Goal: Book appointment/travel/reservation

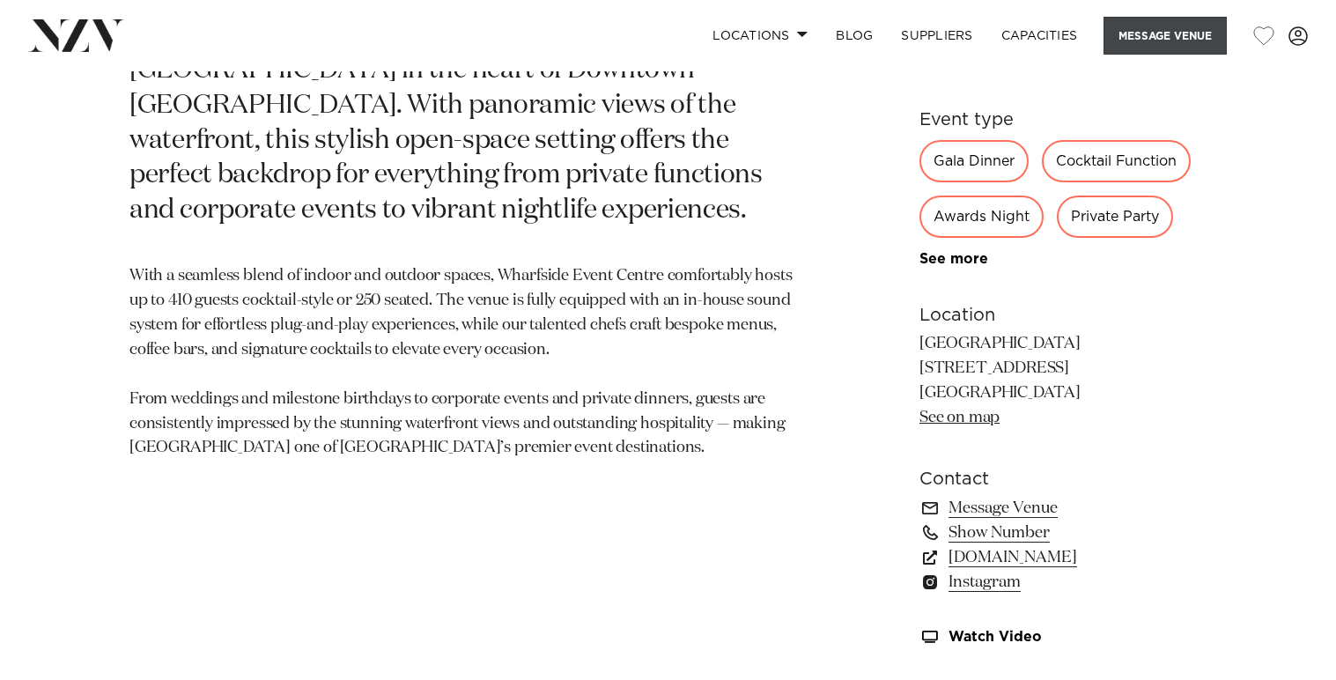
click at [1174, 39] on button "Message Venue" at bounding box center [1165, 36] width 123 height 38
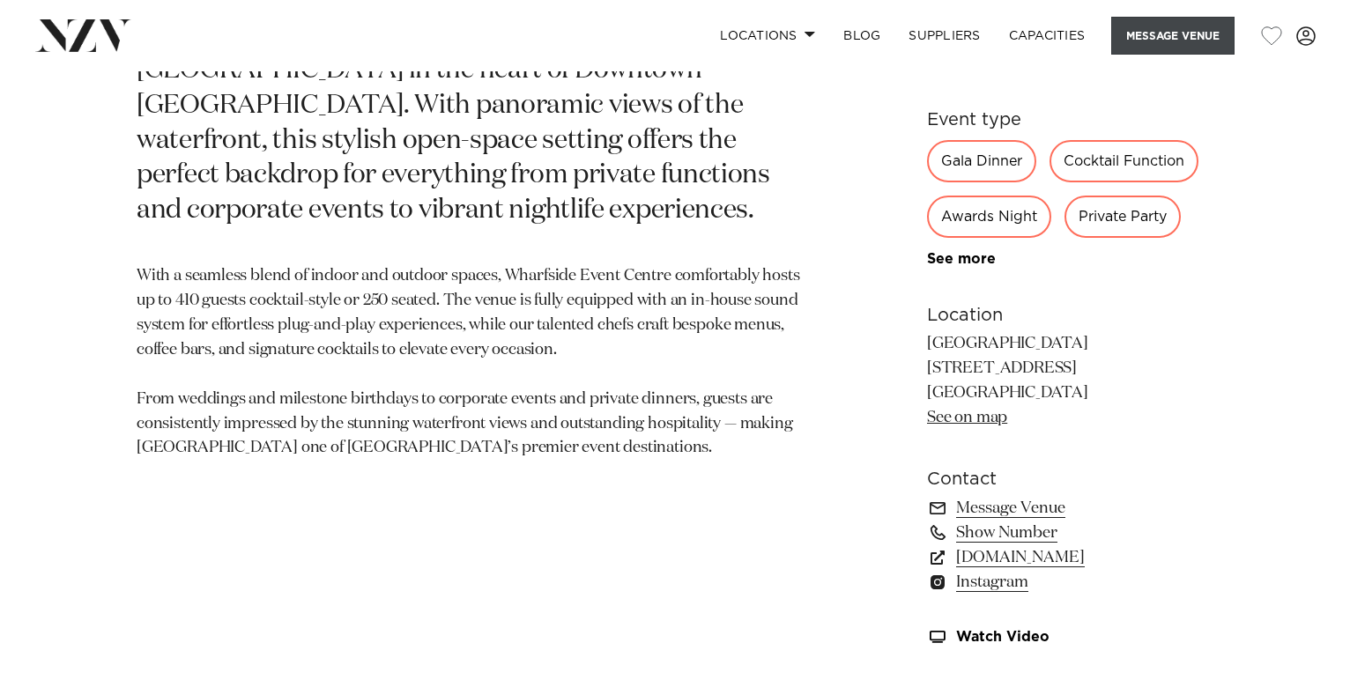
scroll to position [978, 0]
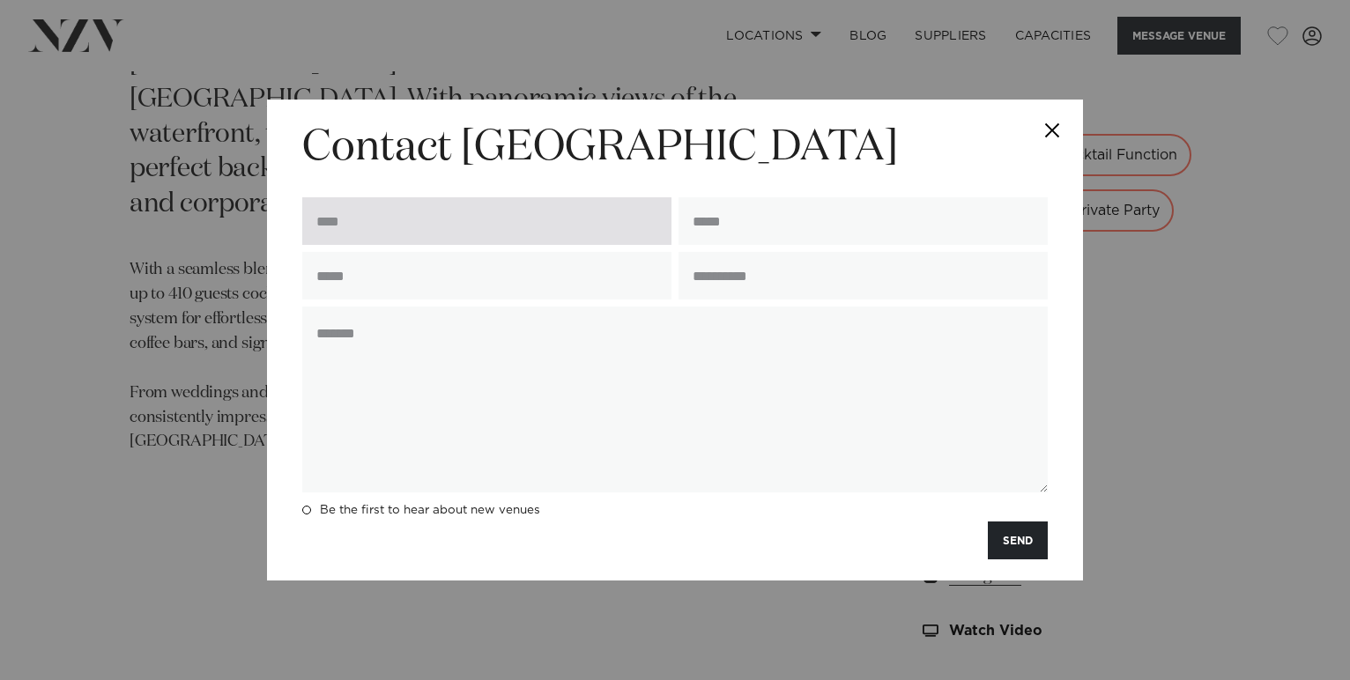
click at [387, 211] on input "text" at bounding box center [486, 221] width 369 height 48
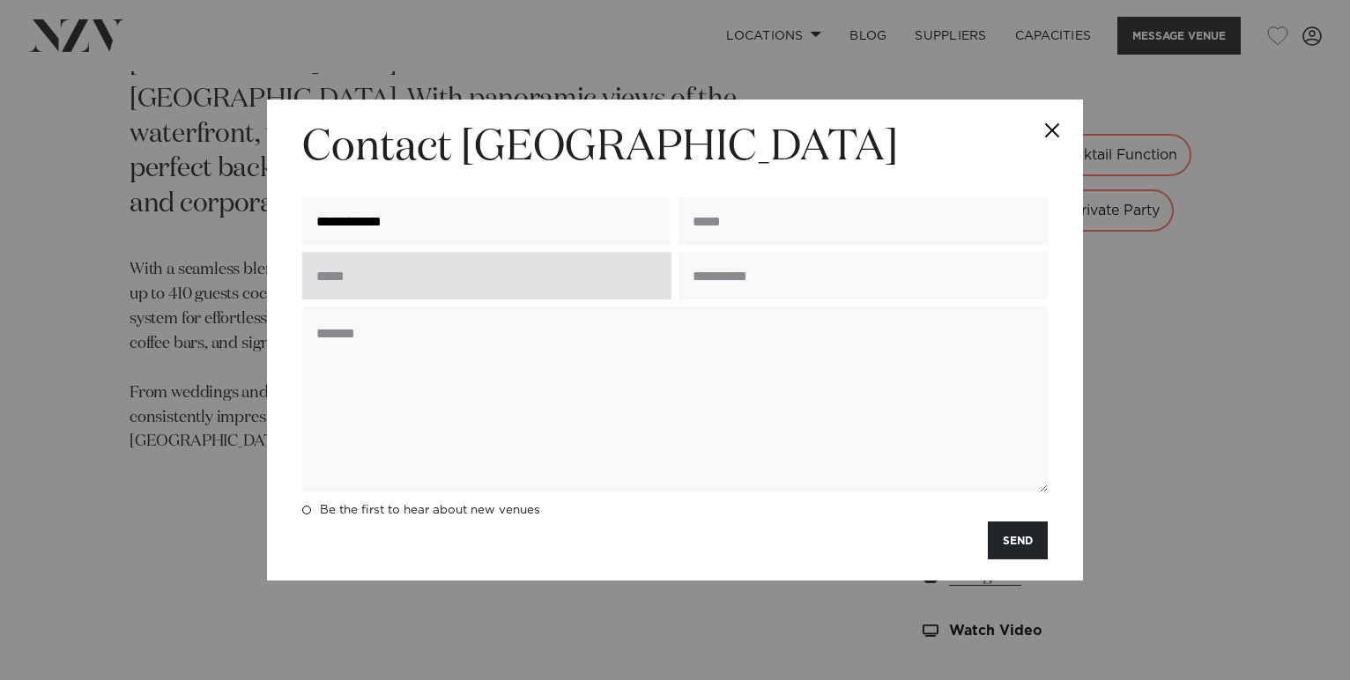
type input "**********"
click at [376, 291] on input "text" at bounding box center [486, 276] width 369 height 48
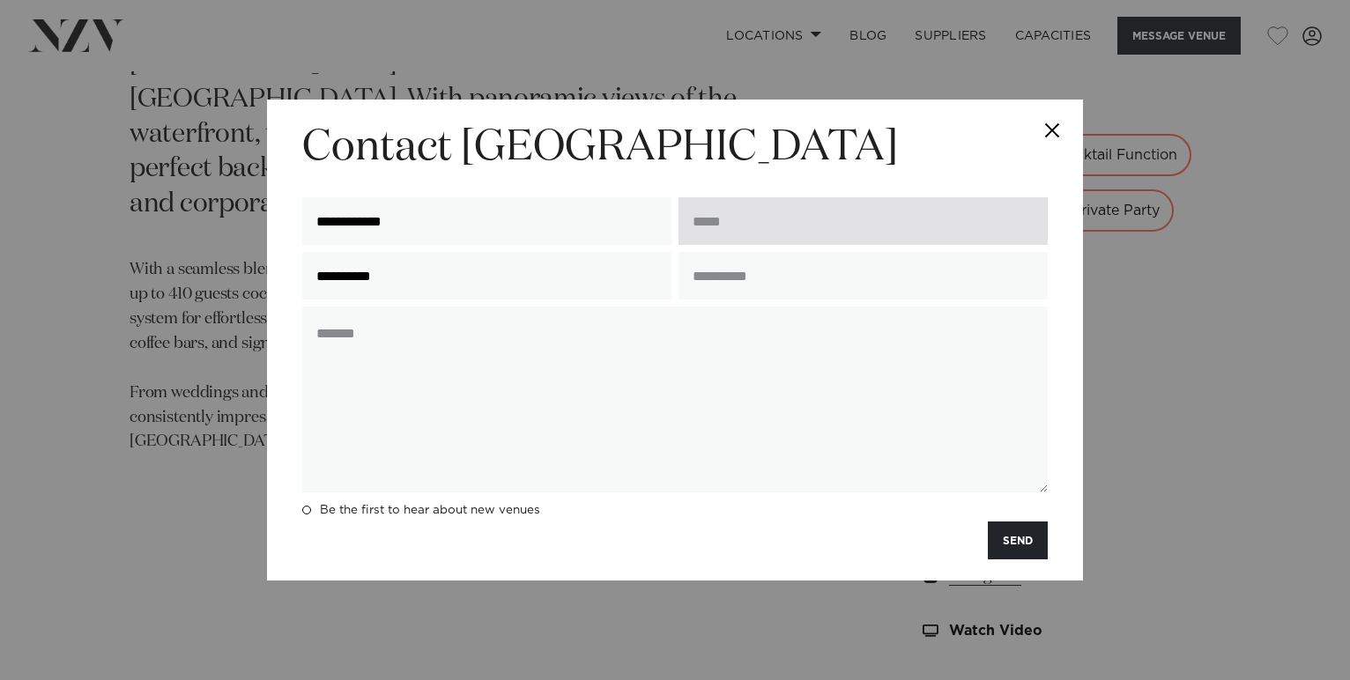
type input "**********"
click at [721, 220] on input "email" at bounding box center [862, 221] width 369 height 48
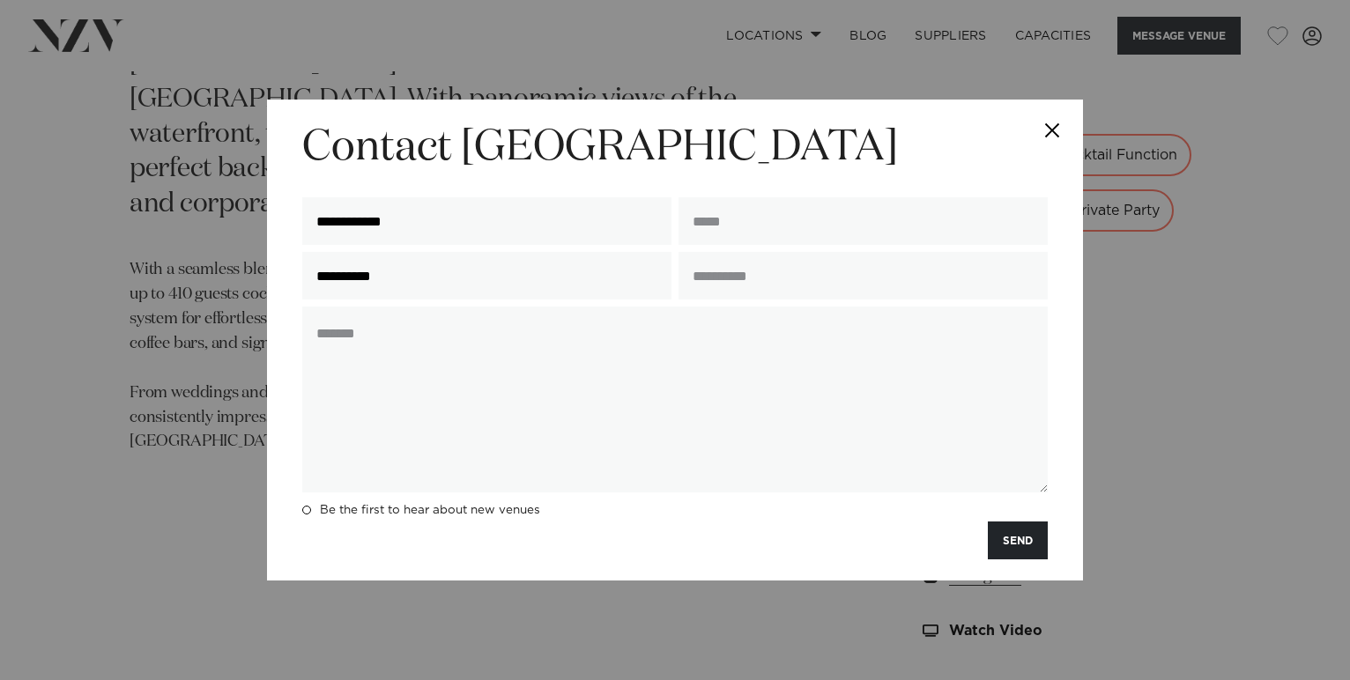
type input "**********"
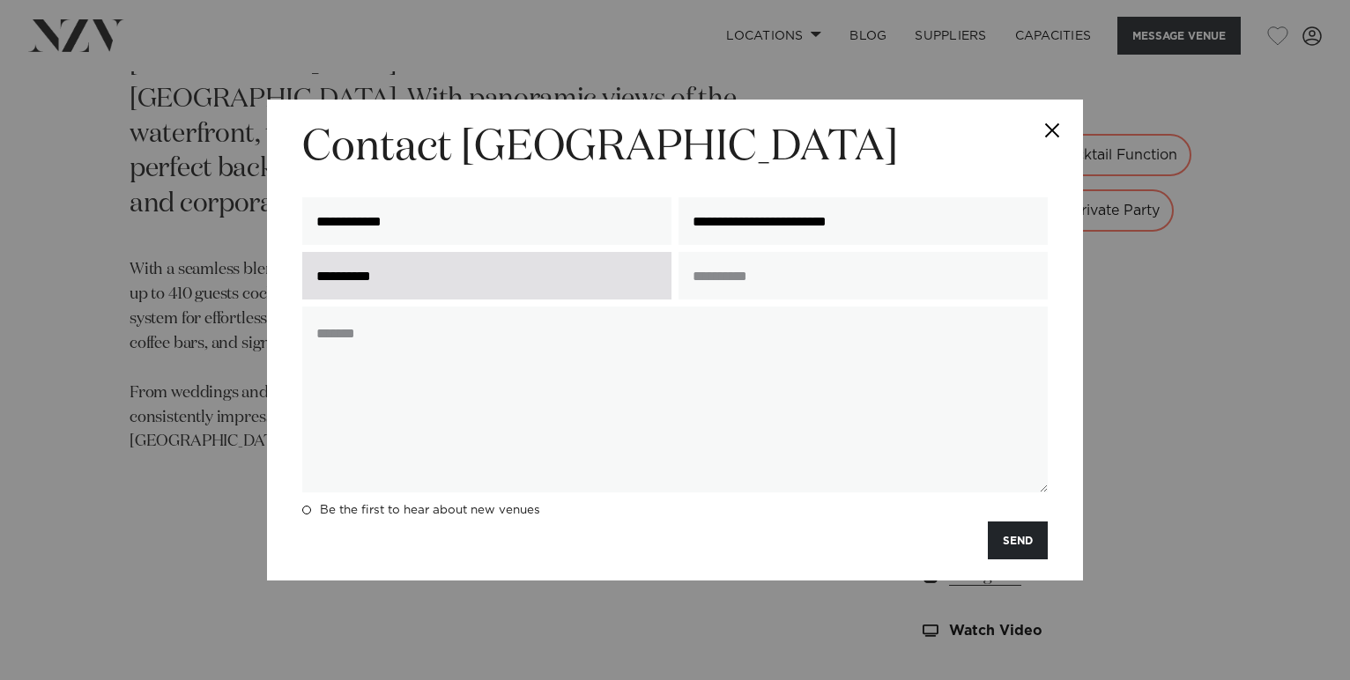
click at [486, 282] on input "**********" at bounding box center [486, 276] width 369 height 48
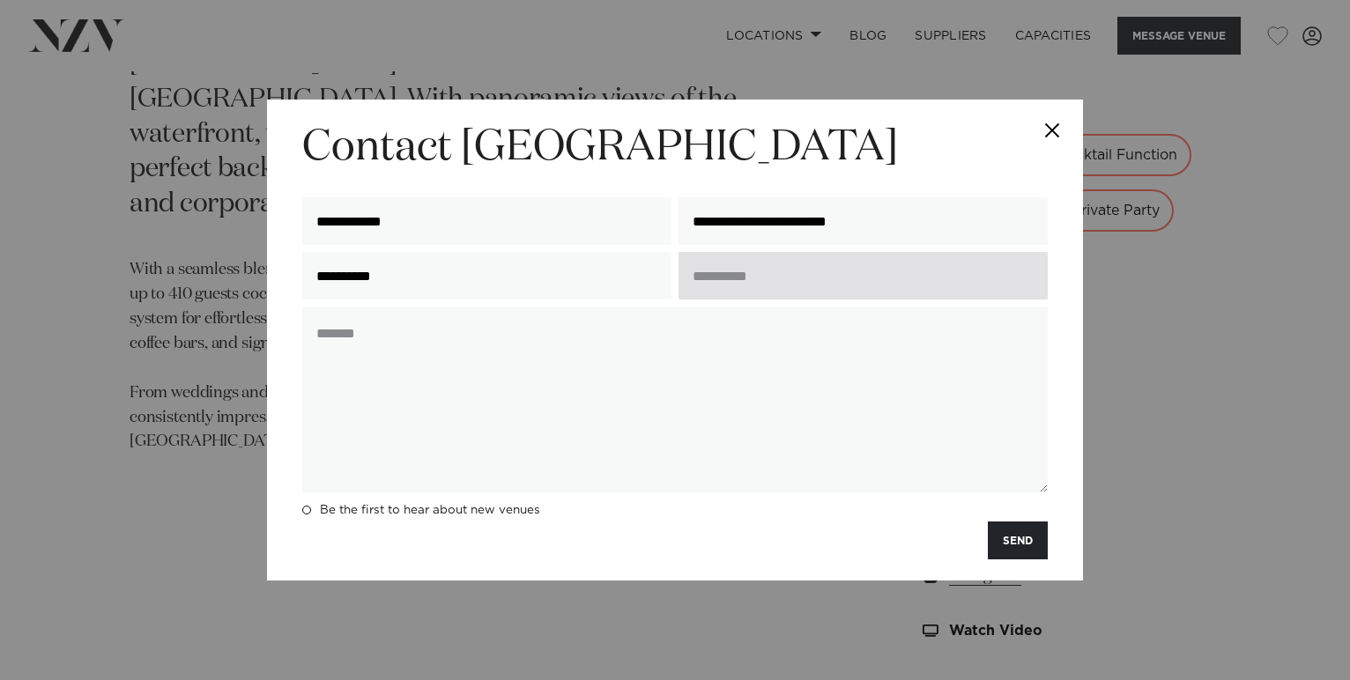
click at [718, 280] on input "text" at bounding box center [862, 276] width 369 height 48
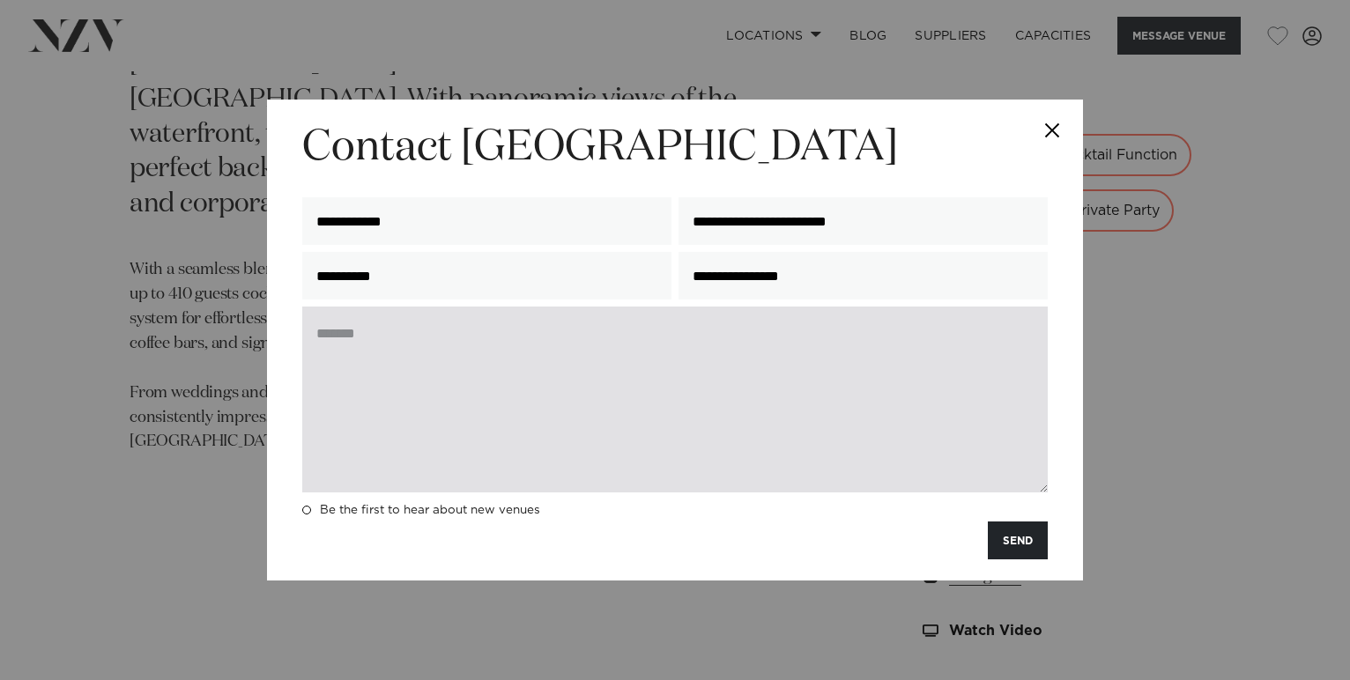
type input "**********"
click at [573, 334] on textarea at bounding box center [674, 400] width 745 height 186
paste textarea "**********"
type textarea "**********"
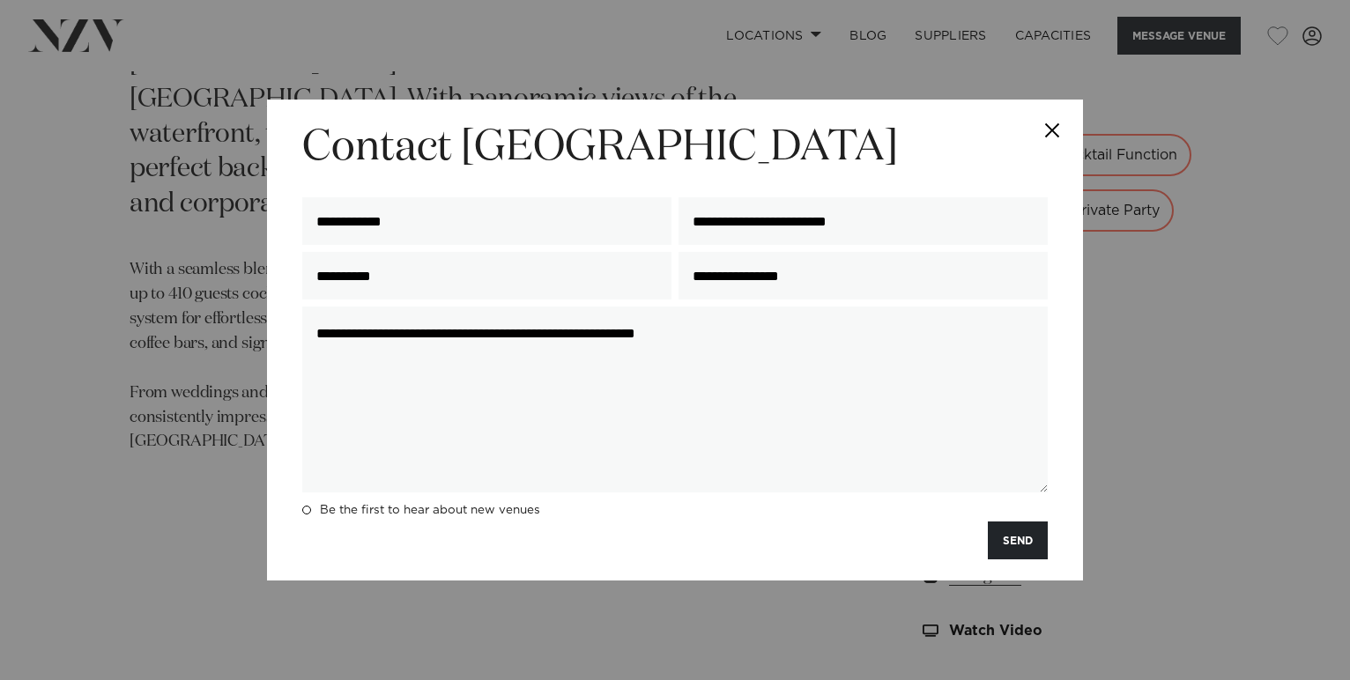
drag, startPoint x: 782, startPoint y: 330, endPoint x: 221, endPoint y: 337, distance: 561.2
click at [221, 337] on div "**********" at bounding box center [675, 340] width 1350 height 680
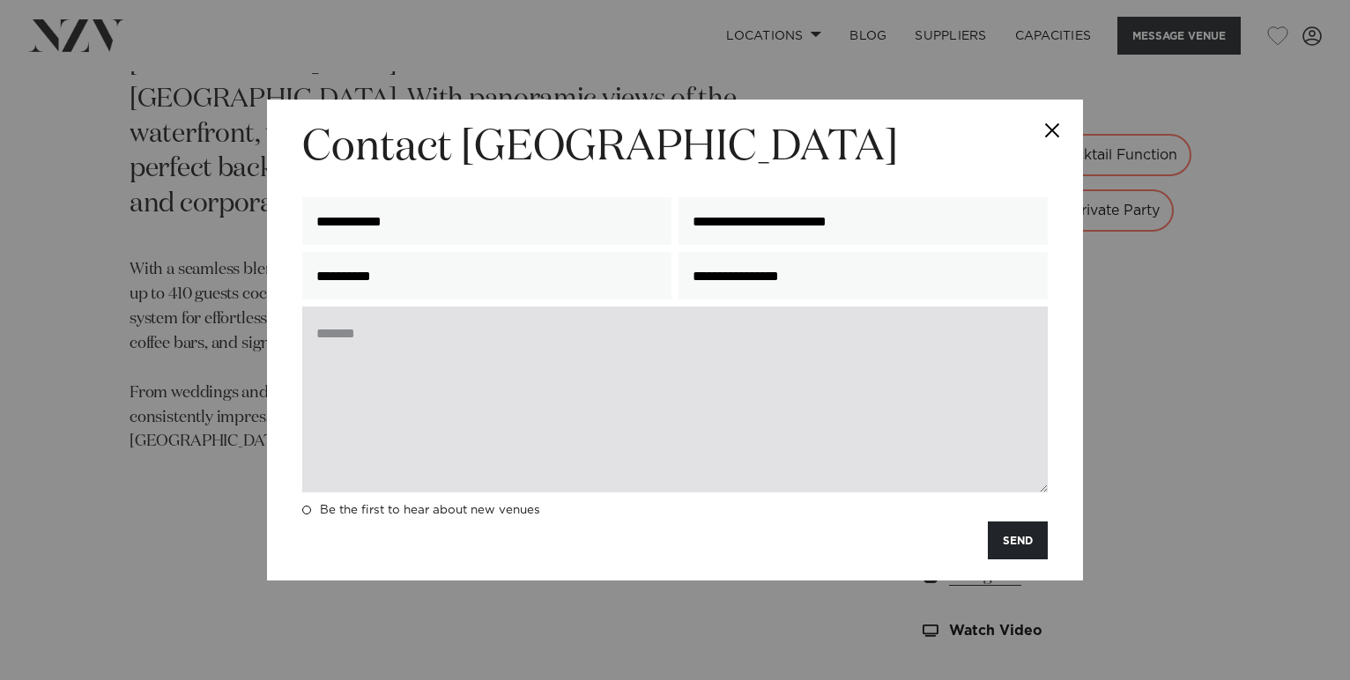
paste textarea "**********"
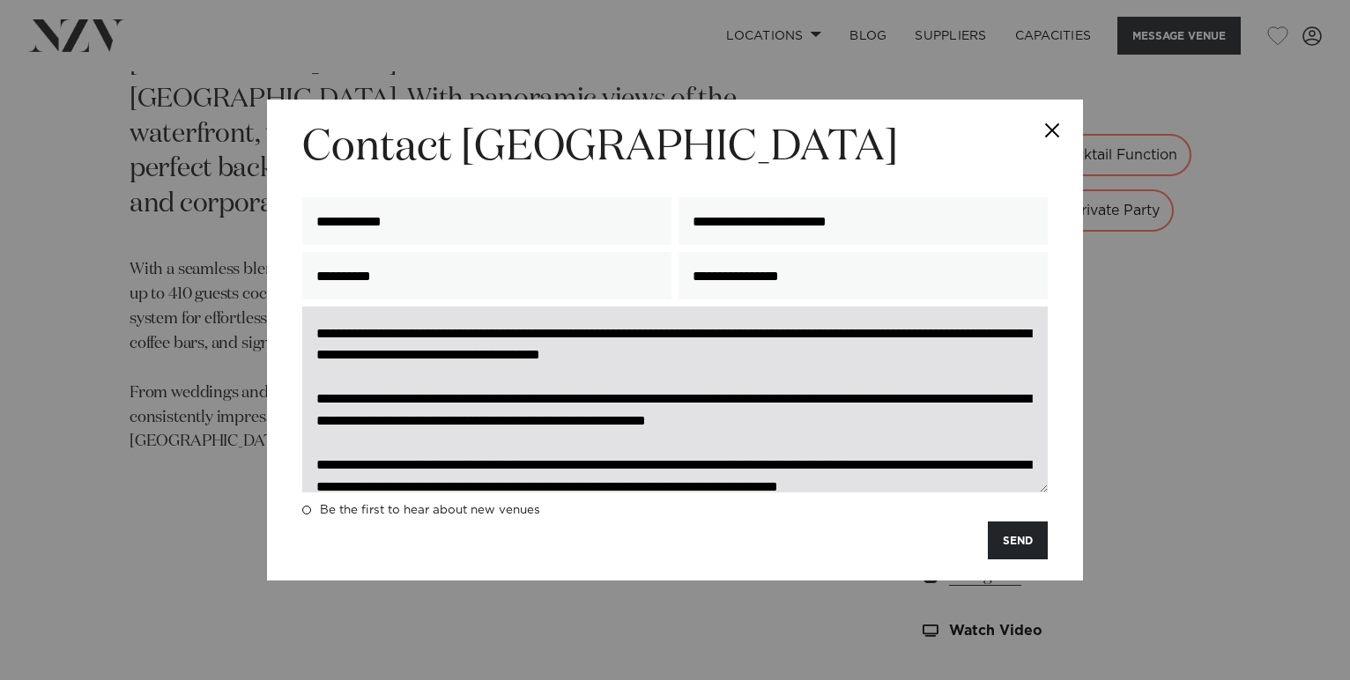
scroll to position [133, 0]
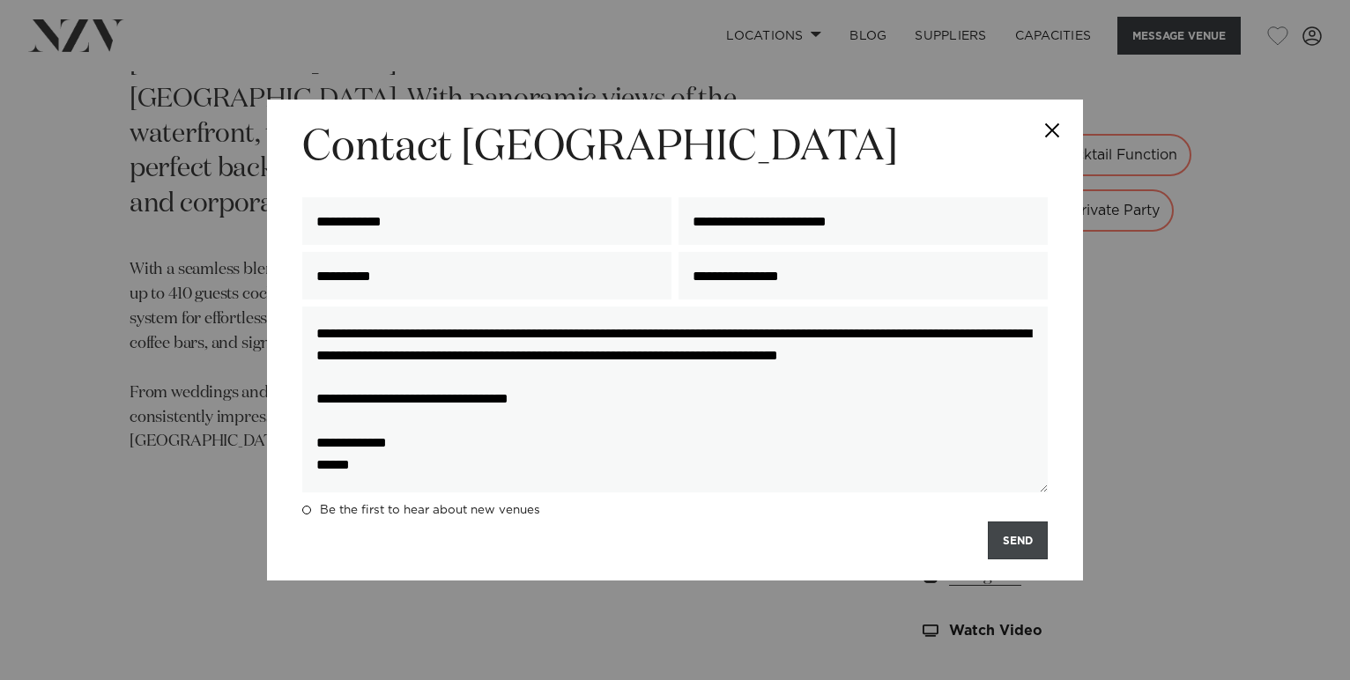
type textarea "**********"
click at [1010, 547] on button "SEND" at bounding box center [1018, 541] width 60 height 38
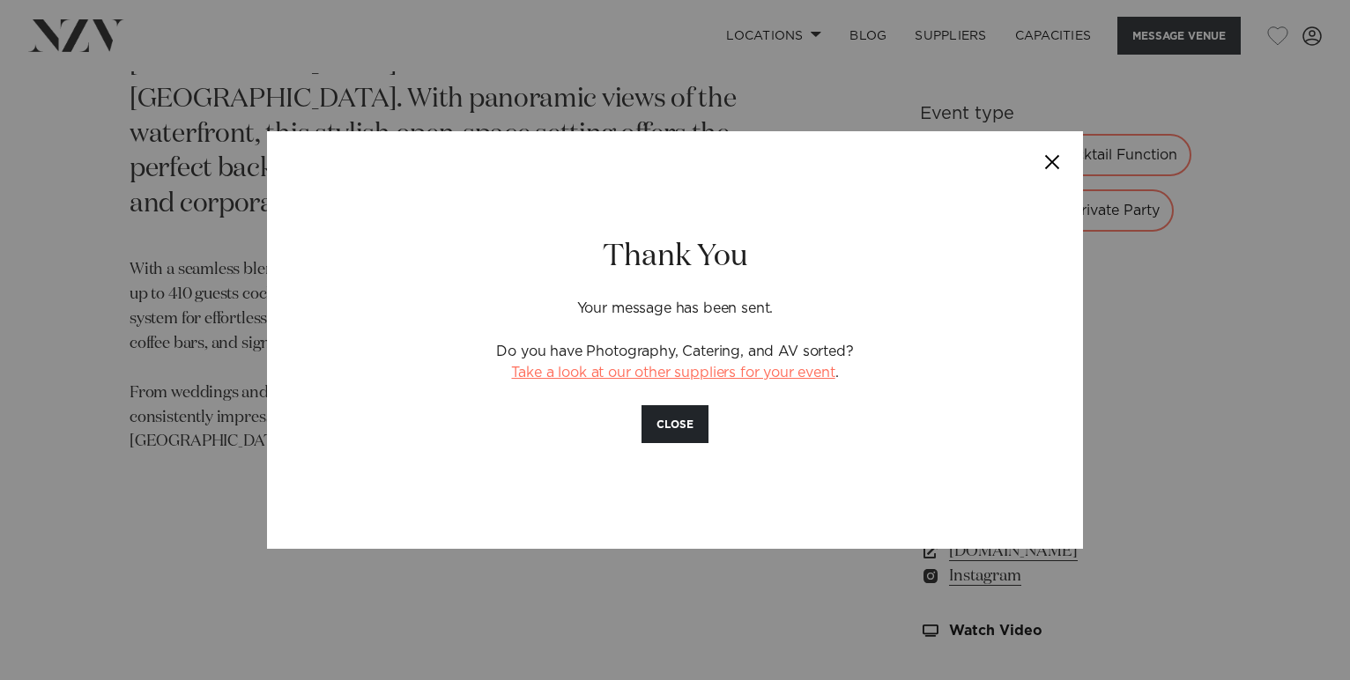
click at [806, 374] on link "Take a look at our other suppliers for your event" at bounding box center [672, 373] width 323 height 14
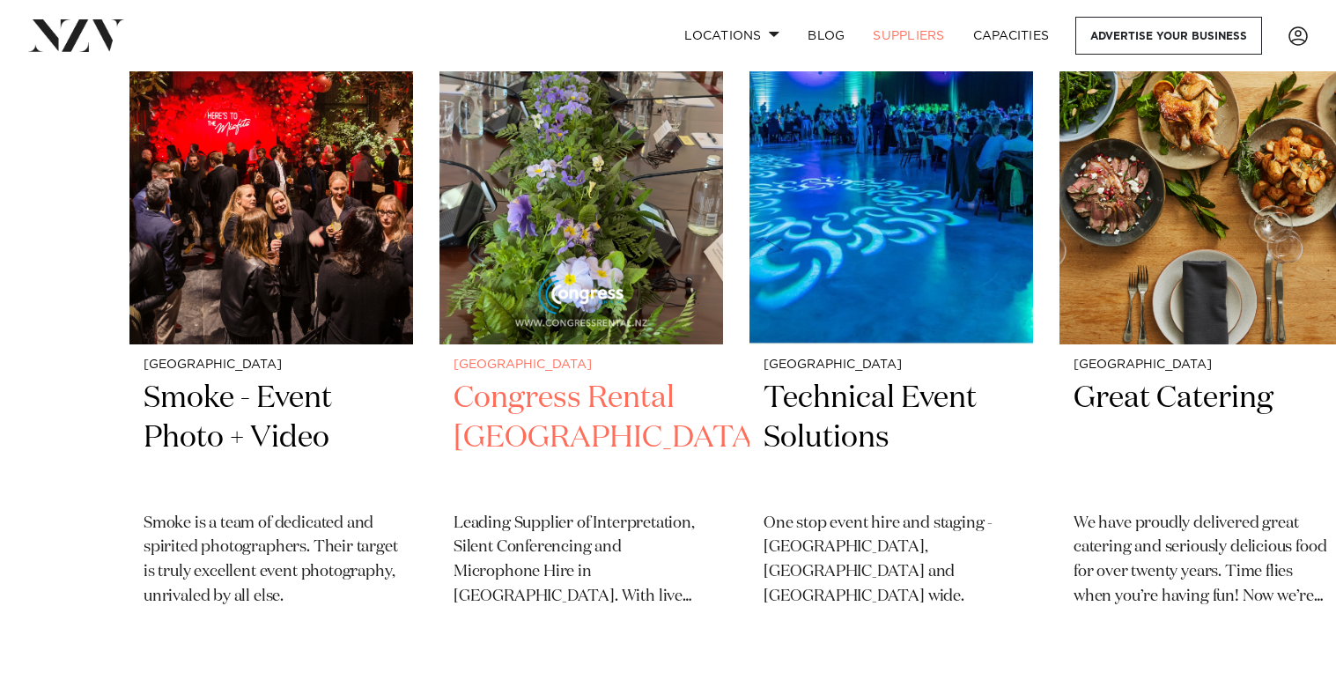
scroll to position [808, 0]
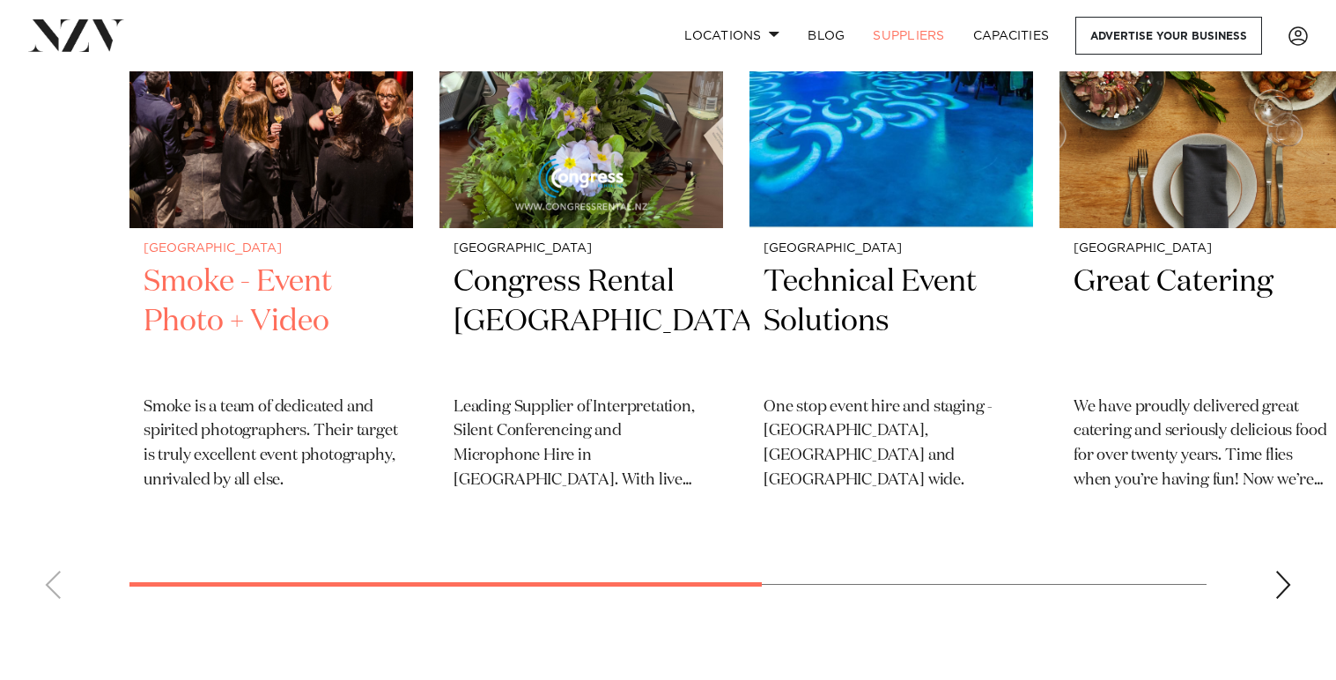
click at [185, 287] on h2 "Smoke - Event Photo + Video" at bounding box center [271, 322] width 255 height 119
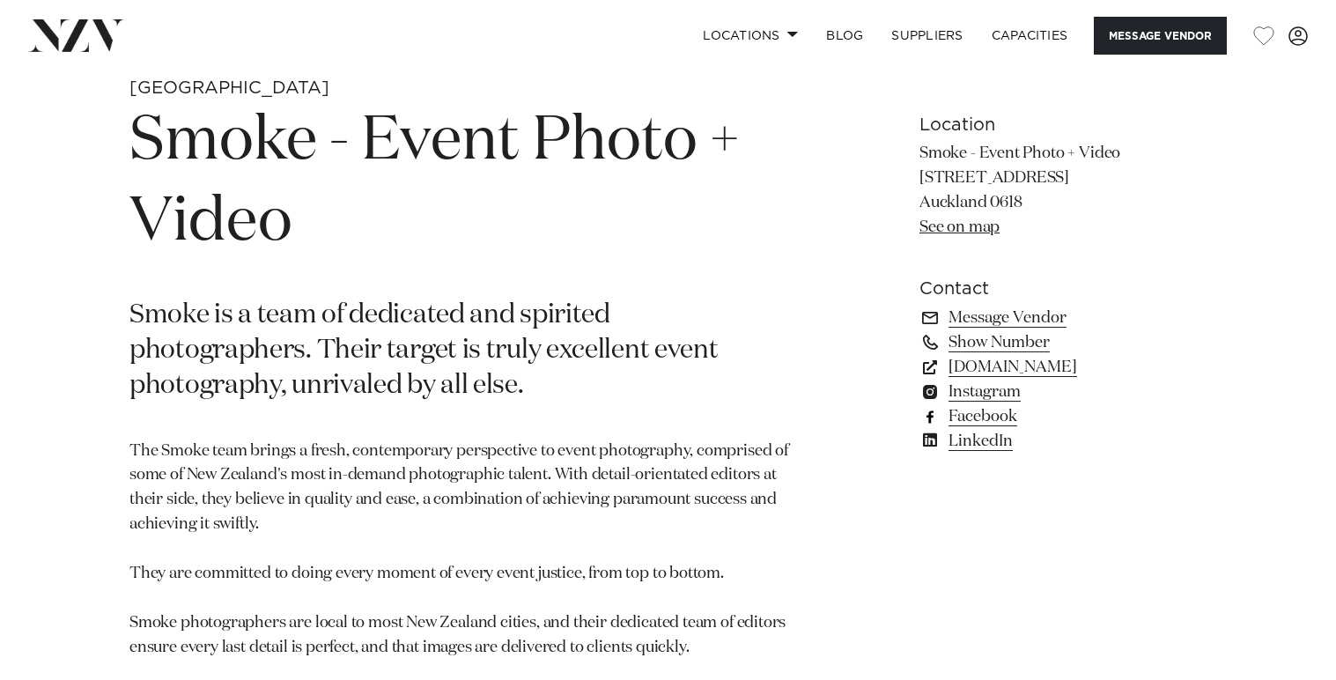
scroll to position [692, 0]
click at [1011, 391] on link "Instagram" at bounding box center [1063, 391] width 287 height 25
click at [745, 41] on link "Locations" at bounding box center [750, 36] width 123 height 38
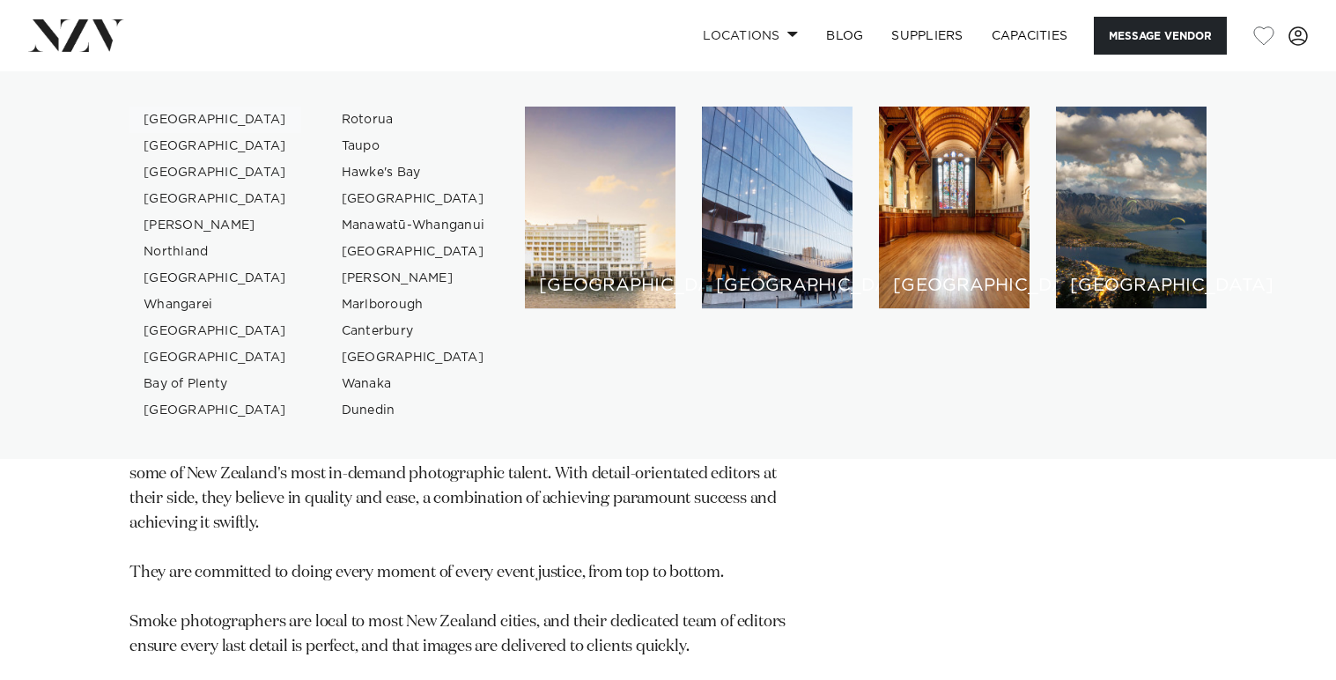
click at [174, 118] on link "[GEOGRAPHIC_DATA]" at bounding box center [215, 120] width 172 height 26
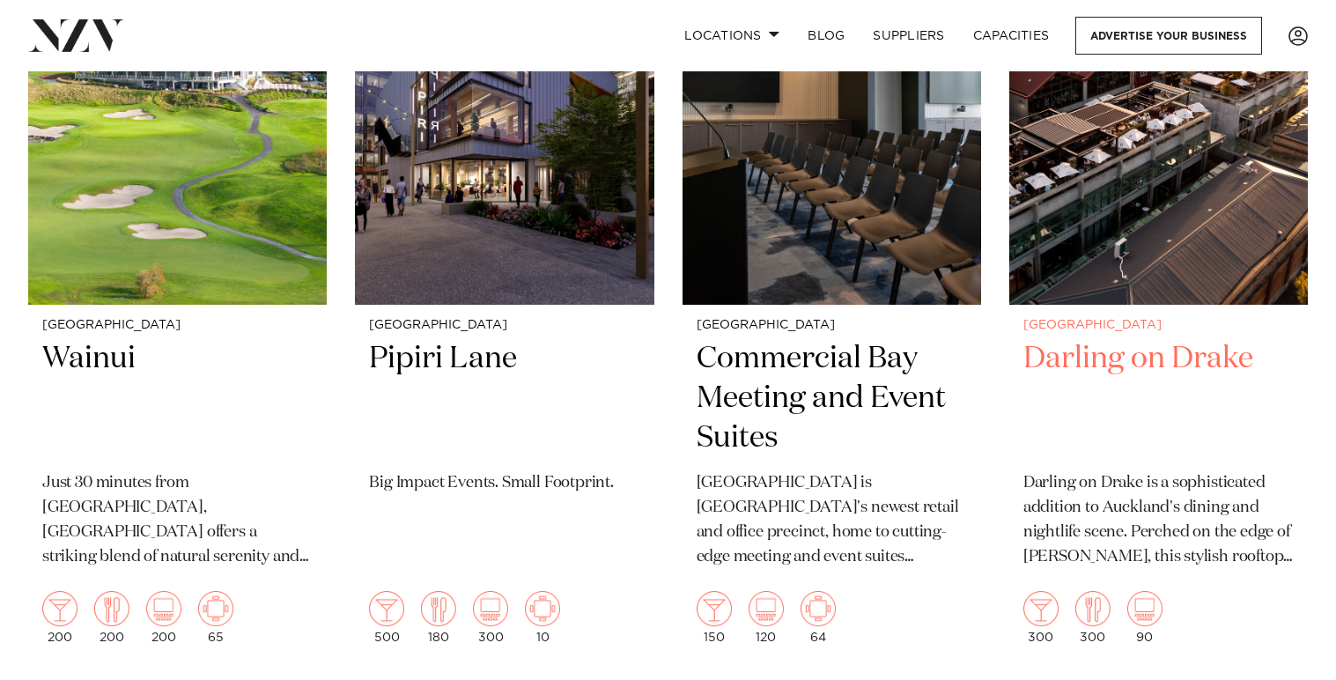
scroll to position [1723, 0]
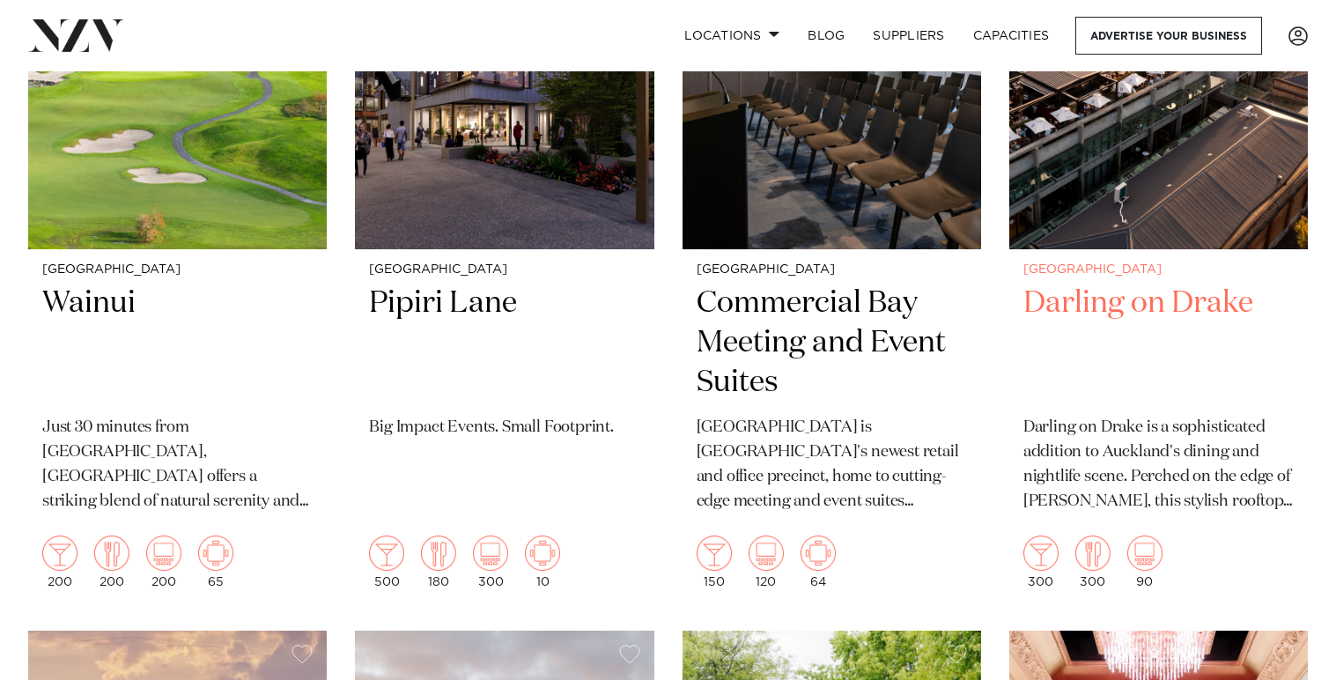
click at [1224, 456] on p "Darling on Drake is a sophisticated addition to Auckland's dining and nightlife…" at bounding box center [1159, 465] width 270 height 99
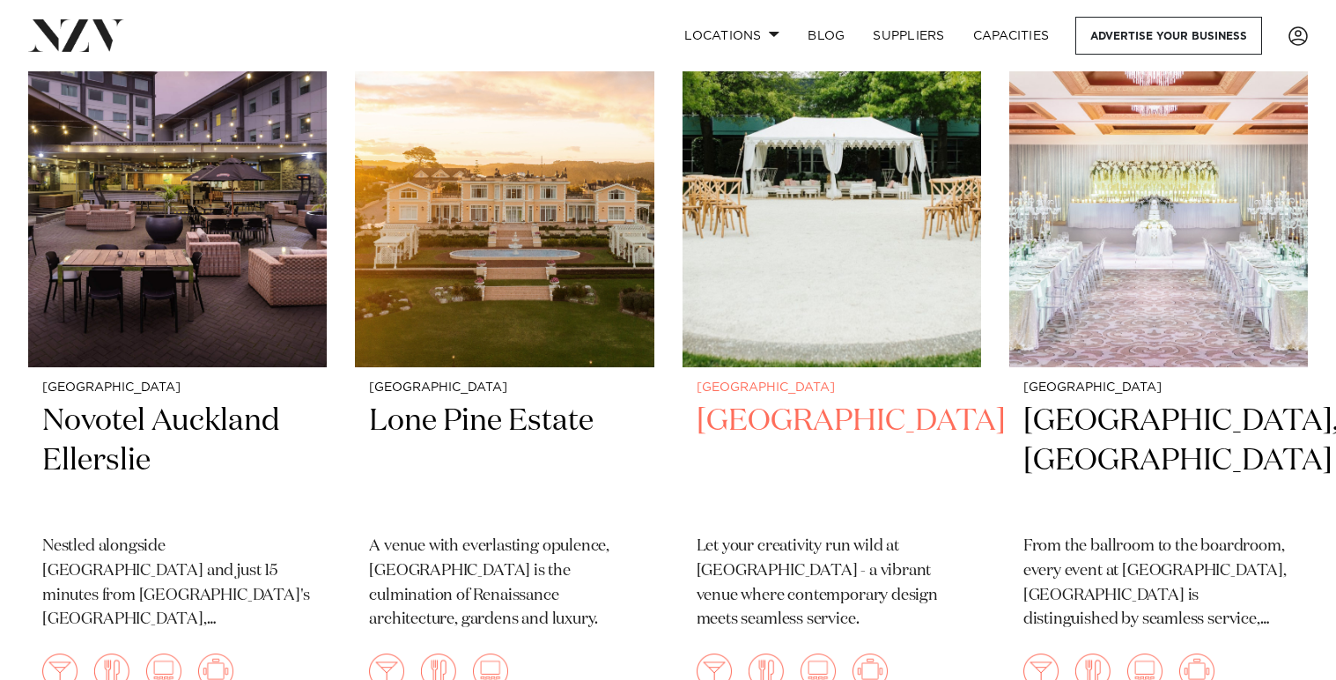
scroll to position [2388, 0]
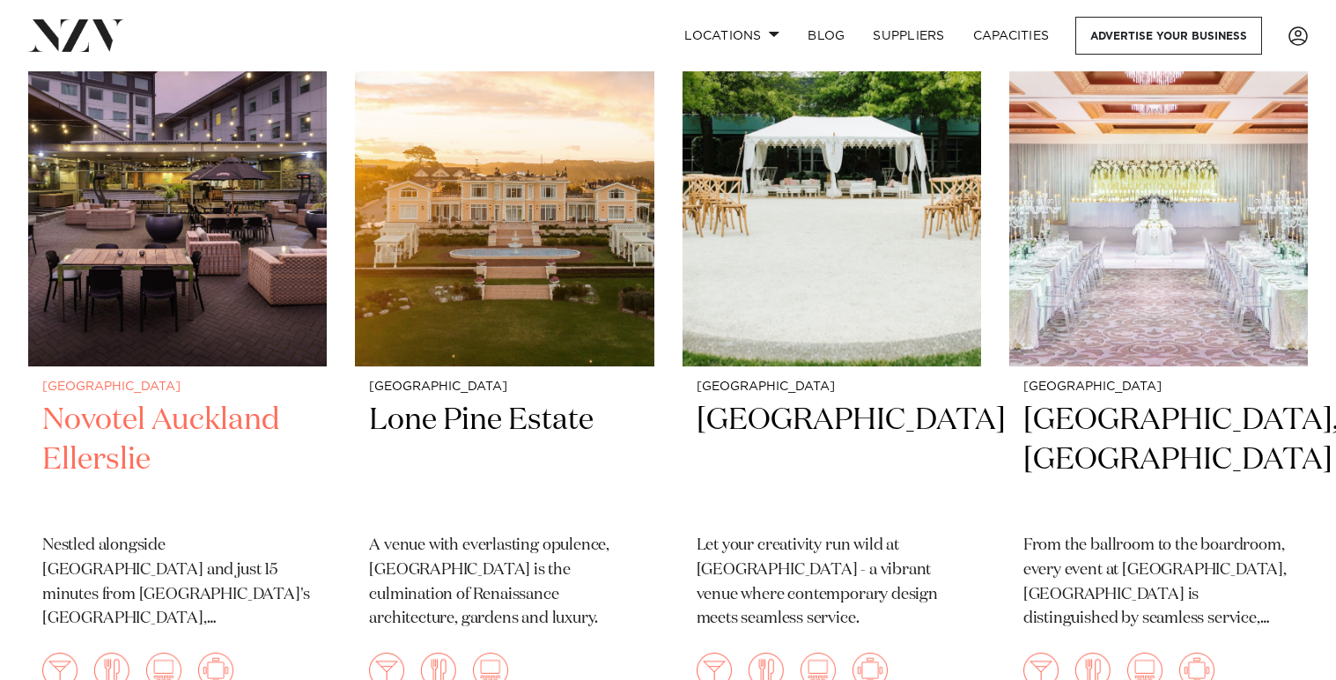
click at [218, 401] on h2 "Novotel Auckland Ellerslie" at bounding box center [177, 460] width 270 height 119
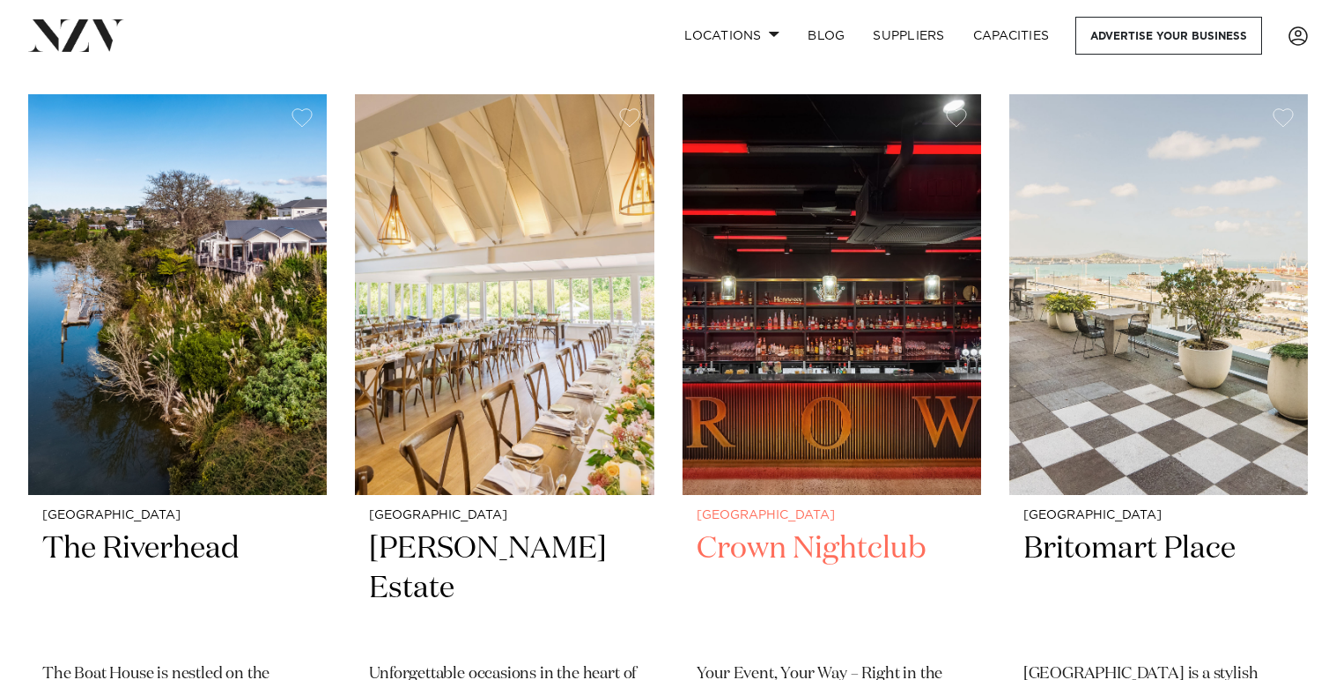
scroll to position [4649, 0]
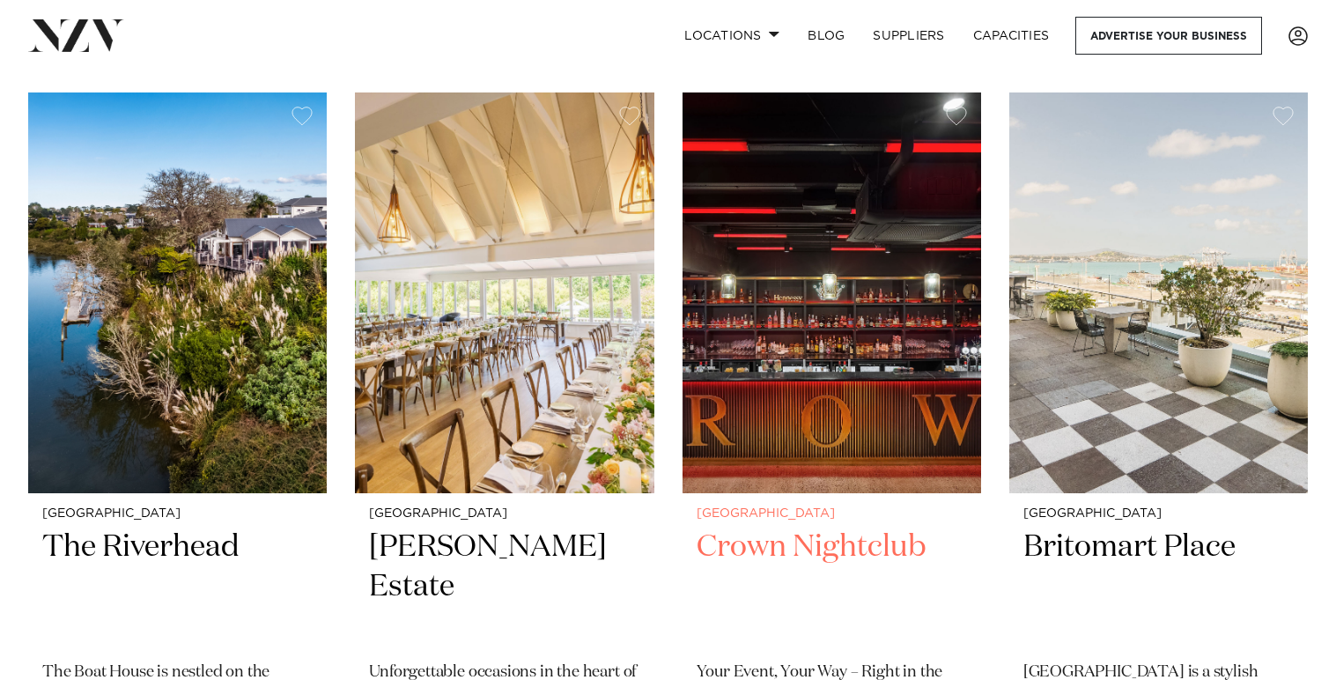
click at [814, 528] on h2 "Crown Nightclub" at bounding box center [832, 587] width 270 height 119
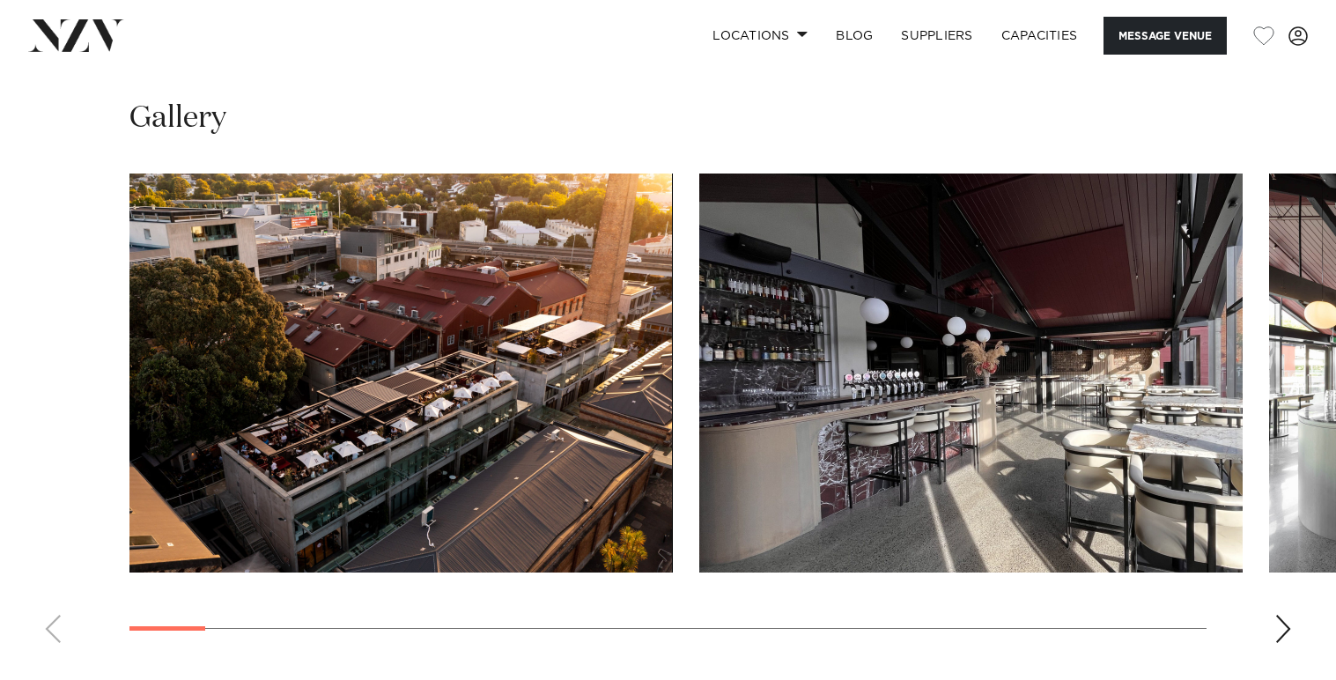
scroll to position [1644, 0]
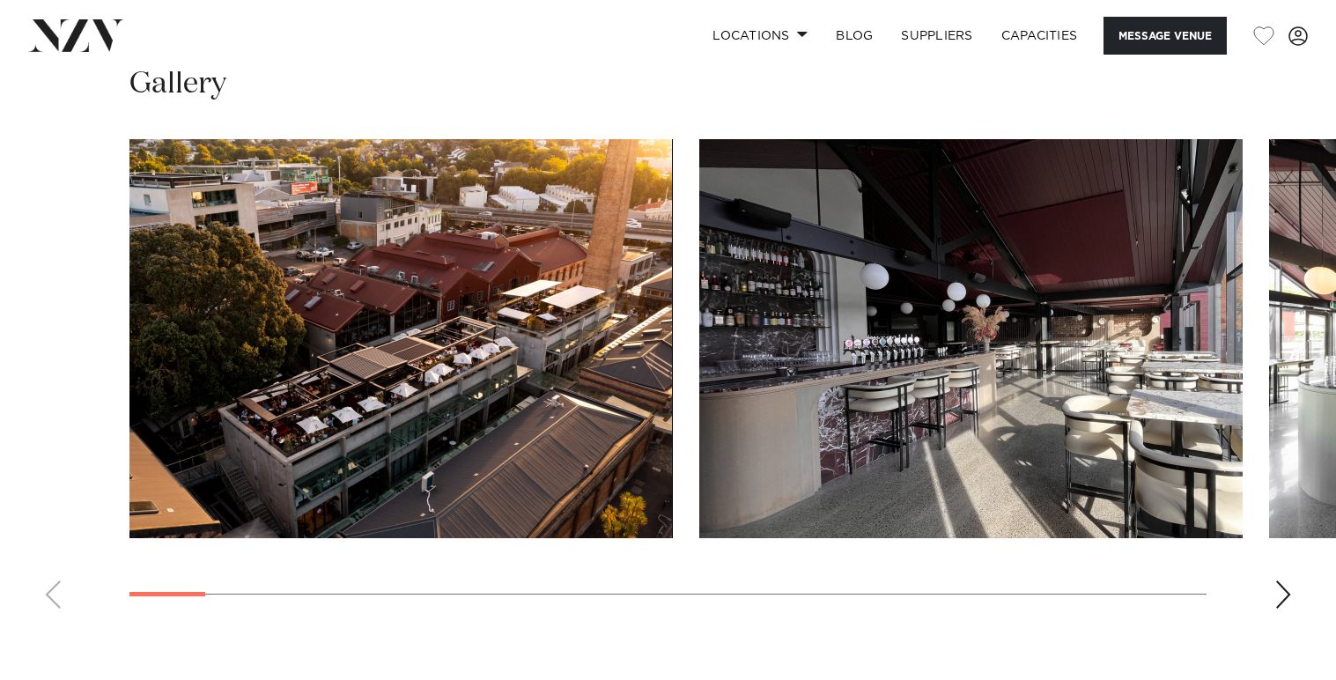
click at [516, 429] on img "1 / 27" at bounding box center [401, 338] width 544 height 399
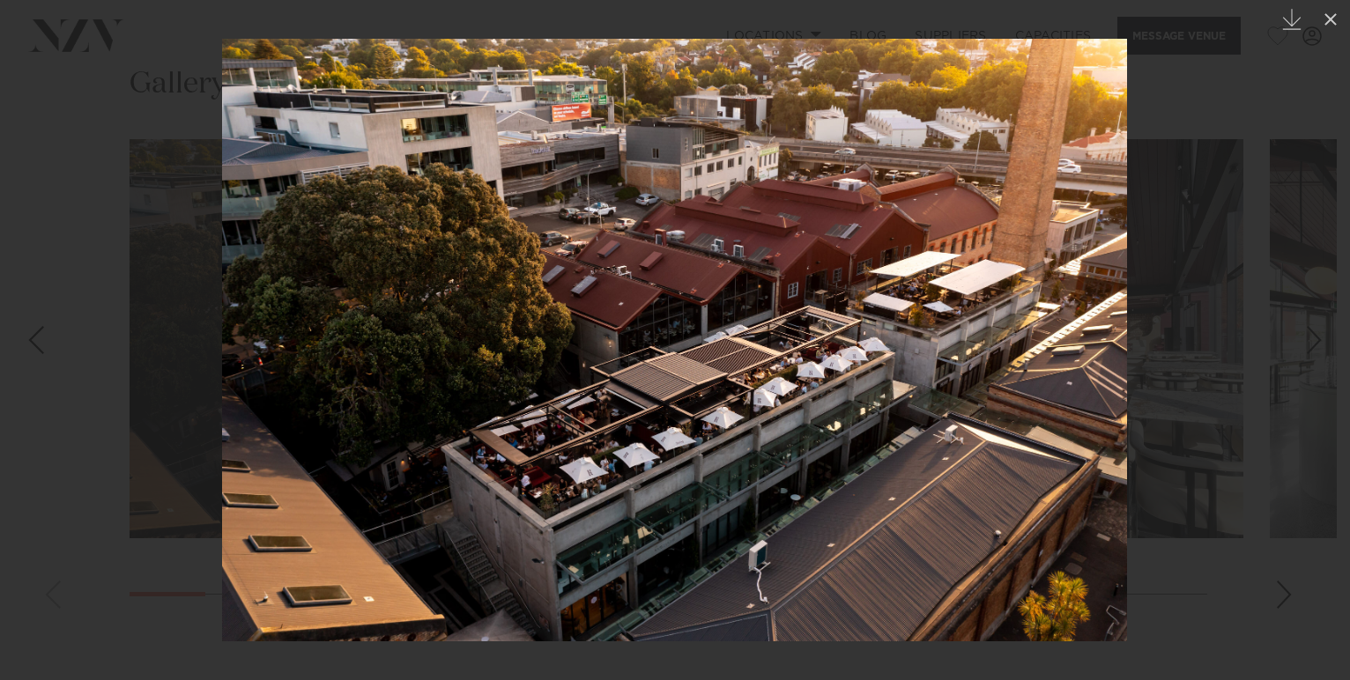
click at [1149, 403] on div at bounding box center [675, 340] width 1350 height 680
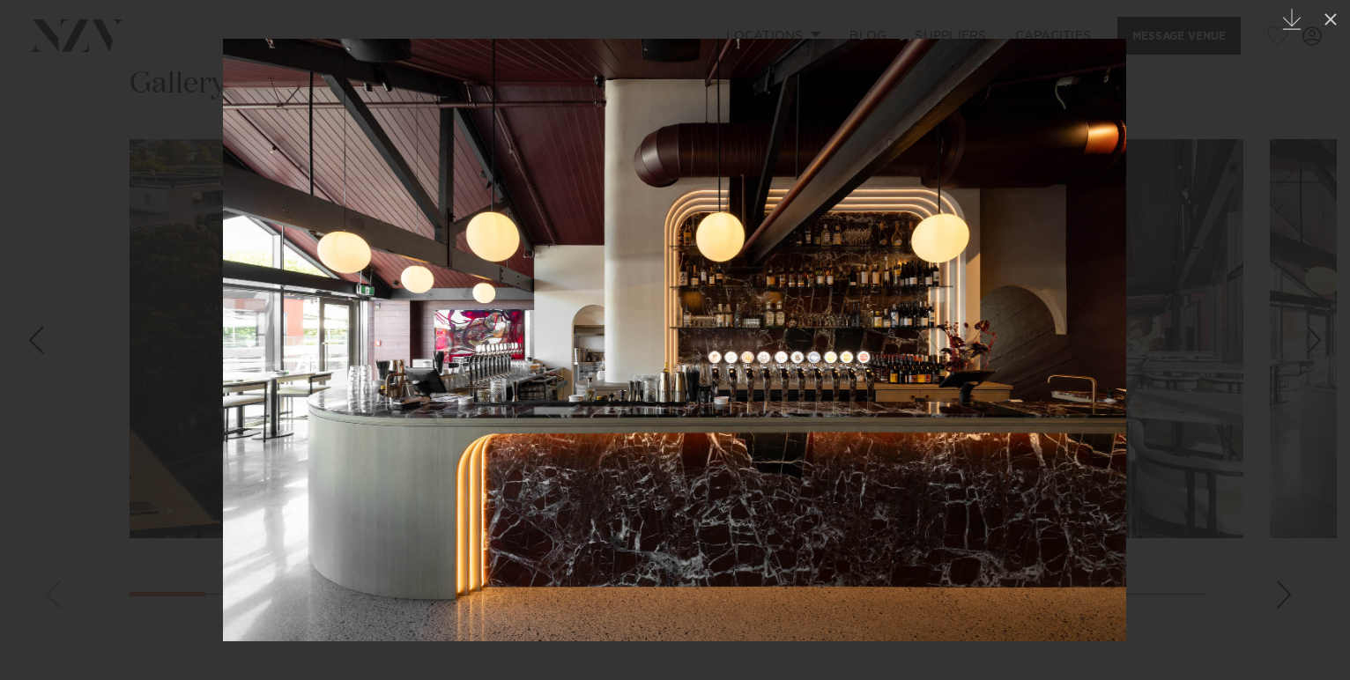
click at [1312, 337] on div "Next slide" at bounding box center [1314, 339] width 24 height 33
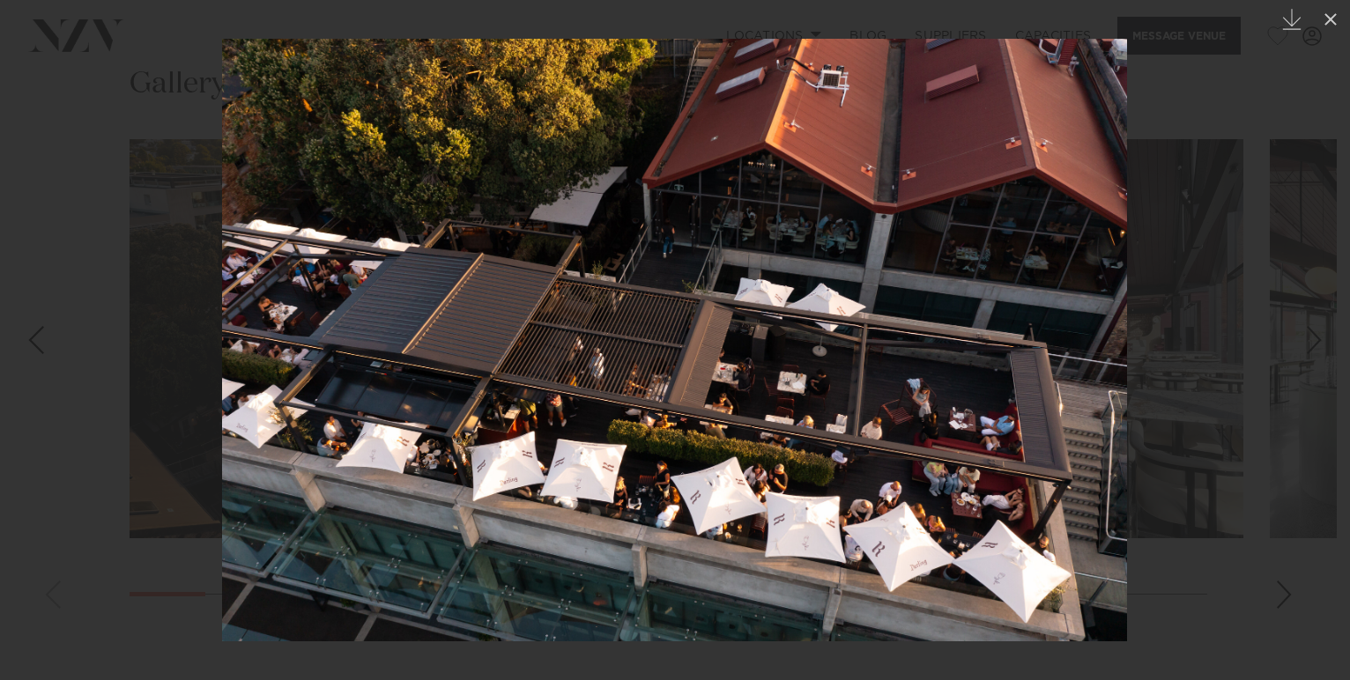
click at [1312, 337] on div "Next slide" at bounding box center [1314, 339] width 24 height 33
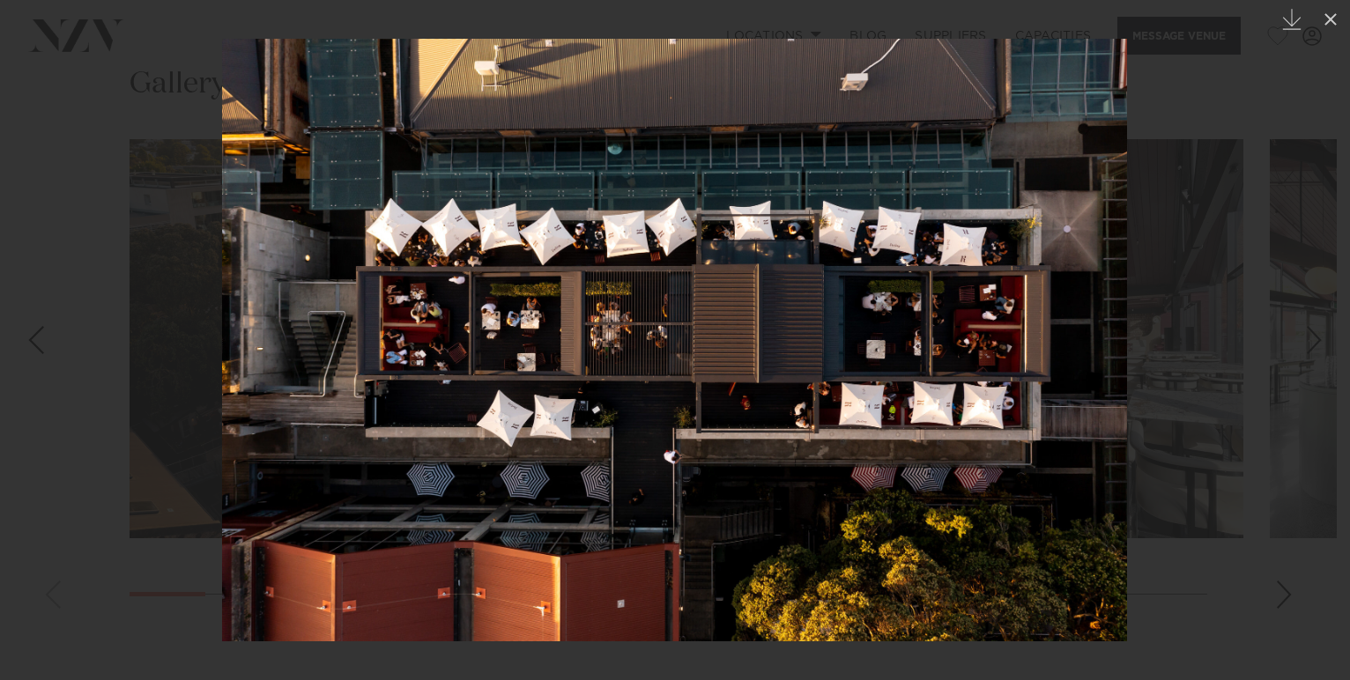
click at [1312, 337] on div "Next slide" at bounding box center [1314, 339] width 24 height 33
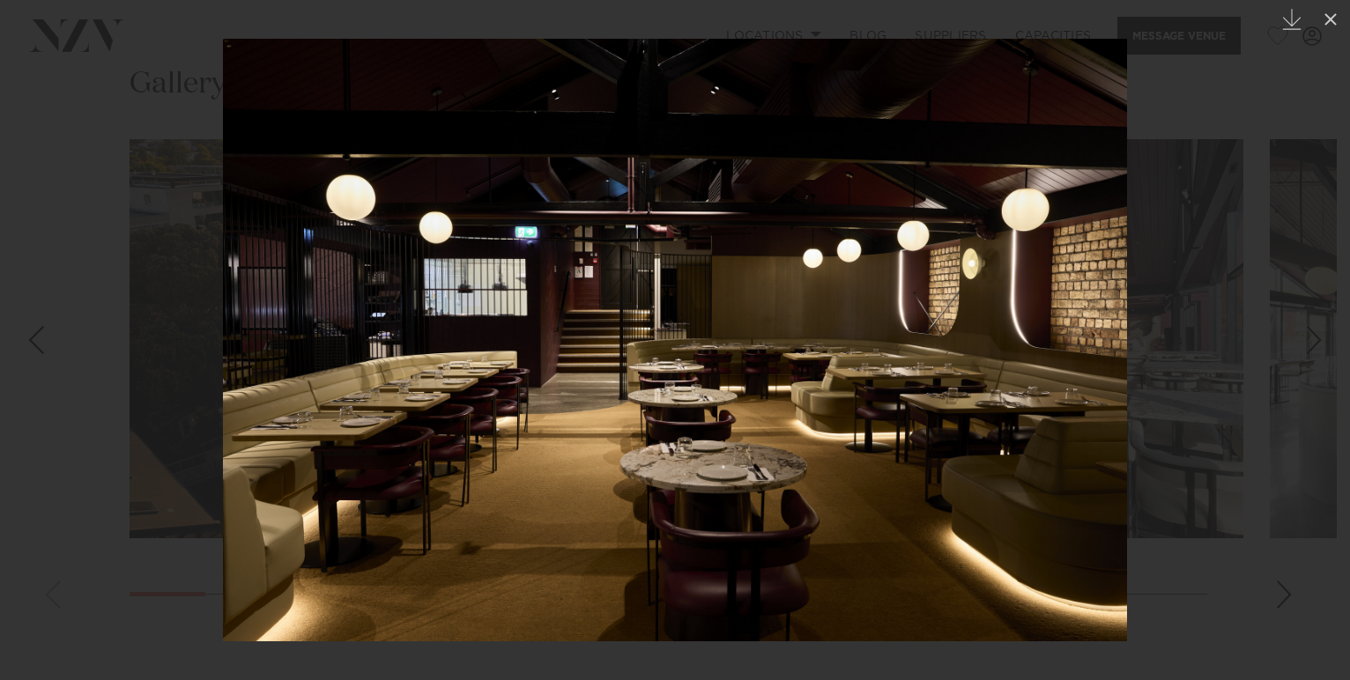
click at [1312, 337] on div "Next slide" at bounding box center [1314, 339] width 24 height 33
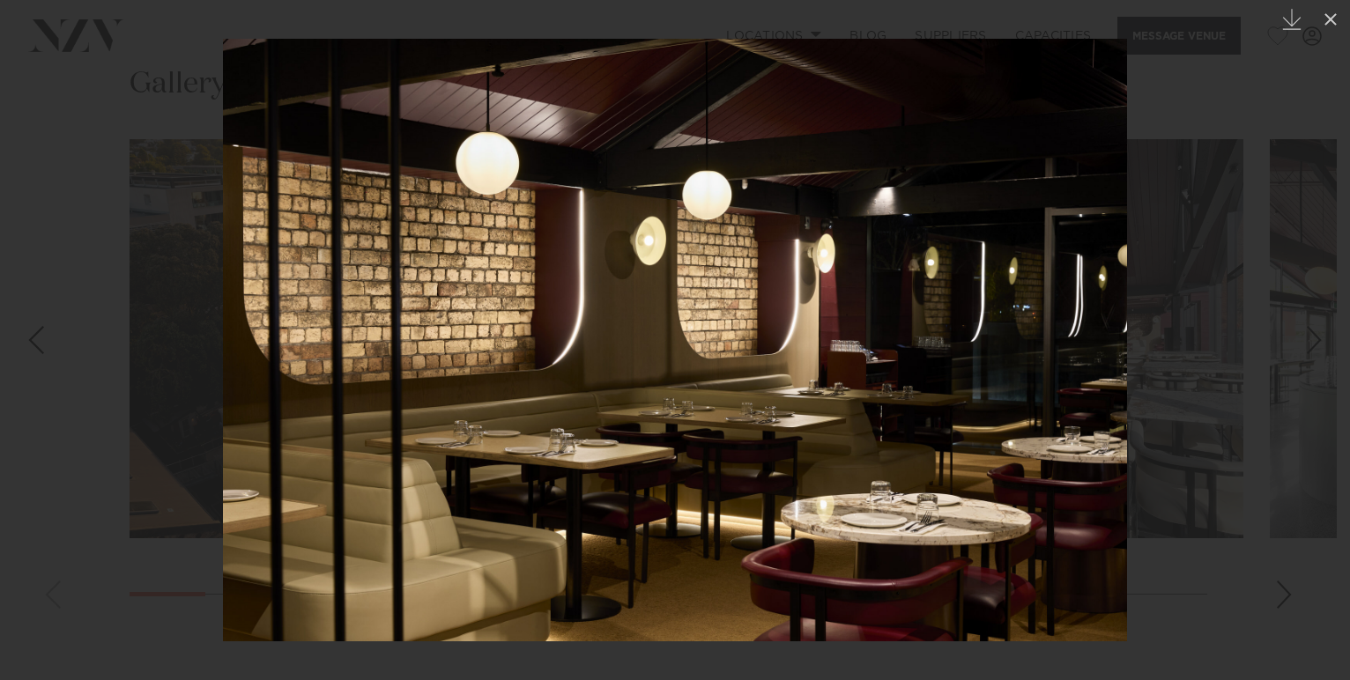
click at [1312, 337] on div "Next slide" at bounding box center [1314, 339] width 24 height 33
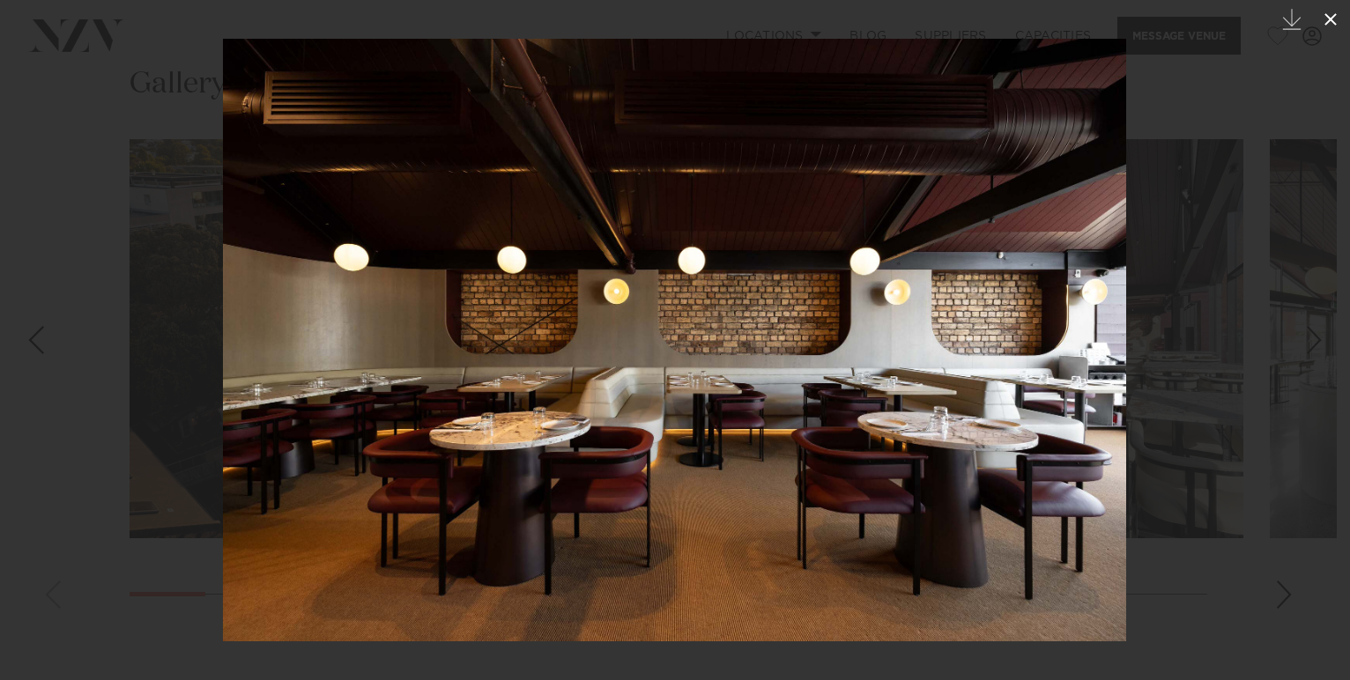
click at [1329, 18] on icon at bounding box center [1330, 19] width 12 height 12
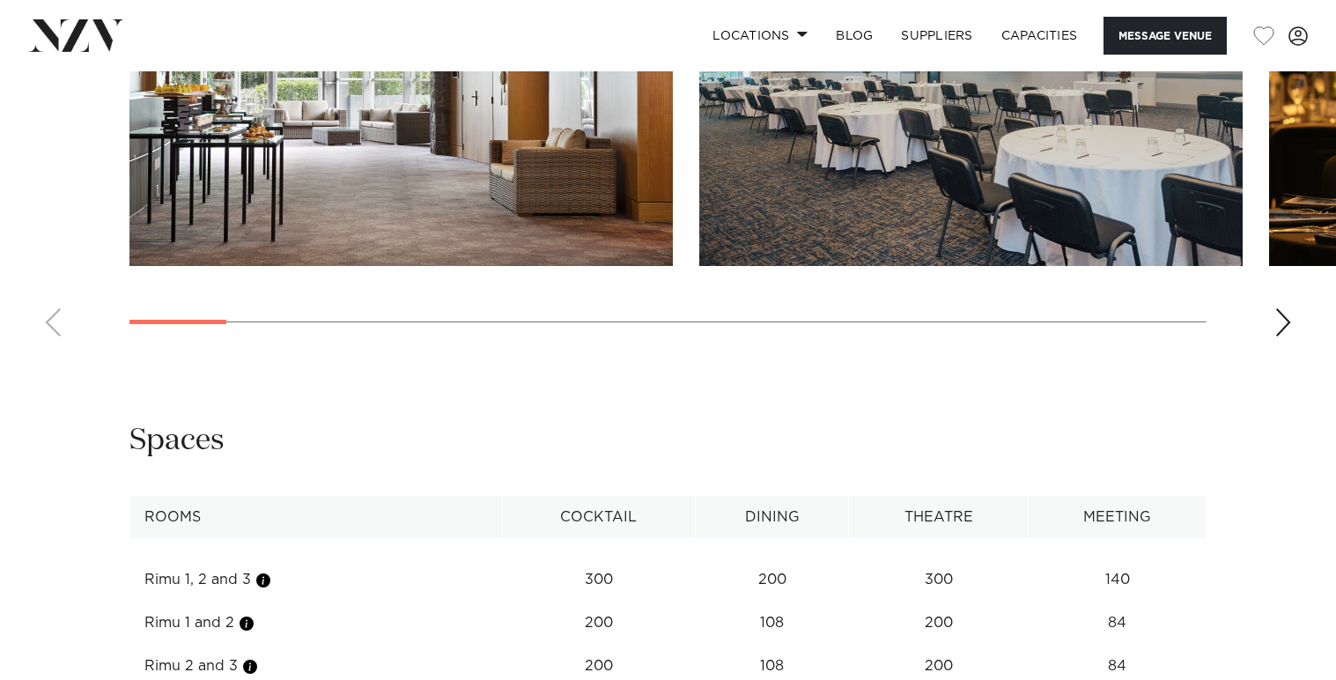
scroll to position [2100, 0]
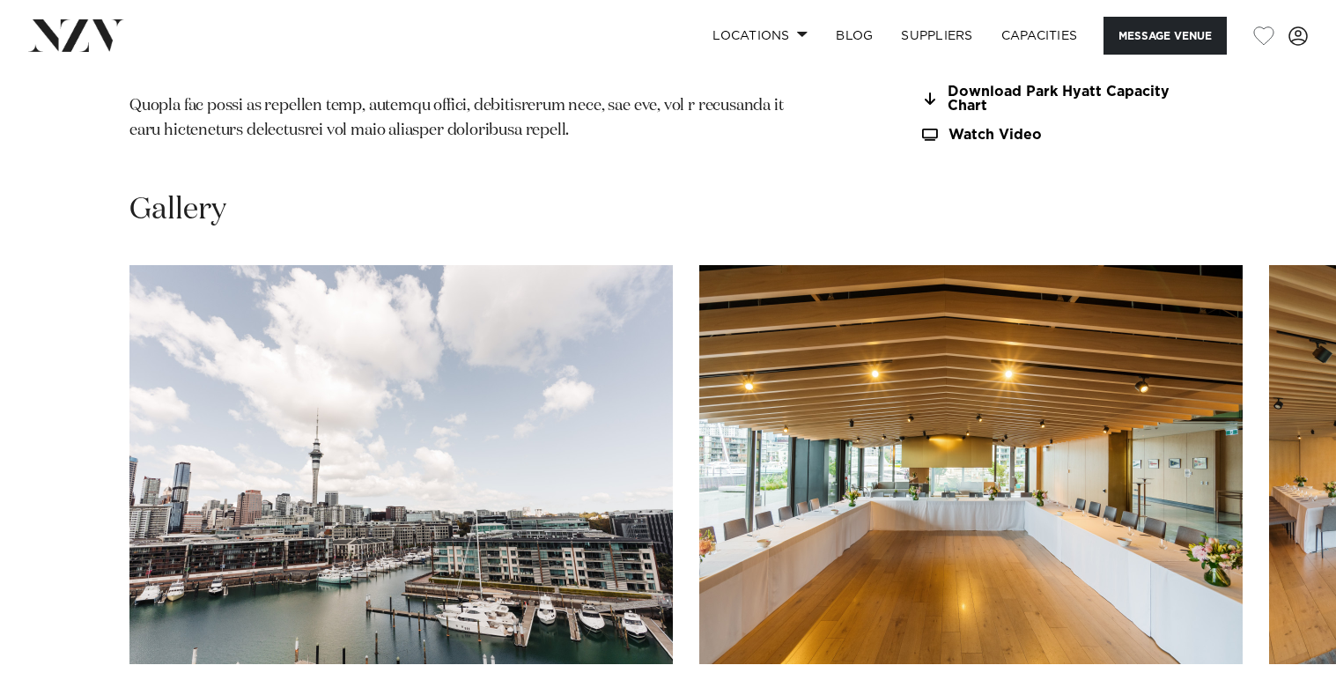
scroll to position [1942, 0]
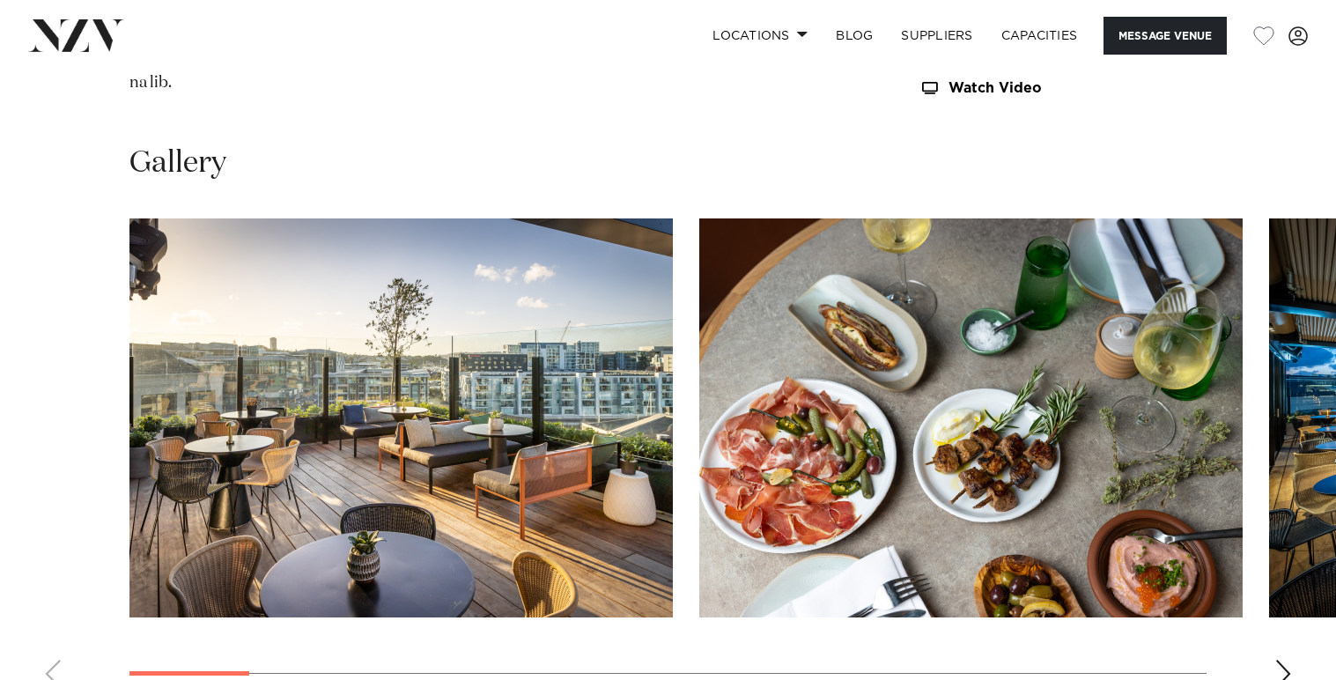
scroll to position [2285, 0]
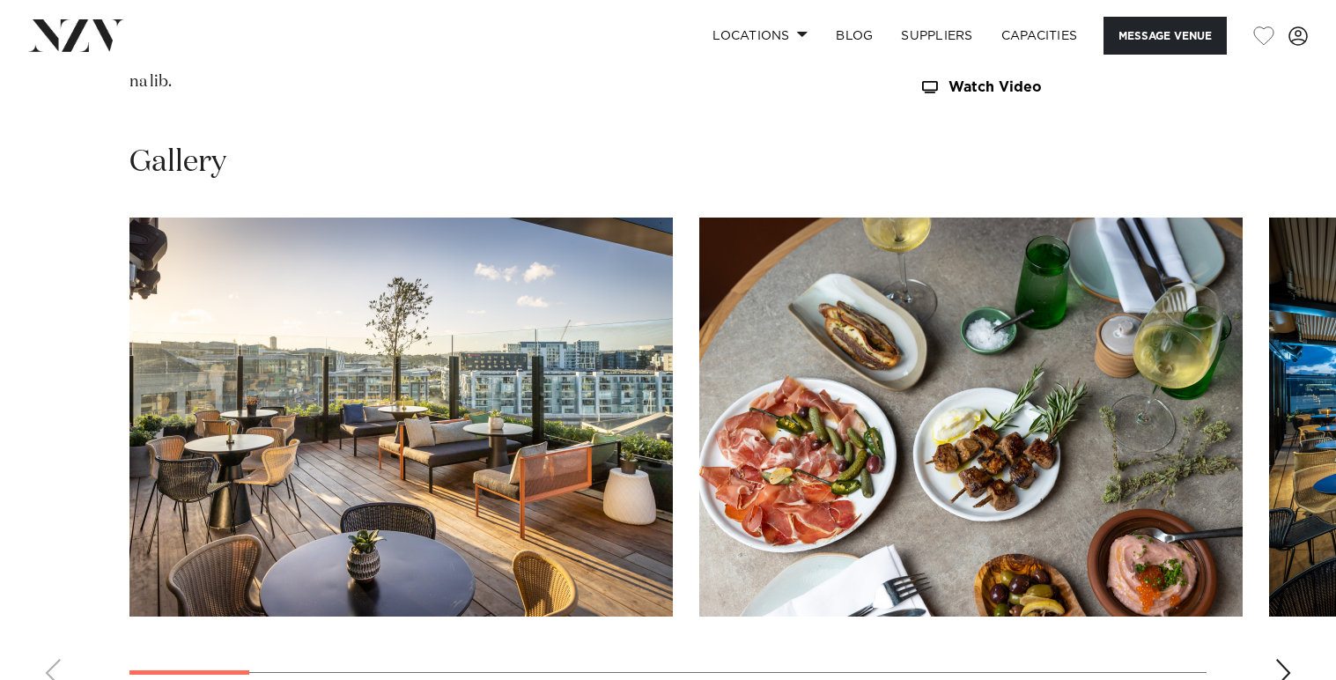
click at [1277, 659] on div "Next slide" at bounding box center [1284, 673] width 18 height 28
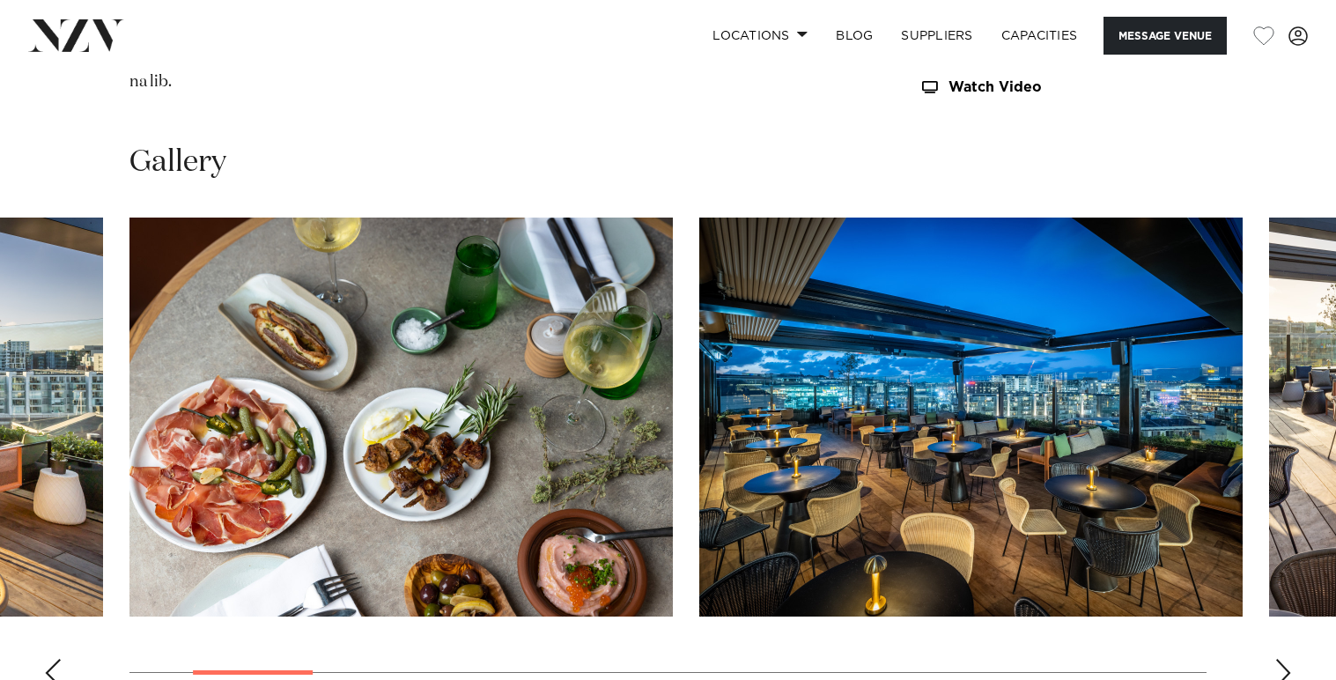
click at [1277, 659] on div "Next slide" at bounding box center [1284, 673] width 18 height 28
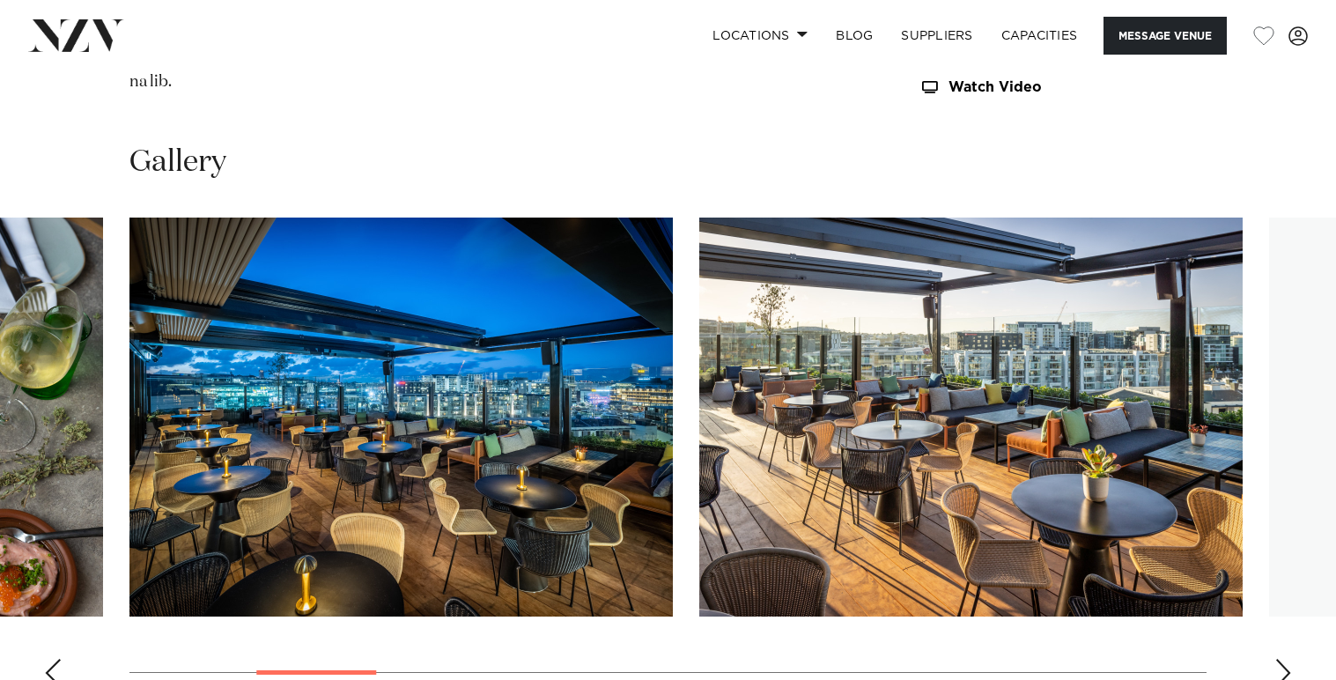
click at [1277, 659] on div "Next slide" at bounding box center [1284, 673] width 18 height 28
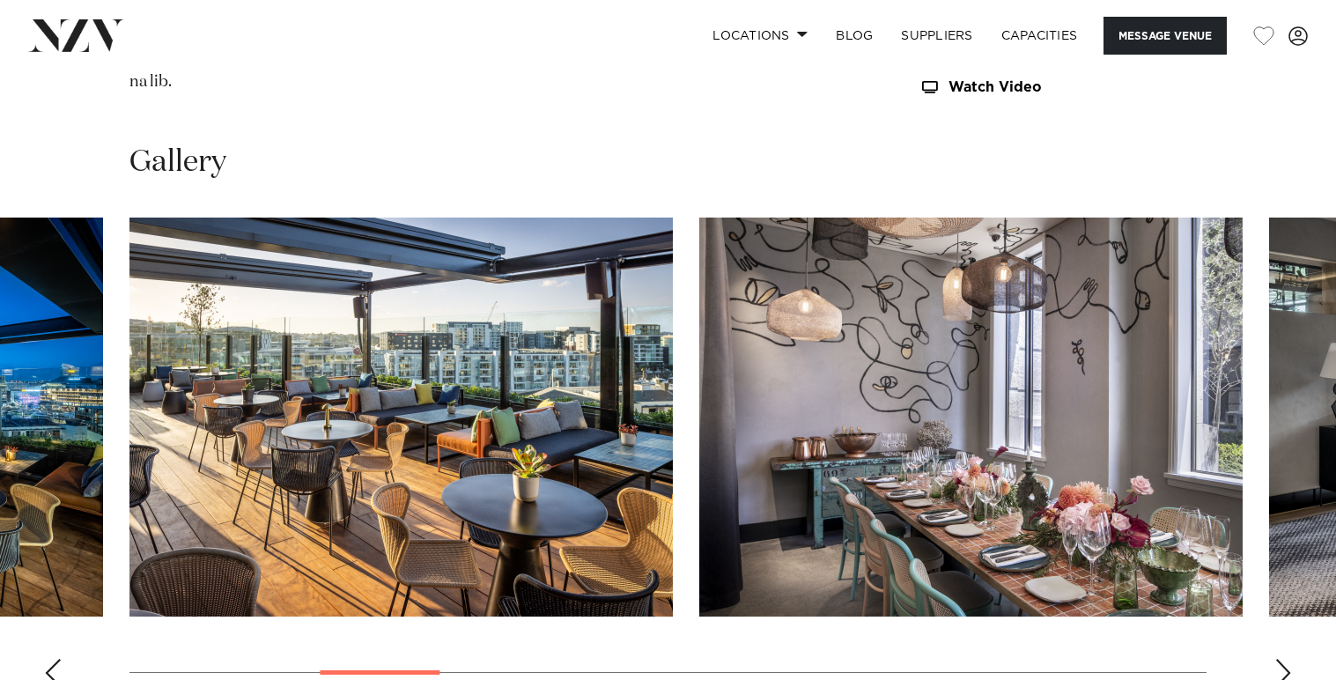
click at [1277, 659] on div "Next slide" at bounding box center [1284, 673] width 18 height 28
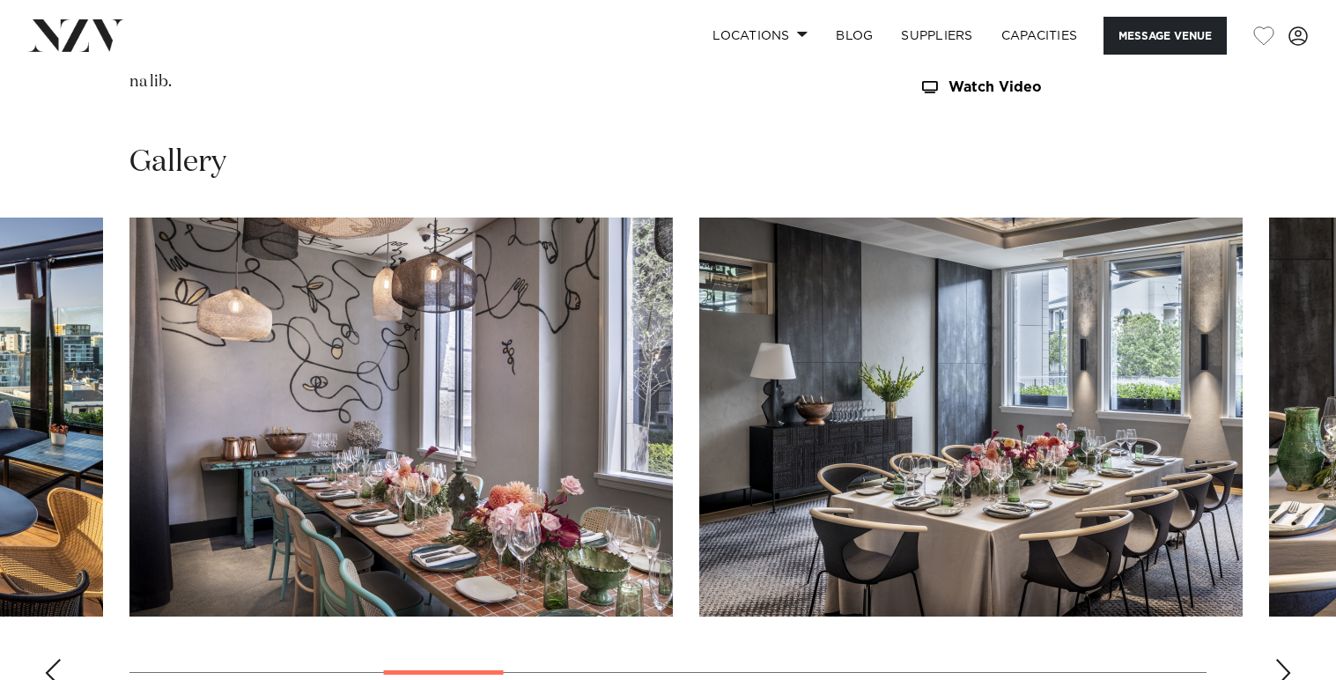
click at [1277, 659] on div "Next slide" at bounding box center [1284, 673] width 18 height 28
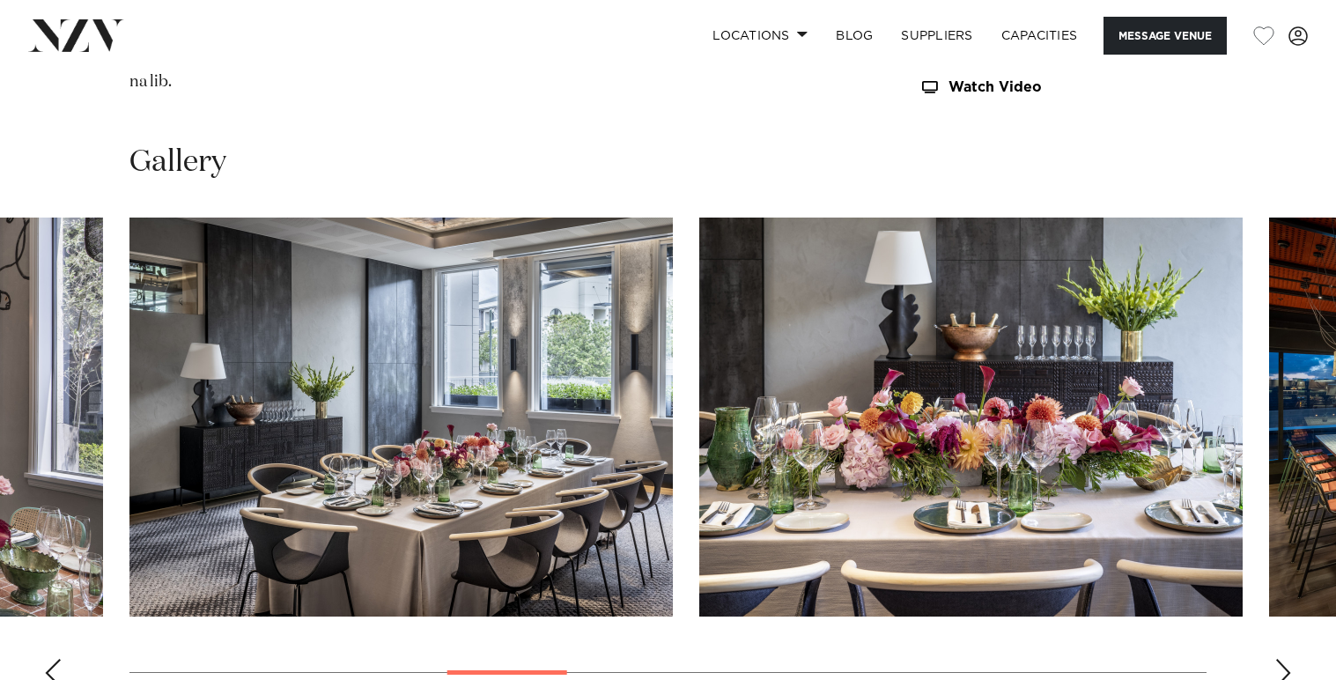
click at [1277, 659] on div "Next slide" at bounding box center [1284, 673] width 18 height 28
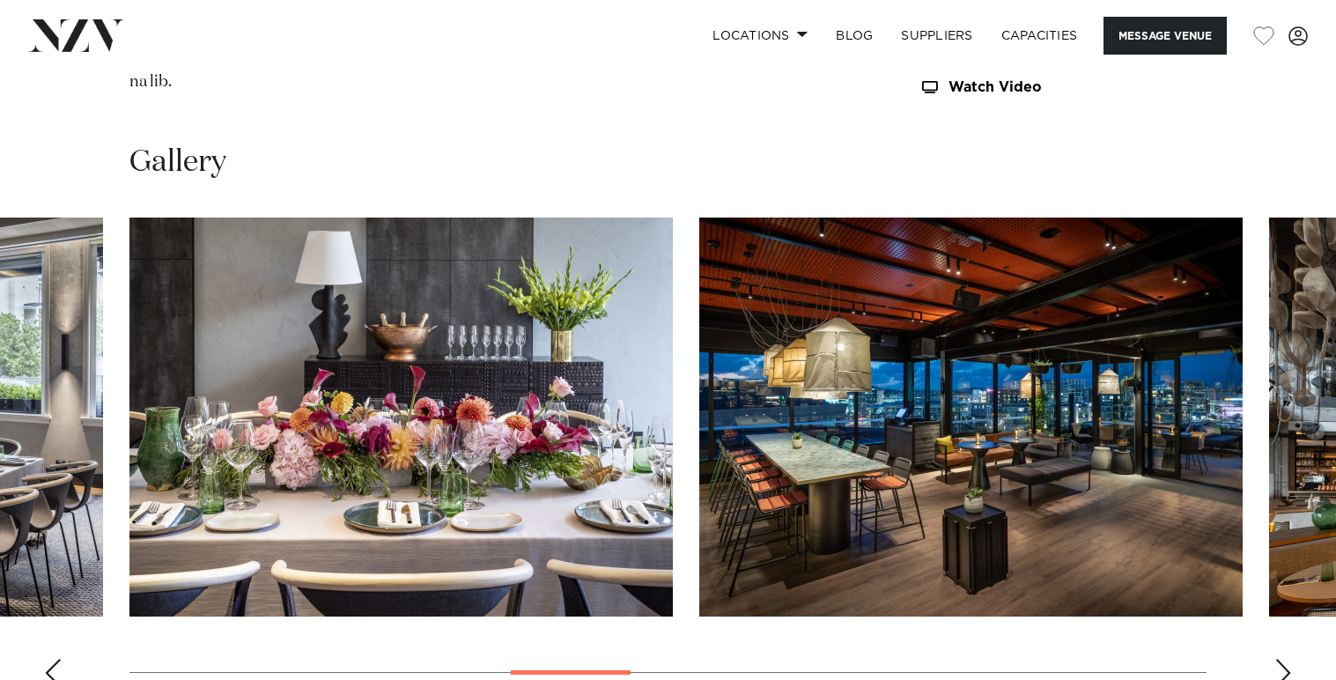
click at [1277, 659] on div "Next slide" at bounding box center [1284, 673] width 18 height 28
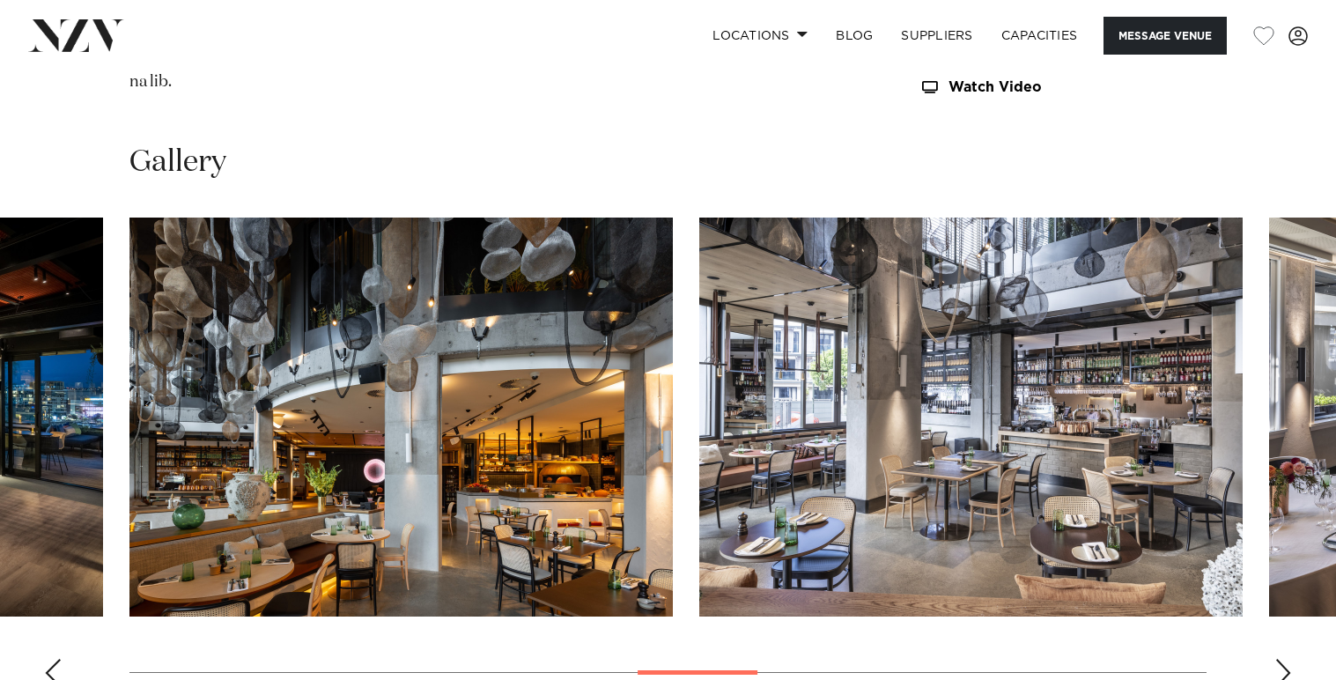
click at [52, 659] on div "Previous slide" at bounding box center [53, 673] width 18 height 28
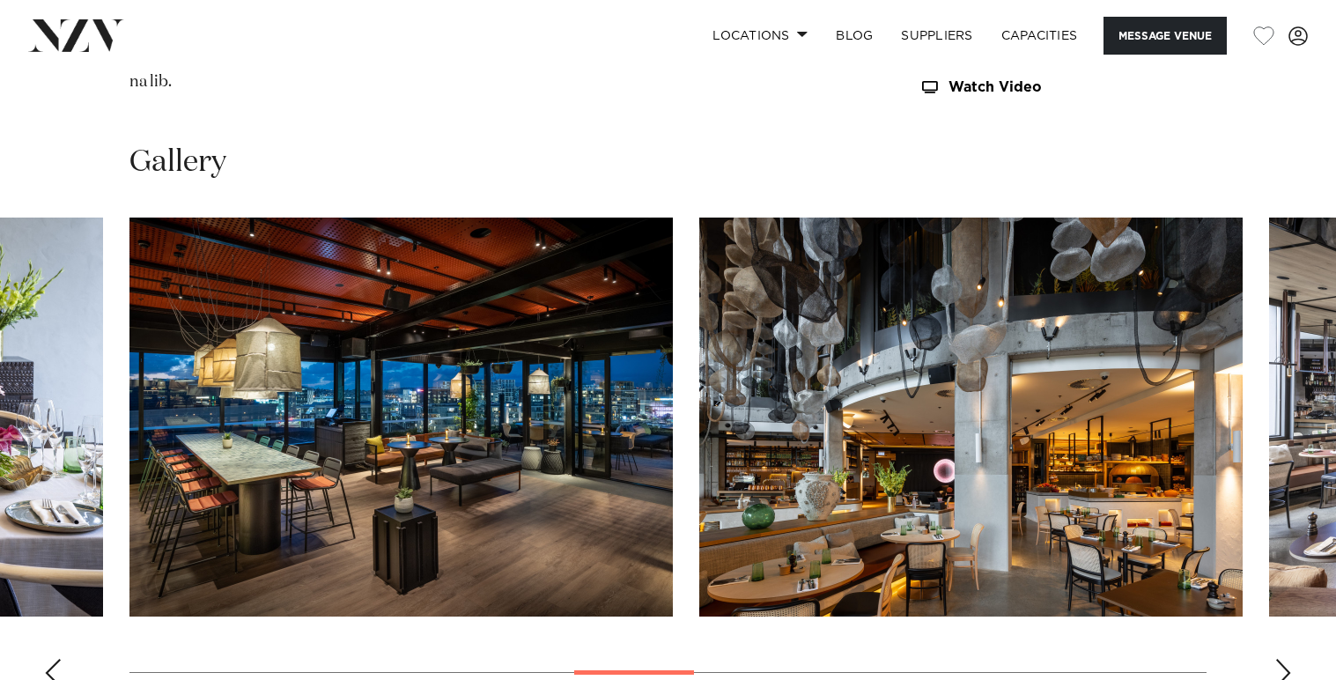
click at [1283, 659] on div "Next slide" at bounding box center [1284, 673] width 18 height 28
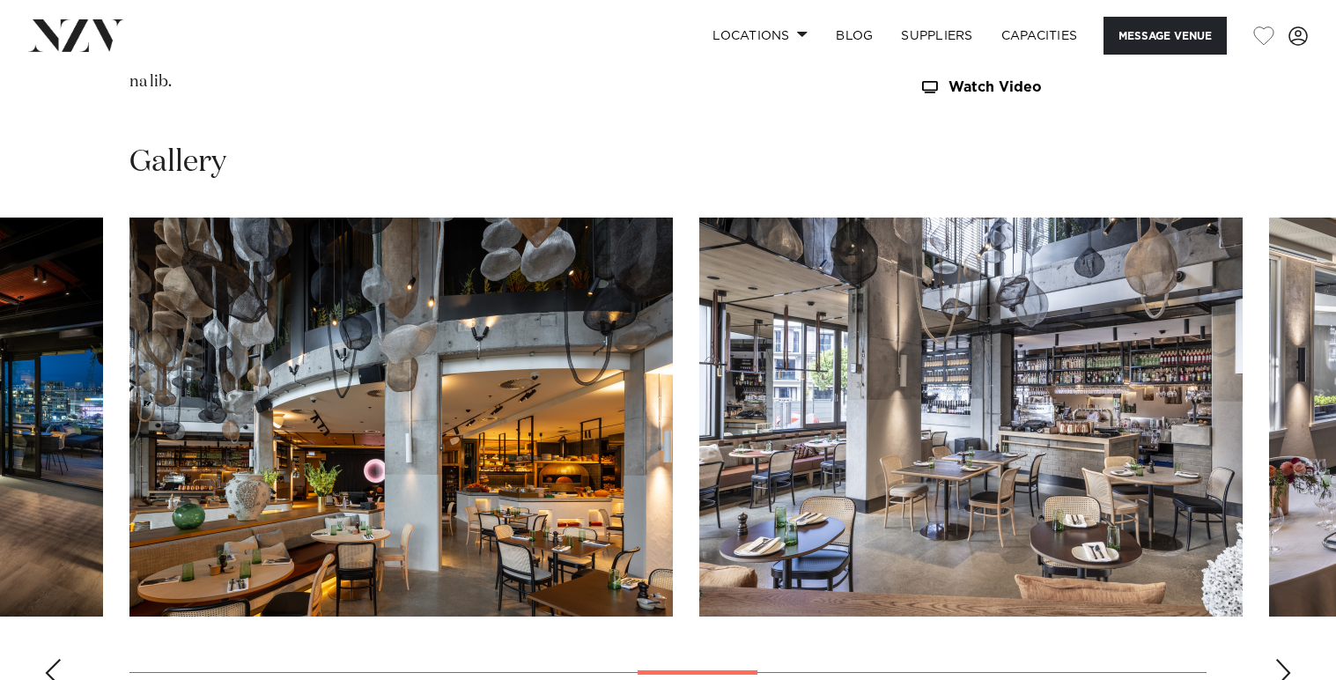
click at [1284, 659] on div "Next slide" at bounding box center [1284, 673] width 18 height 28
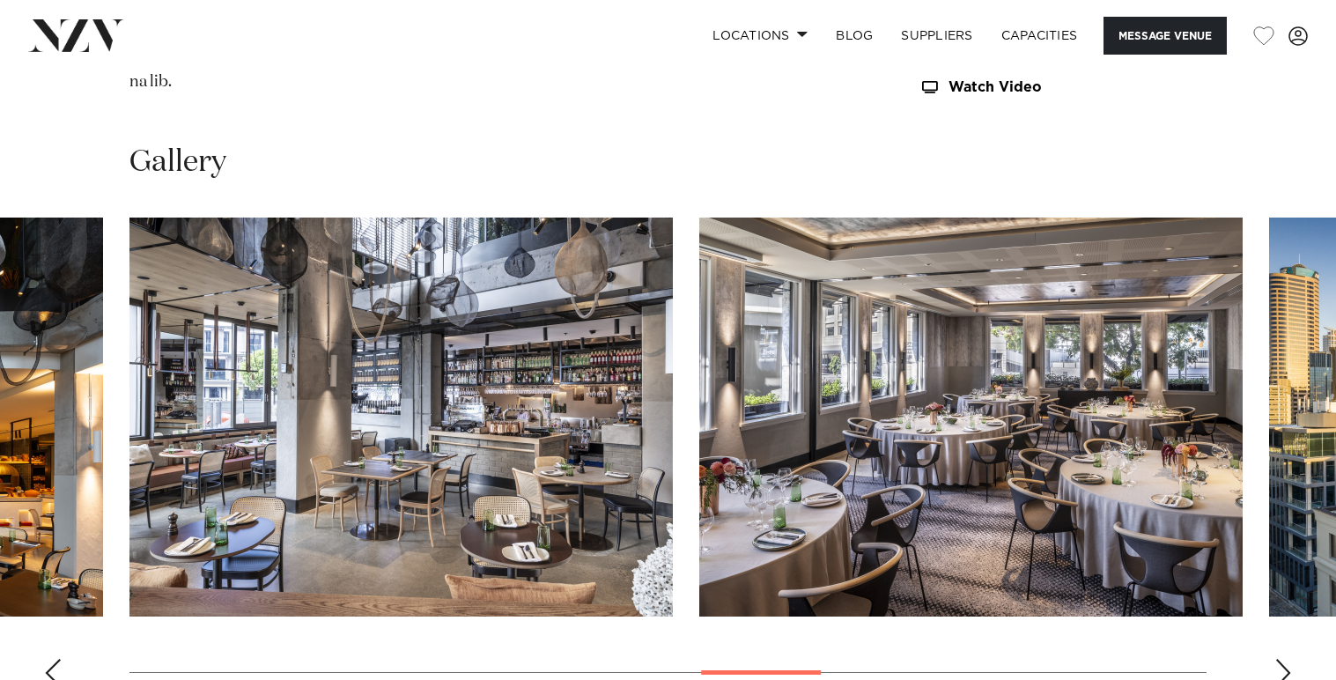
click at [1284, 659] on div "Next slide" at bounding box center [1284, 673] width 18 height 28
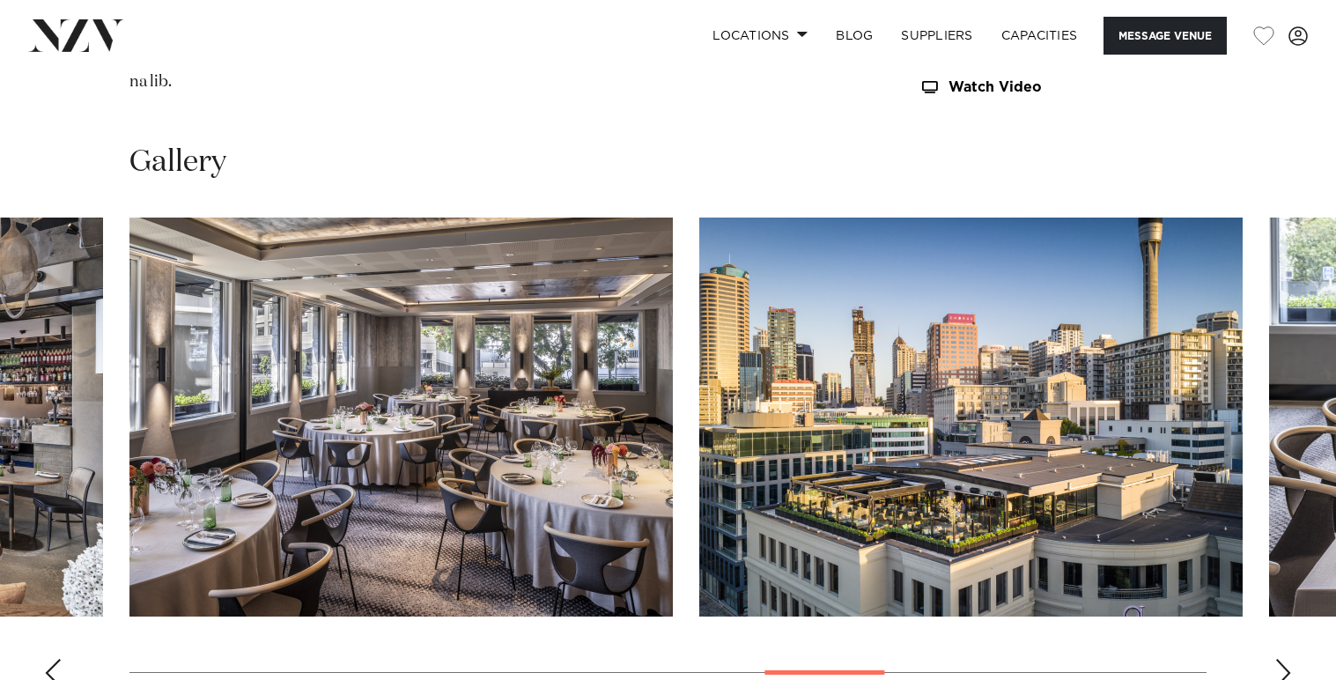
click at [1284, 659] on div "Next slide" at bounding box center [1284, 673] width 18 height 28
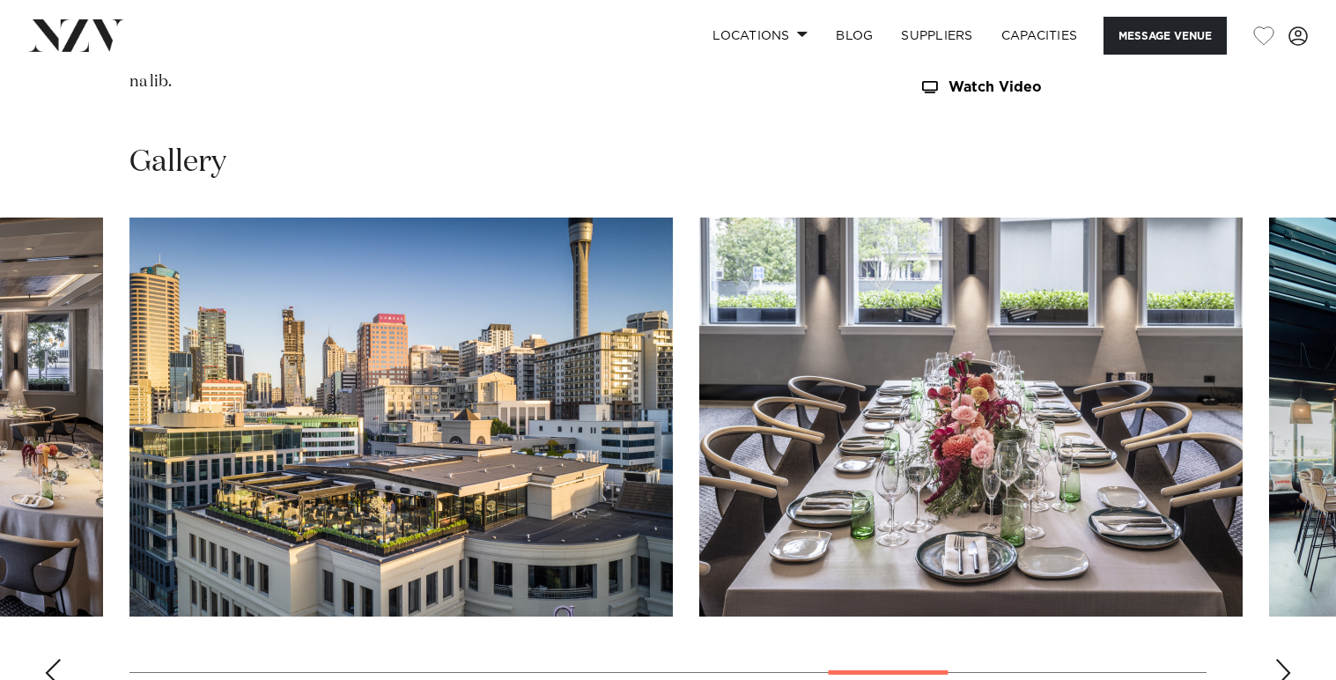
click at [1284, 659] on div "Next slide" at bounding box center [1284, 673] width 18 height 28
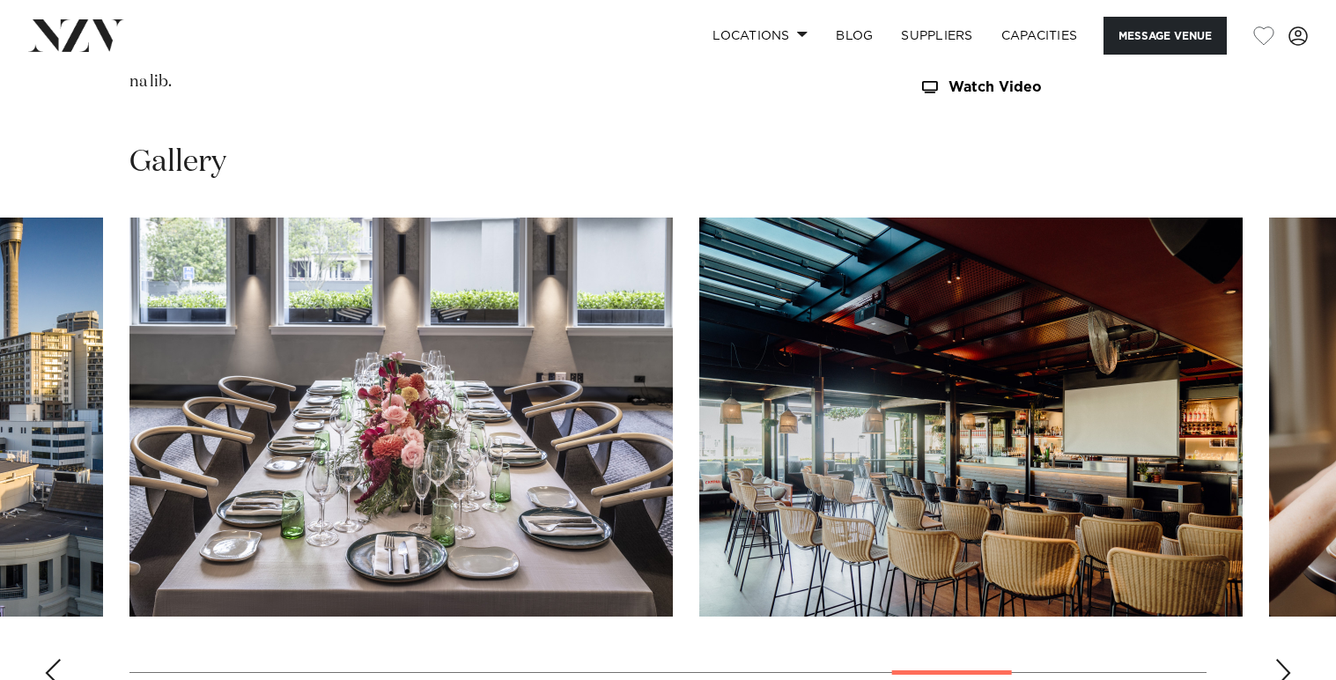
click at [1284, 659] on div "Next slide" at bounding box center [1284, 673] width 18 height 28
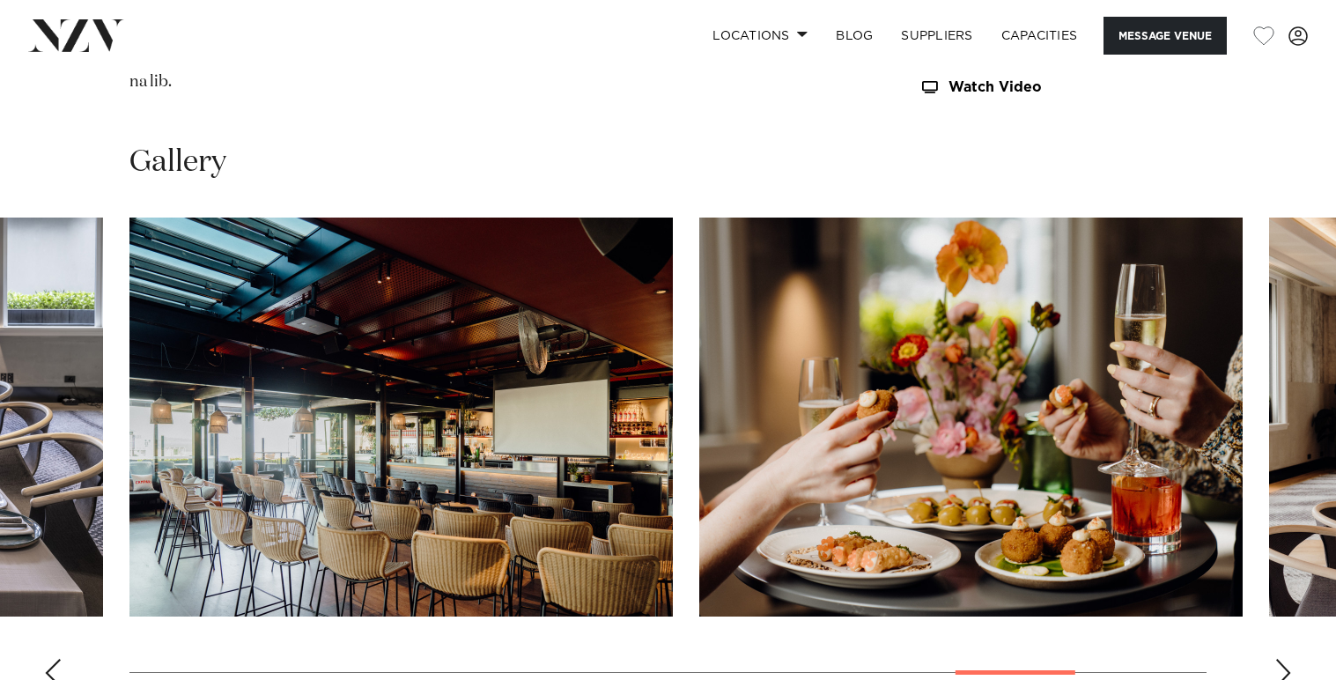
click at [1284, 659] on div "Next slide" at bounding box center [1284, 673] width 18 height 28
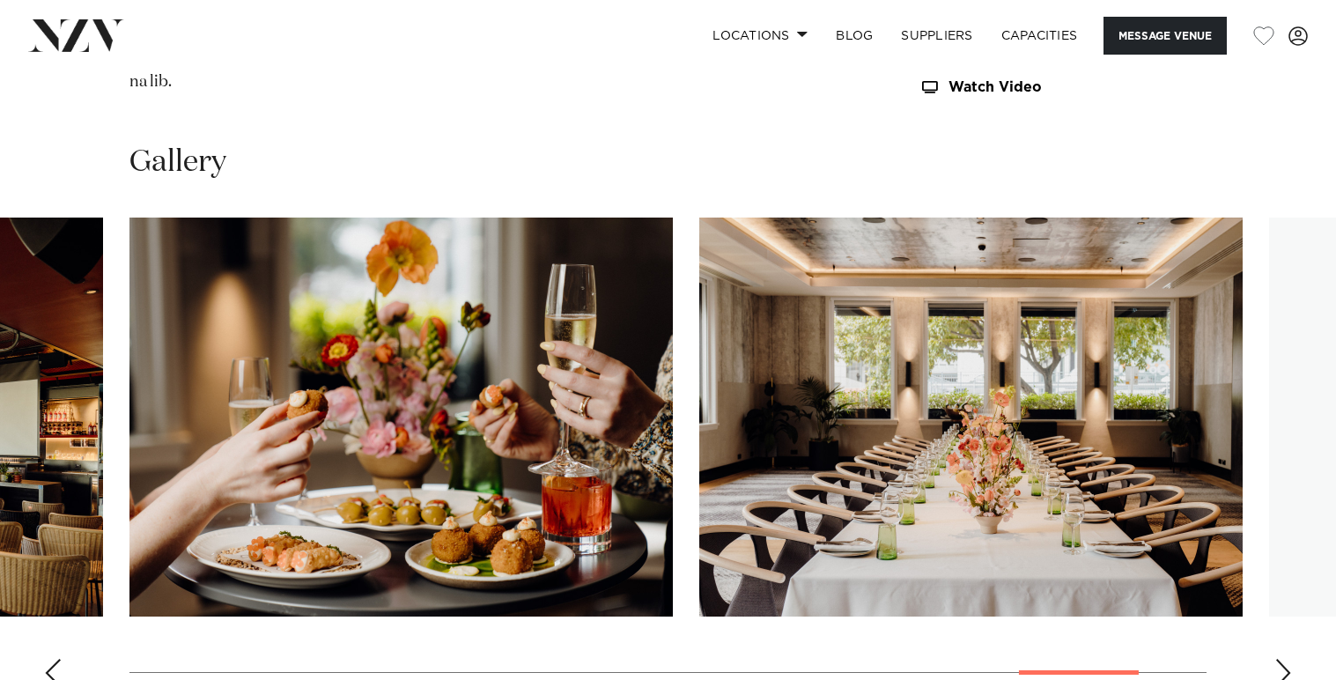
click at [1284, 659] on div "Next slide" at bounding box center [1284, 673] width 18 height 28
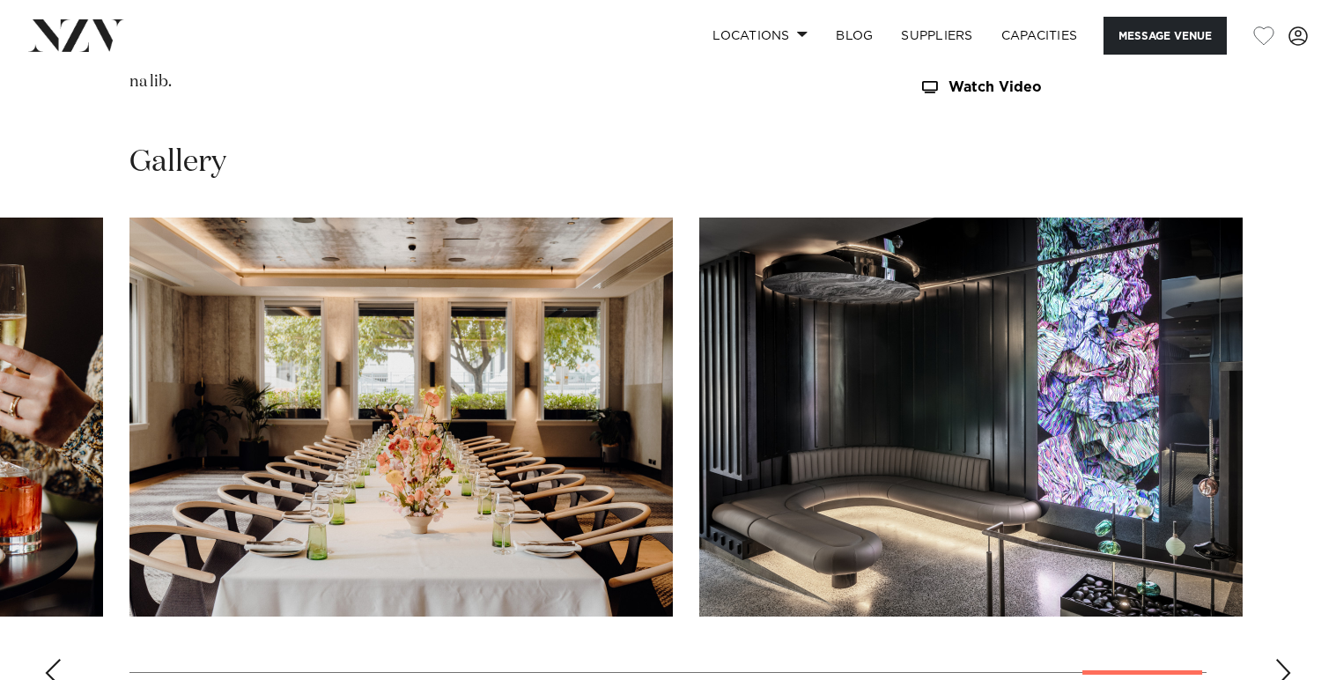
click at [1284, 659] on div "Next slide" at bounding box center [1284, 673] width 18 height 28
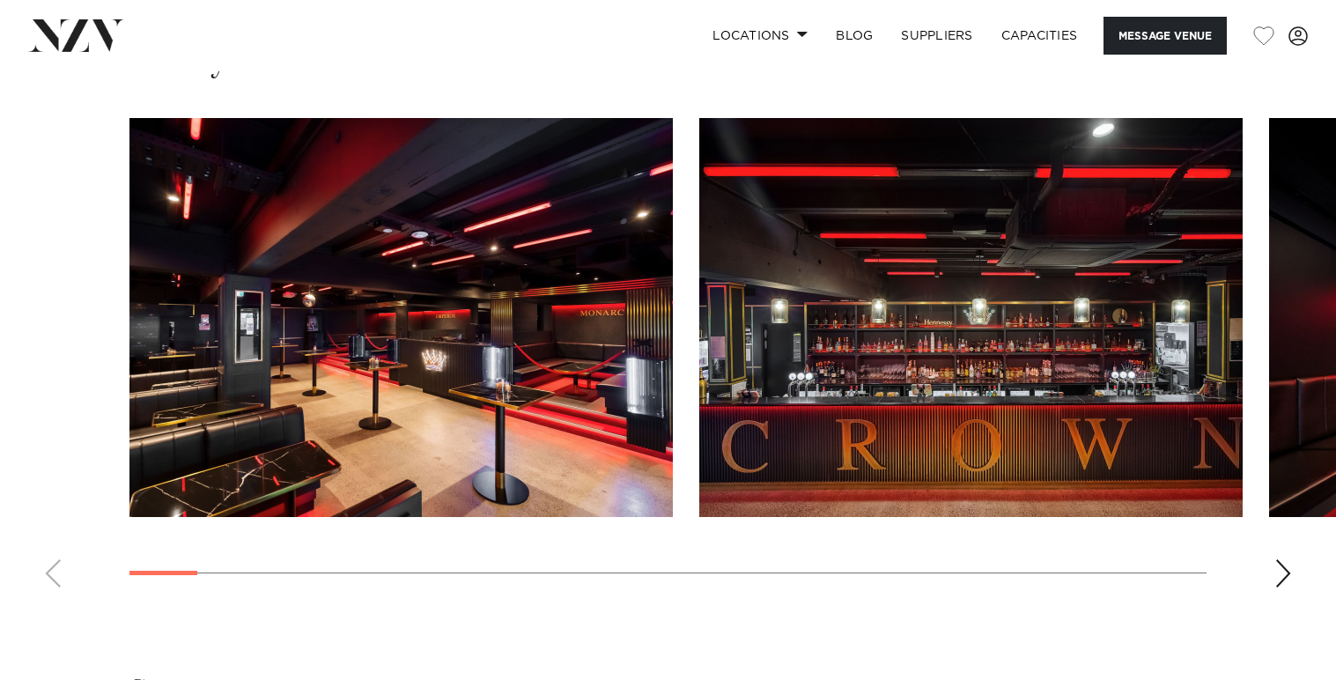
scroll to position [1590, 0]
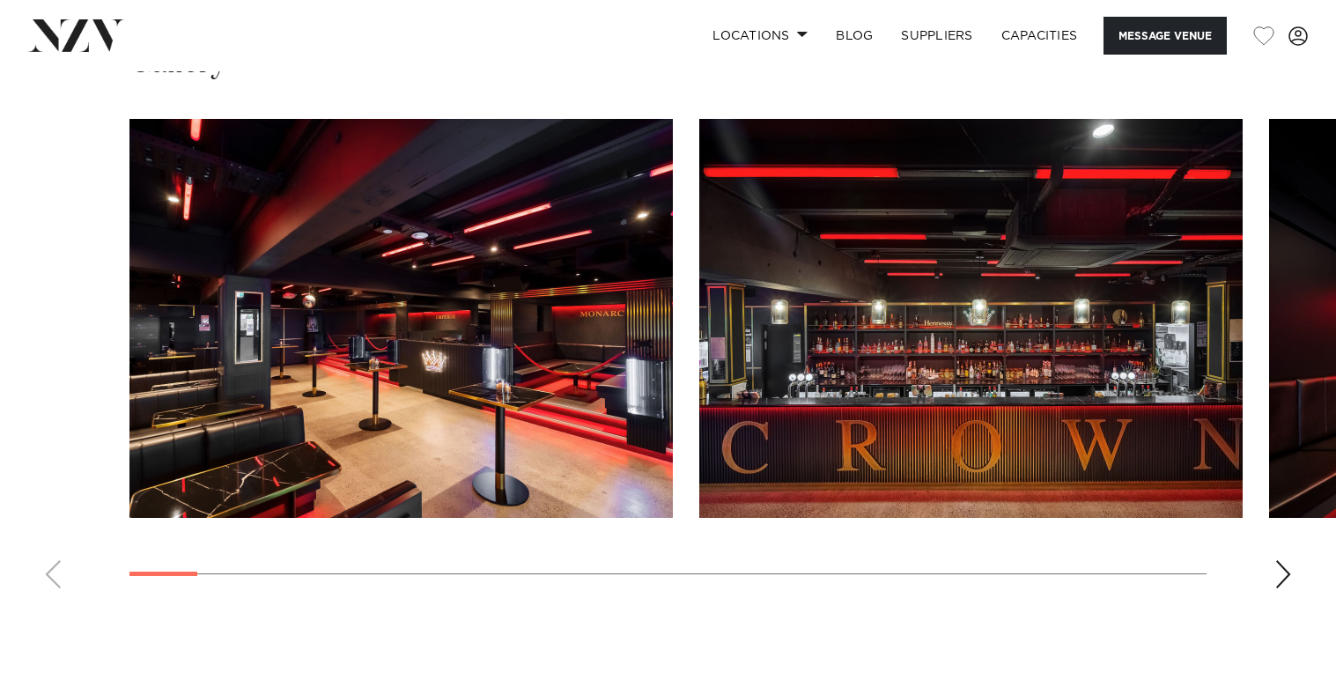
click at [1289, 578] on div "Next slide" at bounding box center [1284, 574] width 18 height 28
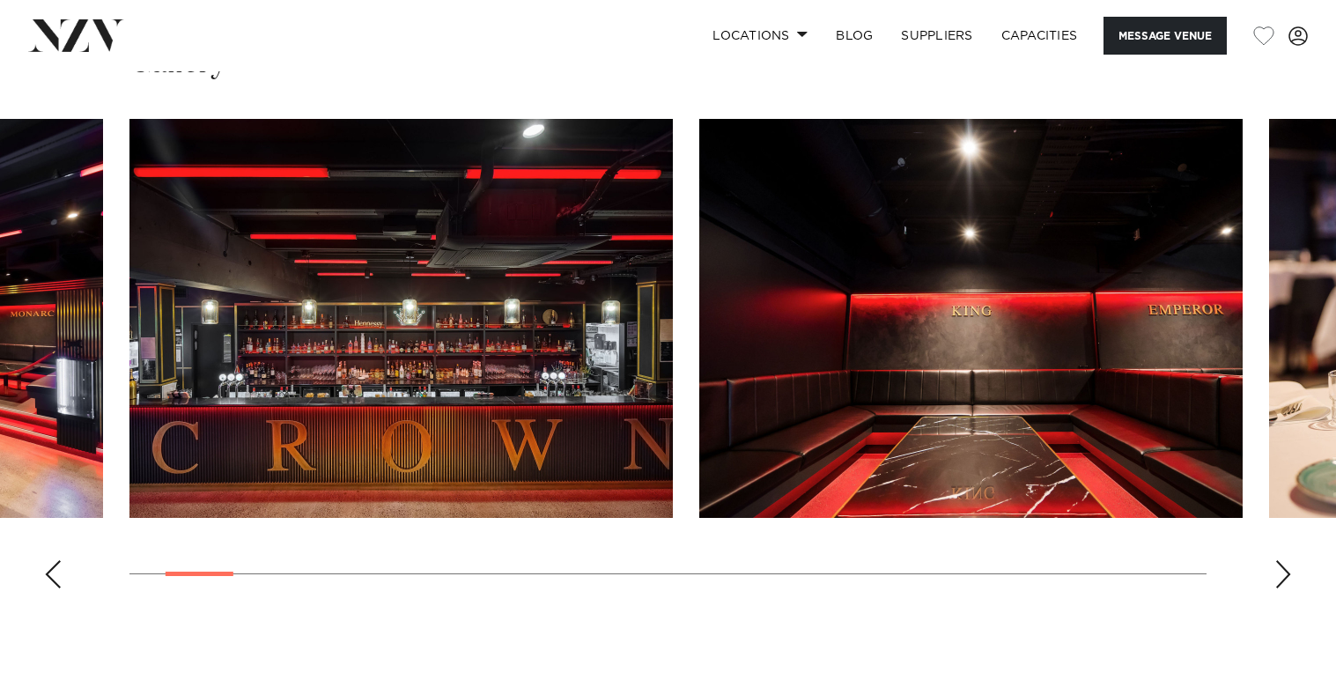
click at [1289, 578] on div "Next slide" at bounding box center [1284, 574] width 18 height 28
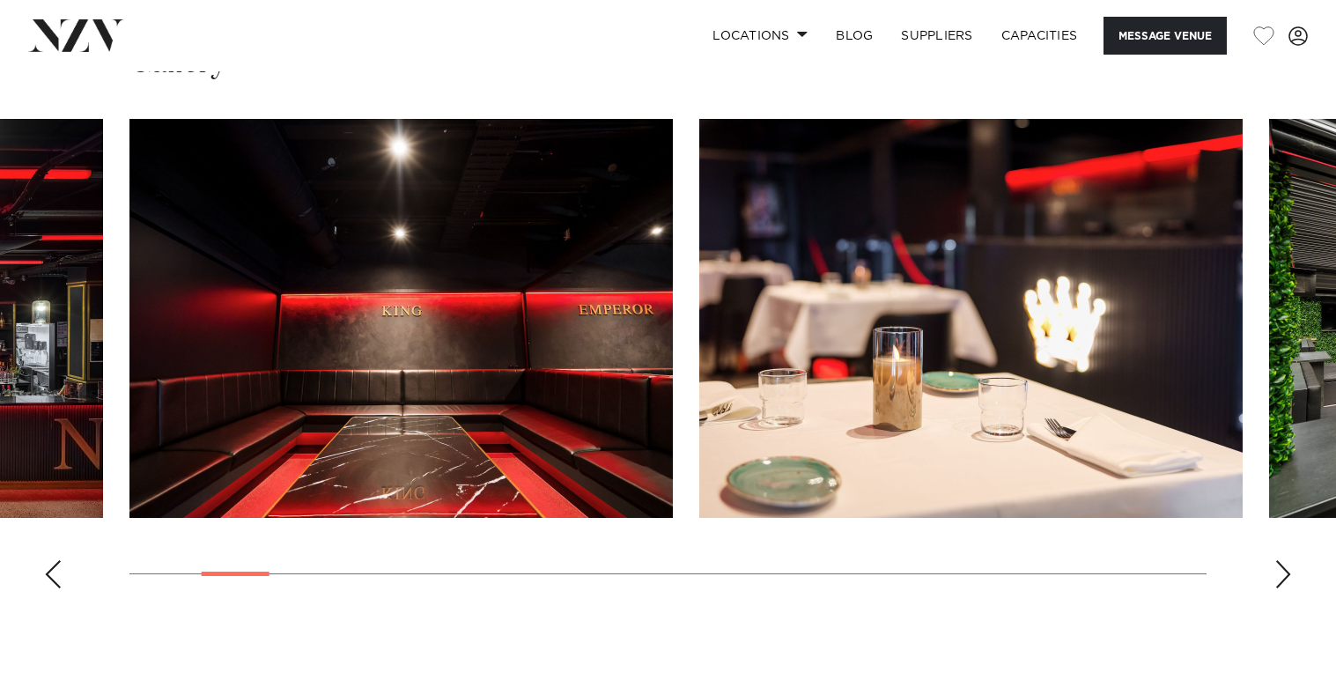
click at [1289, 578] on div "Next slide" at bounding box center [1284, 574] width 18 height 28
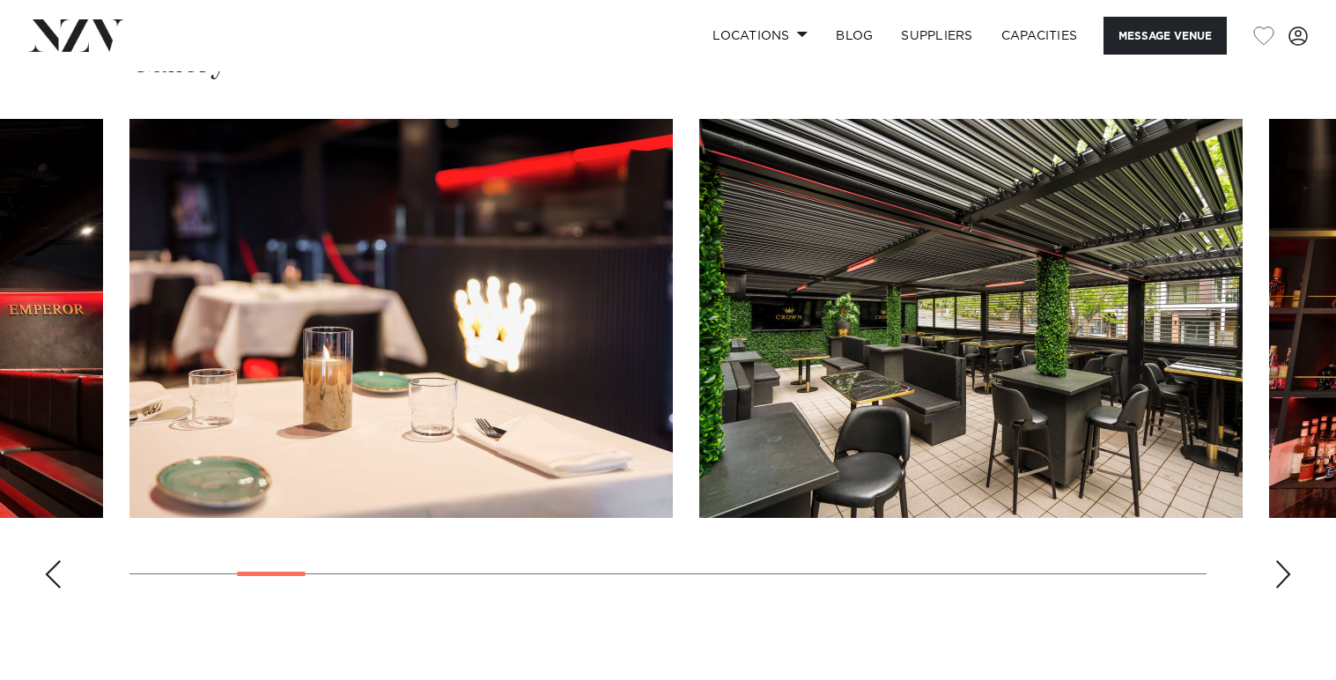
click at [1289, 578] on div "Next slide" at bounding box center [1284, 574] width 18 height 28
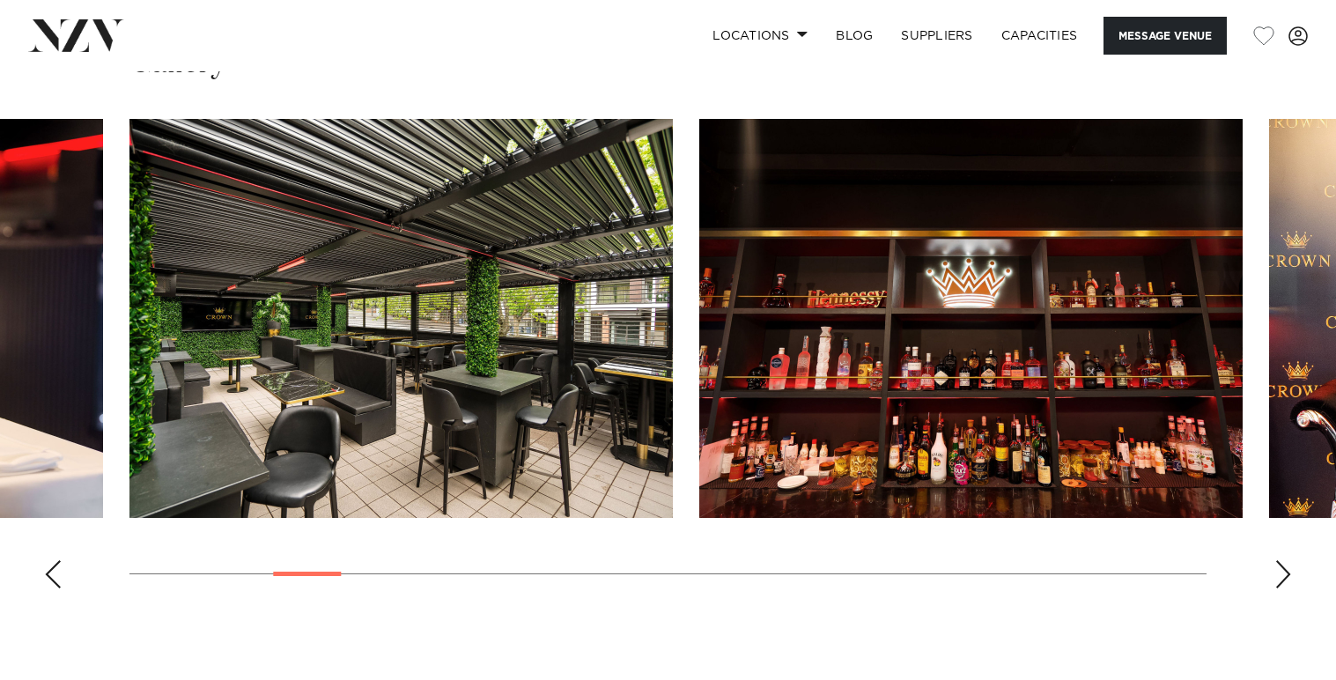
click at [1289, 578] on div "Next slide" at bounding box center [1284, 574] width 18 height 28
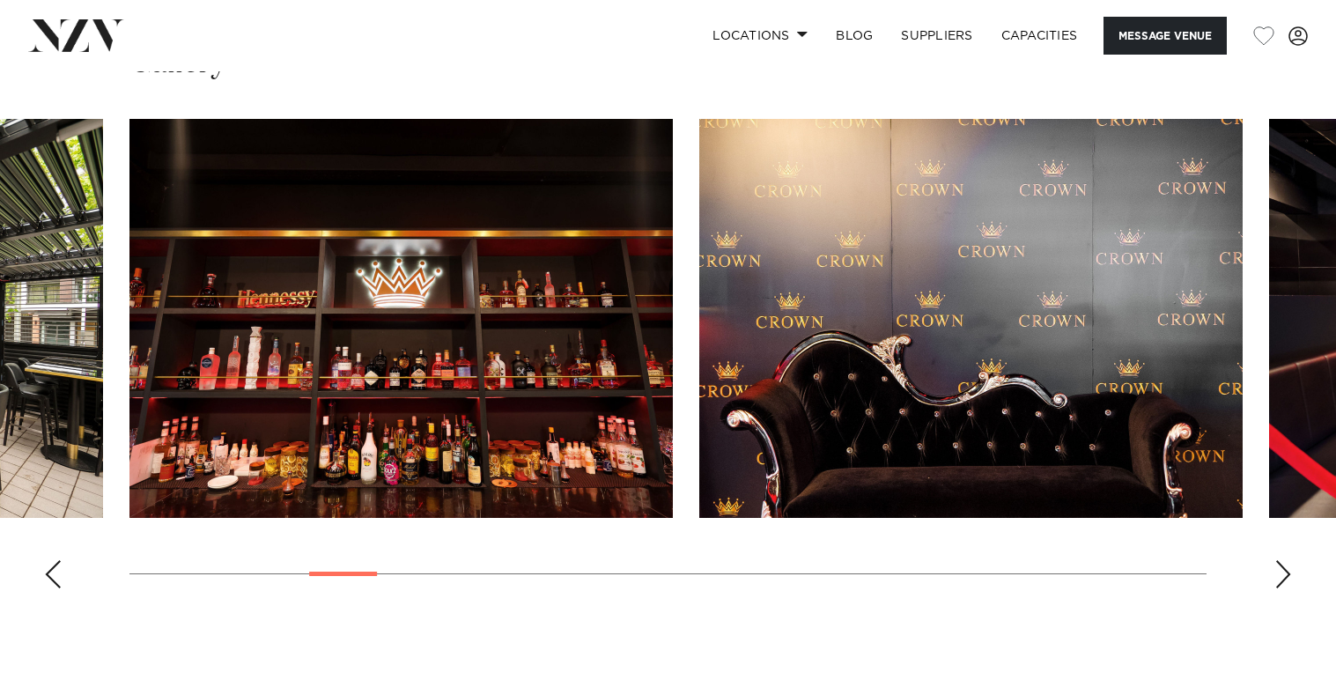
click at [1289, 578] on div "Next slide" at bounding box center [1284, 574] width 18 height 28
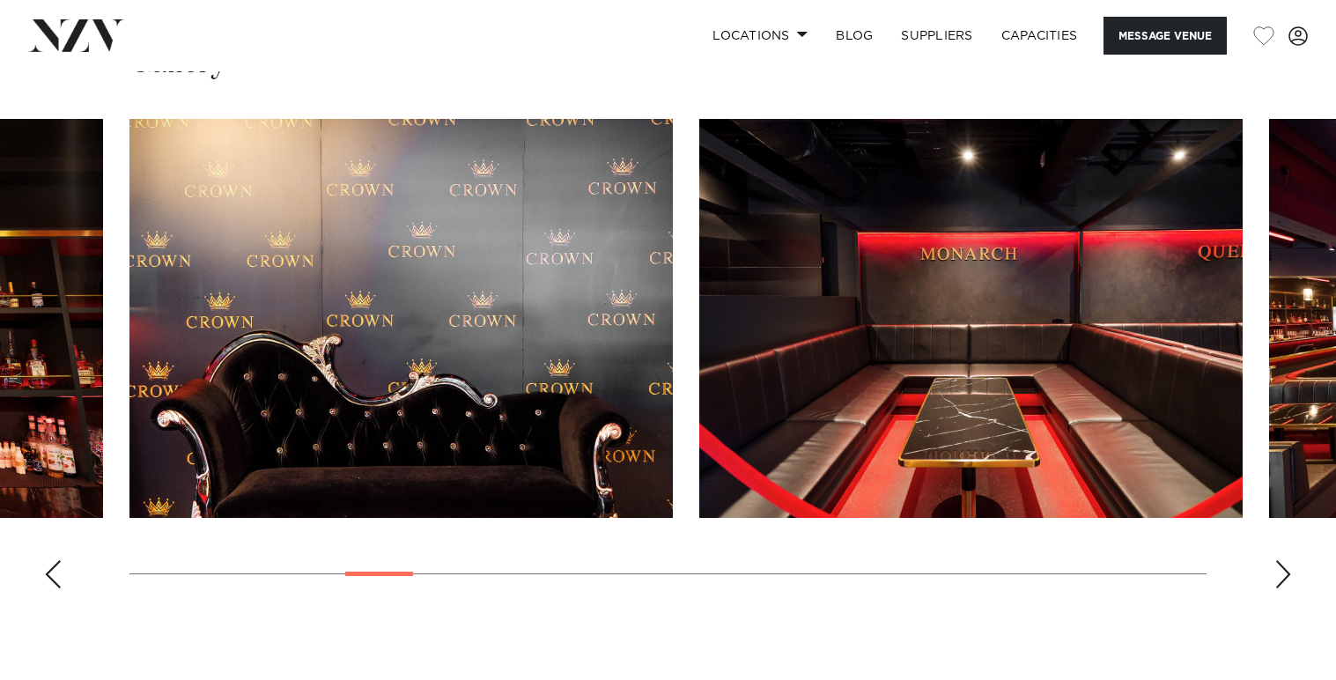
click at [1289, 578] on div "Next slide" at bounding box center [1284, 574] width 18 height 28
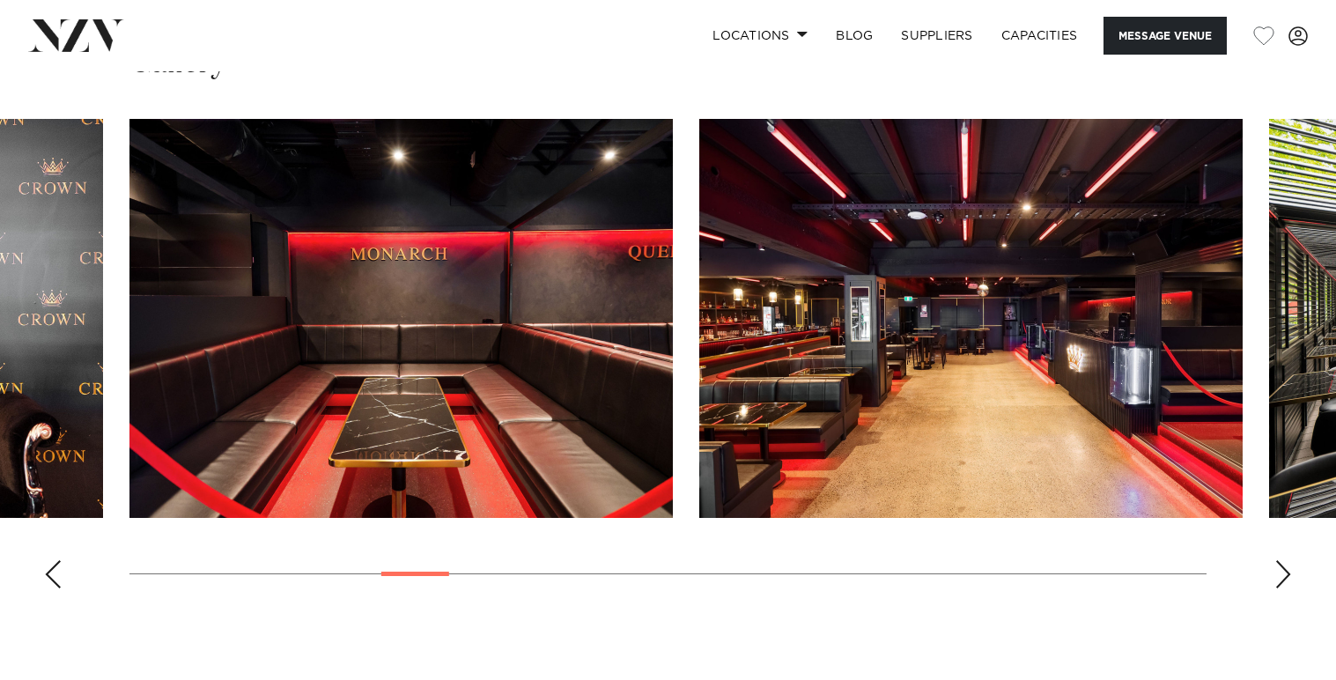
click at [1289, 578] on div "Next slide" at bounding box center [1284, 574] width 18 height 28
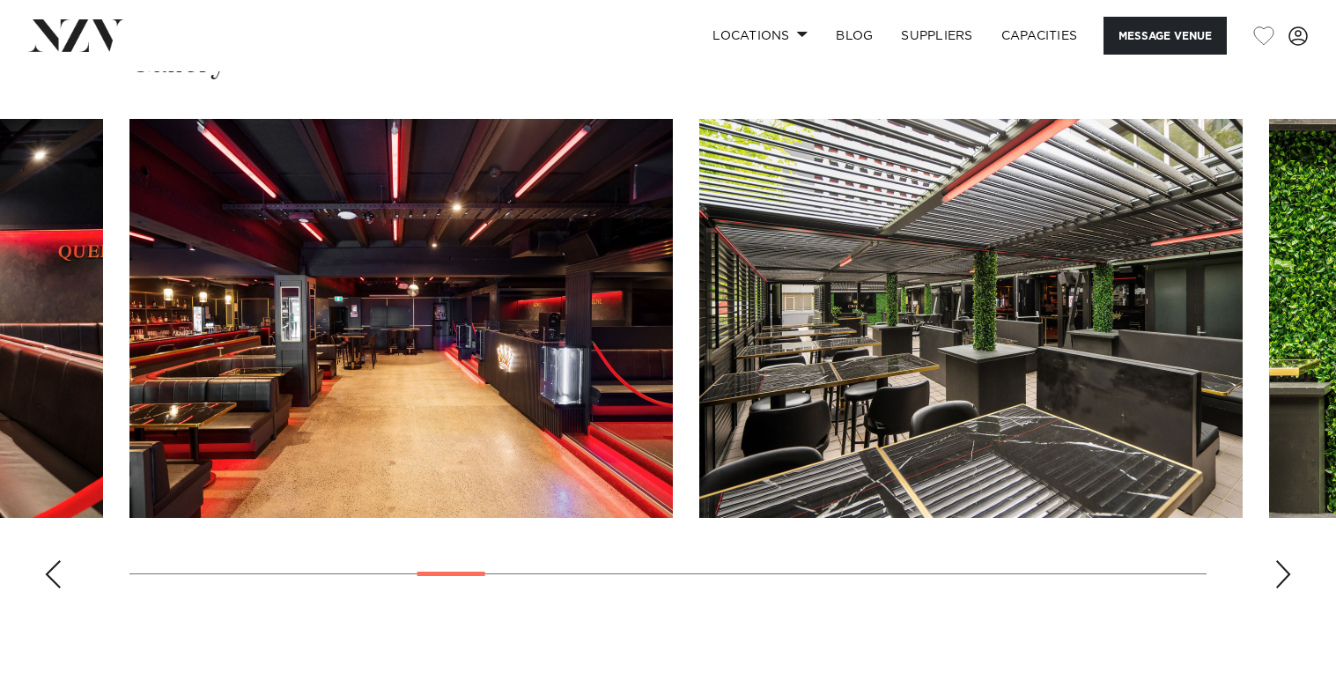
click at [1289, 578] on div "Next slide" at bounding box center [1284, 574] width 18 height 28
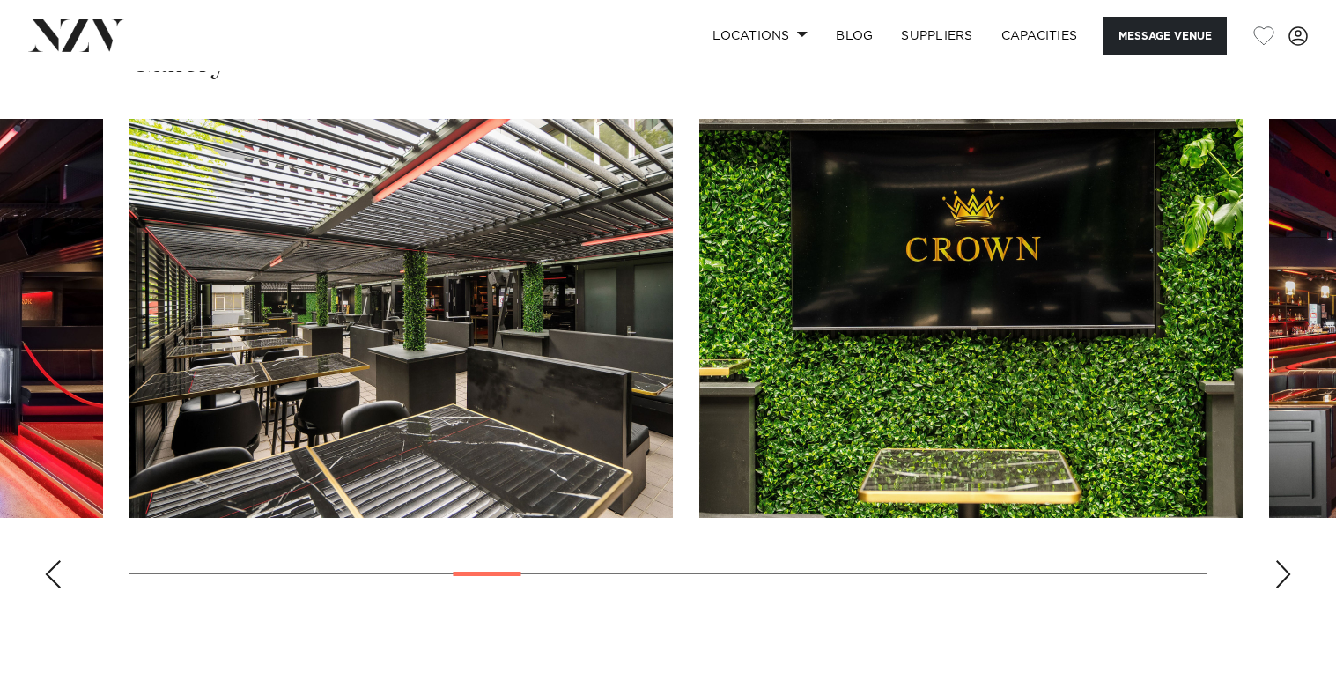
click at [1289, 578] on div "Next slide" at bounding box center [1284, 574] width 18 height 28
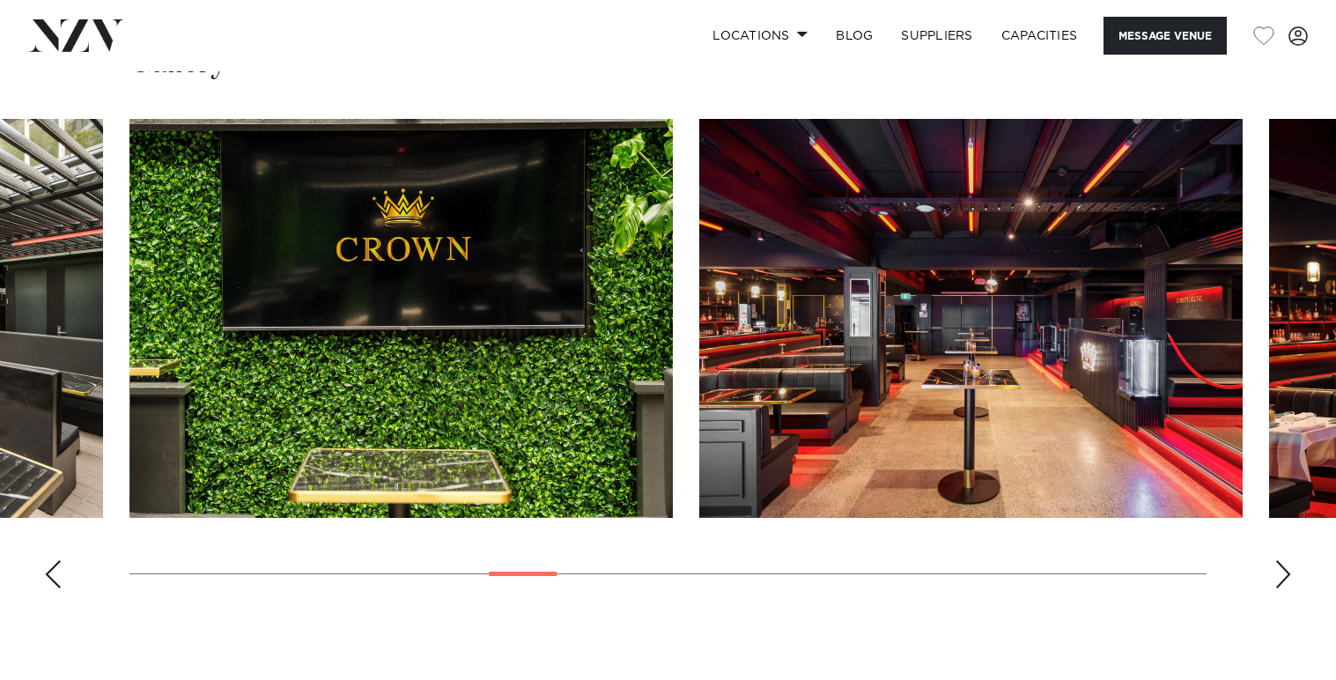
click at [1289, 578] on div "Next slide" at bounding box center [1284, 574] width 18 height 28
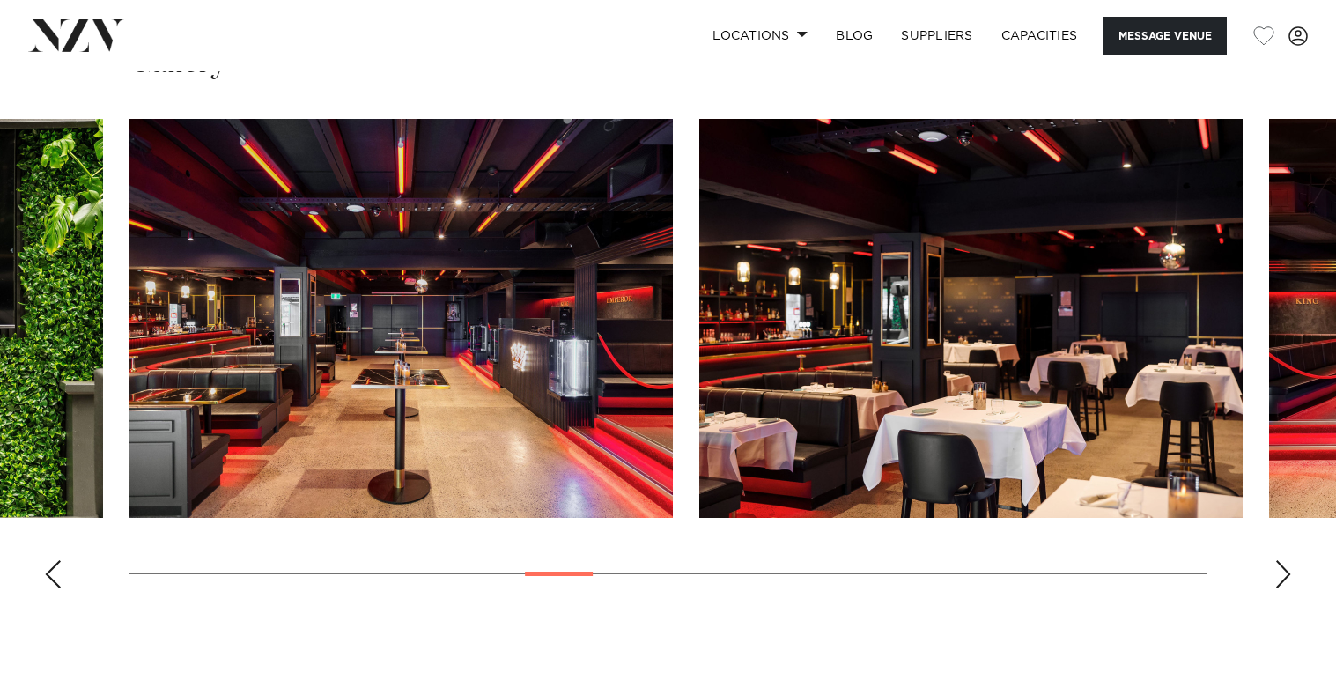
click at [1289, 578] on div "Next slide" at bounding box center [1284, 574] width 18 height 28
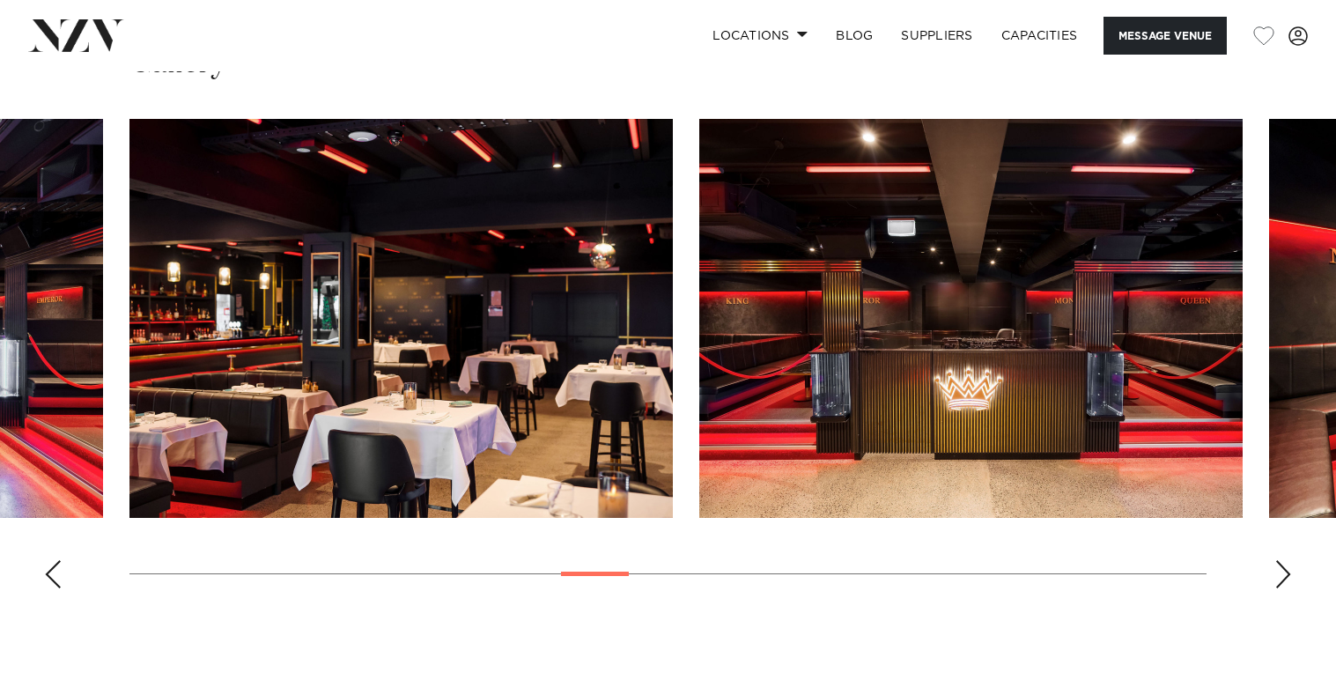
click at [1289, 578] on div "Next slide" at bounding box center [1284, 574] width 18 height 28
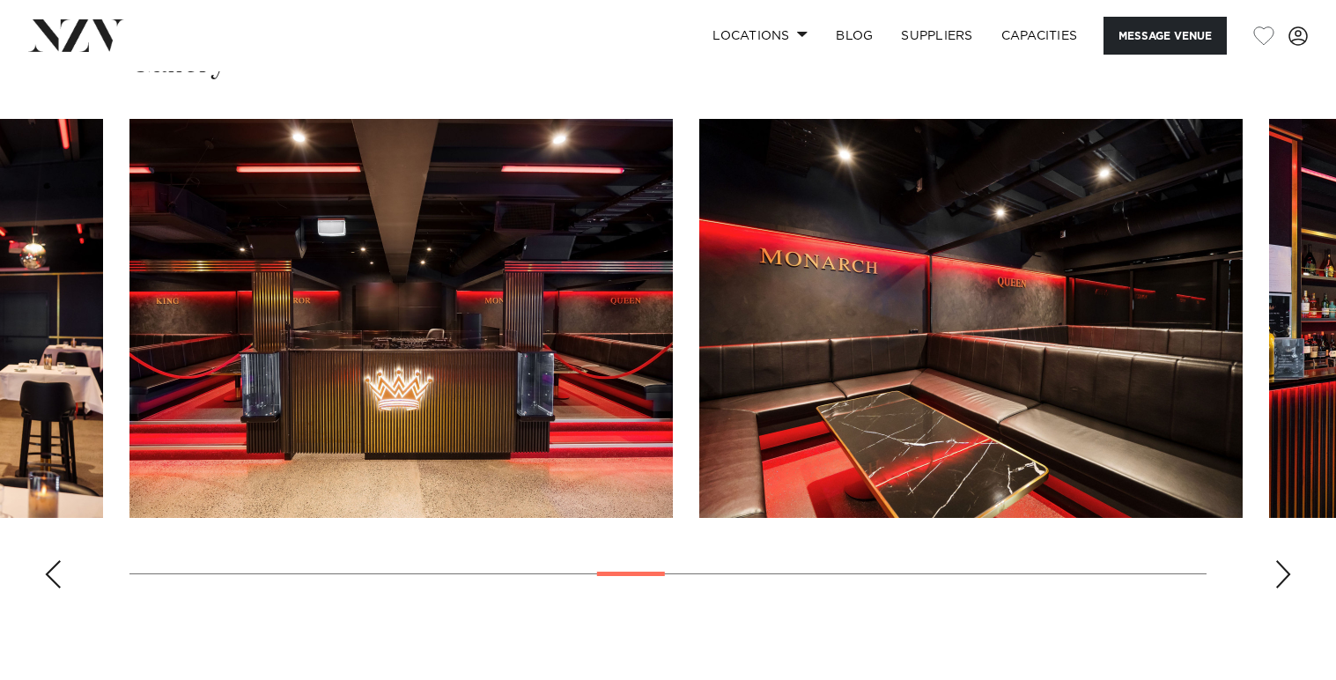
click at [1289, 578] on div "Next slide" at bounding box center [1284, 574] width 18 height 28
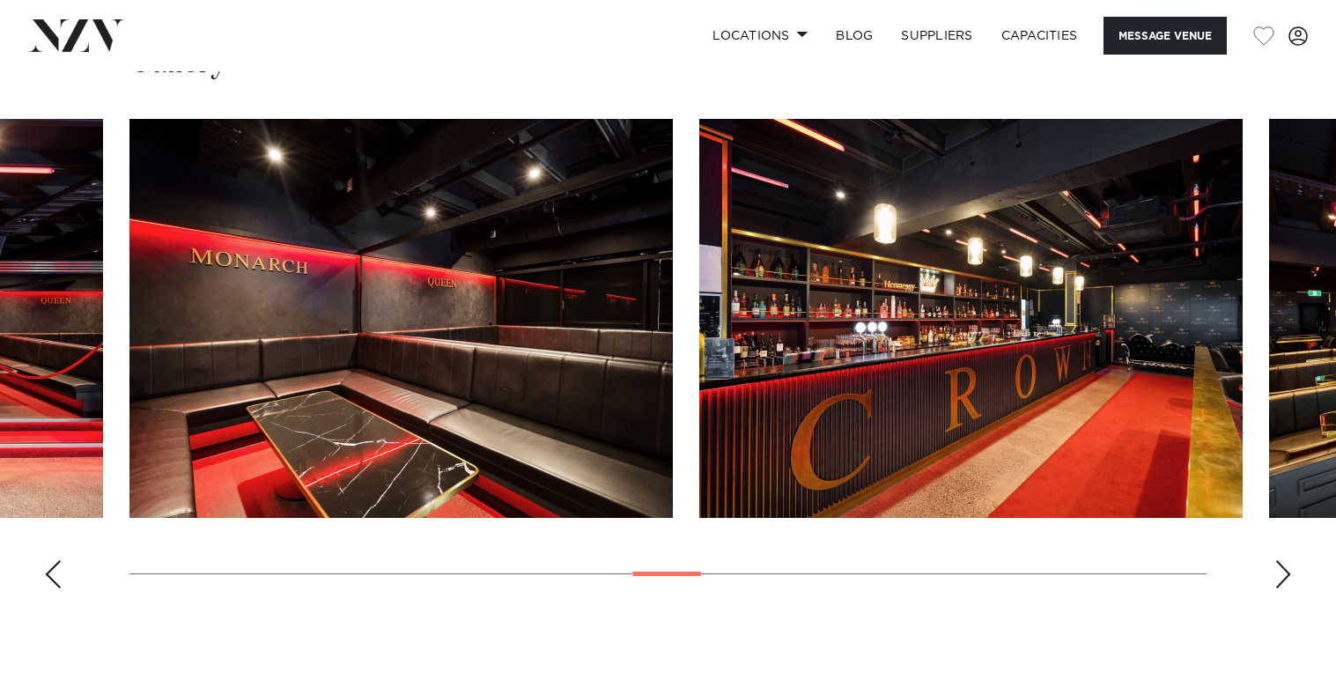
click at [1289, 578] on div "Next slide" at bounding box center [1284, 574] width 18 height 28
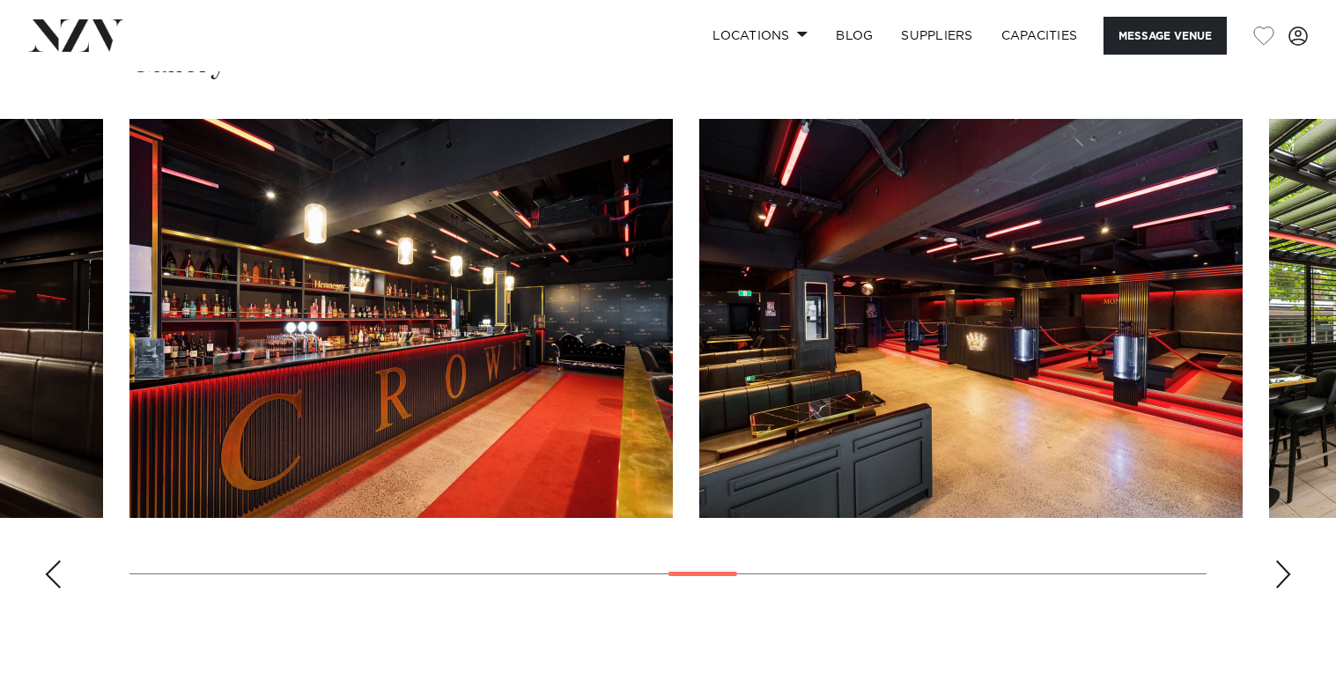
click at [1289, 578] on div "Next slide" at bounding box center [1284, 574] width 18 height 28
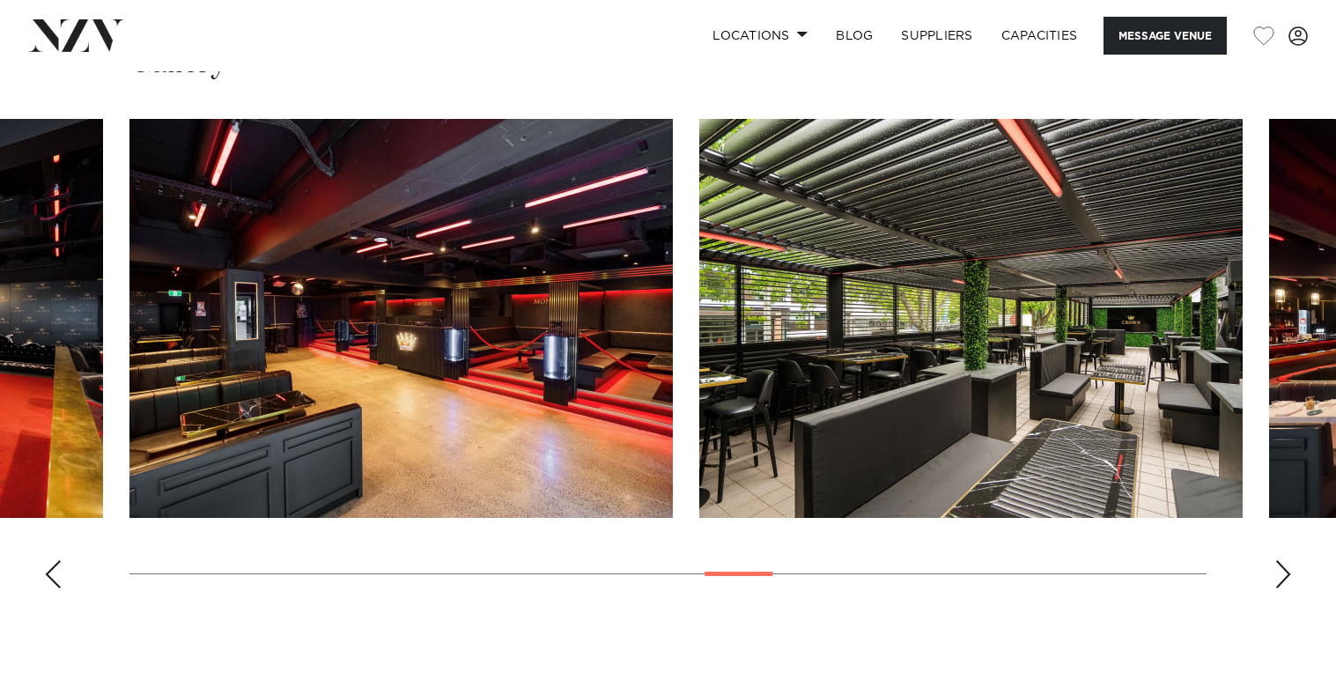
click at [1289, 578] on div "Next slide" at bounding box center [1284, 574] width 18 height 28
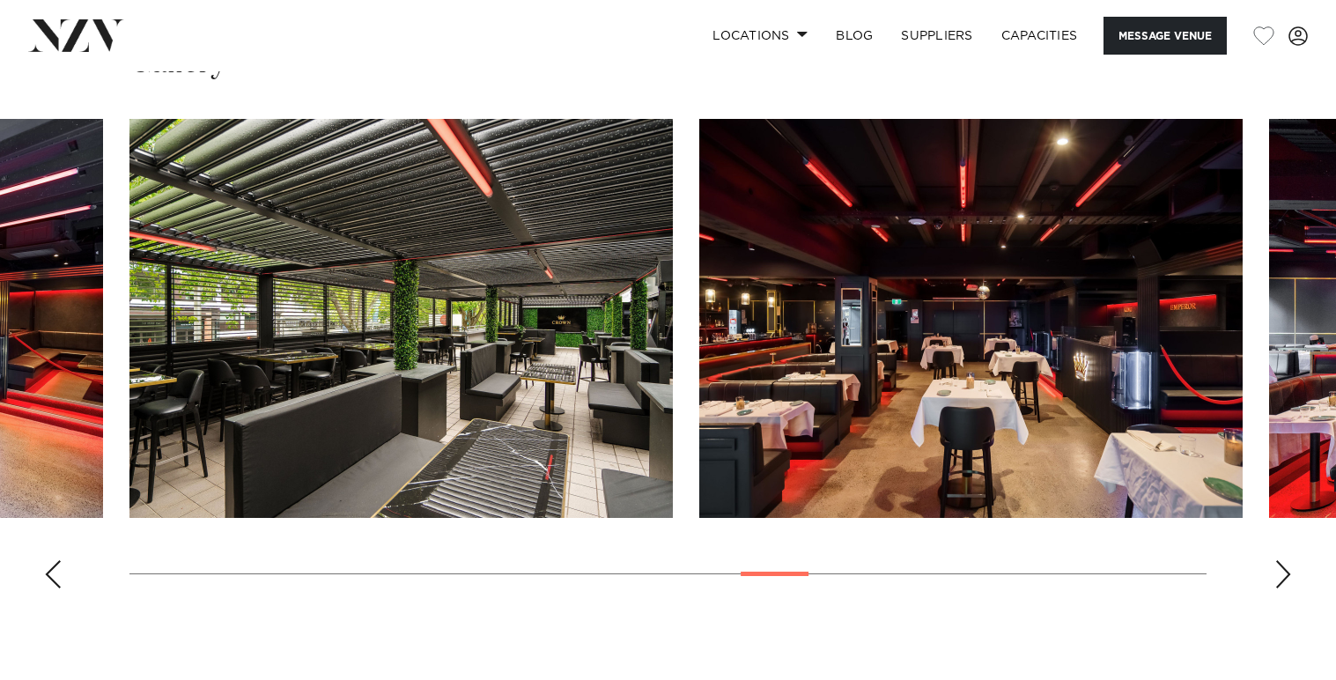
click at [1289, 578] on div "Next slide" at bounding box center [1284, 574] width 18 height 28
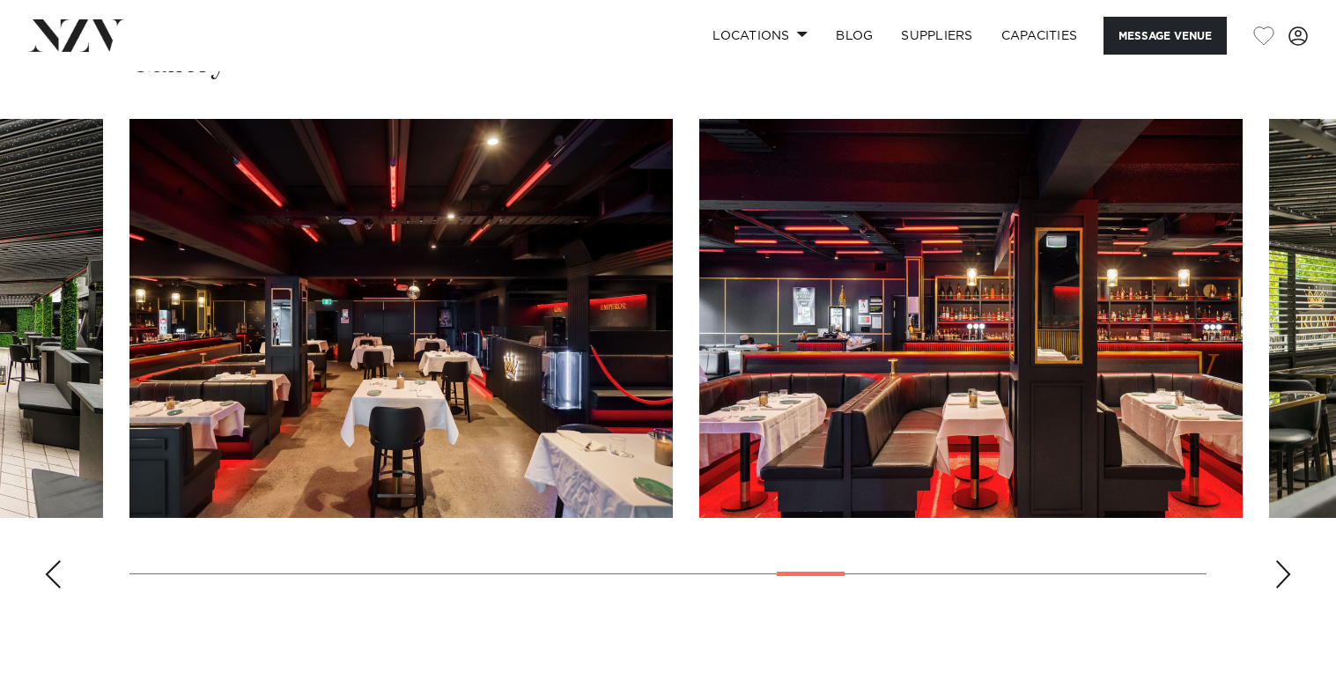
click at [1289, 578] on div "Next slide" at bounding box center [1284, 574] width 18 height 28
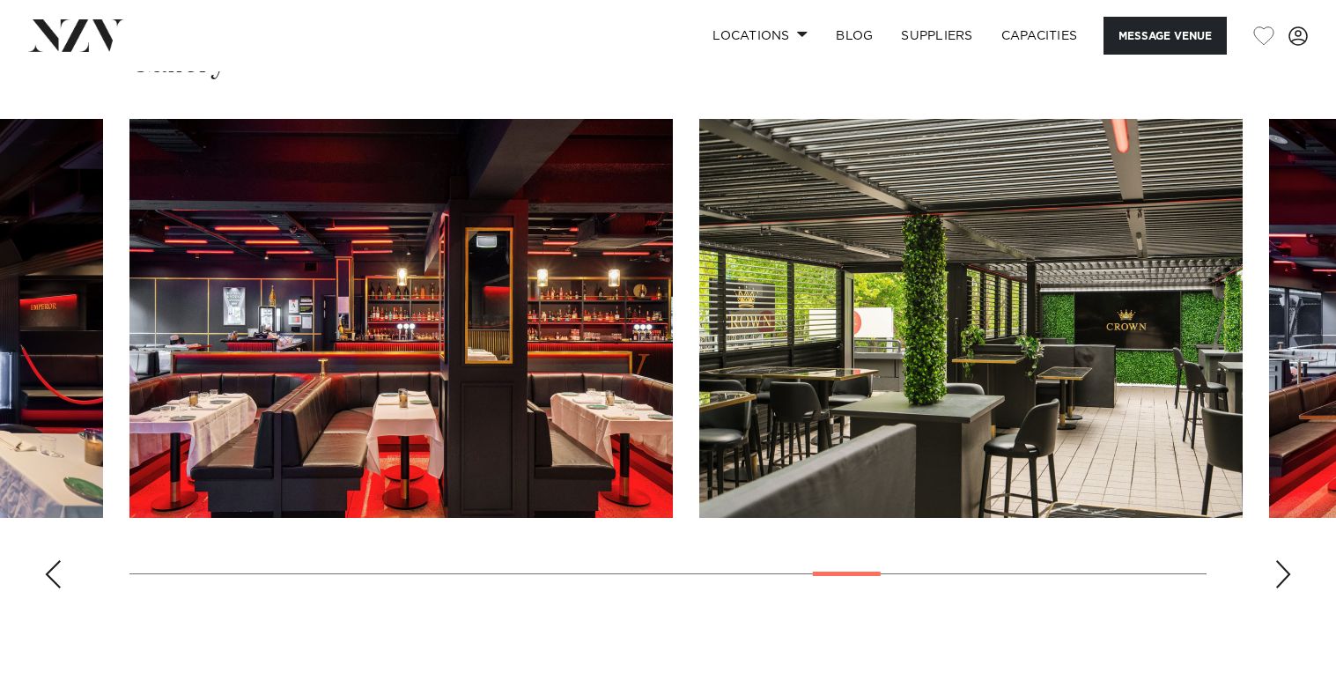
click at [1289, 578] on div "Next slide" at bounding box center [1284, 574] width 18 height 28
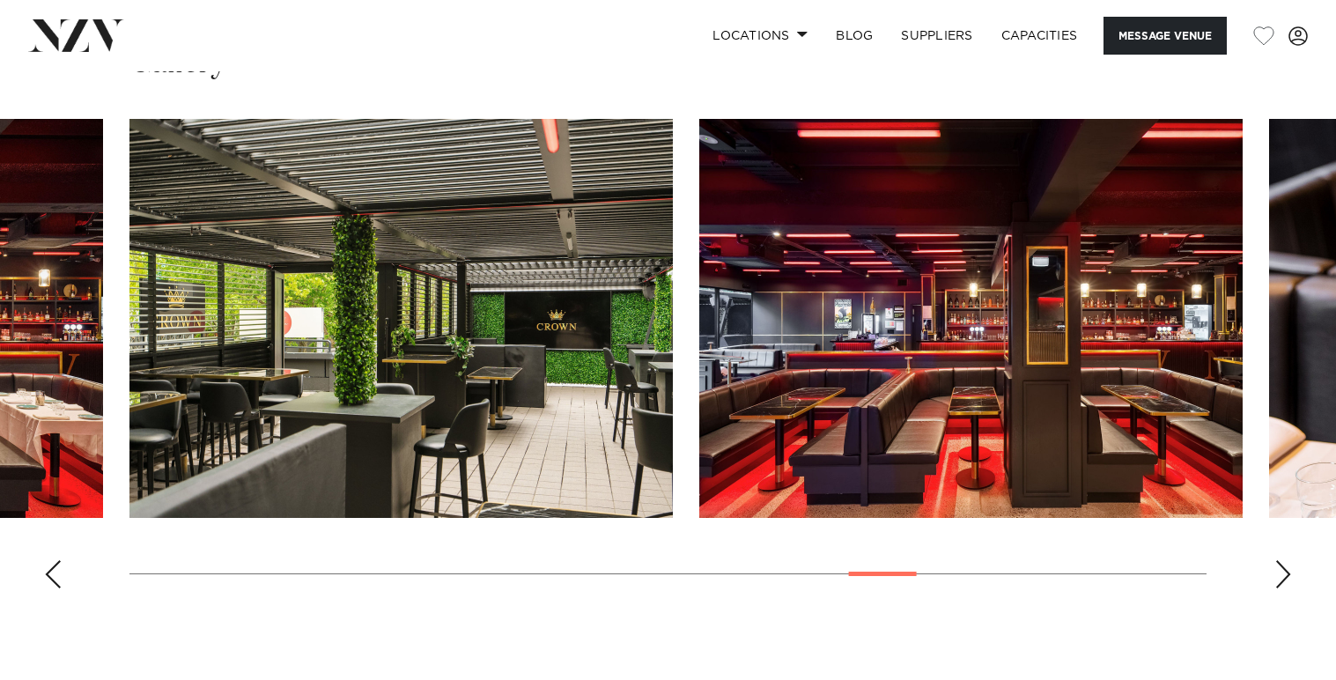
click at [42, 577] on swiper-container at bounding box center [668, 361] width 1336 height 484
click at [58, 567] on div "Previous slide" at bounding box center [53, 574] width 18 height 28
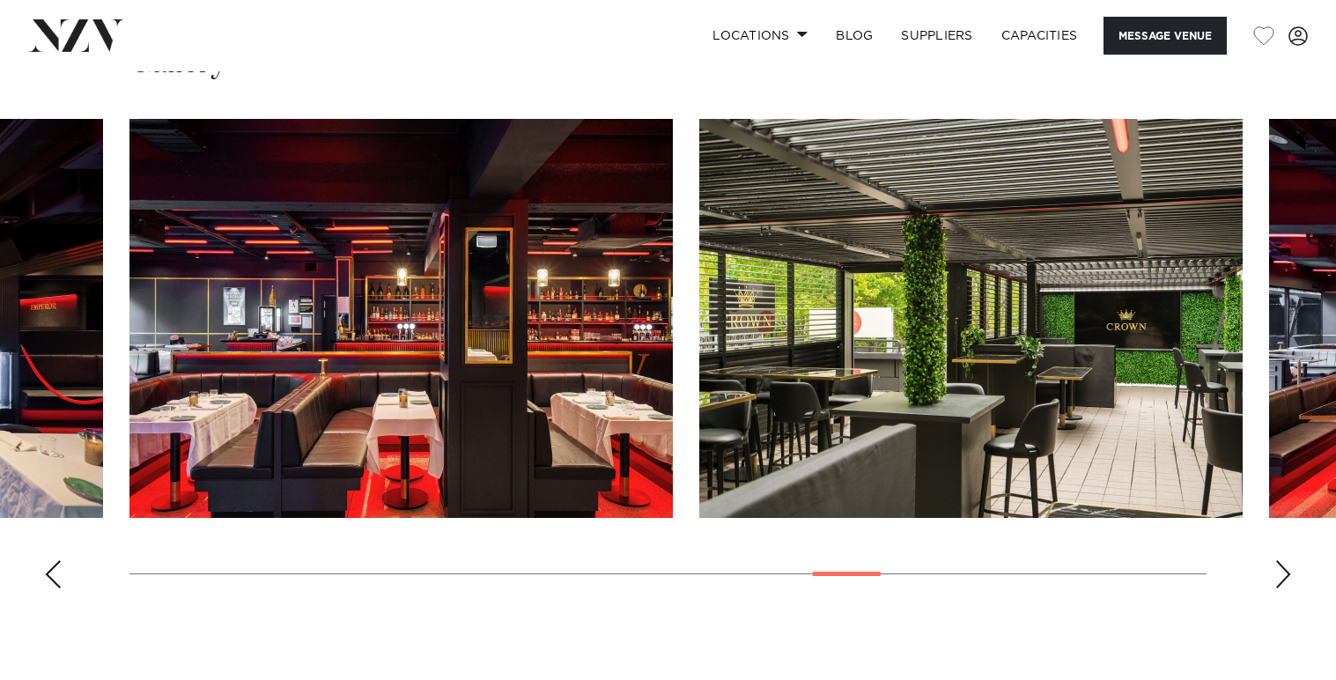
click at [56, 568] on div "Previous slide" at bounding box center [53, 574] width 18 height 28
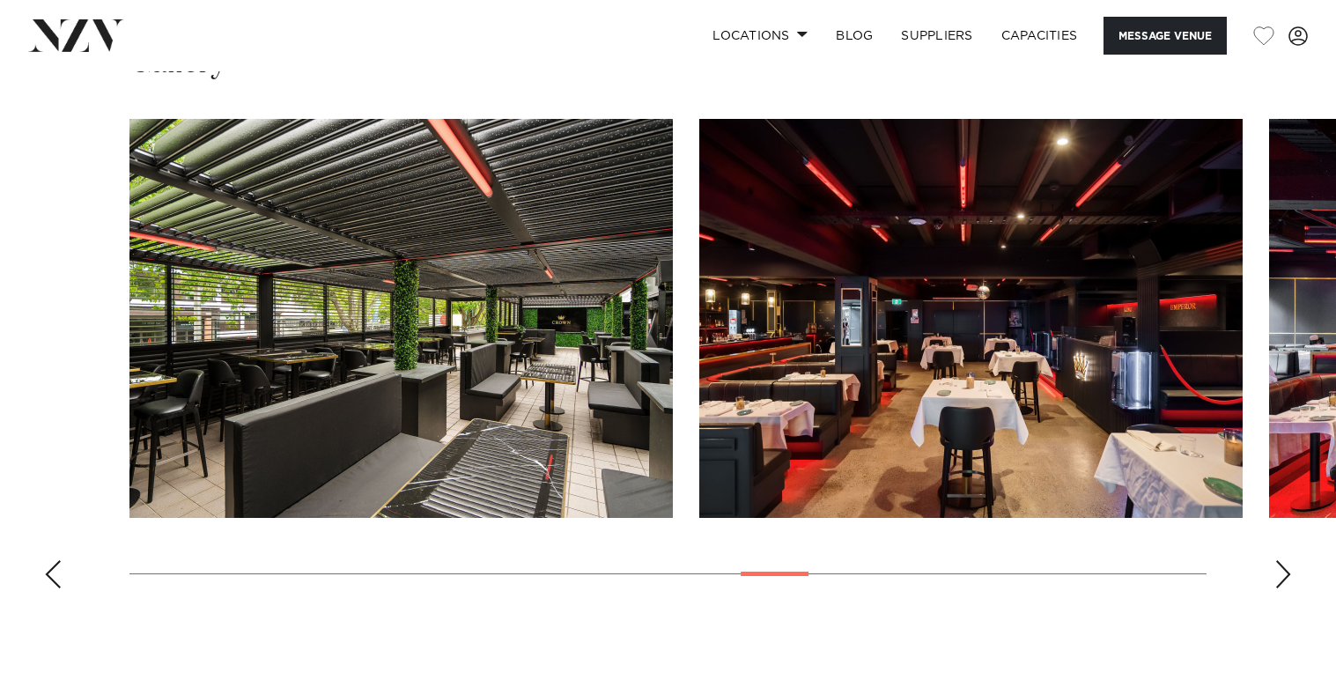
click at [56, 568] on div "Previous slide" at bounding box center [53, 574] width 18 height 28
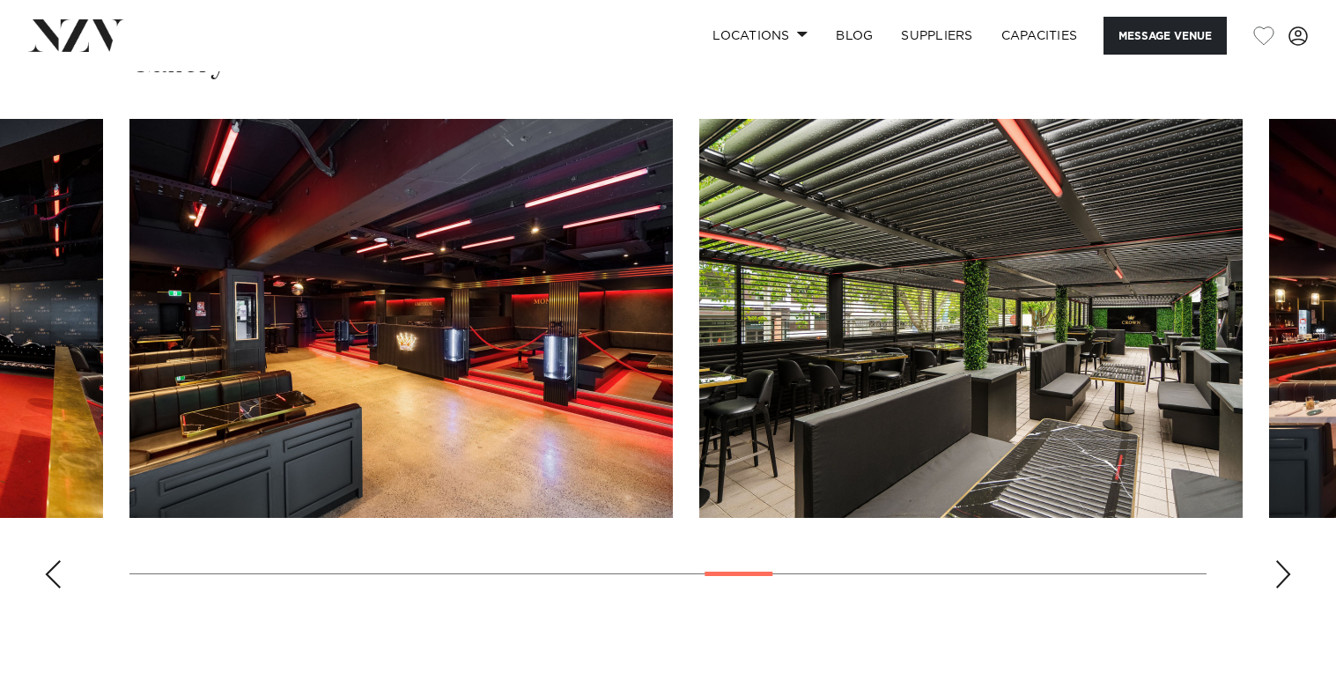
click at [56, 568] on div "Previous slide" at bounding box center [53, 574] width 18 height 28
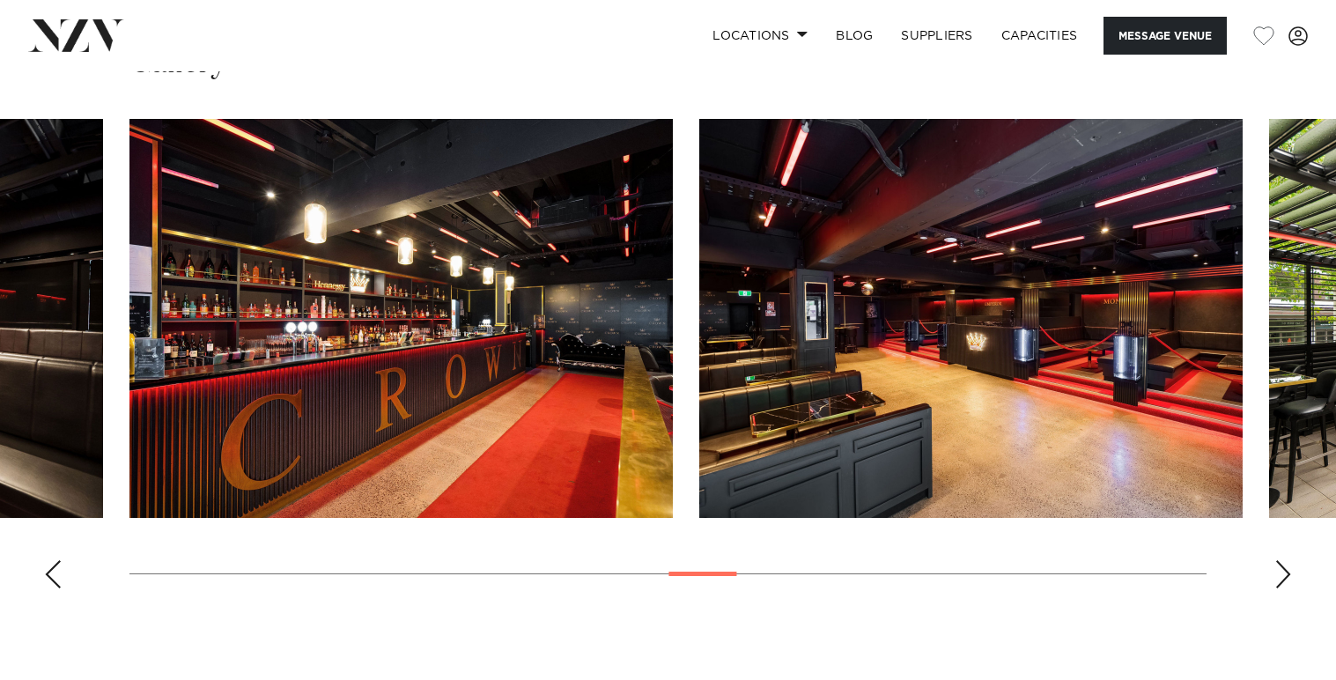
click at [56, 568] on div "Previous slide" at bounding box center [53, 574] width 18 height 28
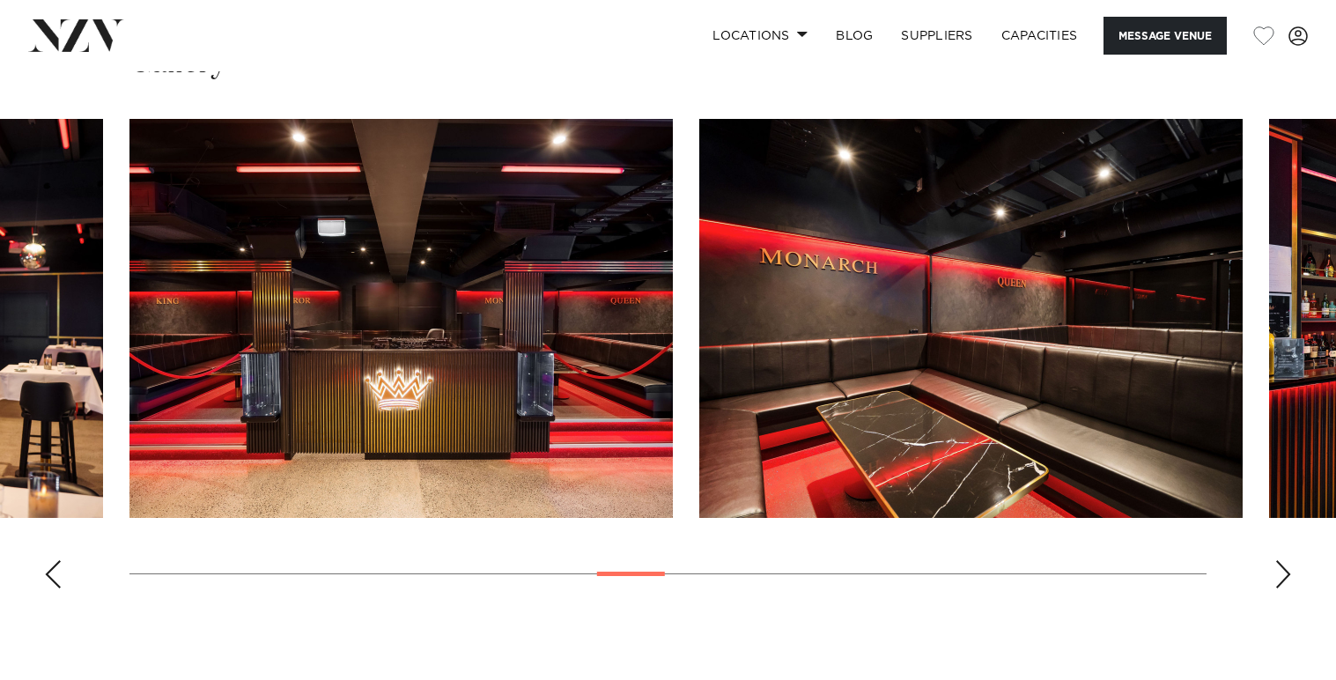
click at [56, 568] on div "Previous slide" at bounding box center [53, 574] width 18 height 28
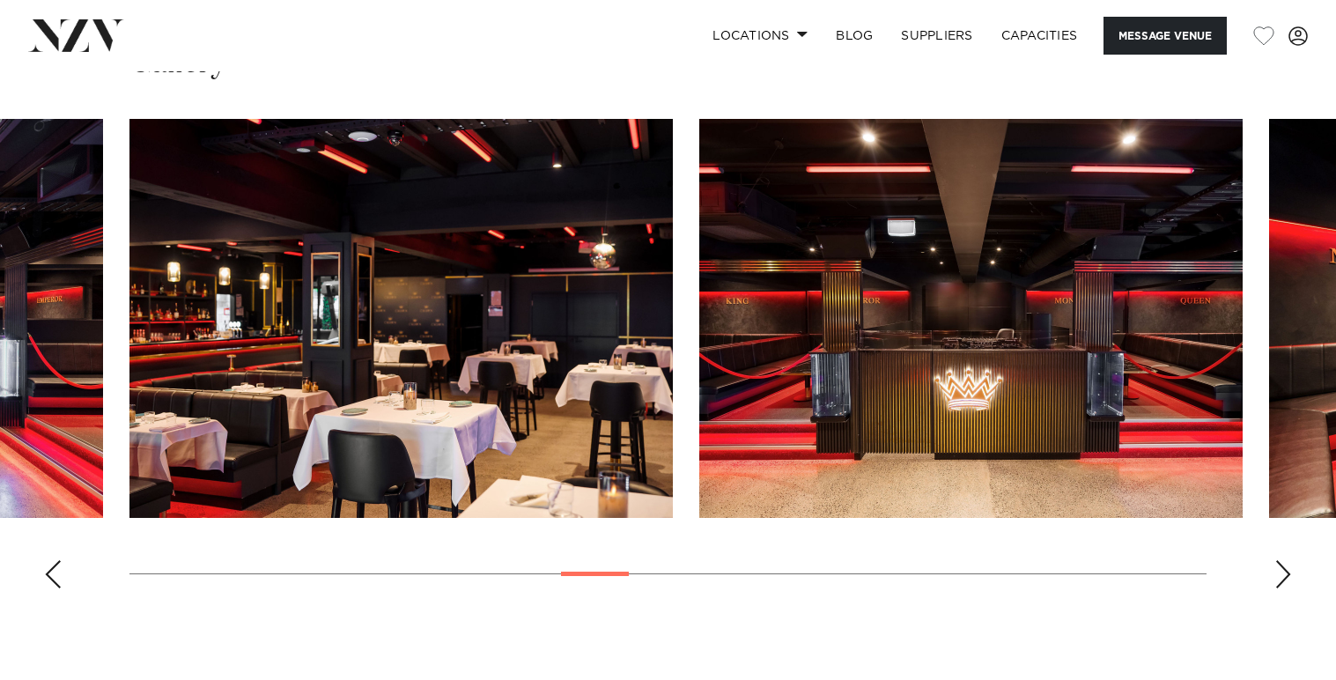
click at [56, 568] on div "Previous slide" at bounding box center [53, 574] width 18 height 28
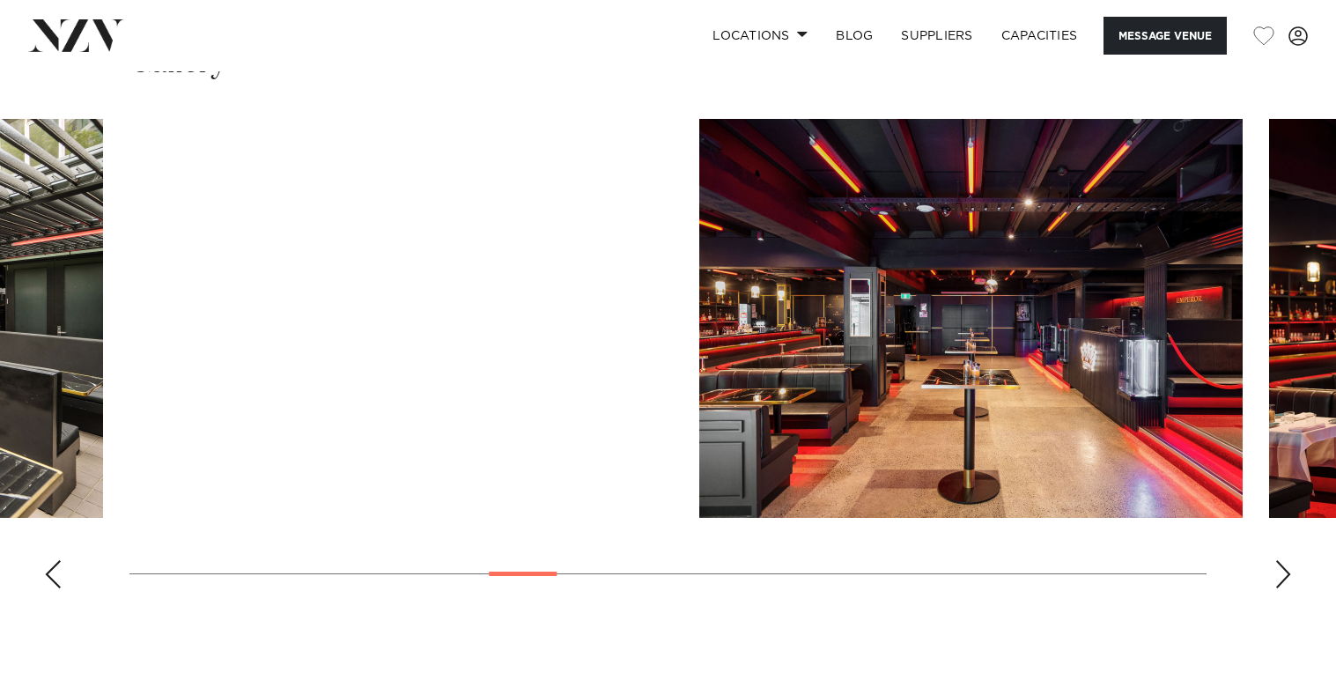
click at [56, 568] on div "Previous slide" at bounding box center [53, 574] width 18 height 28
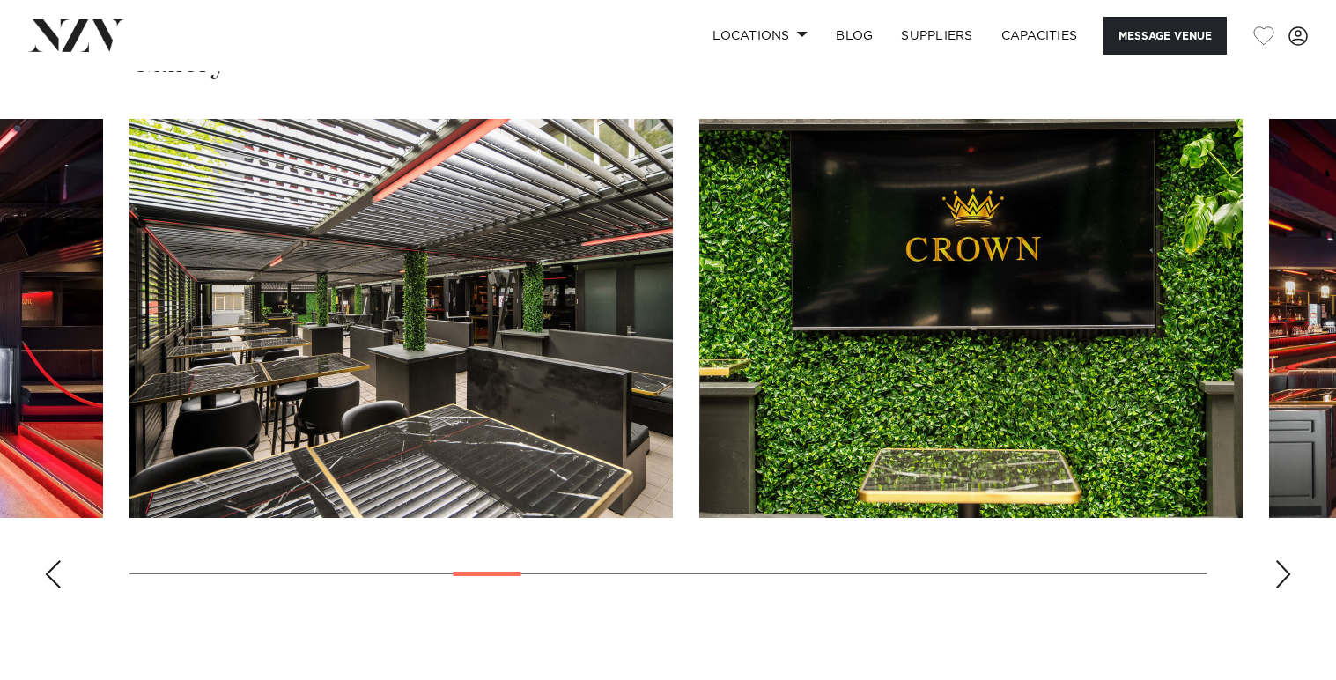
click at [56, 568] on div "Previous slide" at bounding box center [53, 574] width 18 height 28
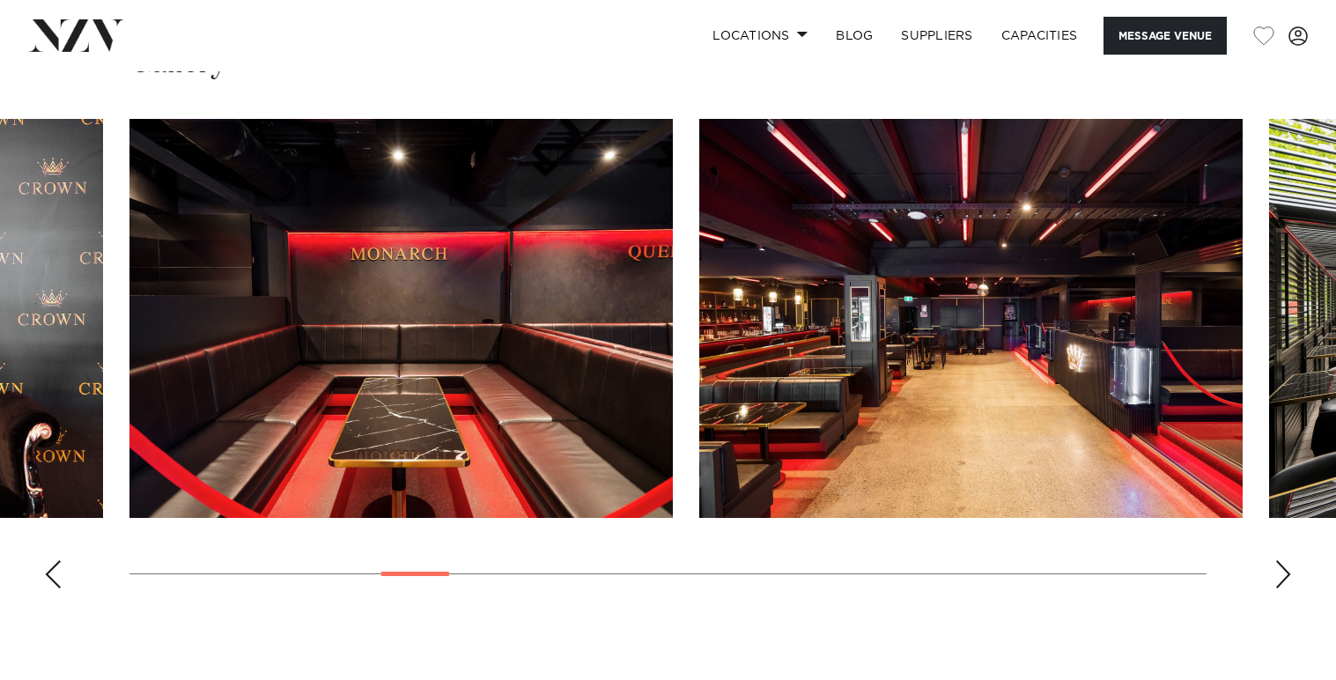
click at [56, 568] on div "Previous slide" at bounding box center [53, 574] width 18 height 28
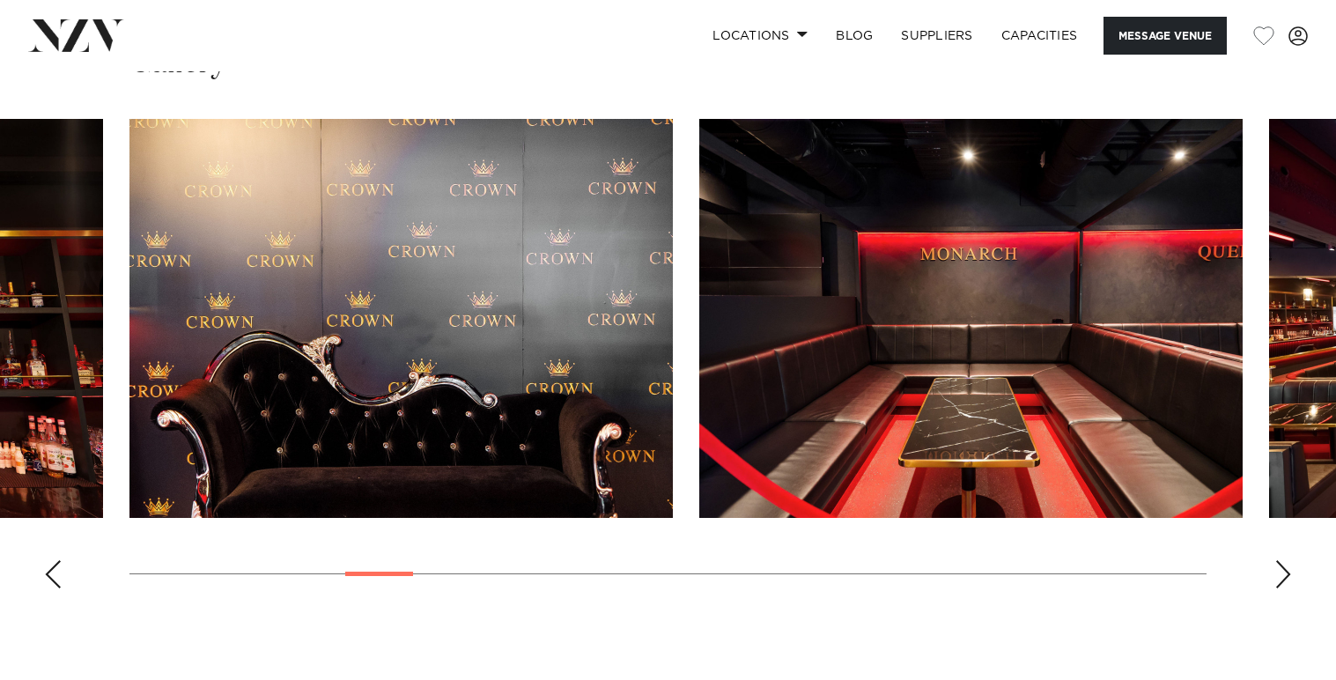
click at [56, 568] on div "Previous slide" at bounding box center [53, 574] width 18 height 28
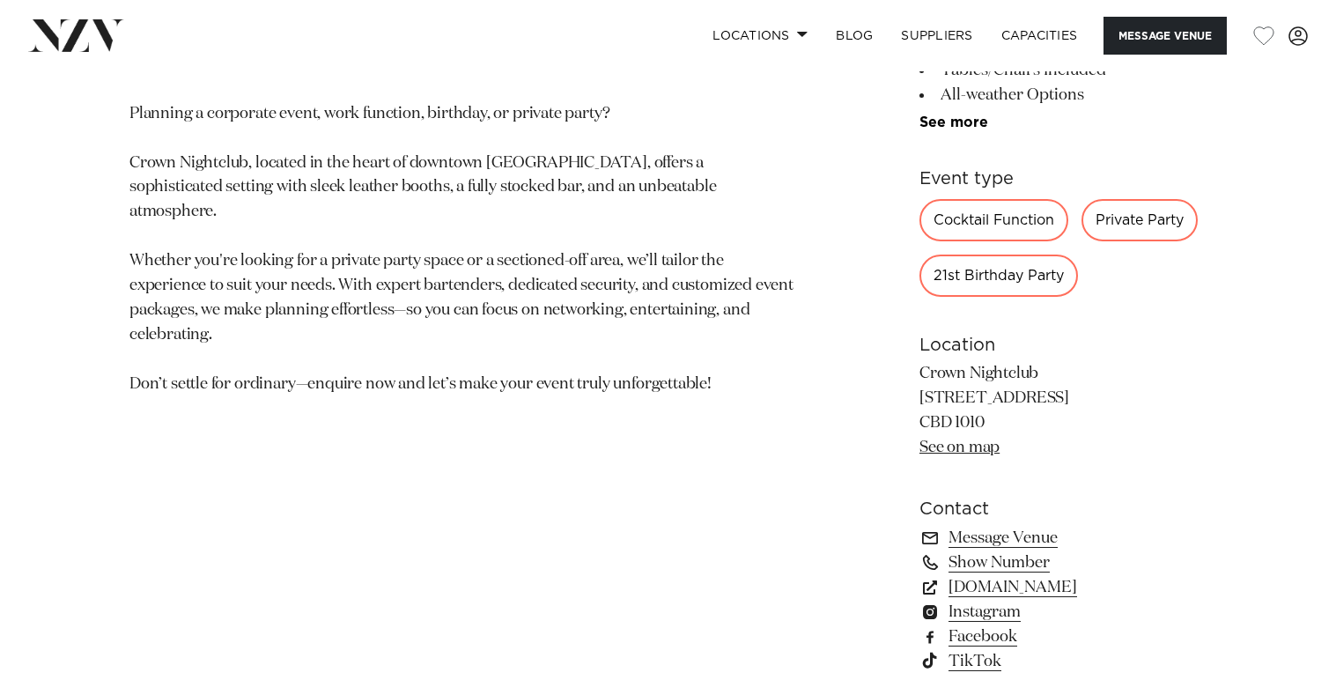
scroll to position [910, 0]
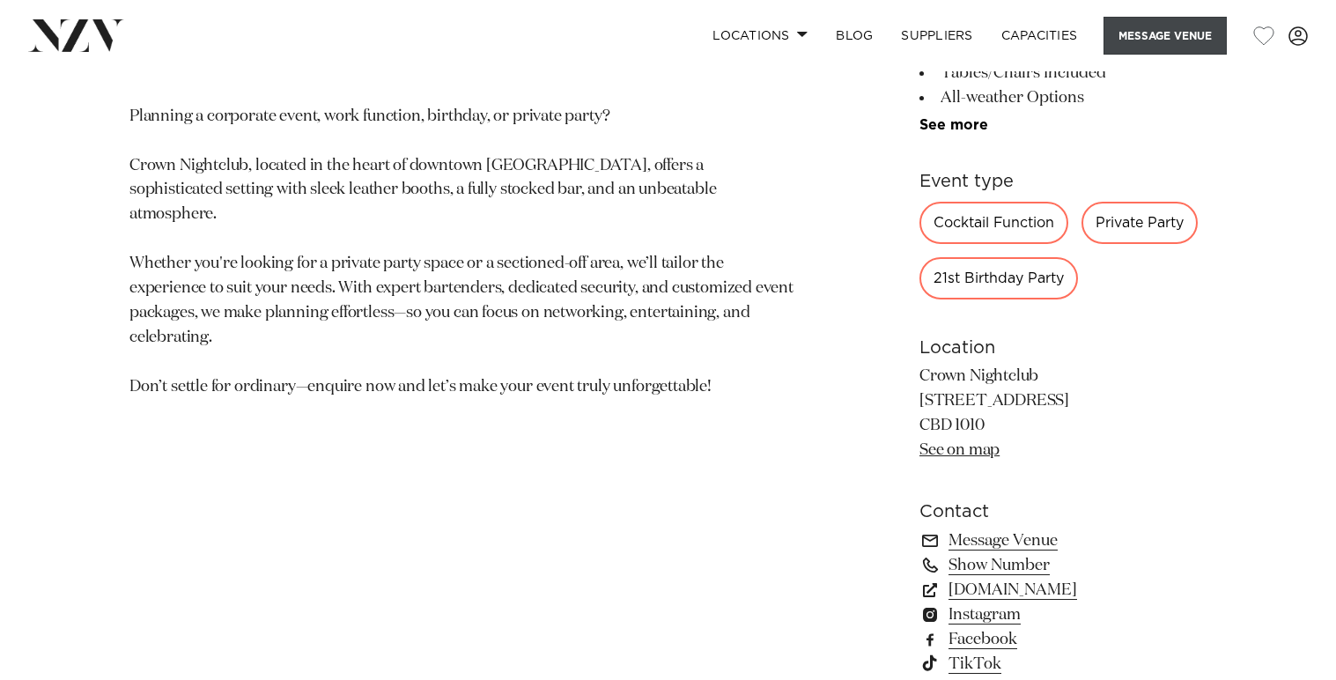
click at [1175, 25] on button "Message Venue" at bounding box center [1165, 36] width 123 height 38
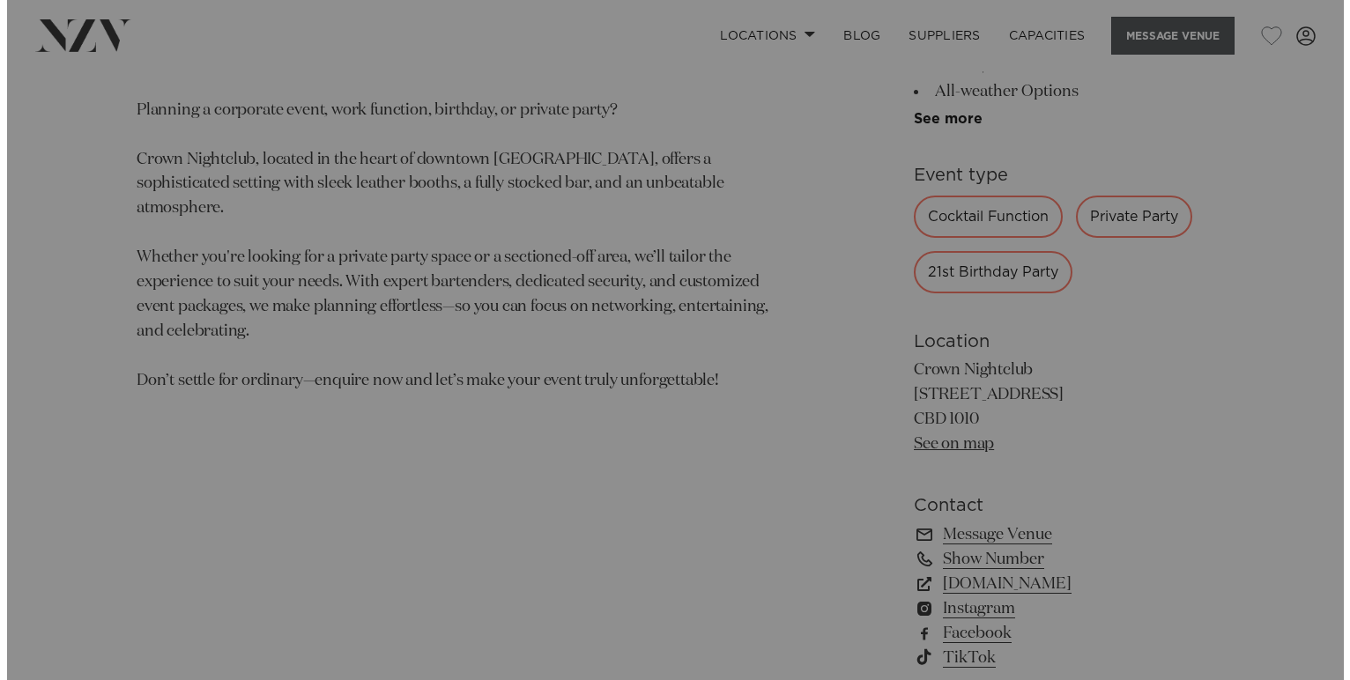
scroll to position [881, 0]
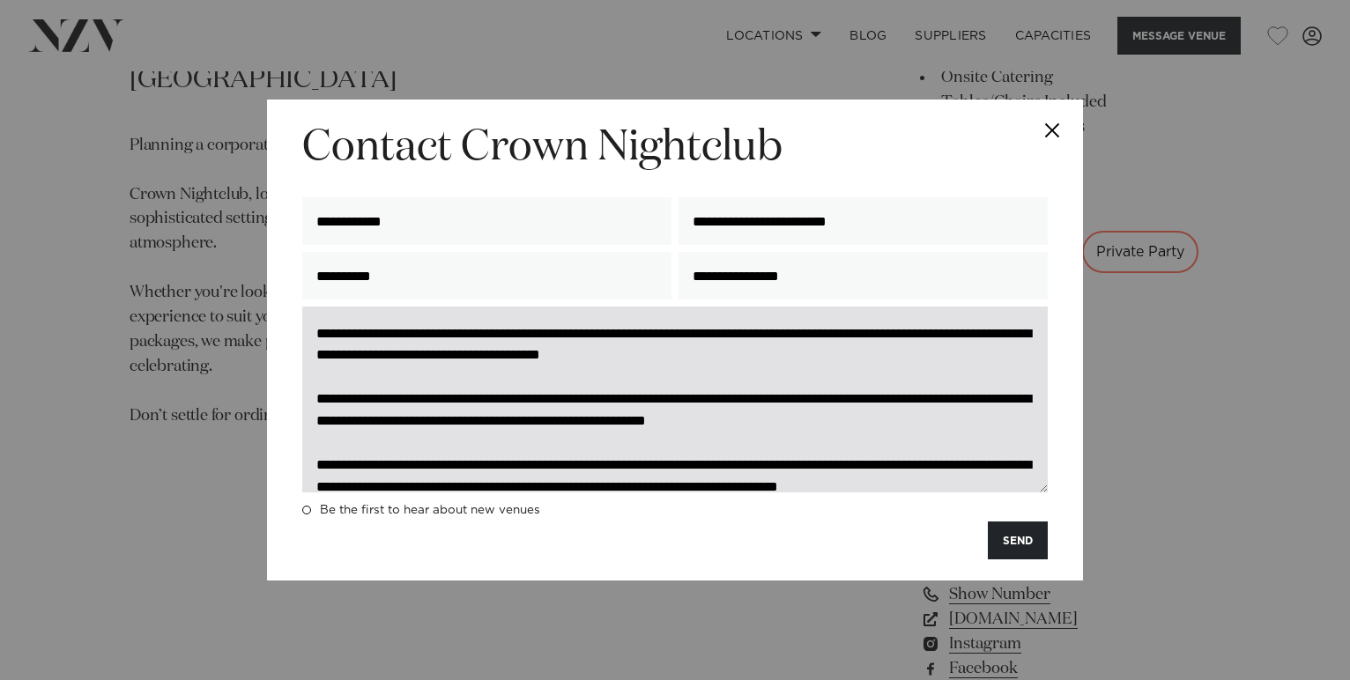
click at [639, 362] on textarea "**********" at bounding box center [674, 400] width 745 height 186
paste textarea "**********"
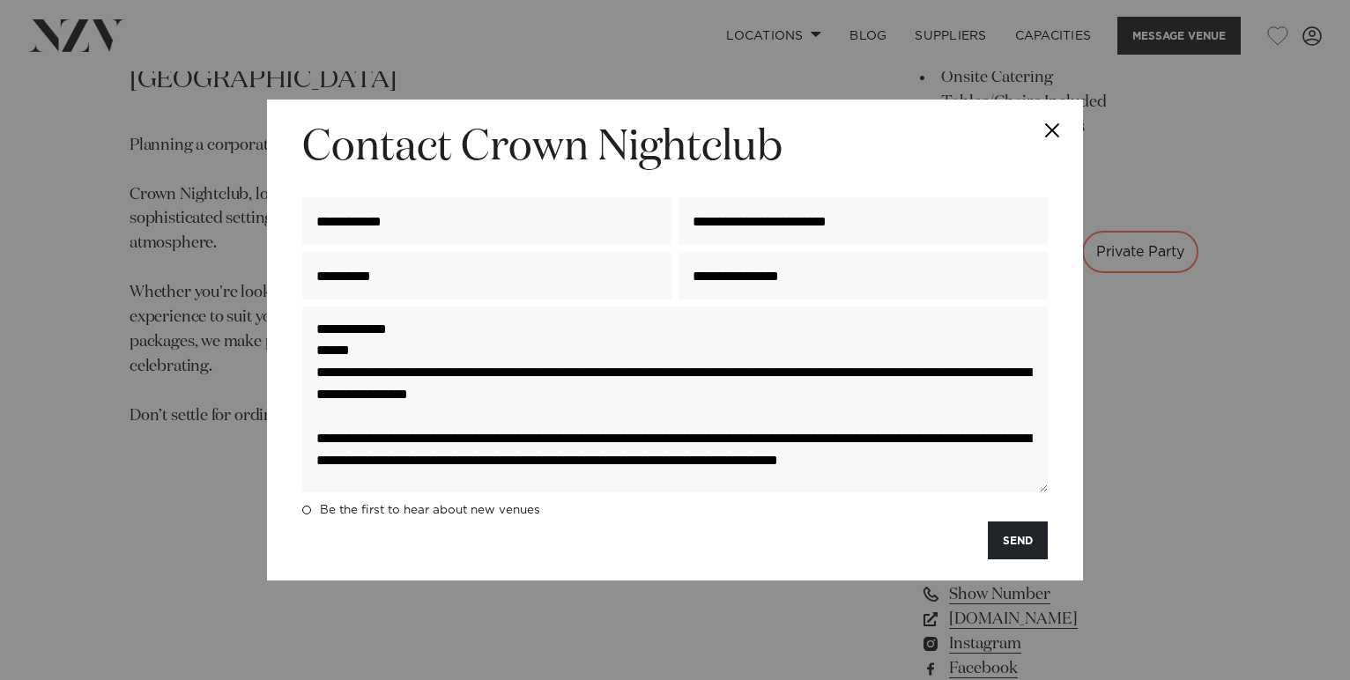
scroll to position [482, 0]
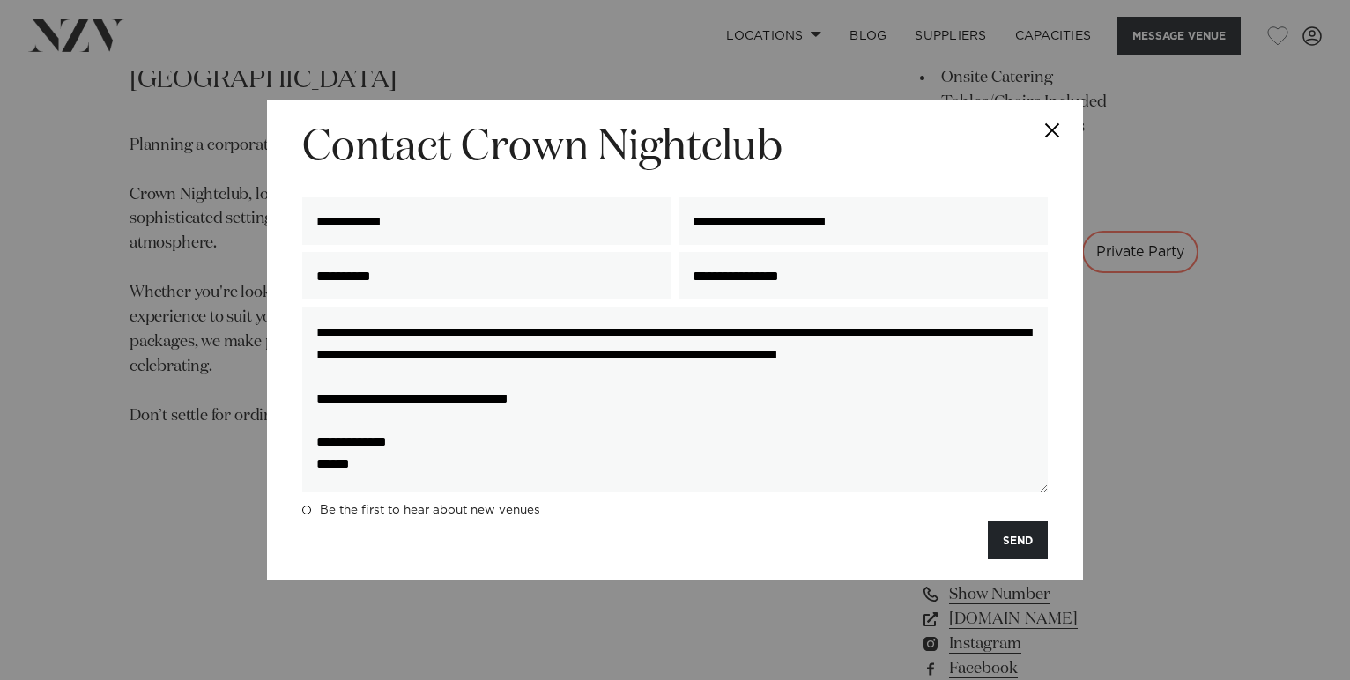
drag, startPoint x: 322, startPoint y: 374, endPoint x: 752, endPoint y: 596, distance: 484.2
click at [752, 596] on div "**********" at bounding box center [675, 340] width 1350 height 680
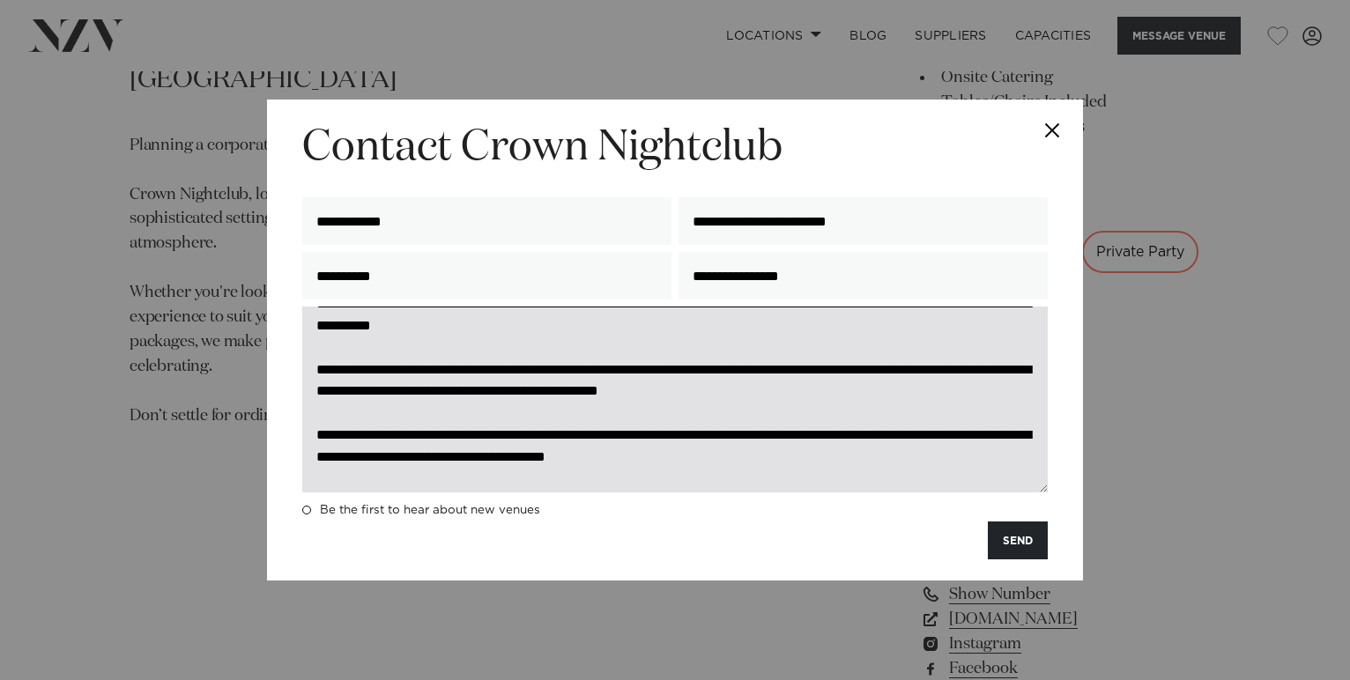
scroll to position [0, 0]
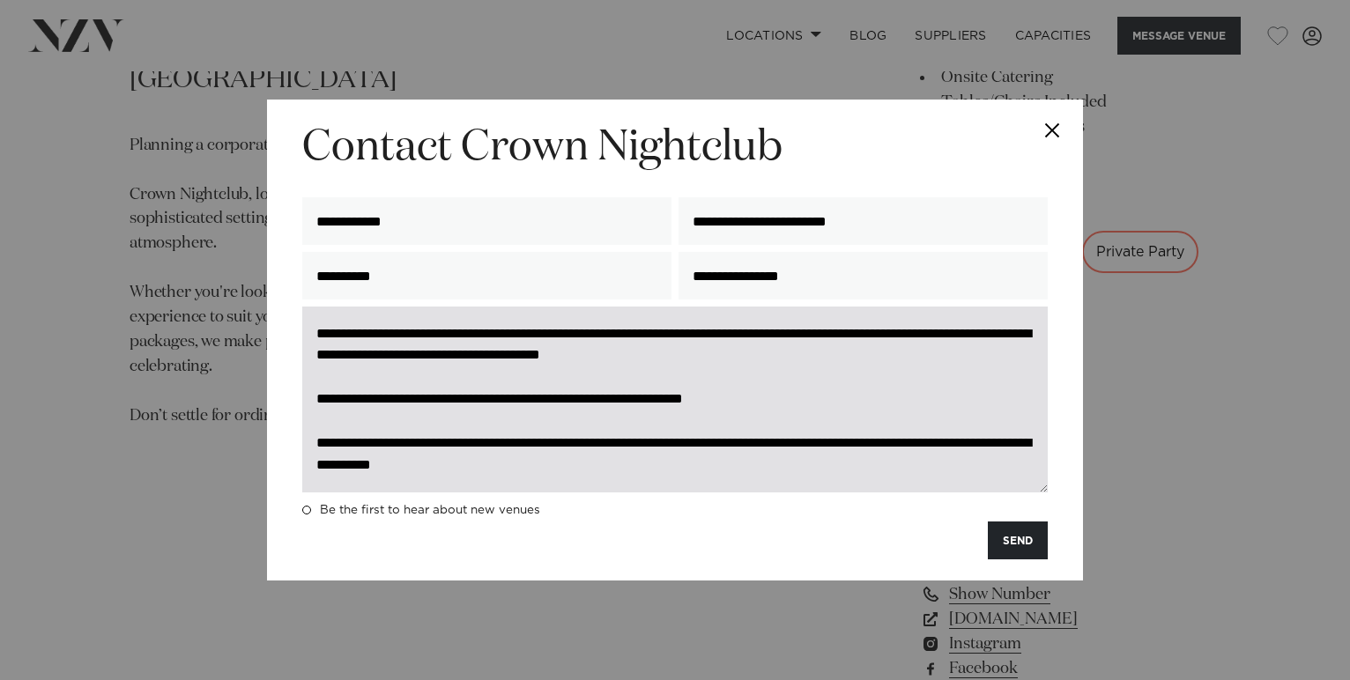
drag, startPoint x: 721, startPoint y: 404, endPoint x: 453, endPoint y: 369, distance: 270.1
click at [453, 369] on textarea "**********" at bounding box center [674, 400] width 745 height 186
click at [659, 408] on textarea "**********" at bounding box center [674, 400] width 745 height 186
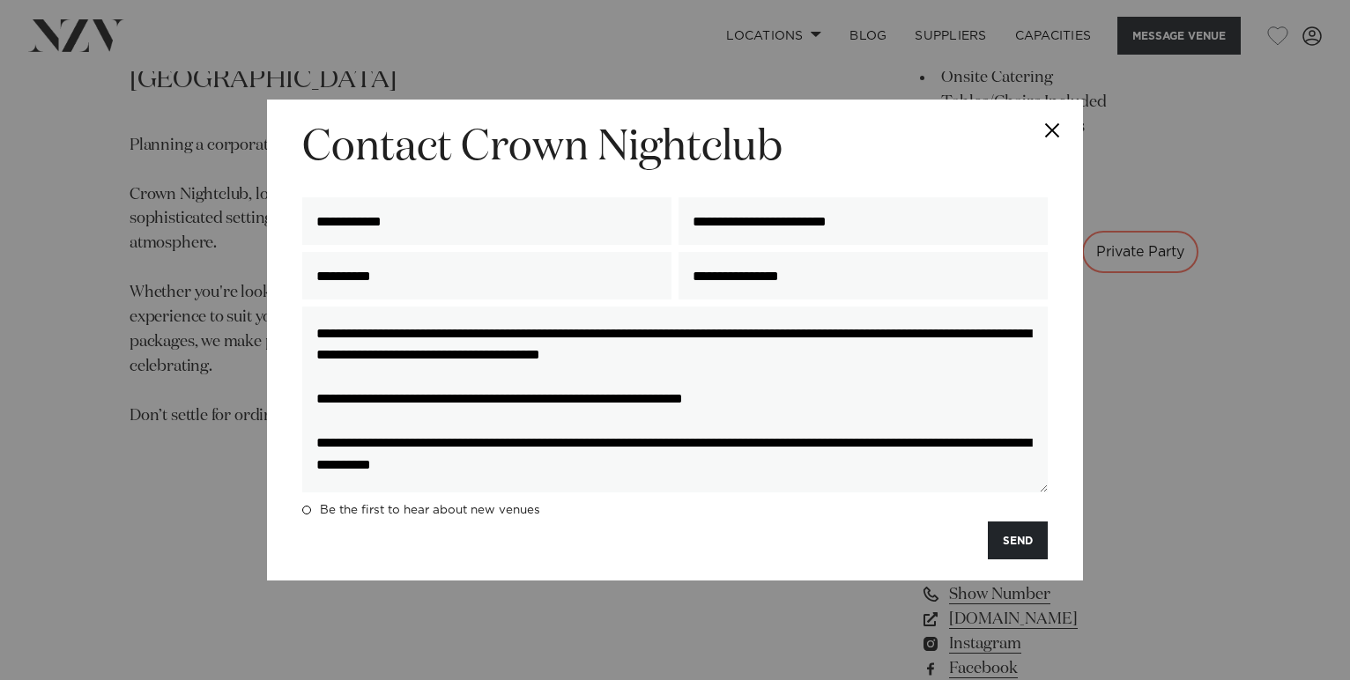
drag, startPoint x: 670, startPoint y: 402, endPoint x: 265, endPoint y: 347, distance: 408.0
click at [267, 347] on div "**********" at bounding box center [675, 340] width 816 height 481
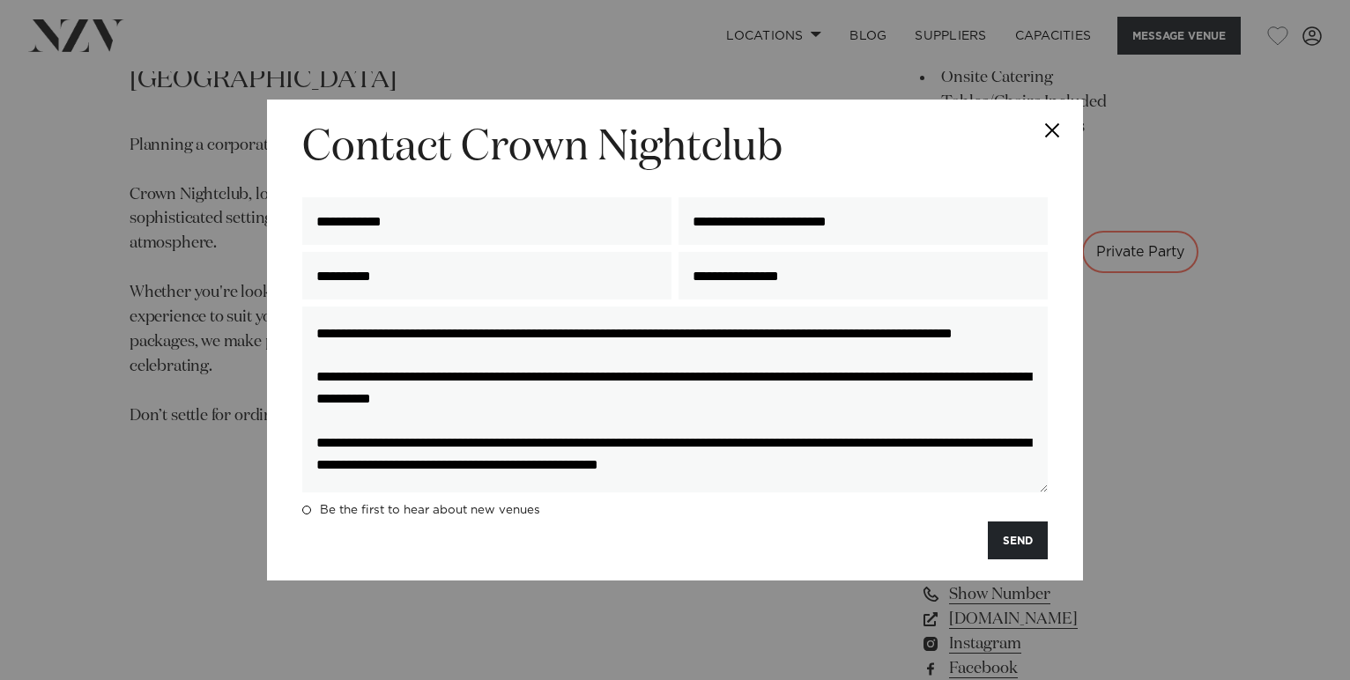
drag, startPoint x: 336, startPoint y: 357, endPoint x: 297, endPoint y: 325, distance: 50.1
click at [297, 325] on div "**********" at bounding box center [675, 340] width 816 height 481
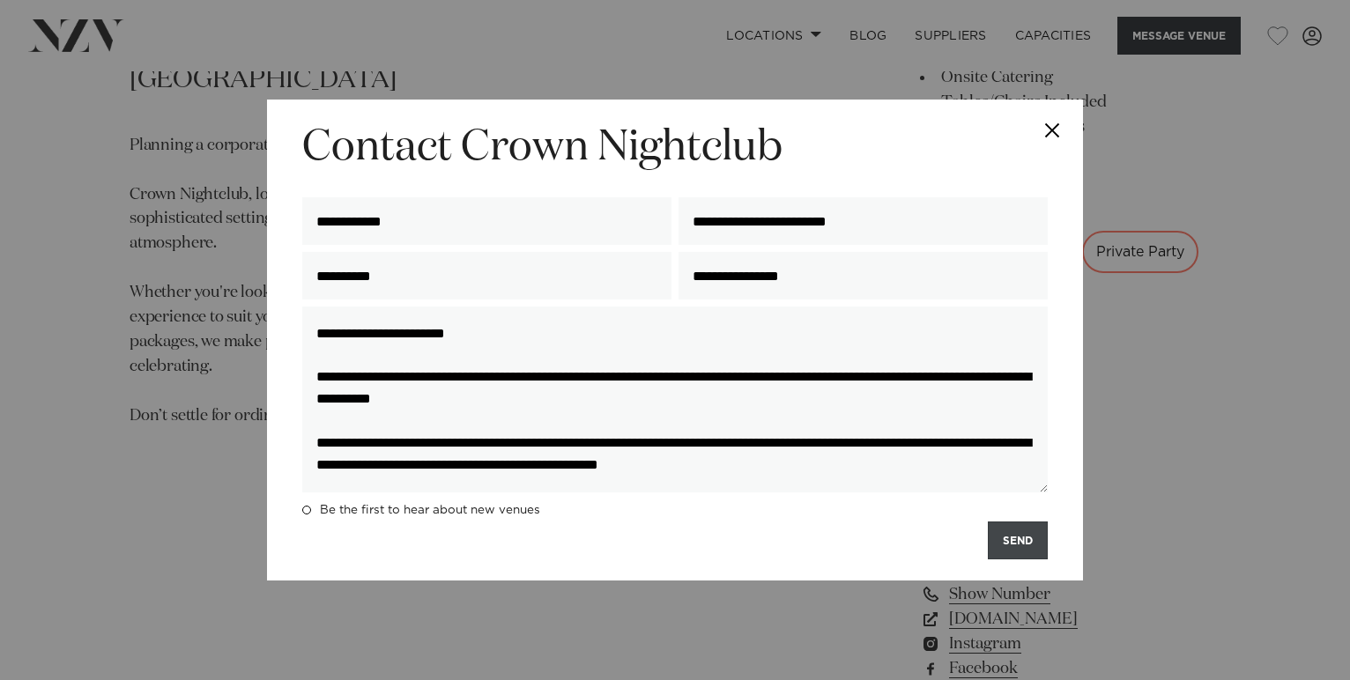
type textarea "**********"
click at [1007, 544] on button "SEND" at bounding box center [1018, 541] width 60 height 38
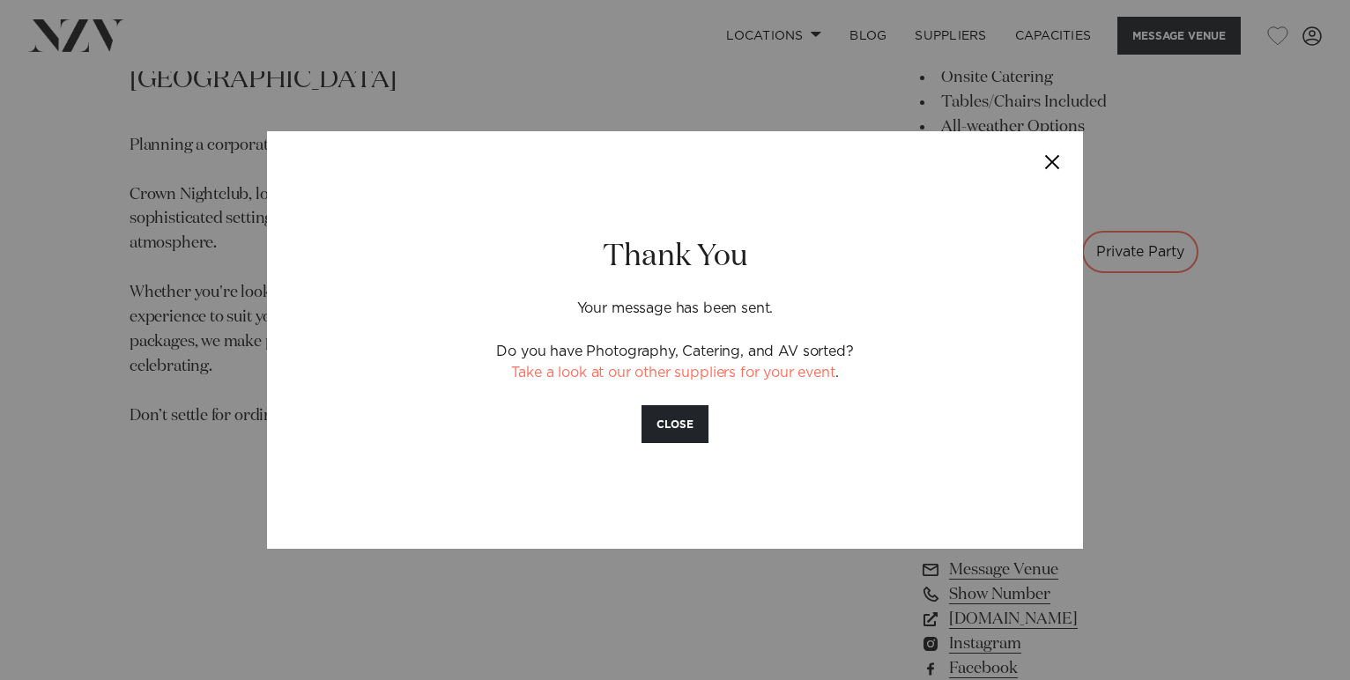
click at [1045, 159] on button "Close" at bounding box center [1052, 162] width 62 height 62
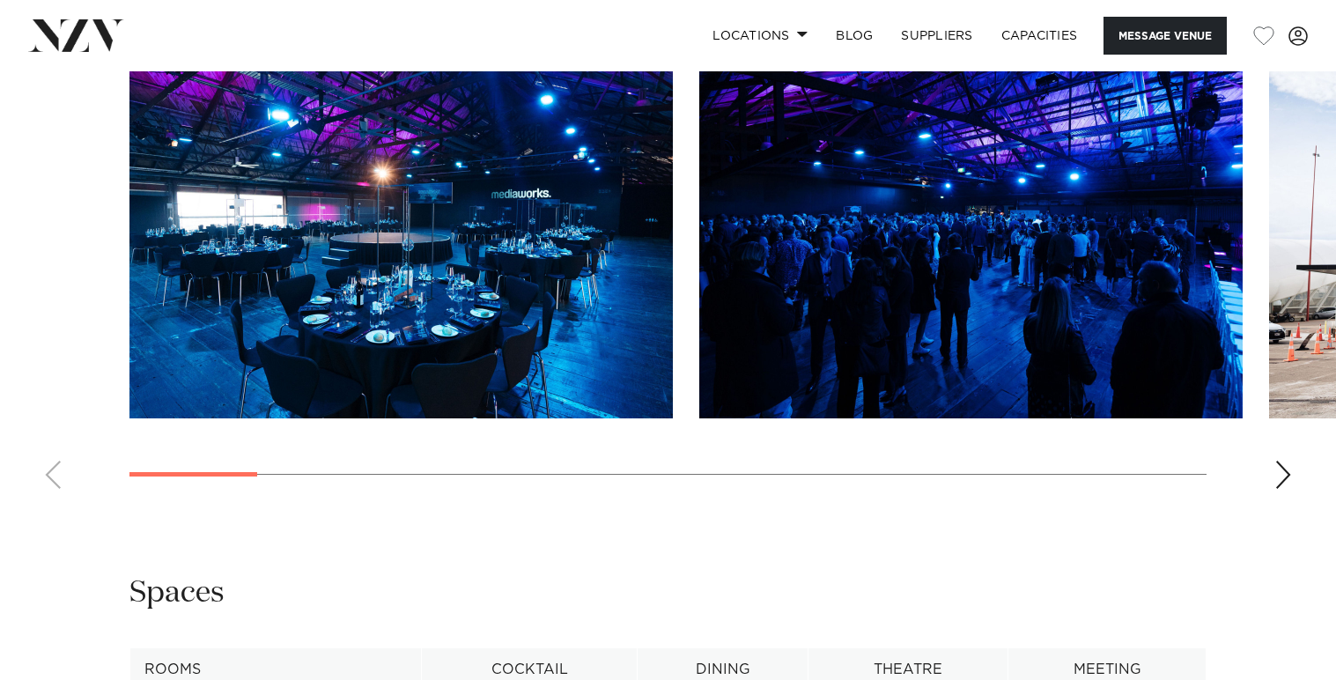
scroll to position [1808, 0]
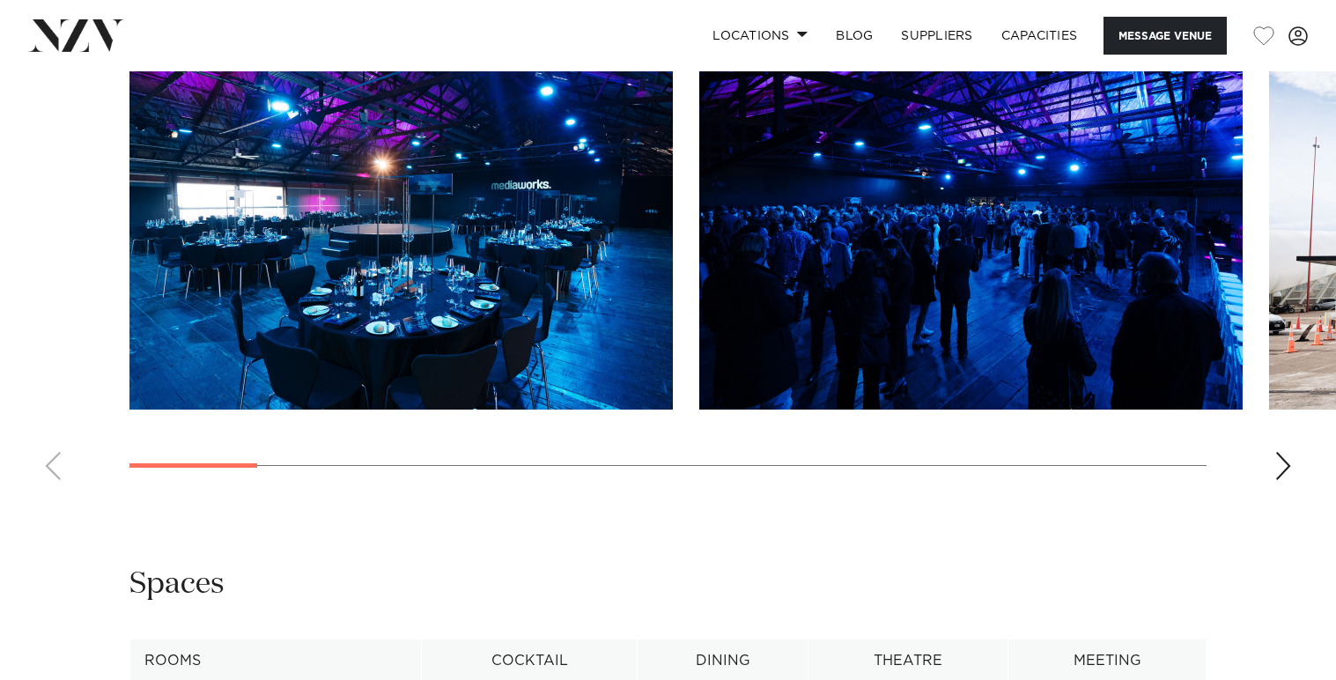
click at [1279, 480] on div "Next slide" at bounding box center [1284, 466] width 18 height 28
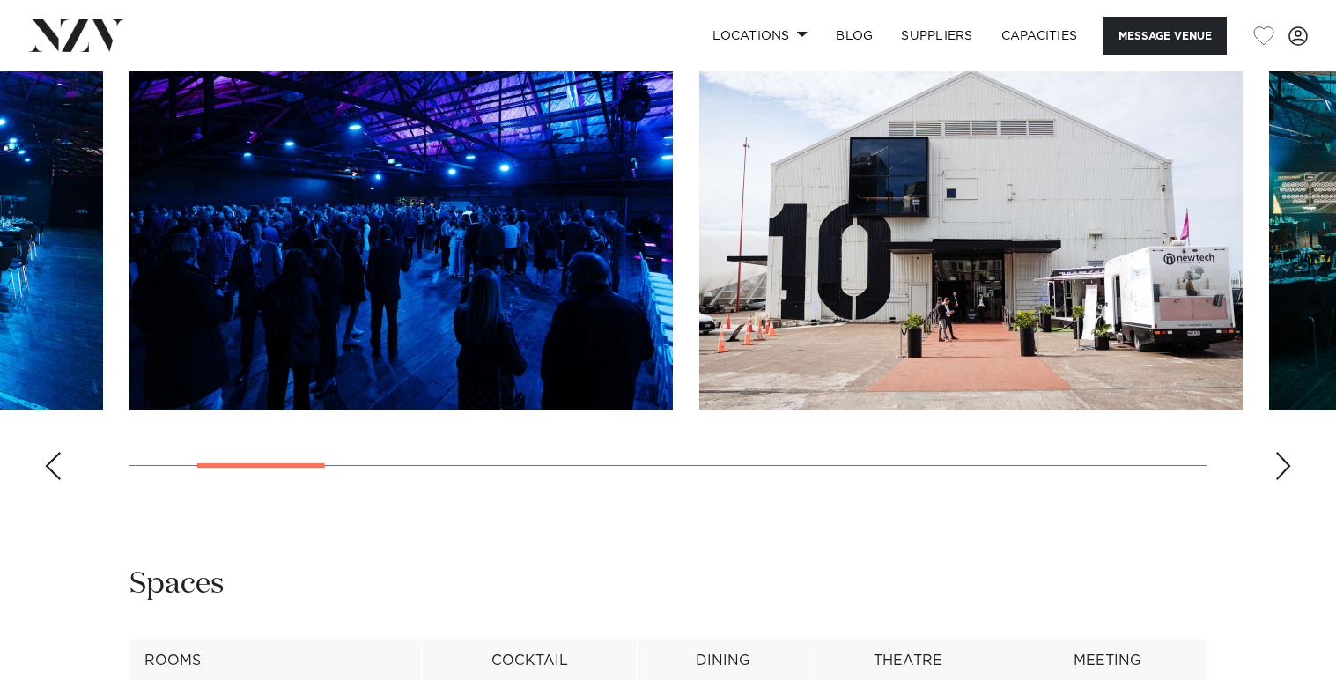
click at [1279, 480] on div "Next slide" at bounding box center [1284, 466] width 18 height 28
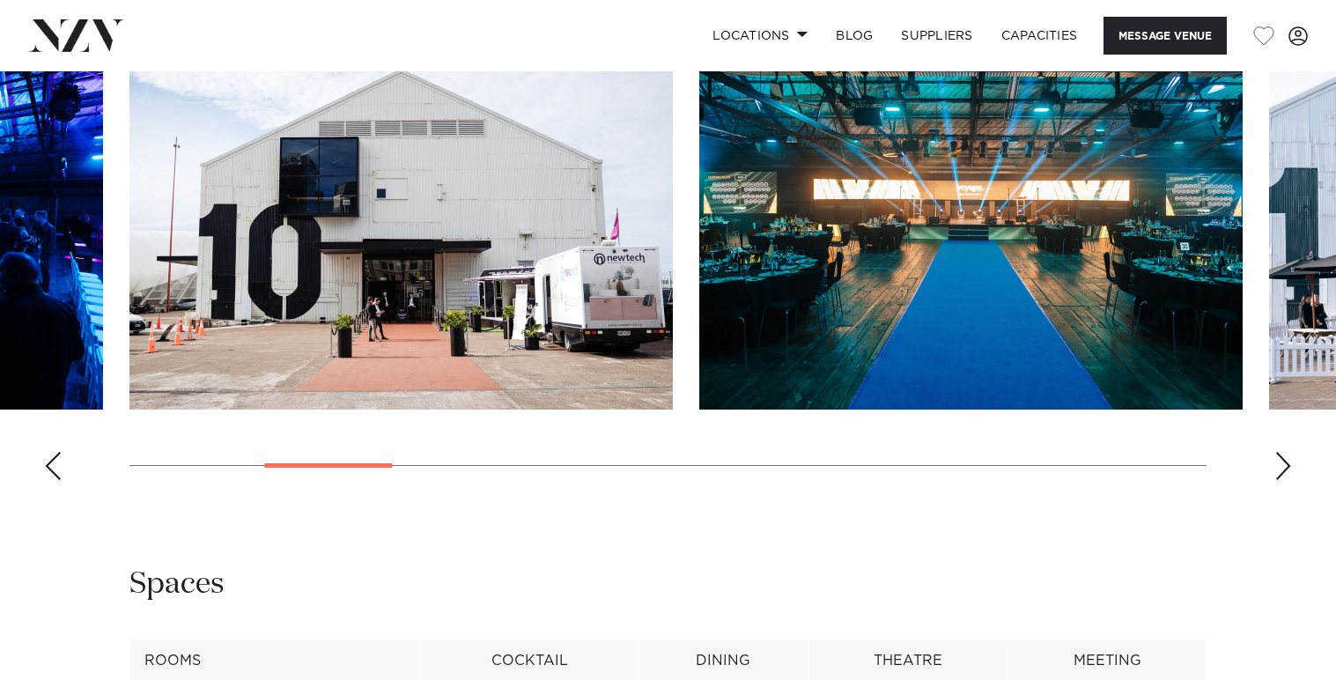
click at [1279, 480] on div "Next slide" at bounding box center [1284, 466] width 18 height 28
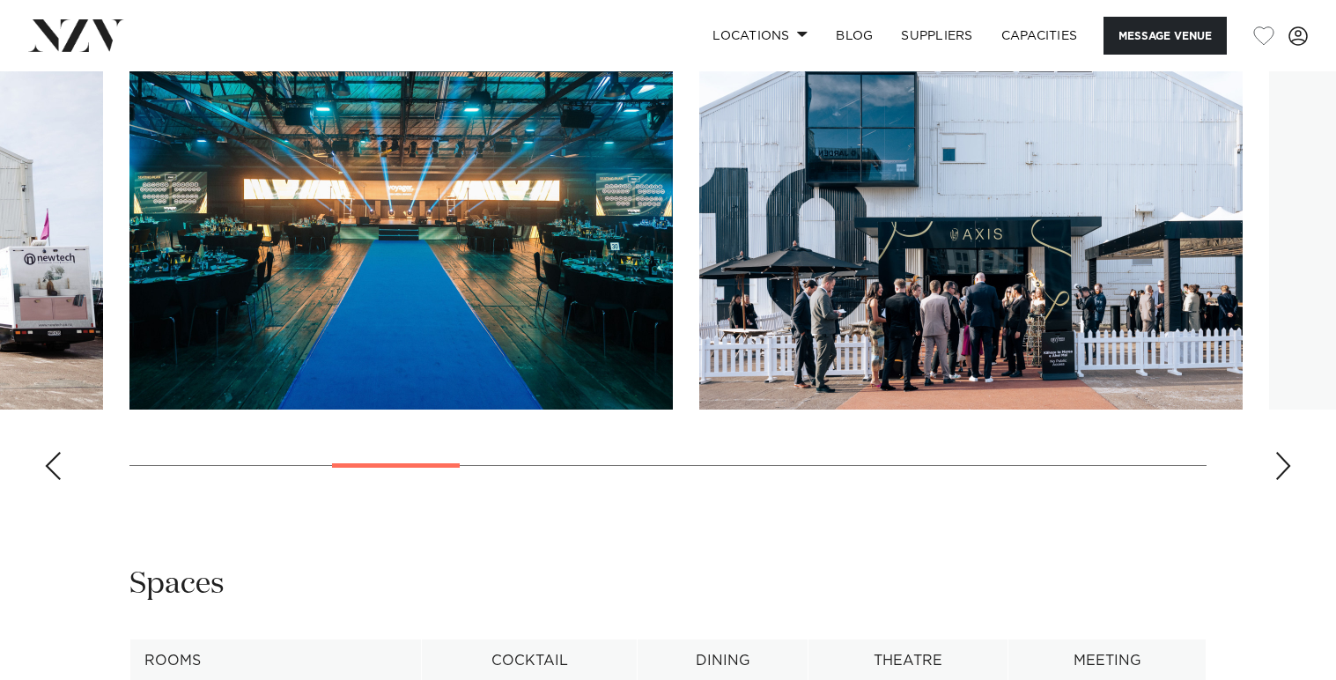
click at [1279, 480] on div "Next slide" at bounding box center [1284, 466] width 18 height 28
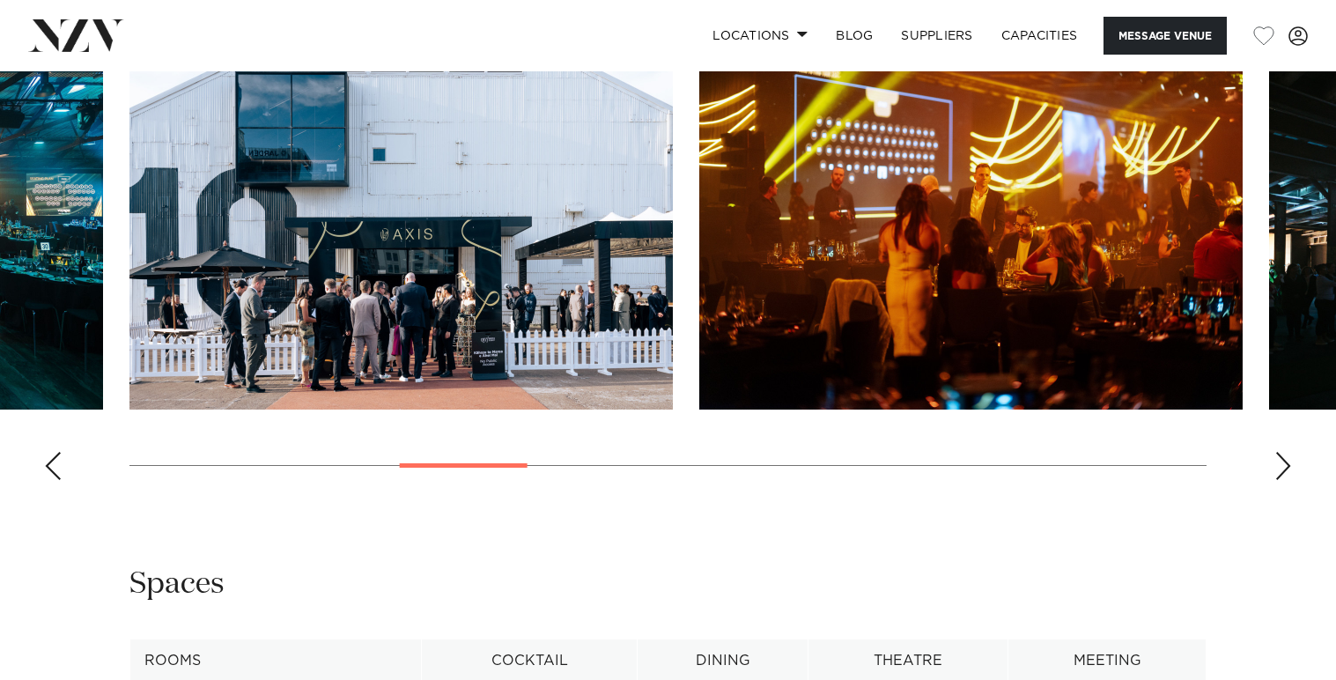
click at [1279, 480] on div "Next slide" at bounding box center [1284, 466] width 18 height 28
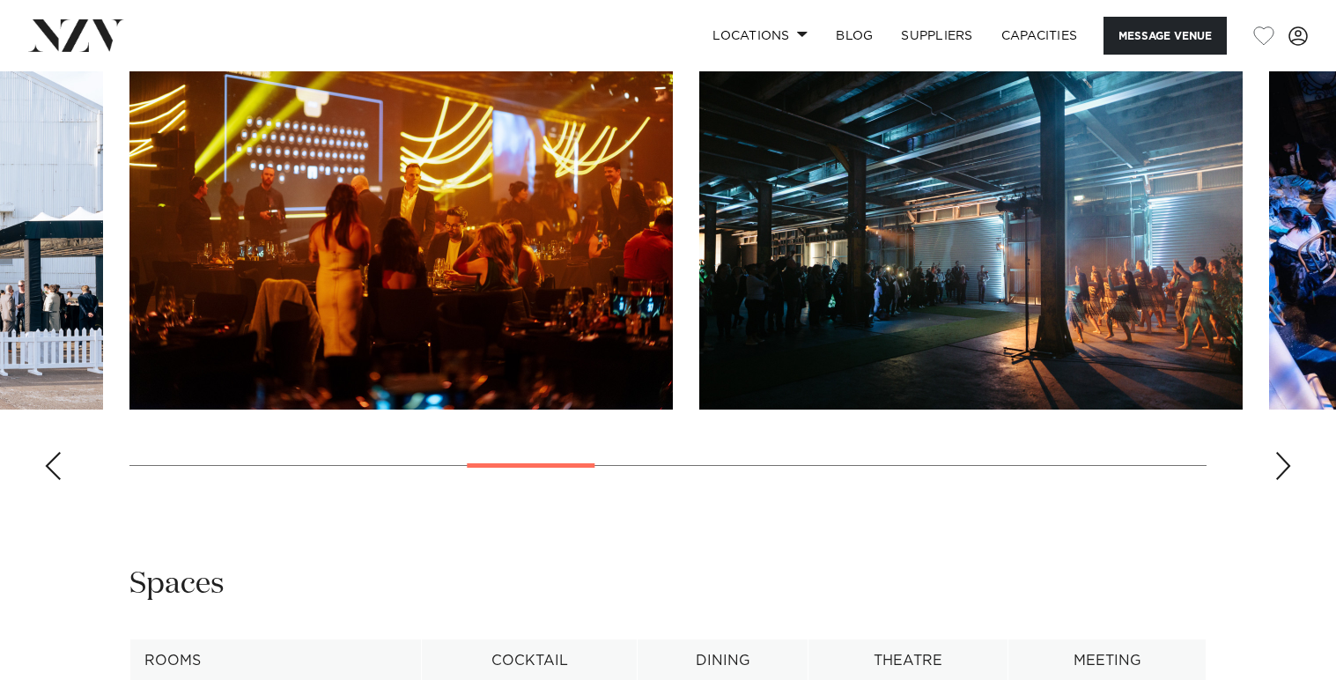
click at [1279, 480] on div "Next slide" at bounding box center [1284, 466] width 18 height 28
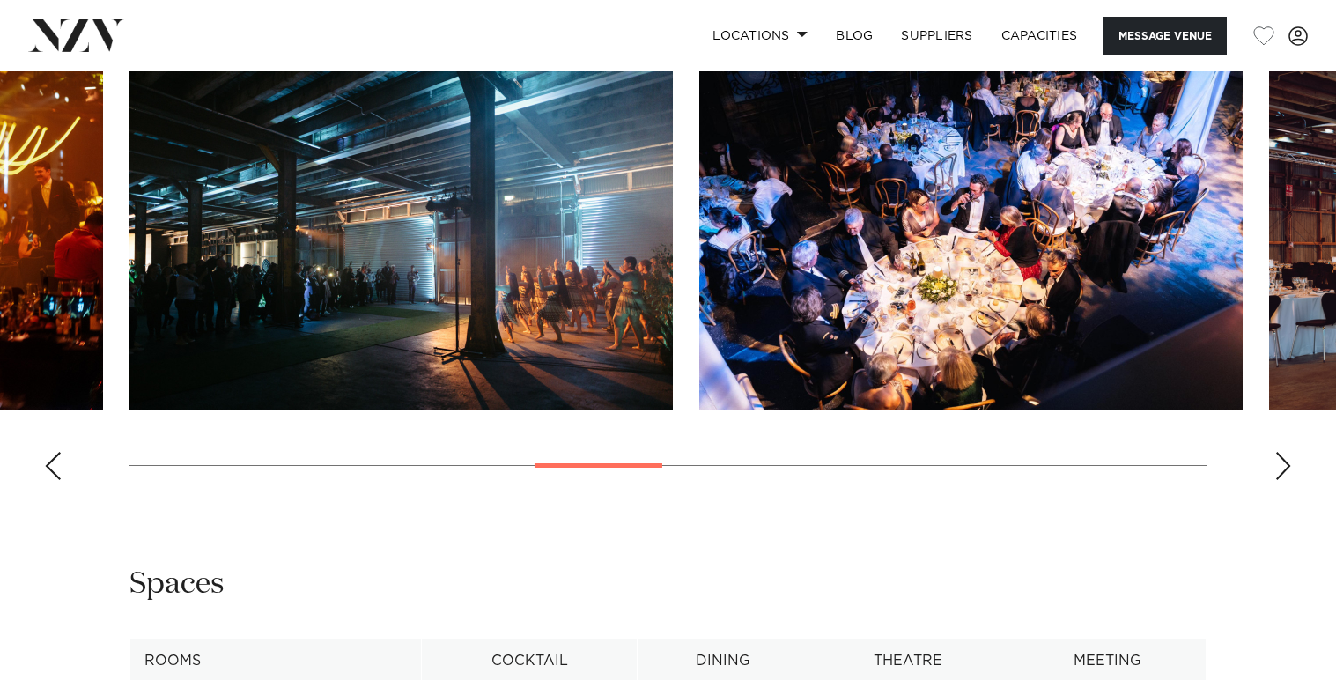
click at [1279, 480] on div "Next slide" at bounding box center [1284, 466] width 18 height 28
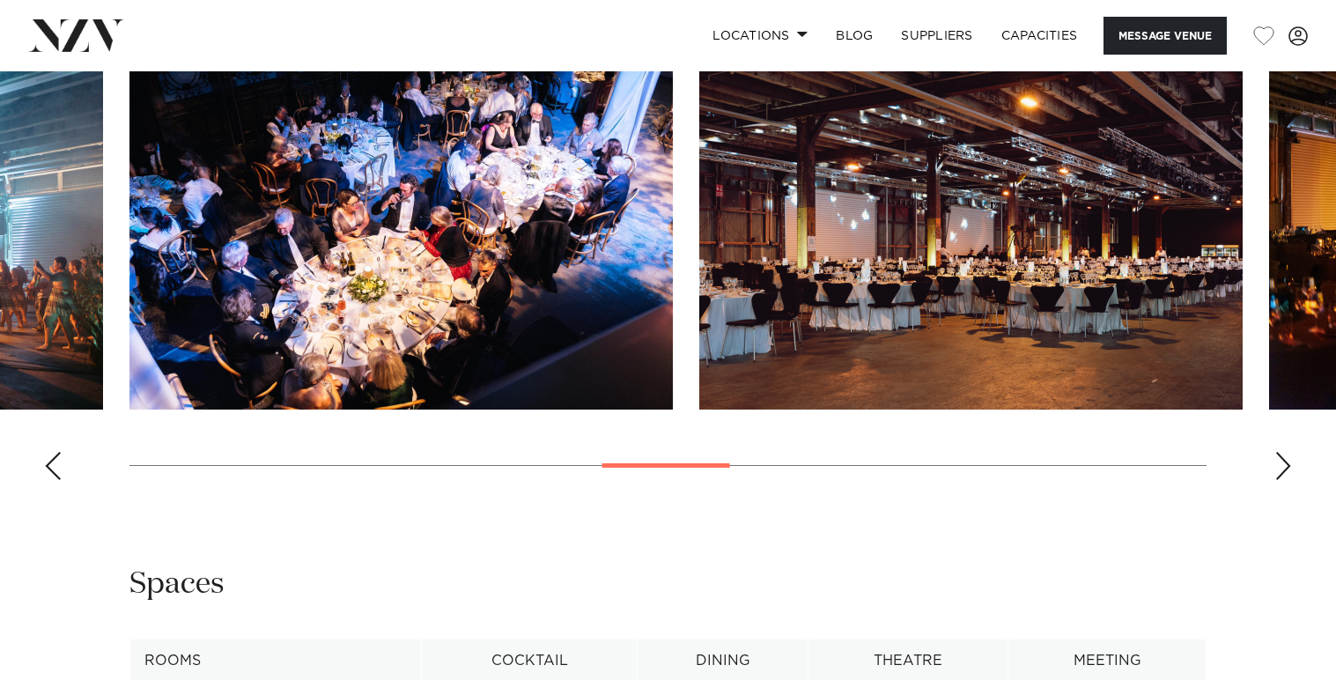
click at [1279, 480] on div "Next slide" at bounding box center [1284, 466] width 18 height 28
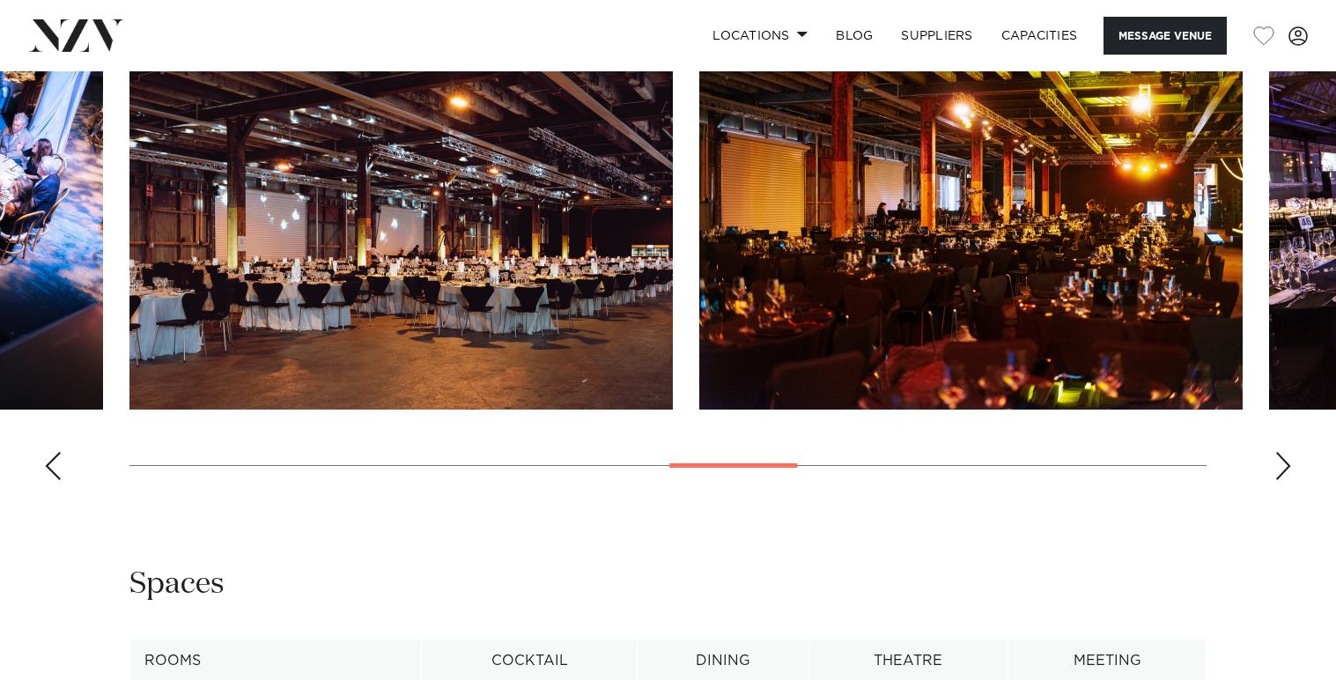
click at [1279, 480] on div "Next slide" at bounding box center [1284, 466] width 18 height 28
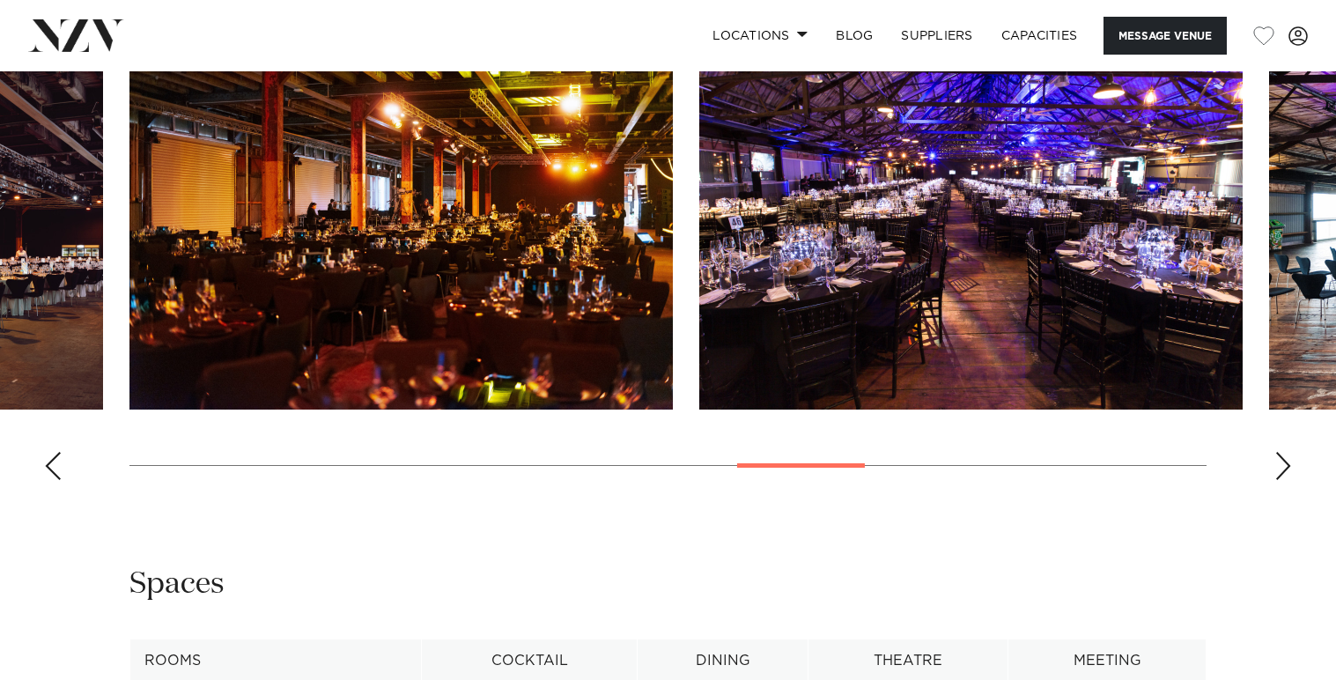
click at [1279, 480] on div "Next slide" at bounding box center [1284, 466] width 18 height 28
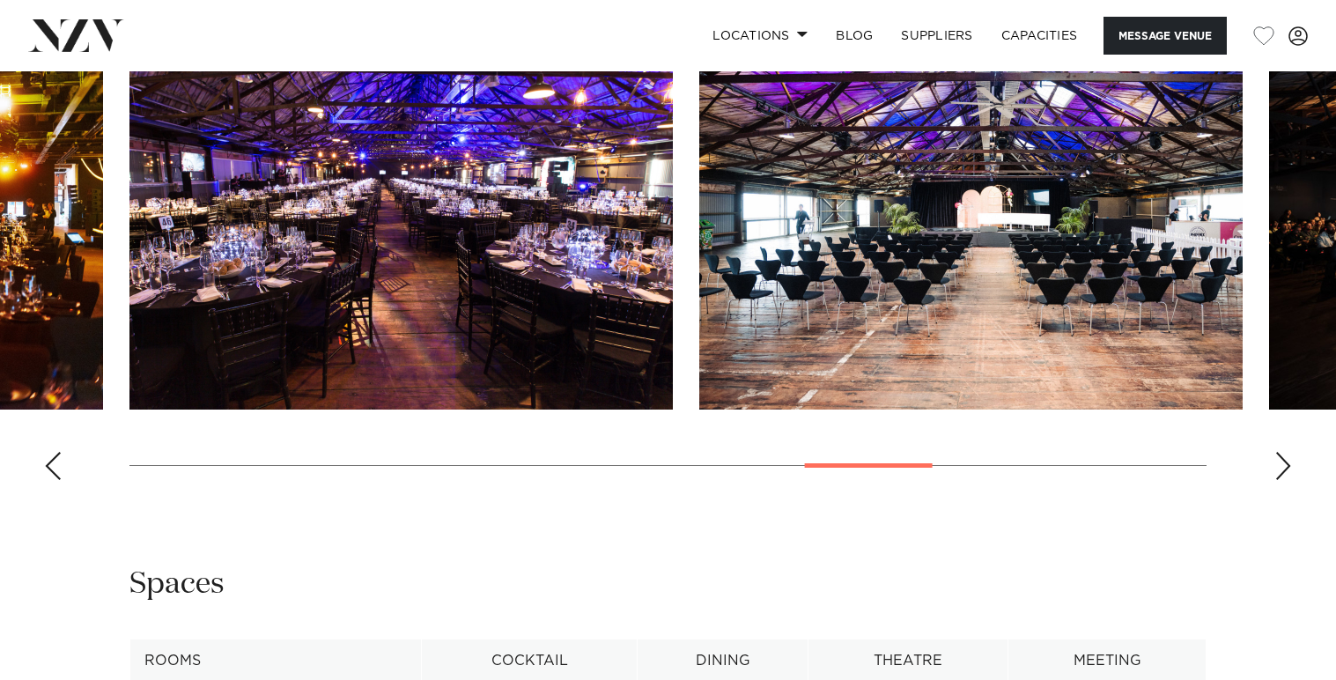
click at [1279, 480] on div "Next slide" at bounding box center [1284, 466] width 18 height 28
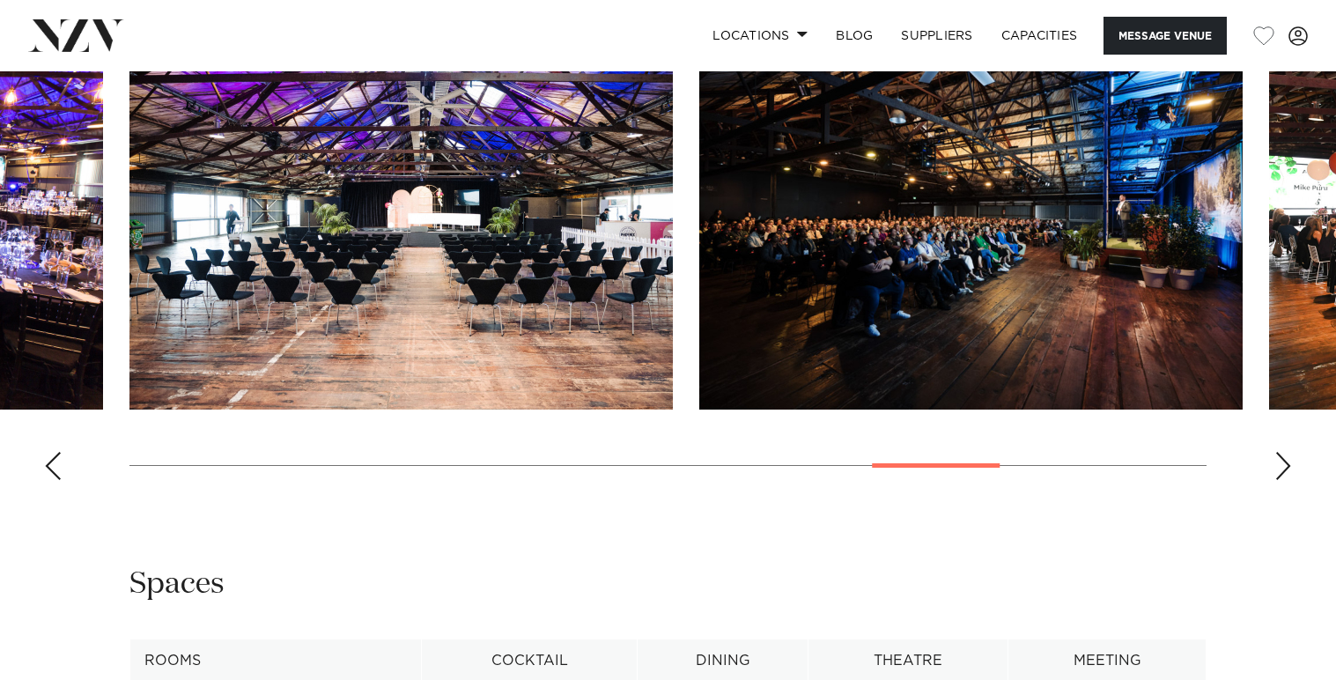
click at [1279, 480] on div "Next slide" at bounding box center [1284, 466] width 18 height 28
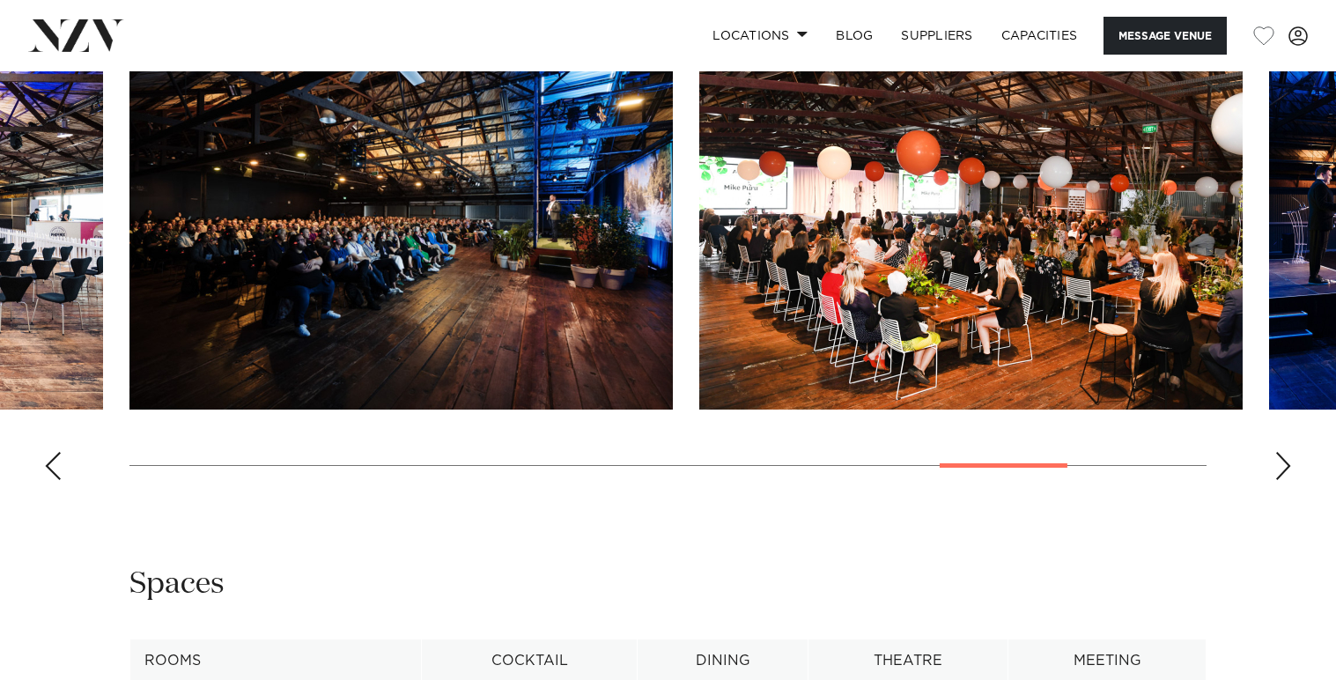
click at [1279, 480] on div "Next slide" at bounding box center [1284, 466] width 18 height 28
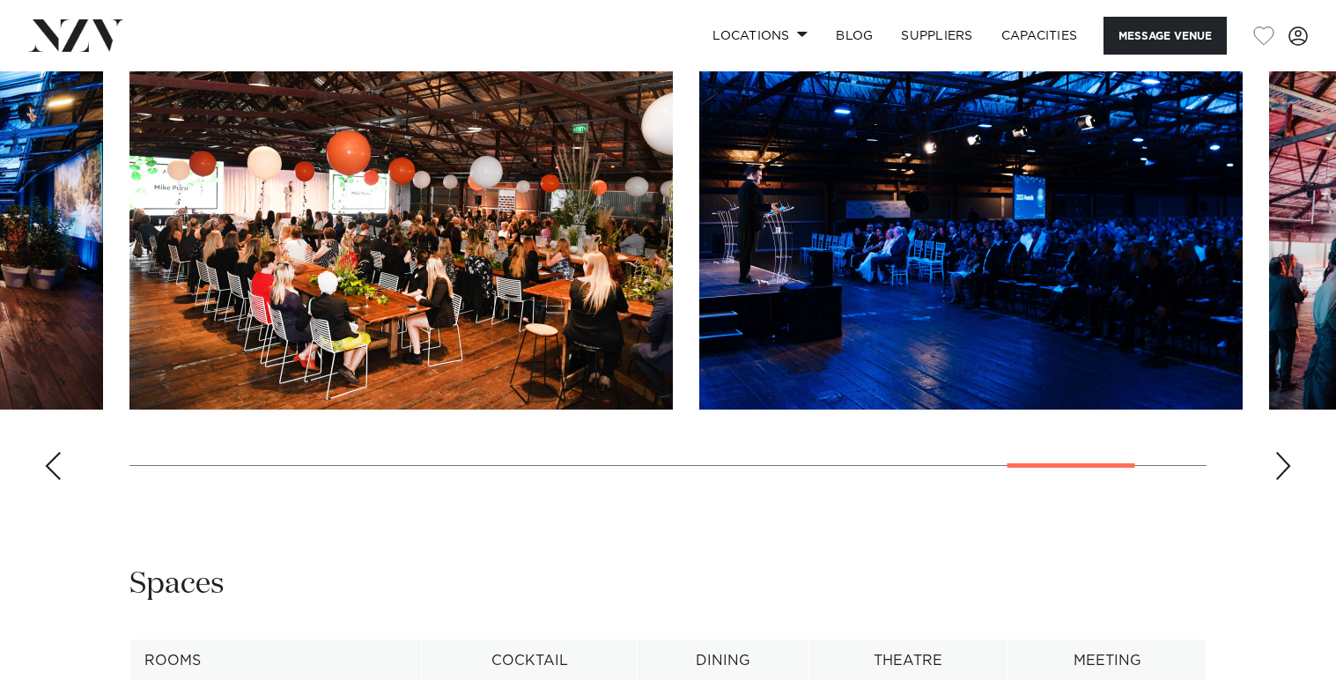
click at [1279, 480] on div "Next slide" at bounding box center [1284, 466] width 18 height 28
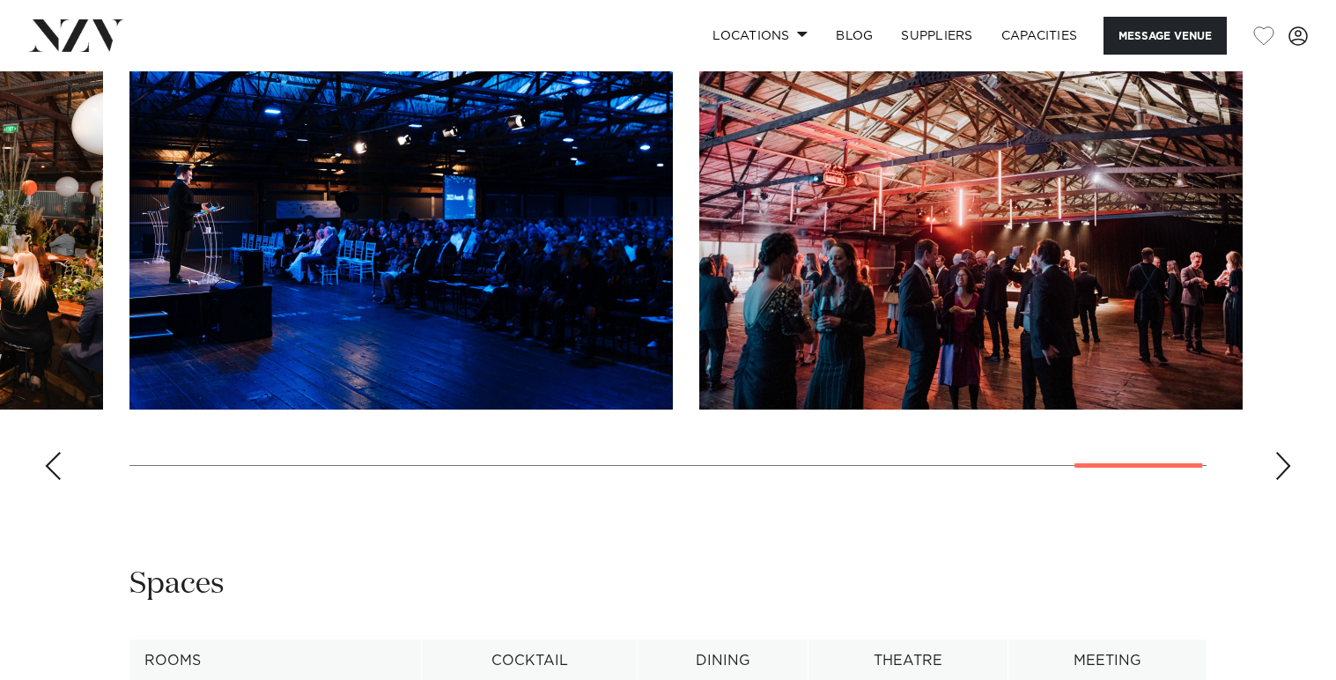
click at [1279, 480] on div "Next slide" at bounding box center [1284, 466] width 18 height 28
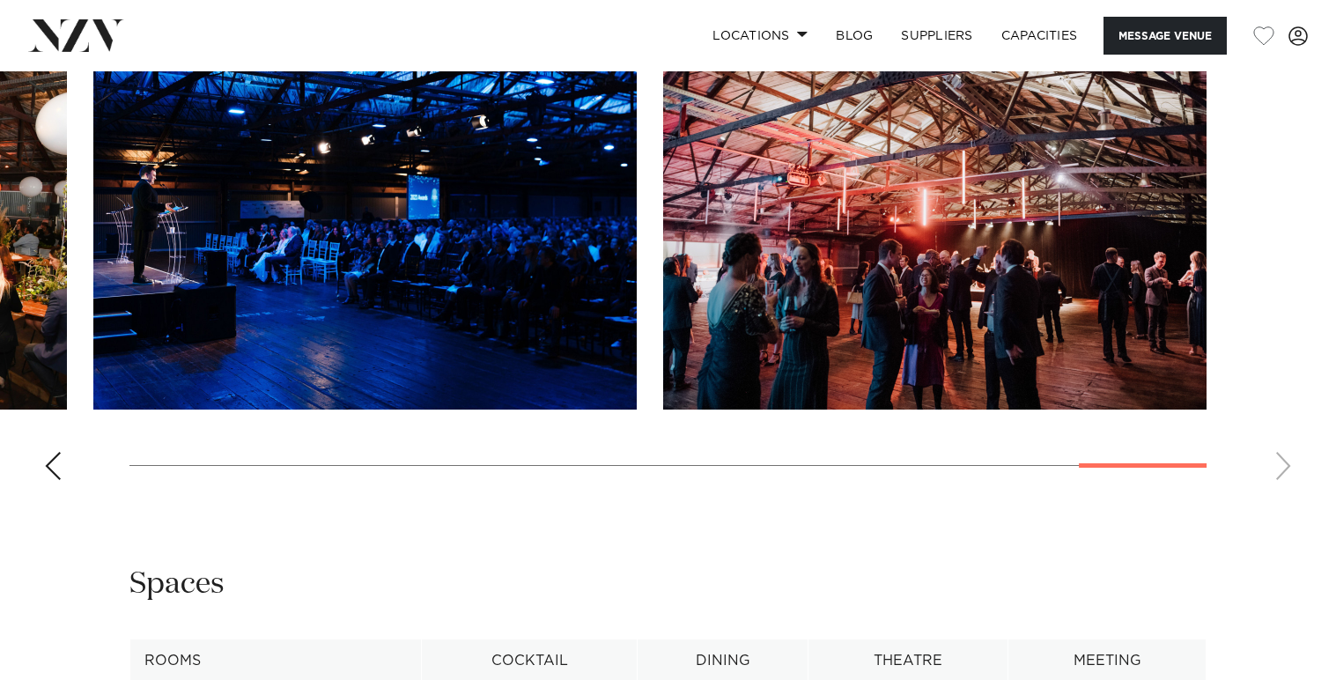
click at [1279, 494] on swiper-container at bounding box center [668, 253] width 1336 height 484
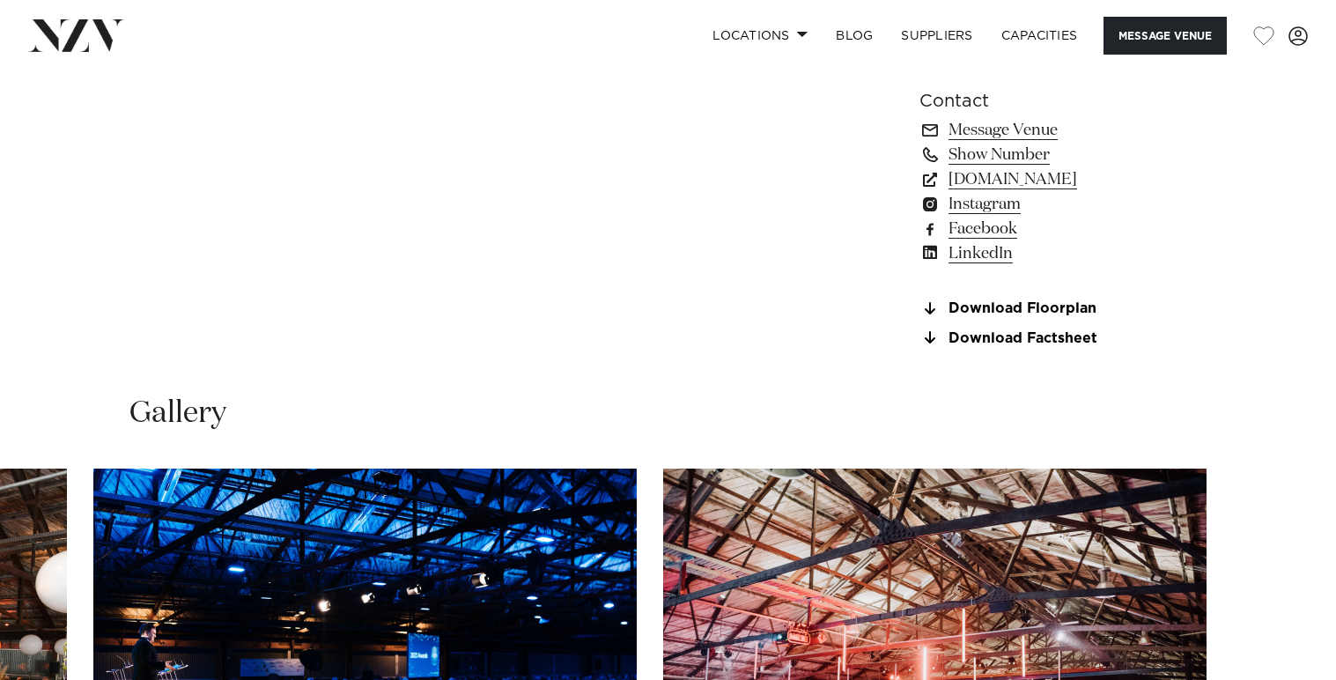
scroll to position [1717, 0]
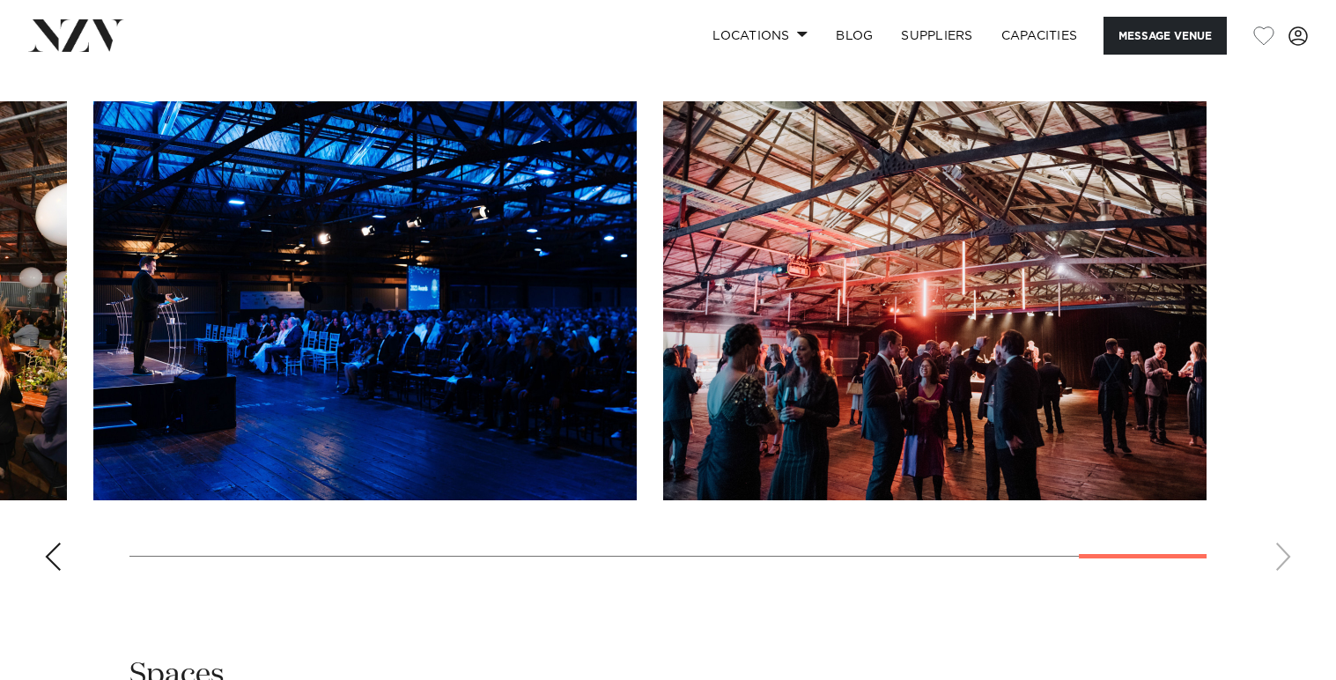
click at [57, 571] on div "Previous slide" at bounding box center [53, 557] width 18 height 28
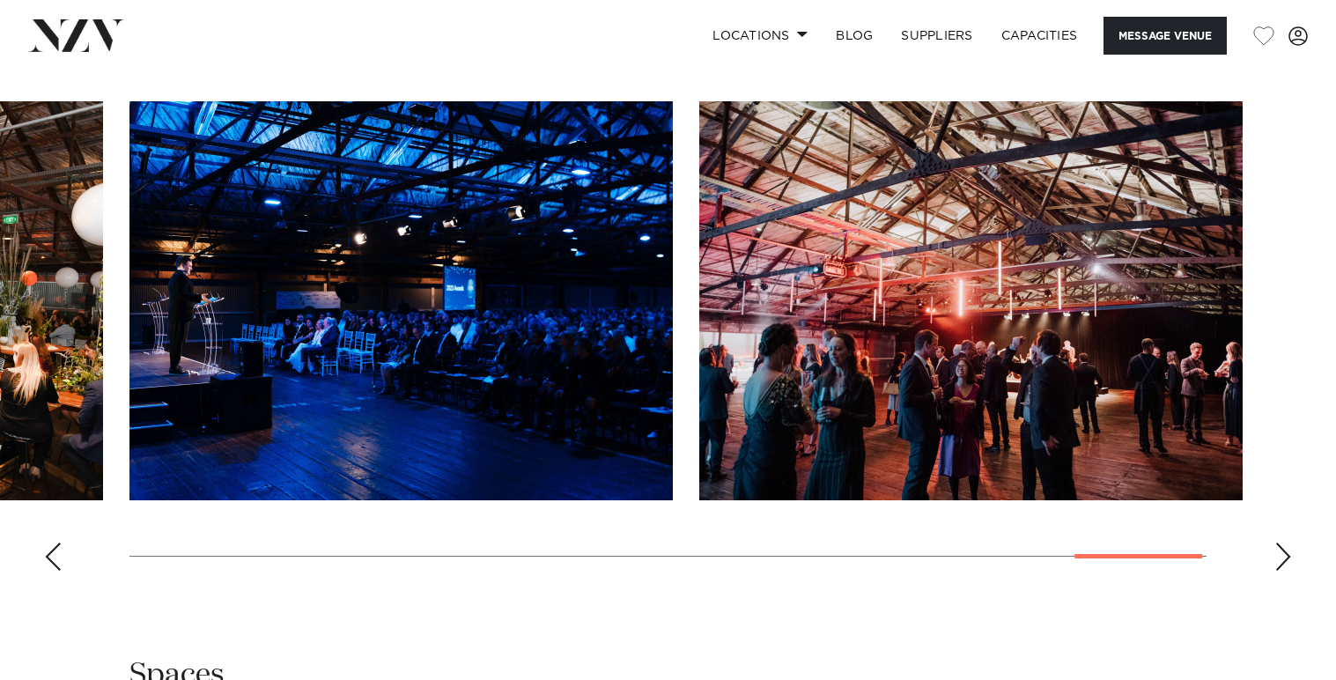
click at [57, 571] on div "Previous slide" at bounding box center [53, 557] width 18 height 28
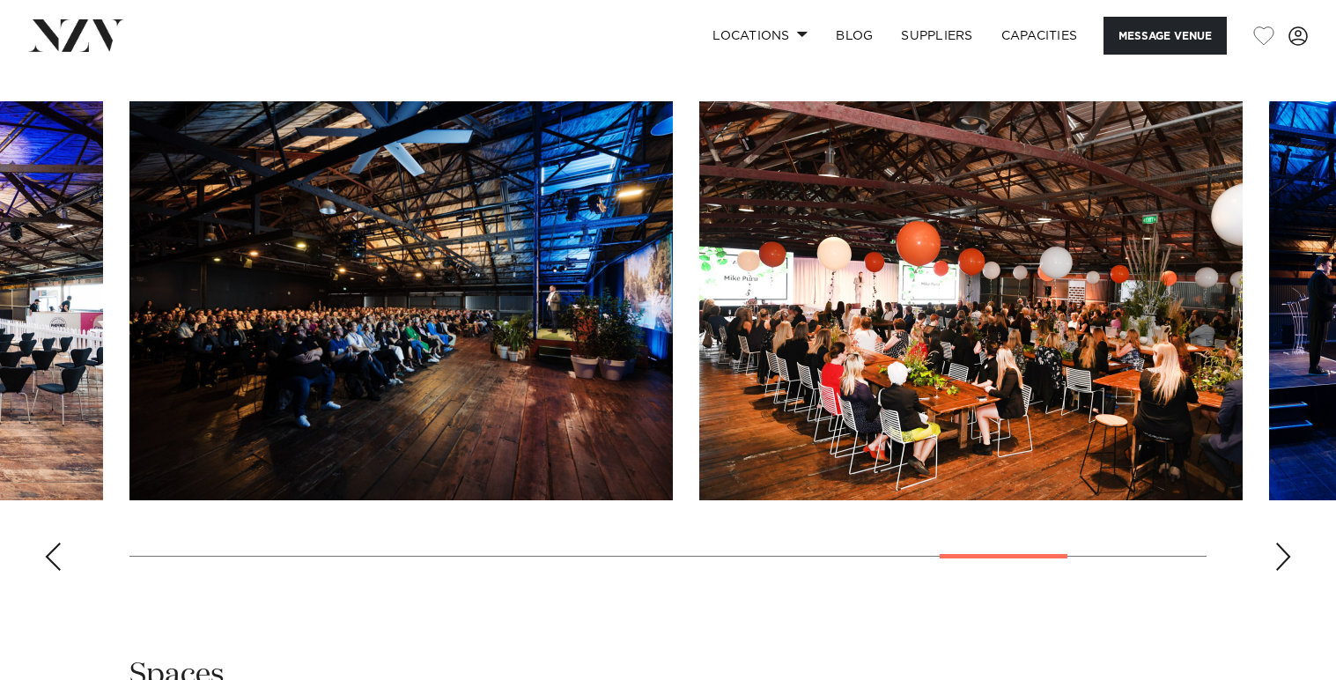
click at [57, 571] on div "Previous slide" at bounding box center [53, 557] width 18 height 28
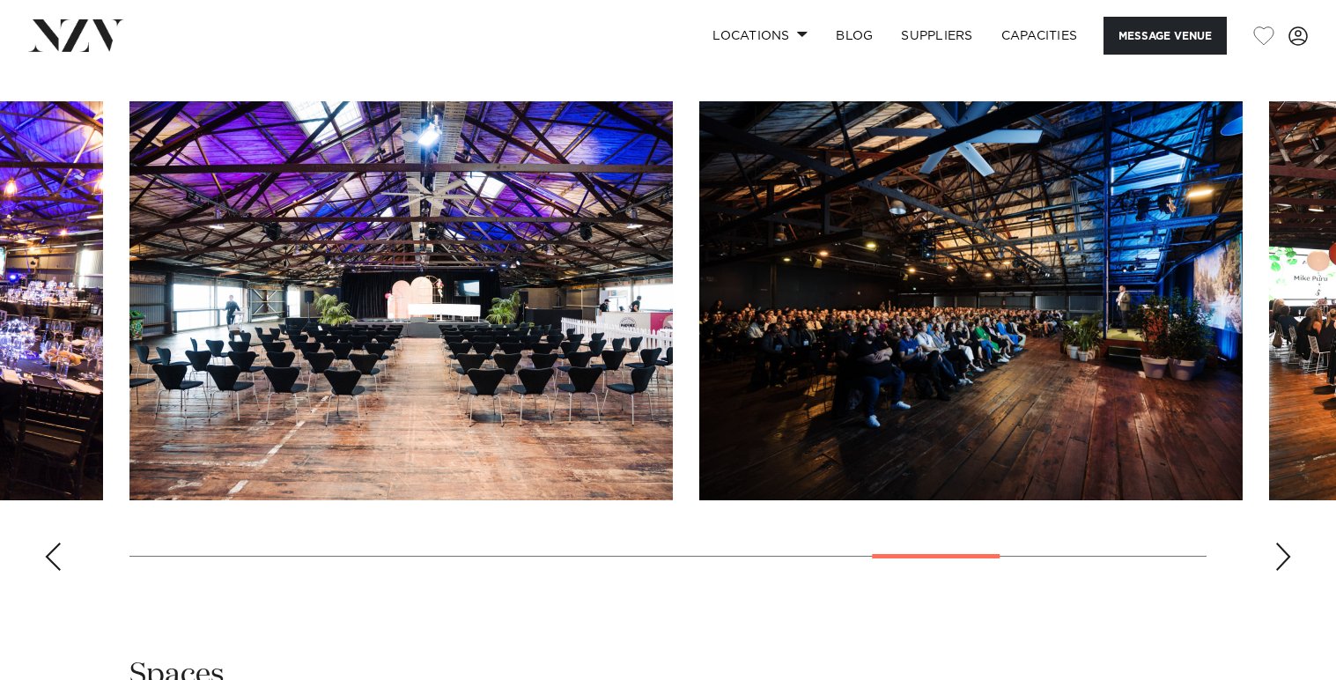
click at [57, 571] on div "Previous slide" at bounding box center [53, 557] width 18 height 28
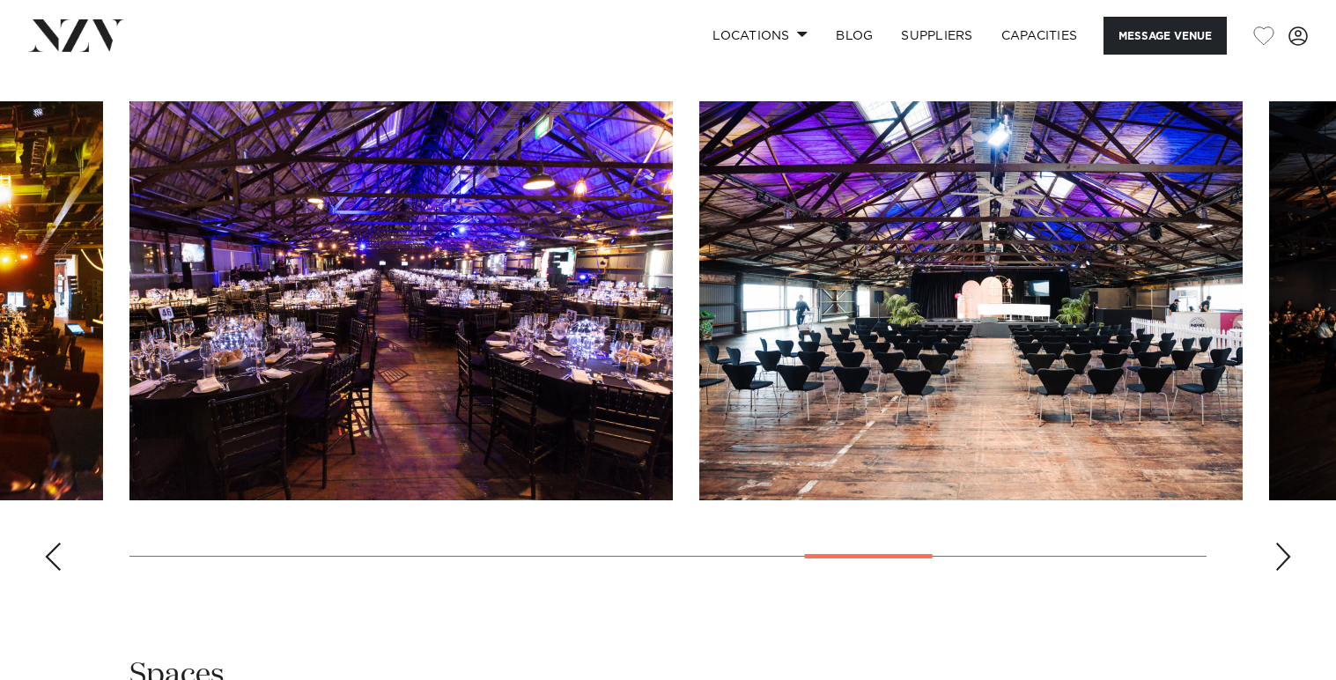
click at [57, 571] on div "Previous slide" at bounding box center [53, 557] width 18 height 28
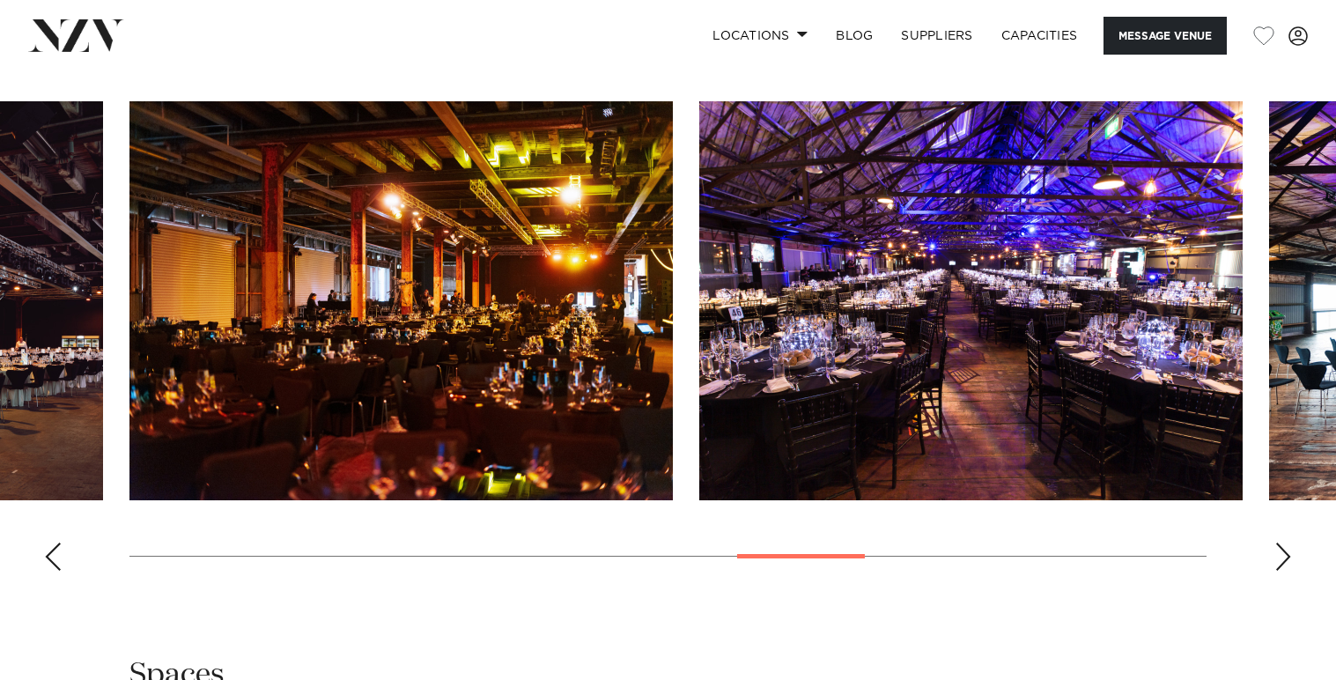
click at [57, 571] on div "Previous slide" at bounding box center [53, 557] width 18 height 28
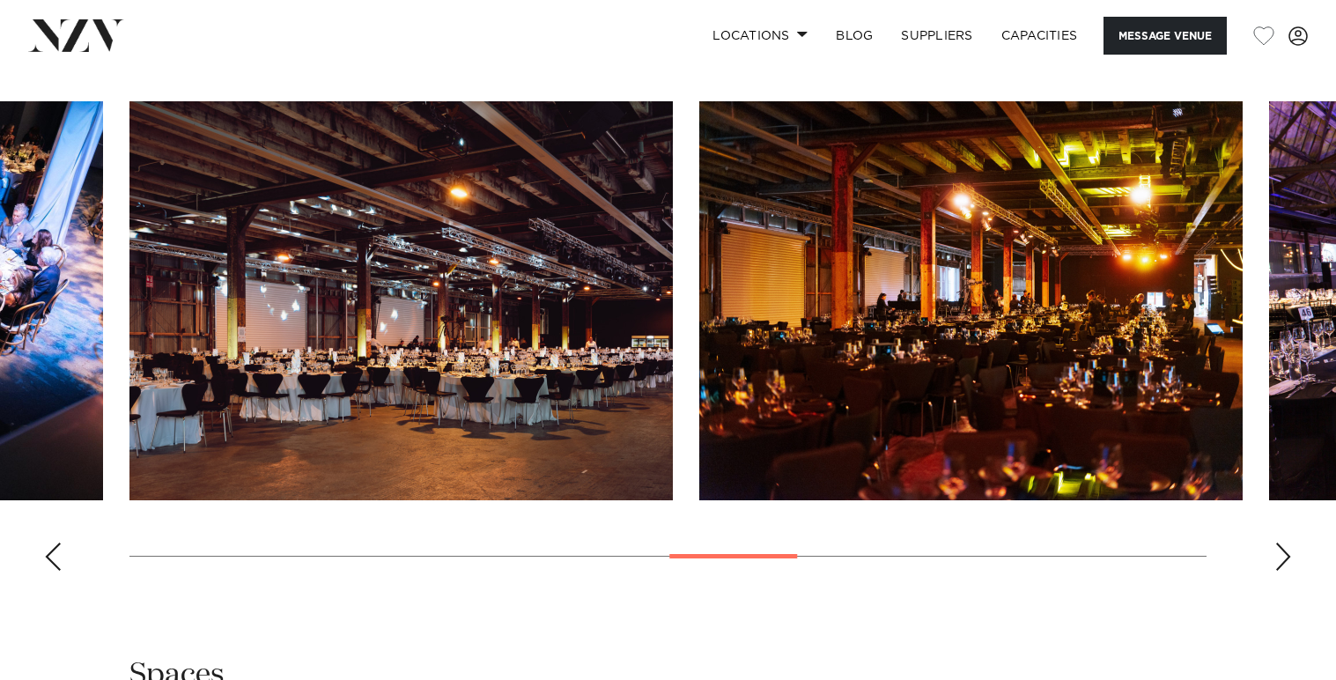
click at [57, 571] on div "Previous slide" at bounding box center [53, 557] width 18 height 28
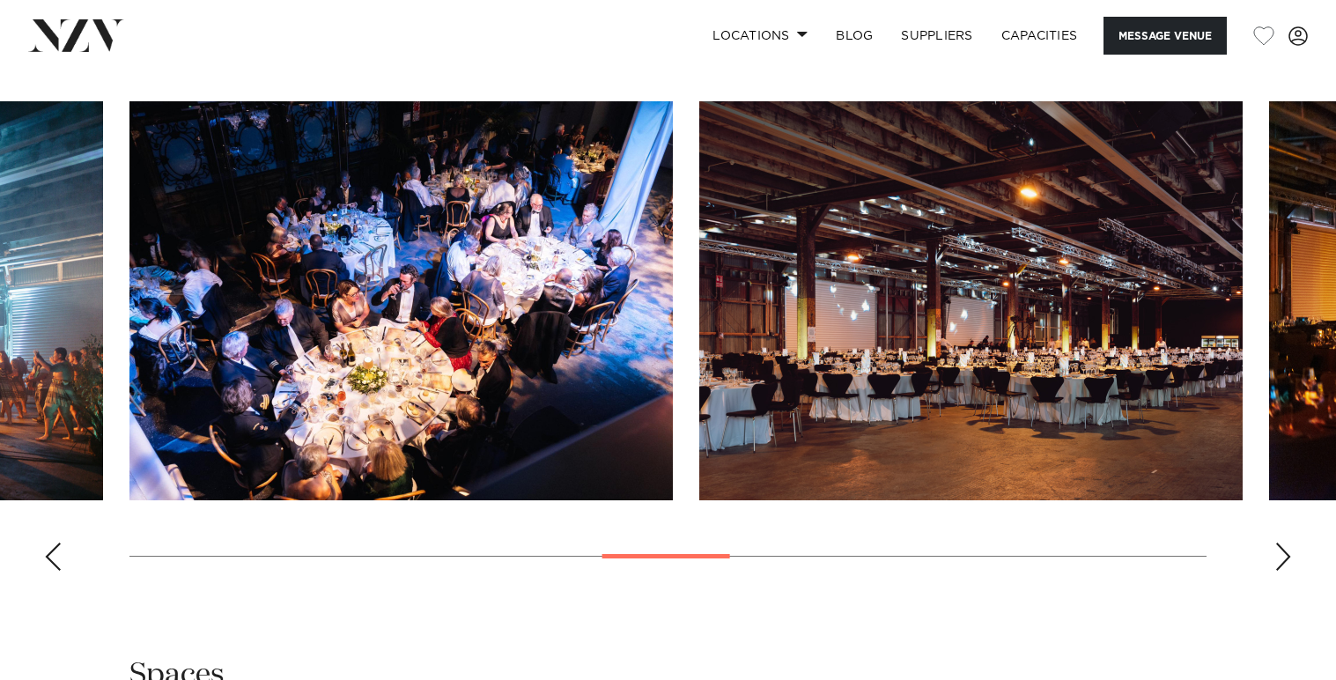
click at [57, 571] on div "Previous slide" at bounding box center [53, 557] width 18 height 28
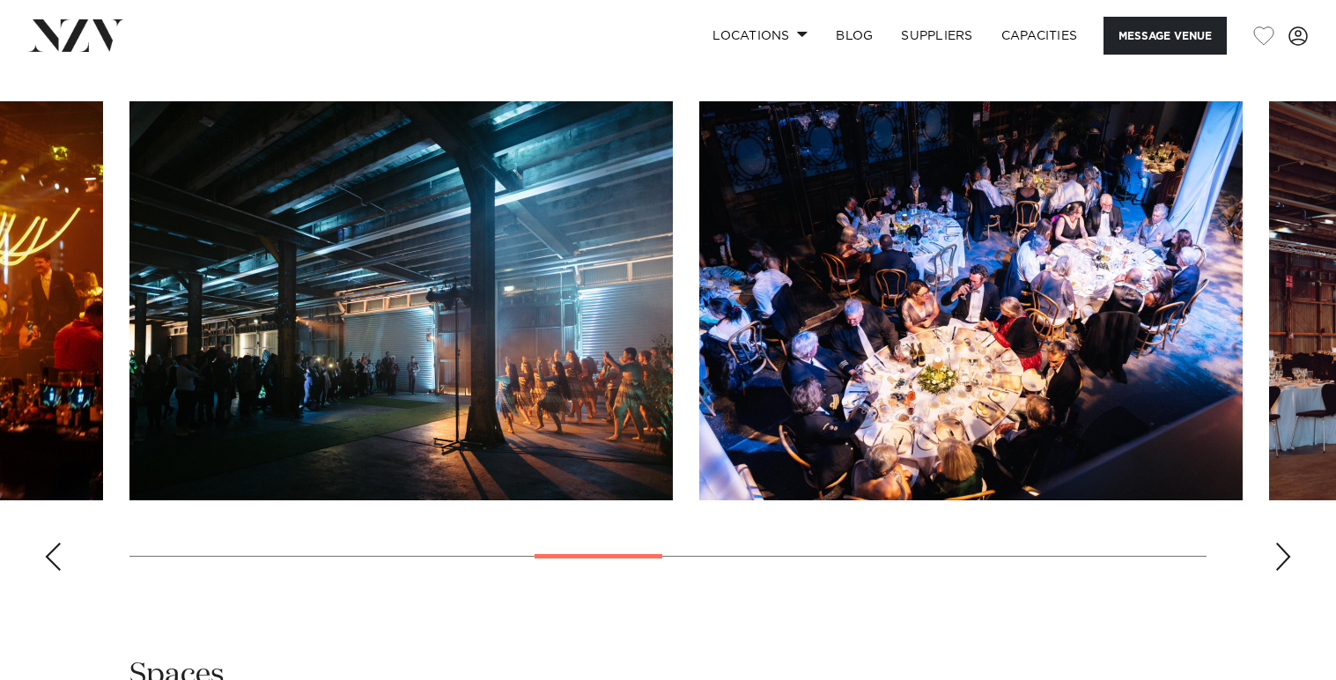
click at [57, 571] on div "Previous slide" at bounding box center [53, 557] width 18 height 28
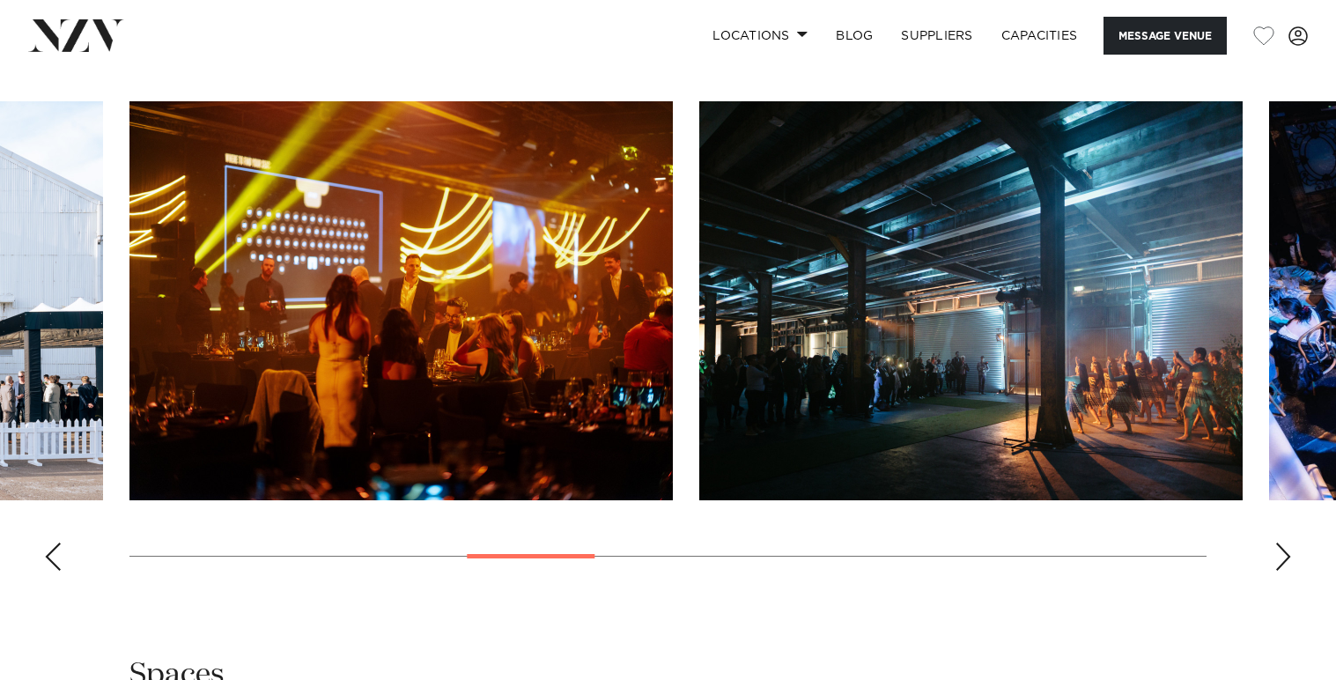
click at [57, 571] on div "Previous slide" at bounding box center [53, 557] width 18 height 28
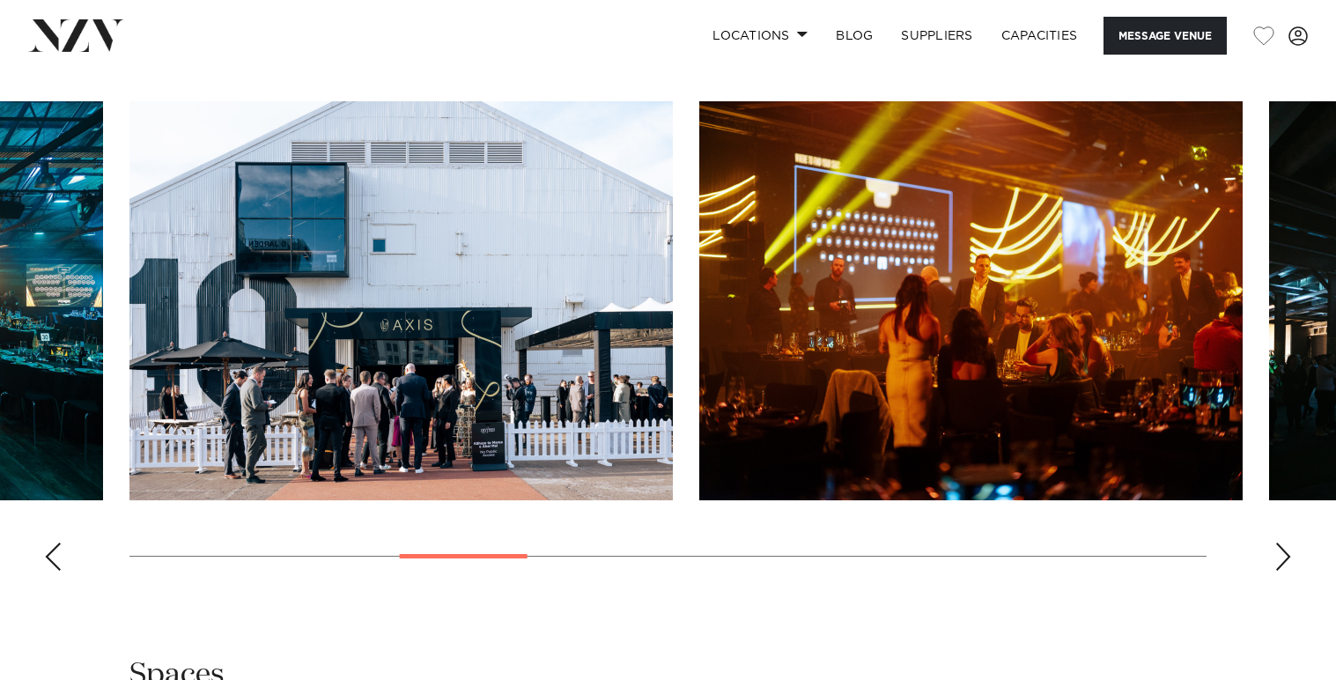
click at [1285, 571] on div "Next slide" at bounding box center [1284, 557] width 18 height 28
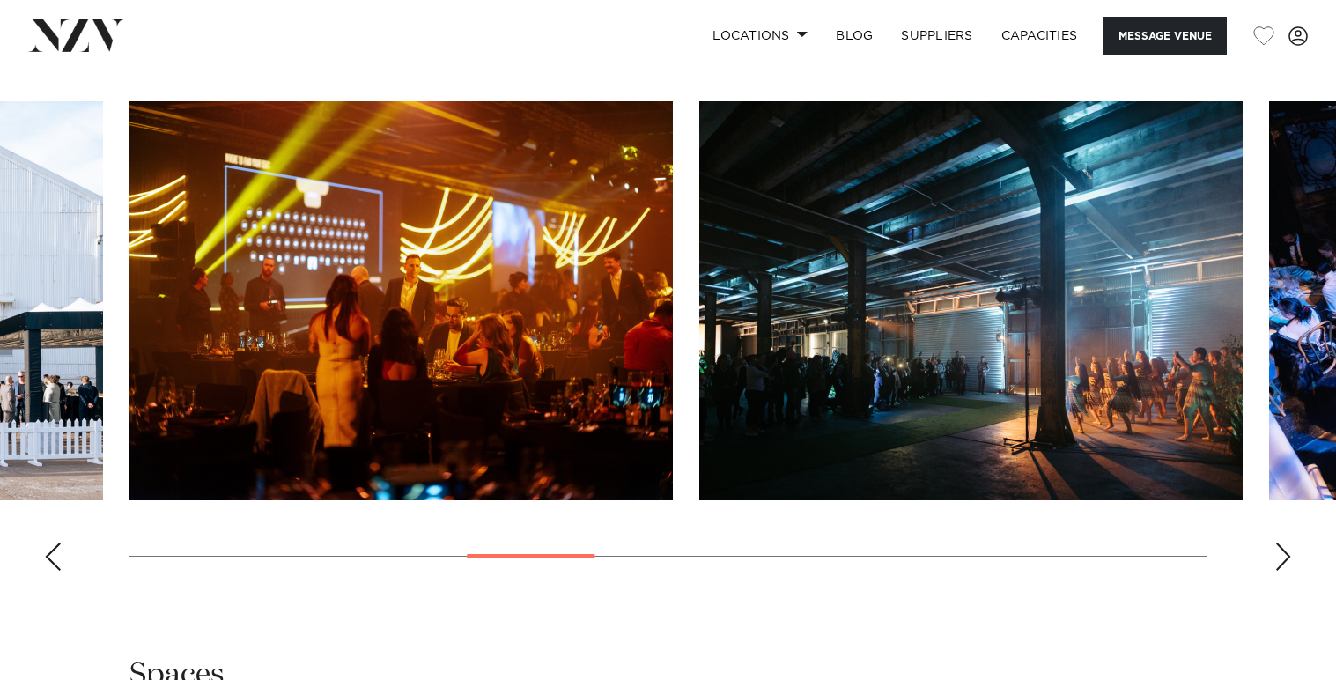
click at [1285, 571] on div "Next slide" at bounding box center [1284, 557] width 18 height 28
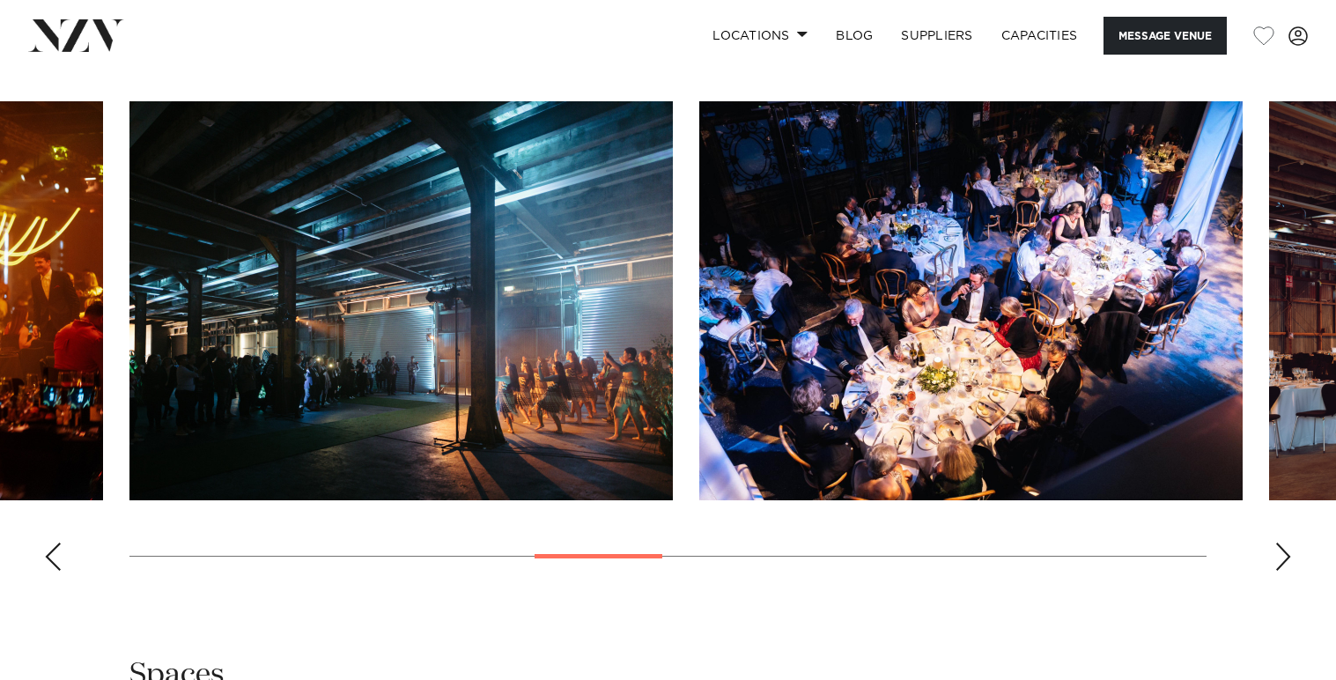
click at [1285, 571] on div "Next slide" at bounding box center [1284, 557] width 18 height 28
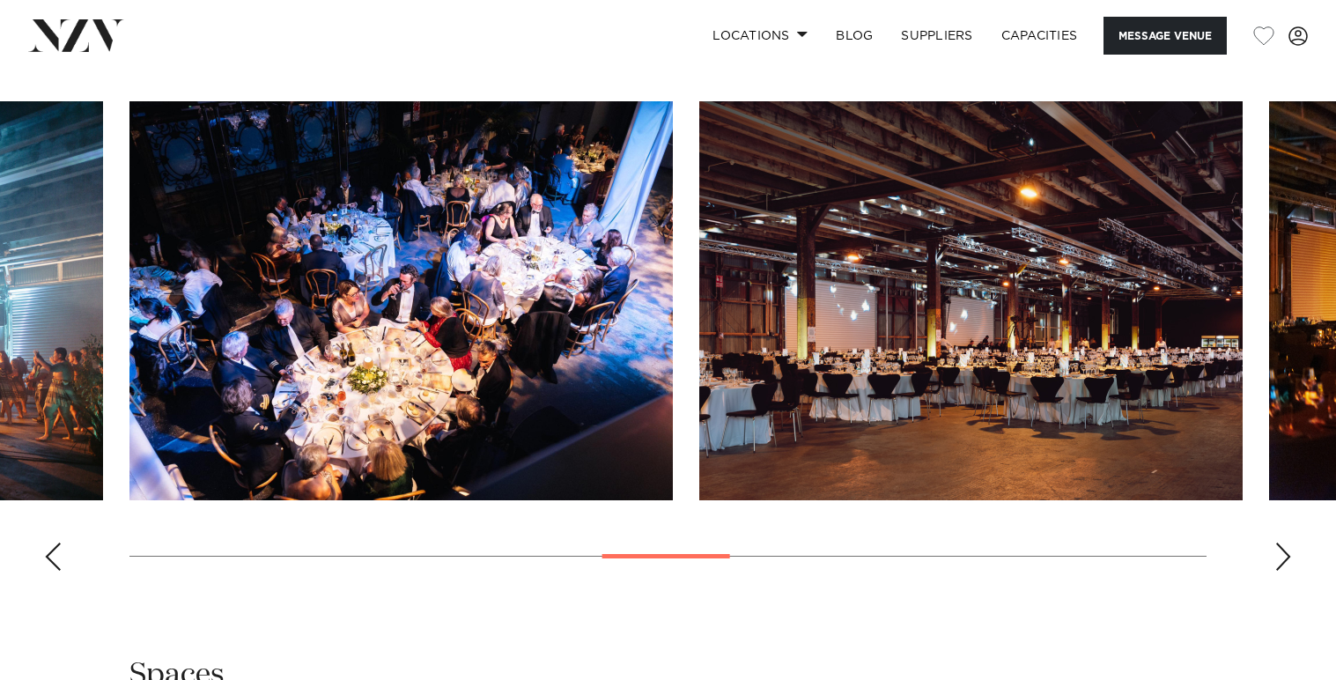
click at [1285, 571] on div "Next slide" at bounding box center [1284, 557] width 18 height 28
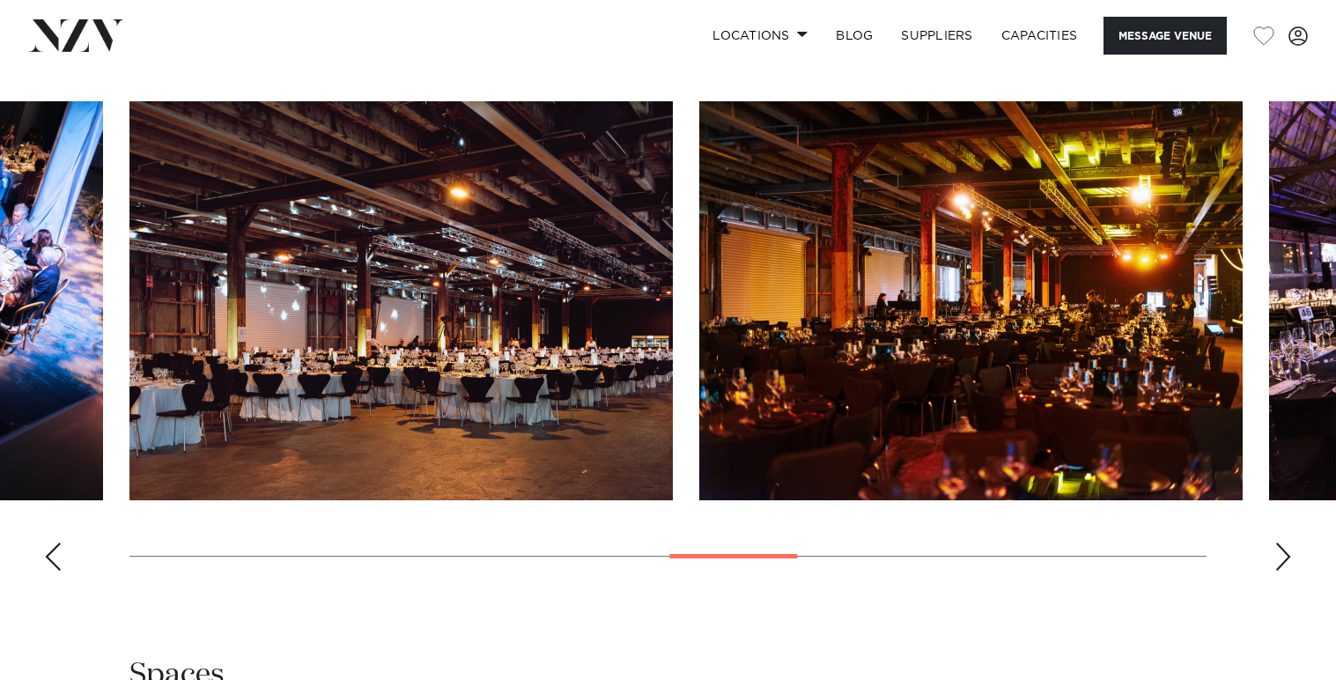
click at [1285, 571] on div "Next slide" at bounding box center [1284, 557] width 18 height 28
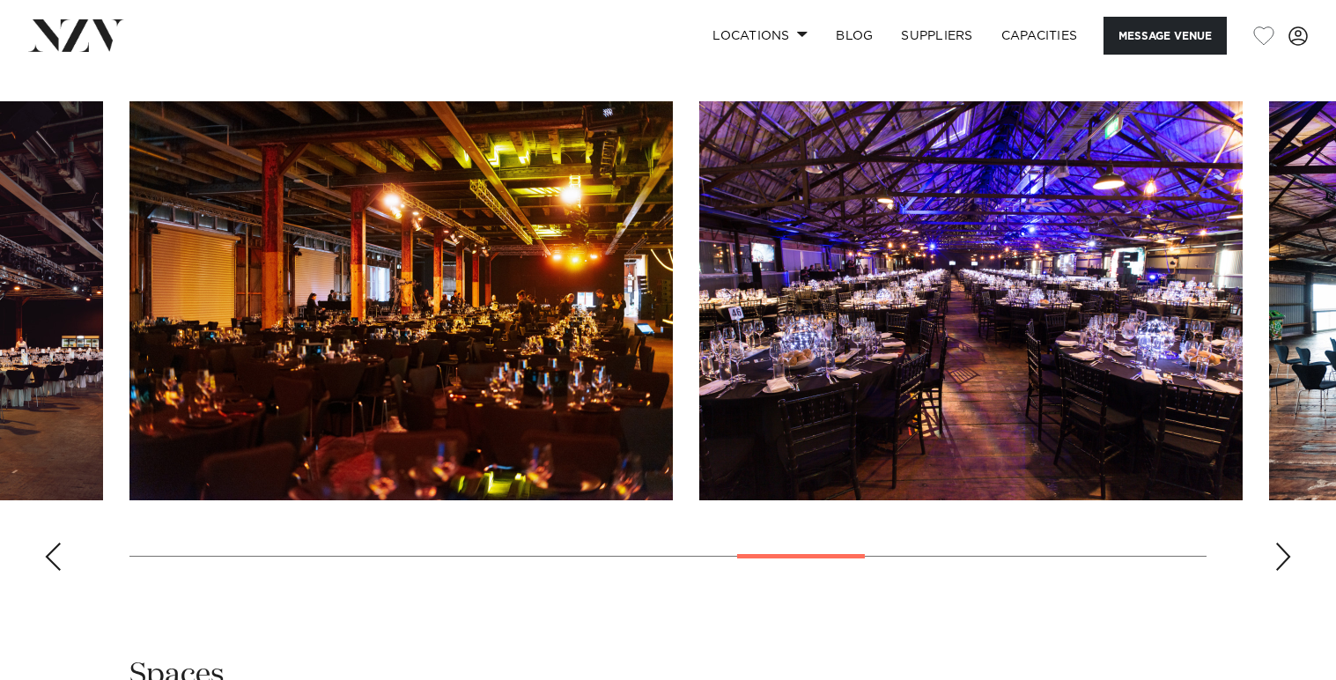
click at [1285, 571] on div "Next slide" at bounding box center [1284, 557] width 18 height 28
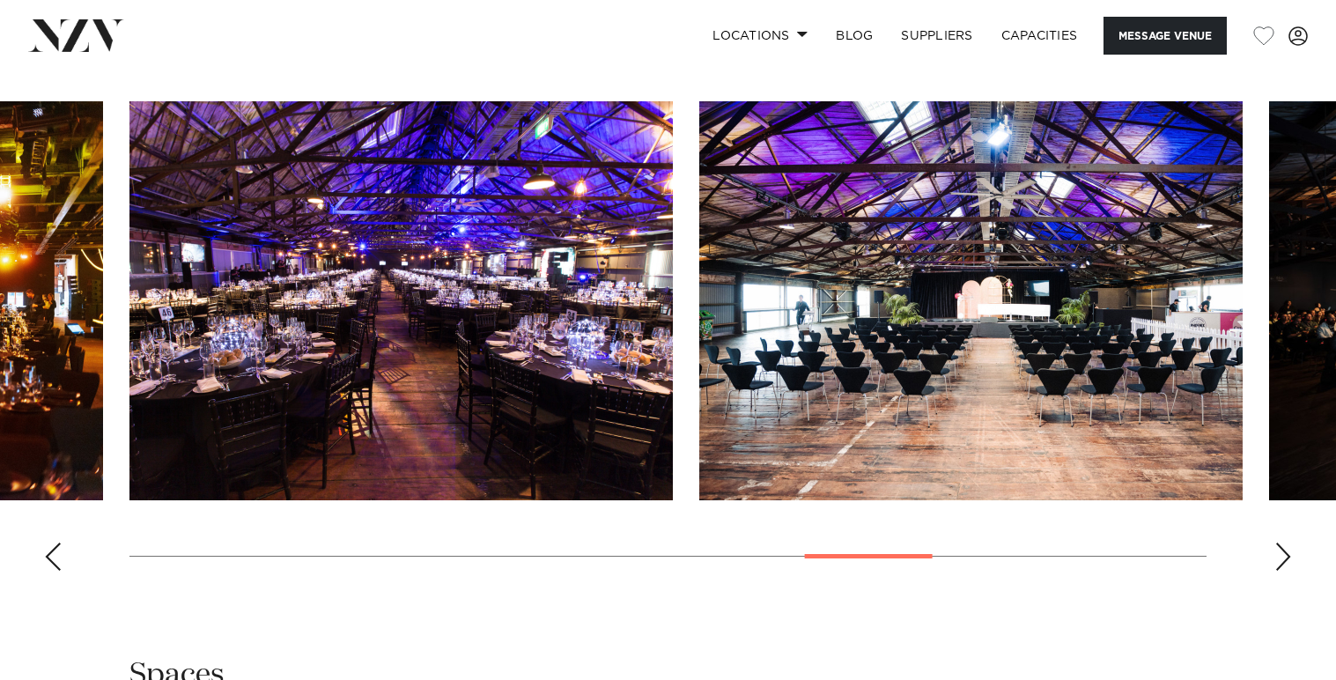
click at [1285, 571] on div "Next slide" at bounding box center [1284, 557] width 18 height 28
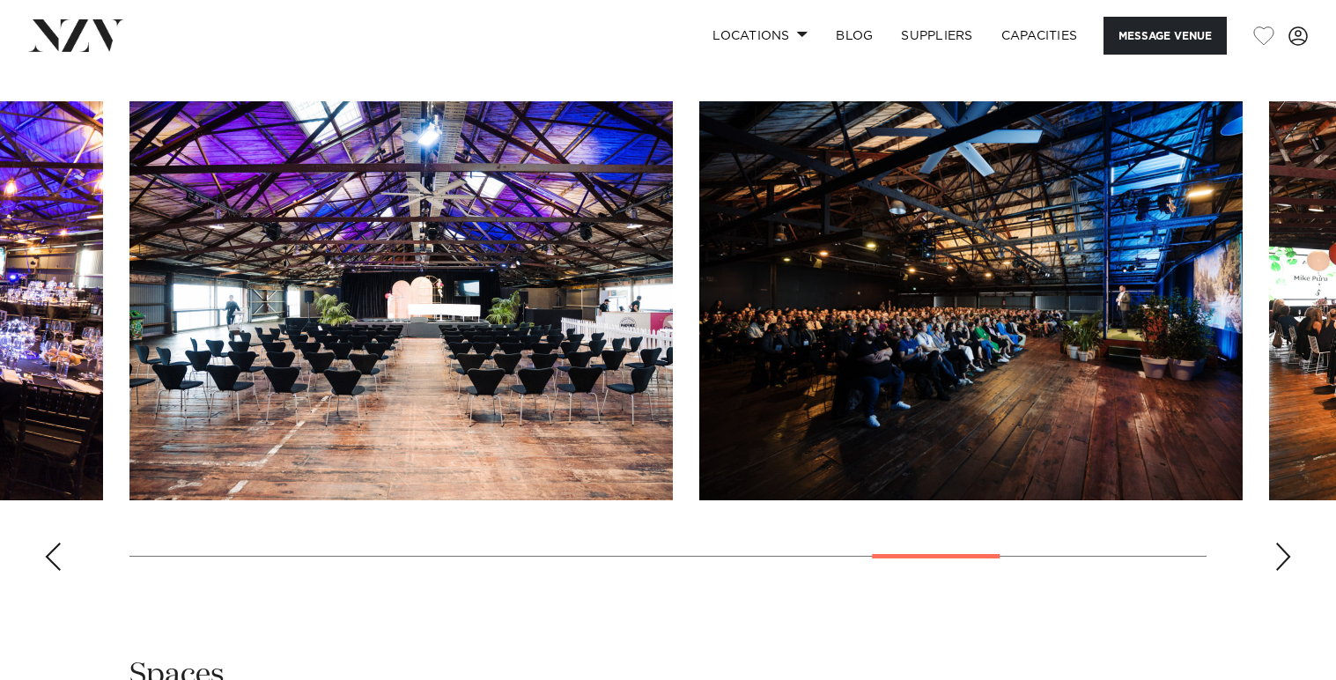
click at [1285, 571] on div "Next slide" at bounding box center [1284, 557] width 18 height 28
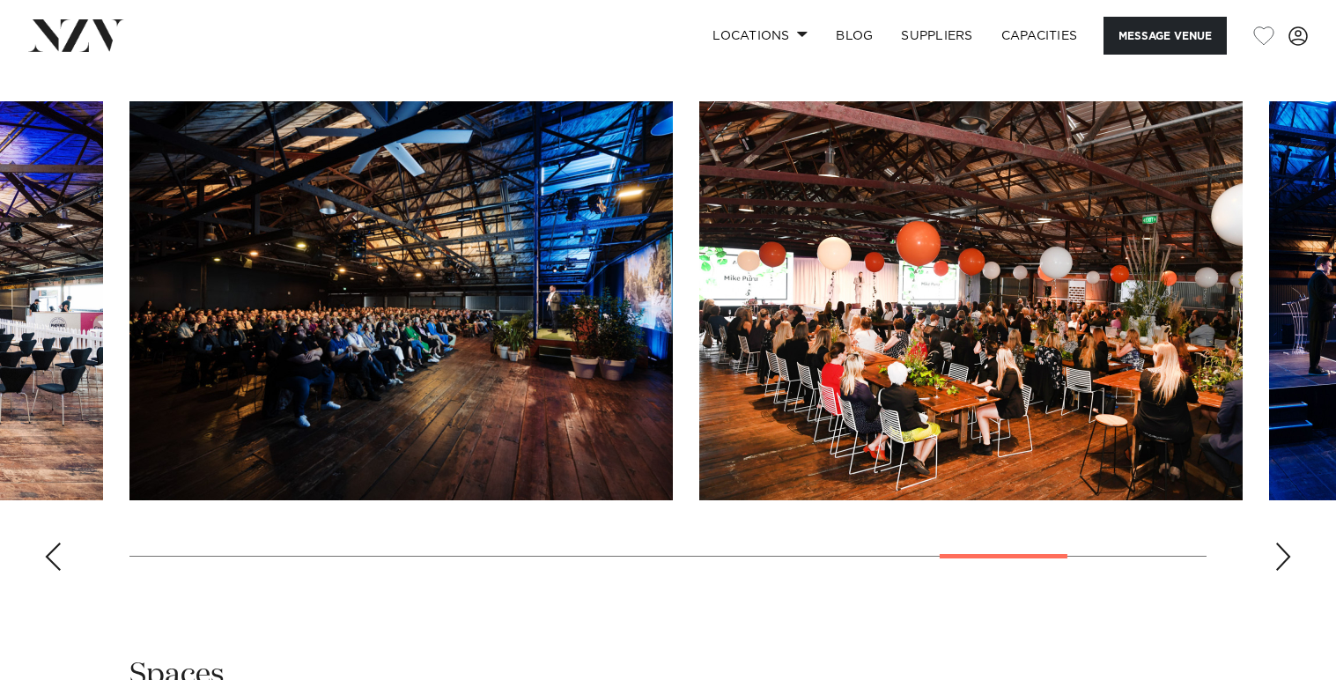
click at [1285, 571] on div "Next slide" at bounding box center [1284, 557] width 18 height 28
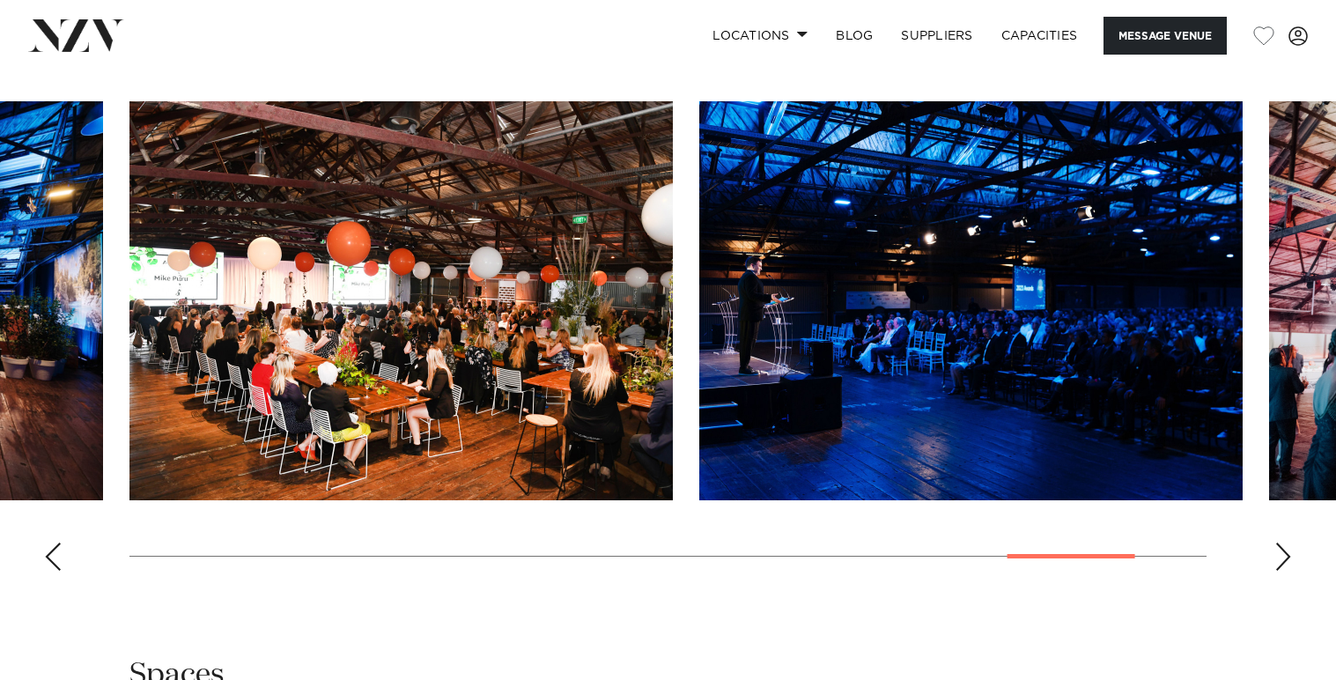
click at [1285, 571] on div "Next slide" at bounding box center [1284, 557] width 18 height 28
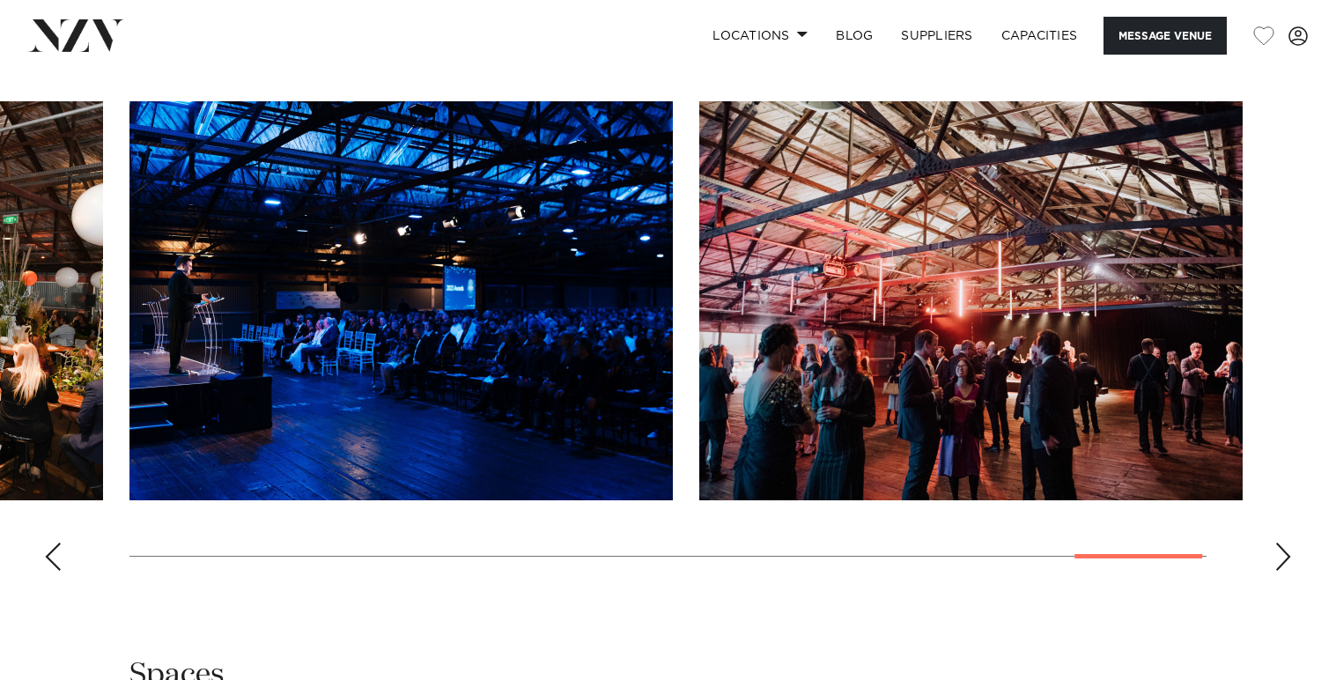
click at [1285, 571] on div "Next slide" at bounding box center [1284, 557] width 18 height 28
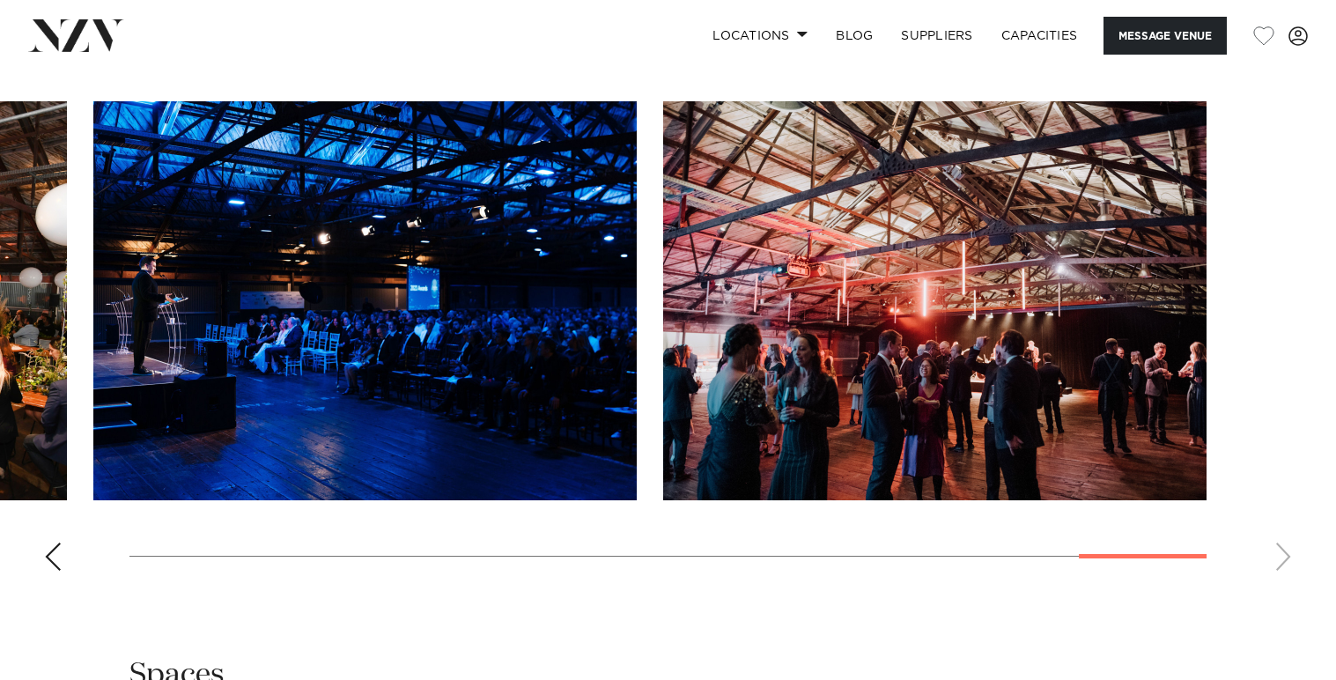
click at [1285, 585] on swiper-container at bounding box center [668, 343] width 1336 height 484
click at [1279, 585] on swiper-container at bounding box center [668, 343] width 1336 height 484
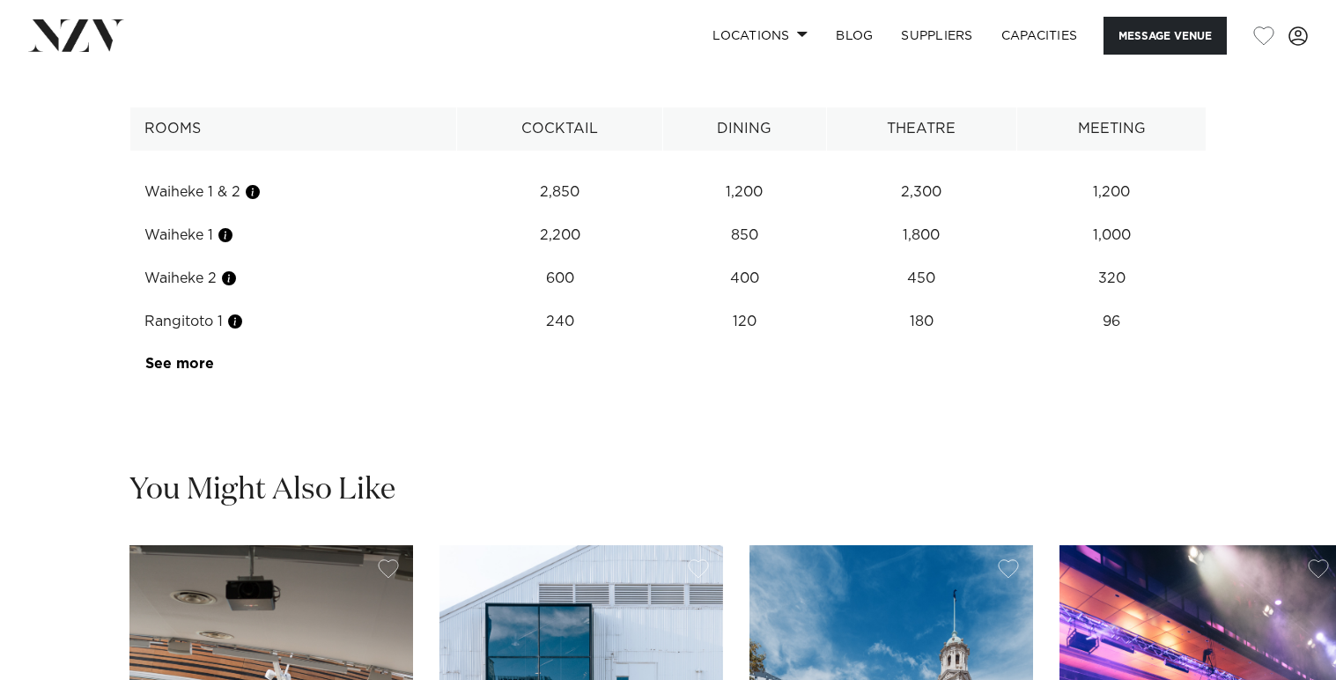
scroll to position [2338, 0]
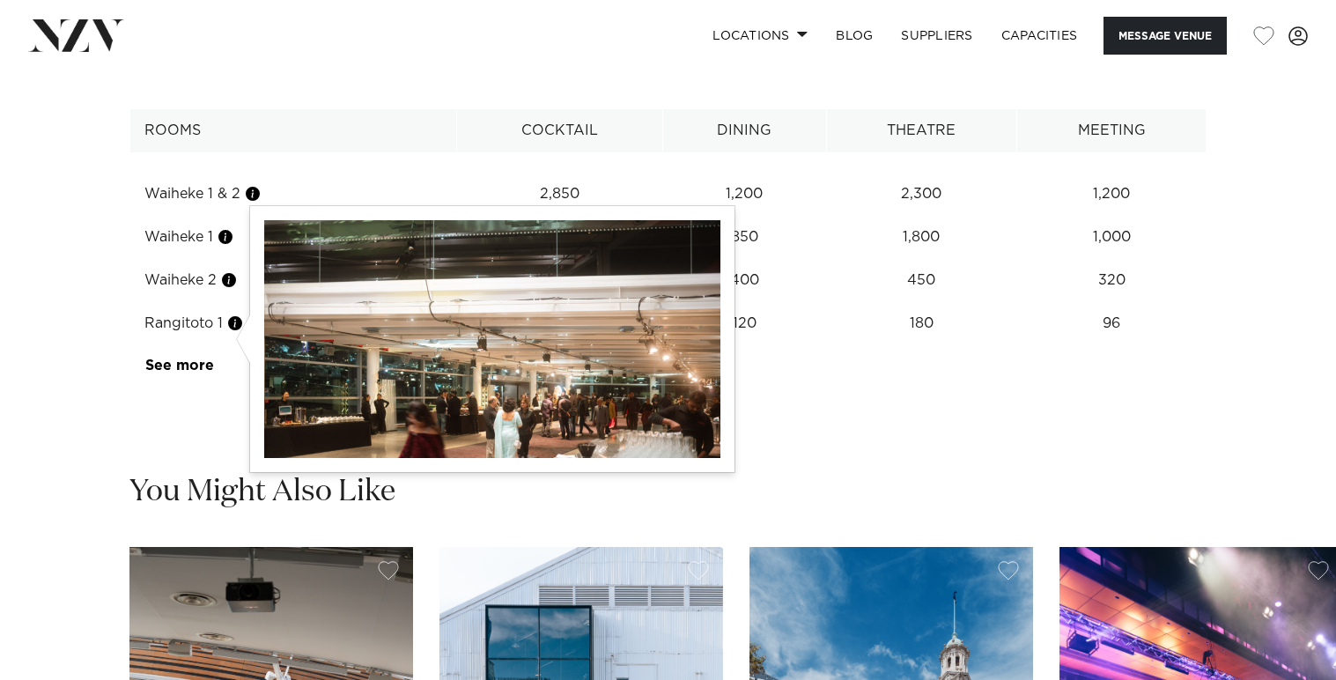
click at [231, 289] on button "button" at bounding box center [229, 280] width 18 height 18
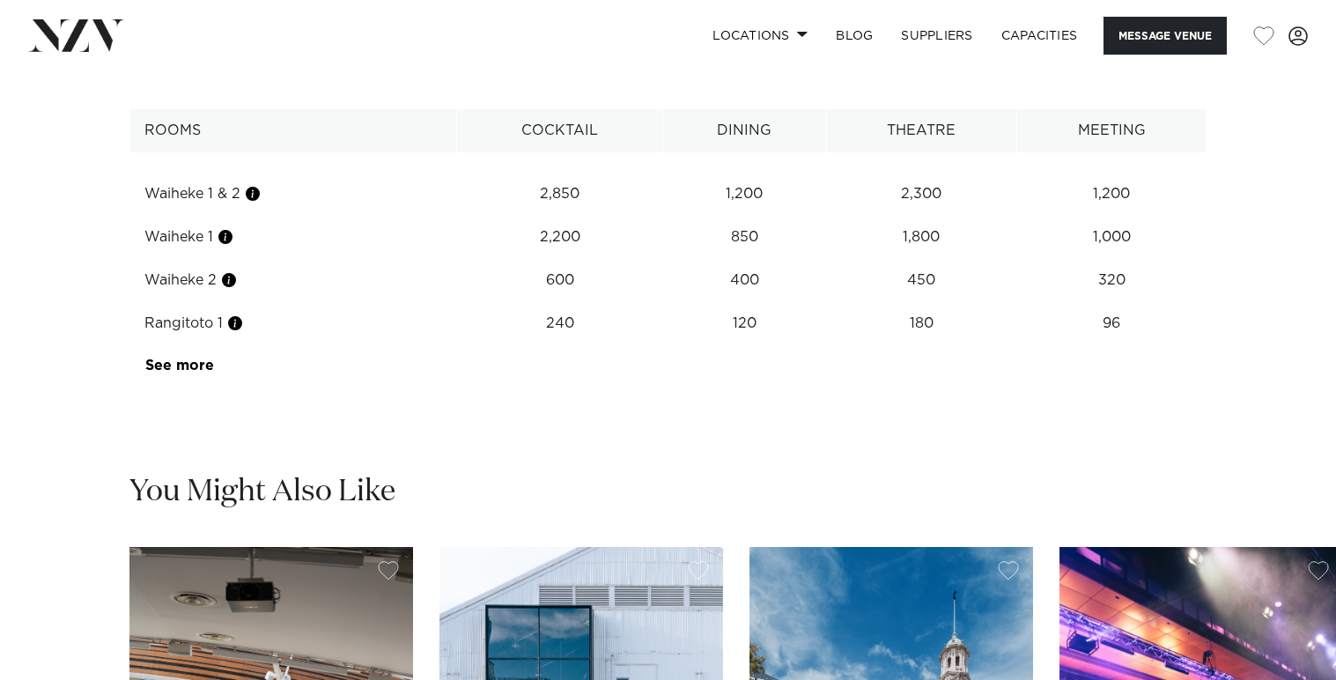
click at [339, 302] on td "Waiheke 2" at bounding box center [293, 280] width 327 height 43
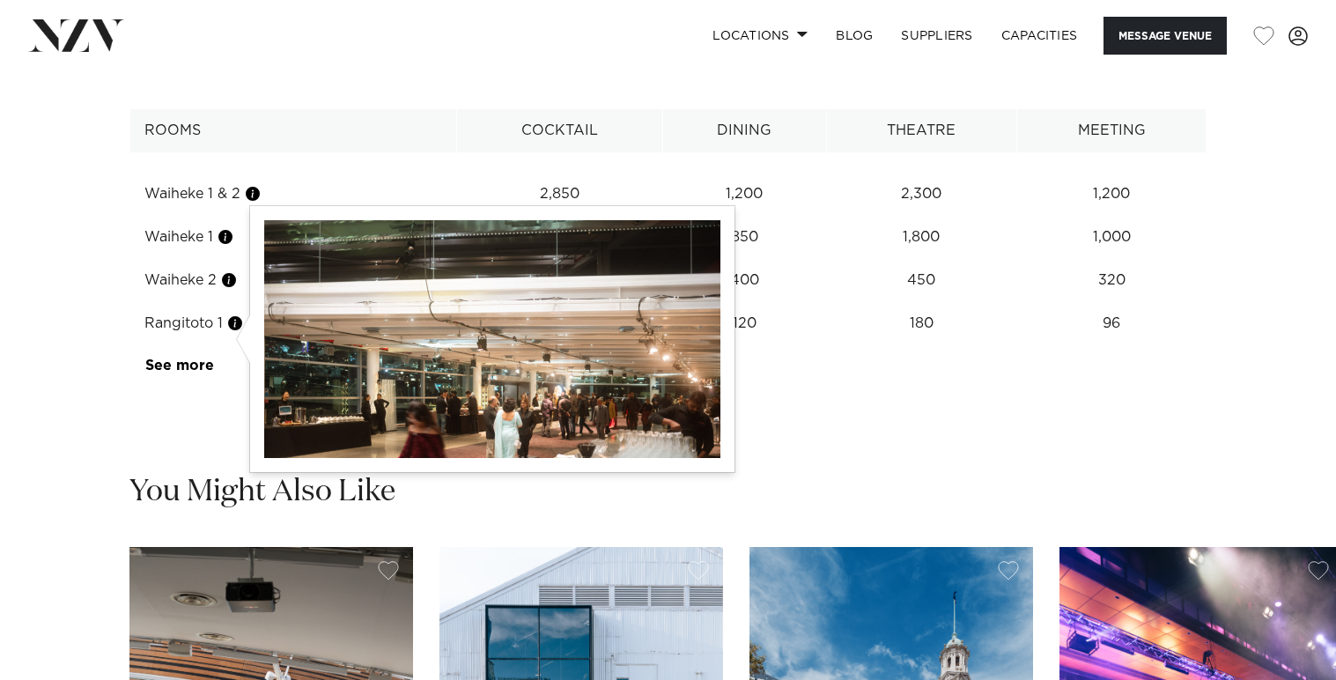
click at [234, 289] on button "button" at bounding box center [229, 280] width 18 height 18
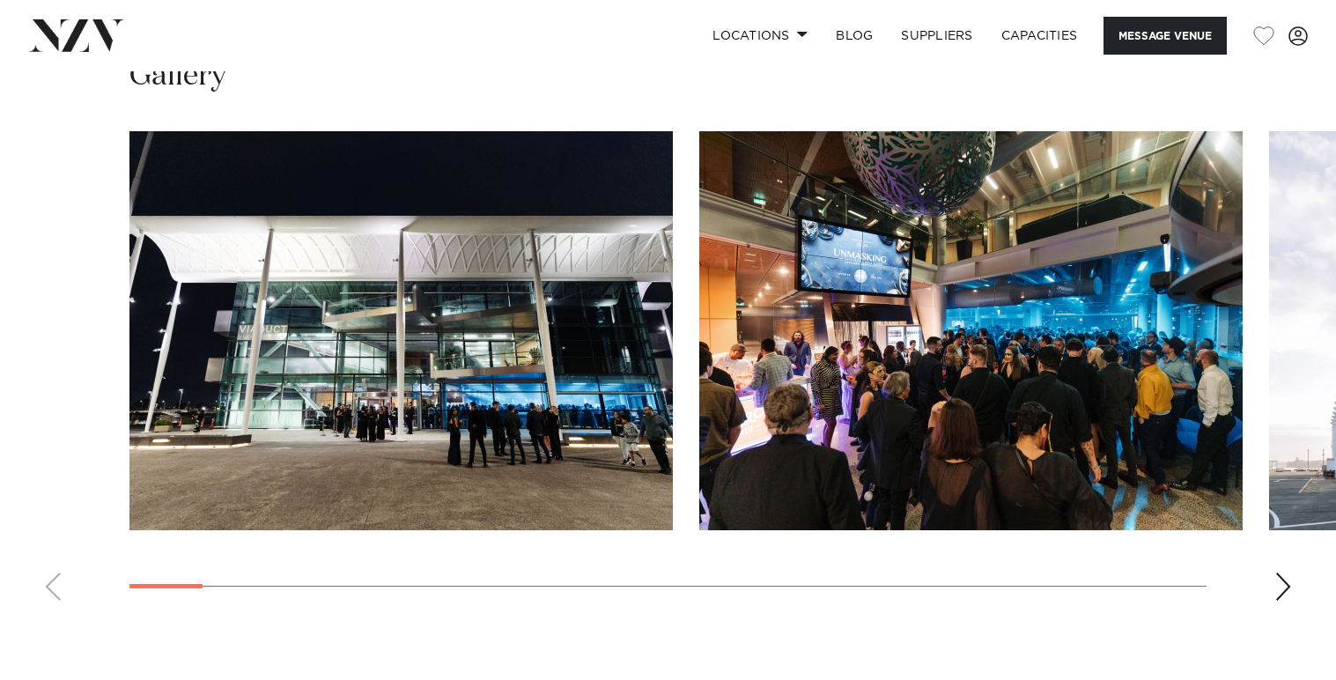
scroll to position [1689, 0]
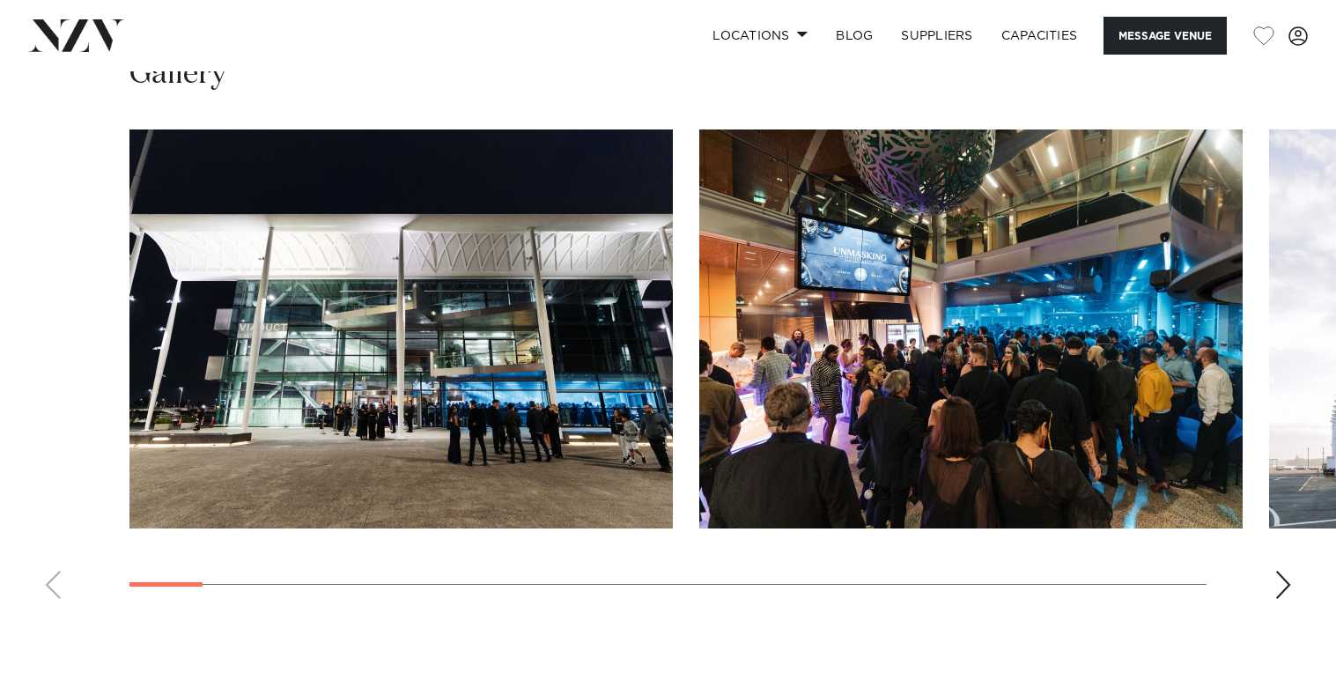
click at [1285, 599] on div "Next slide" at bounding box center [1284, 585] width 18 height 28
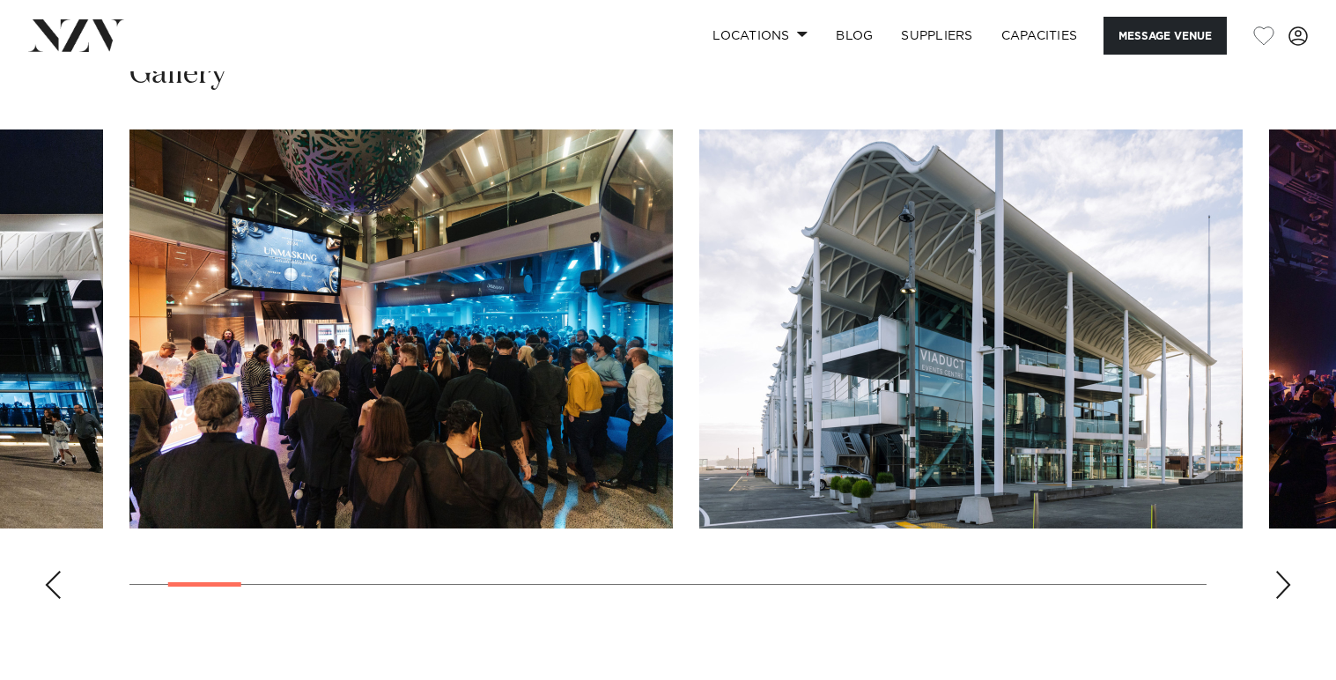
click at [1285, 599] on div "Next slide" at bounding box center [1284, 585] width 18 height 28
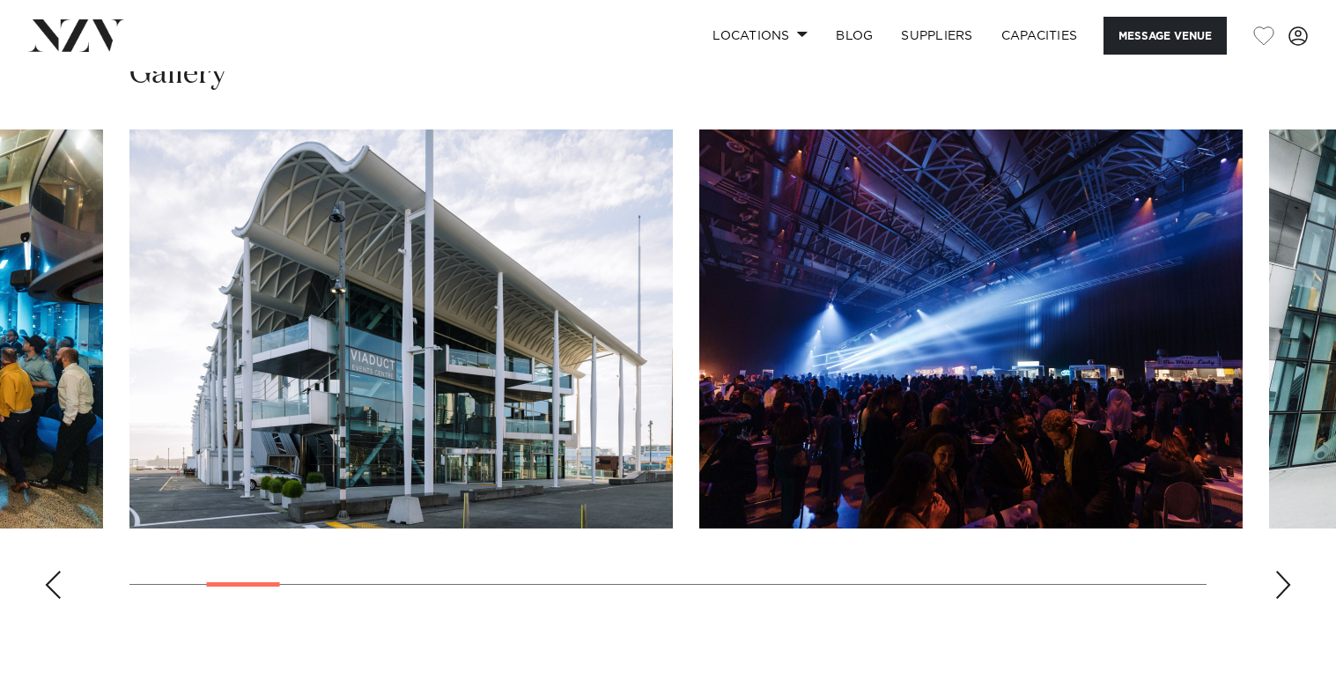
click at [1285, 599] on div "Next slide" at bounding box center [1284, 585] width 18 height 28
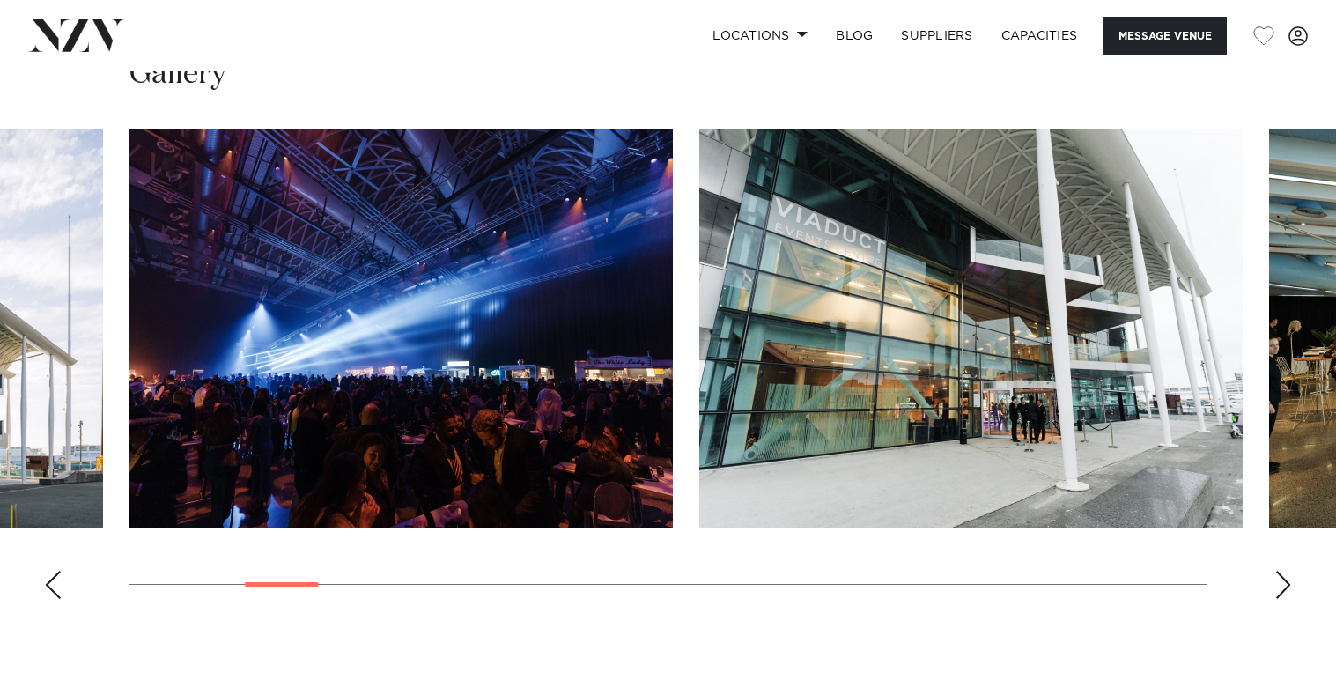
click at [1285, 599] on div "Next slide" at bounding box center [1284, 585] width 18 height 28
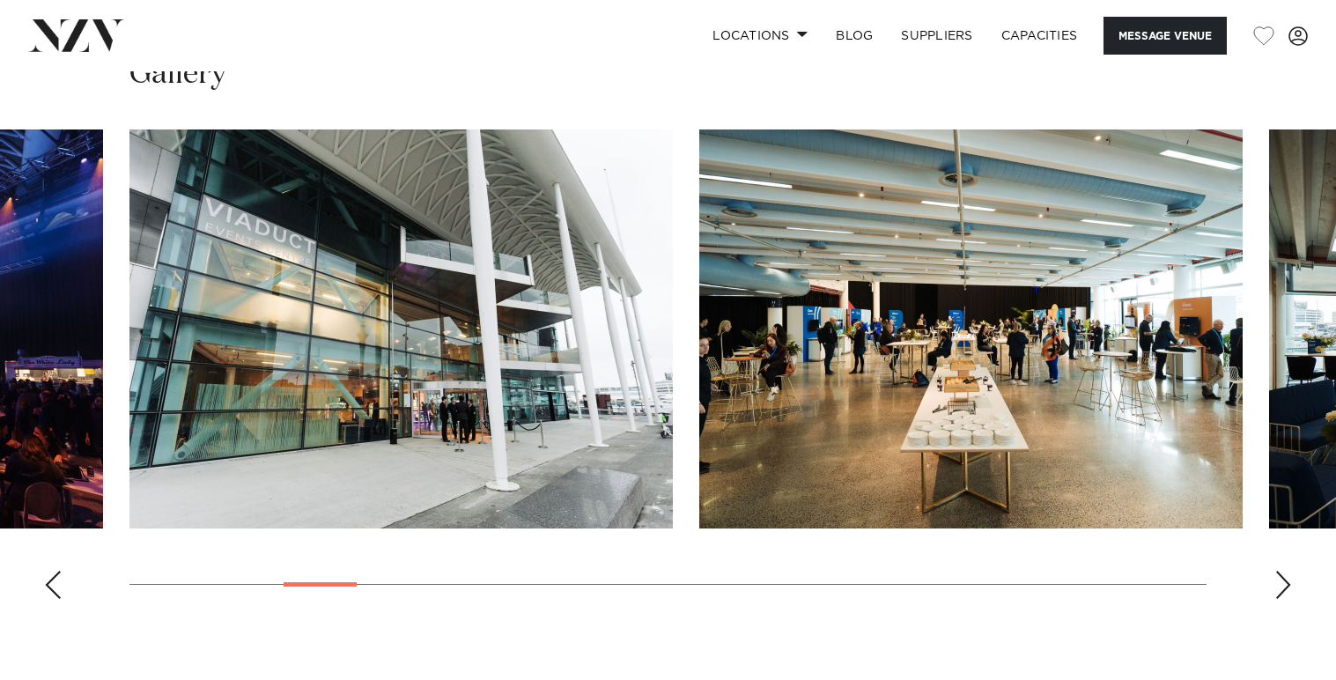
click at [1285, 599] on div "Next slide" at bounding box center [1284, 585] width 18 height 28
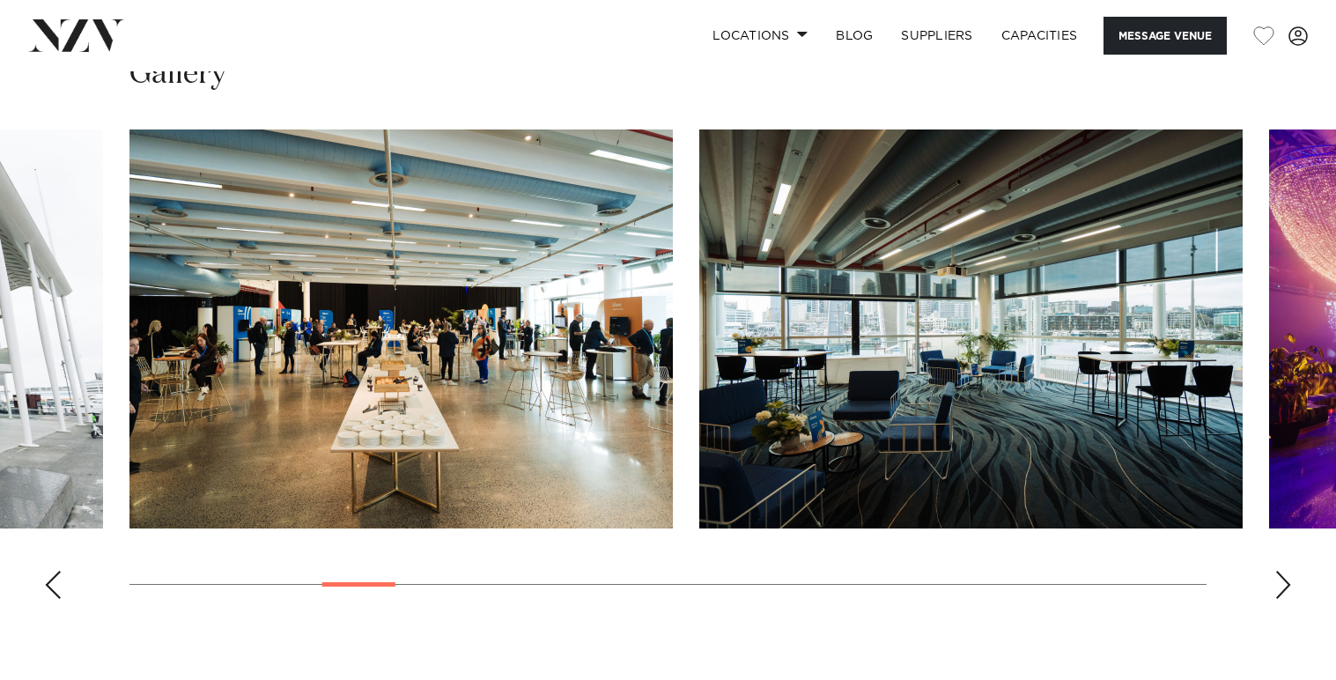
click at [1285, 599] on div "Next slide" at bounding box center [1284, 585] width 18 height 28
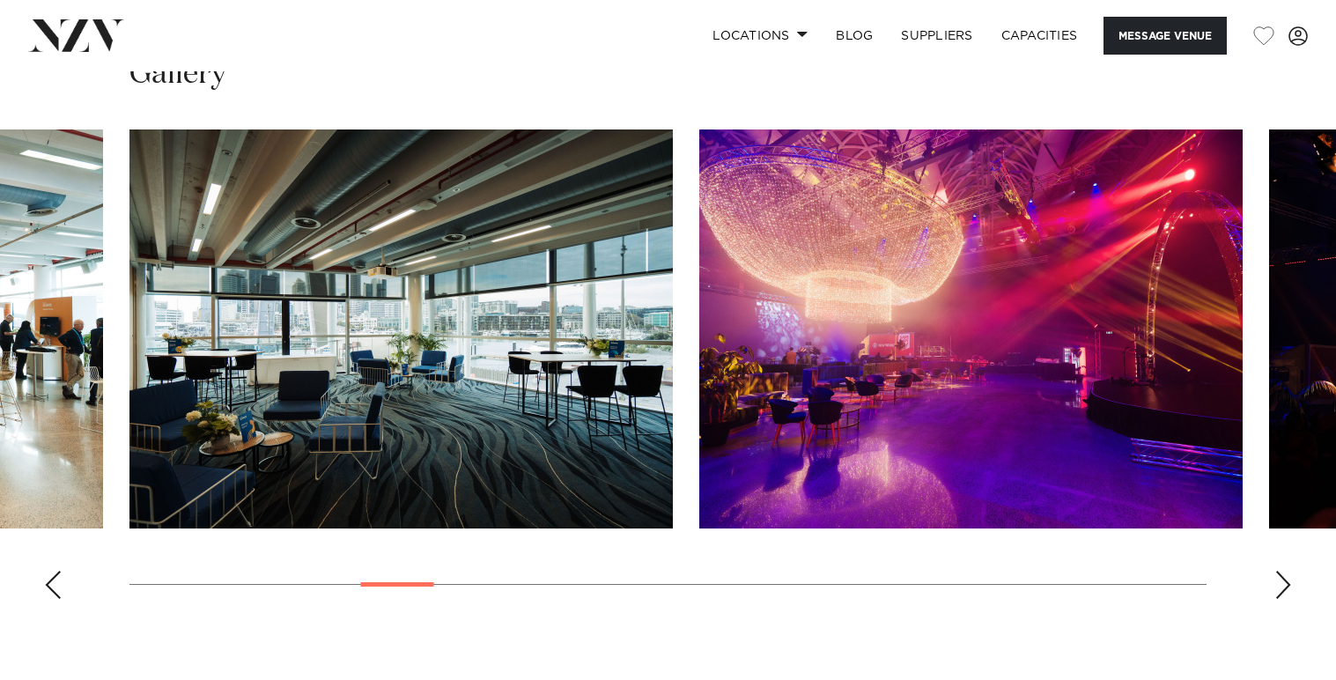
click at [1285, 599] on div "Next slide" at bounding box center [1284, 585] width 18 height 28
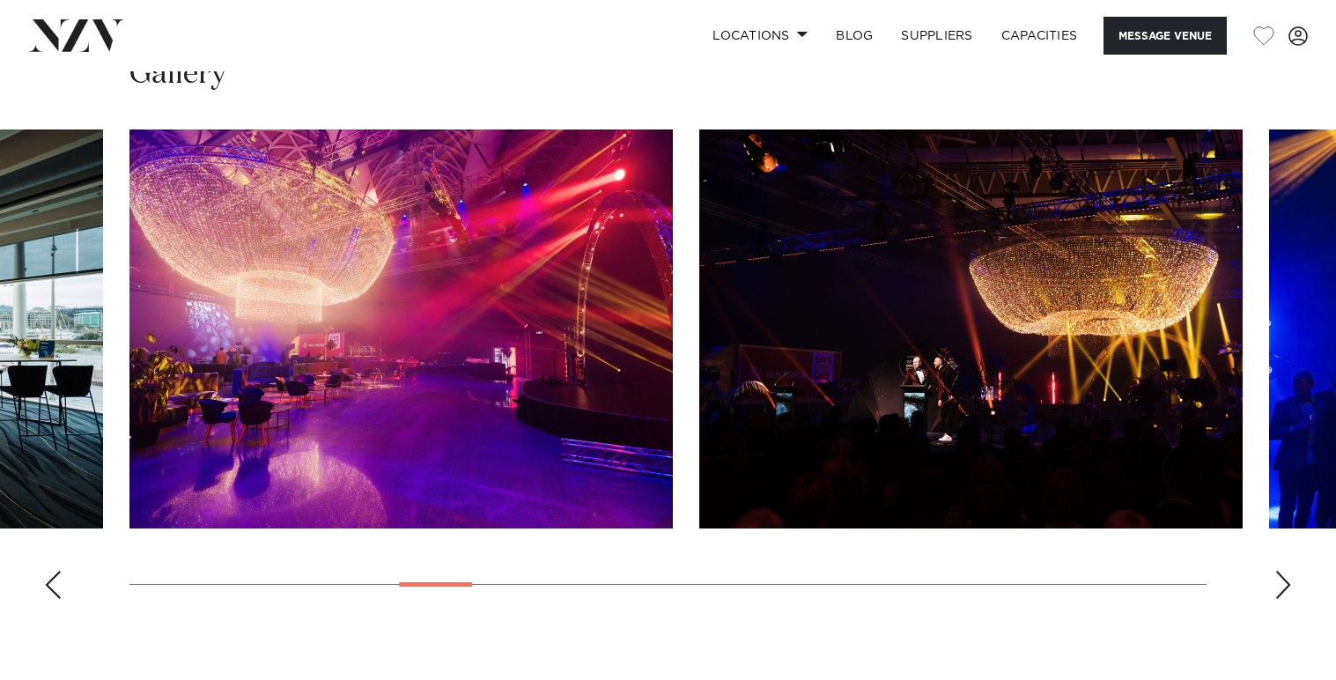
click at [1285, 599] on div "Next slide" at bounding box center [1284, 585] width 18 height 28
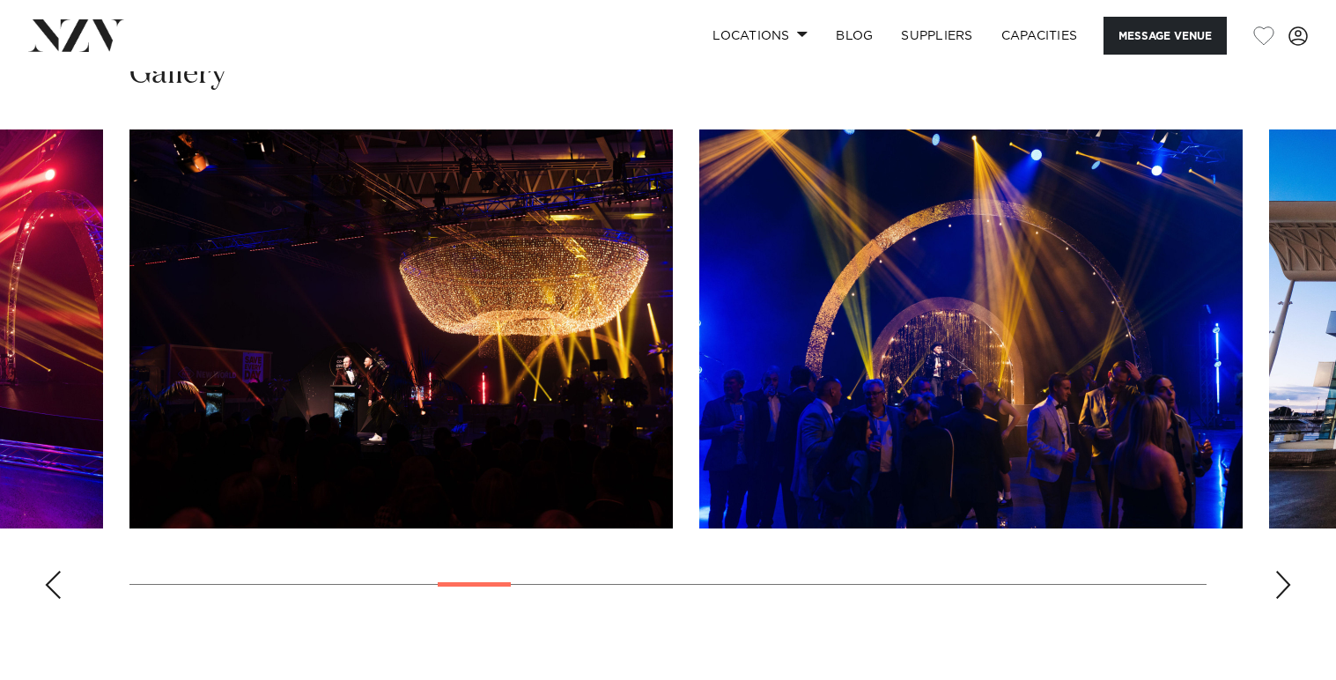
click at [1285, 599] on div "Next slide" at bounding box center [1284, 585] width 18 height 28
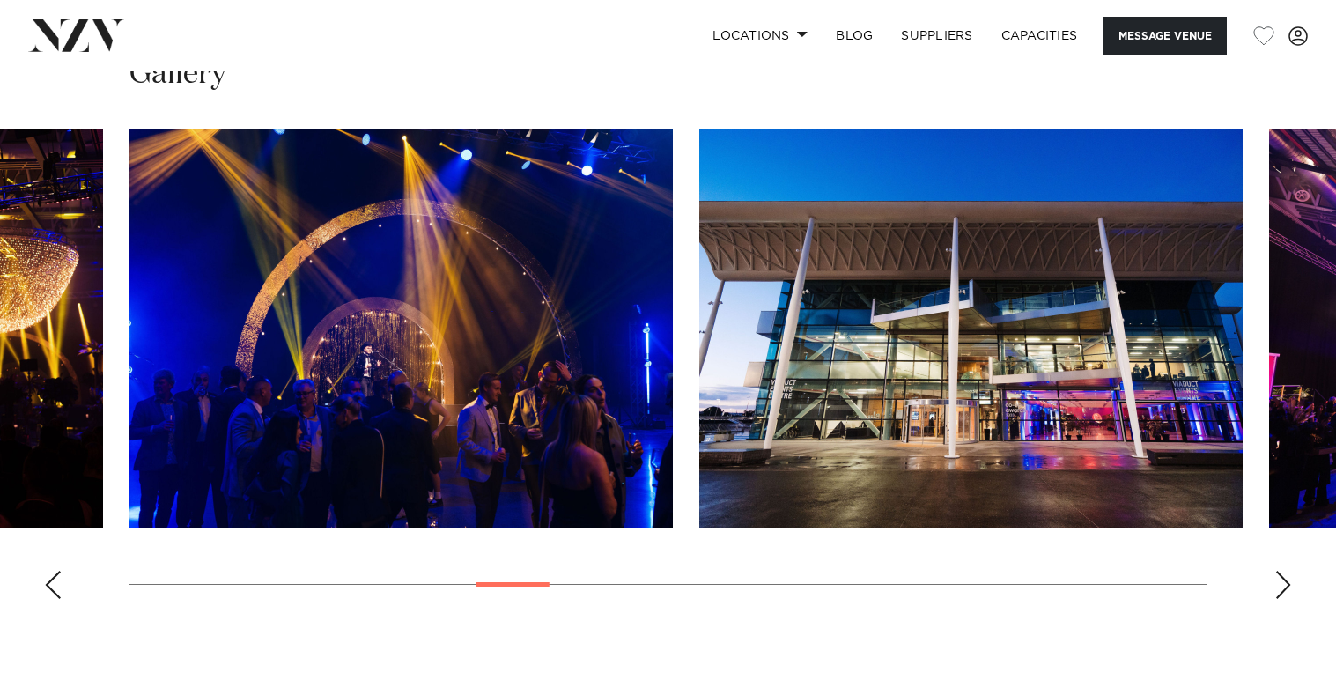
click at [1285, 599] on div "Next slide" at bounding box center [1284, 585] width 18 height 28
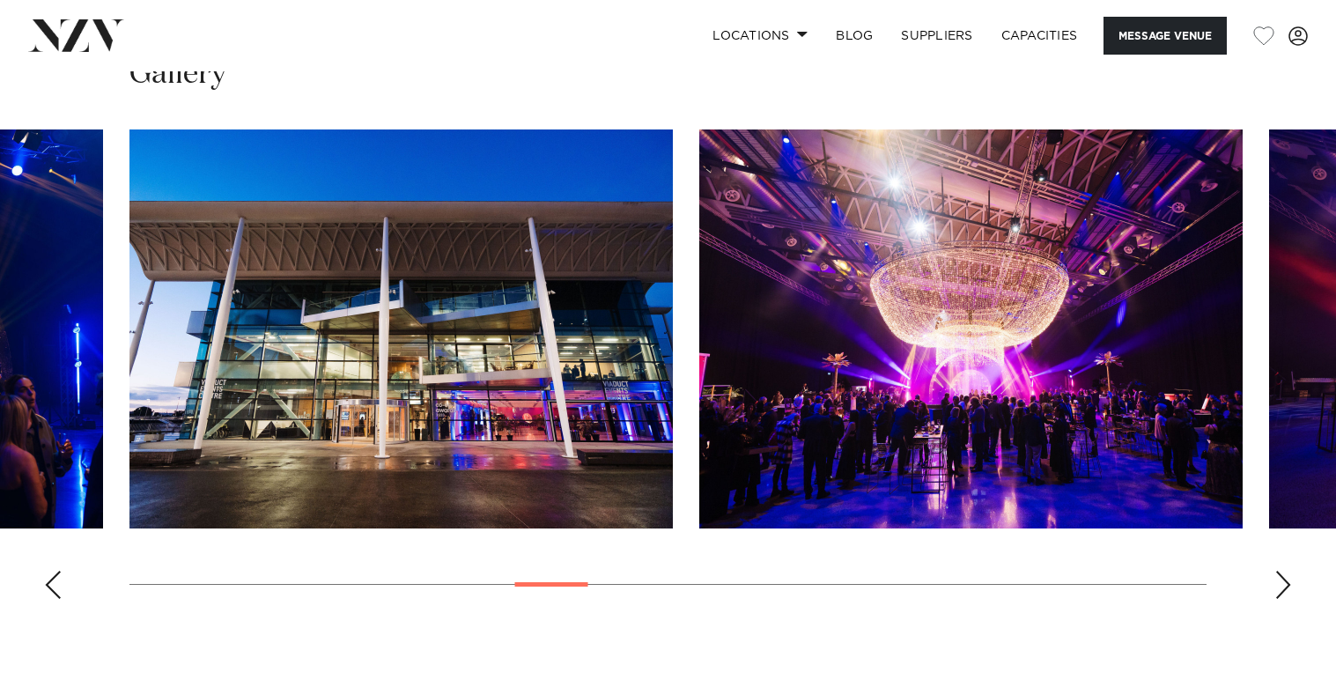
click at [1278, 599] on div "Next slide" at bounding box center [1284, 585] width 18 height 28
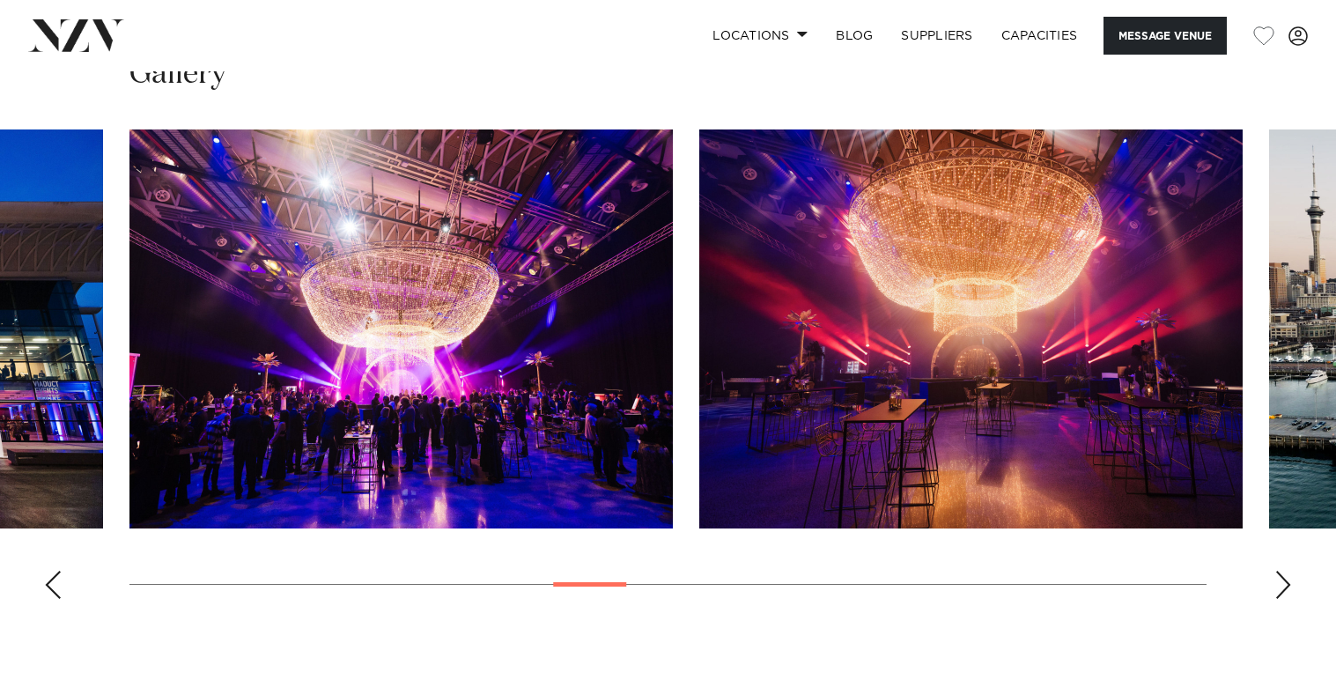
click at [1276, 599] on div "Next slide" at bounding box center [1284, 585] width 18 height 28
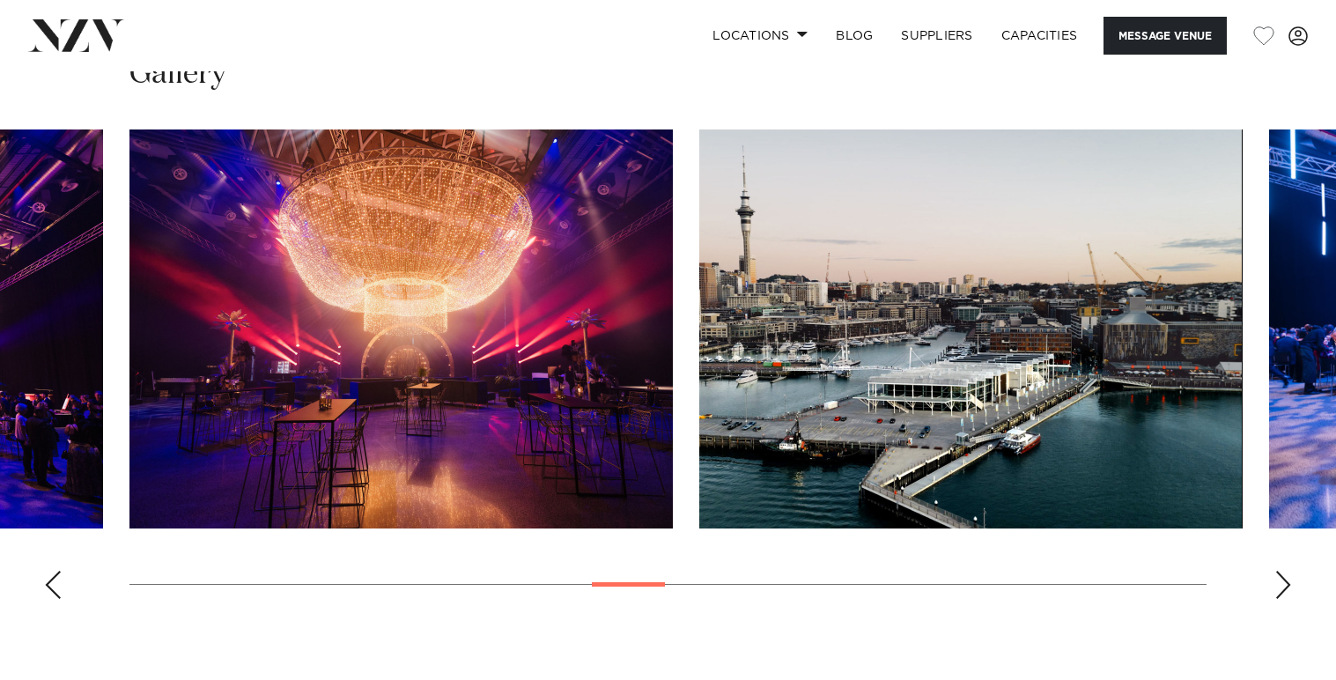
click at [1276, 599] on div "Next slide" at bounding box center [1284, 585] width 18 height 28
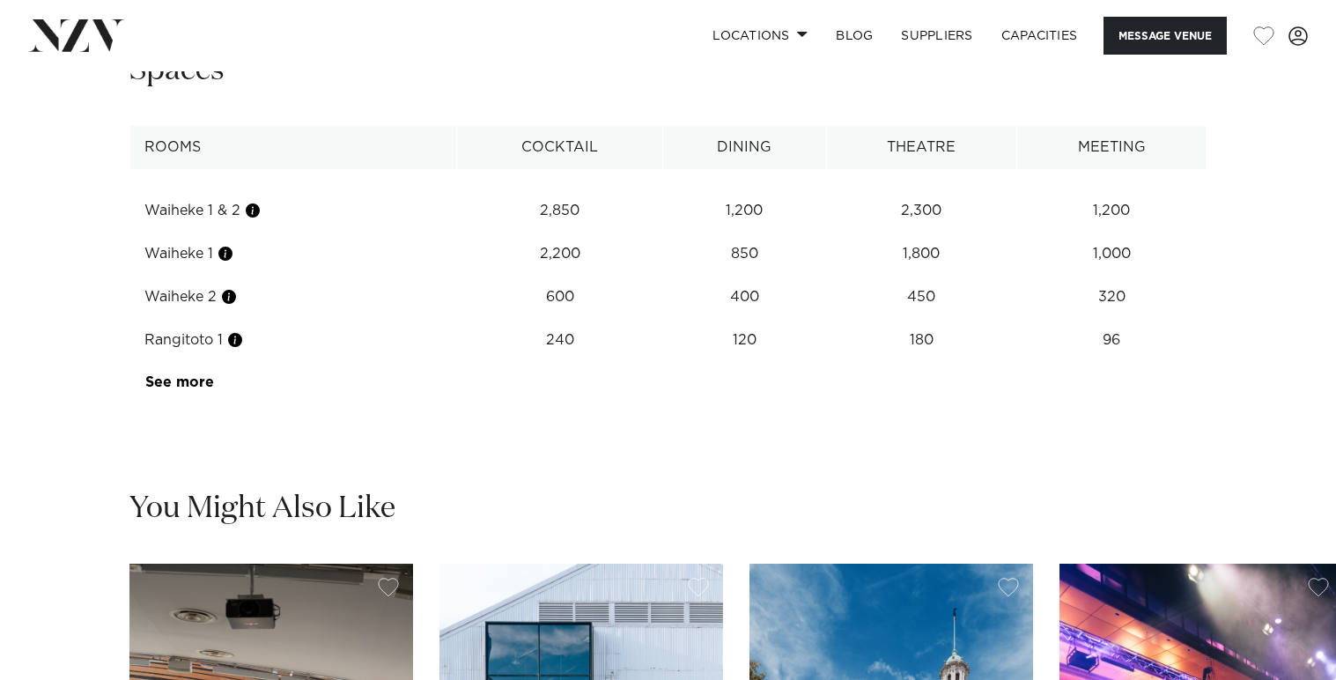
scroll to position [2322, 0]
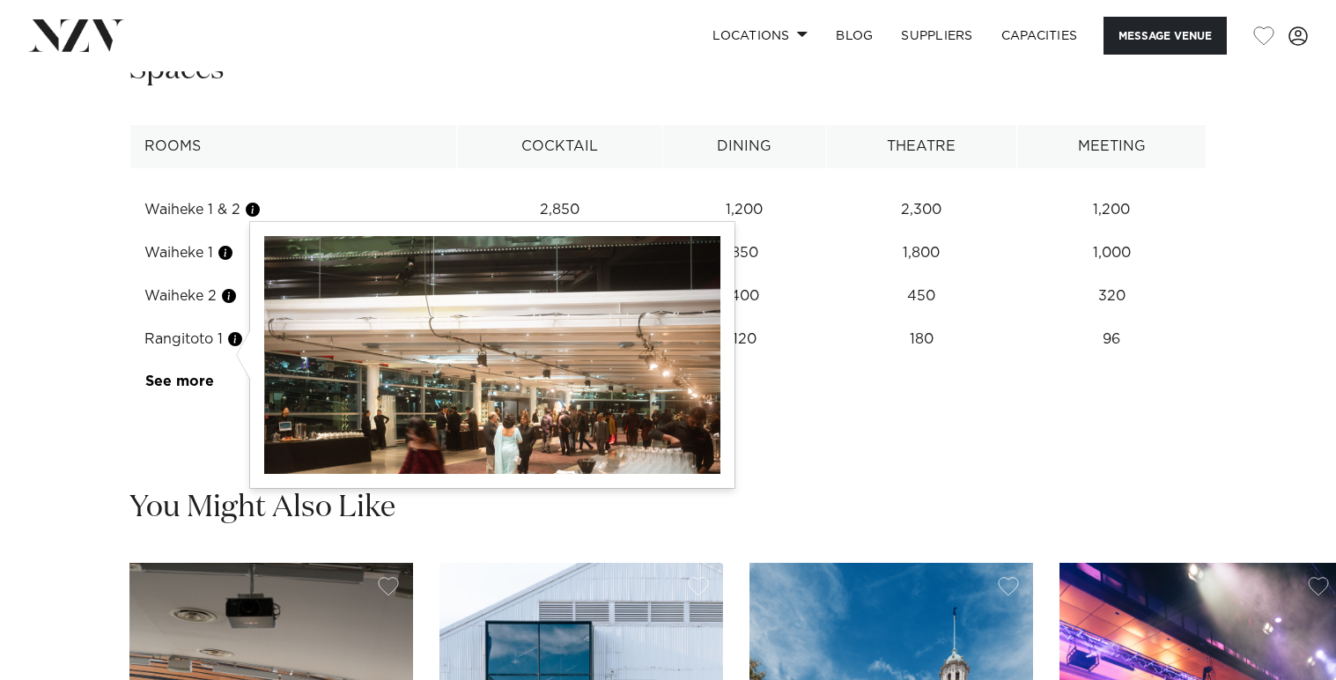
click at [228, 305] on button "button" at bounding box center [229, 296] width 18 height 18
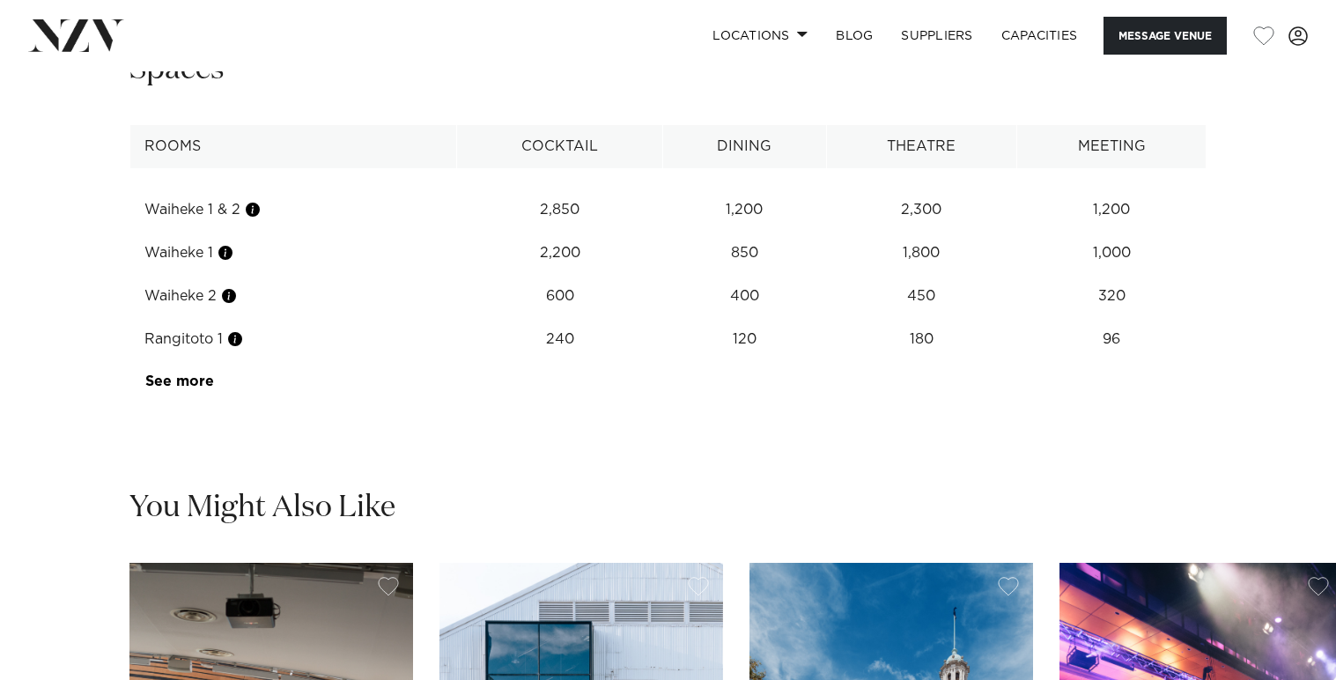
click at [201, 318] on td "Waiheke 2" at bounding box center [293, 296] width 327 height 43
click at [181, 318] on td "Waiheke 2" at bounding box center [293, 296] width 327 height 43
click at [566, 232] on td "600" at bounding box center [559, 210] width 206 height 43
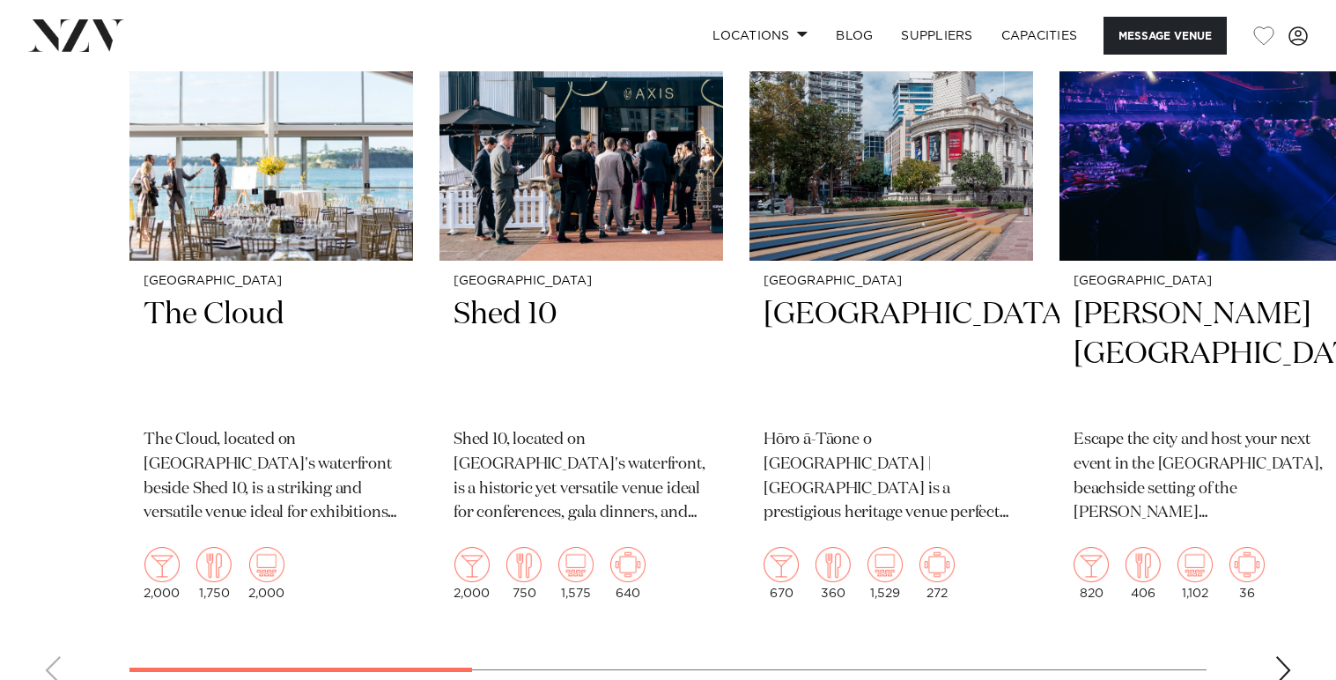
scroll to position [2982, 0]
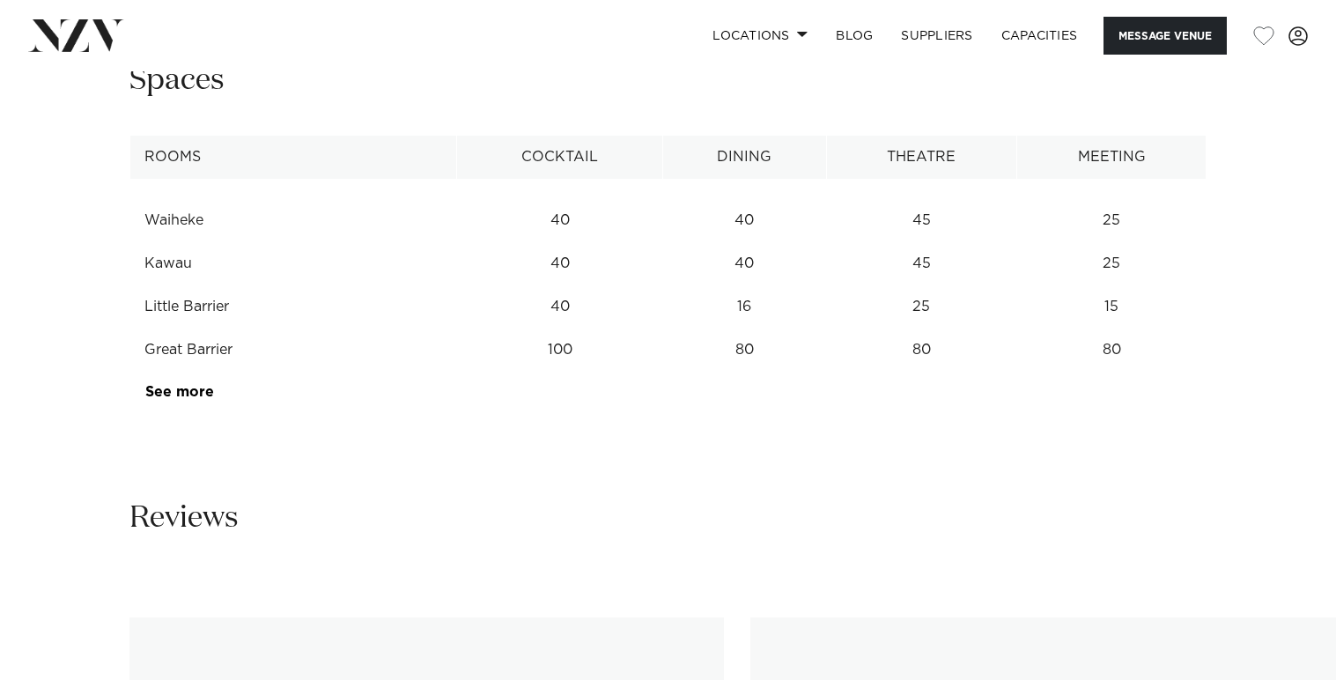
scroll to position [2317, 0]
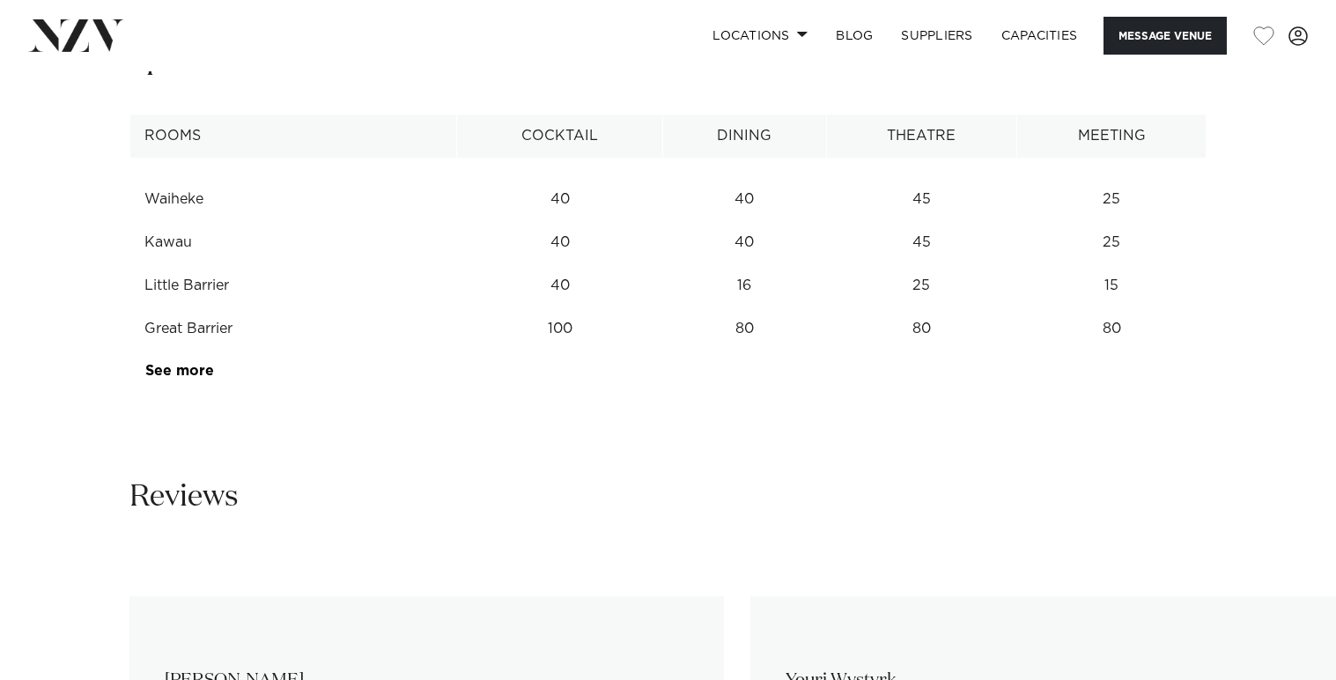
click at [206, 378] on link "See more" at bounding box center [213, 371] width 137 height 14
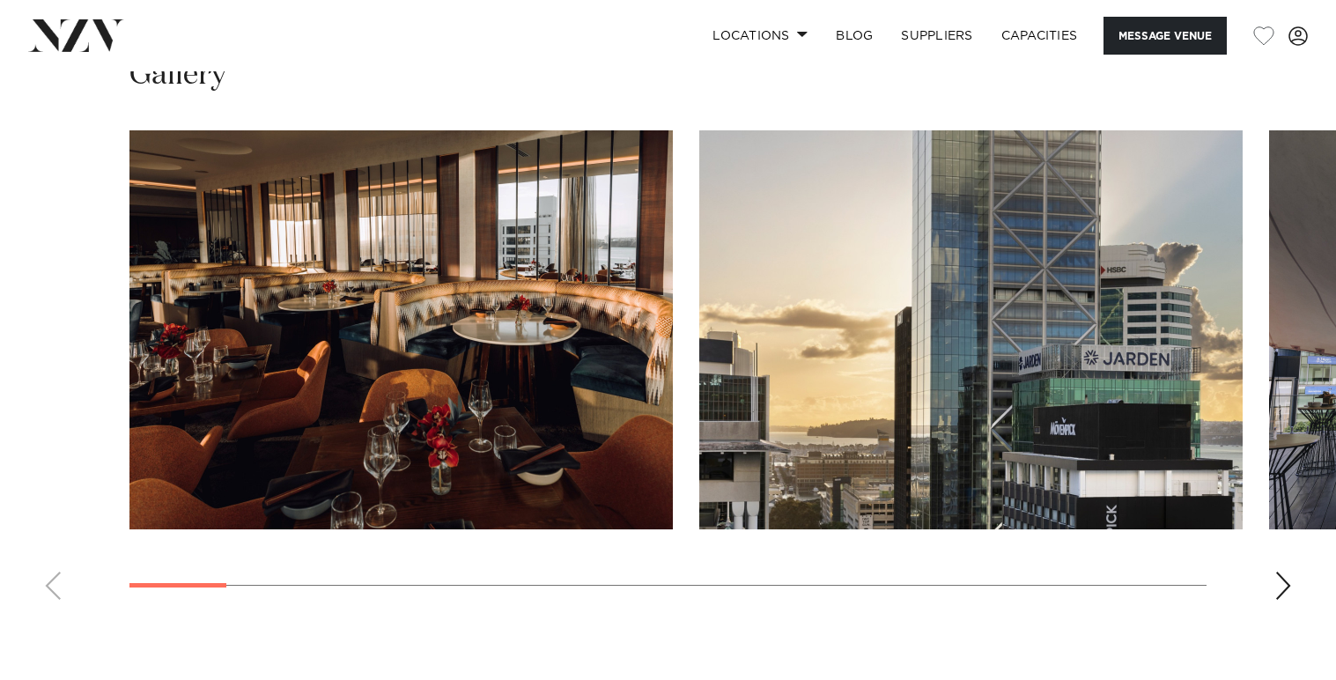
scroll to position [1627, 0]
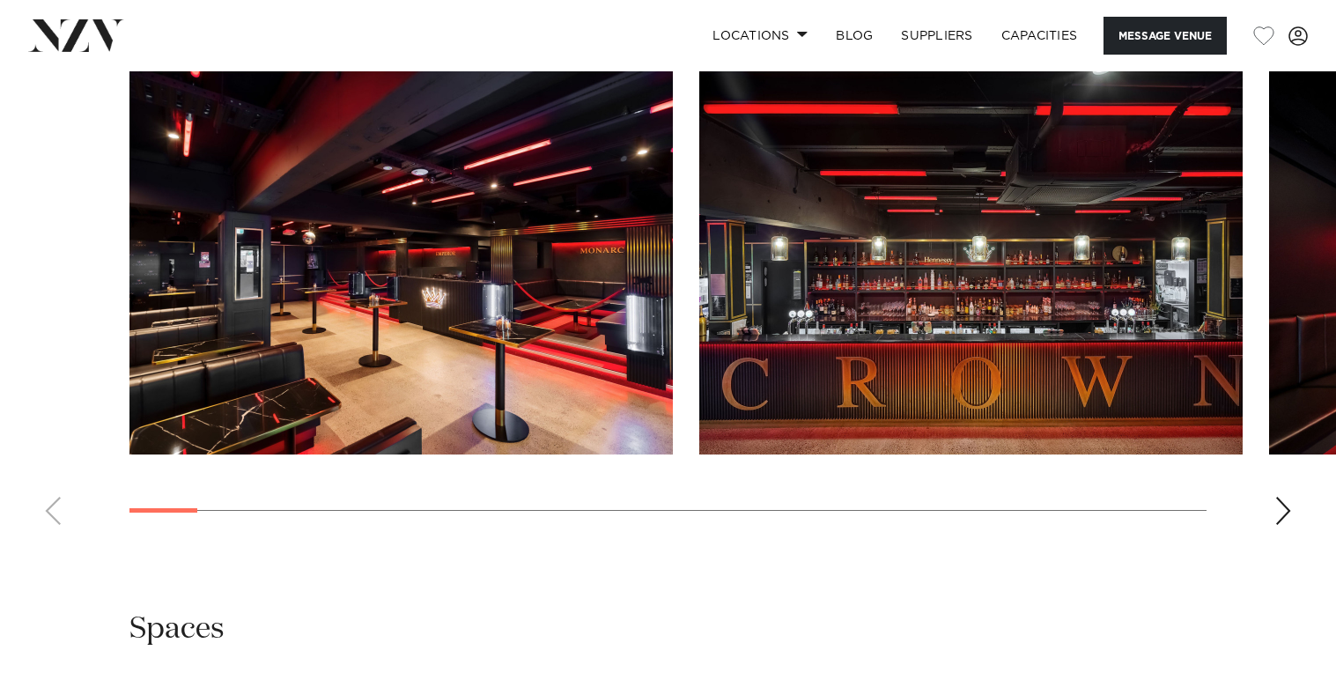
scroll to position [1665, 0]
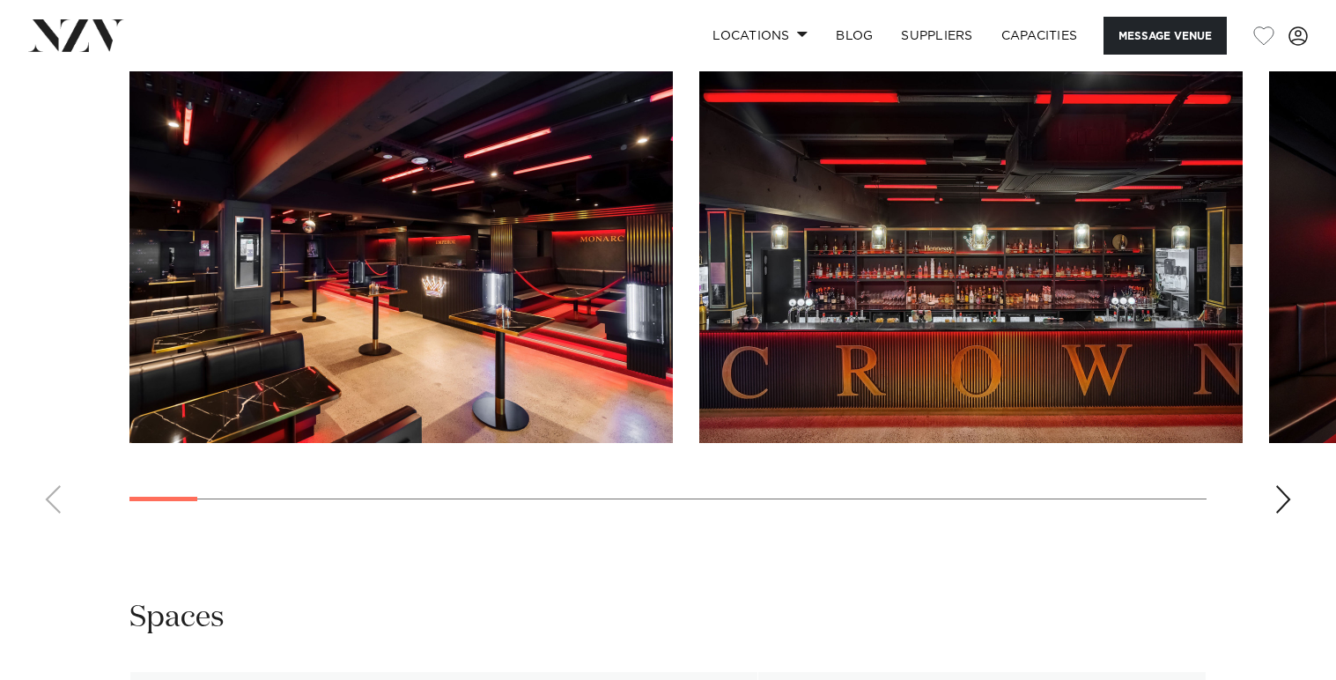
click at [1278, 496] on div "Next slide" at bounding box center [1284, 499] width 18 height 28
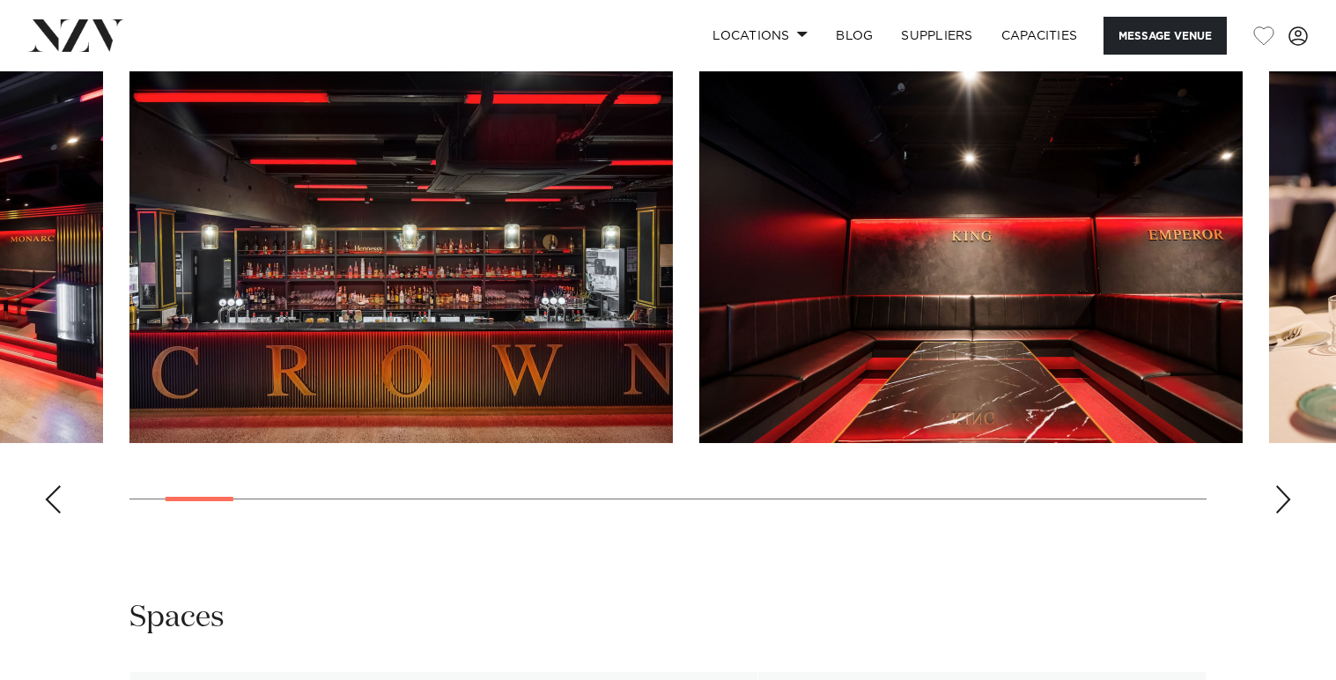
click at [1278, 496] on div "Next slide" at bounding box center [1284, 499] width 18 height 28
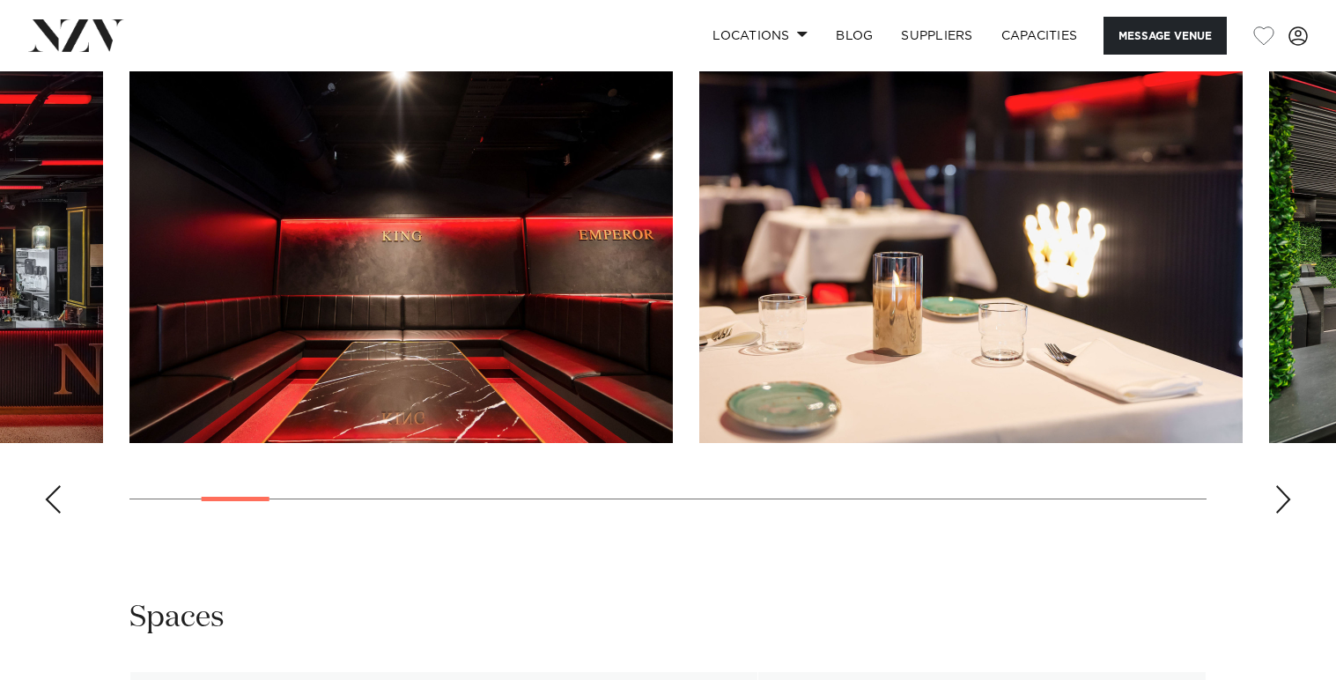
click at [1279, 504] on div "Next slide" at bounding box center [1284, 499] width 18 height 28
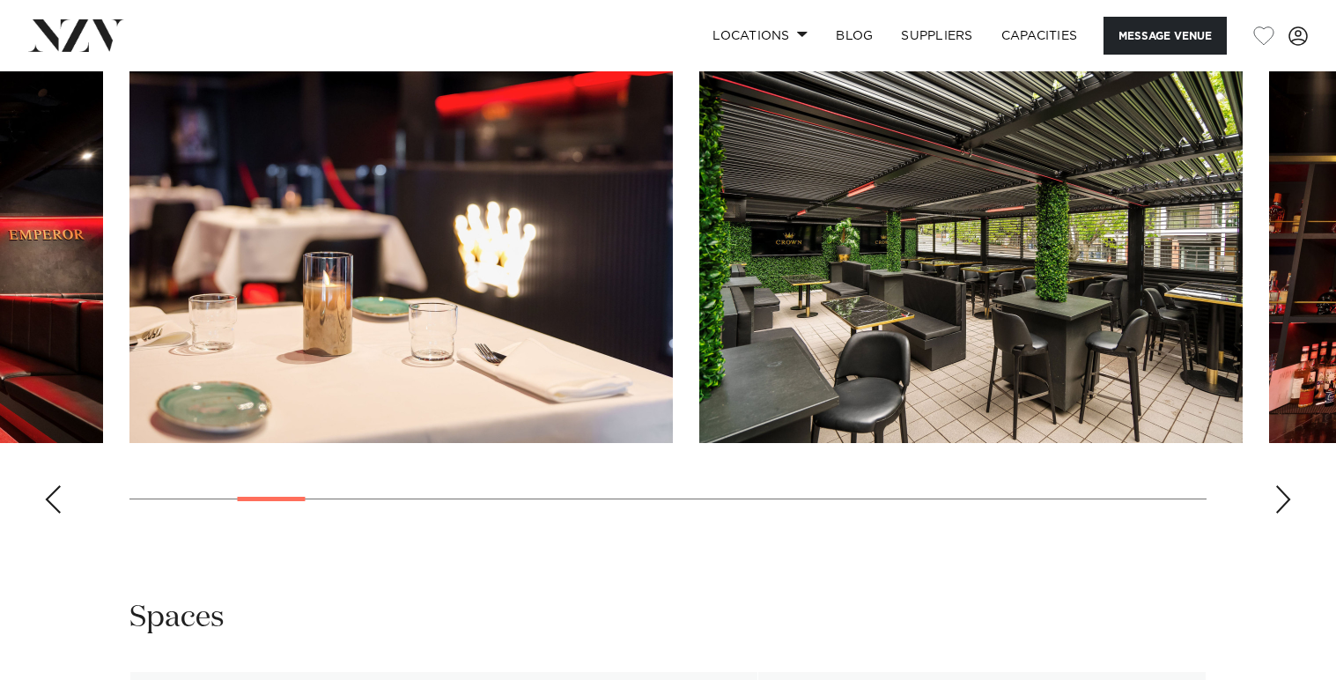
click at [1279, 504] on div "Next slide" at bounding box center [1284, 499] width 18 height 28
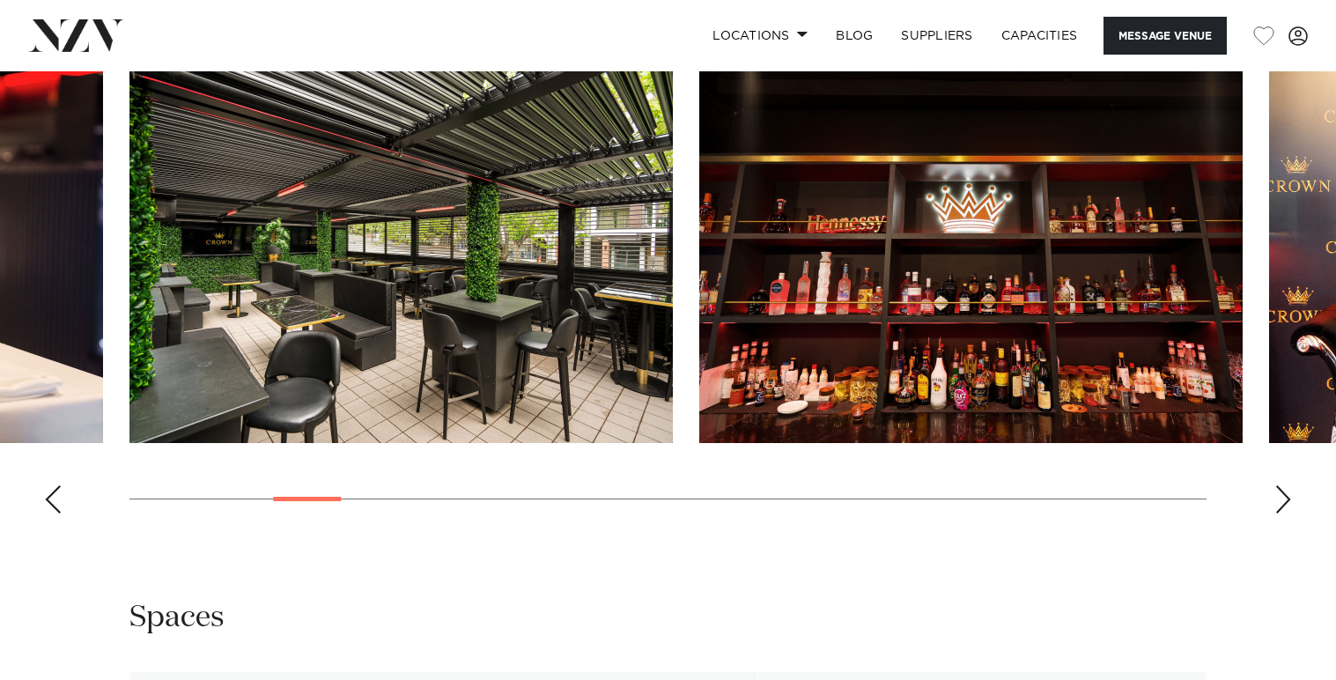
click at [1279, 504] on div "Next slide" at bounding box center [1284, 499] width 18 height 28
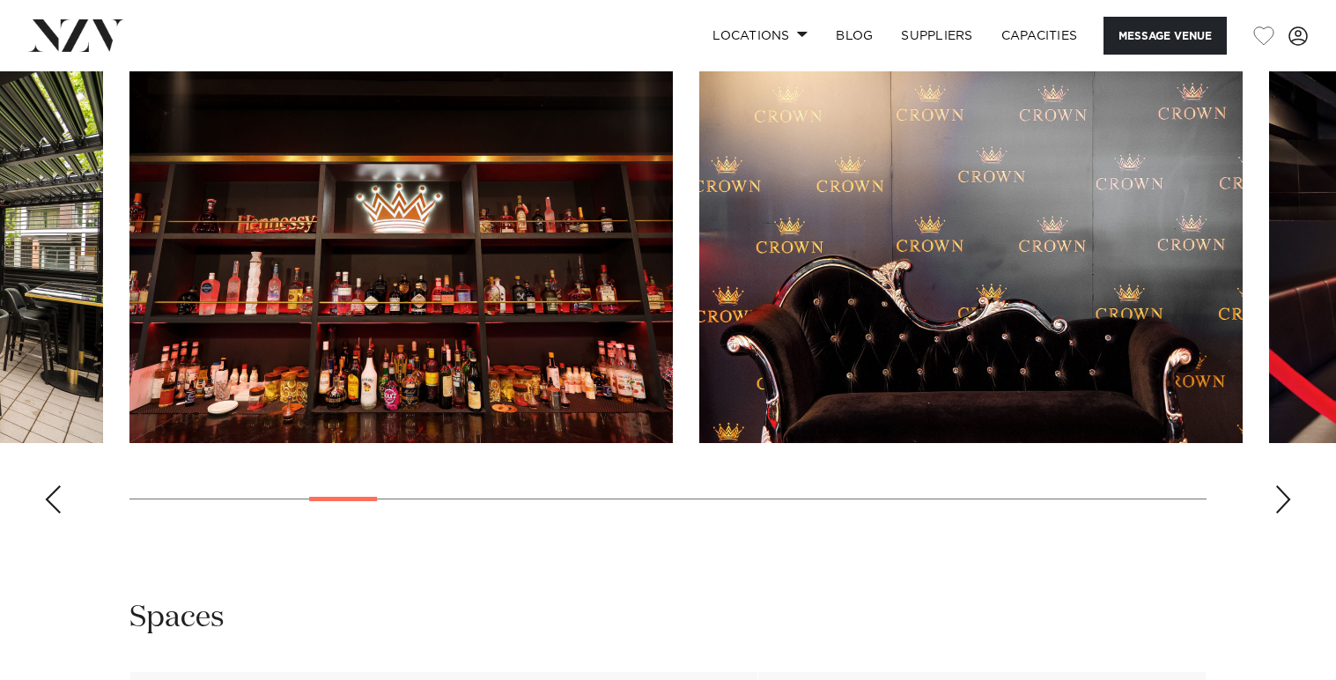
click at [1279, 504] on div "Next slide" at bounding box center [1284, 499] width 18 height 28
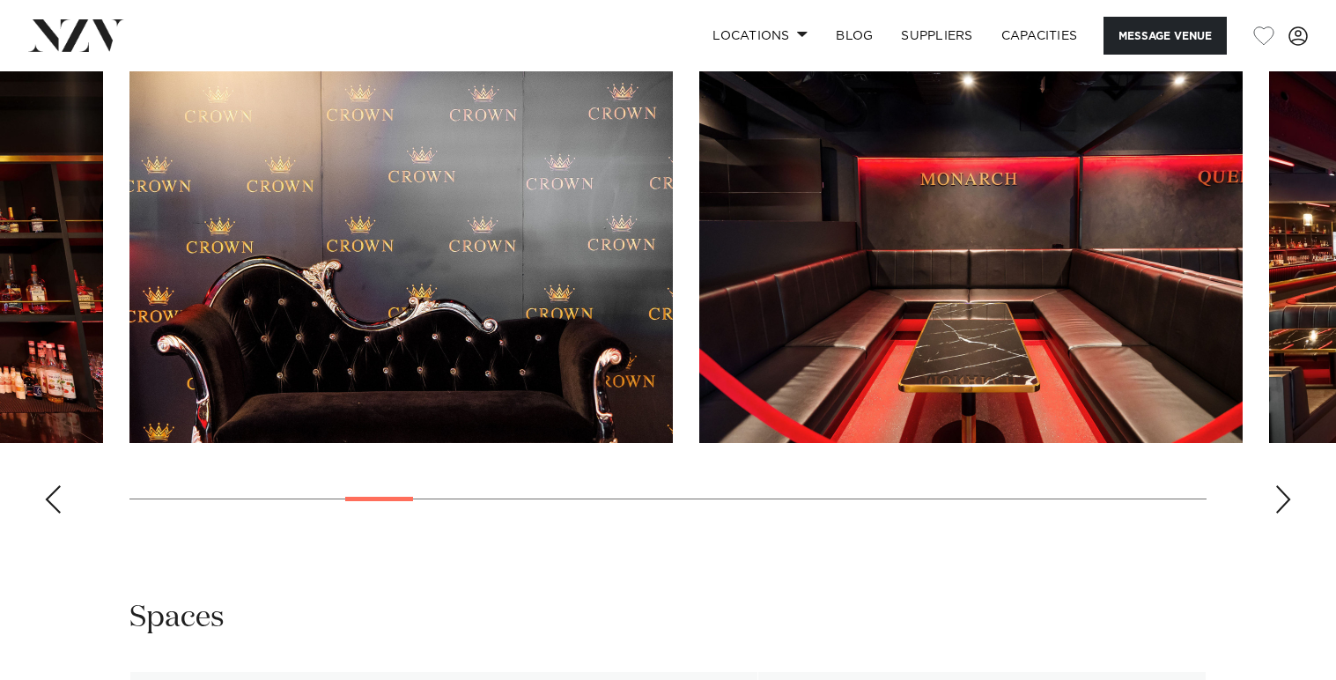
click at [1279, 504] on div "Next slide" at bounding box center [1284, 499] width 18 height 28
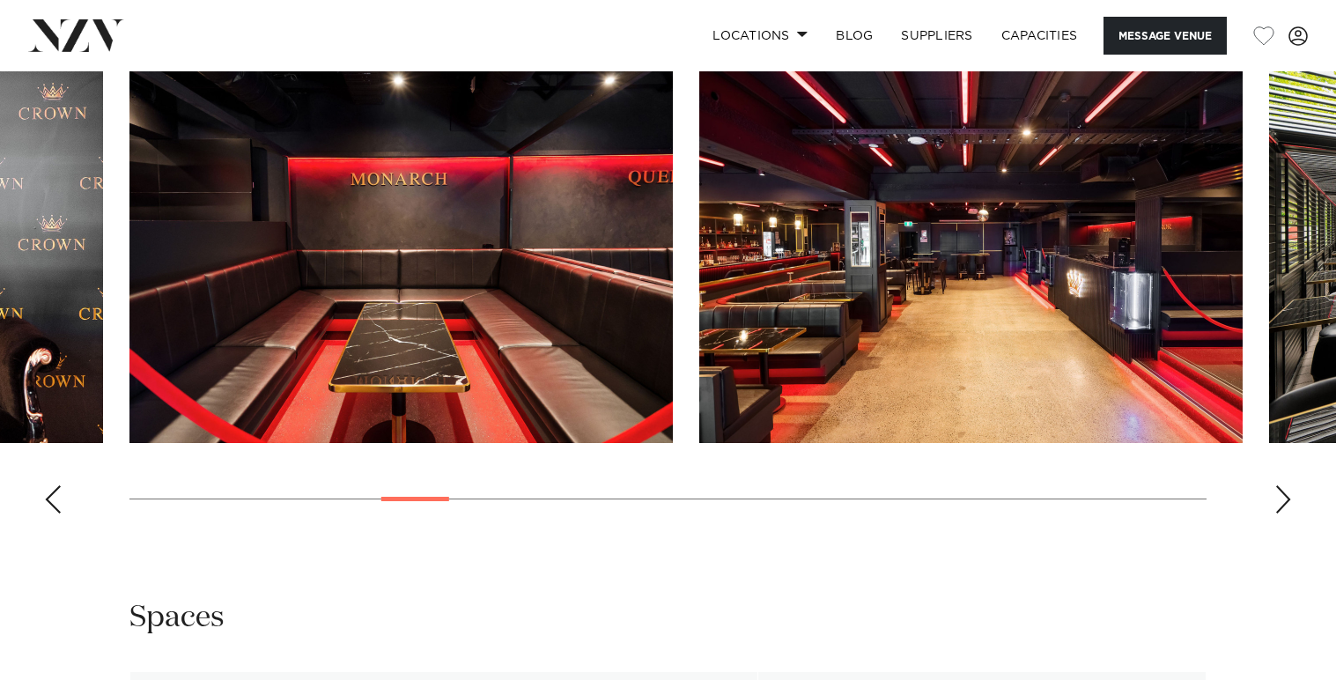
click at [1279, 504] on div "Next slide" at bounding box center [1284, 499] width 18 height 28
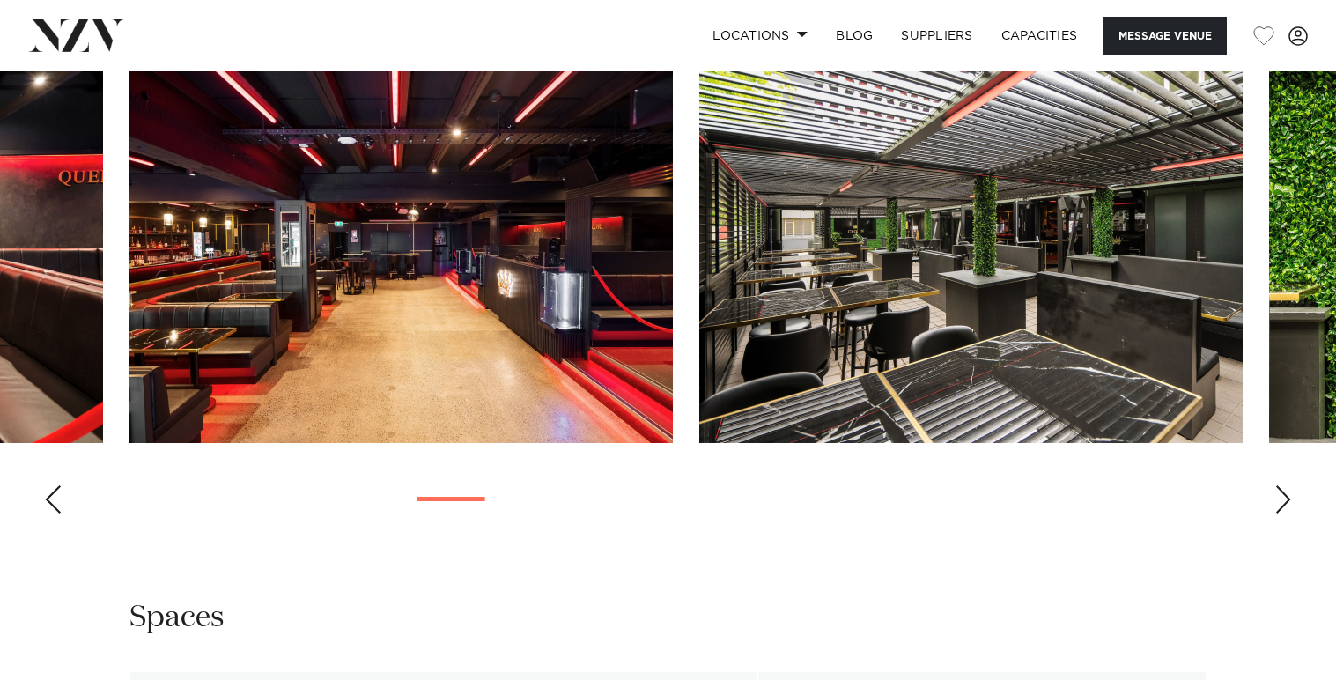
click at [1278, 504] on div "Next slide" at bounding box center [1284, 499] width 18 height 28
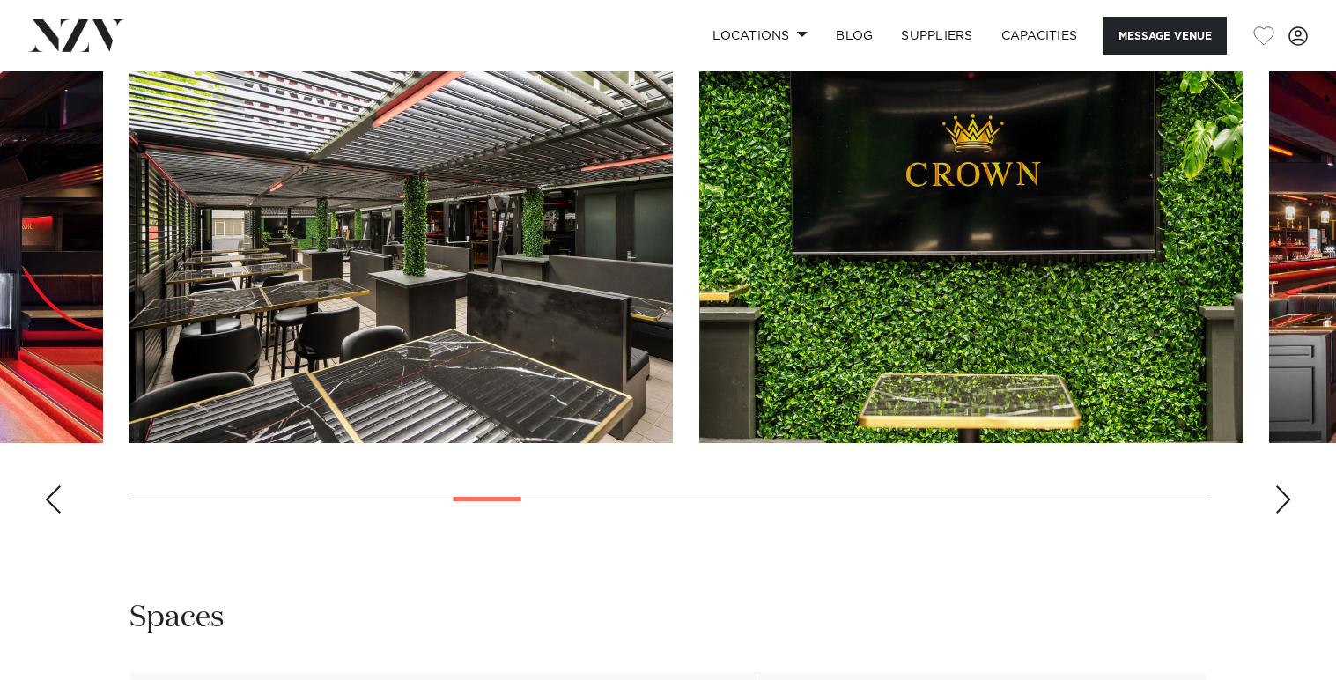
click at [1279, 504] on div "Next slide" at bounding box center [1284, 499] width 18 height 28
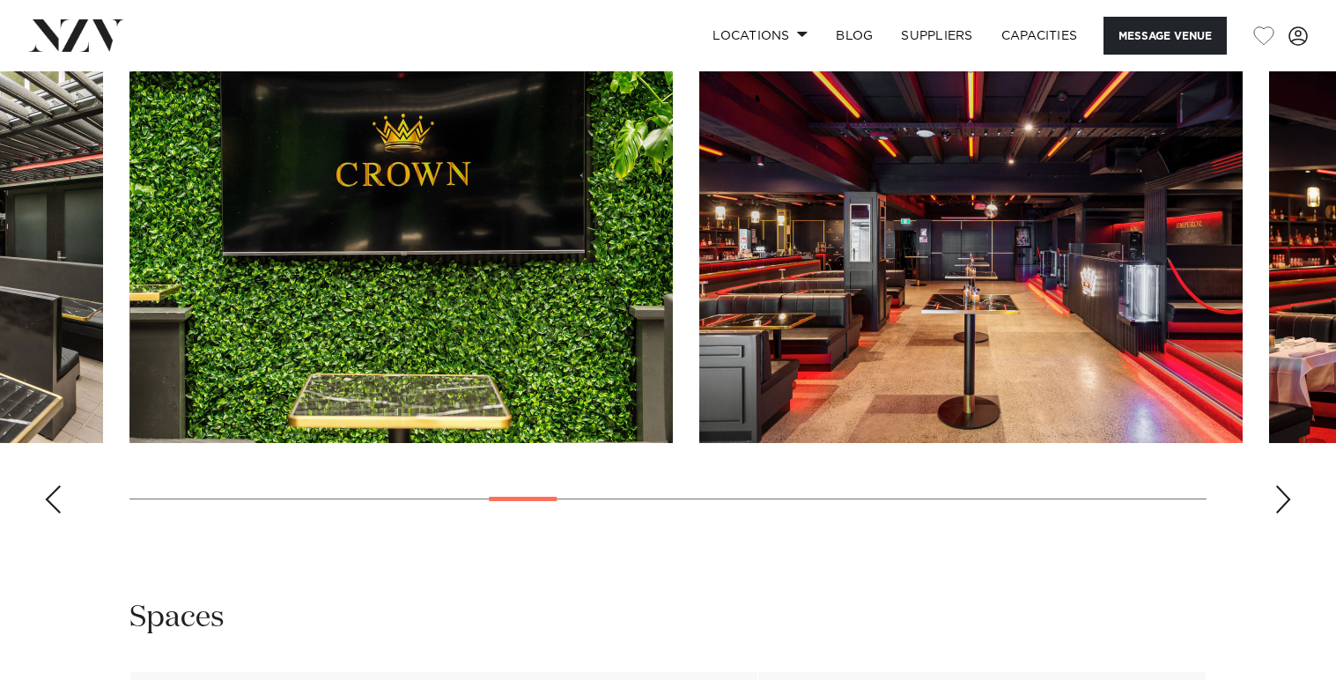
click at [1278, 504] on div "Next slide" at bounding box center [1284, 499] width 18 height 28
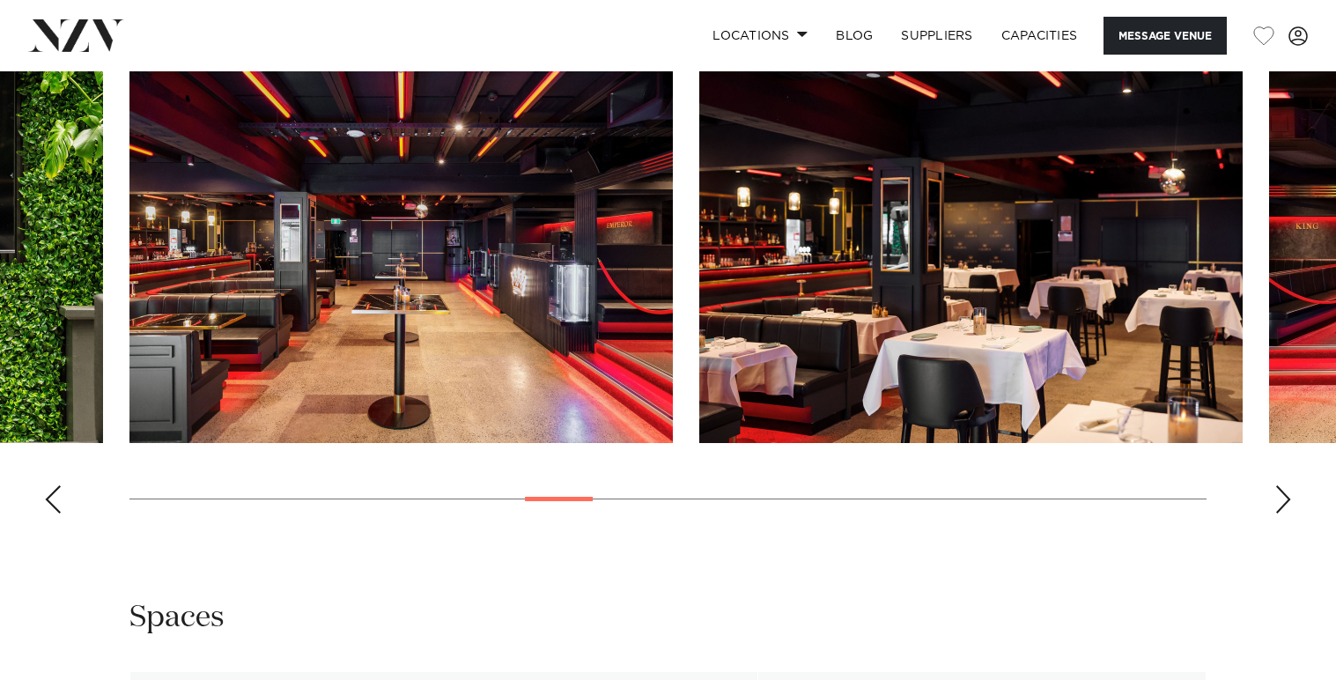
click at [1278, 504] on div "Next slide" at bounding box center [1284, 499] width 18 height 28
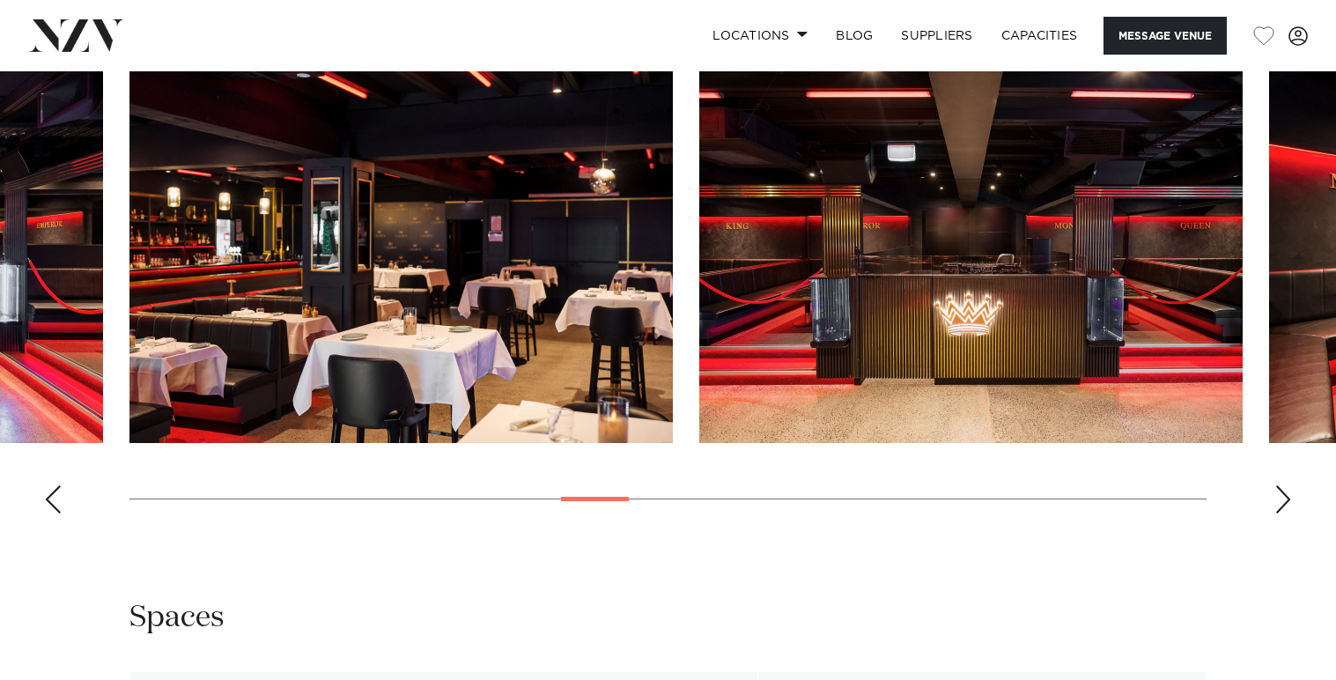
click at [1278, 504] on div "Next slide" at bounding box center [1284, 499] width 18 height 28
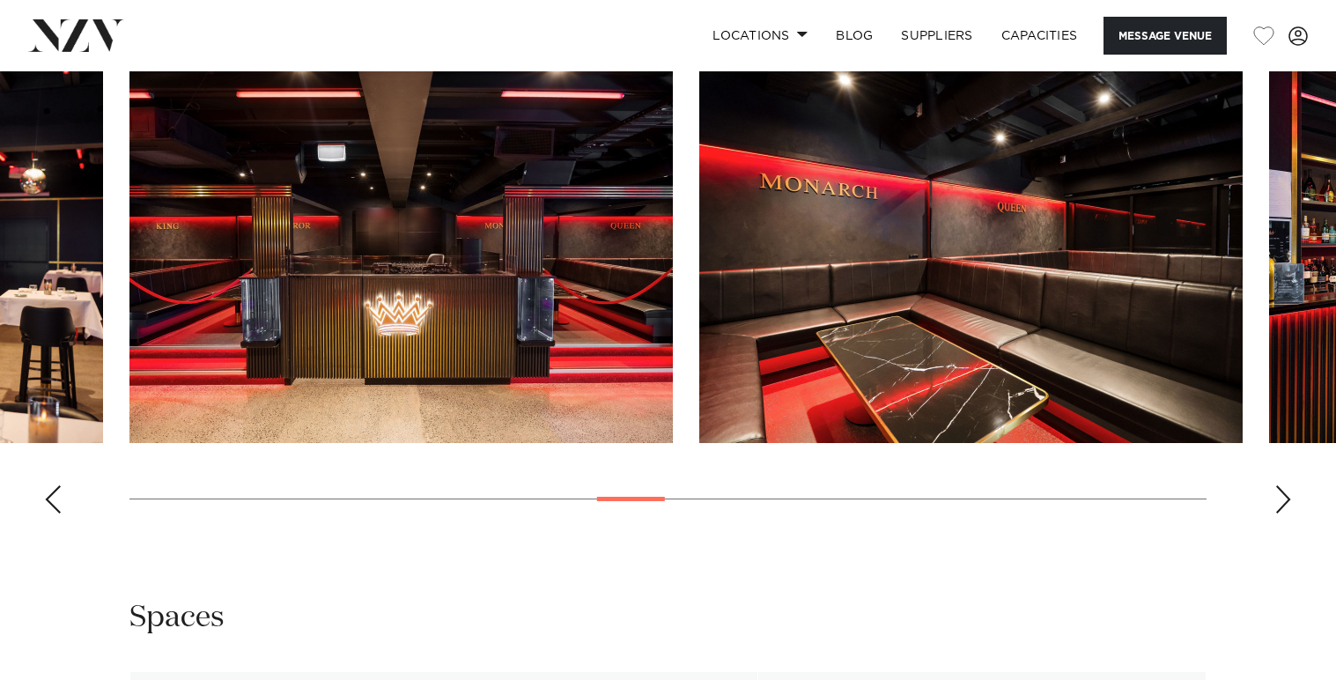
click at [1278, 504] on div "Next slide" at bounding box center [1284, 499] width 18 height 28
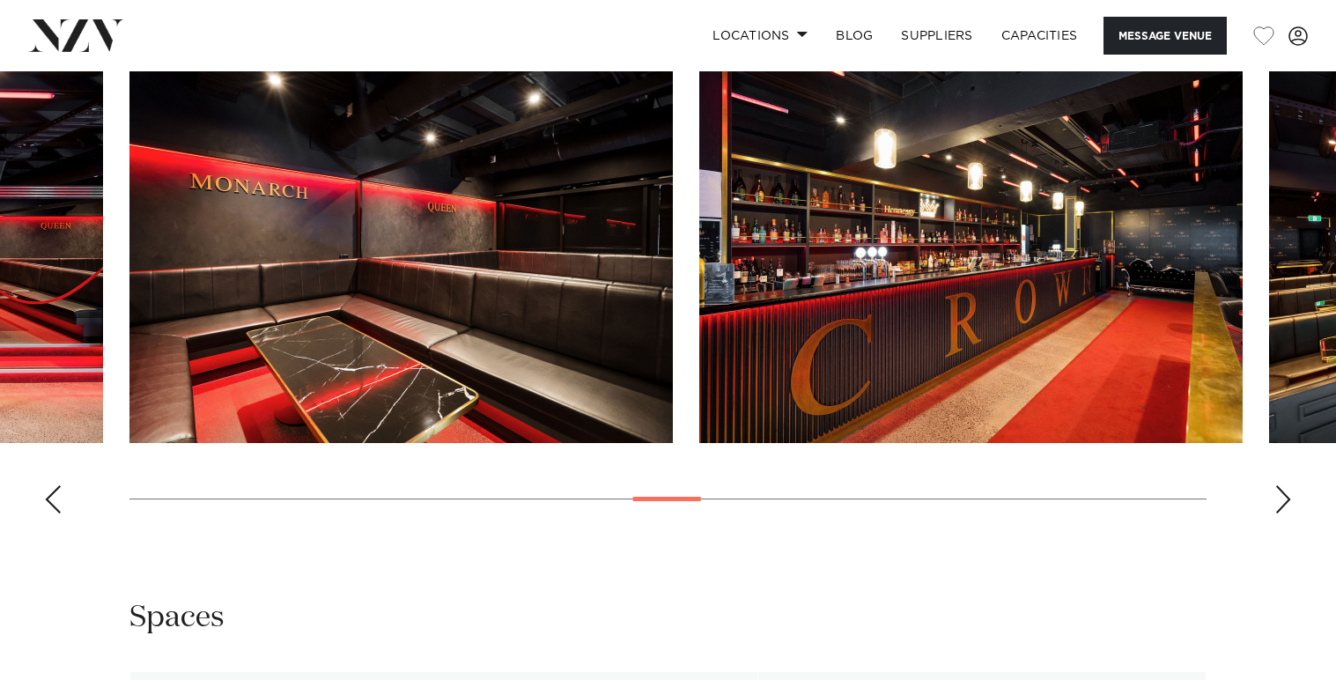
click at [1278, 504] on div "Next slide" at bounding box center [1284, 499] width 18 height 28
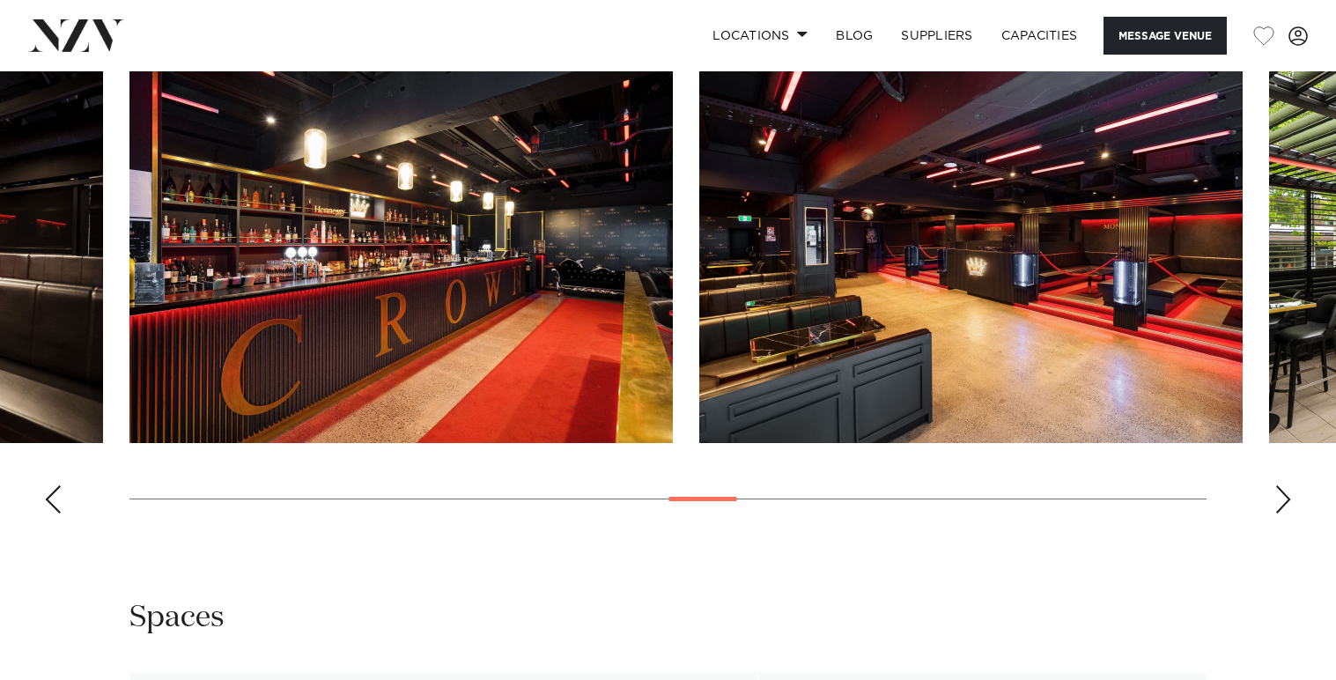
click at [1278, 504] on div "Next slide" at bounding box center [1284, 499] width 18 height 28
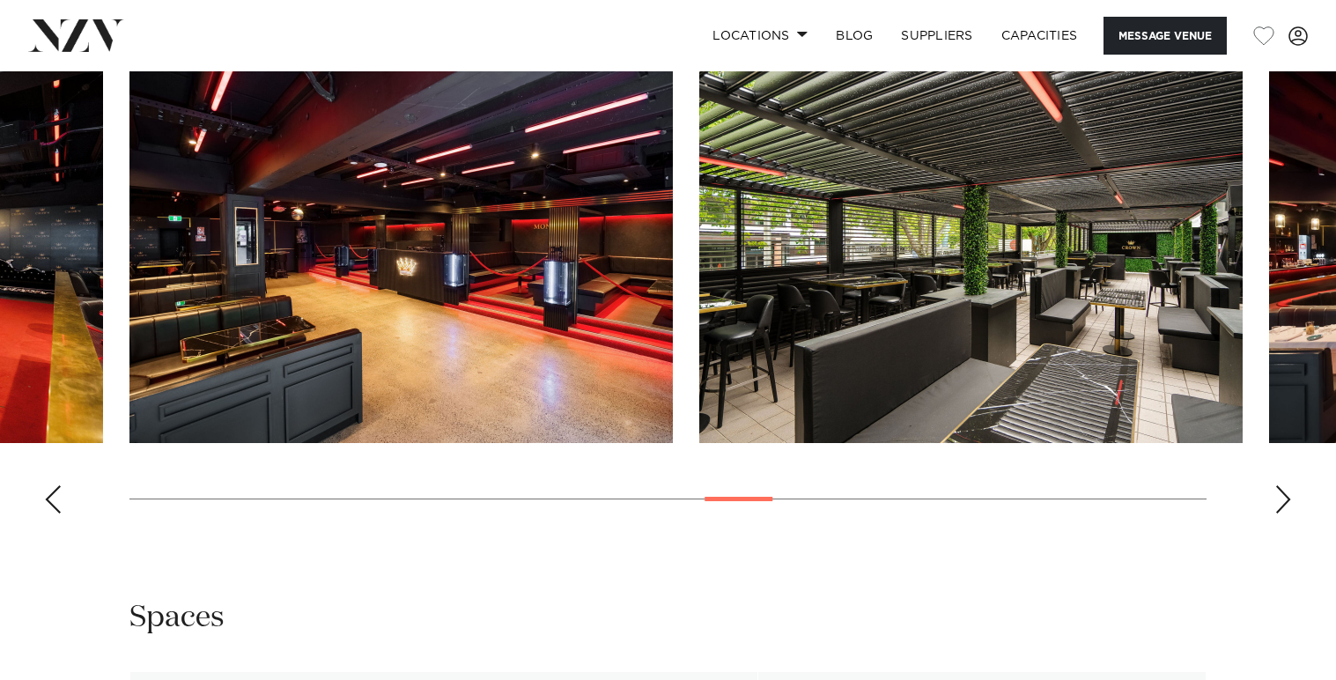
click at [1278, 504] on div "Next slide" at bounding box center [1284, 499] width 18 height 28
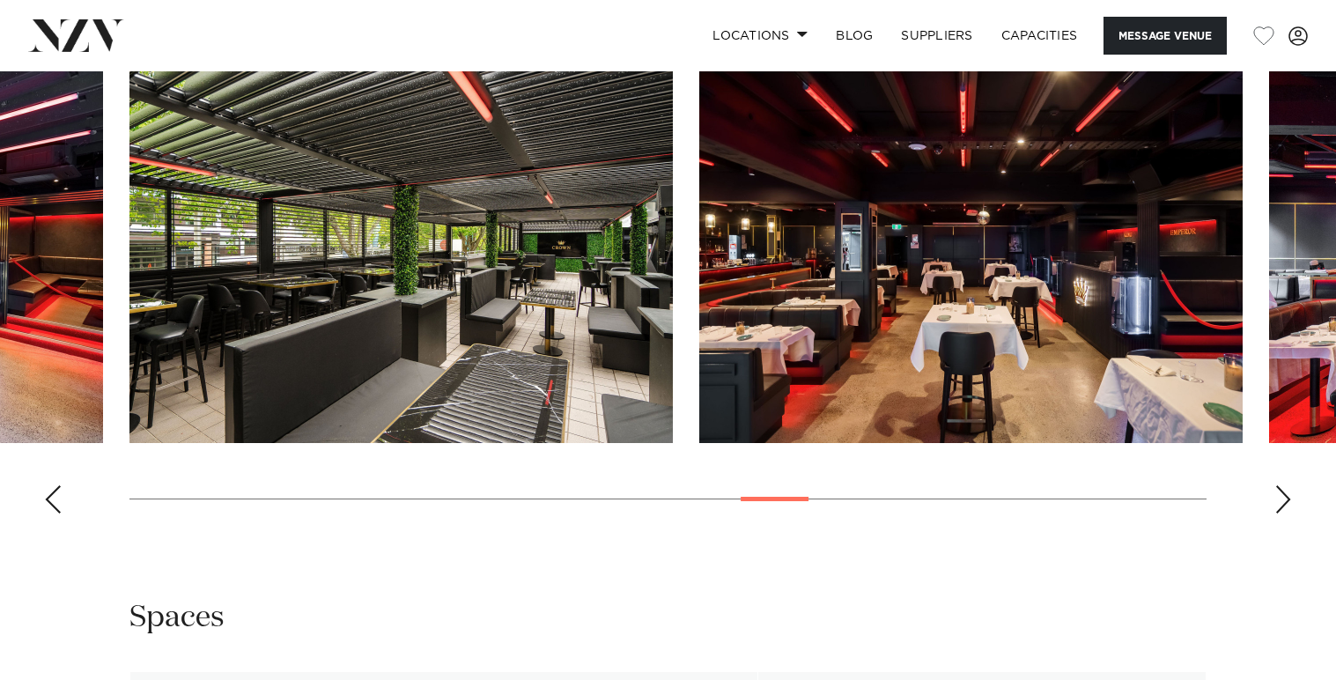
click at [1278, 504] on div "Next slide" at bounding box center [1284, 499] width 18 height 28
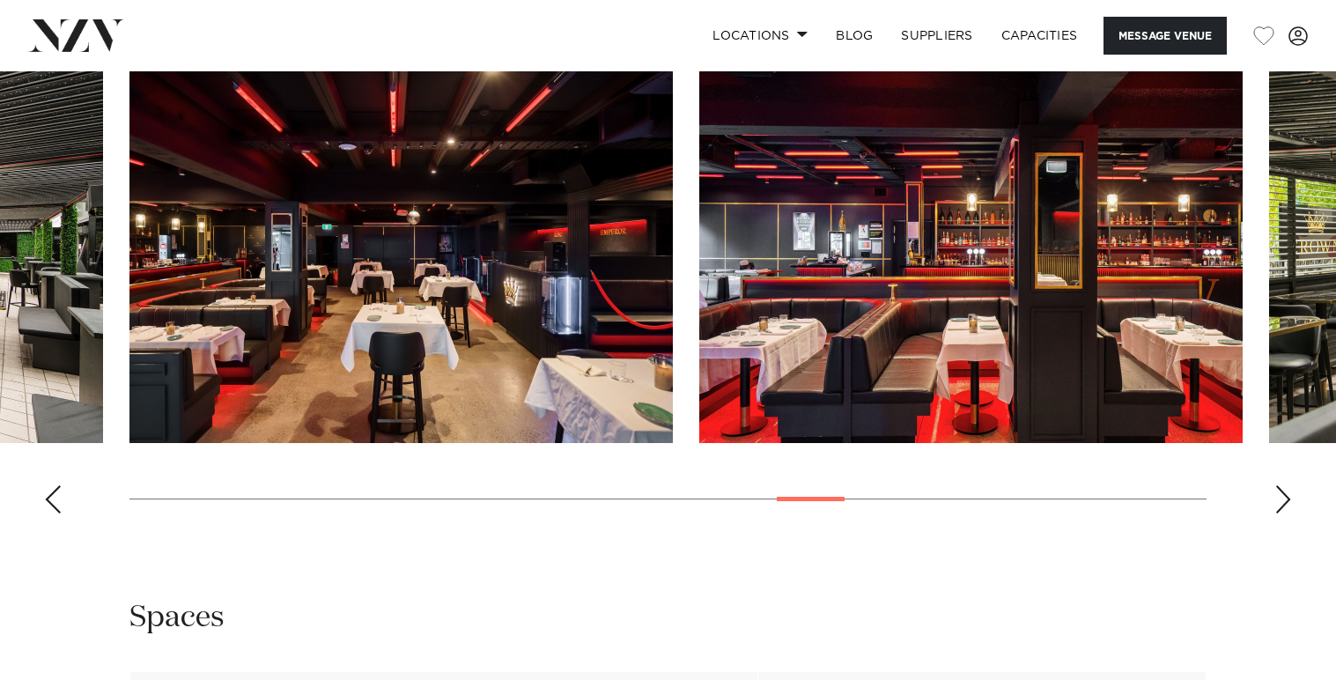
click at [1278, 504] on div "Next slide" at bounding box center [1284, 499] width 18 height 28
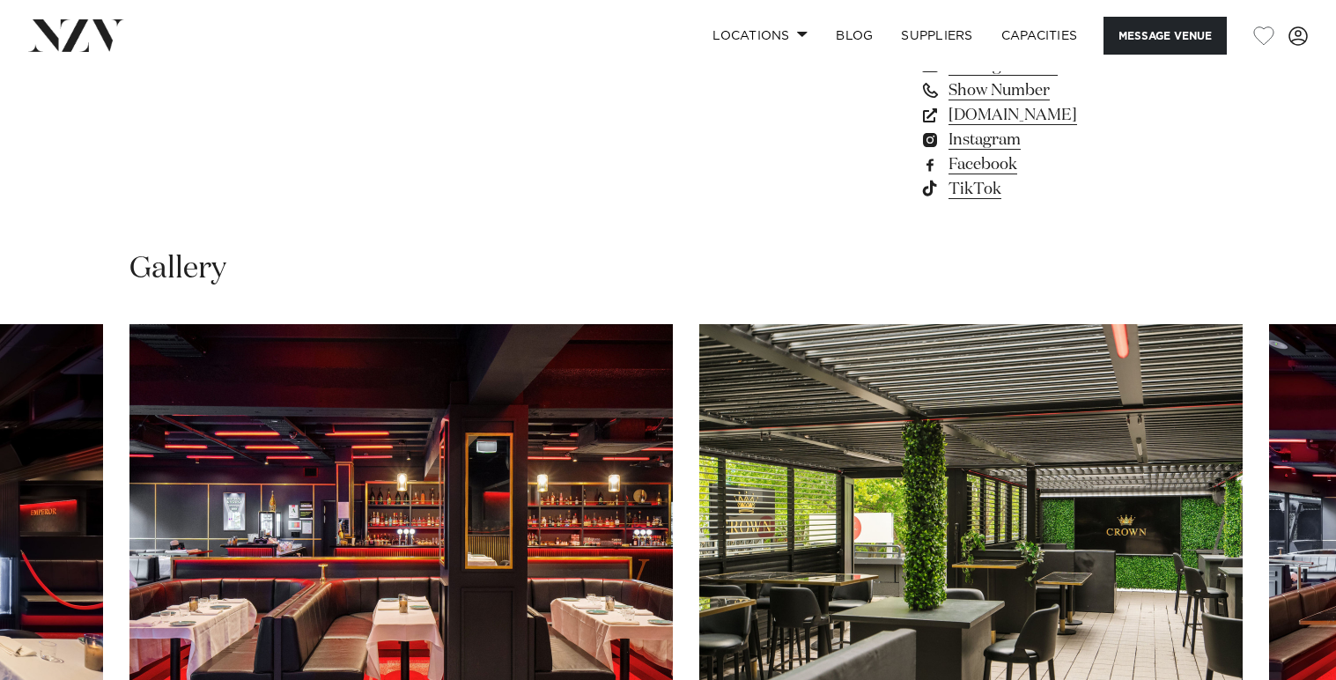
scroll to position [1382, 0]
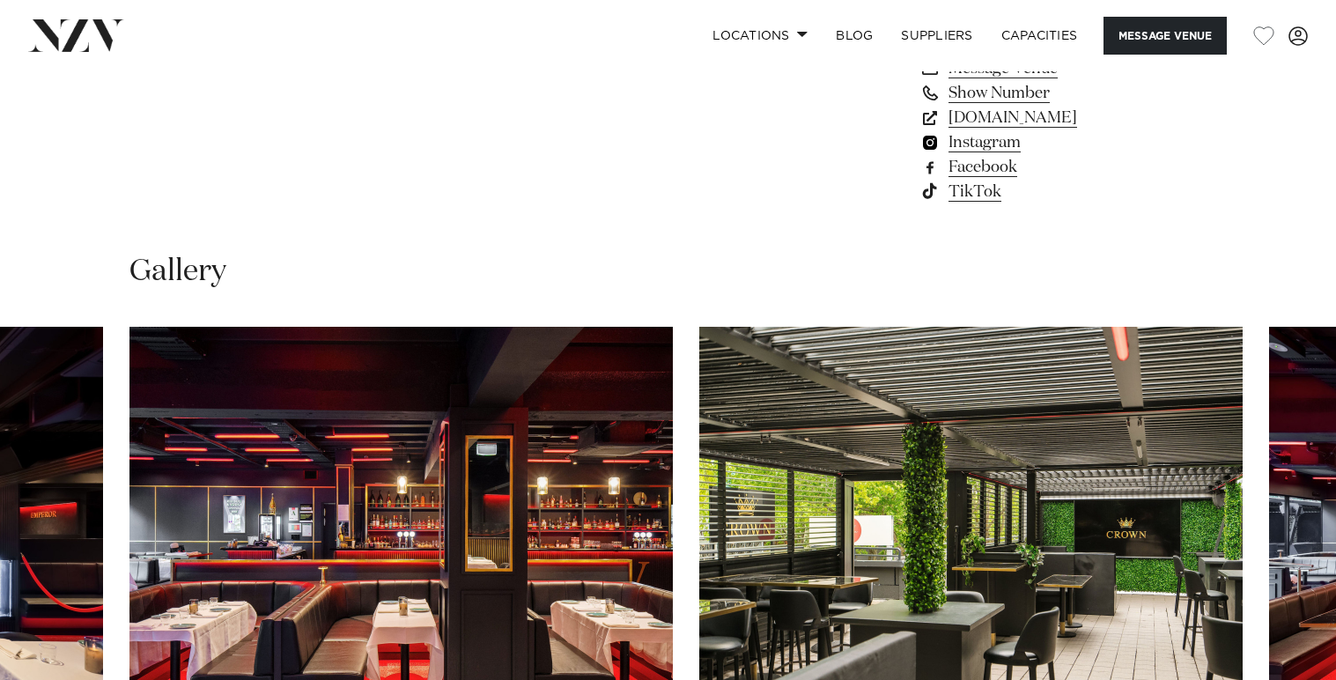
click at [978, 145] on link "Instagram" at bounding box center [1063, 142] width 287 height 25
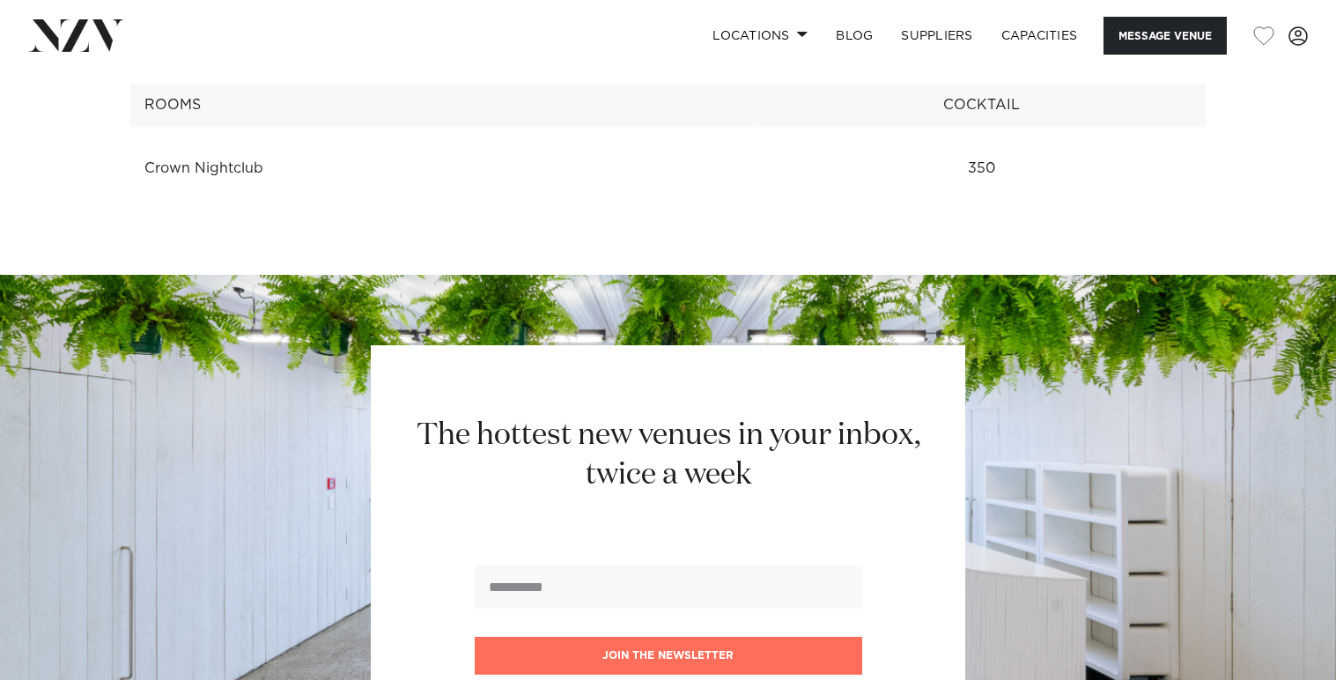
scroll to position [2361, 0]
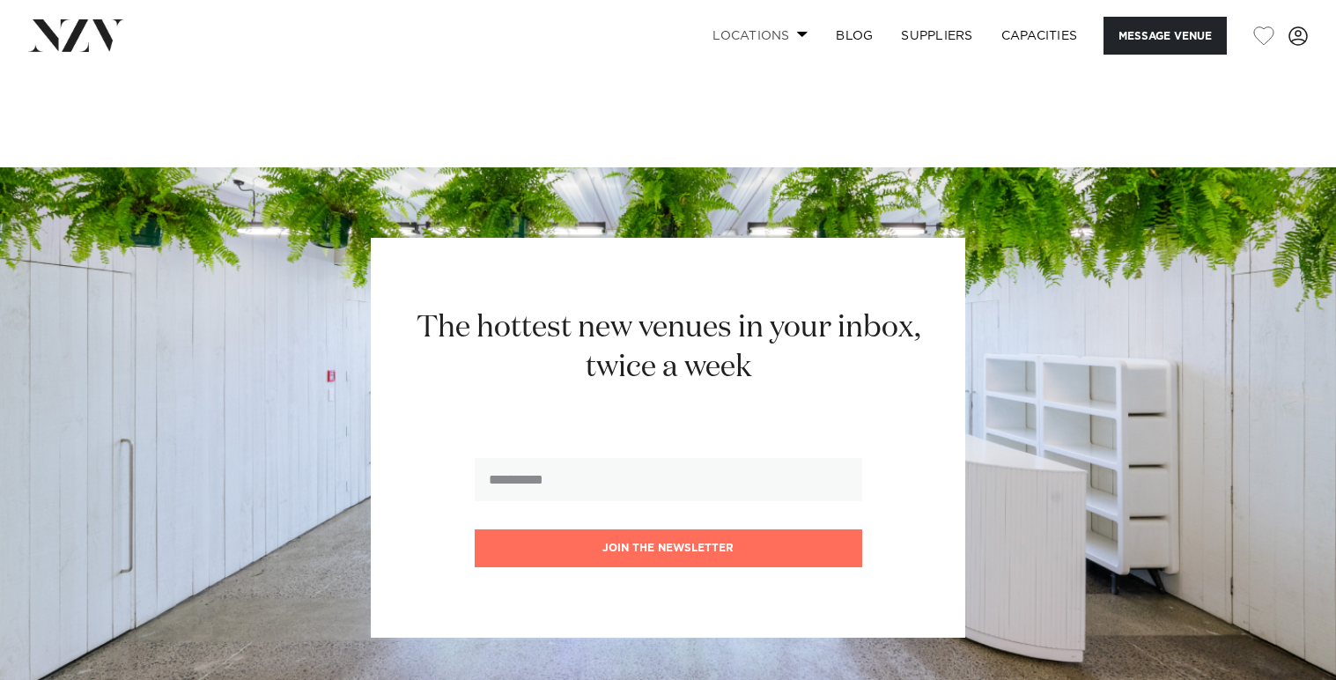
click at [744, 33] on link "Locations" at bounding box center [760, 36] width 123 height 38
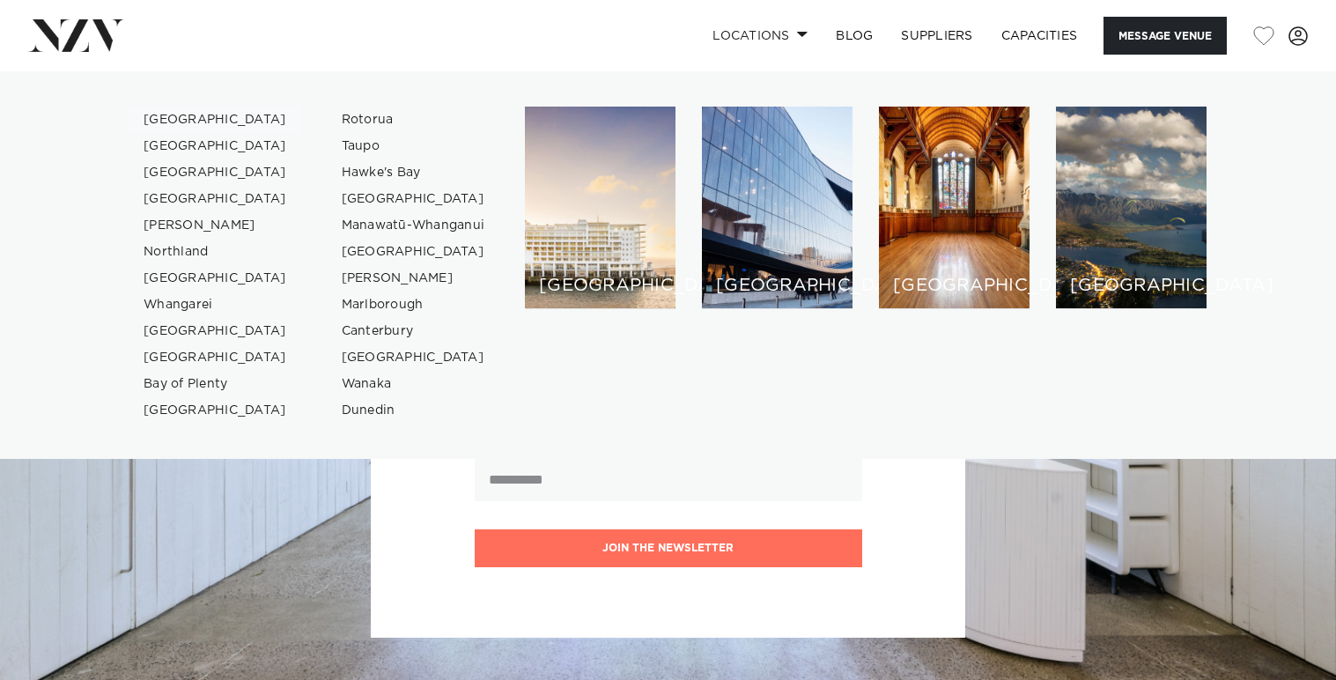
click at [170, 118] on link "[GEOGRAPHIC_DATA]" at bounding box center [215, 120] width 172 height 26
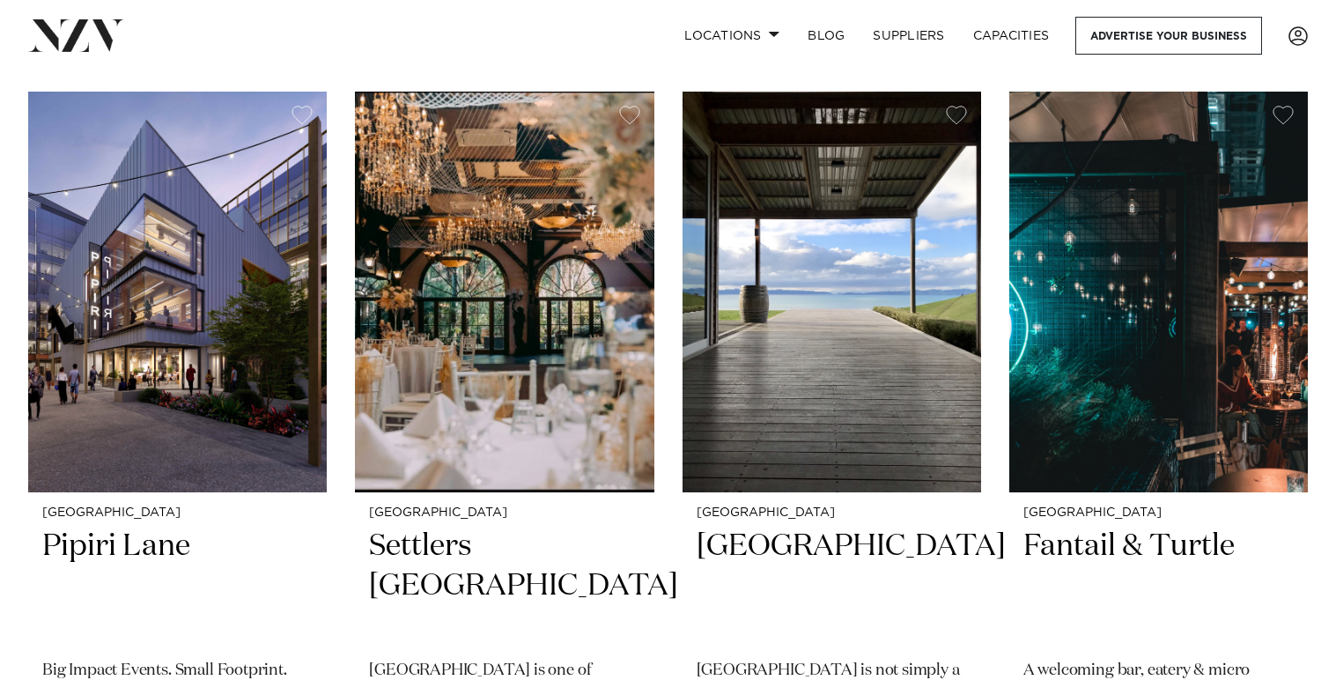
scroll to position [1482, 0]
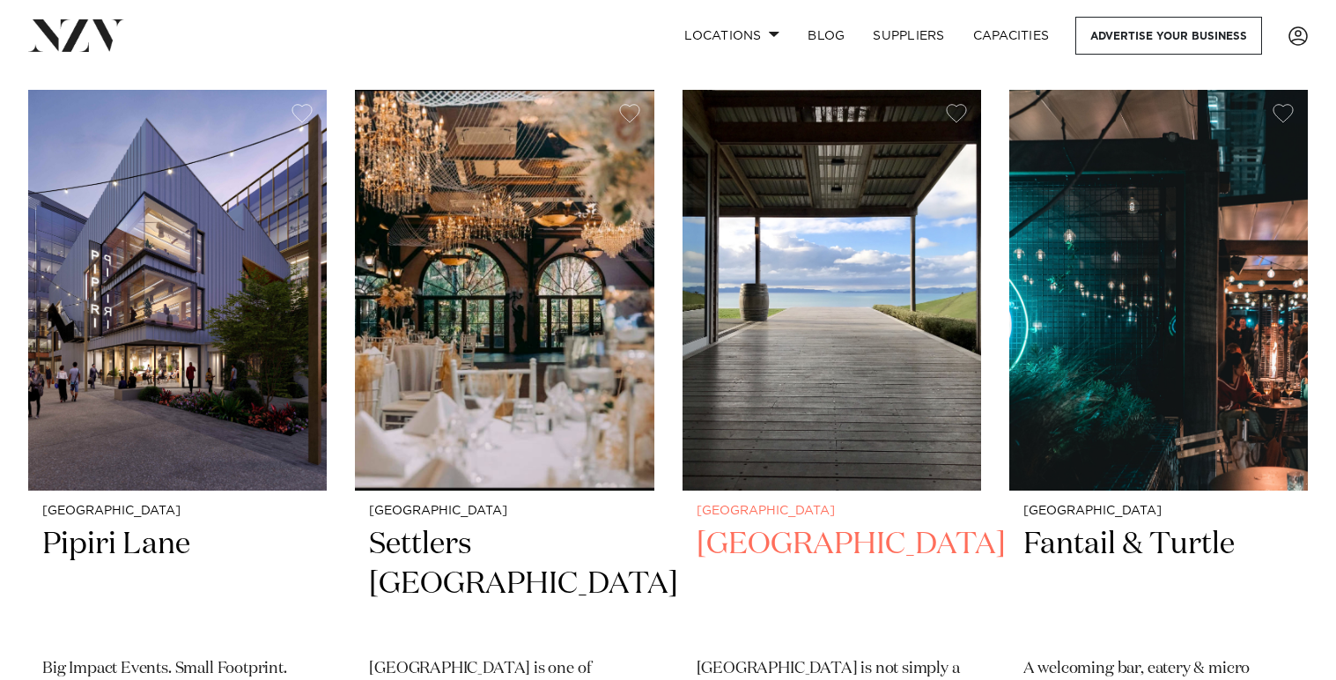
click at [929, 547] on h2 "[GEOGRAPHIC_DATA]" at bounding box center [832, 584] width 270 height 119
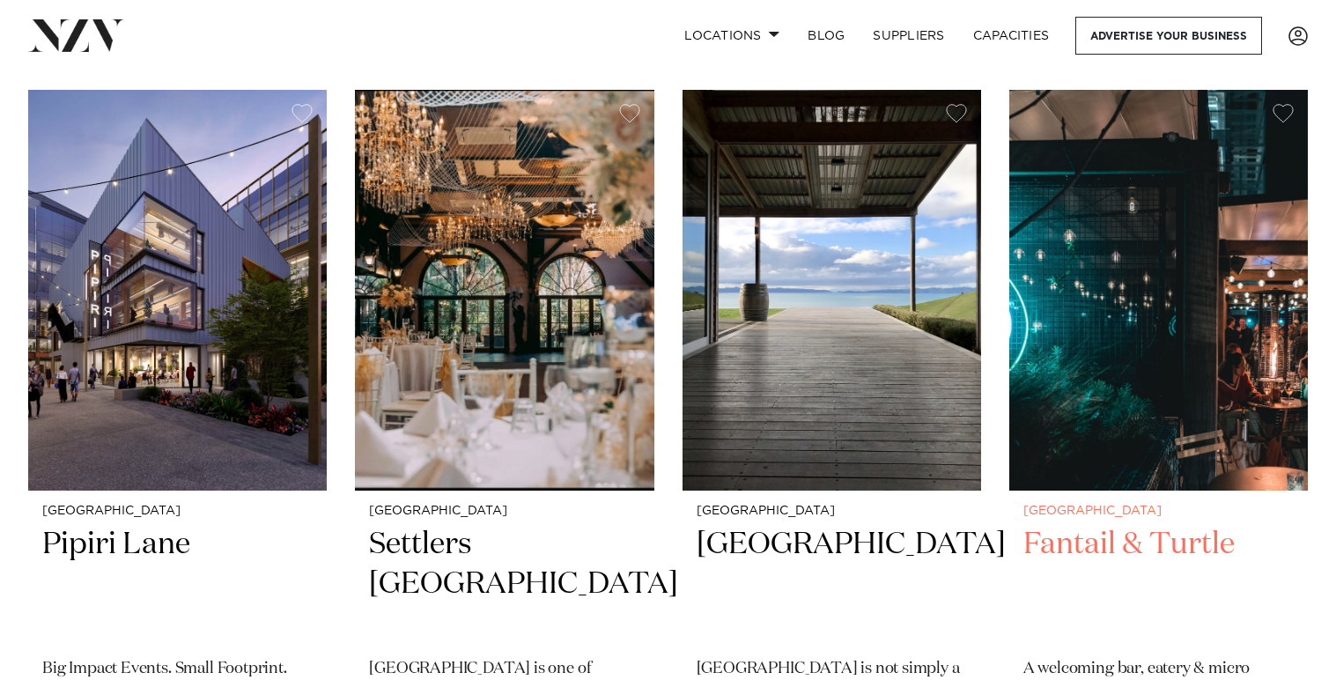
scroll to position [1477, 0]
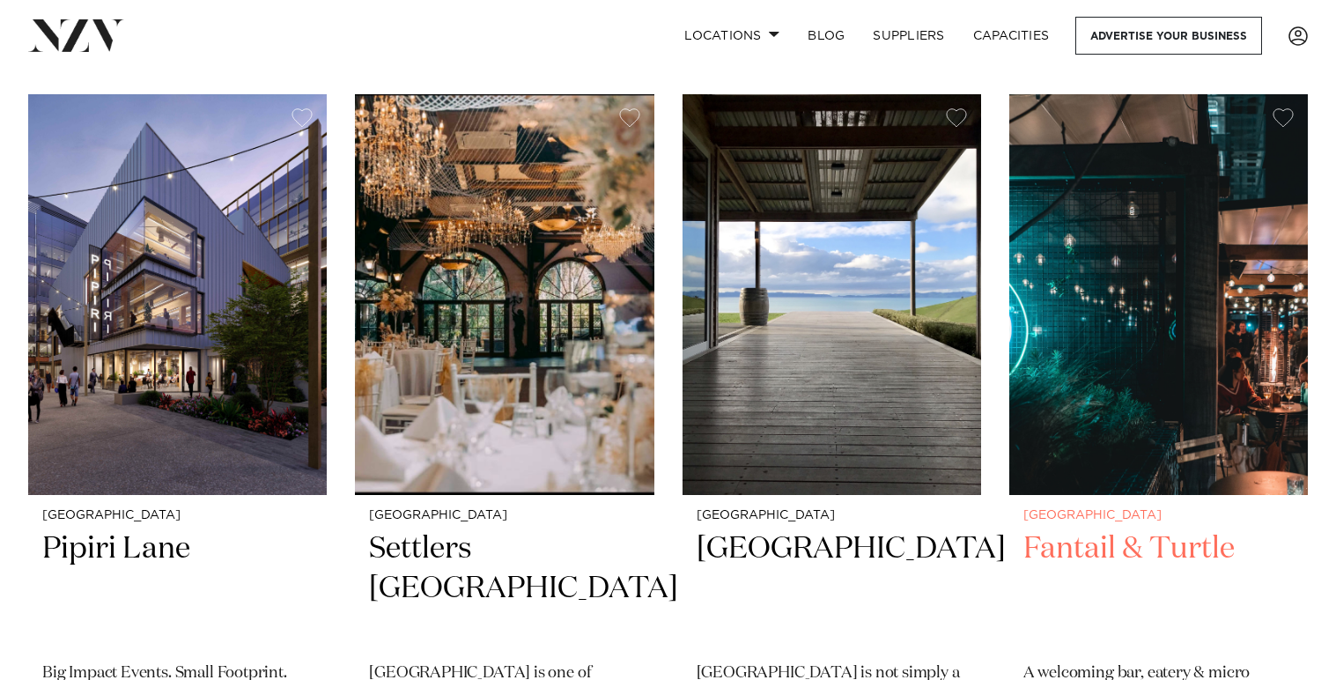
click at [1272, 588] on h2 "Fantail & Turtle" at bounding box center [1159, 588] width 270 height 119
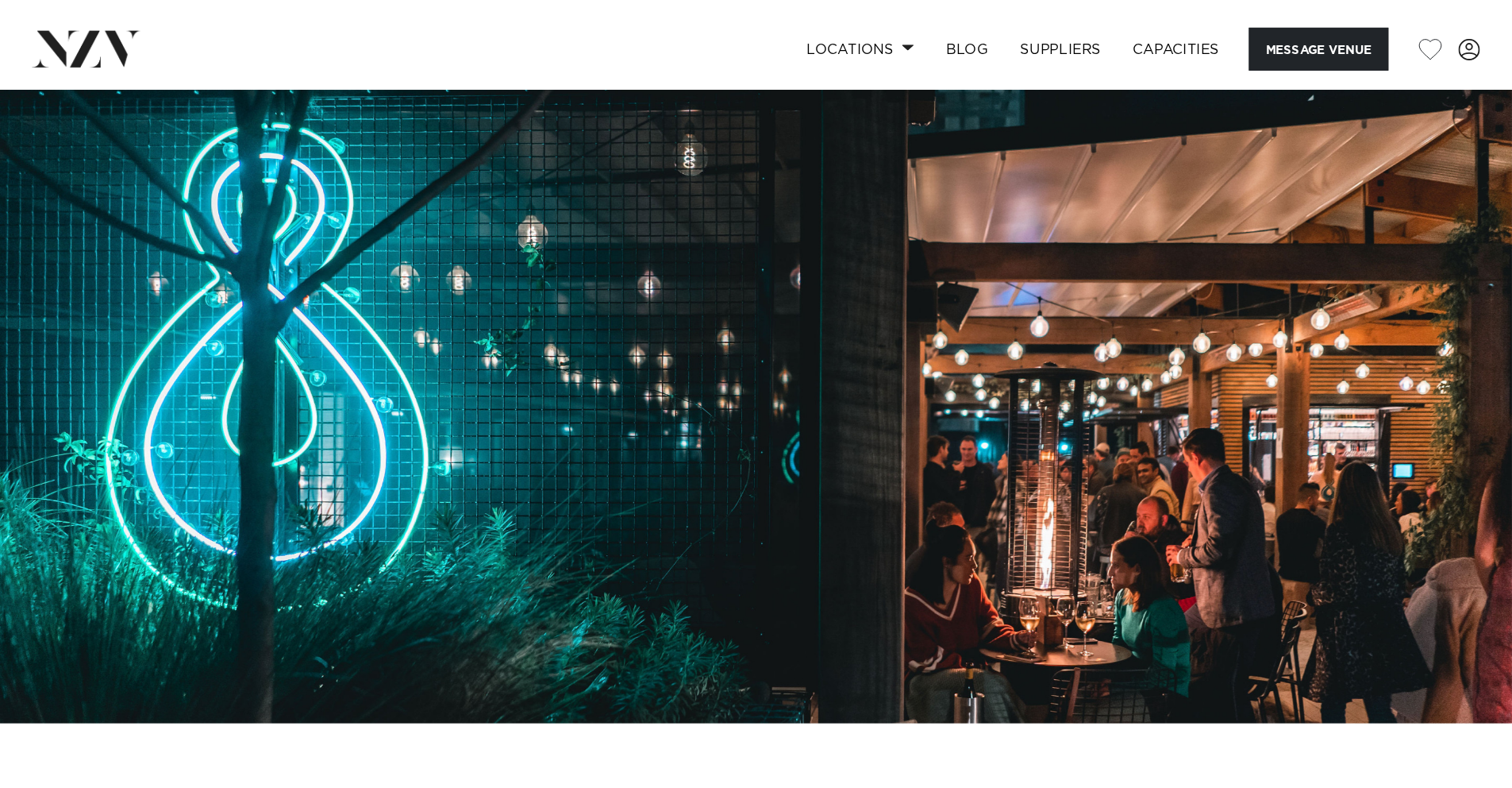
scroll to position [62, 0]
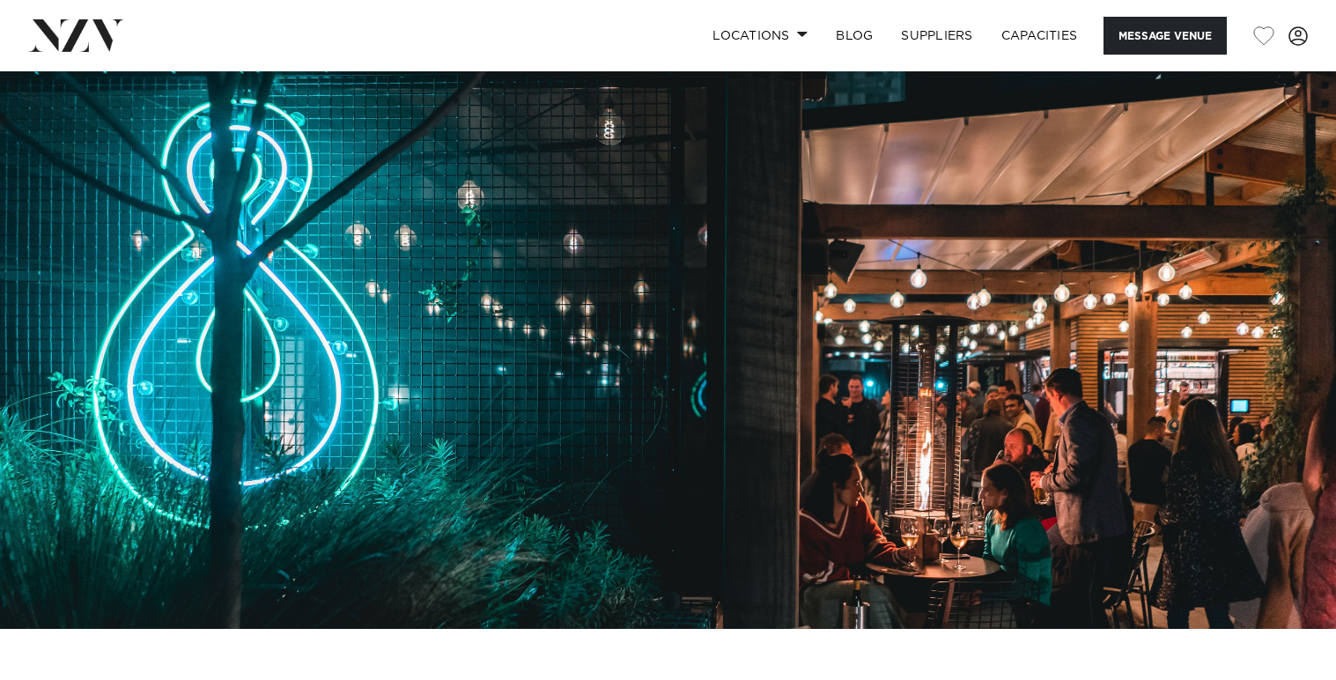
click at [1231, 326] on img at bounding box center [668, 316] width 1336 height 626
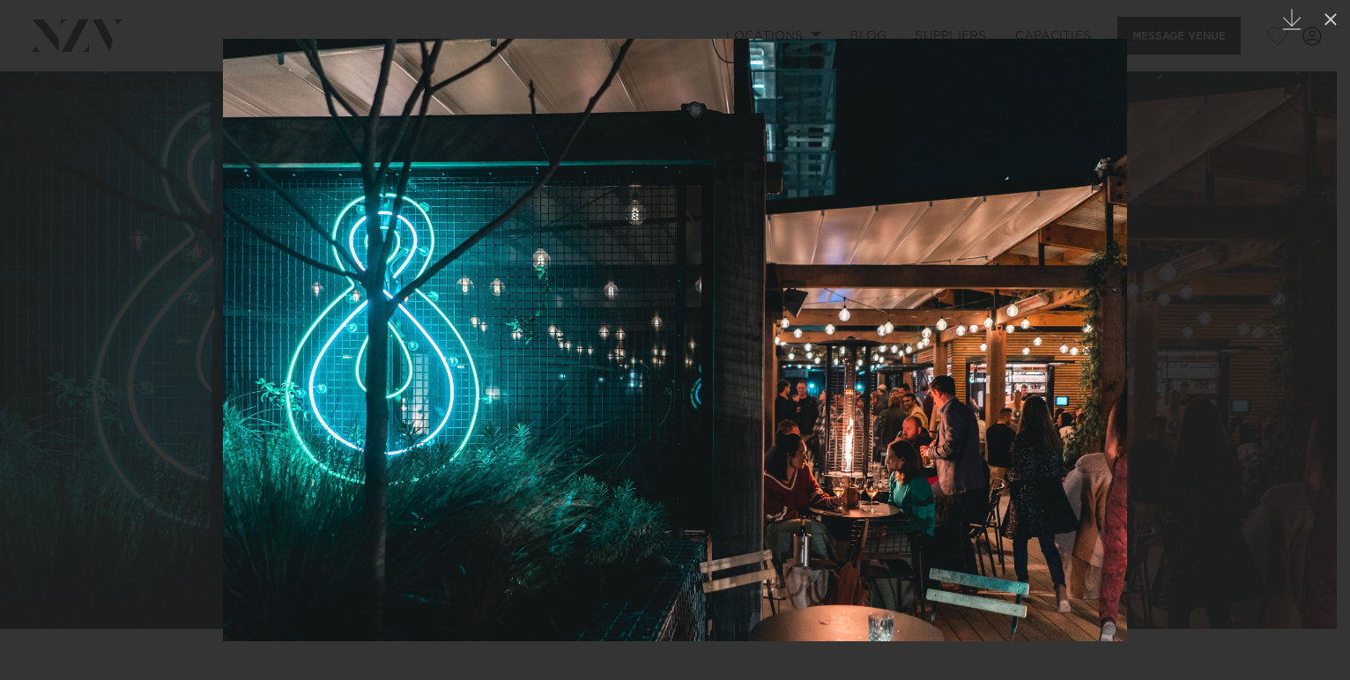
click at [1228, 351] on div at bounding box center [675, 340] width 1350 height 680
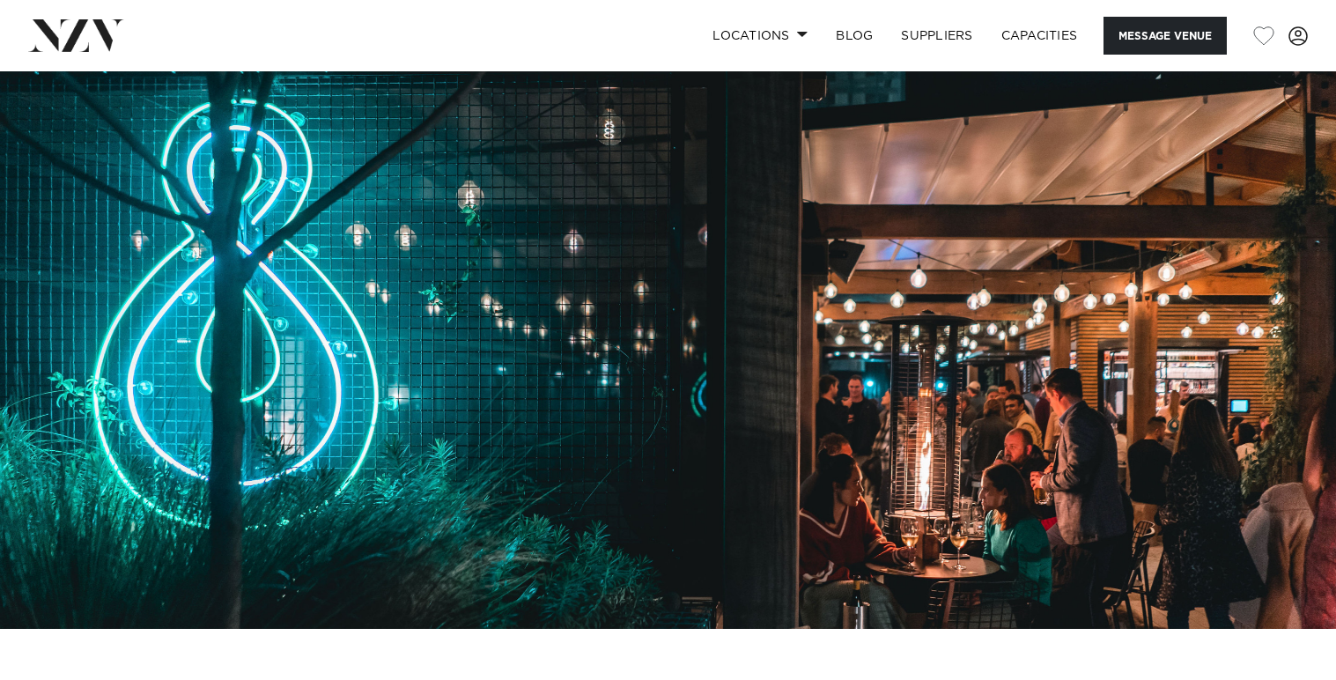
click at [1228, 351] on img at bounding box center [668, 316] width 1336 height 626
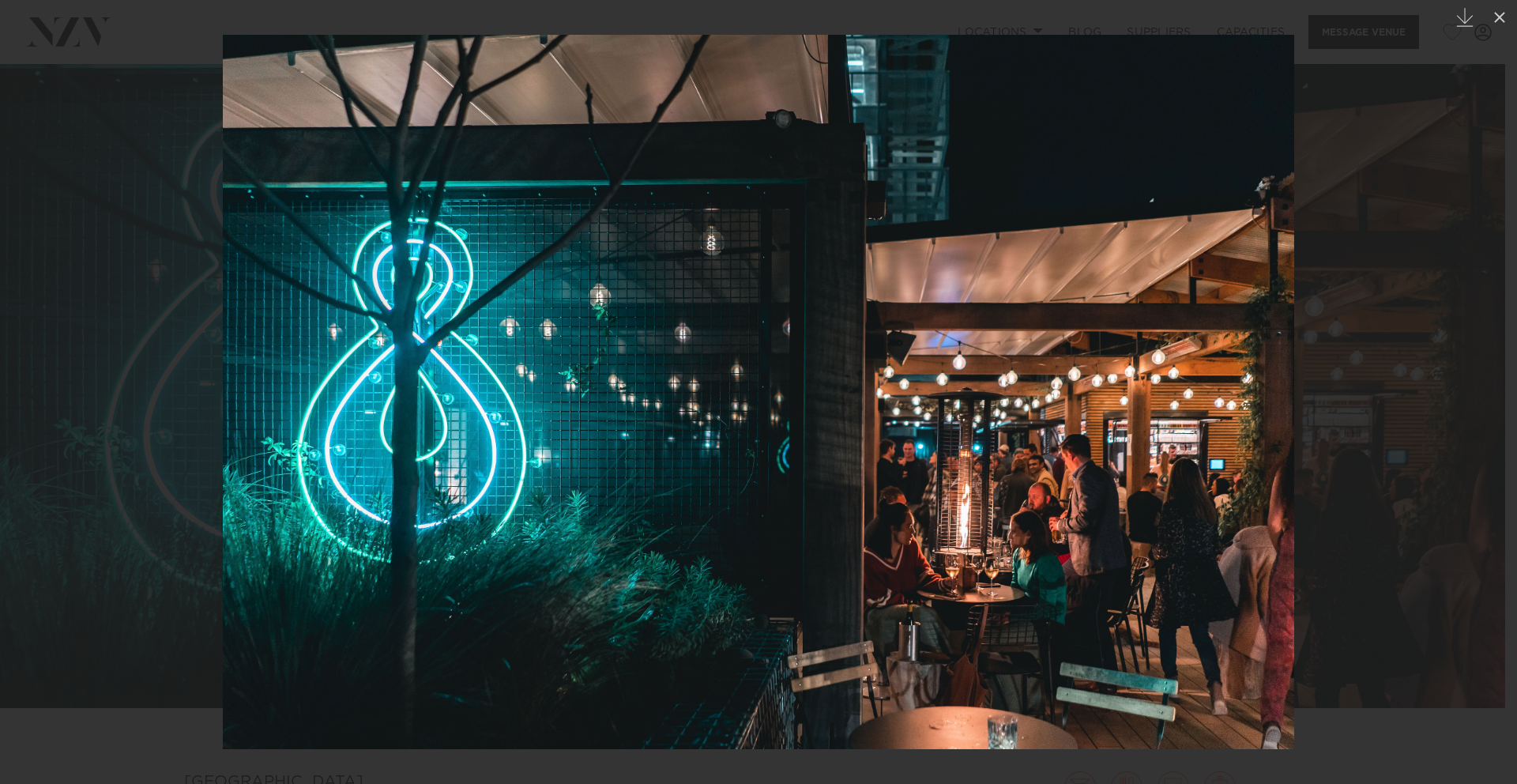
click at [1163, 609] on img at bounding box center [758, 392] width 1072 height 714
click at [205, 372] on div at bounding box center [758, 392] width 1517 height 784
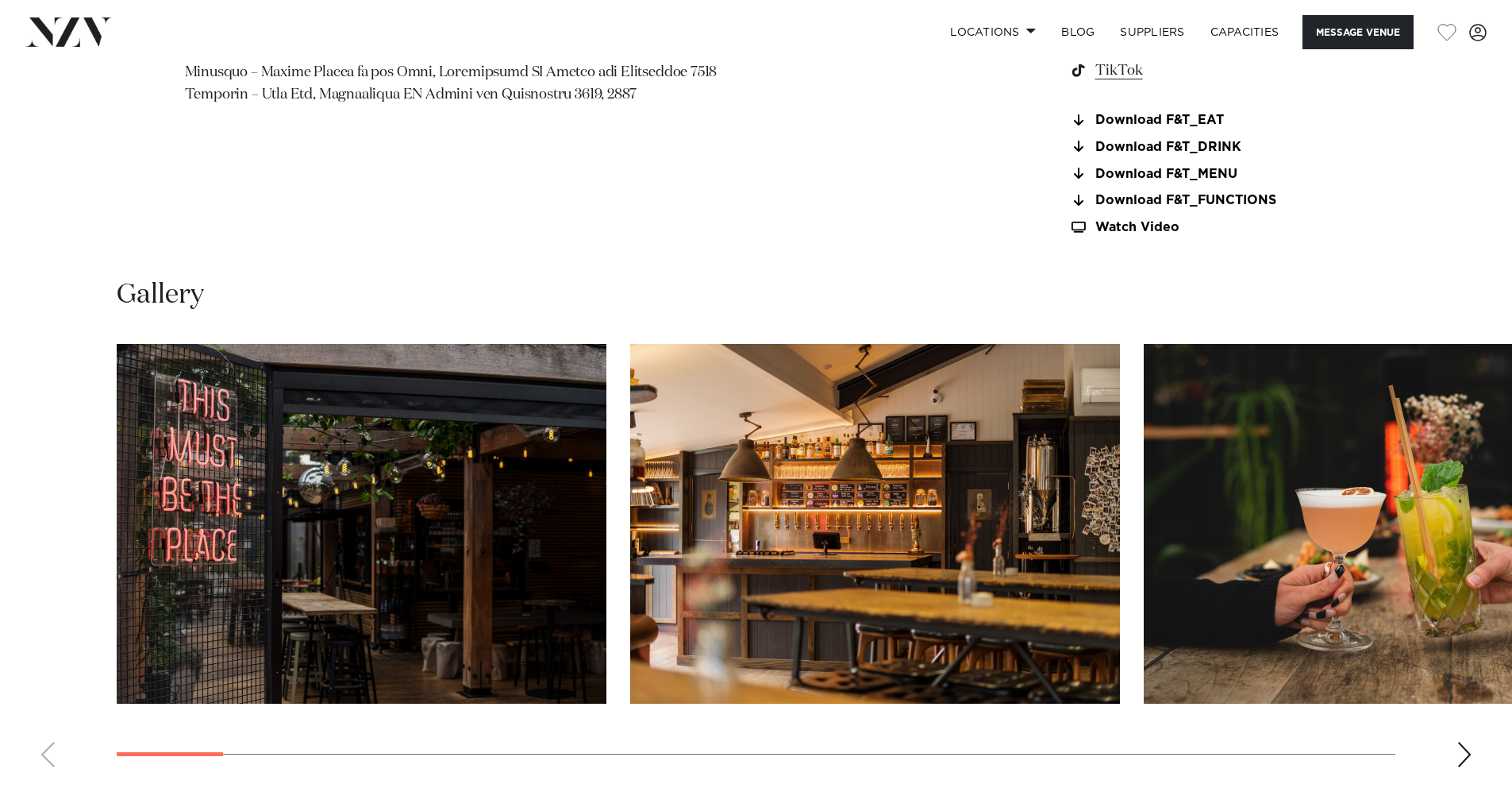
scroll to position [1676, 0]
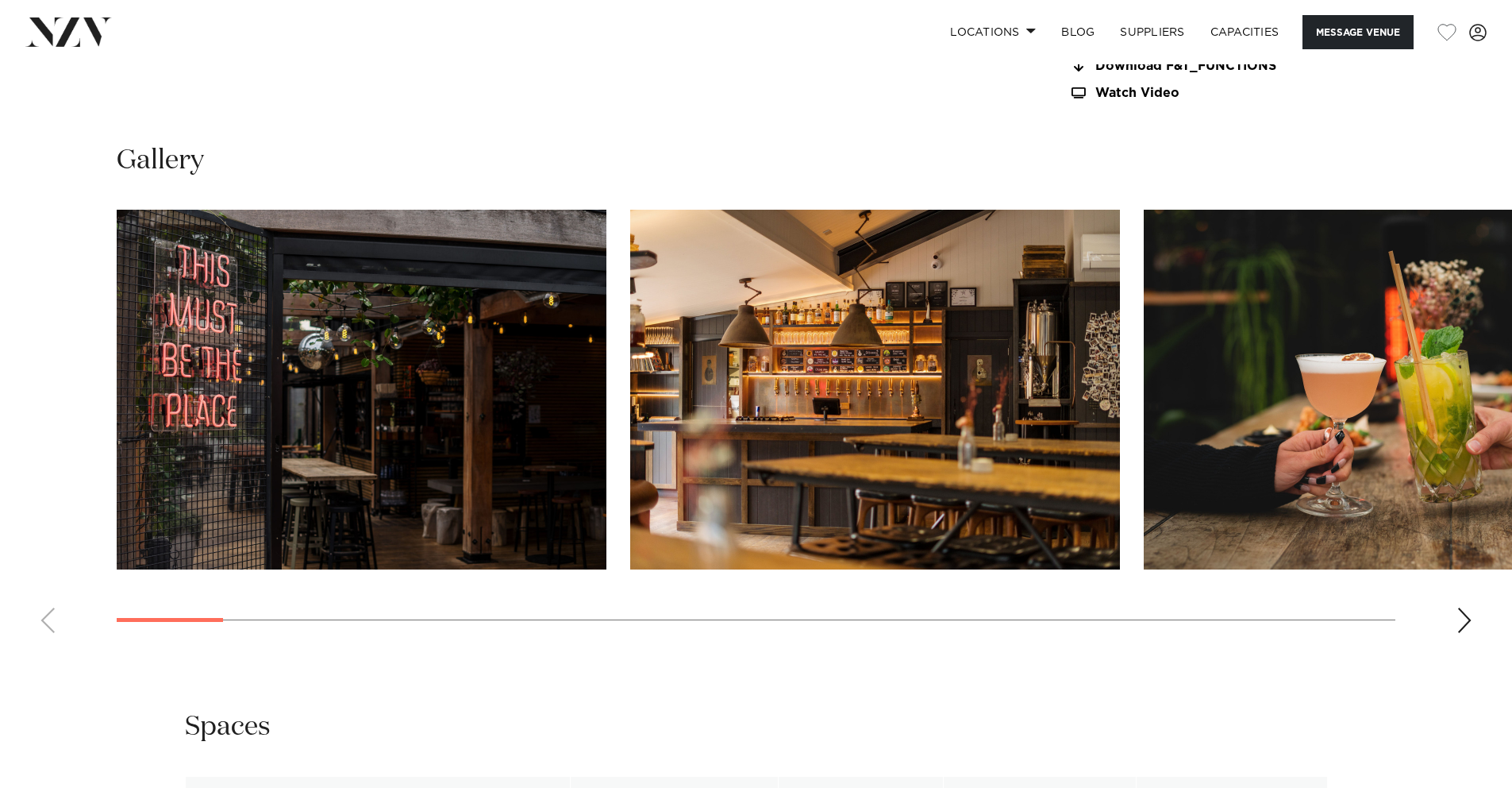
click at [1203, 612] on div "Next slide" at bounding box center [1465, 620] width 16 height 25
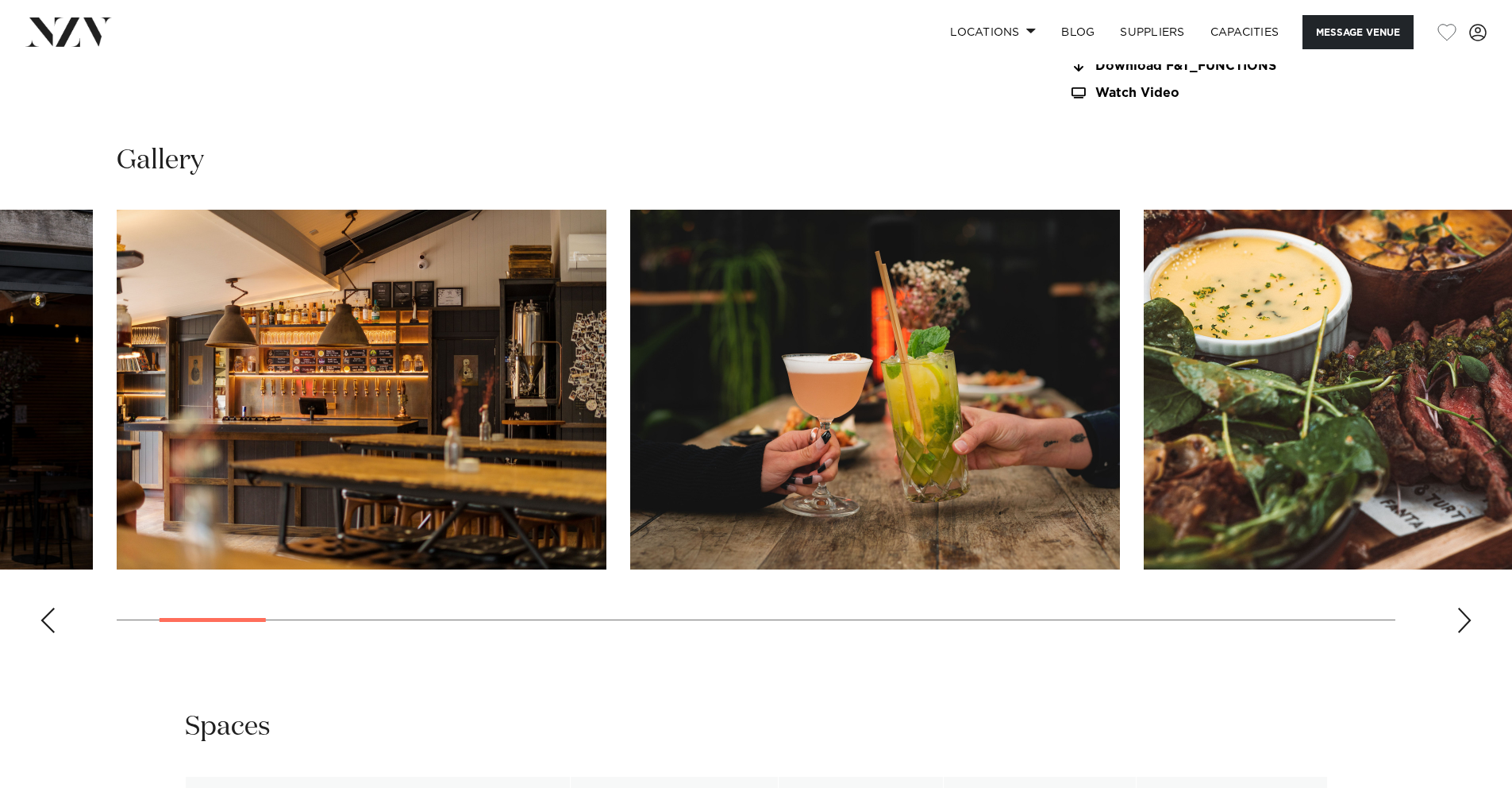
click at [1203, 612] on div "Next slide" at bounding box center [1465, 620] width 16 height 25
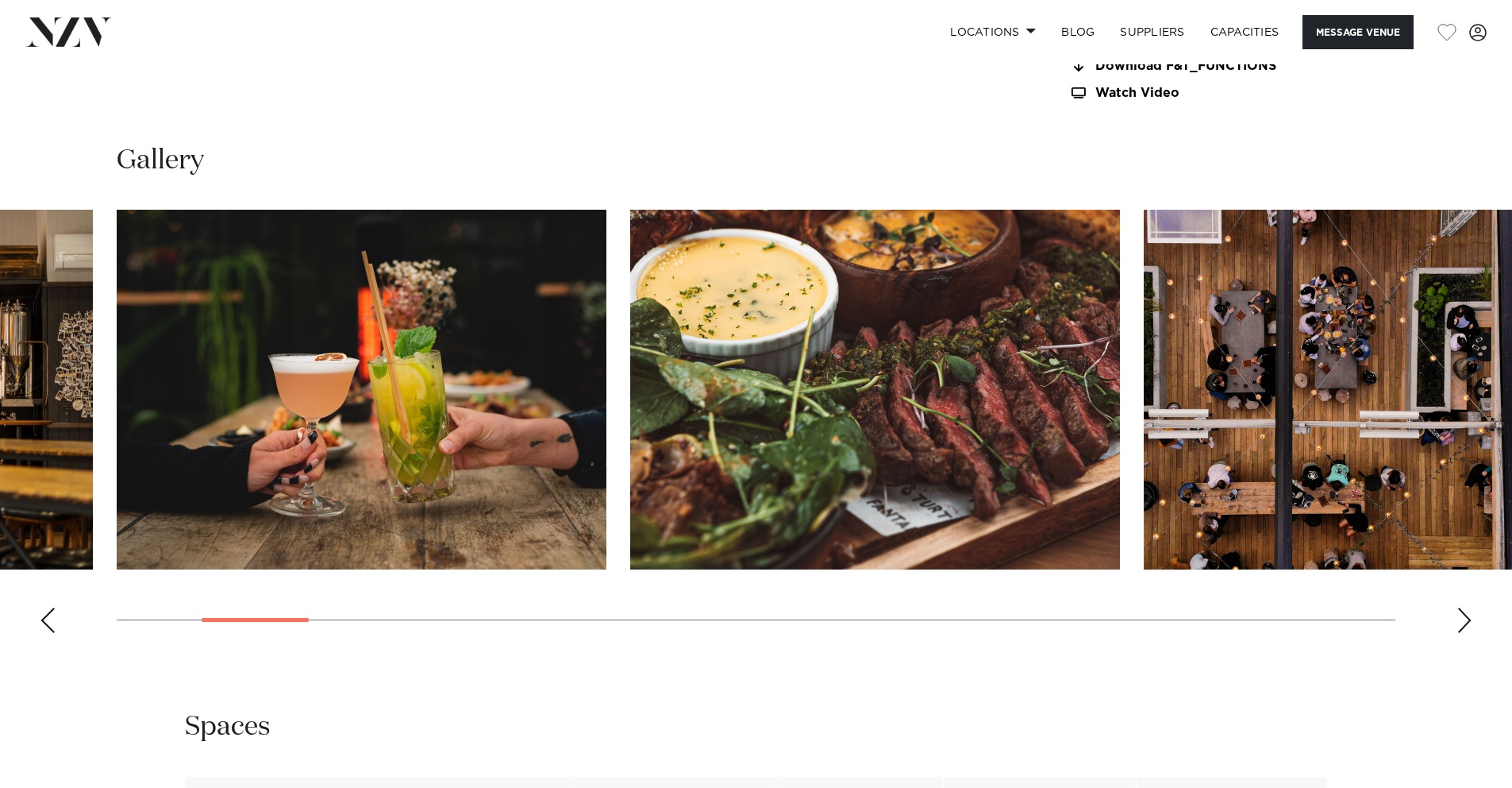
click at [1203, 612] on div "Next slide" at bounding box center [1465, 620] width 16 height 25
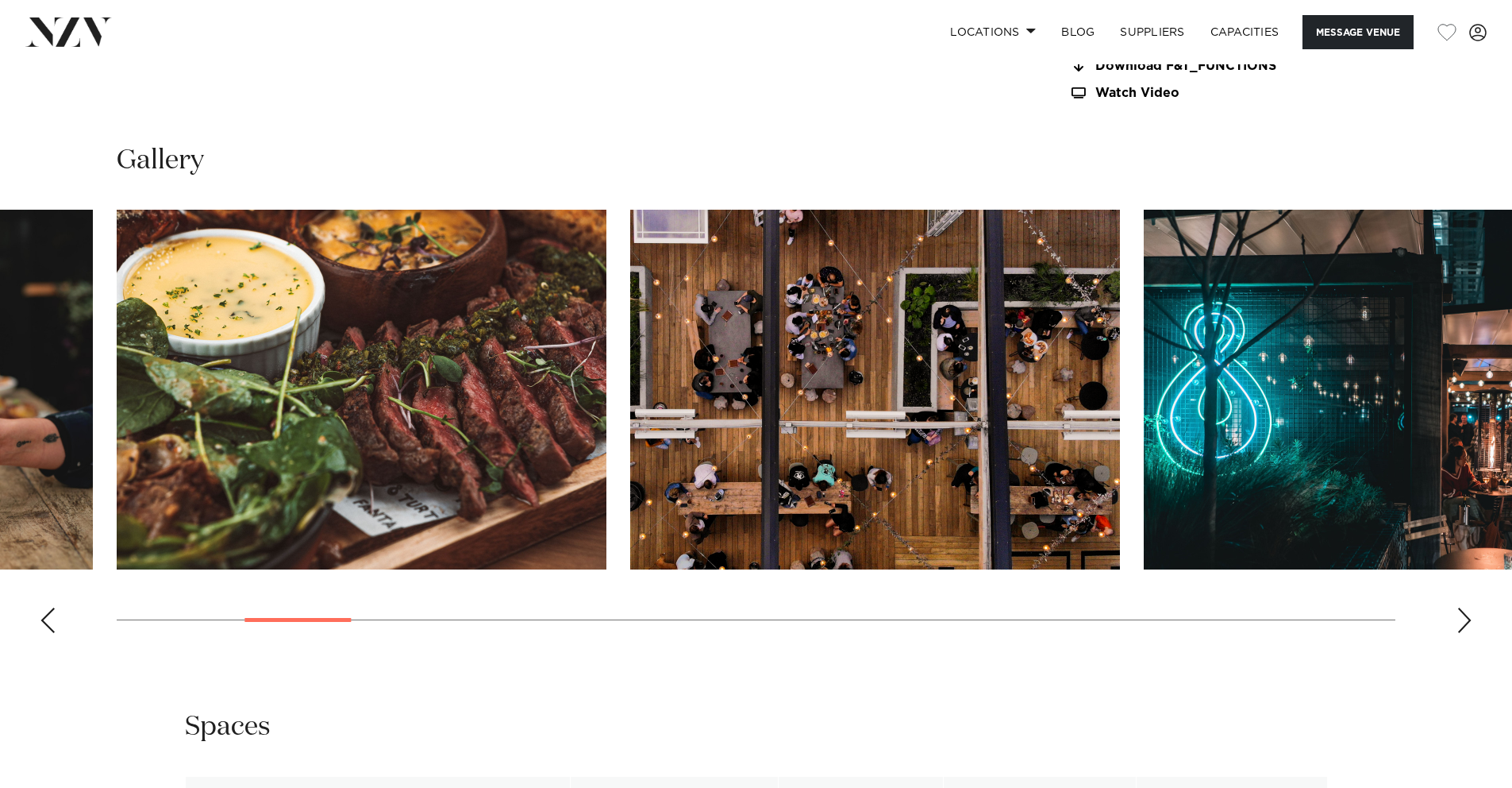
click at [1203, 612] on div "Next slide" at bounding box center [1465, 620] width 16 height 25
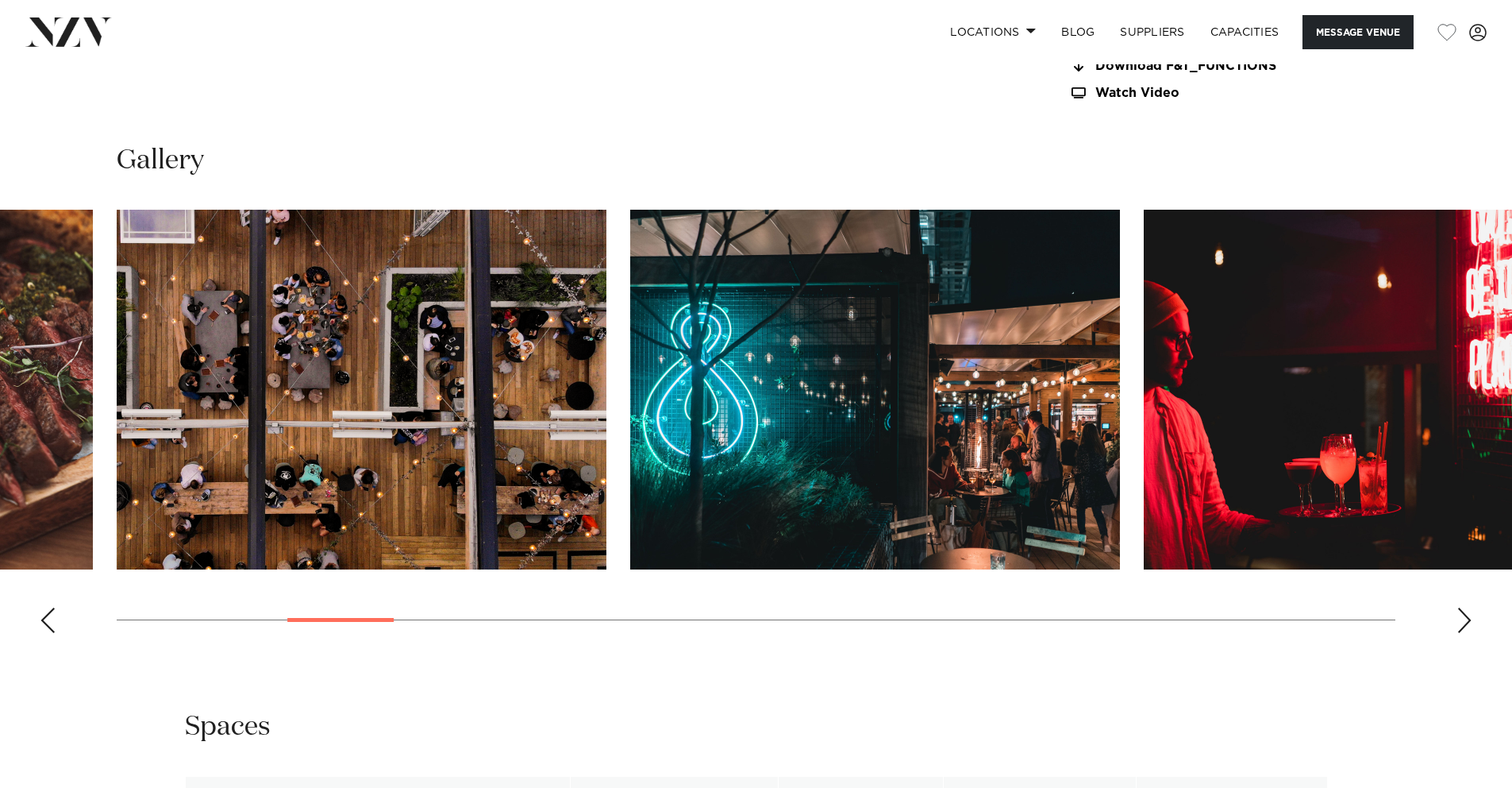
click at [1203, 612] on div "Next slide" at bounding box center [1465, 620] width 16 height 25
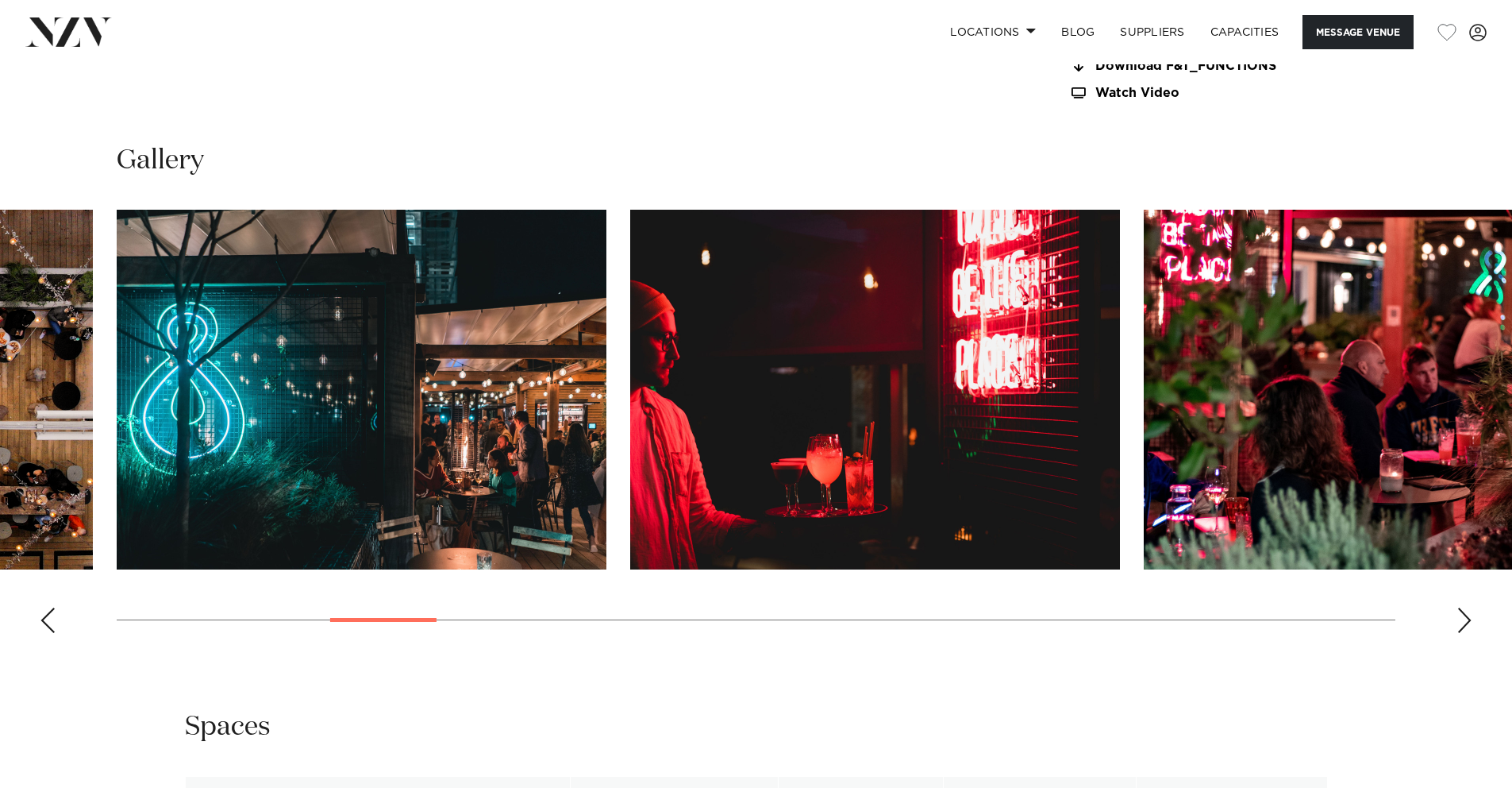
click at [1203, 612] on div "Next slide" at bounding box center [1465, 620] width 16 height 25
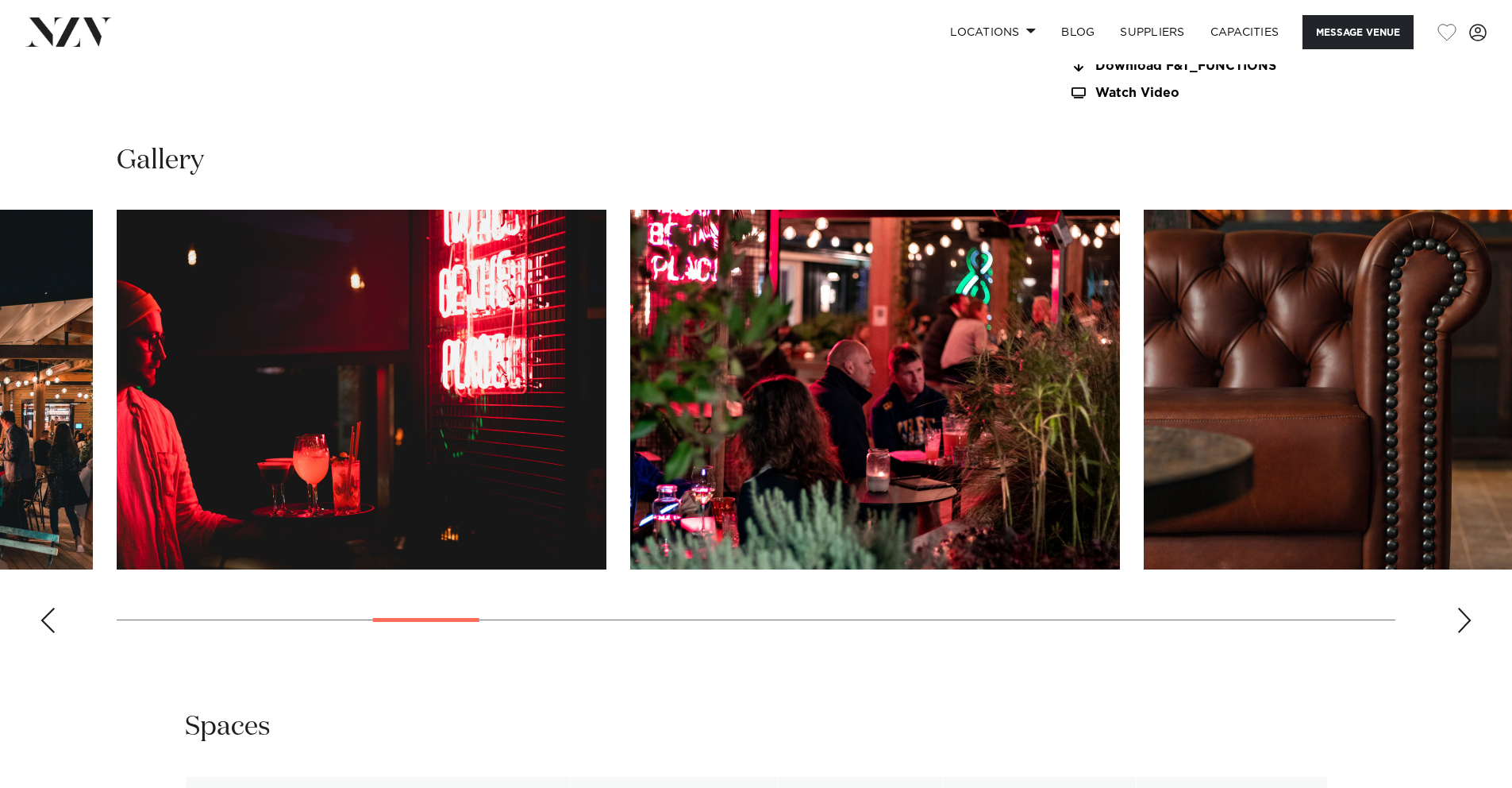
click at [1203, 612] on div "Next slide" at bounding box center [1465, 620] width 16 height 25
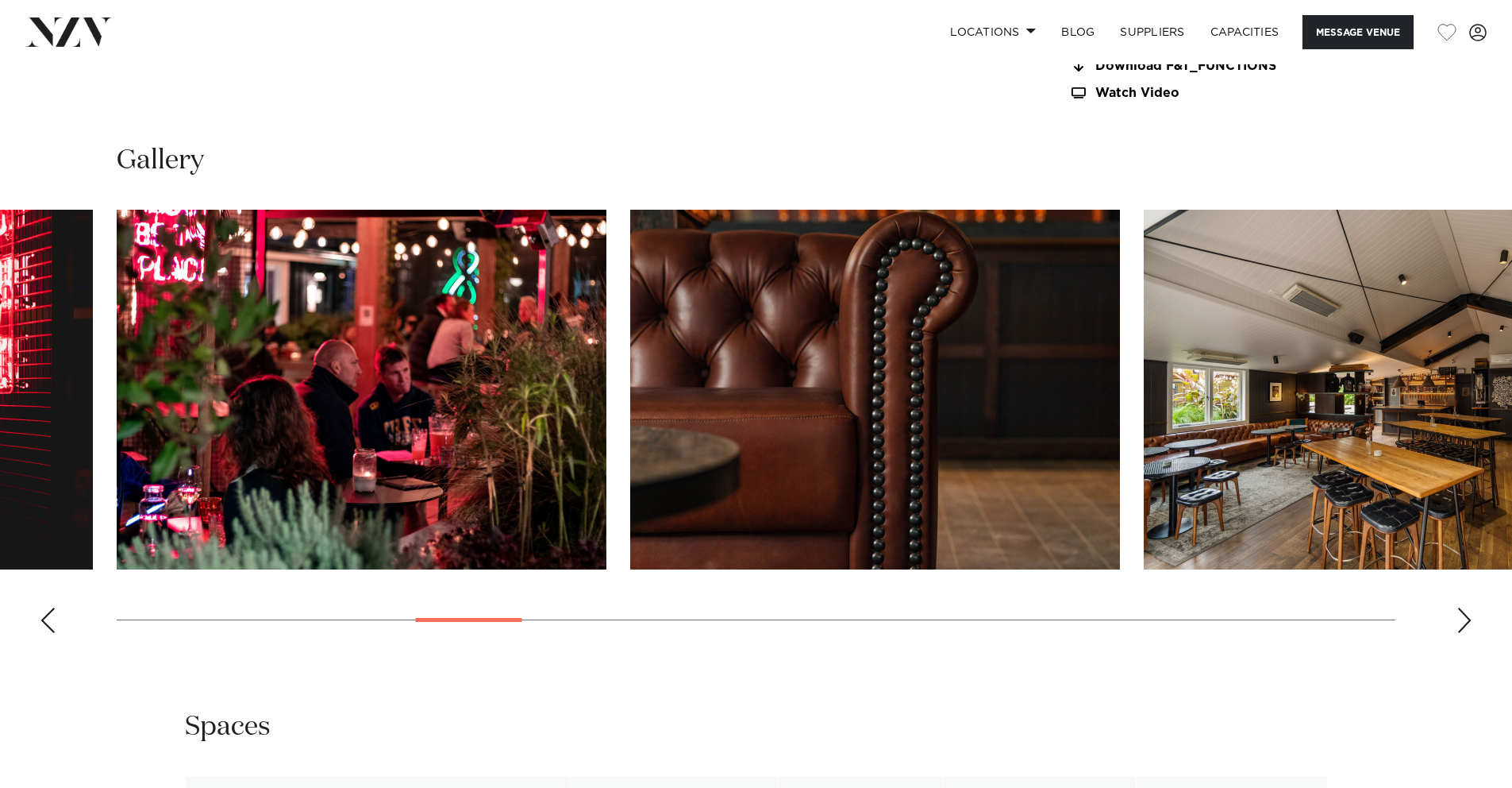
click at [1203, 612] on div "Next slide" at bounding box center [1465, 620] width 16 height 25
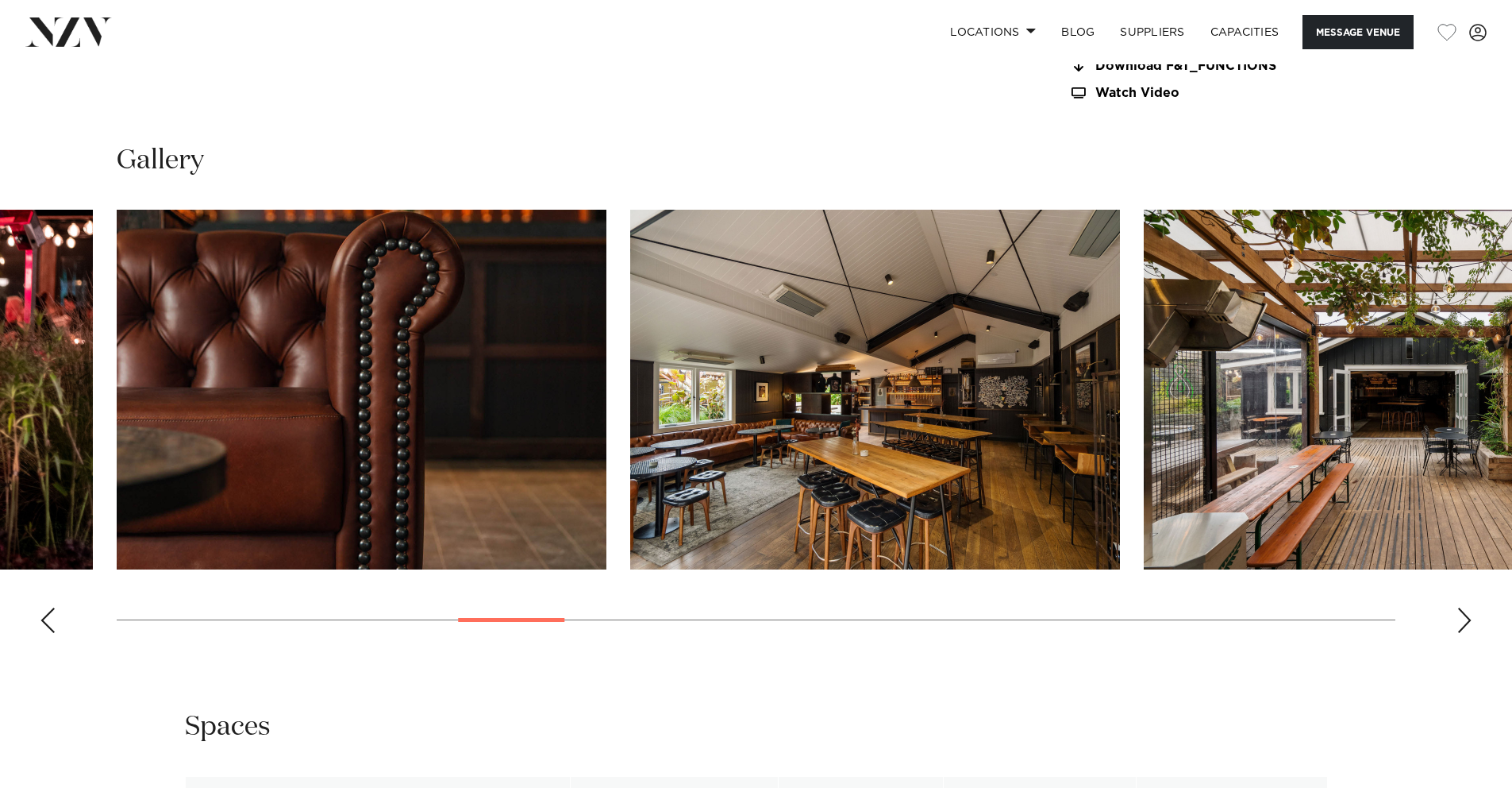
click at [1203, 612] on div "Next slide" at bounding box center [1465, 620] width 16 height 25
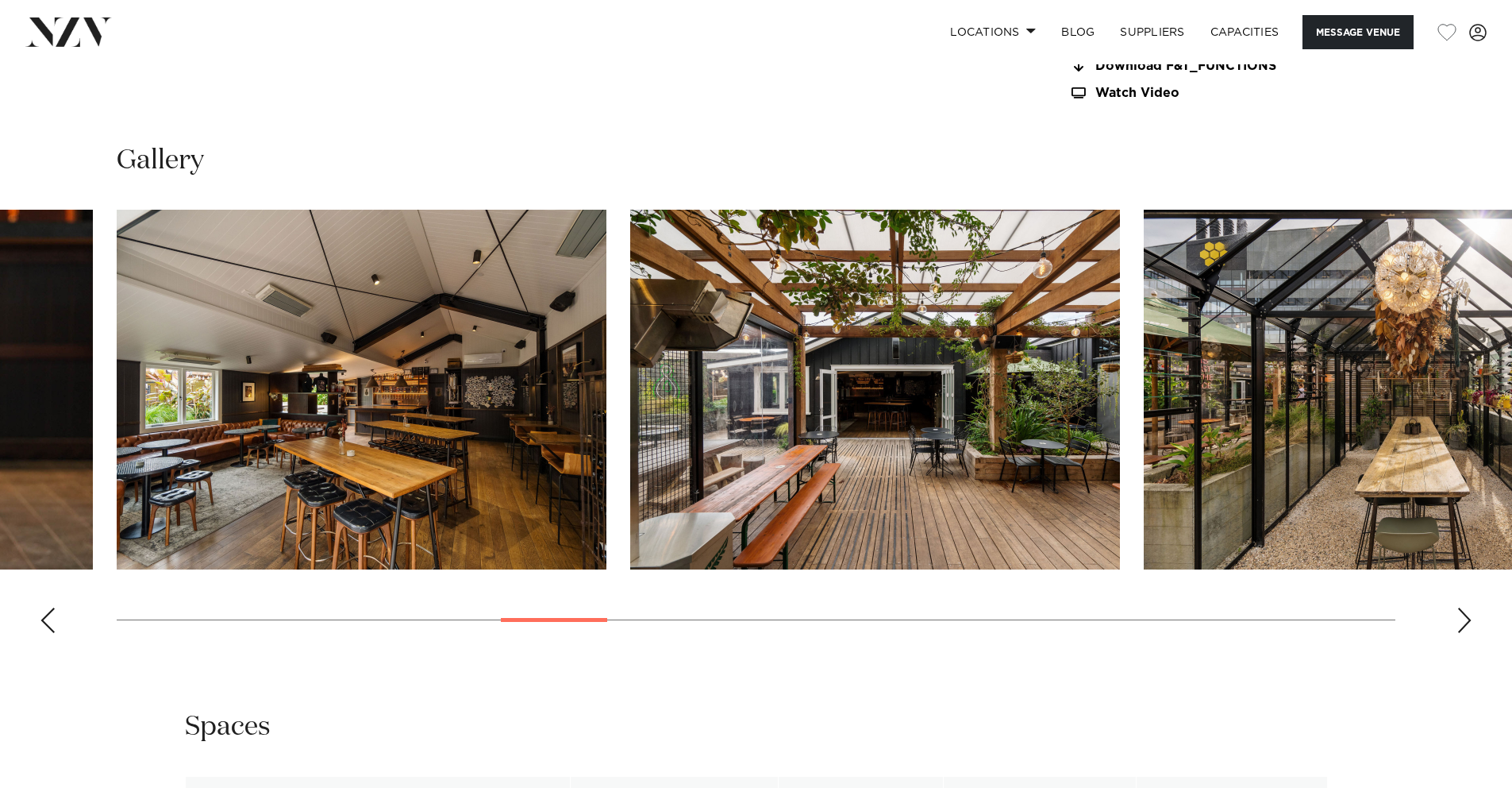
click at [1203, 612] on div "Next slide" at bounding box center [1465, 620] width 16 height 25
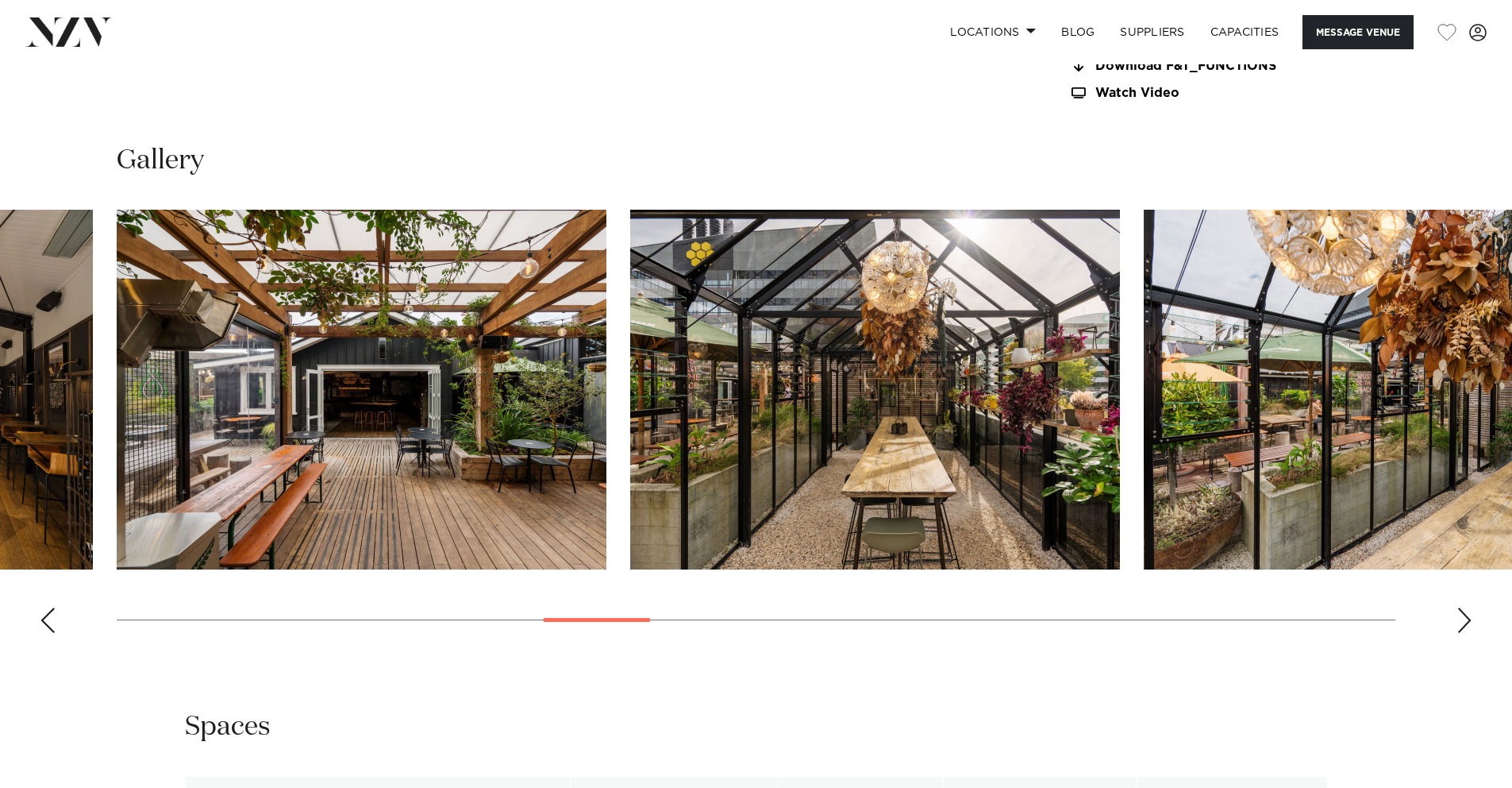
click at [1203, 612] on div "Next slide" at bounding box center [1465, 620] width 16 height 25
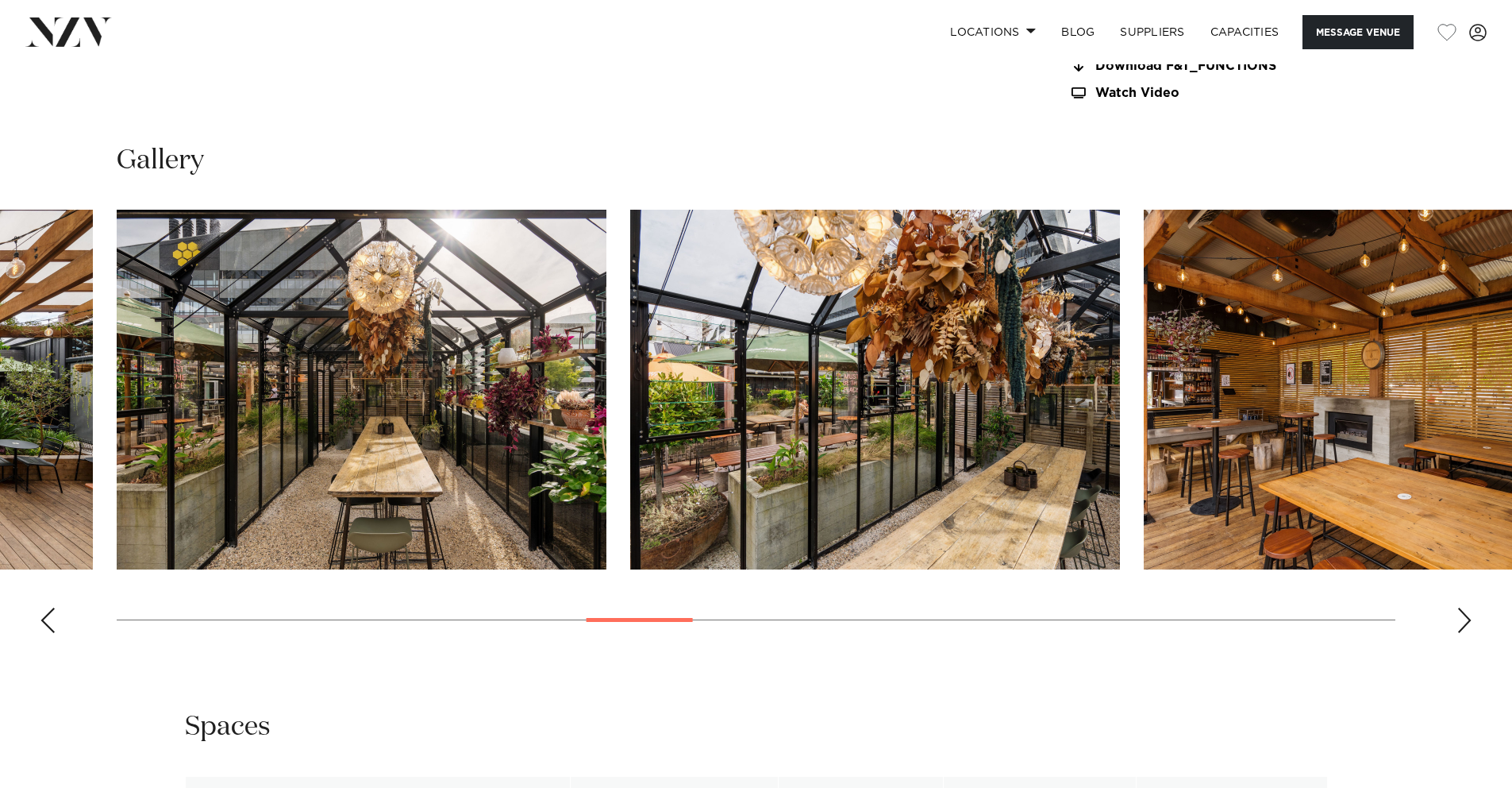
click at [1203, 612] on div "Next slide" at bounding box center [1465, 620] width 16 height 25
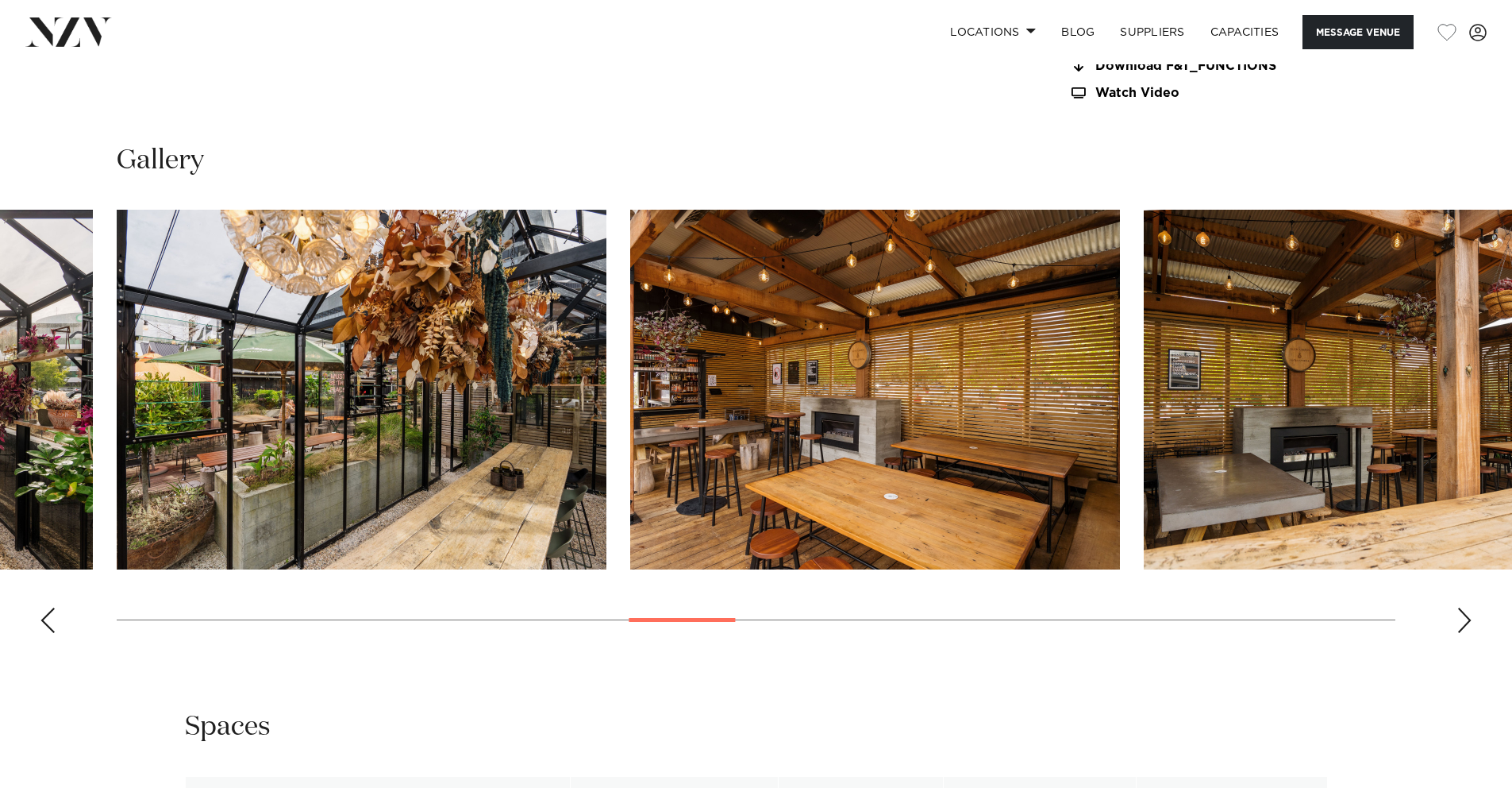
click at [1203, 612] on div "Next slide" at bounding box center [1465, 620] width 16 height 25
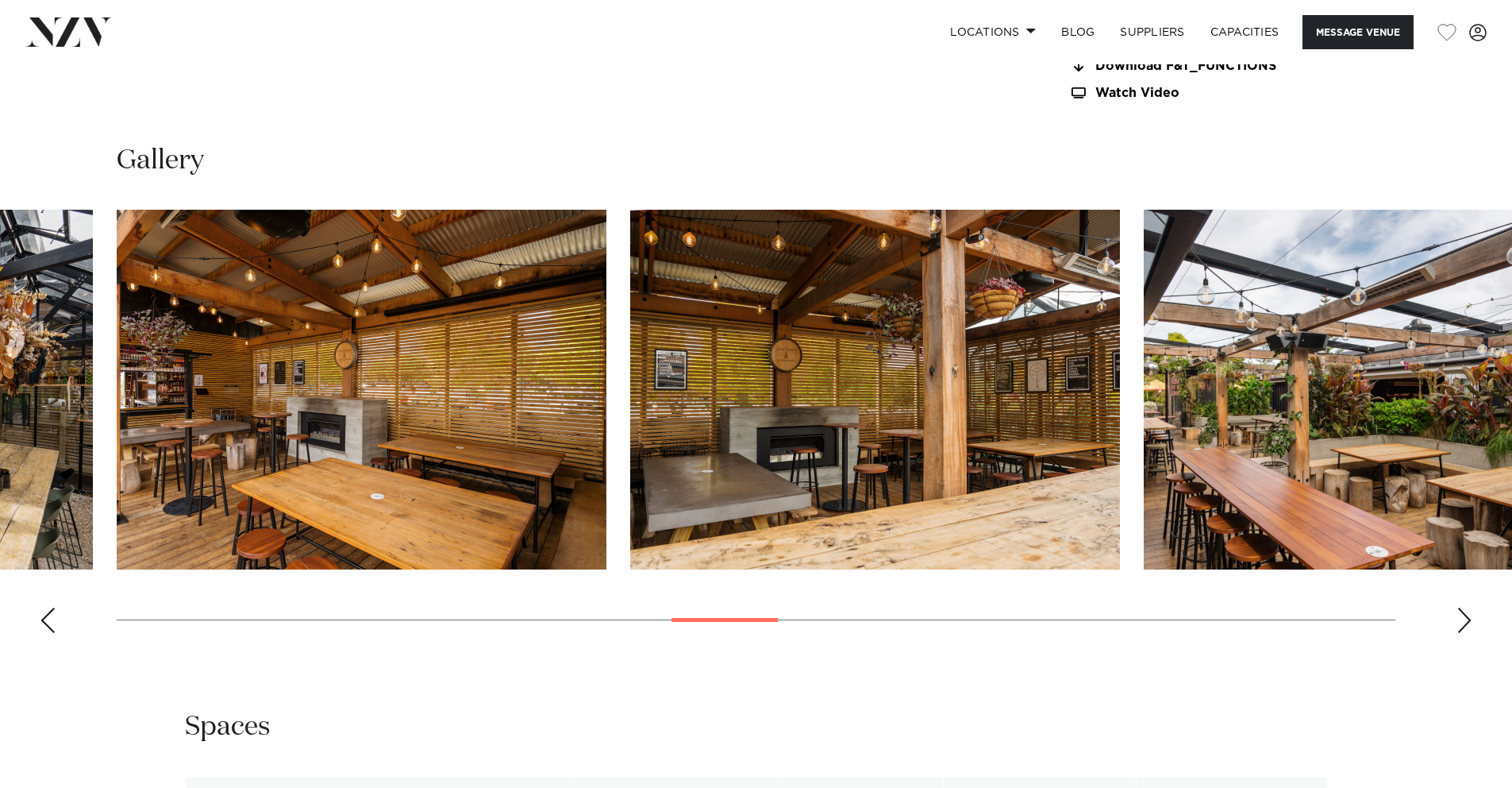
click at [1203, 612] on div "Next slide" at bounding box center [1465, 620] width 16 height 25
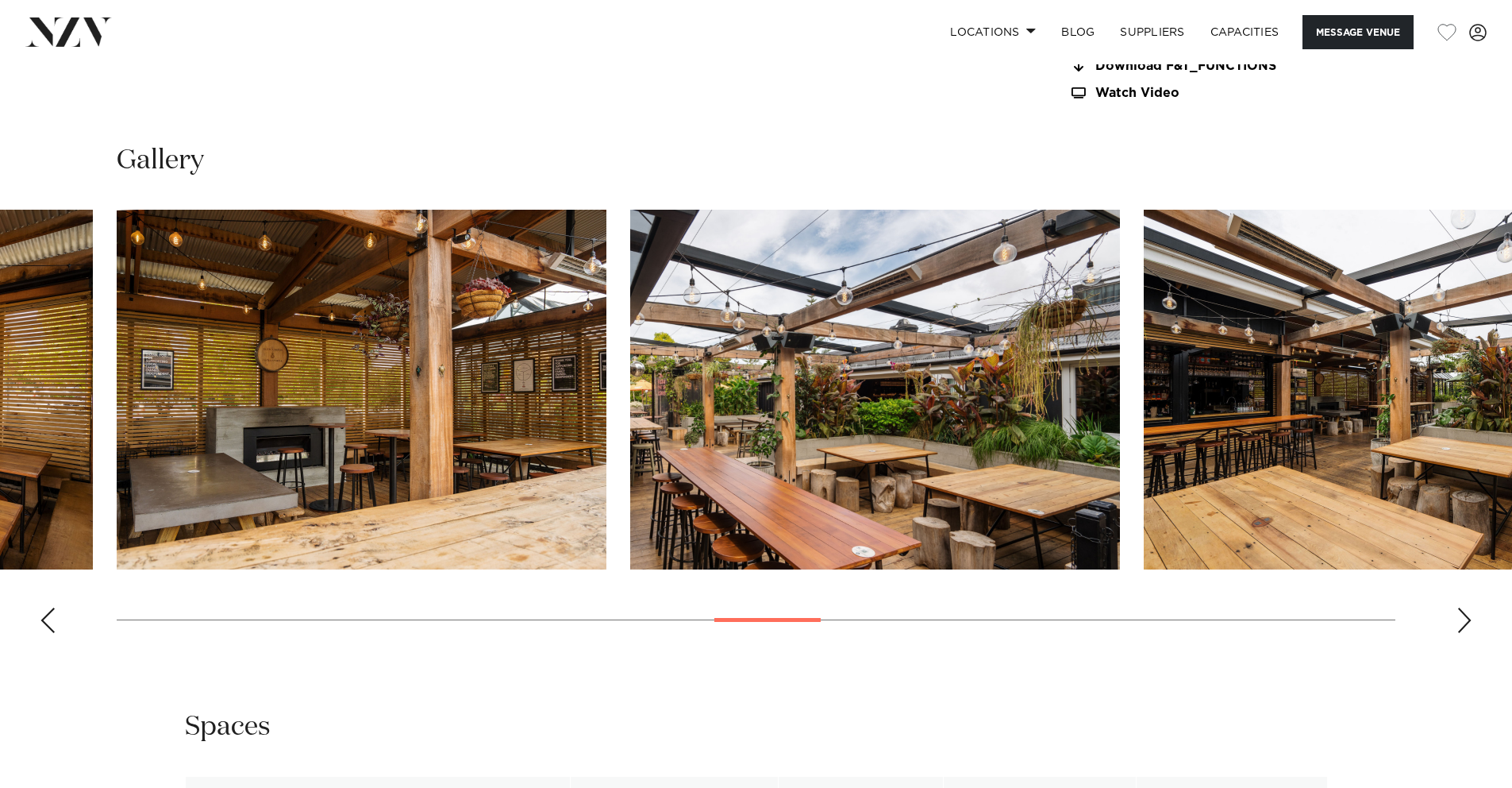
click at [1203, 612] on div "Next slide" at bounding box center [1465, 620] width 16 height 25
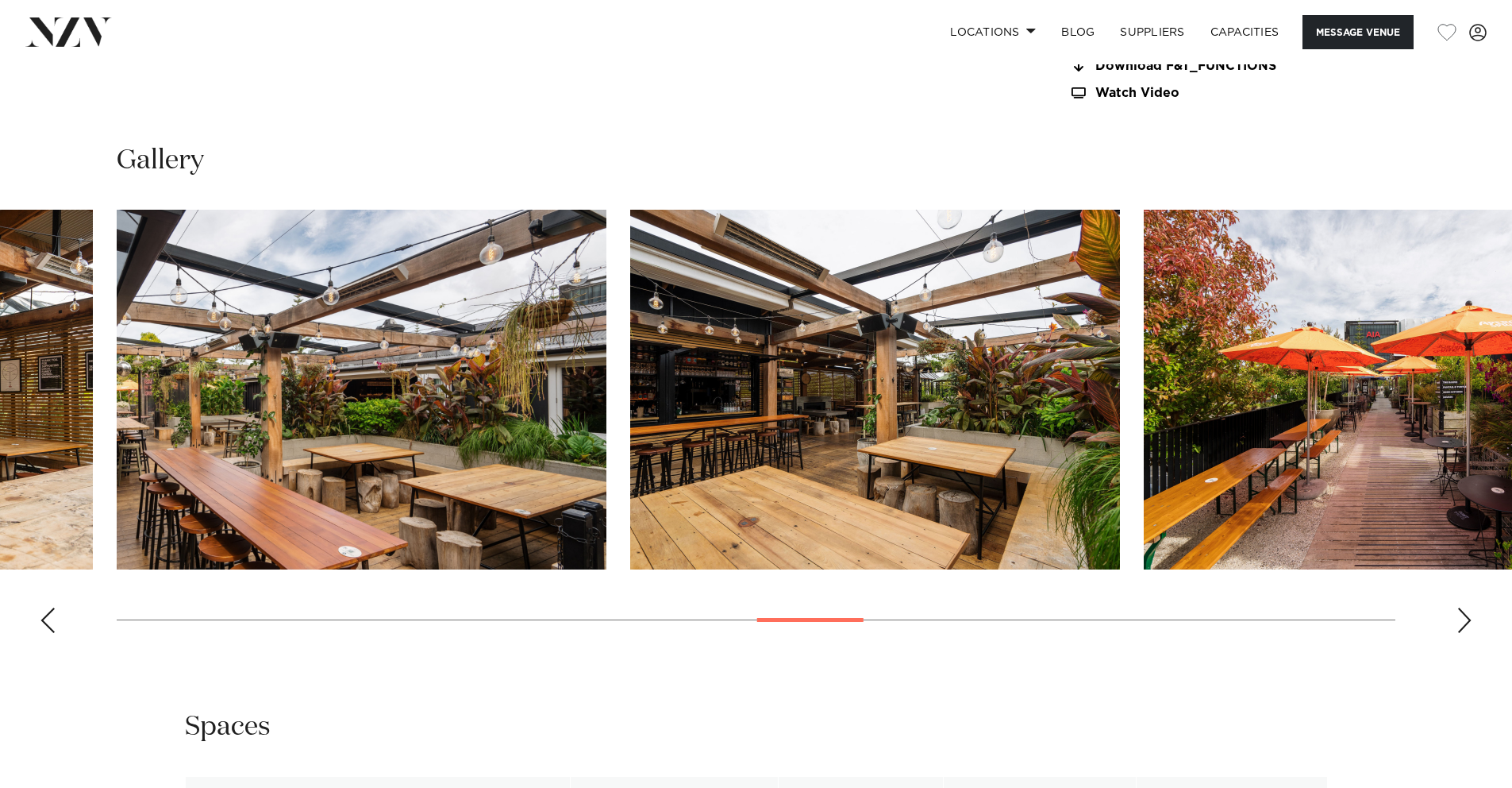
click at [1203, 612] on div "Next slide" at bounding box center [1465, 620] width 16 height 25
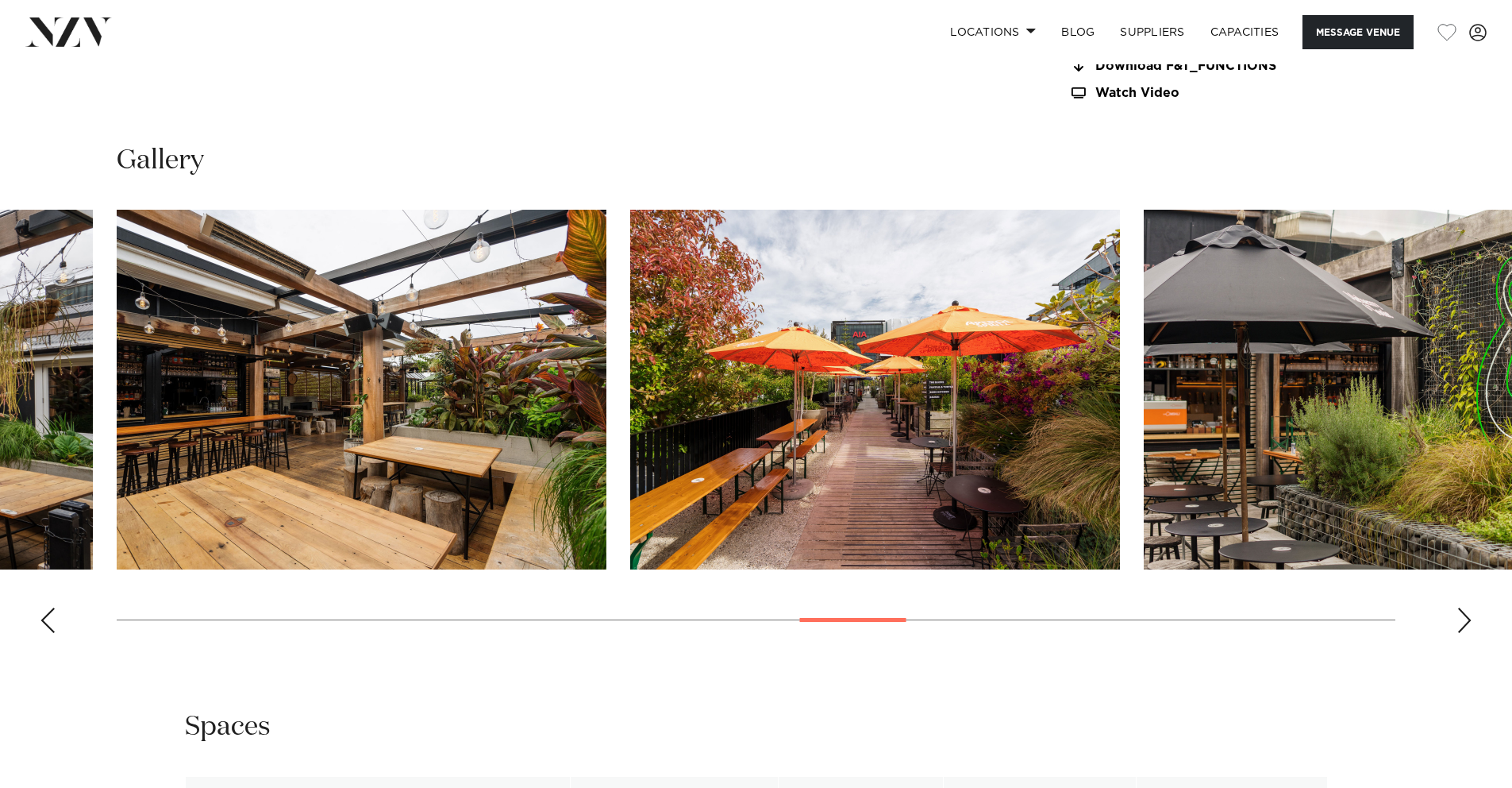
click at [1203, 612] on div "Next slide" at bounding box center [1465, 620] width 16 height 25
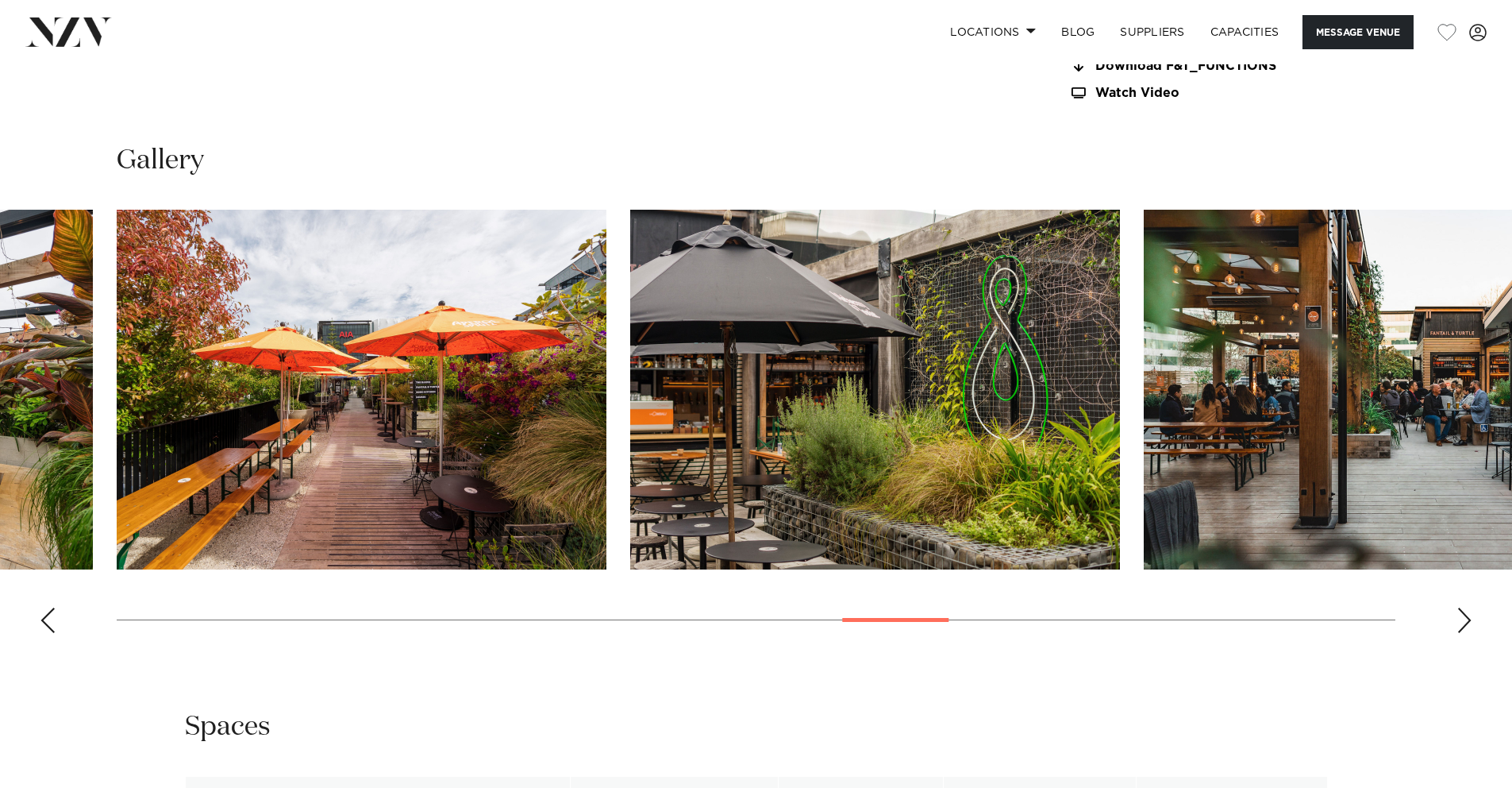
click at [1203, 612] on div "Next slide" at bounding box center [1465, 620] width 16 height 25
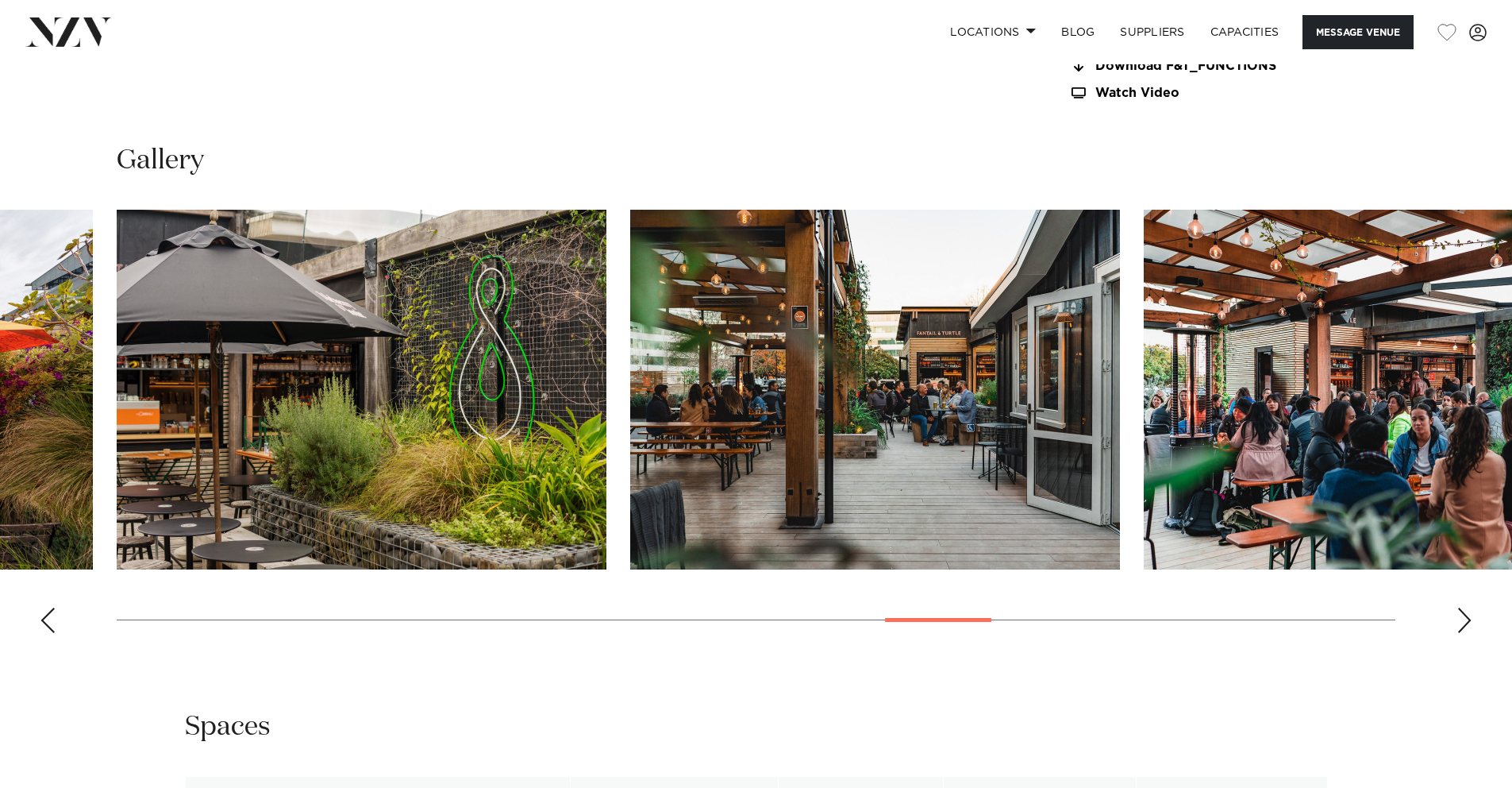
click at [1203, 612] on div "Next slide" at bounding box center [1465, 620] width 16 height 25
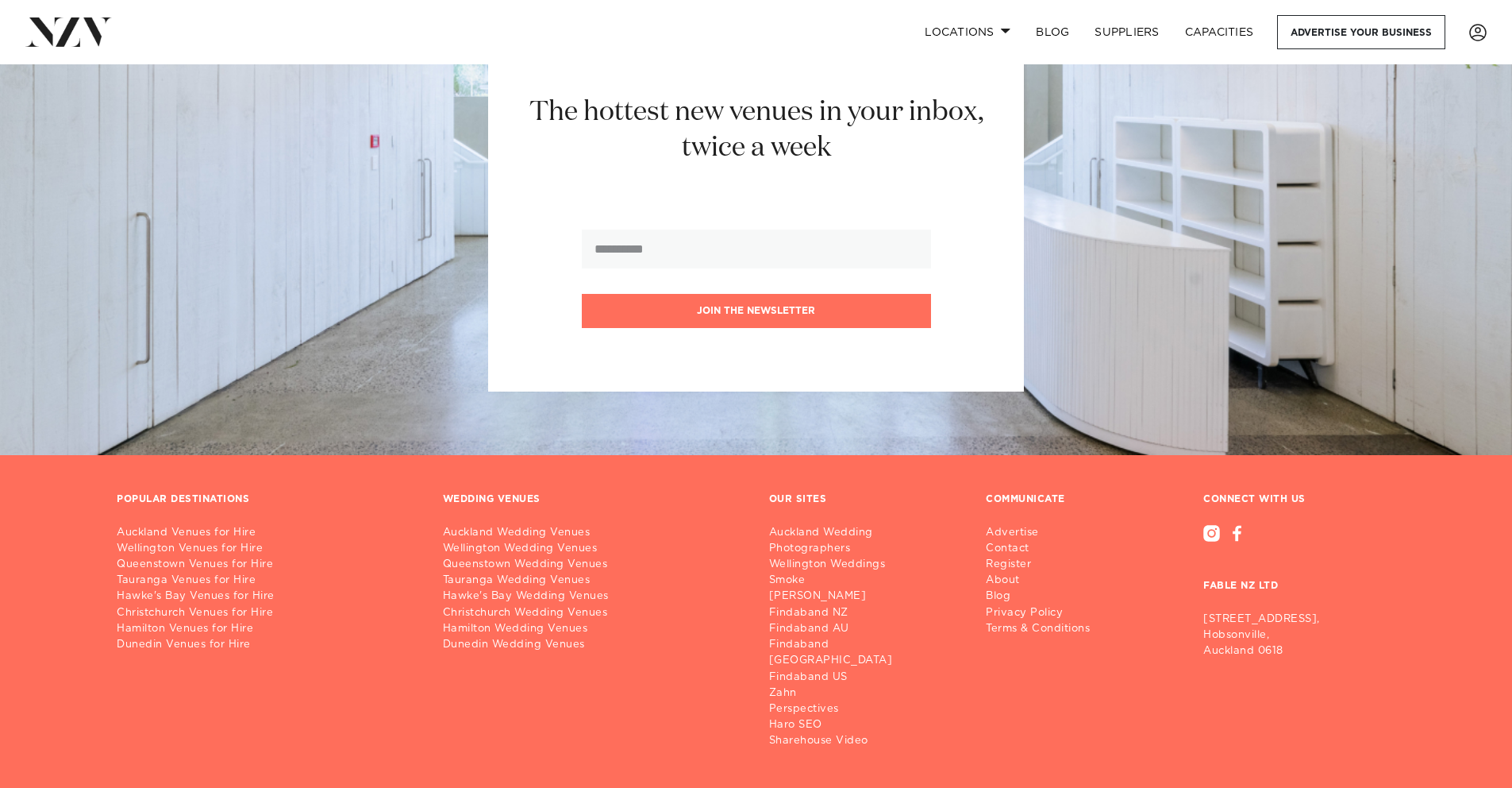
scroll to position [299, 0]
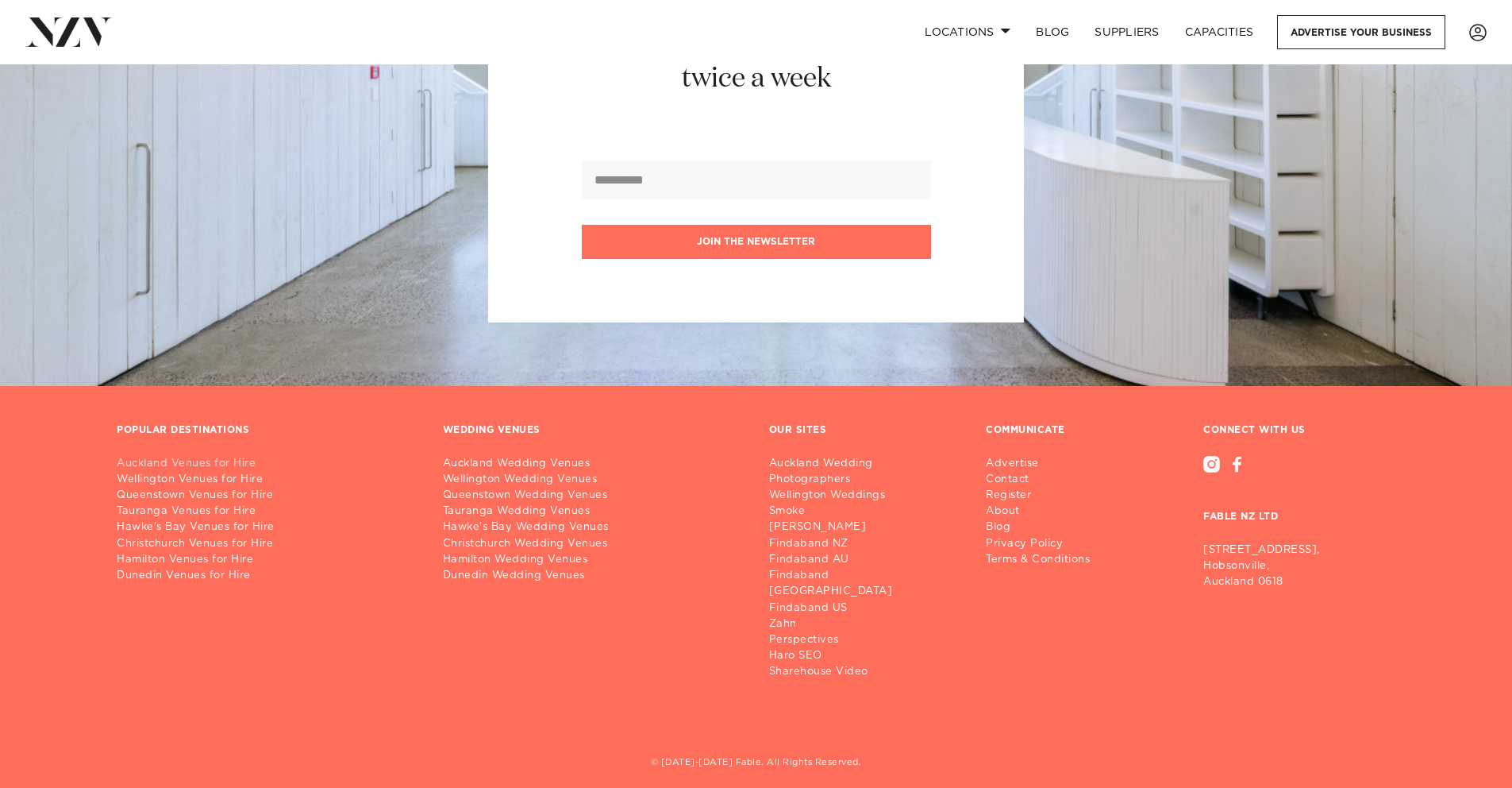
click at [218, 465] on link "Auckland Venues for Hire" at bounding box center [267, 464] width 301 height 16
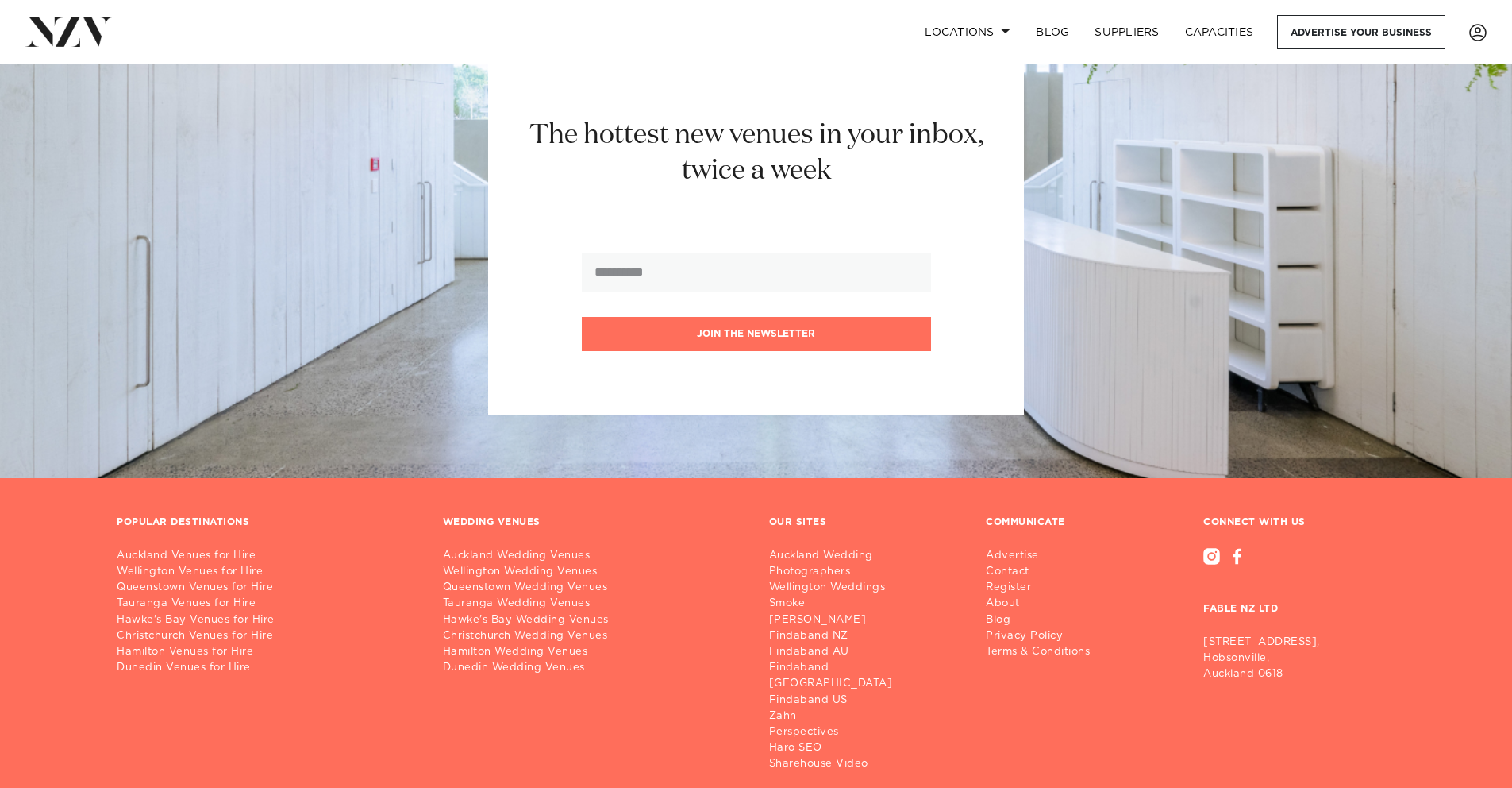
scroll to position [18621, 0]
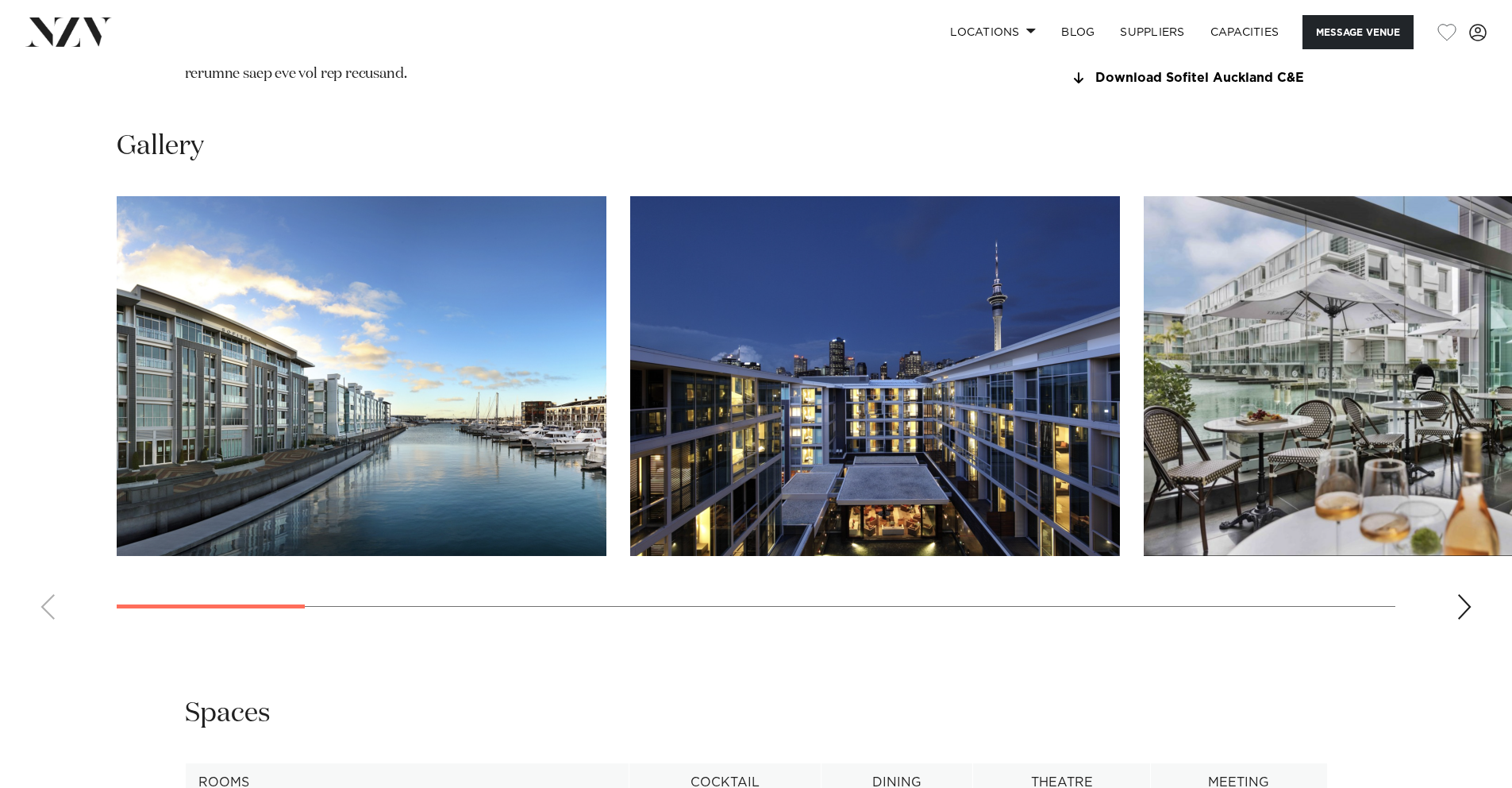
scroll to position [1611, 0]
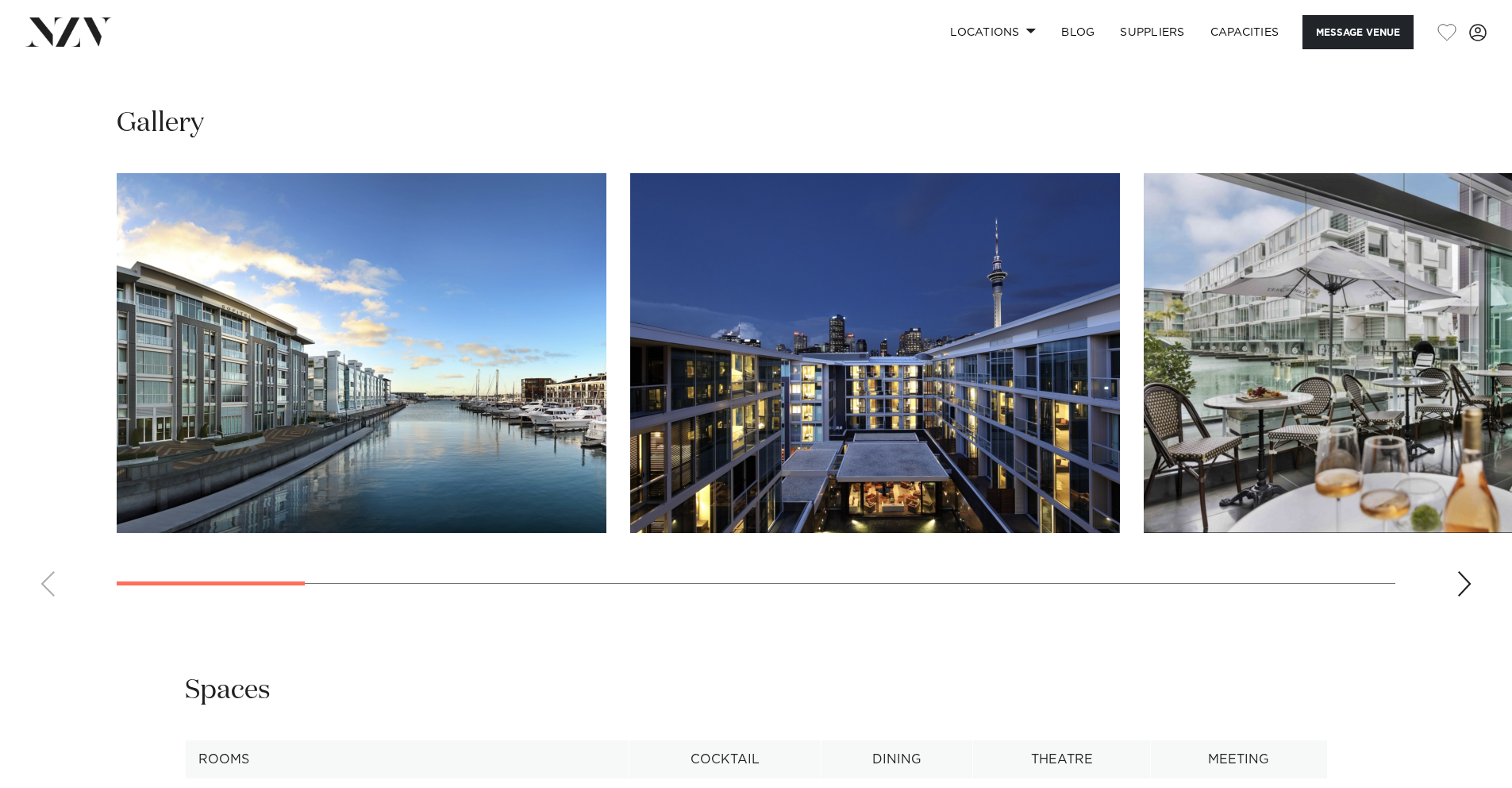
click at [1464, 597] on div "Next slide" at bounding box center [1465, 583] width 16 height 25
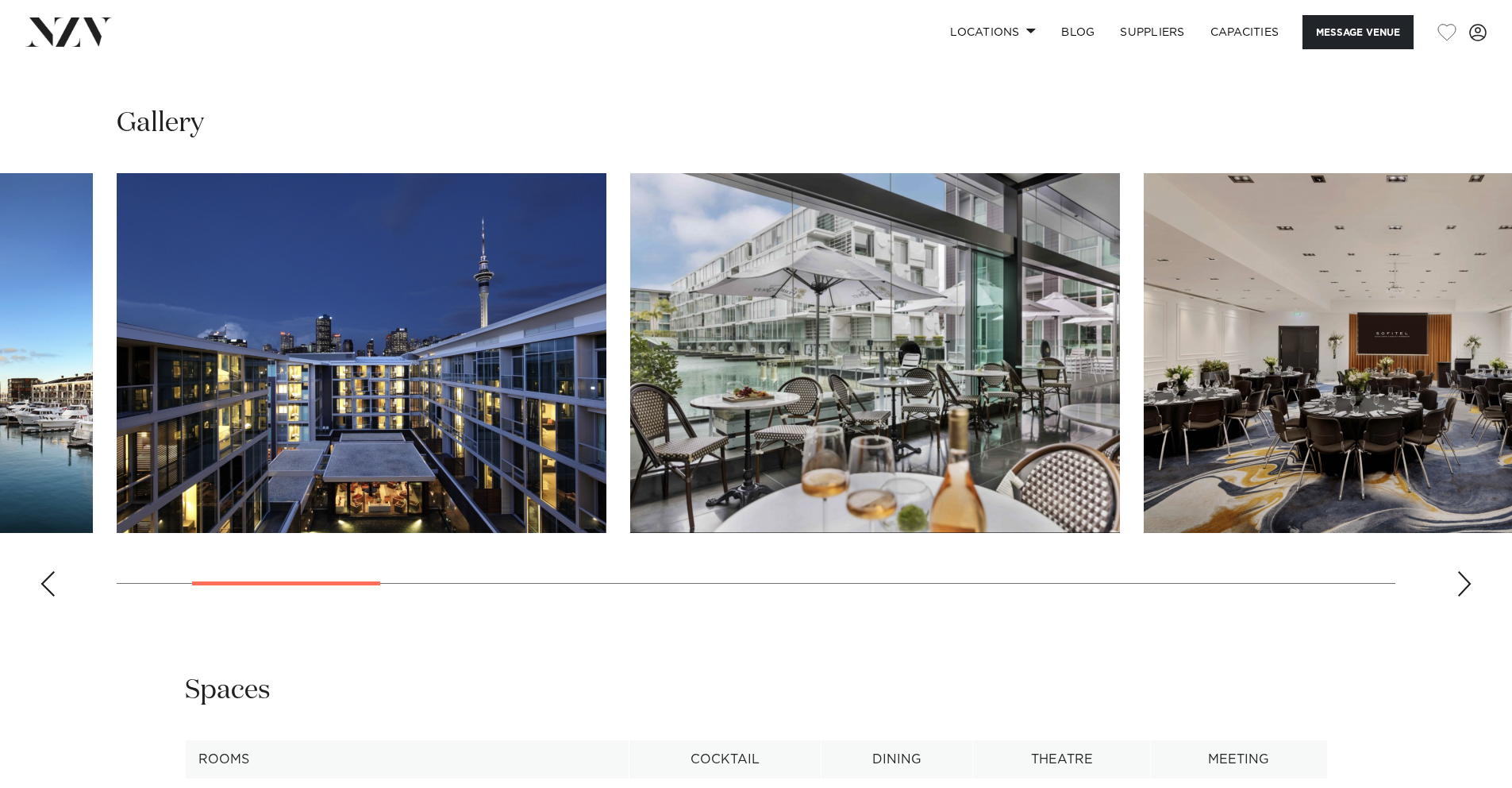
click at [1464, 597] on div "Next slide" at bounding box center [1465, 583] width 16 height 25
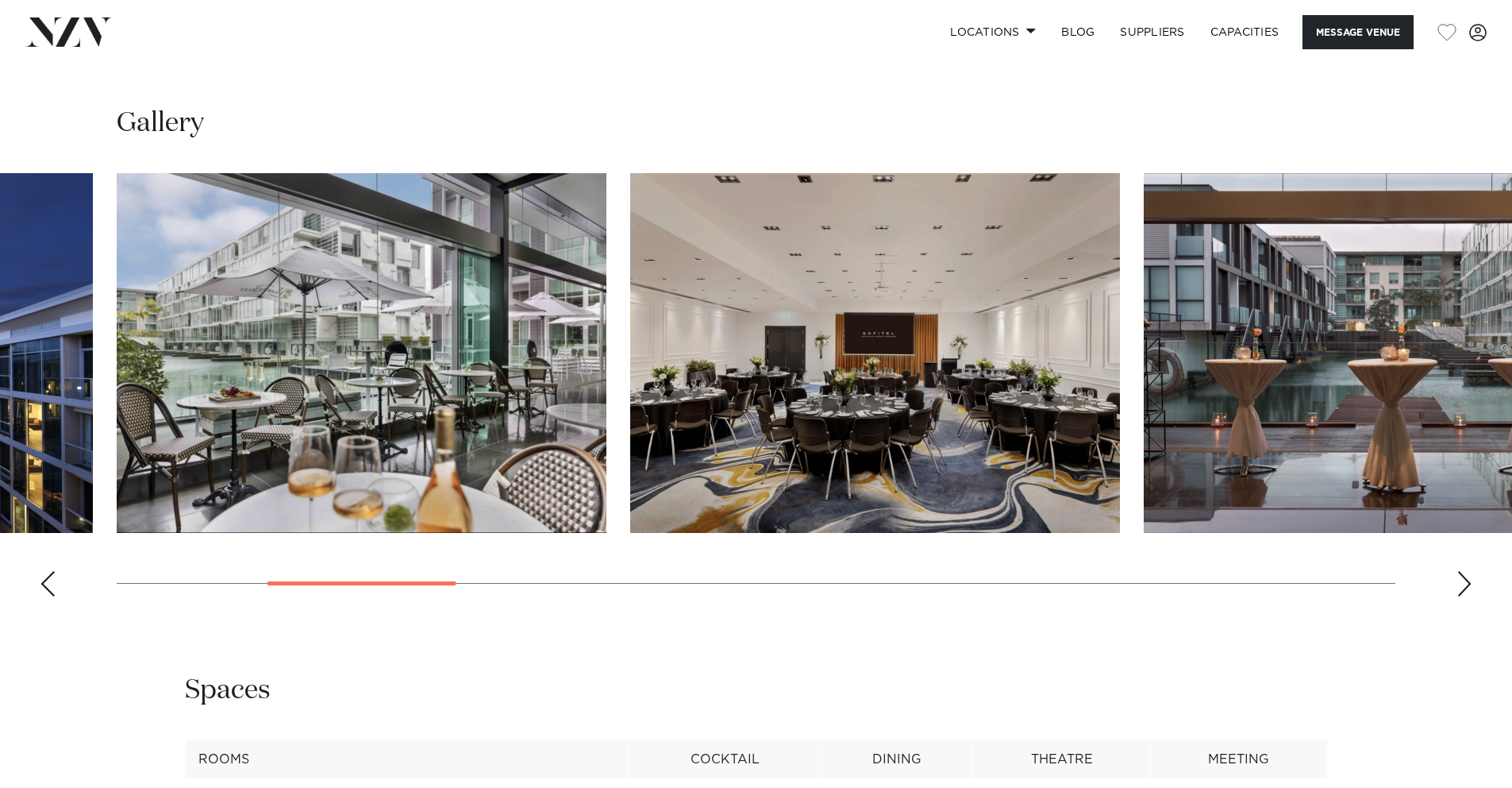
click at [1464, 597] on div "Next slide" at bounding box center [1465, 583] width 16 height 25
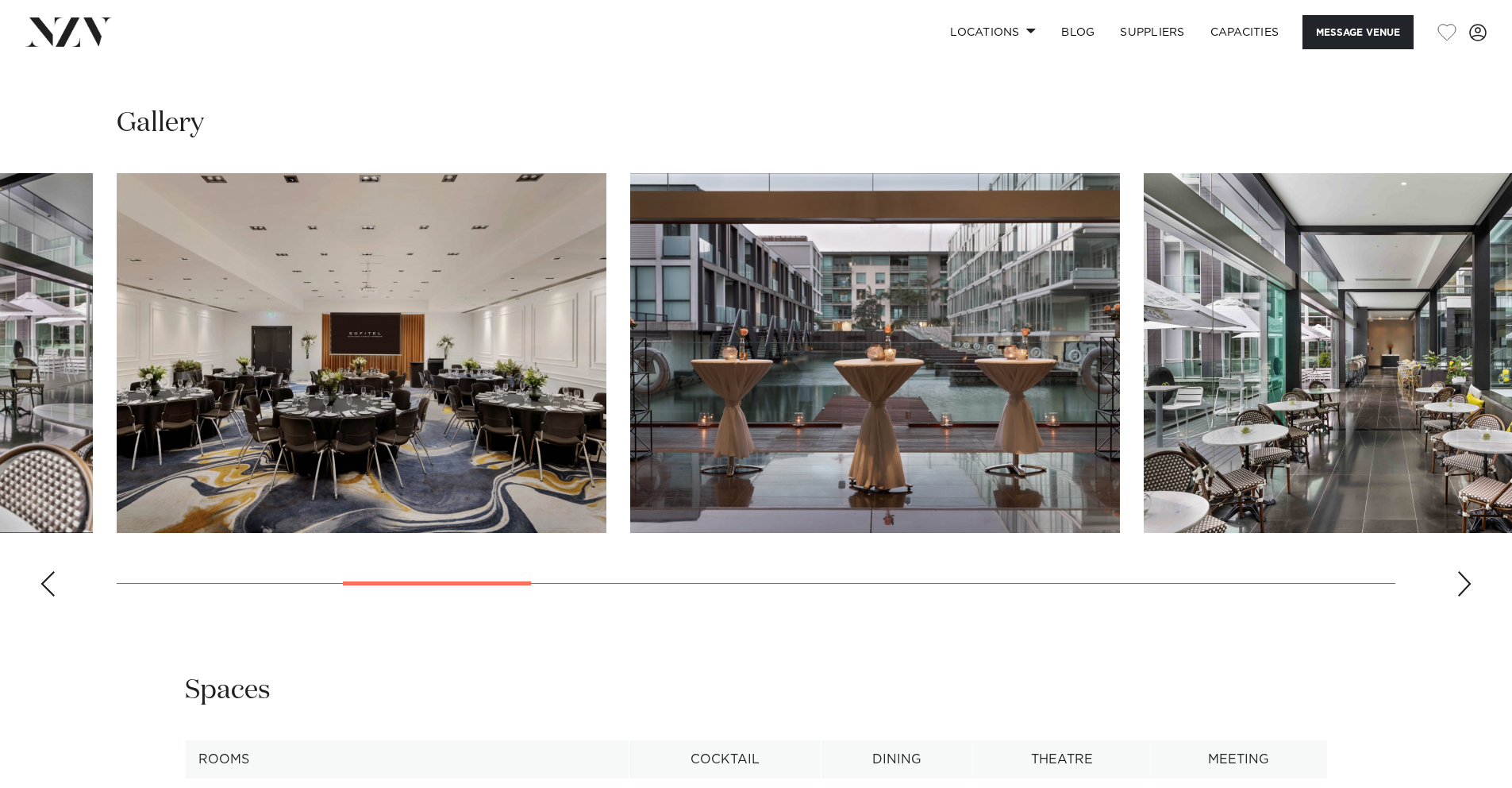
click at [1464, 597] on div "Next slide" at bounding box center [1465, 583] width 16 height 25
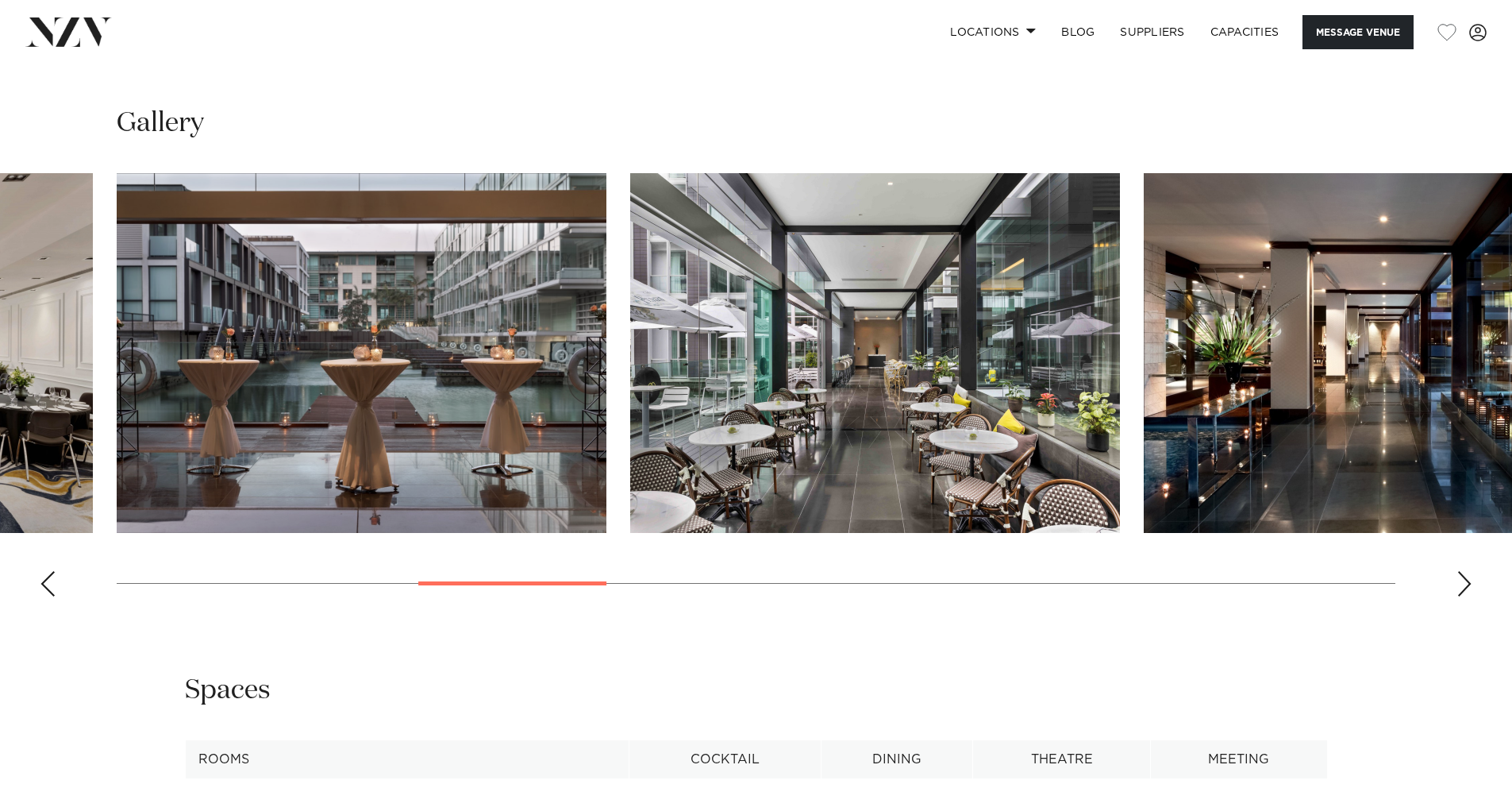
click at [1464, 597] on div "Next slide" at bounding box center [1465, 583] width 16 height 25
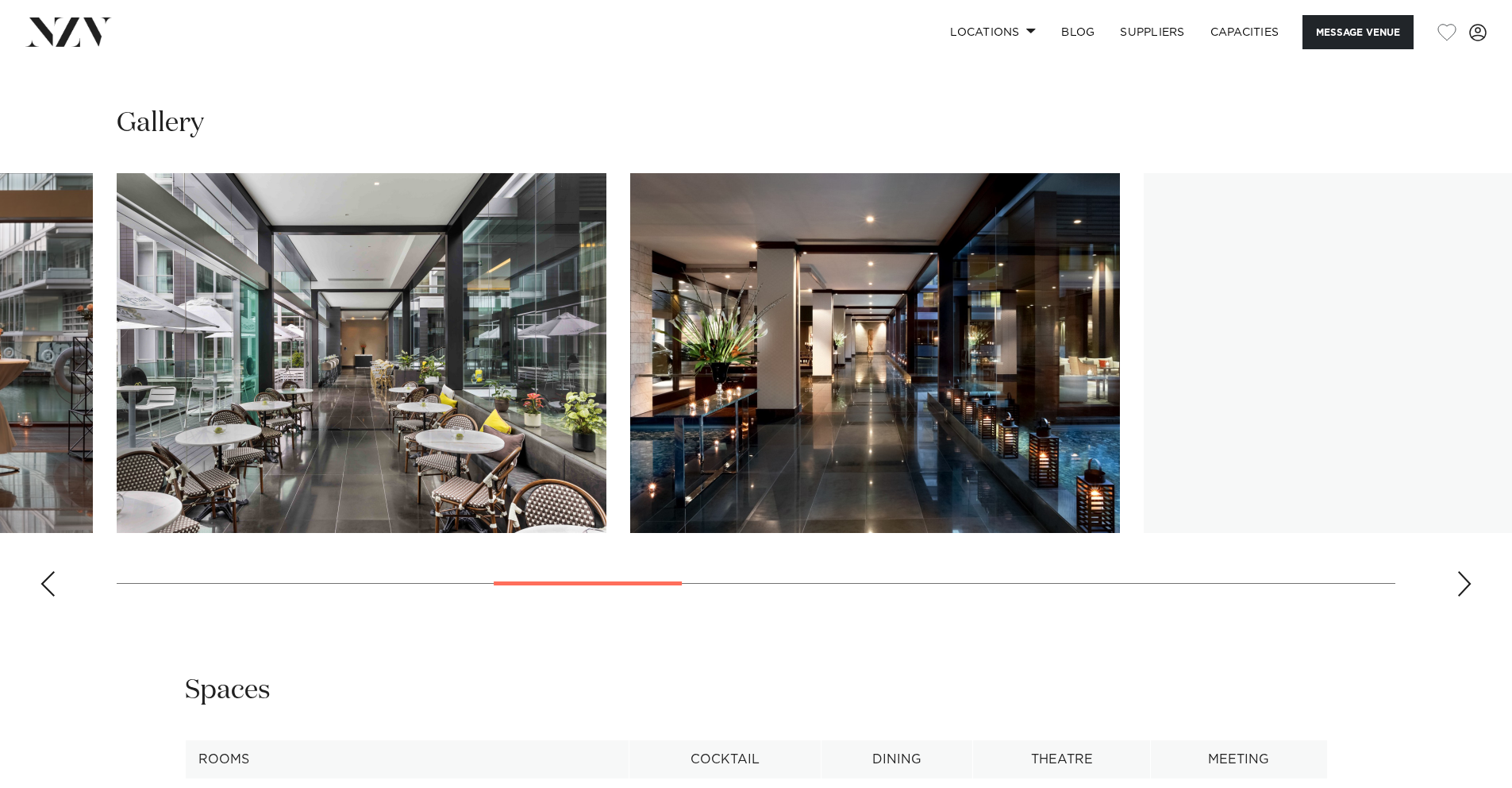
click at [1464, 597] on div "Next slide" at bounding box center [1465, 583] width 16 height 25
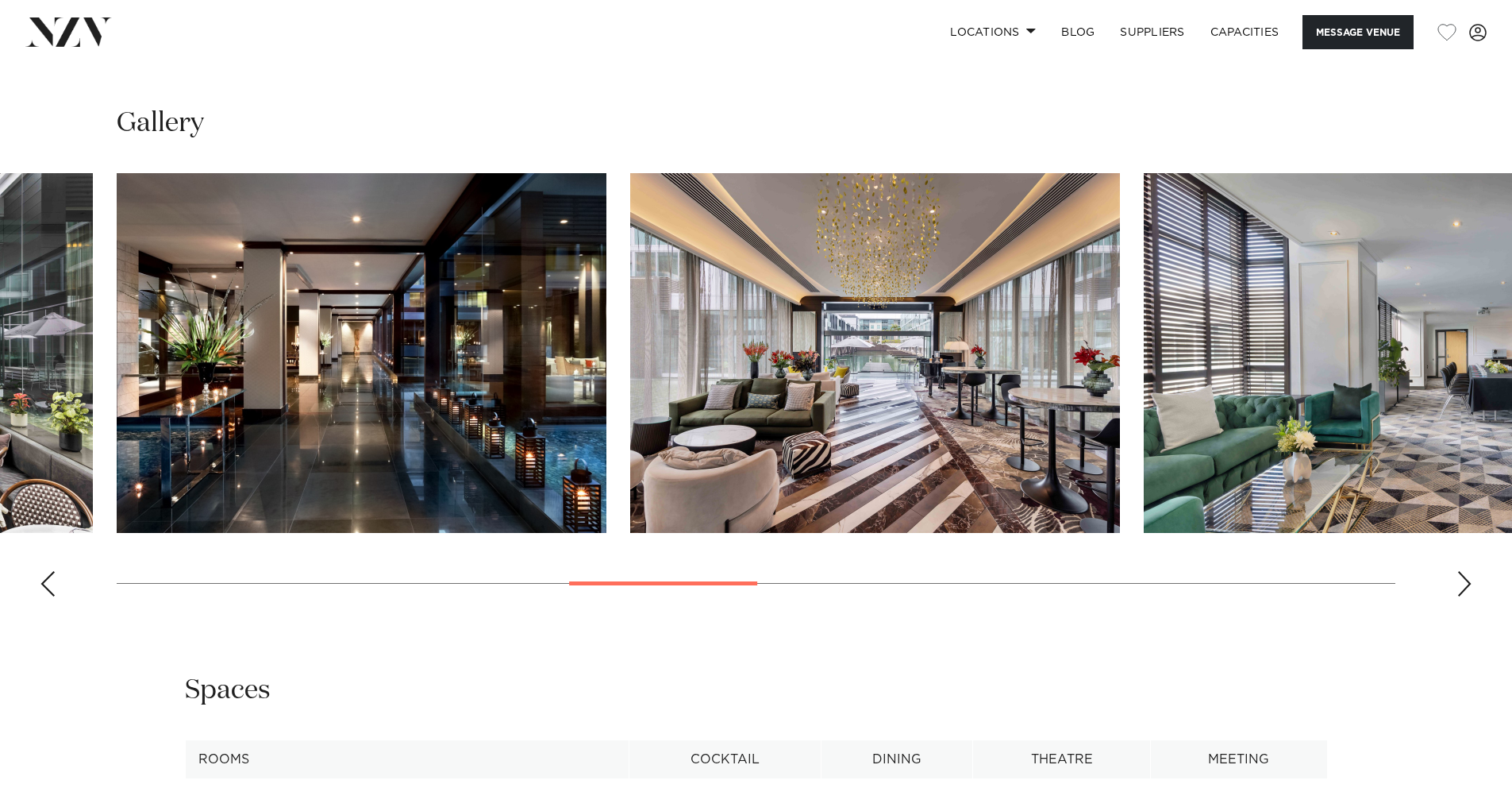
click at [1464, 597] on div "Next slide" at bounding box center [1465, 583] width 16 height 25
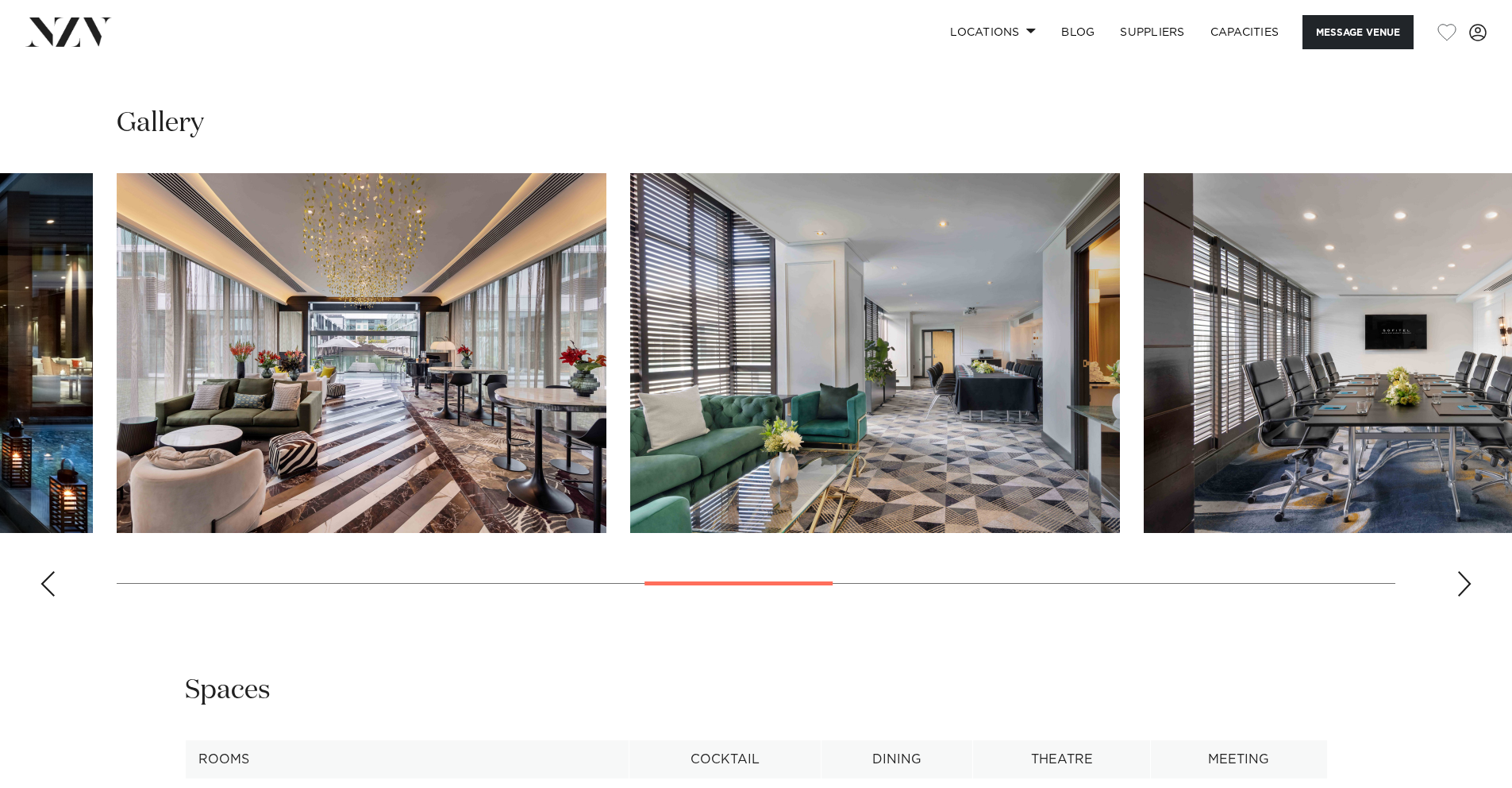
click at [1464, 597] on div "Next slide" at bounding box center [1465, 583] width 16 height 25
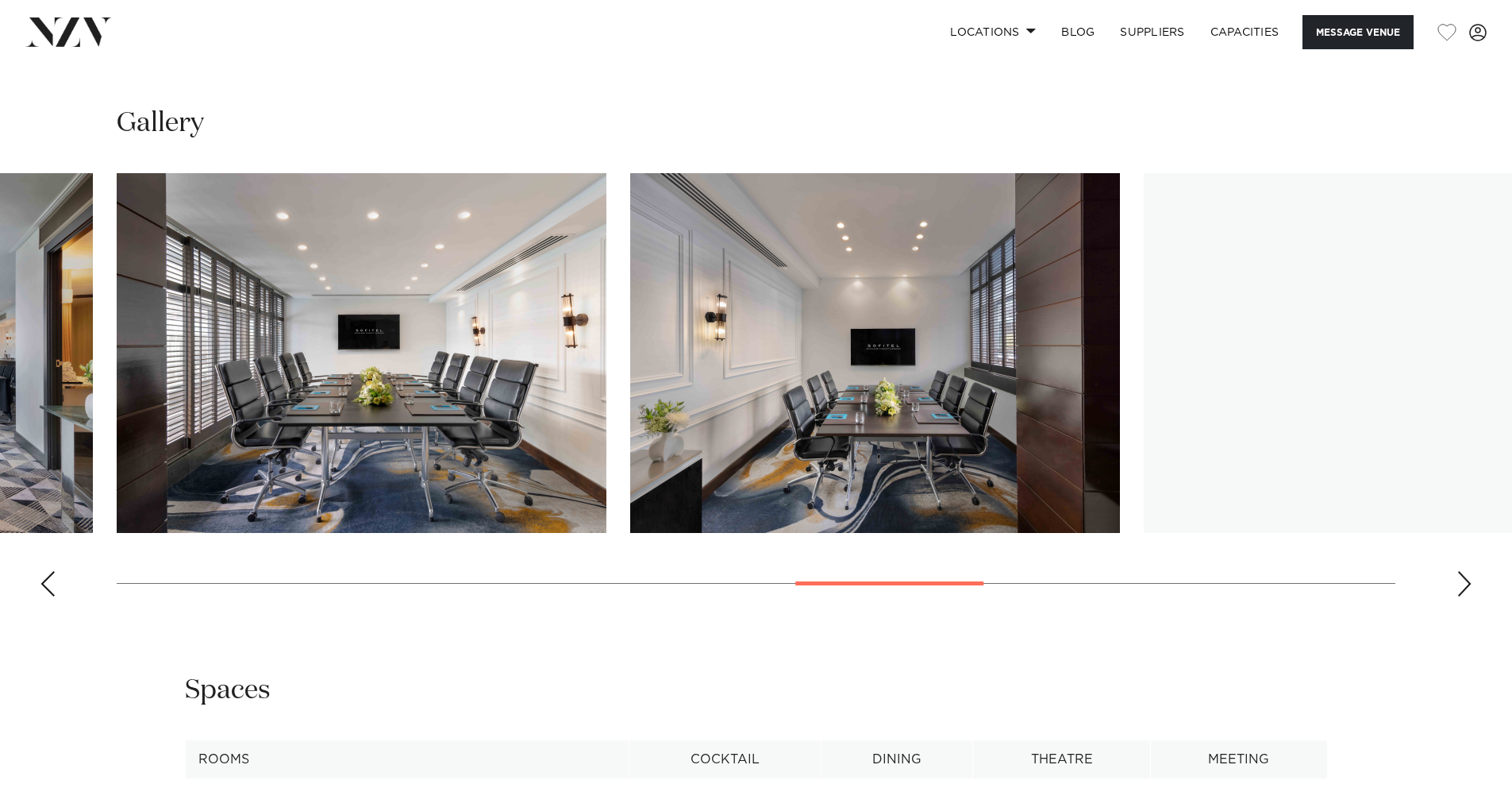
click at [1464, 597] on div "Next slide" at bounding box center [1465, 583] width 16 height 25
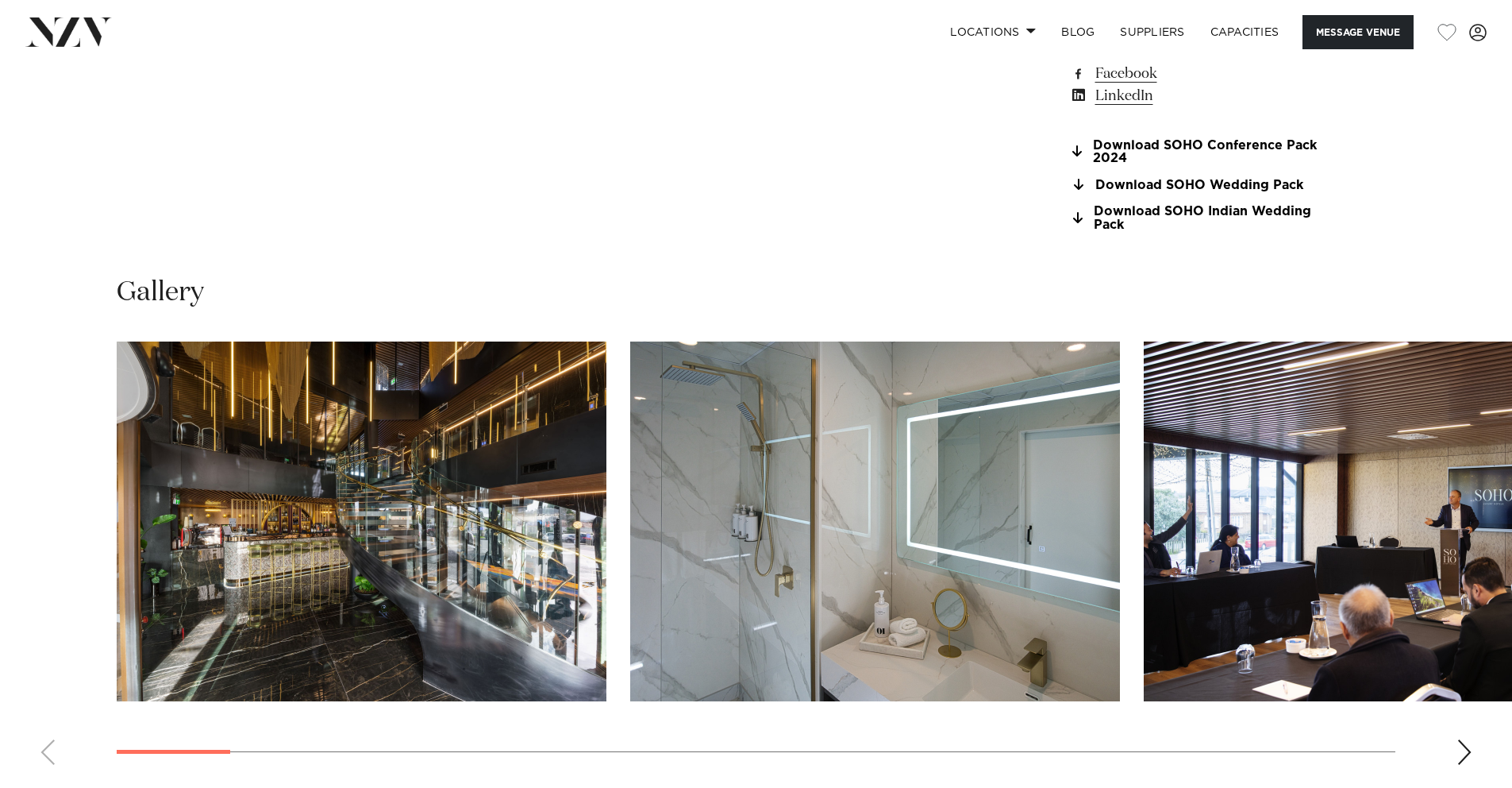
scroll to position [1561, 0]
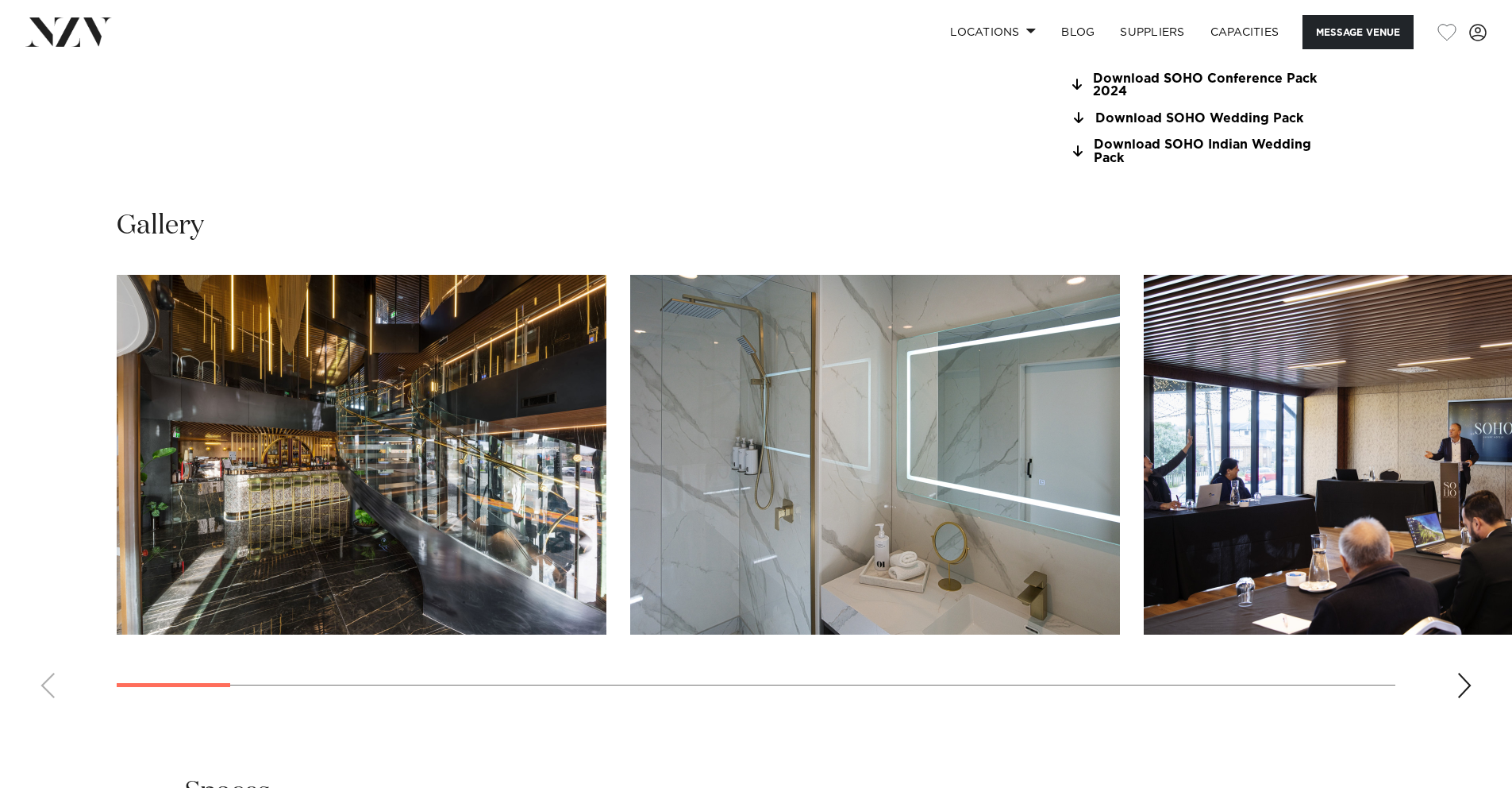
click at [1464, 687] on div "Next slide" at bounding box center [1465, 685] width 16 height 25
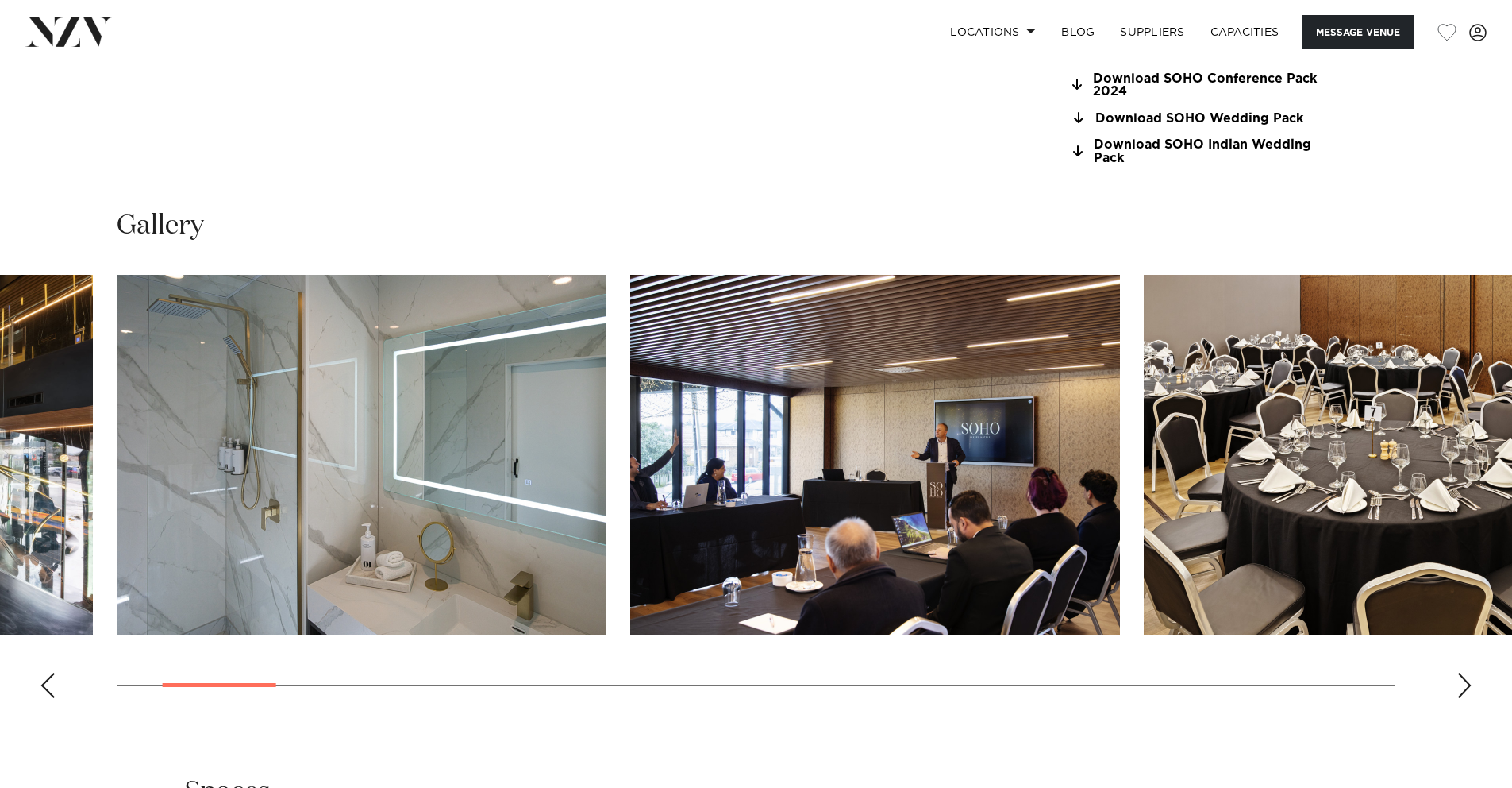
click at [1464, 687] on div "Next slide" at bounding box center [1465, 685] width 16 height 25
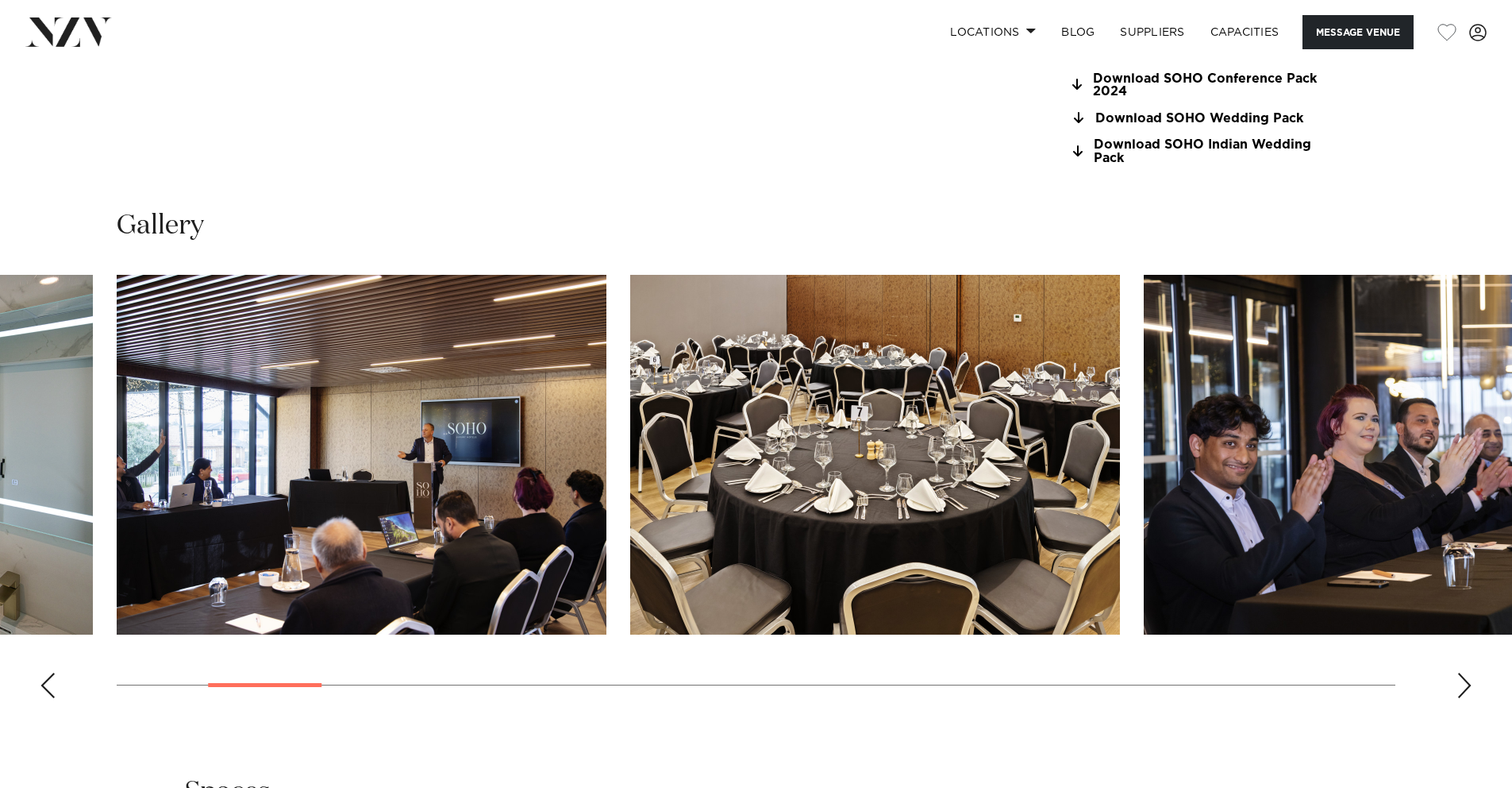
click at [1464, 687] on div "Next slide" at bounding box center [1465, 685] width 16 height 25
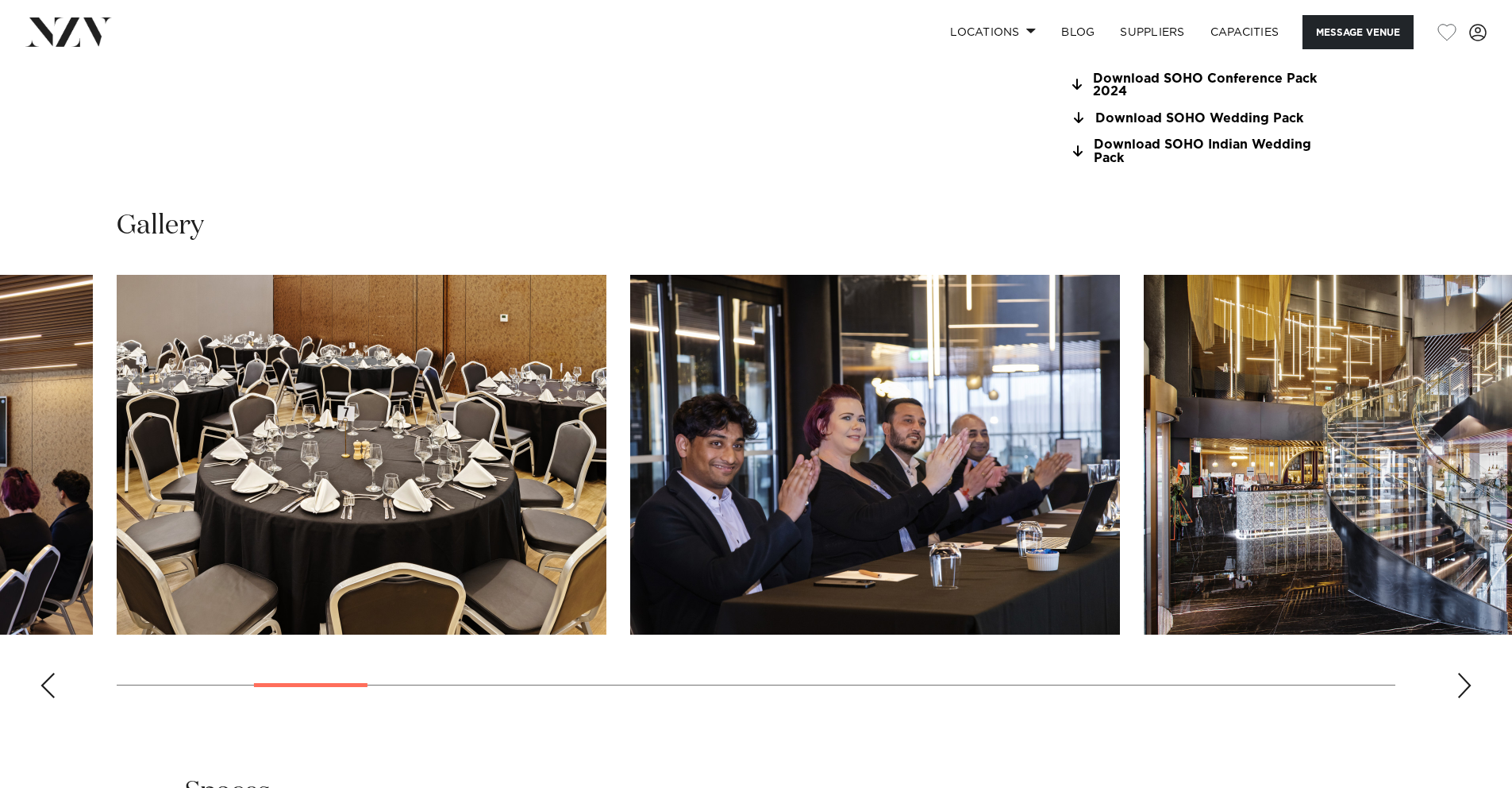
click at [1464, 687] on div "Next slide" at bounding box center [1465, 685] width 16 height 25
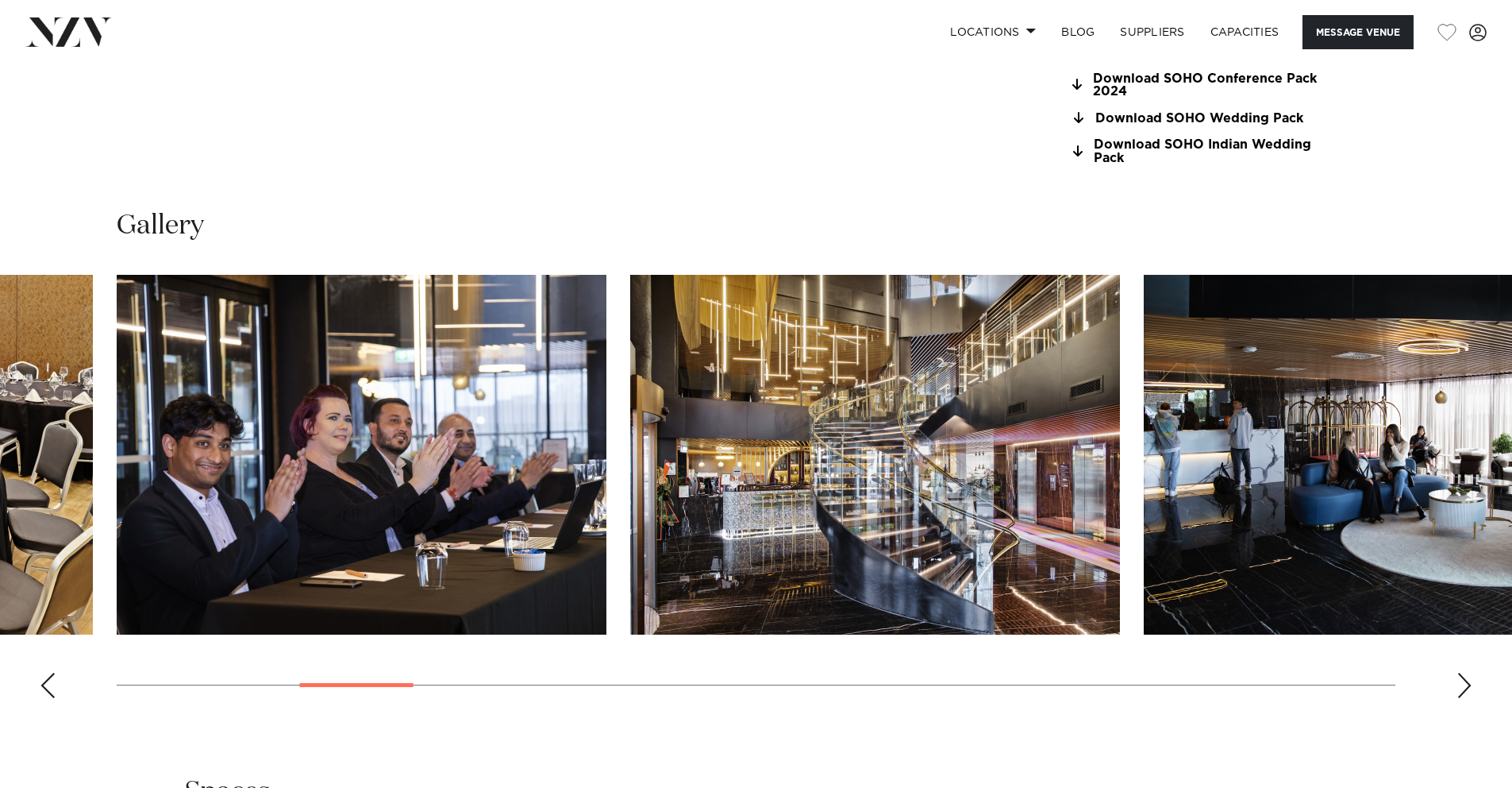
click at [1464, 687] on div "Next slide" at bounding box center [1465, 685] width 16 height 25
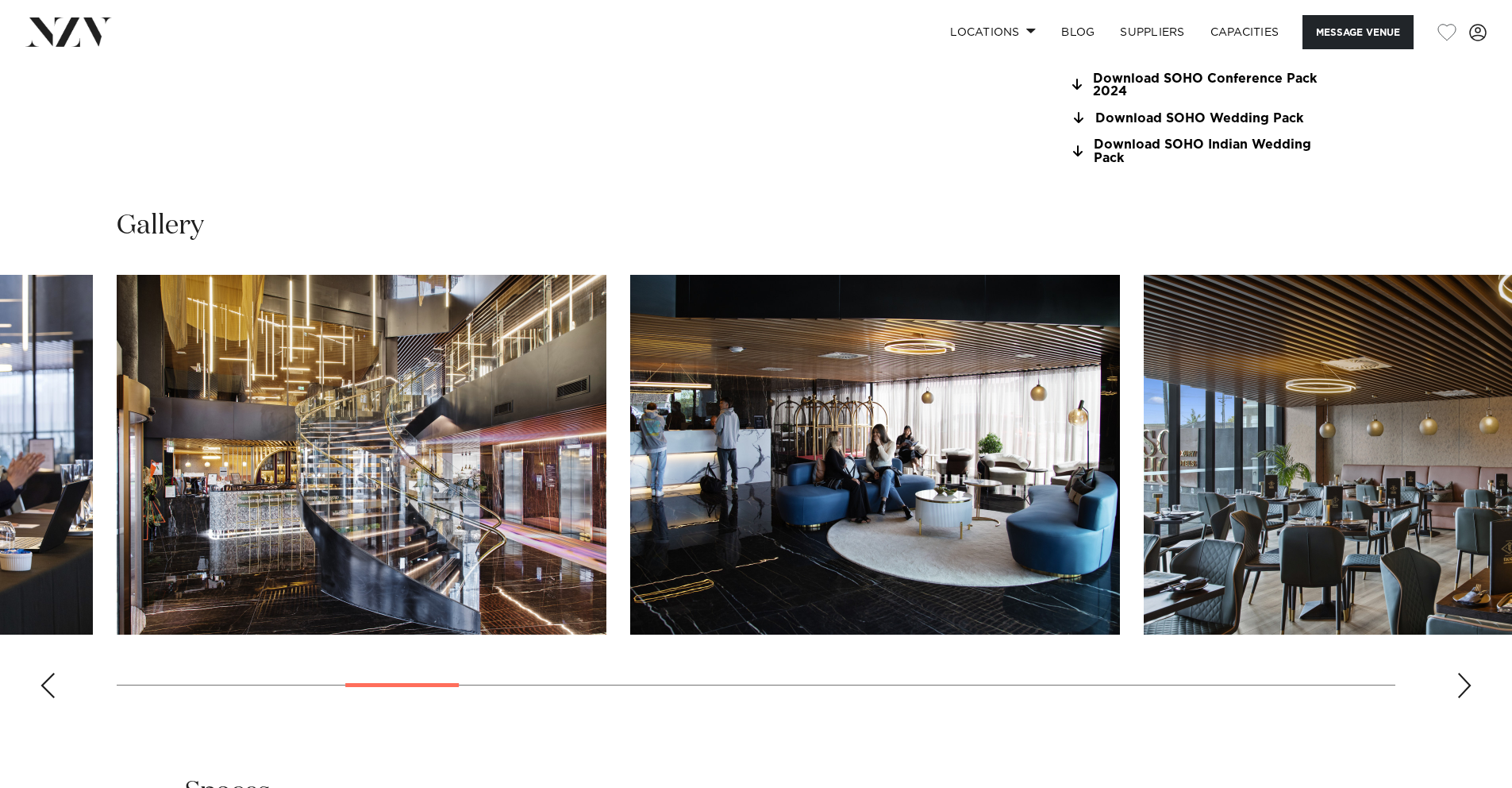
click at [1464, 687] on div "Next slide" at bounding box center [1465, 685] width 16 height 25
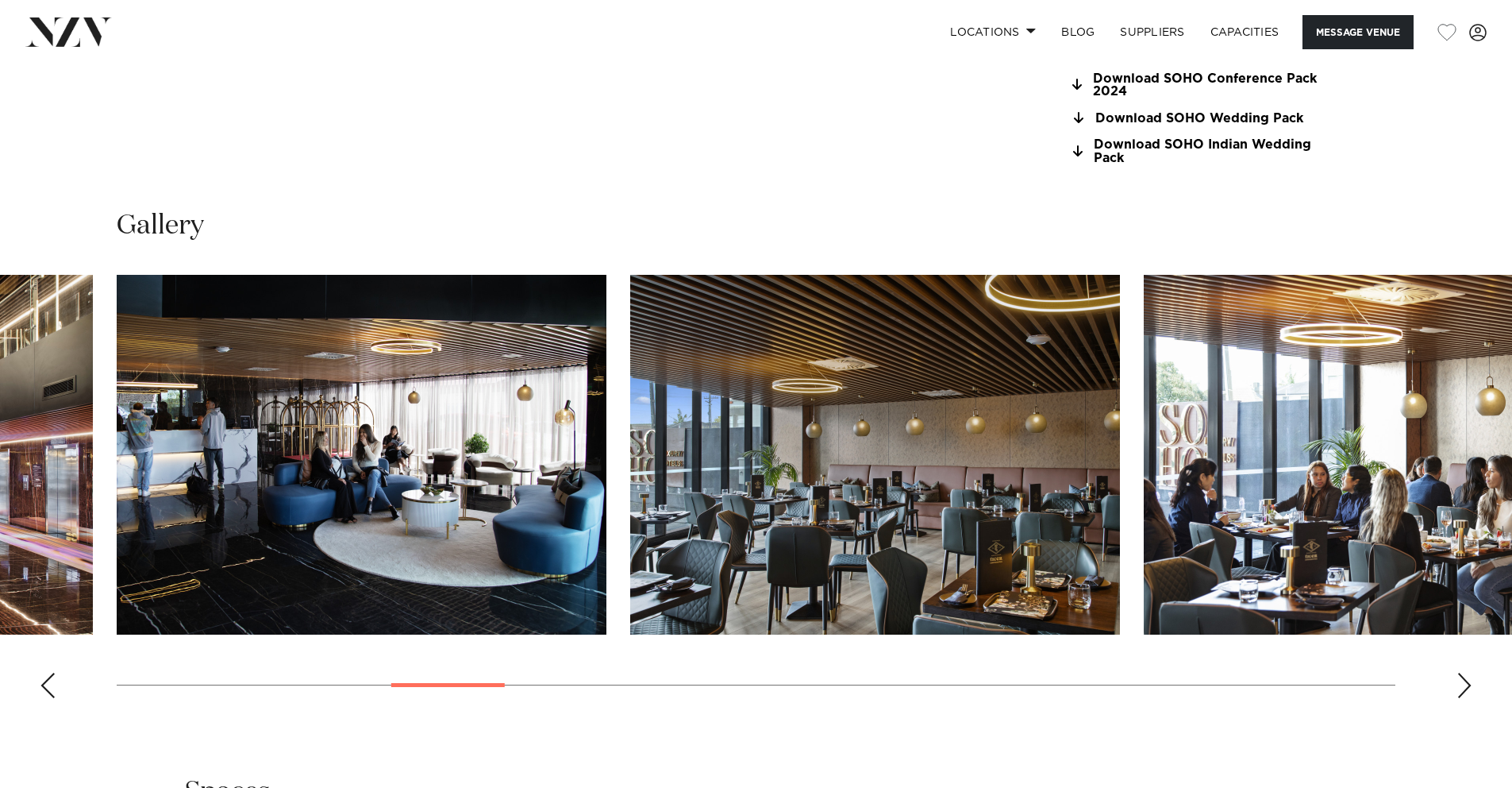
click at [1464, 687] on div "Next slide" at bounding box center [1465, 685] width 16 height 25
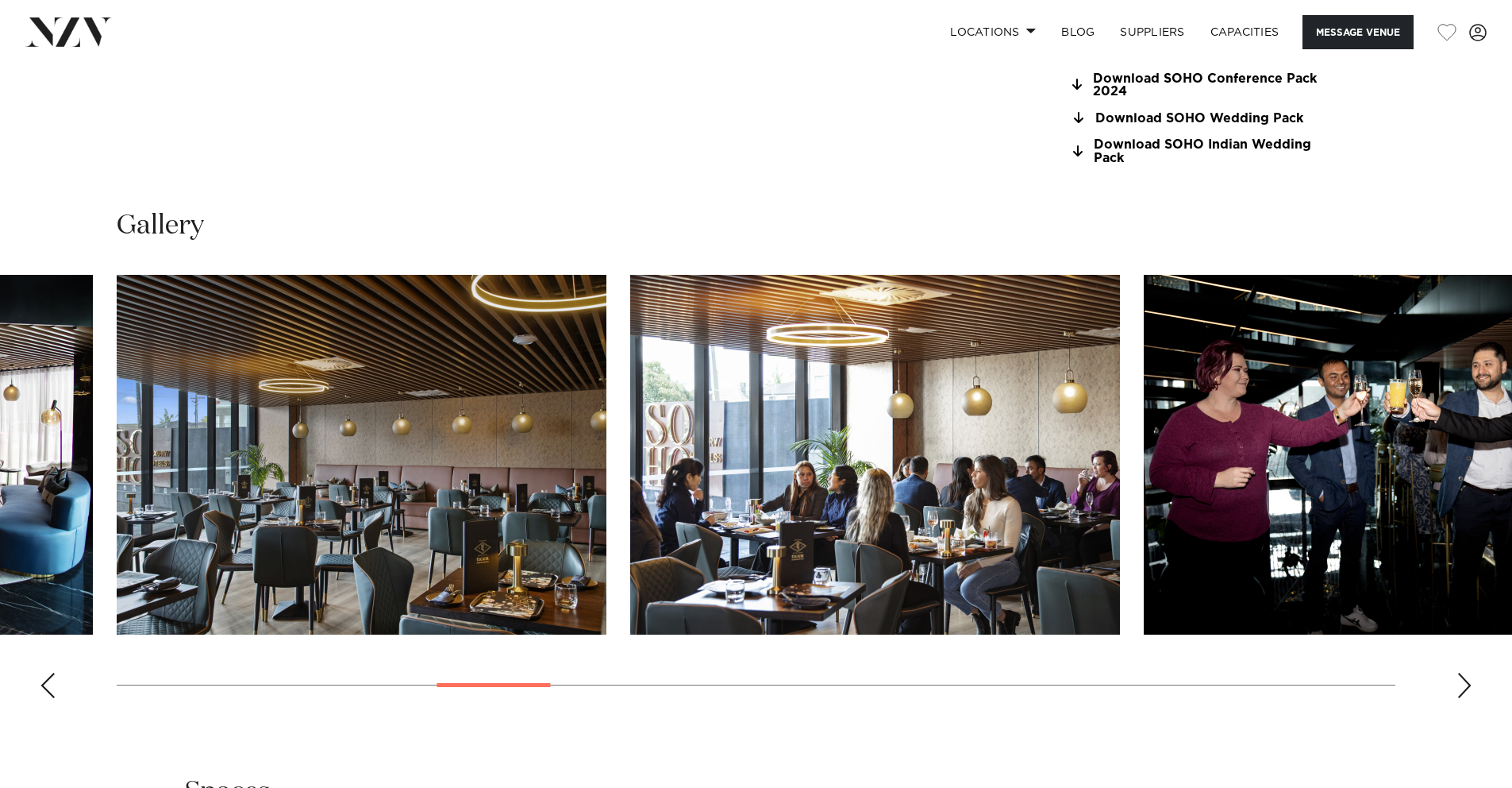
click at [1464, 687] on div "Next slide" at bounding box center [1465, 685] width 16 height 25
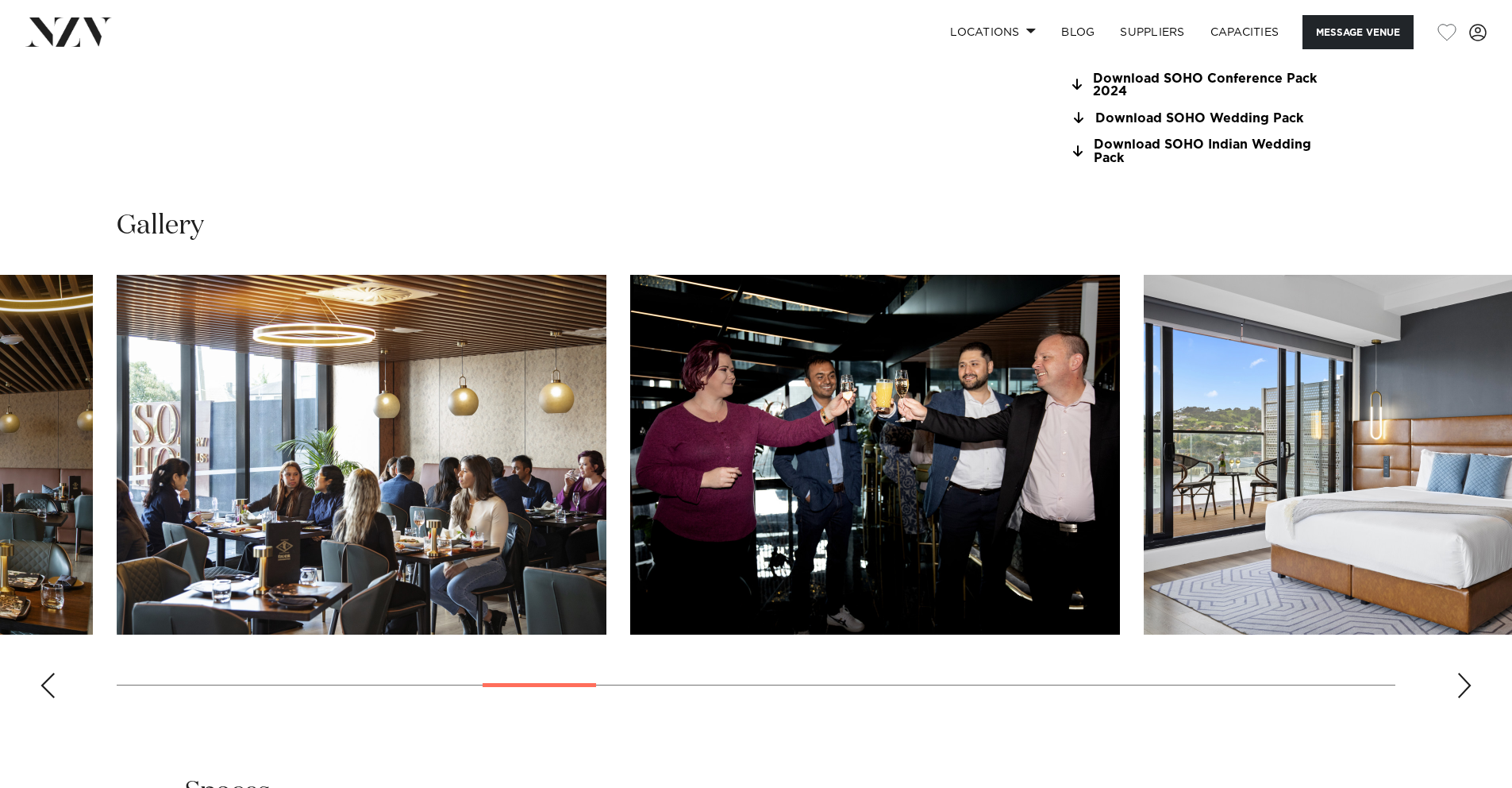
click at [1464, 687] on div "Next slide" at bounding box center [1465, 685] width 16 height 25
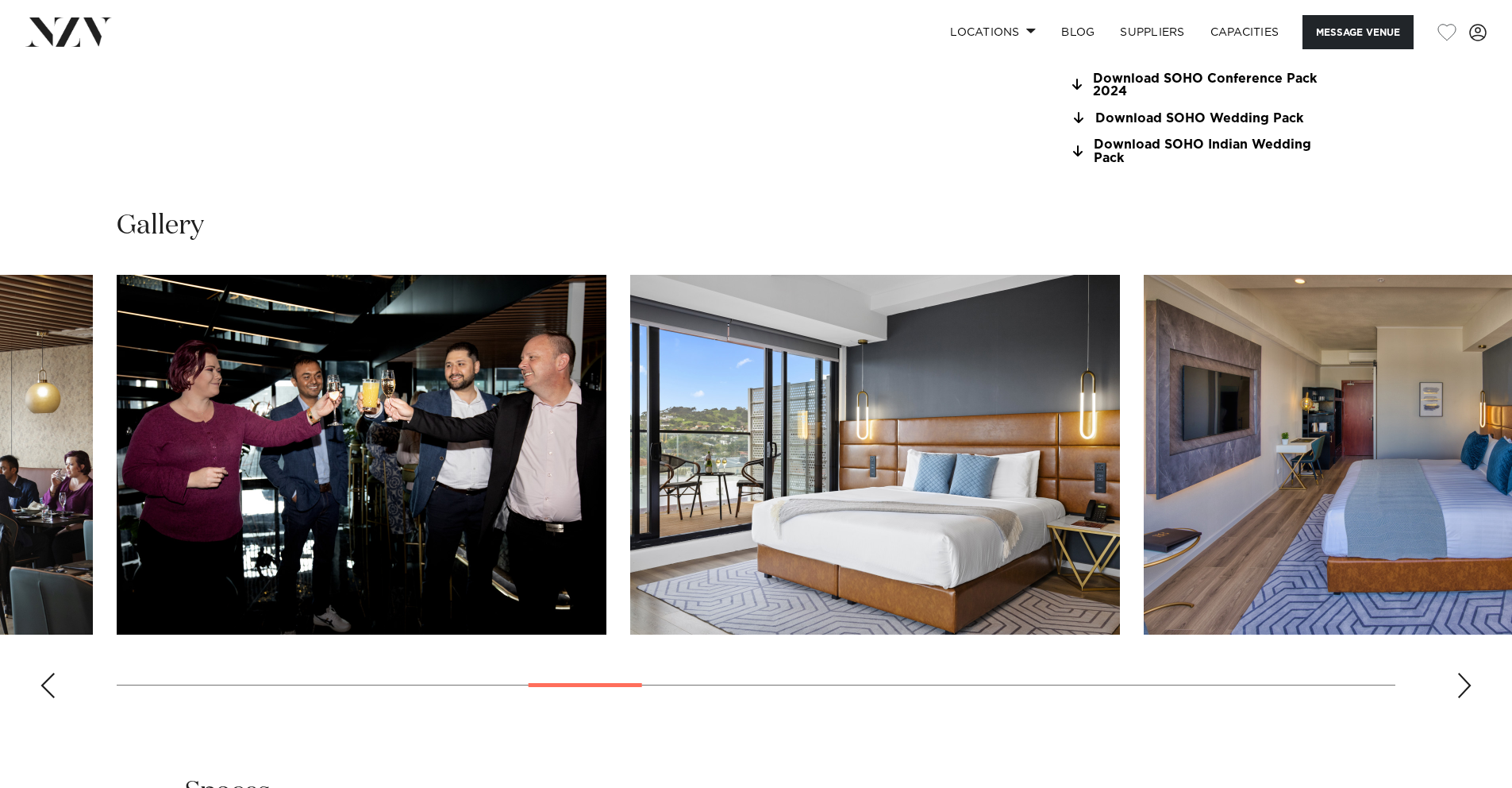
click at [1464, 687] on div "Next slide" at bounding box center [1465, 685] width 16 height 25
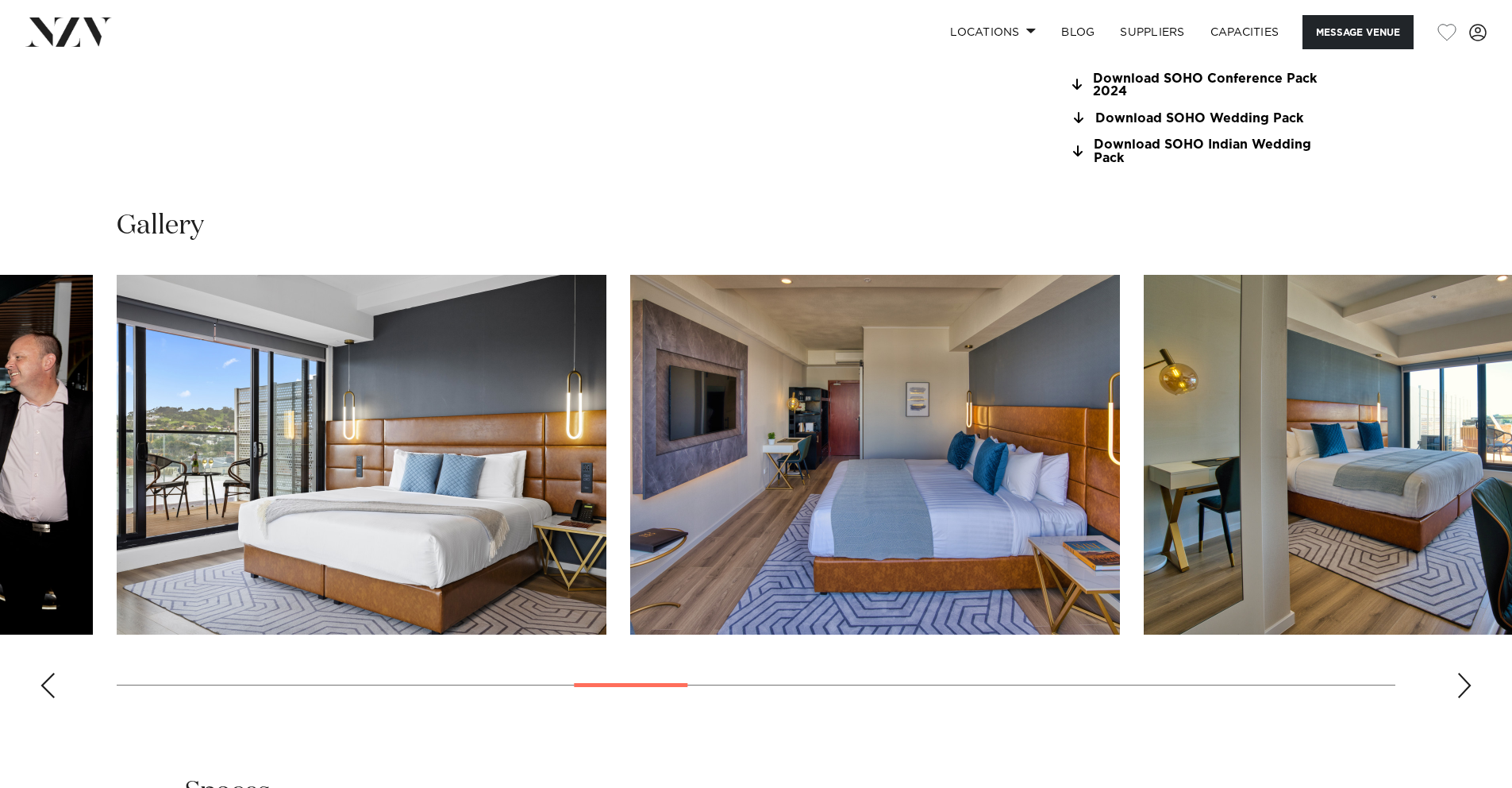
click at [1464, 687] on div "Next slide" at bounding box center [1465, 685] width 16 height 25
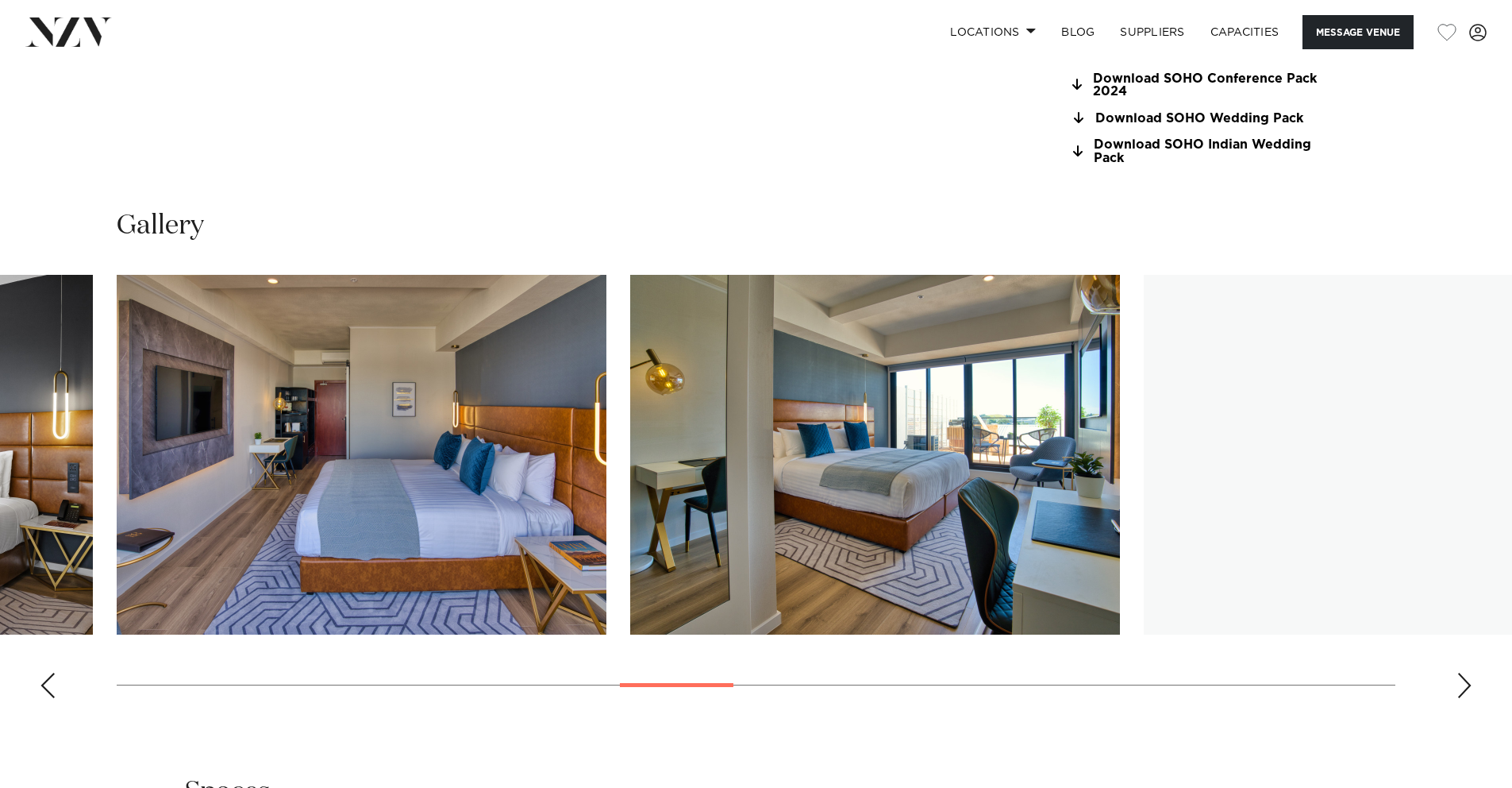
click at [1464, 687] on div "Next slide" at bounding box center [1465, 685] width 16 height 25
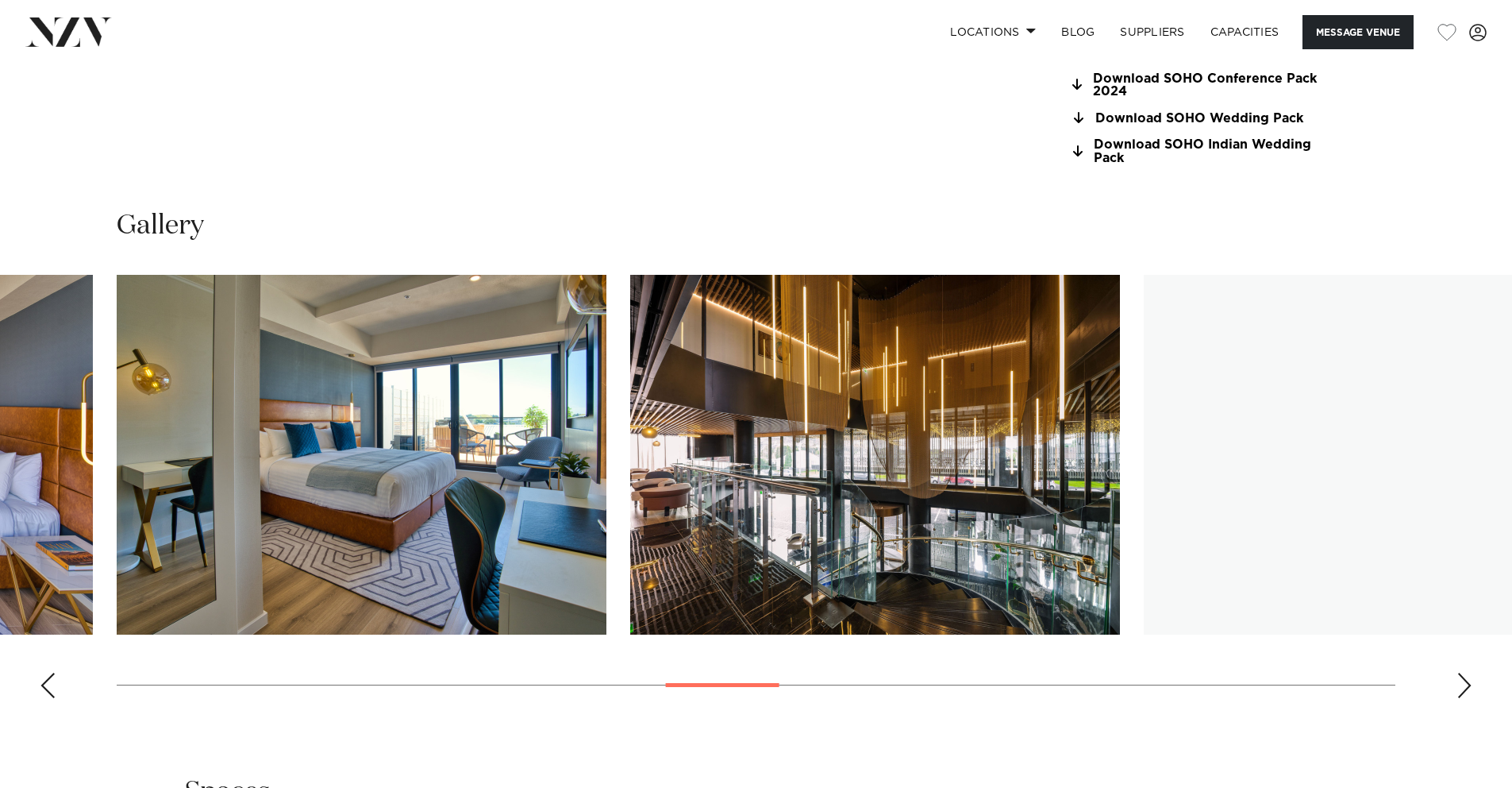
click at [1464, 687] on div "Next slide" at bounding box center [1465, 685] width 16 height 25
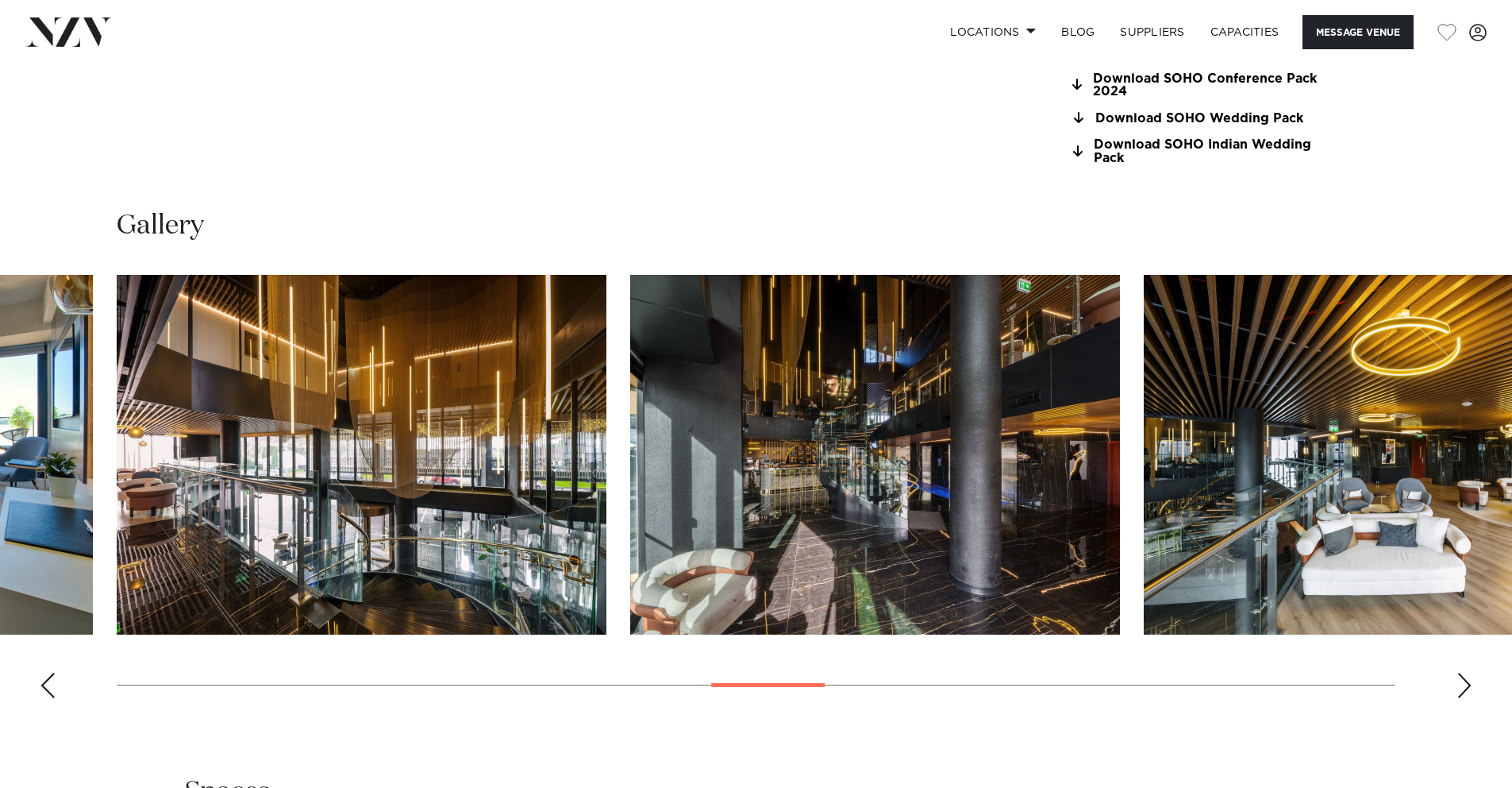
click at [1464, 687] on div "Next slide" at bounding box center [1465, 685] width 16 height 25
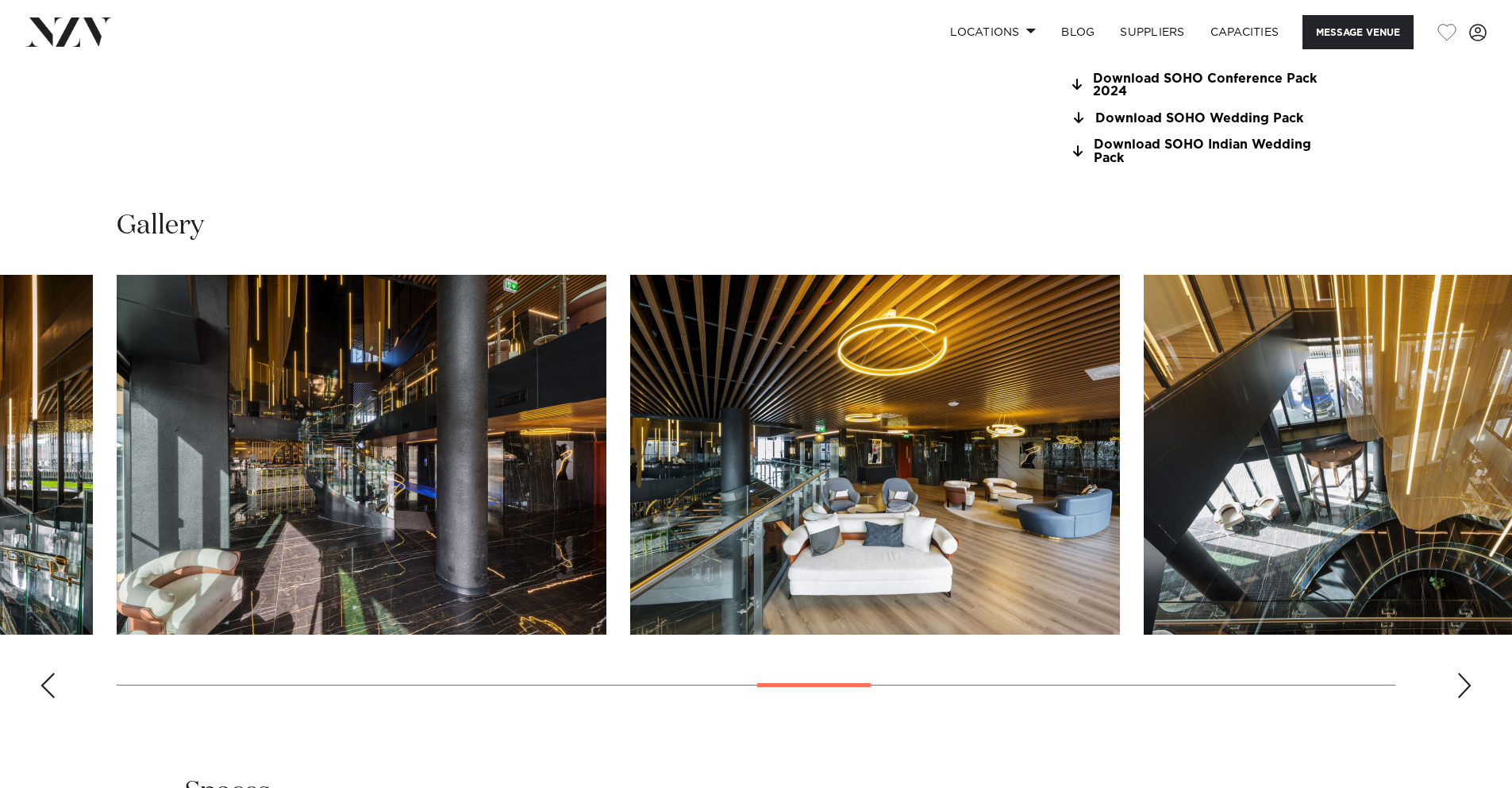
click at [1464, 687] on div "Next slide" at bounding box center [1465, 685] width 16 height 25
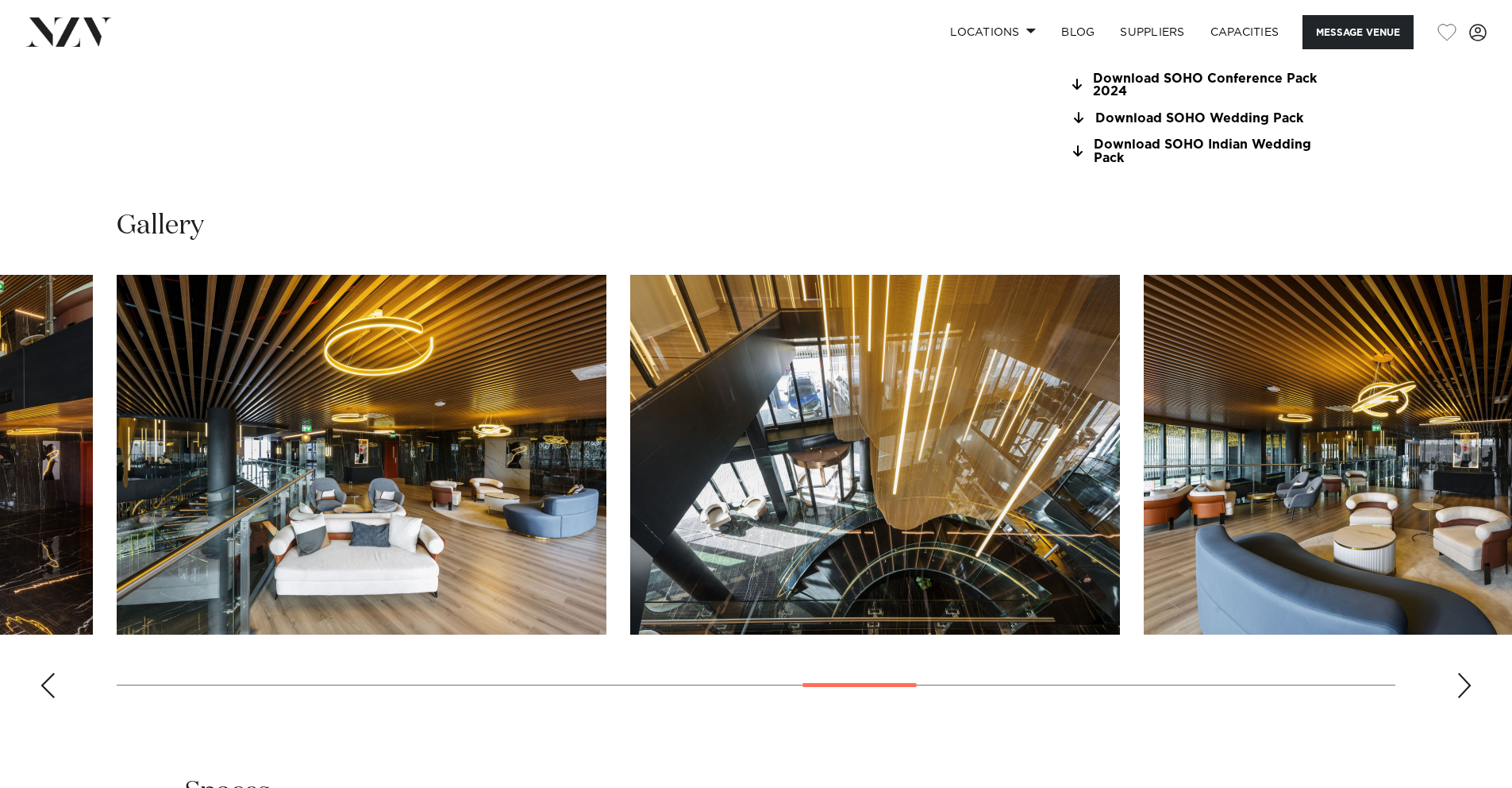
click at [1464, 687] on div "Next slide" at bounding box center [1465, 685] width 16 height 25
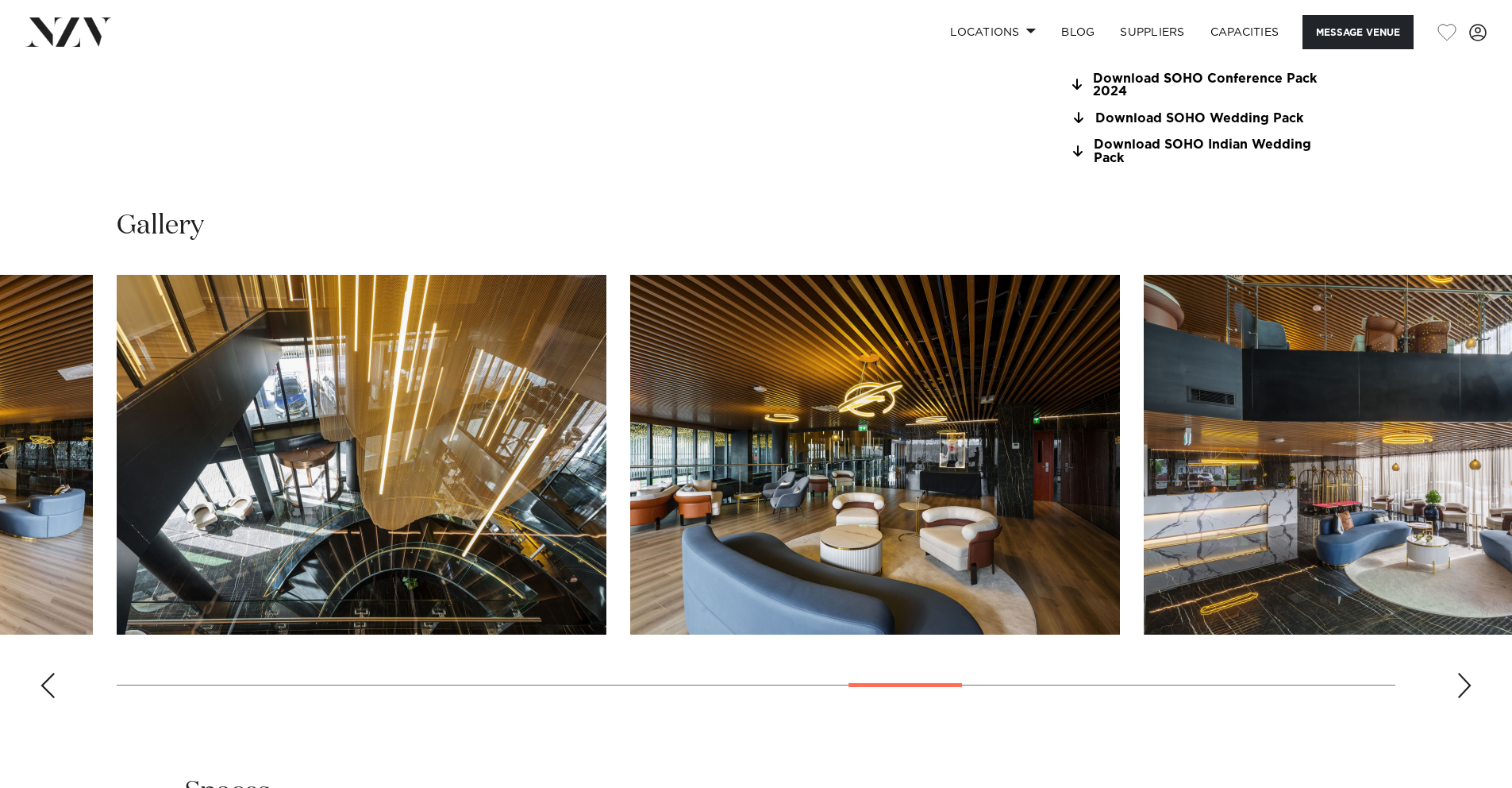
click at [1464, 687] on div "Next slide" at bounding box center [1465, 685] width 16 height 25
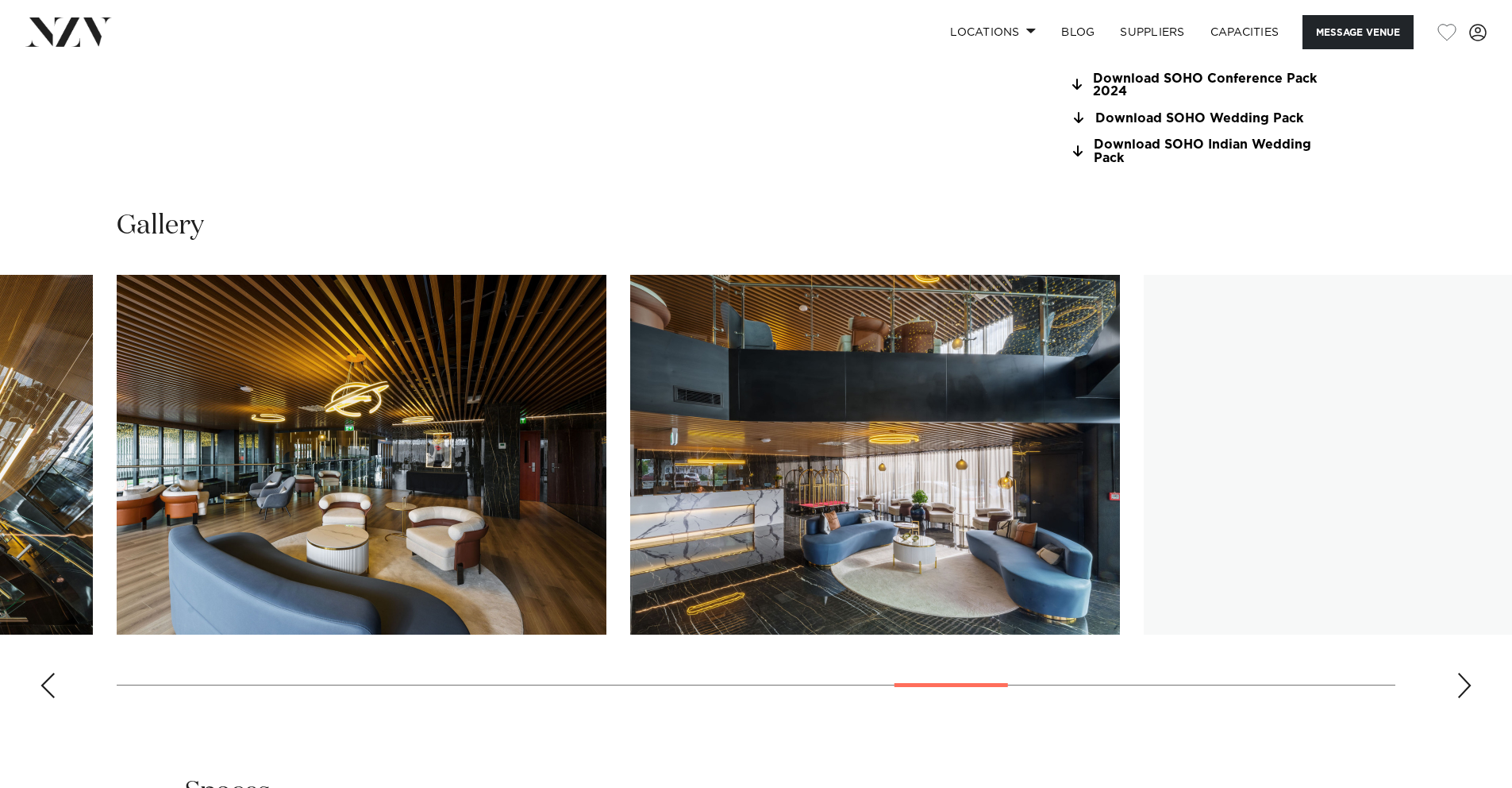
click at [1464, 687] on div "Next slide" at bounding box center [1465, 685] width 16 height 25
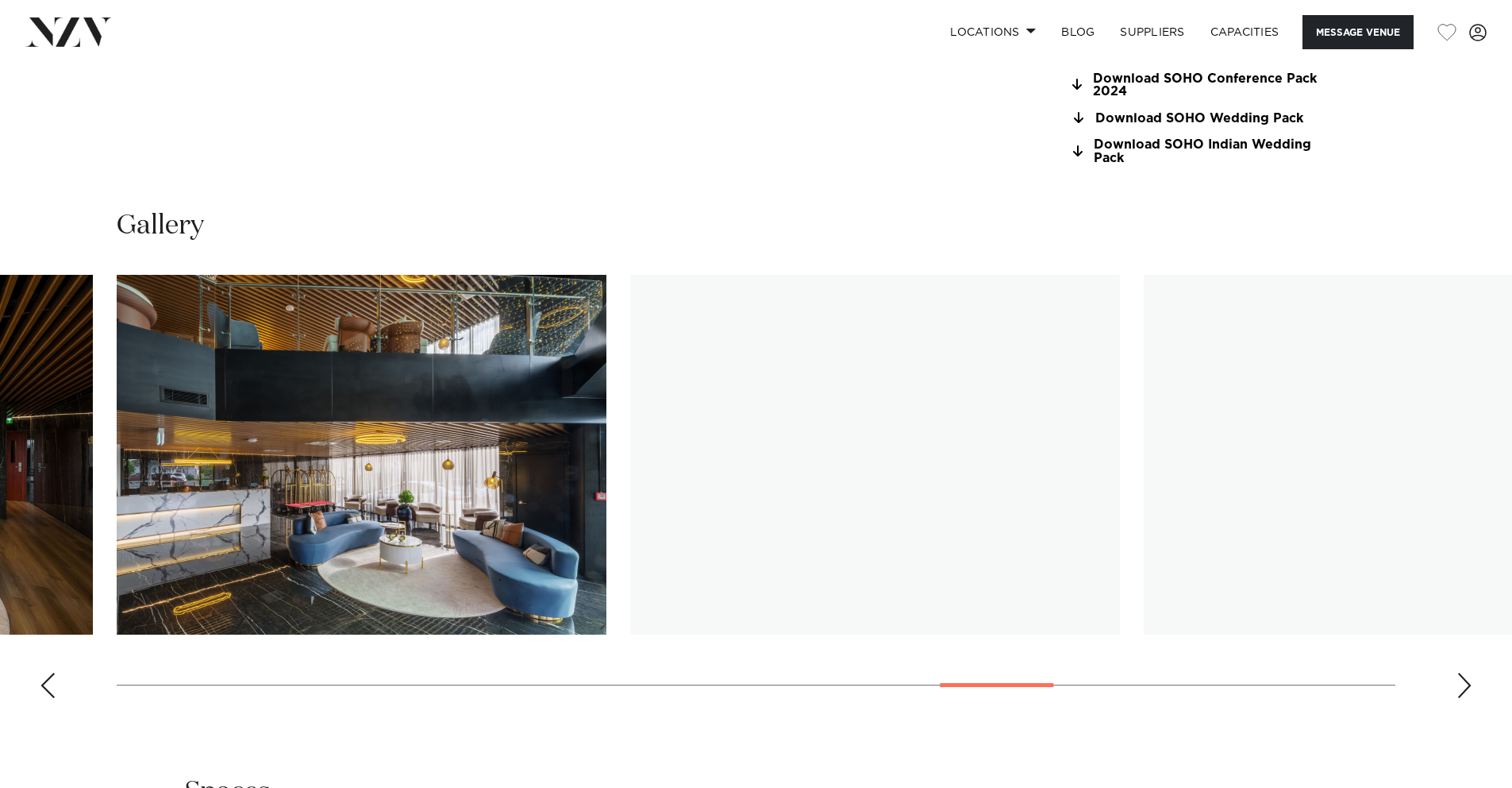
click at [1464, 687] on div "Next slide" at bounding box center [1465, 685] width 16 height 25
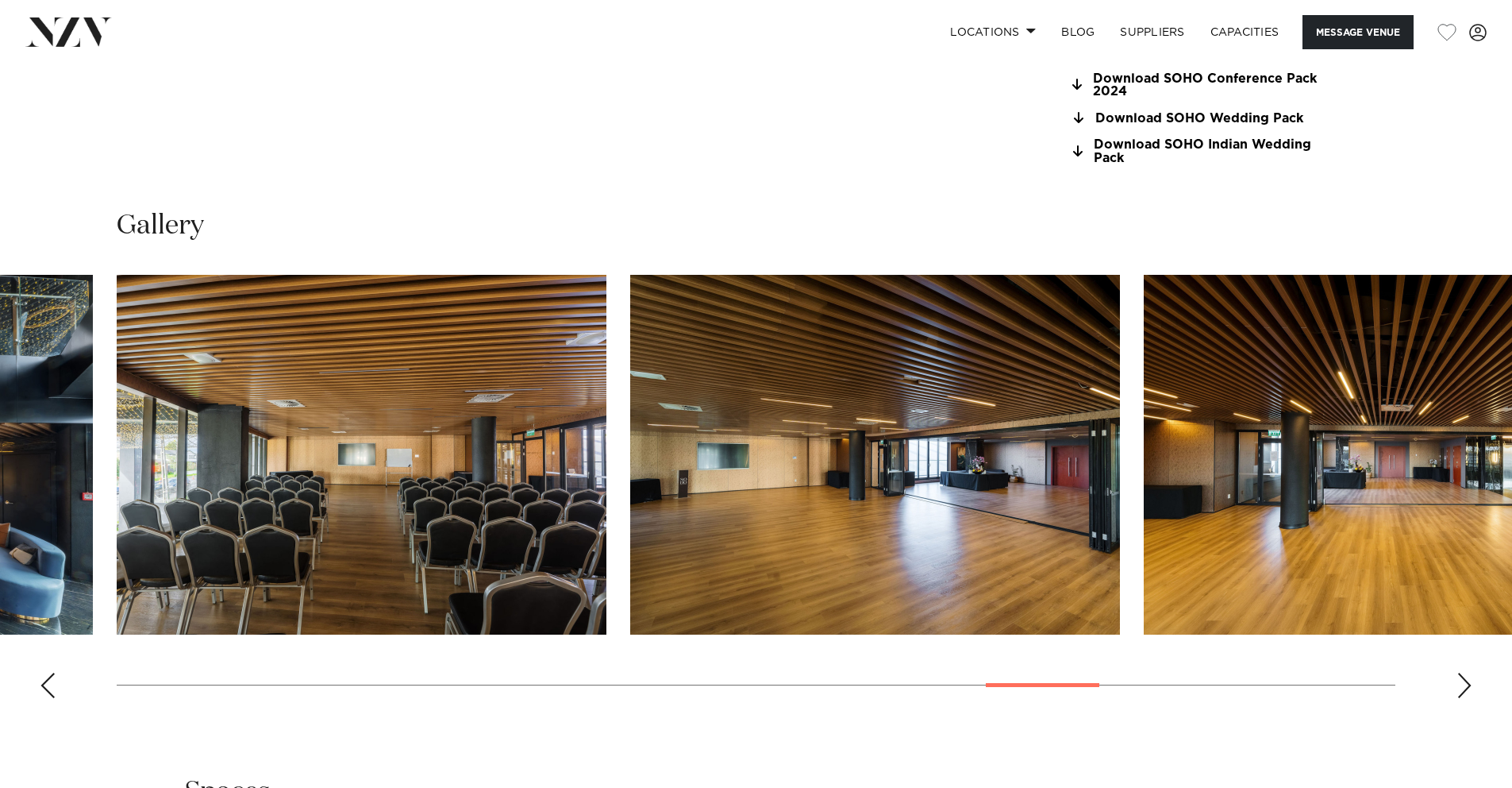
click at [1464, 687] on div "Next slide" at bounding box center [1465, 685] width 16 height 25
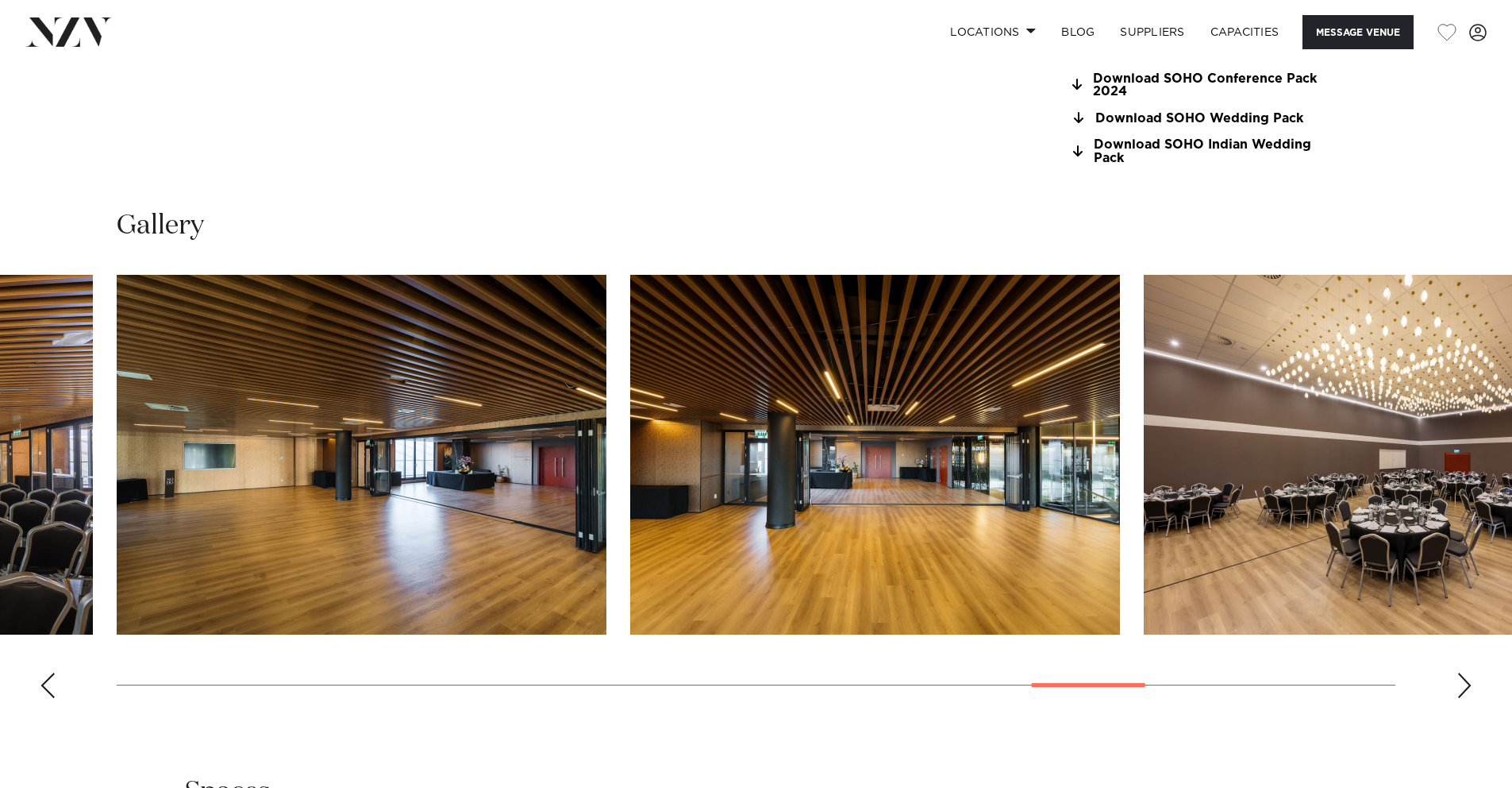
click at [1464, 687] on div "Next slide" at bounding box center [1465, 685] width 16 height 25
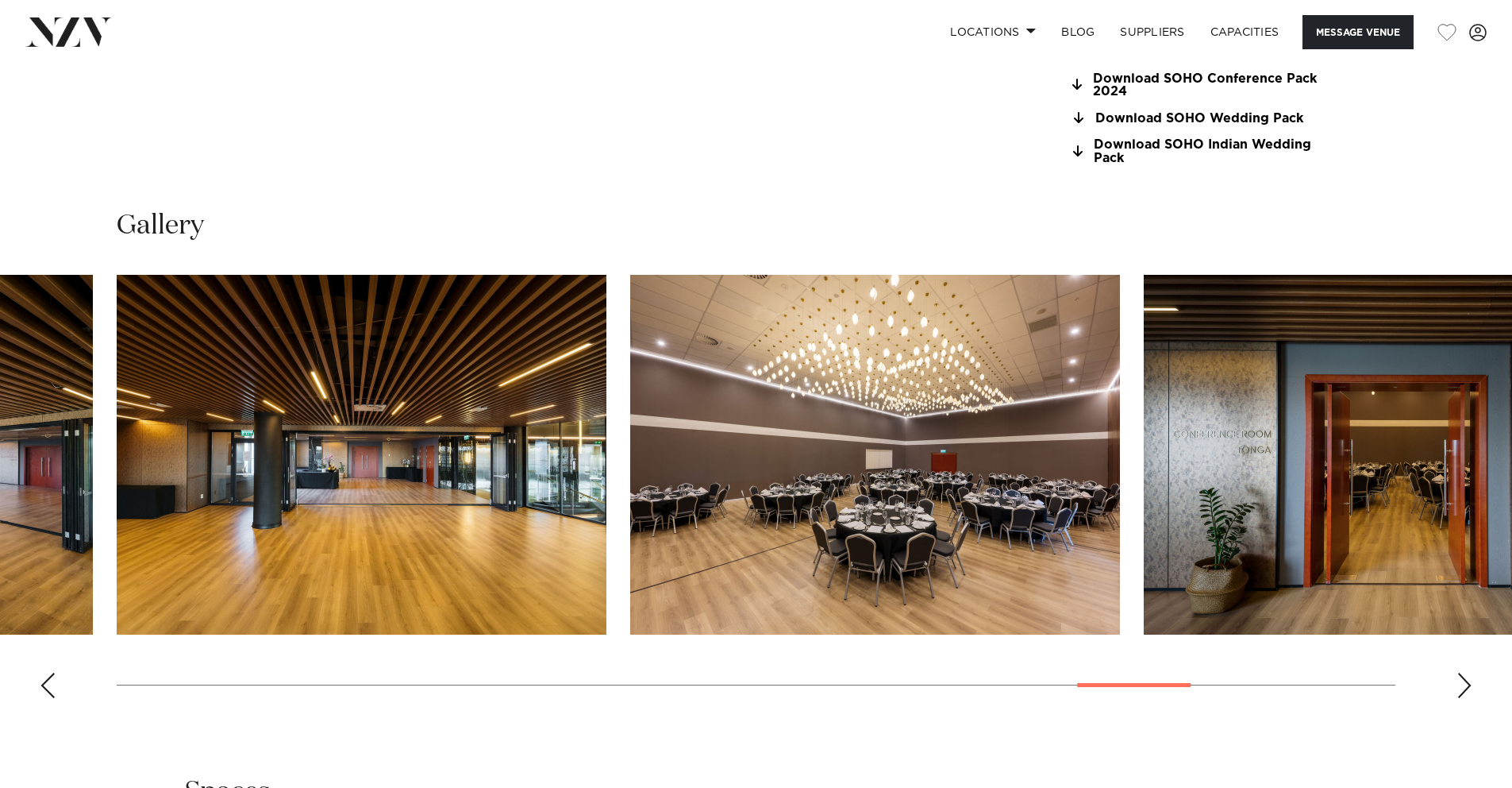
click at [1464, 687] on div "Next slide" at bounding box center [1465, 685] width 16 height 25
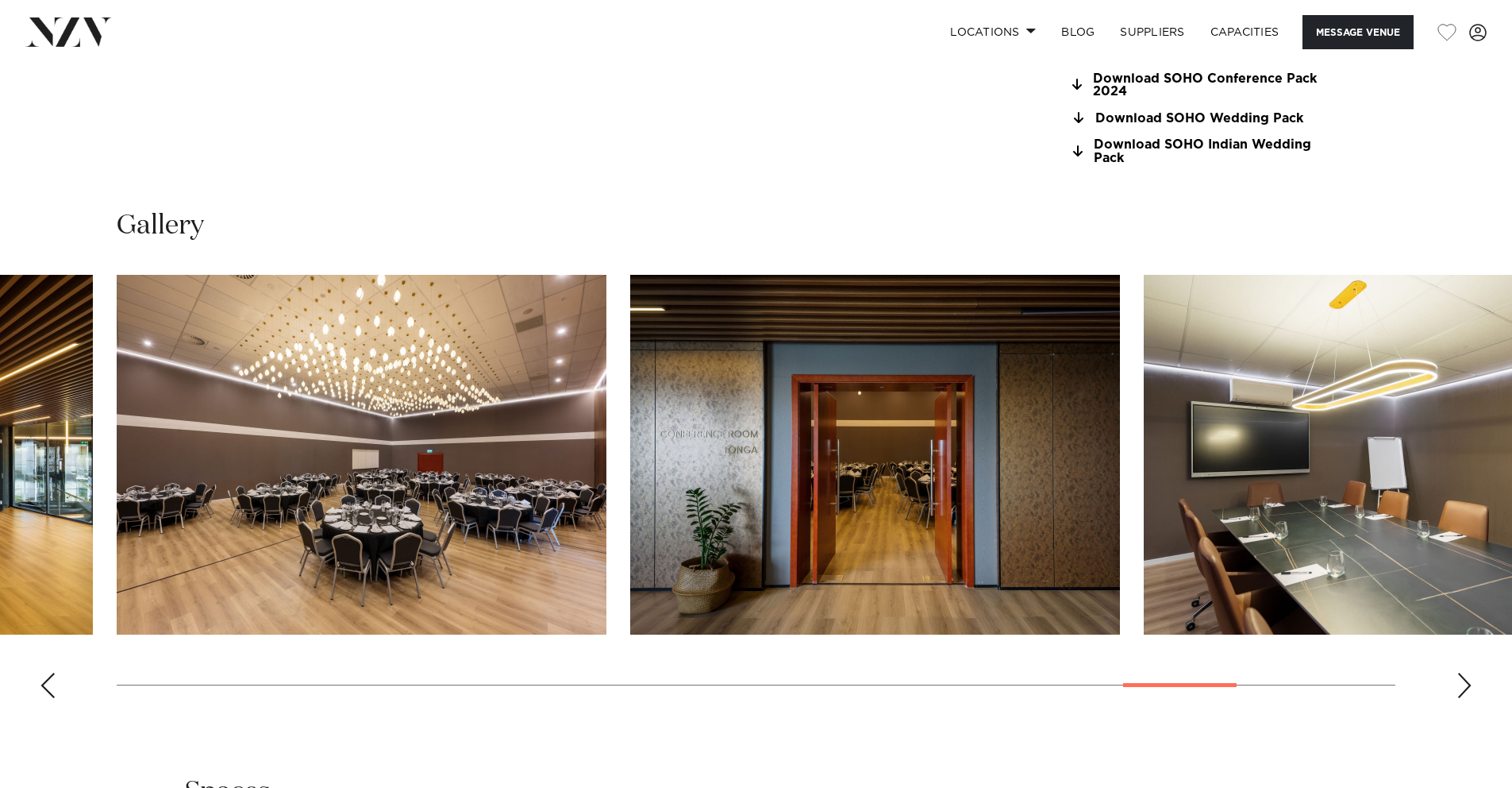
click at [1464, 687] on div "Next slide" at bounding box center [1465, 685] width 16 height 25
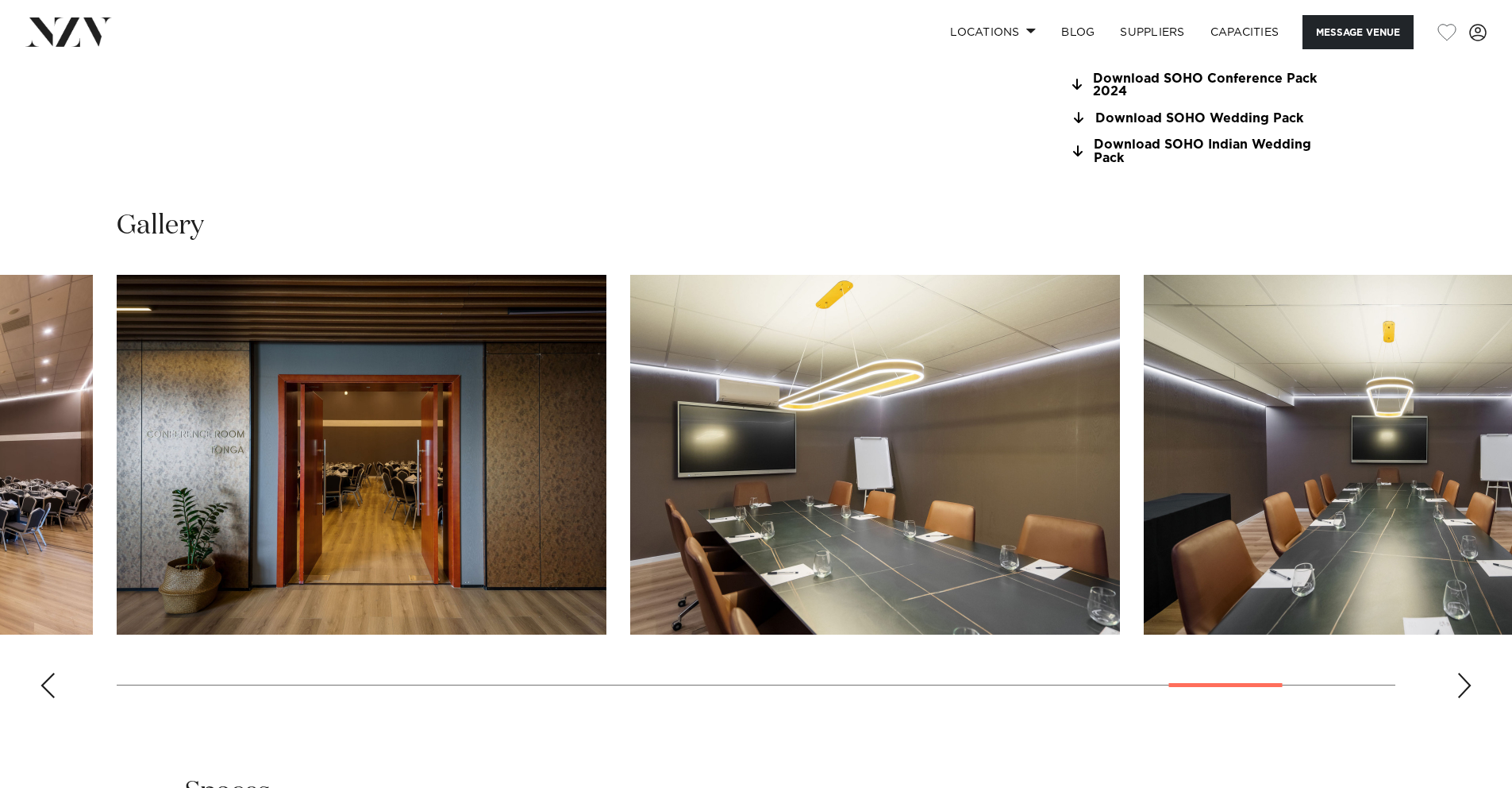
click at [1464, 687] on div "Next slide" at bounding box center [1465, 685] width 16 height 25
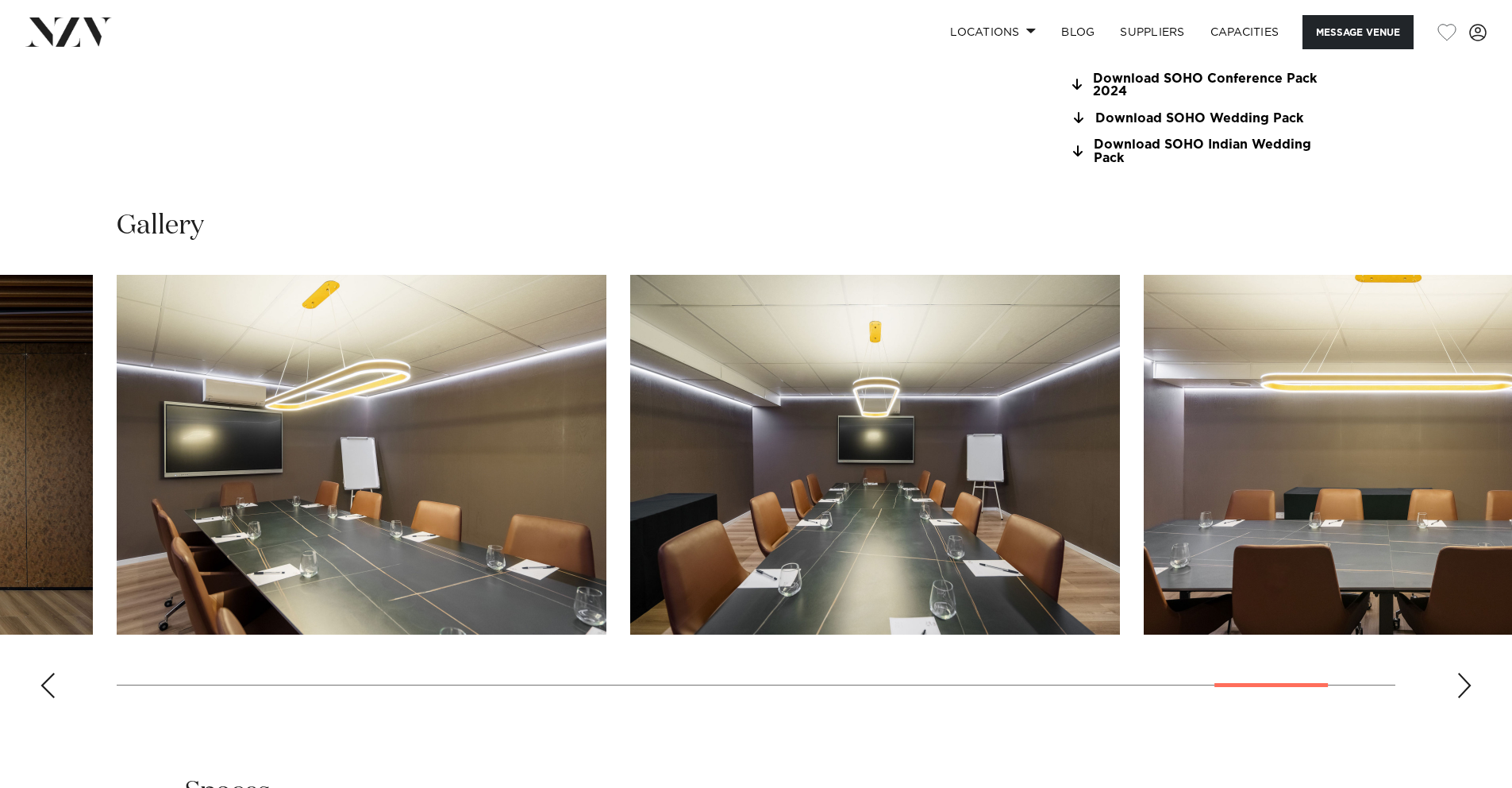
click at [1464, 687] on div "Next slide" at bounding box center [1465, 685] width 16 height 25
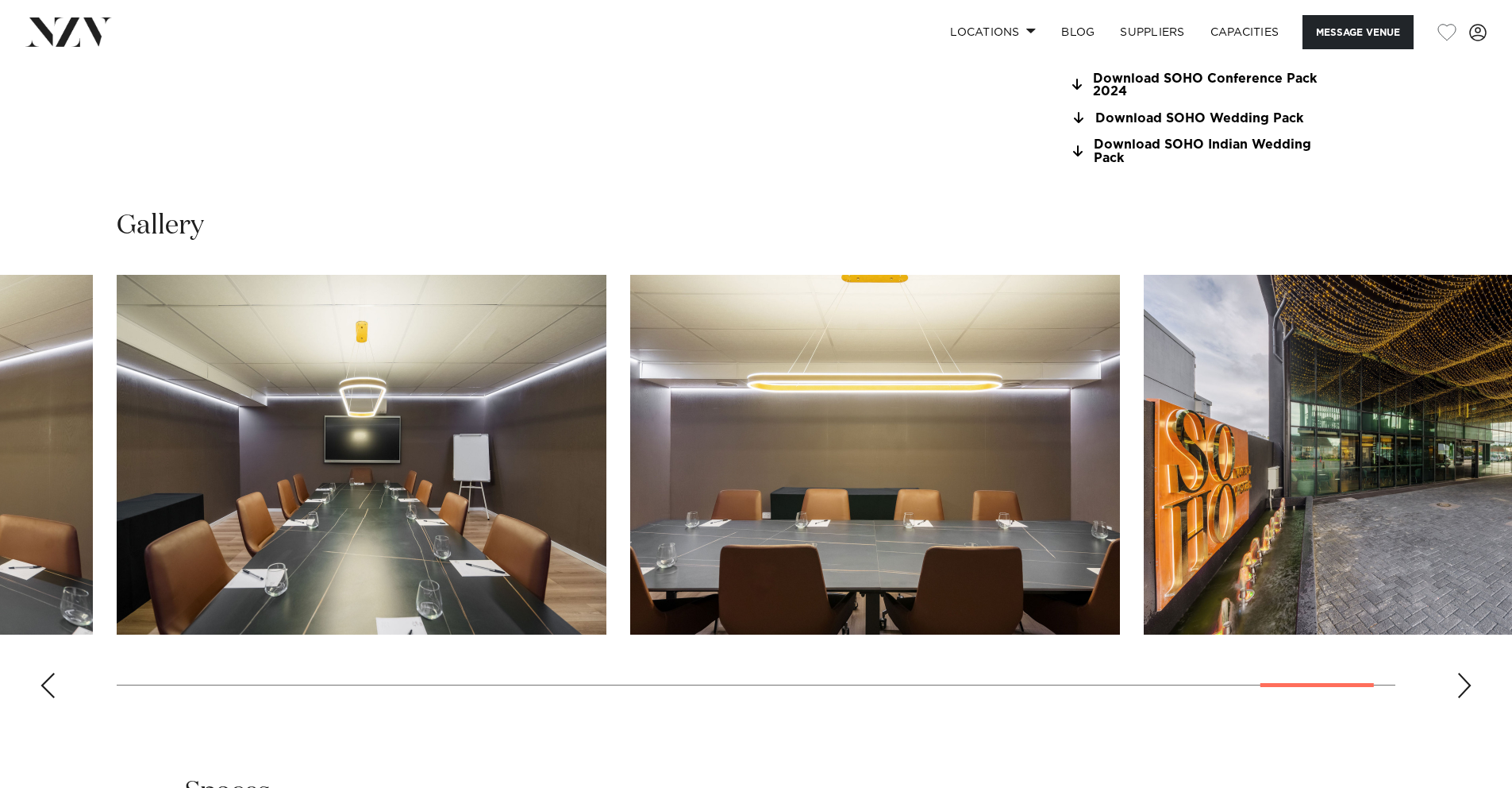
click at [1464, 687] on div "Next slide" at bounding box center [1465, 685] width 16 height 25
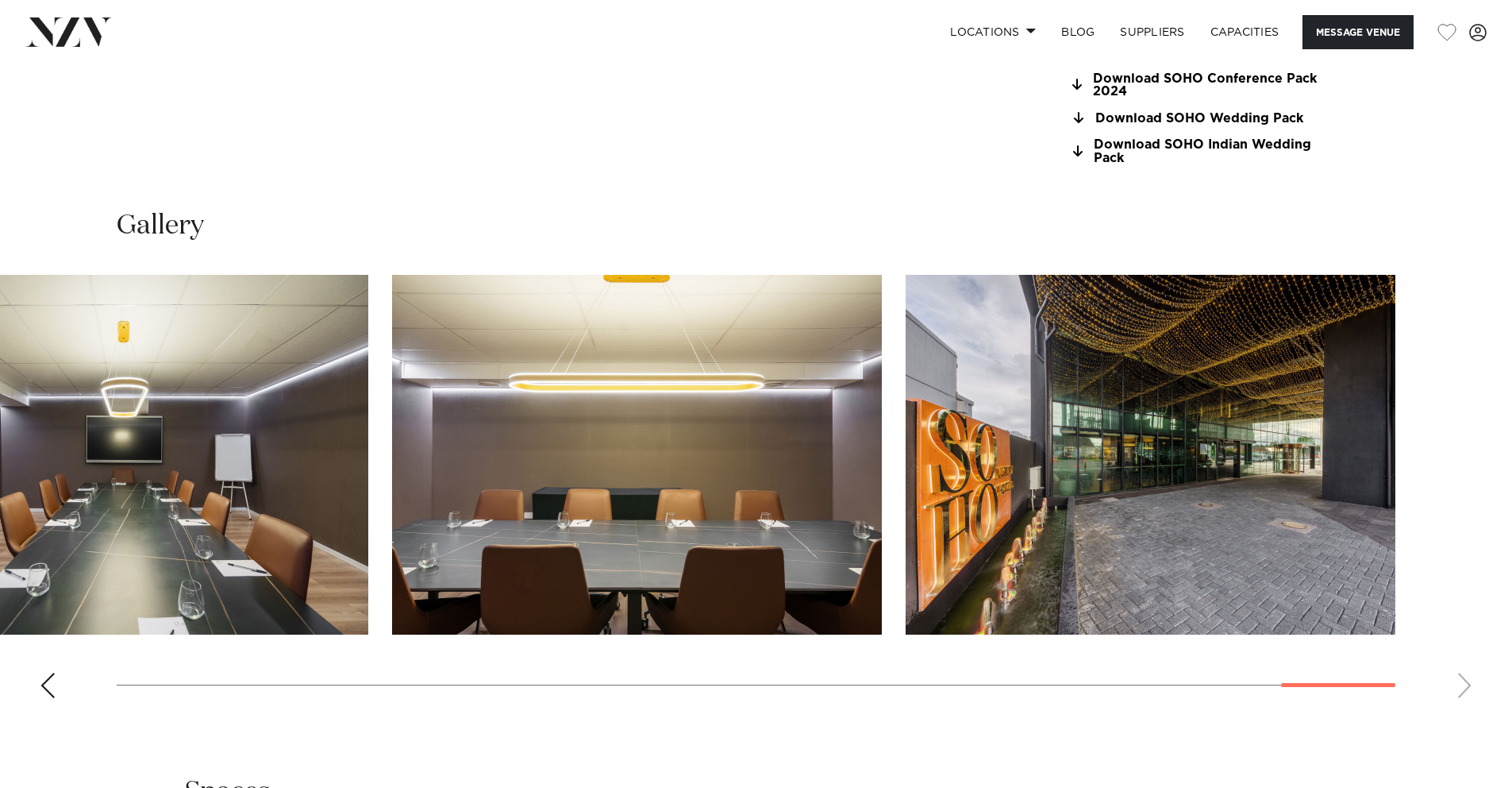
click at [1464, 687] on swiper-container at bounding box center [756, 493] width 1512 height 436
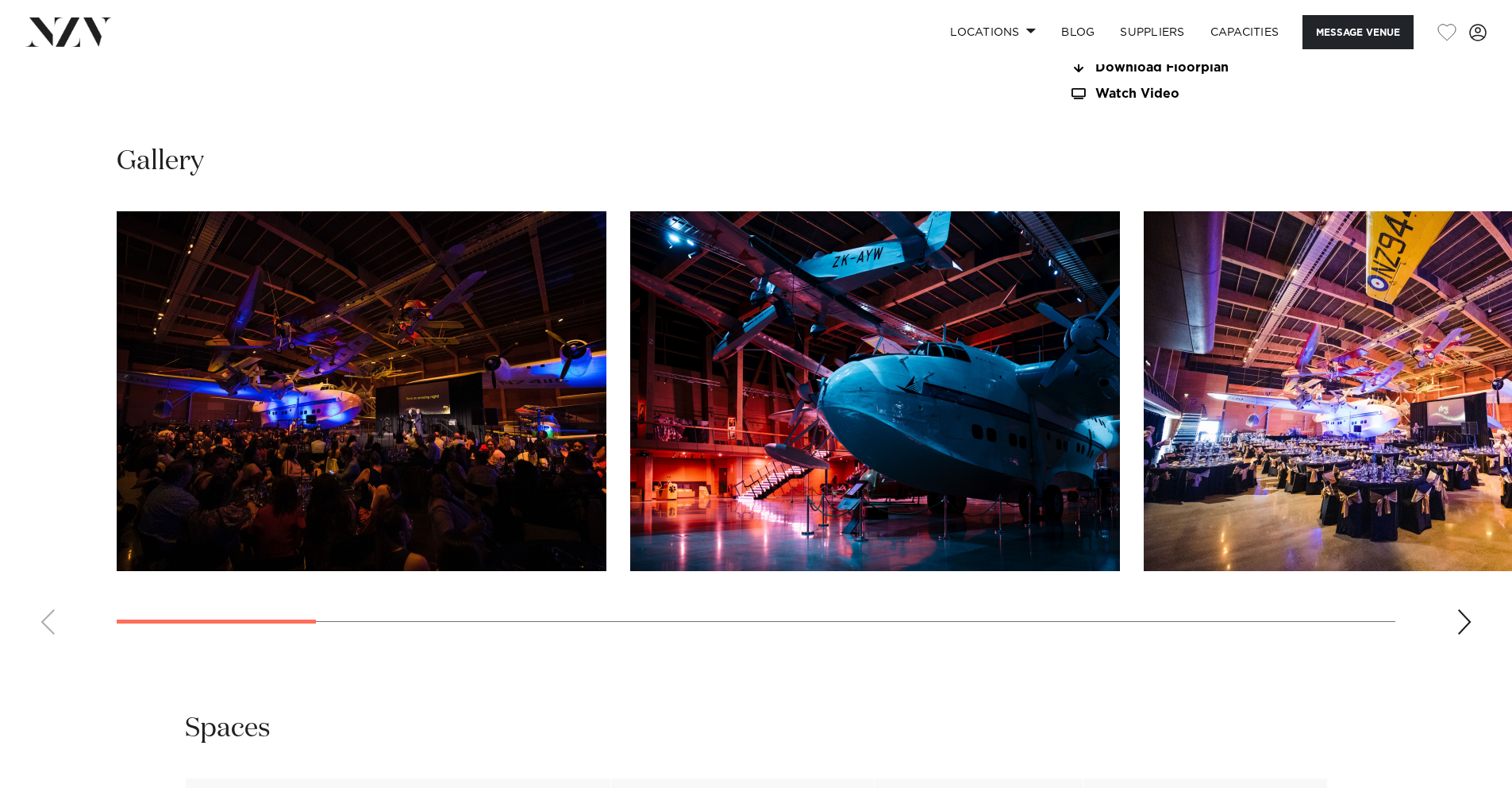
scroll to position [1622, 0]
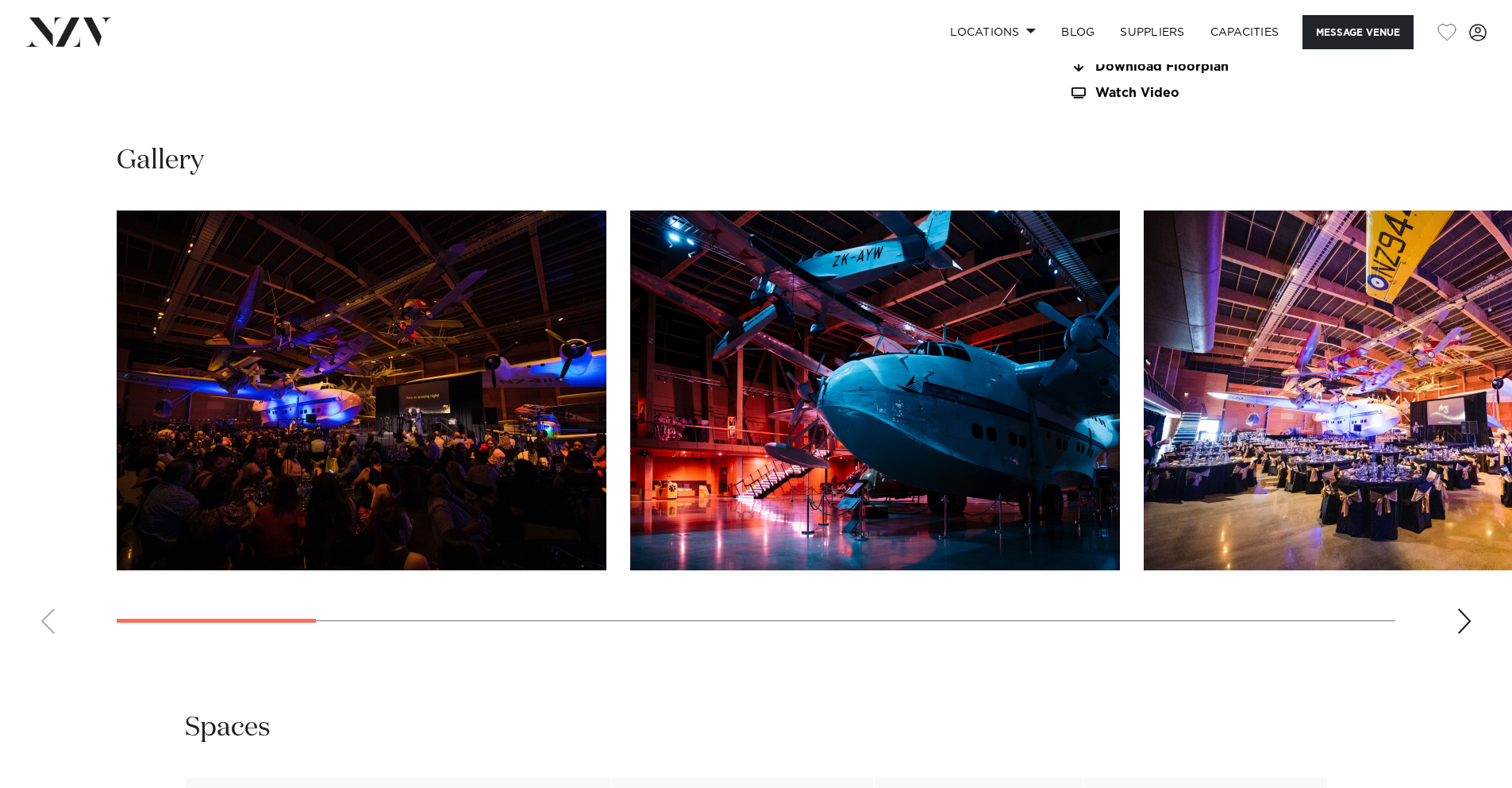
click at [1454, 602] on swiper-container at bounding box center [756, 428] width 1512 height 436
click at [1463, 609] on div "Next slide" at bounding box center [1465, 621] width 16 height 25
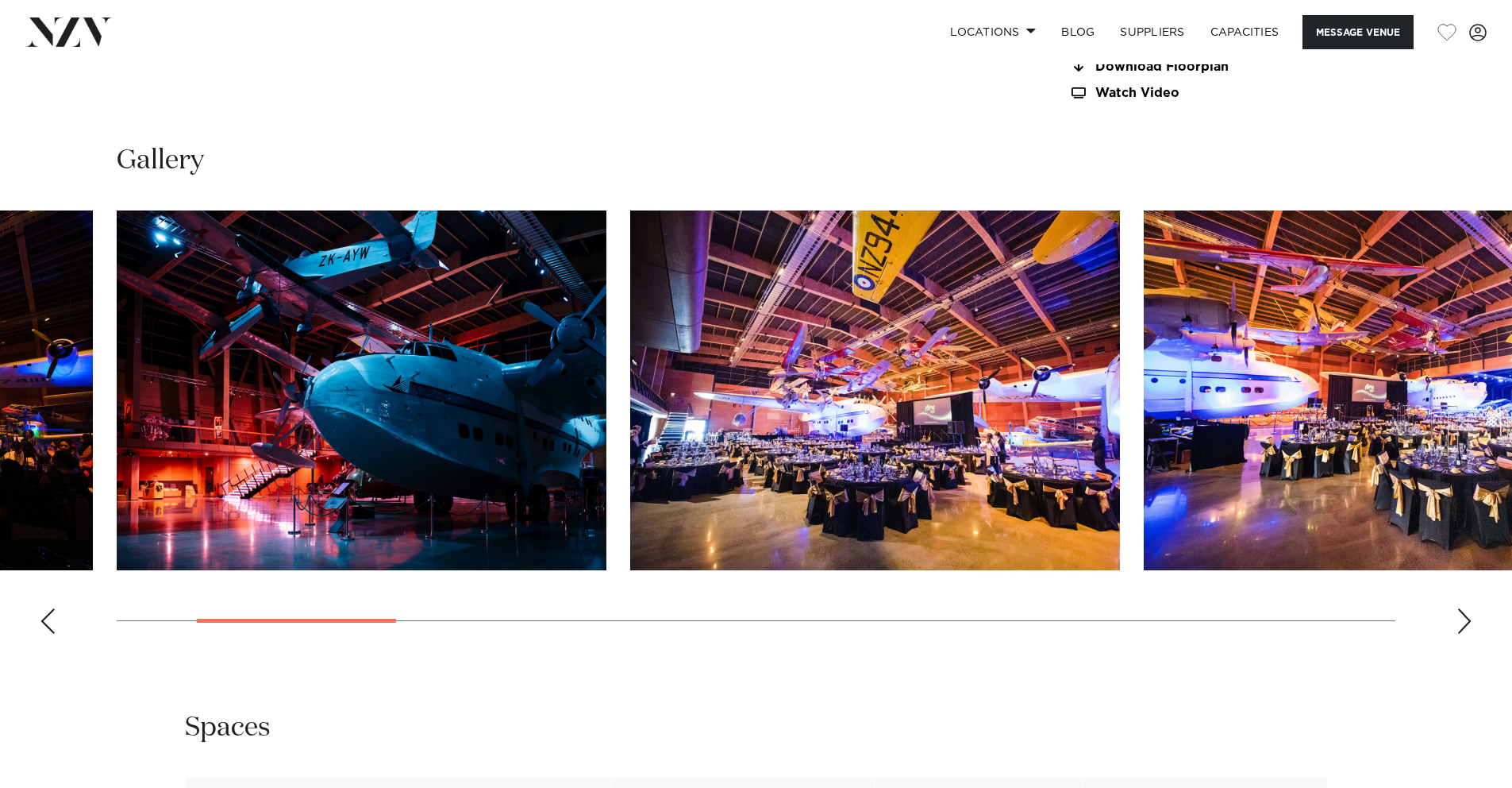
click at [1463, 609] on div "Next slide" at bounding box center [1465, 621] width 16 height 25
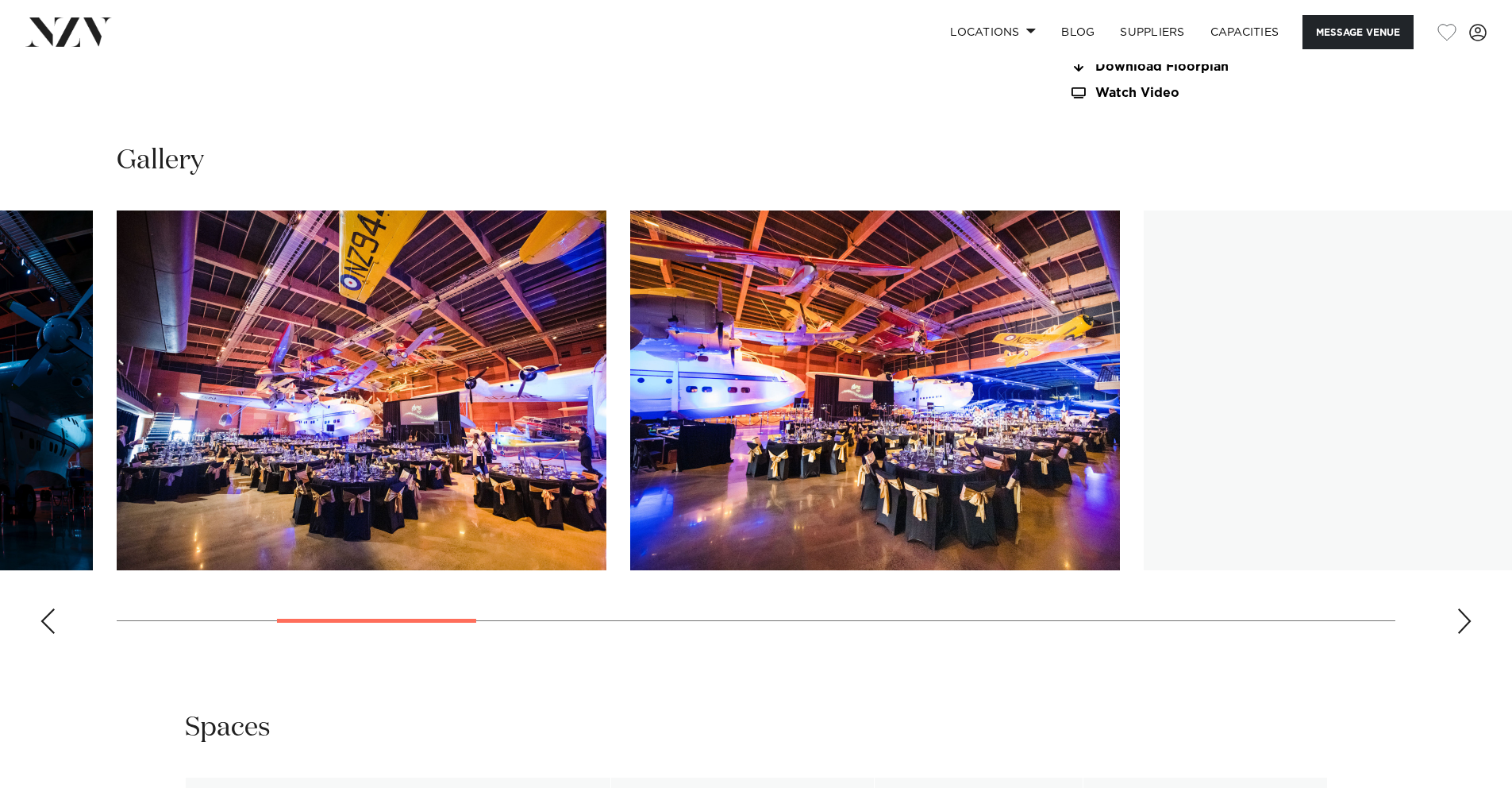
click at [1463, 609] on div "Next slide" at bounding box center [1465, 621] width 16 height 25
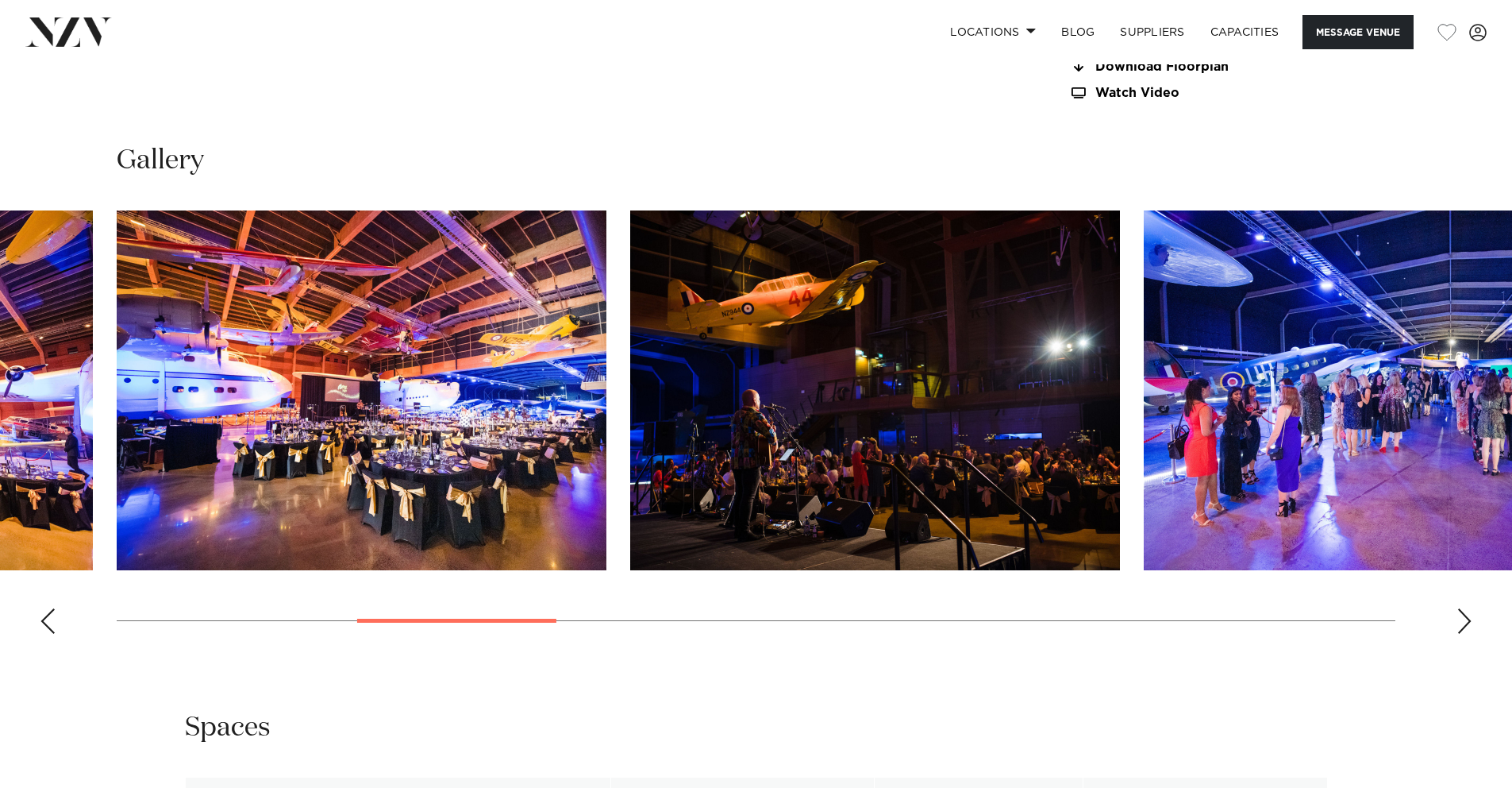
click at [1463, 609] on div "Next slide" at bounding box center [1465, 621] width 16 height 25
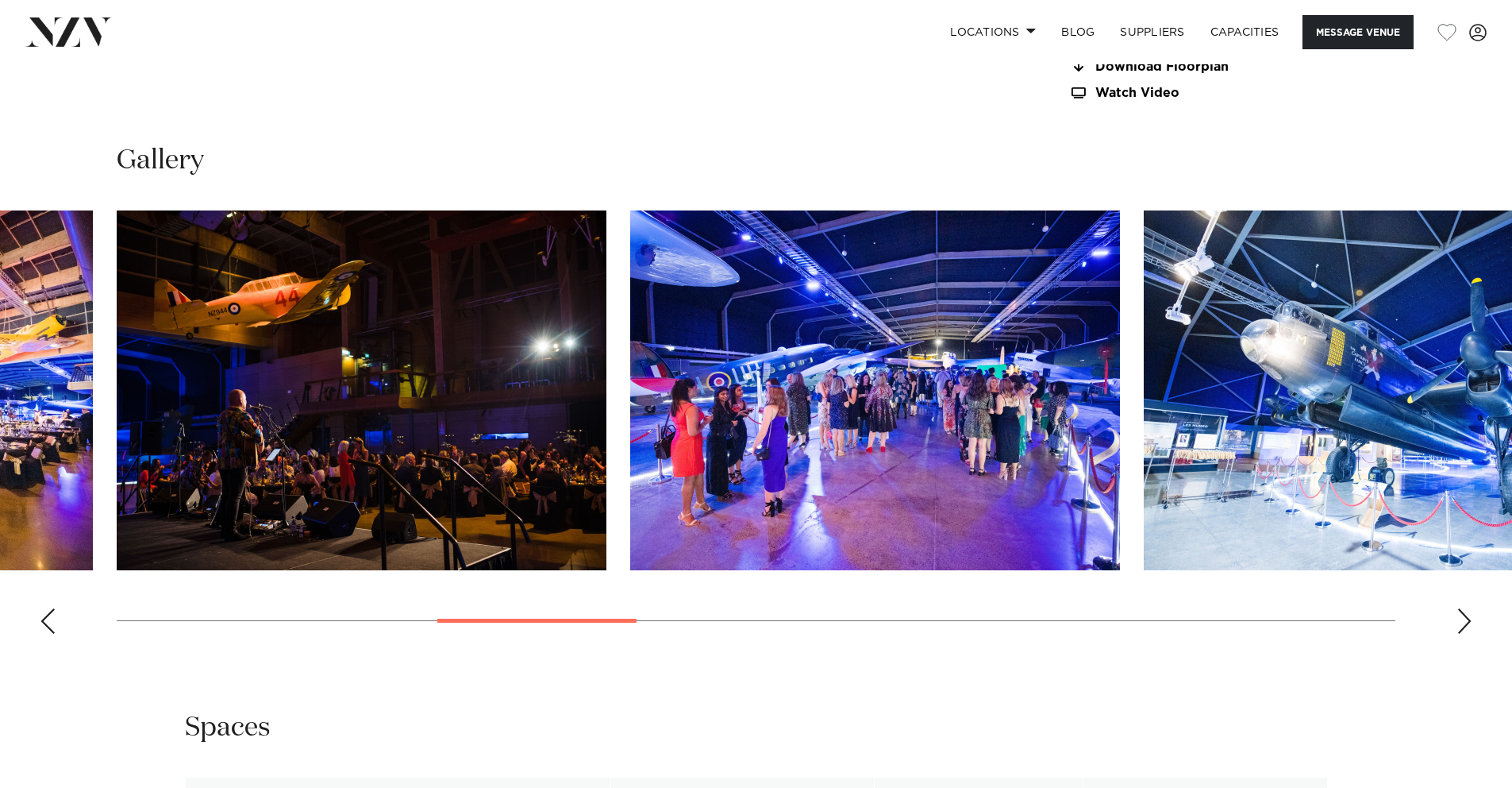
click at [1463, 609] on div "Next slide" at bounding box center [1465, 621] width 16 height 25
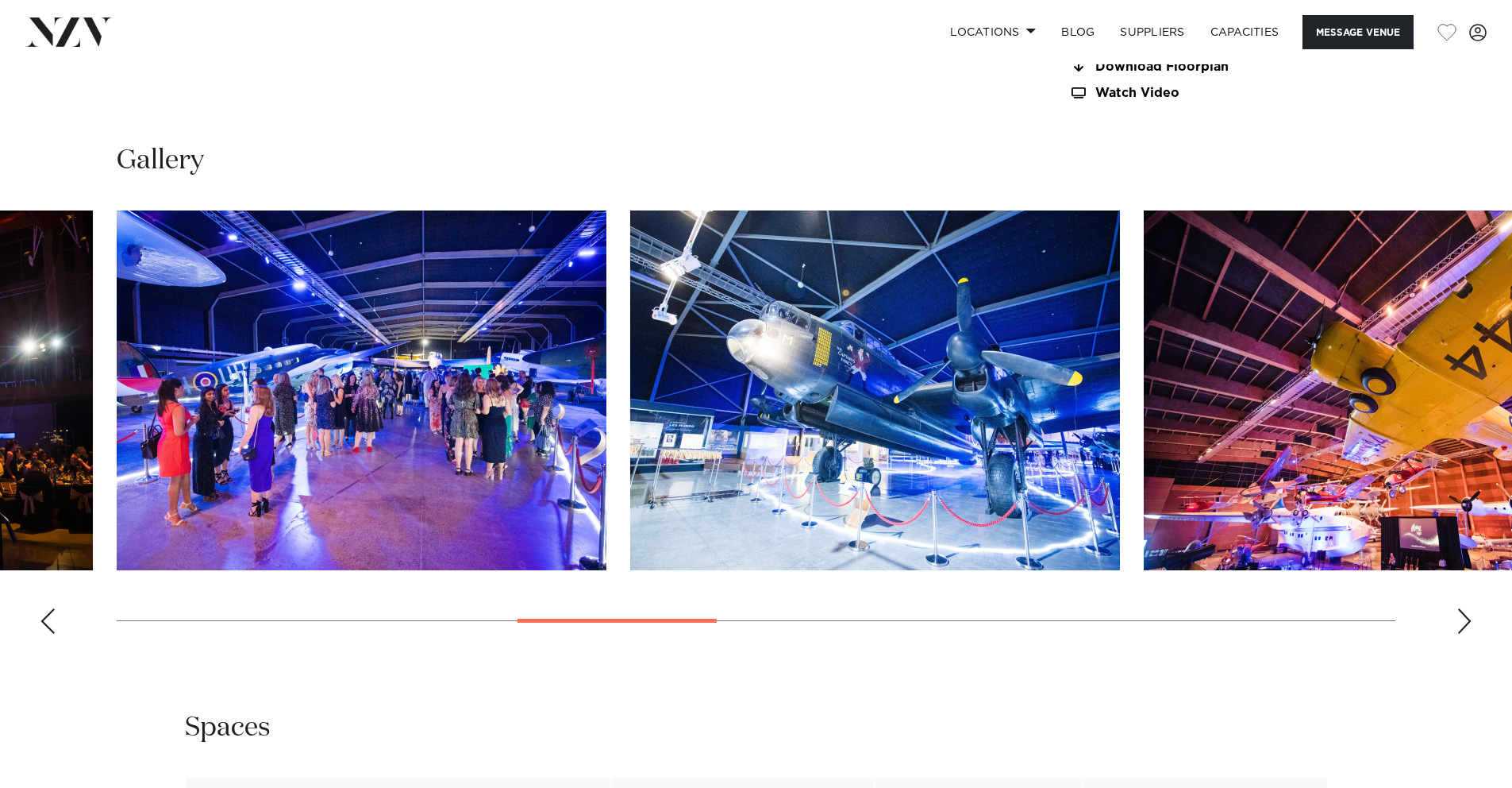
click at [1463, 609] on div "Next slide" at bounding box center [1465, 621] width 16 height 25
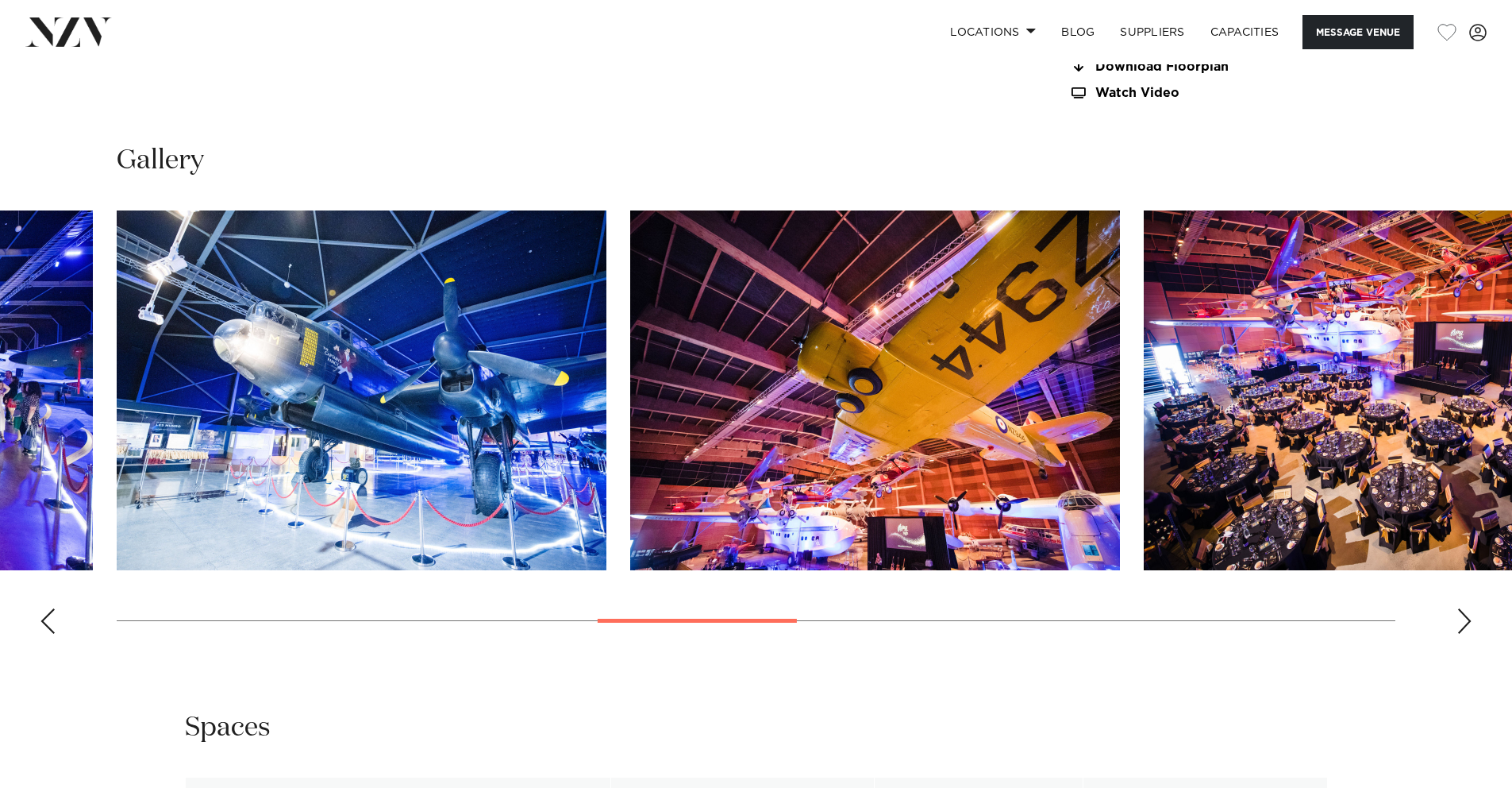
click at [1463, 609] on div "Next slide" at bounding box center [1465, 621] width 16 height 25
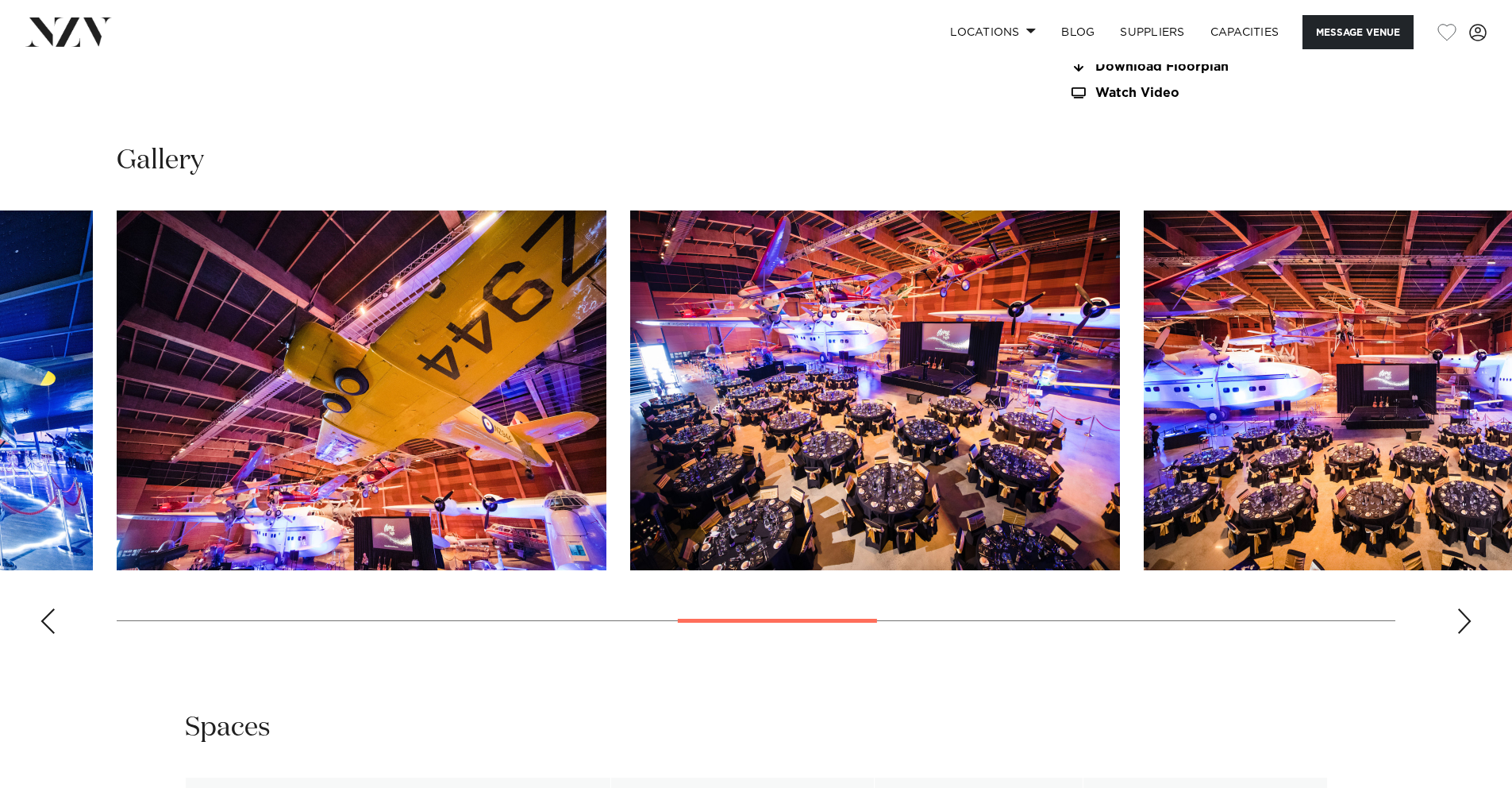
click at [1463, 609] on div "Next slide" at bounding box center [1465, 621] width 16 height 25
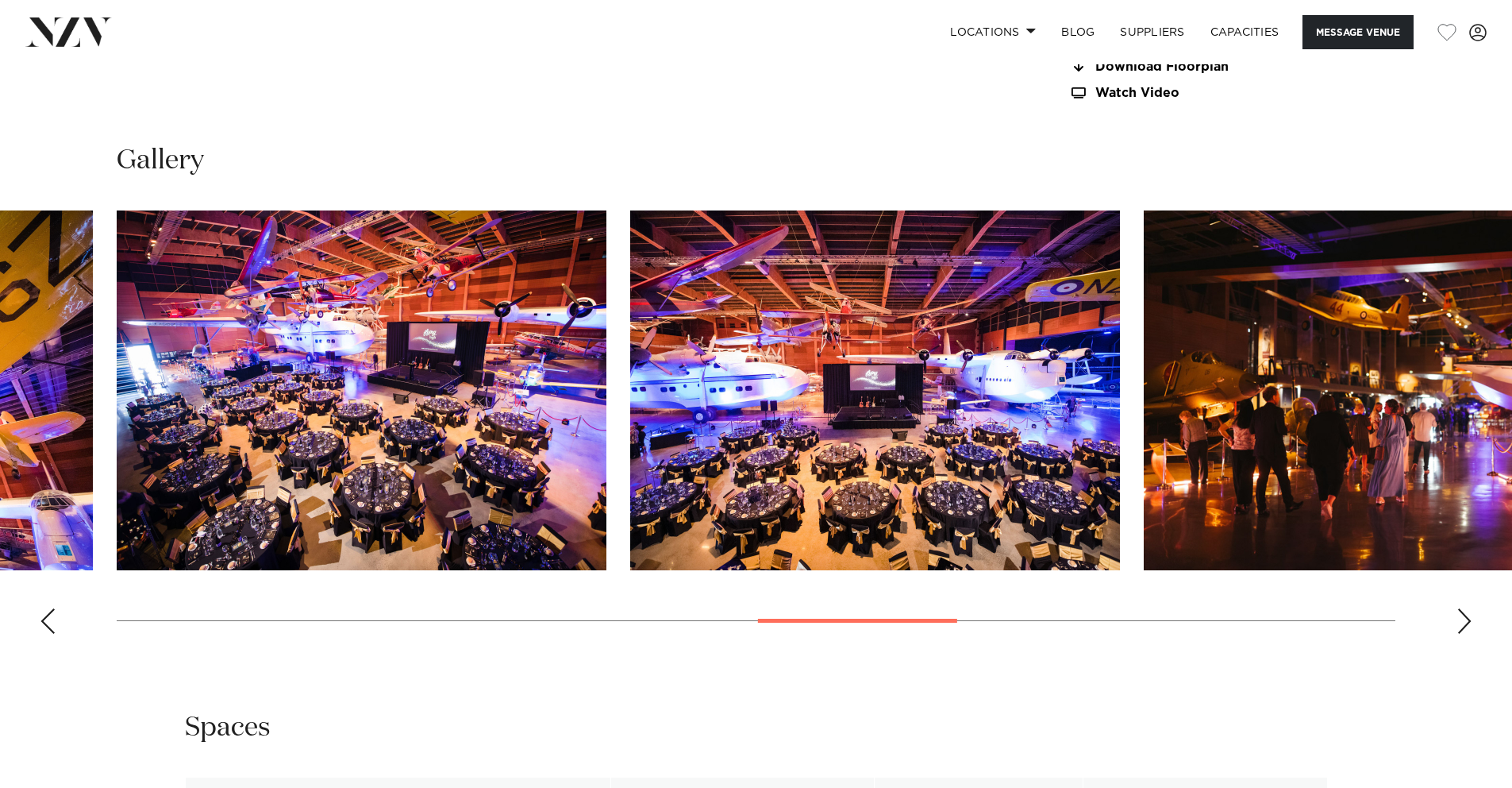
click at [1463, 609] on div "Next slide" at bounding box center [1465, 621] width 16 height 25
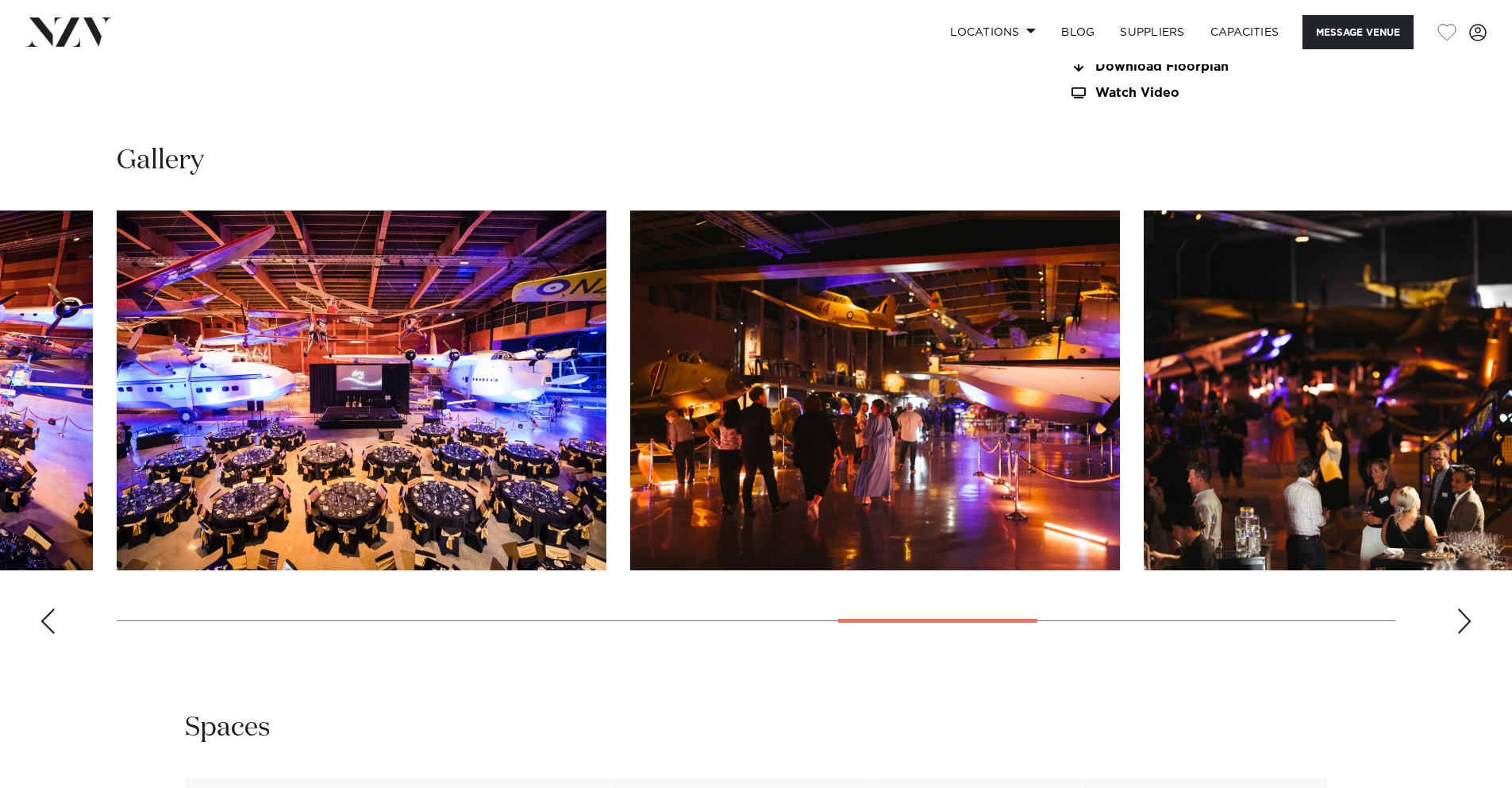
click at [1463, 609] on div "Next slide" at bounding box center [1465, 621] width 16 height 25
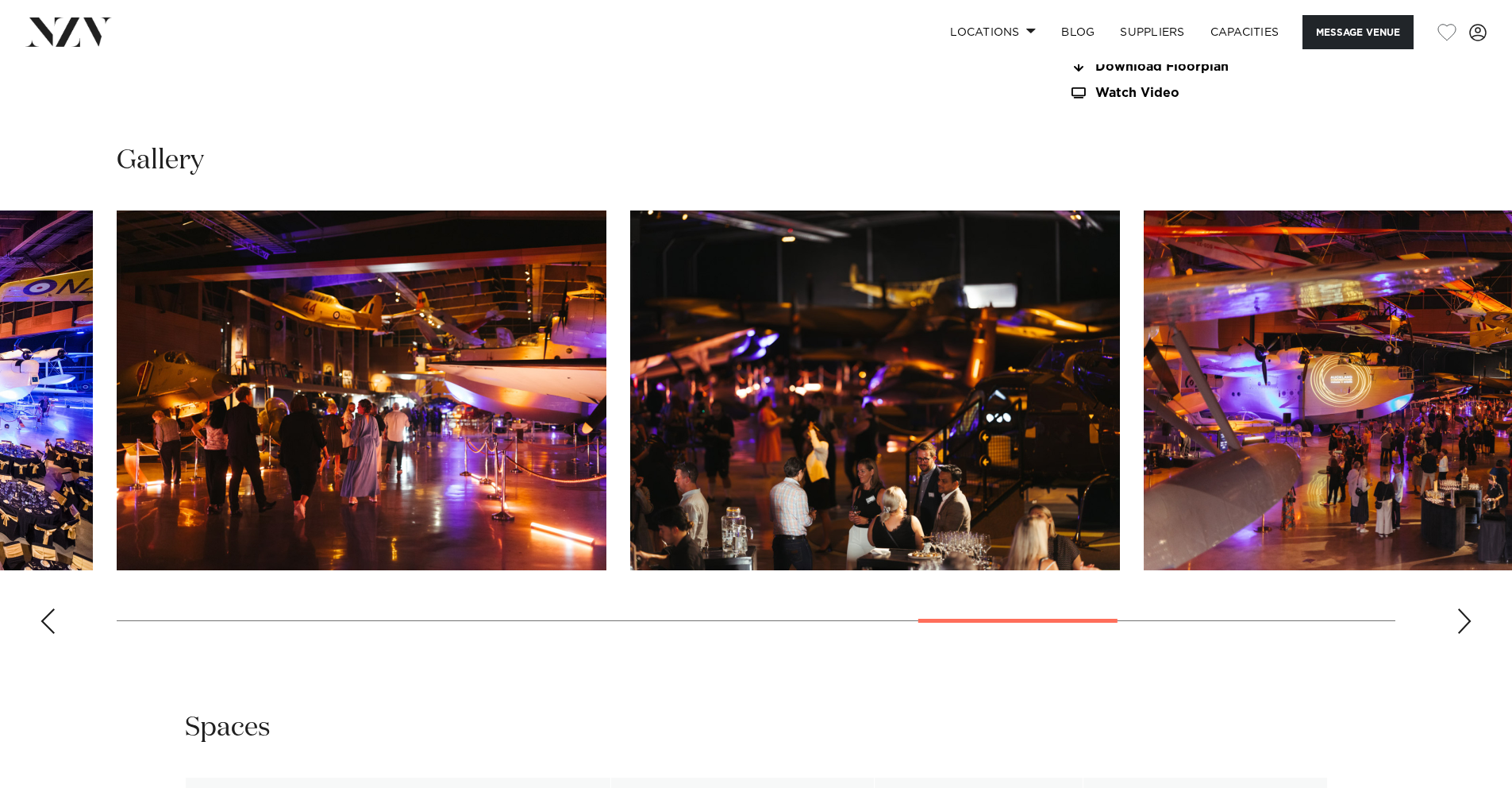
click at [1463, 609] on div "Next slide" at bounding box center [1465, 621] width 16 height 25
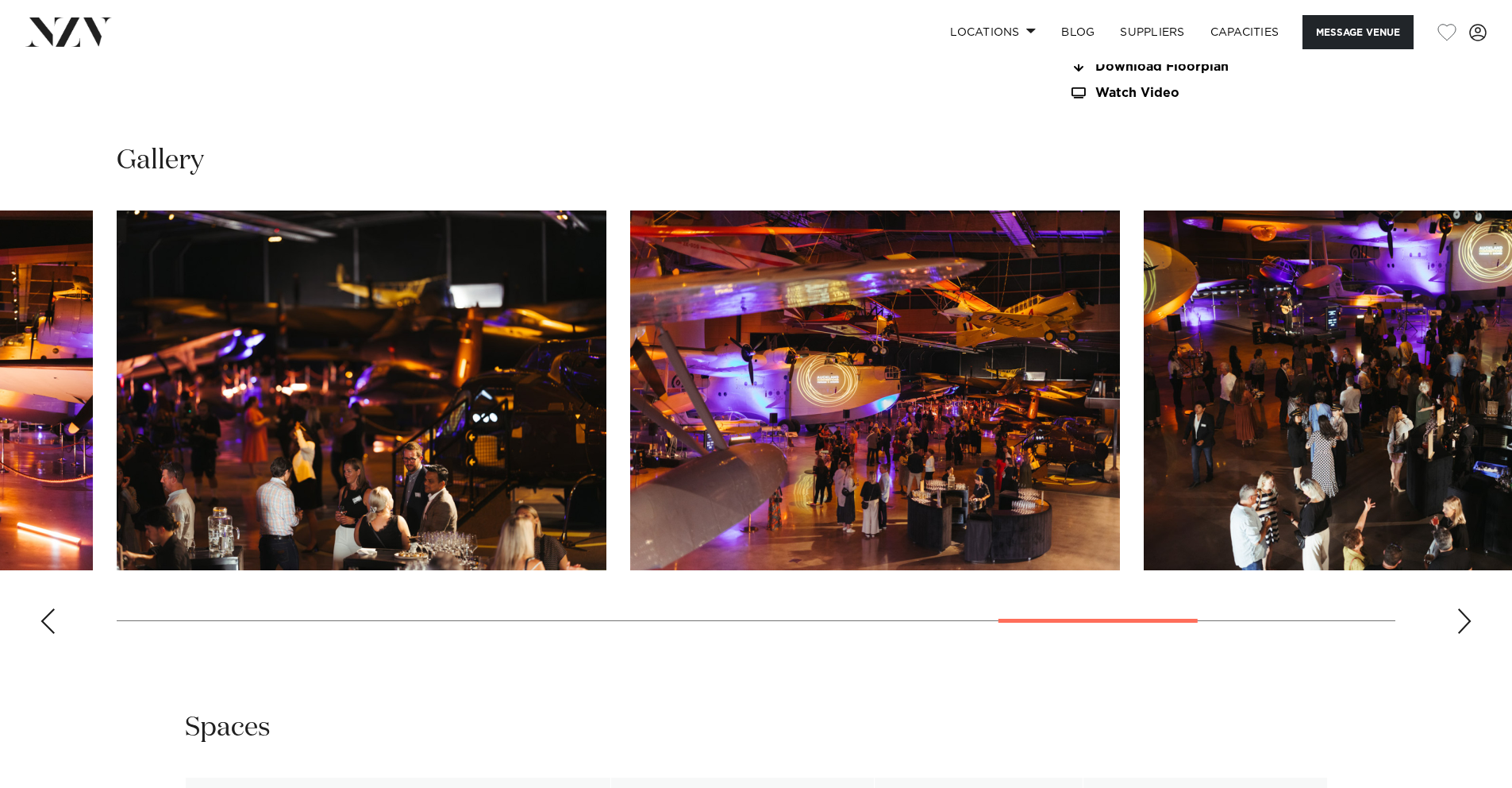
click at [1463, 609] on div "Next slide" at bounding box center [1465, 621] width 16 height 25
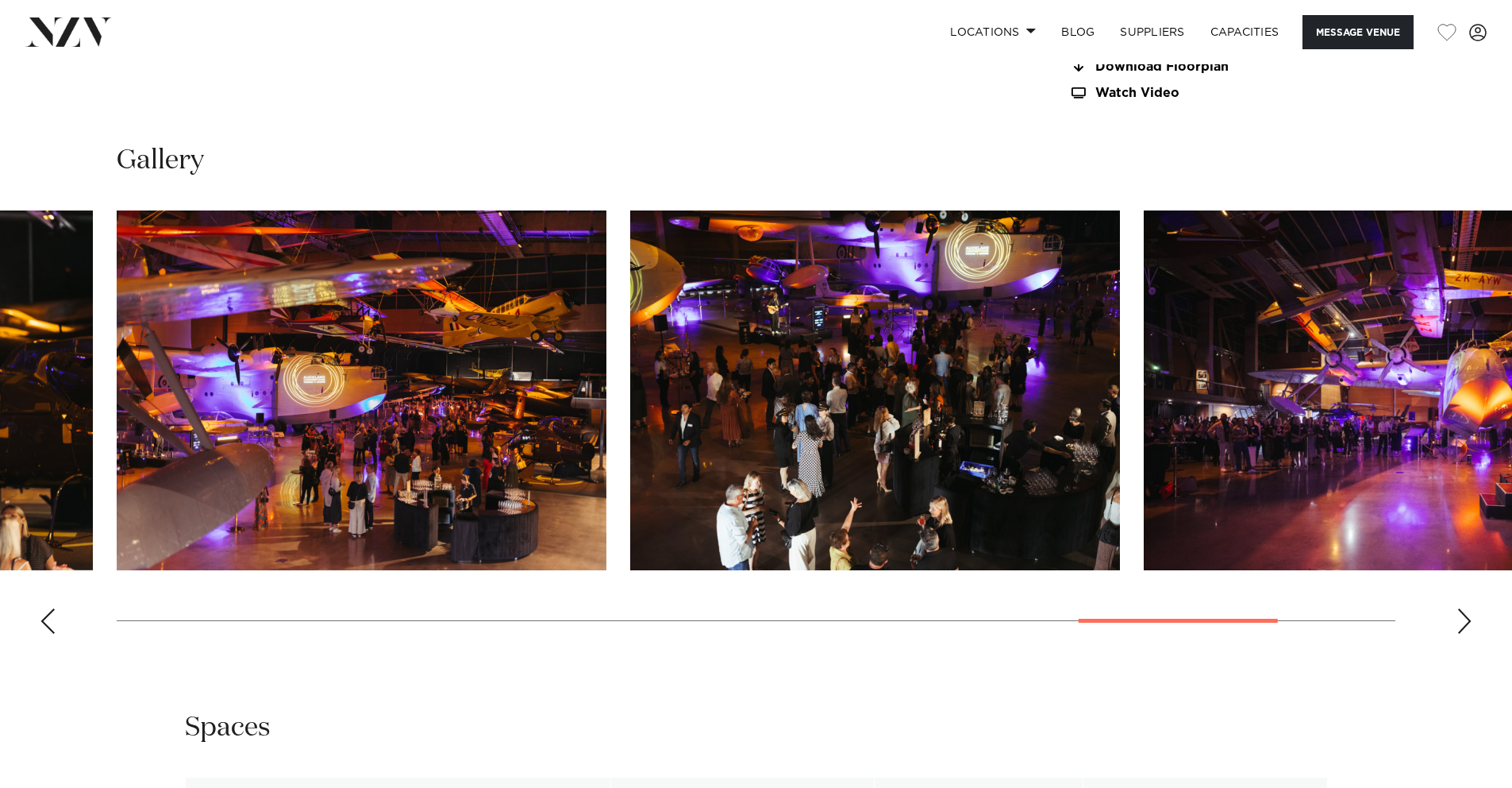
click at [1463, 609] on div "Next slide" at bounding box center [1465, 621] width 16 height 25
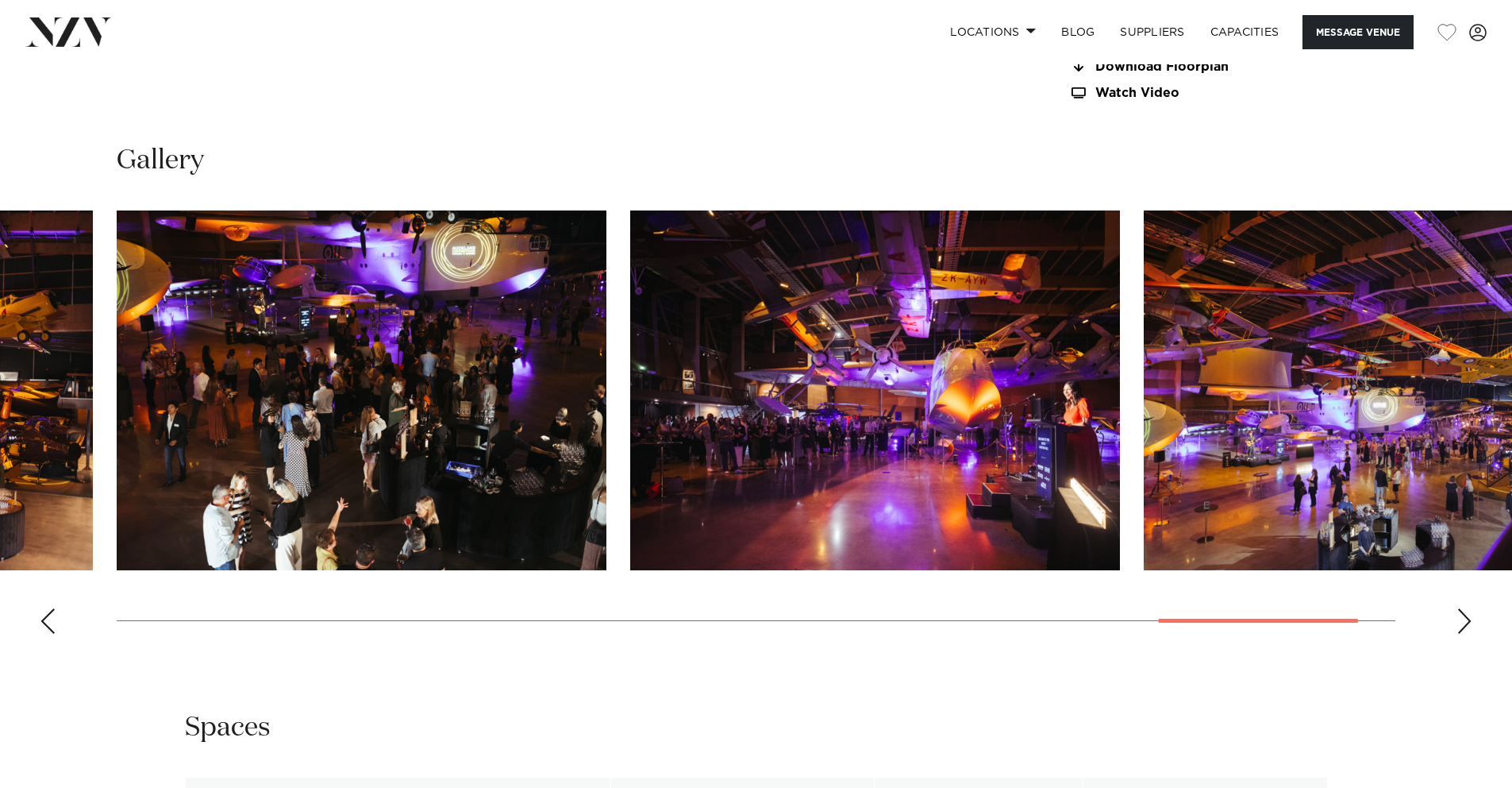
click at [1463, 609] on div "Next slide" at bounding box center [1465, 621] width 16 height 25
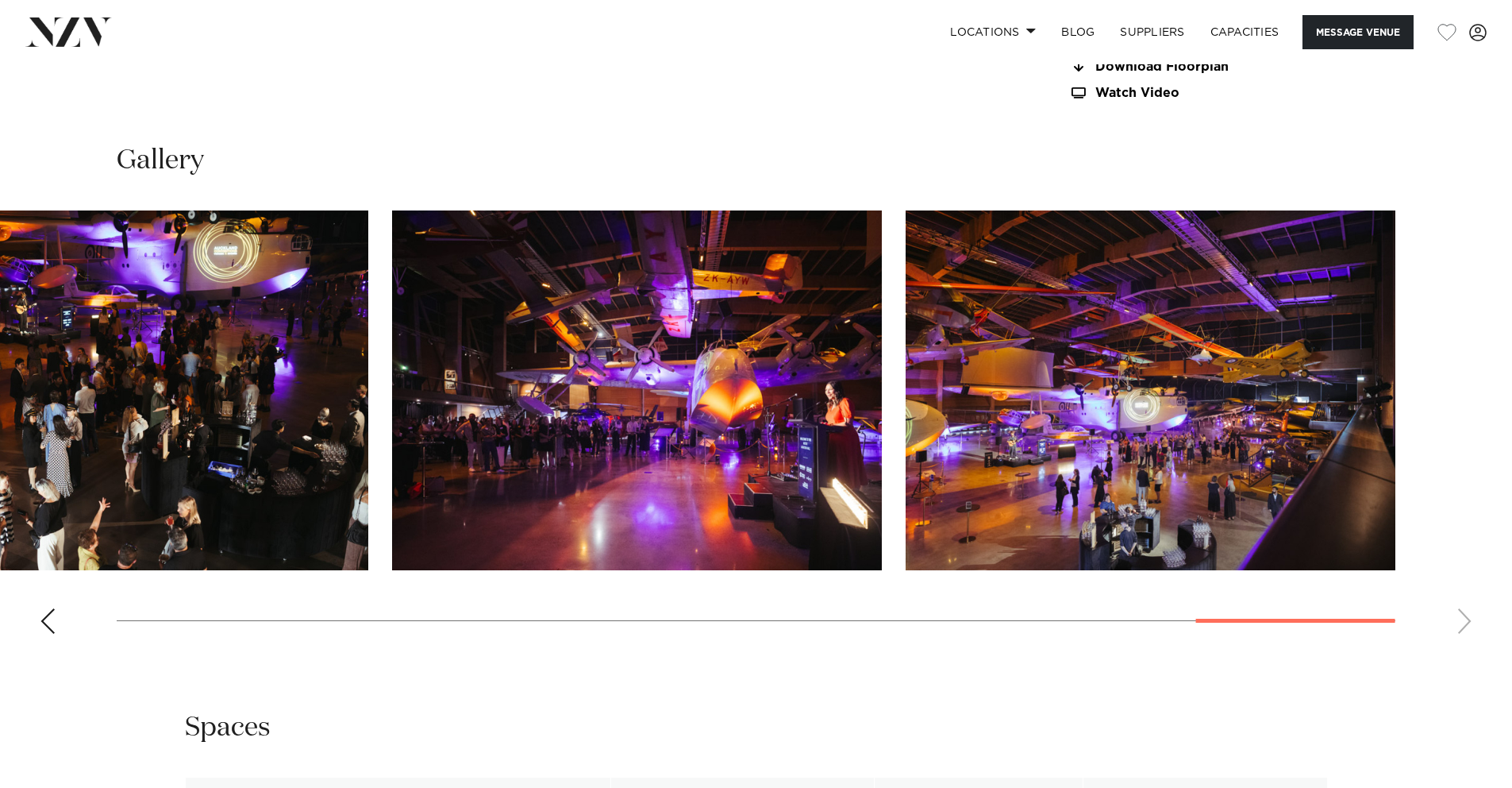
click at [1463, 602] on swiper-container at bounding box center [756, 428] width 1512 height 436
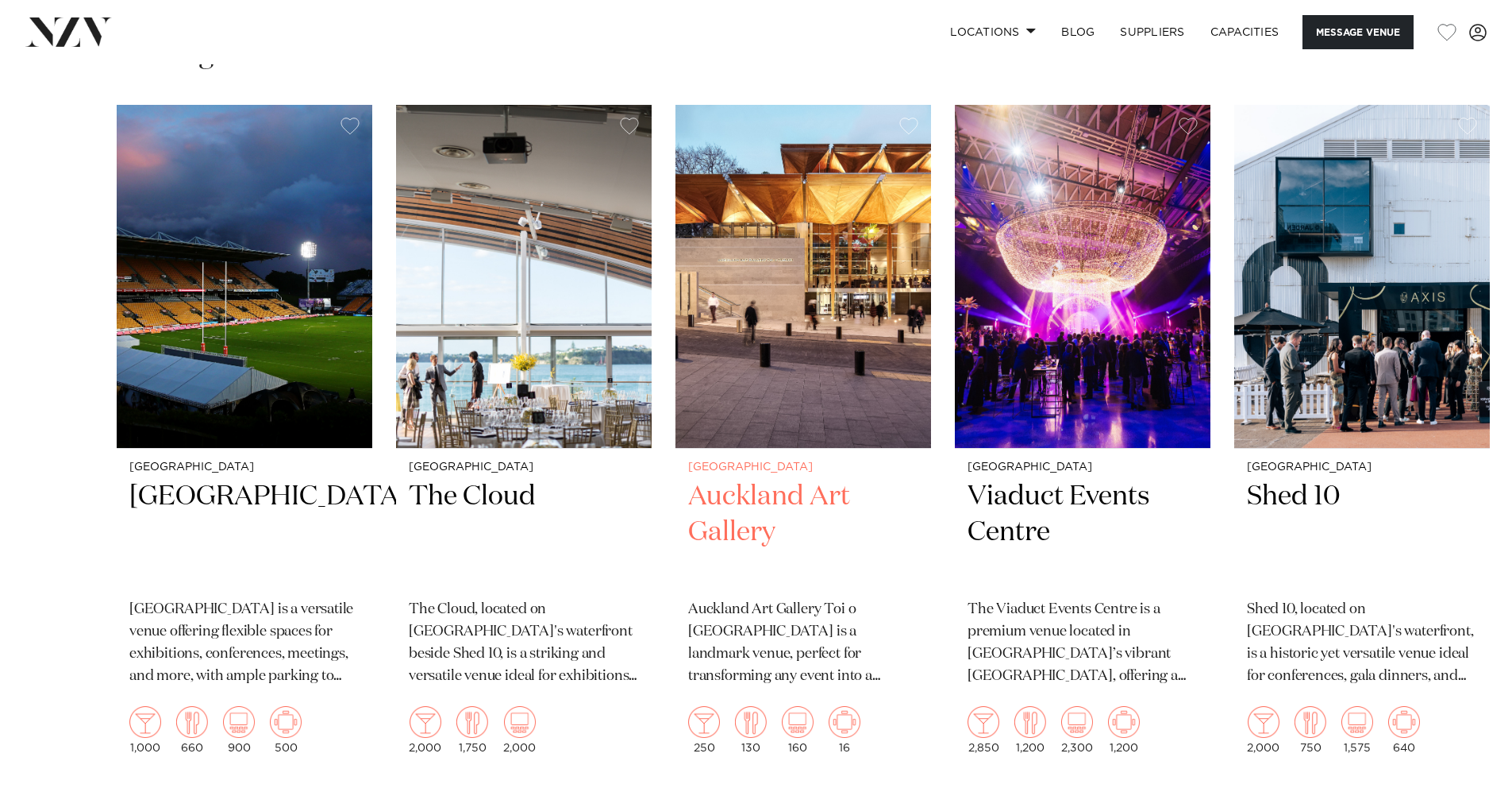
scroll to position [2585, 0]
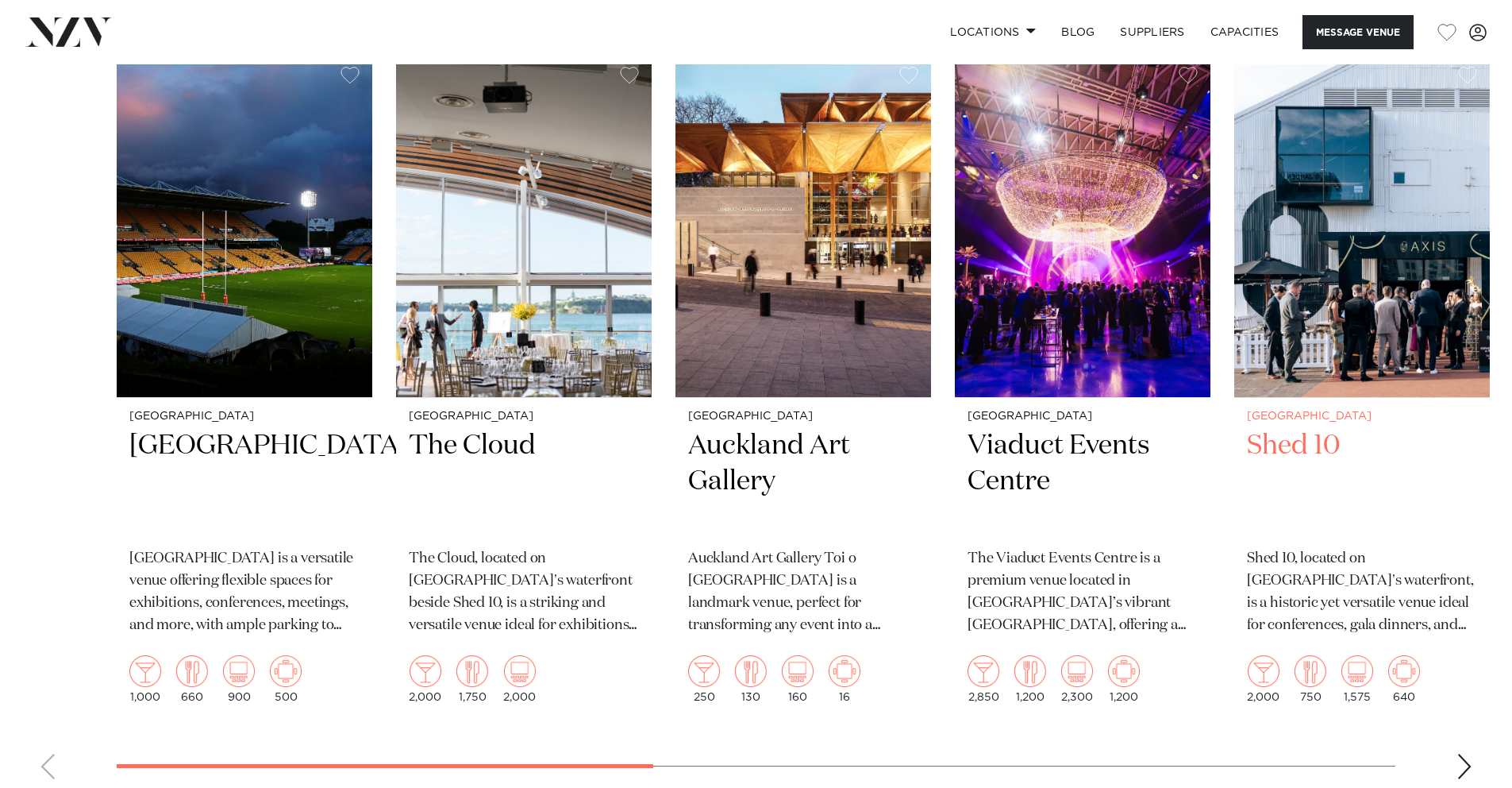
click at [1289, 442] on h2 "Shed 10" at bounding box center [1362, 481] width 230 height 107
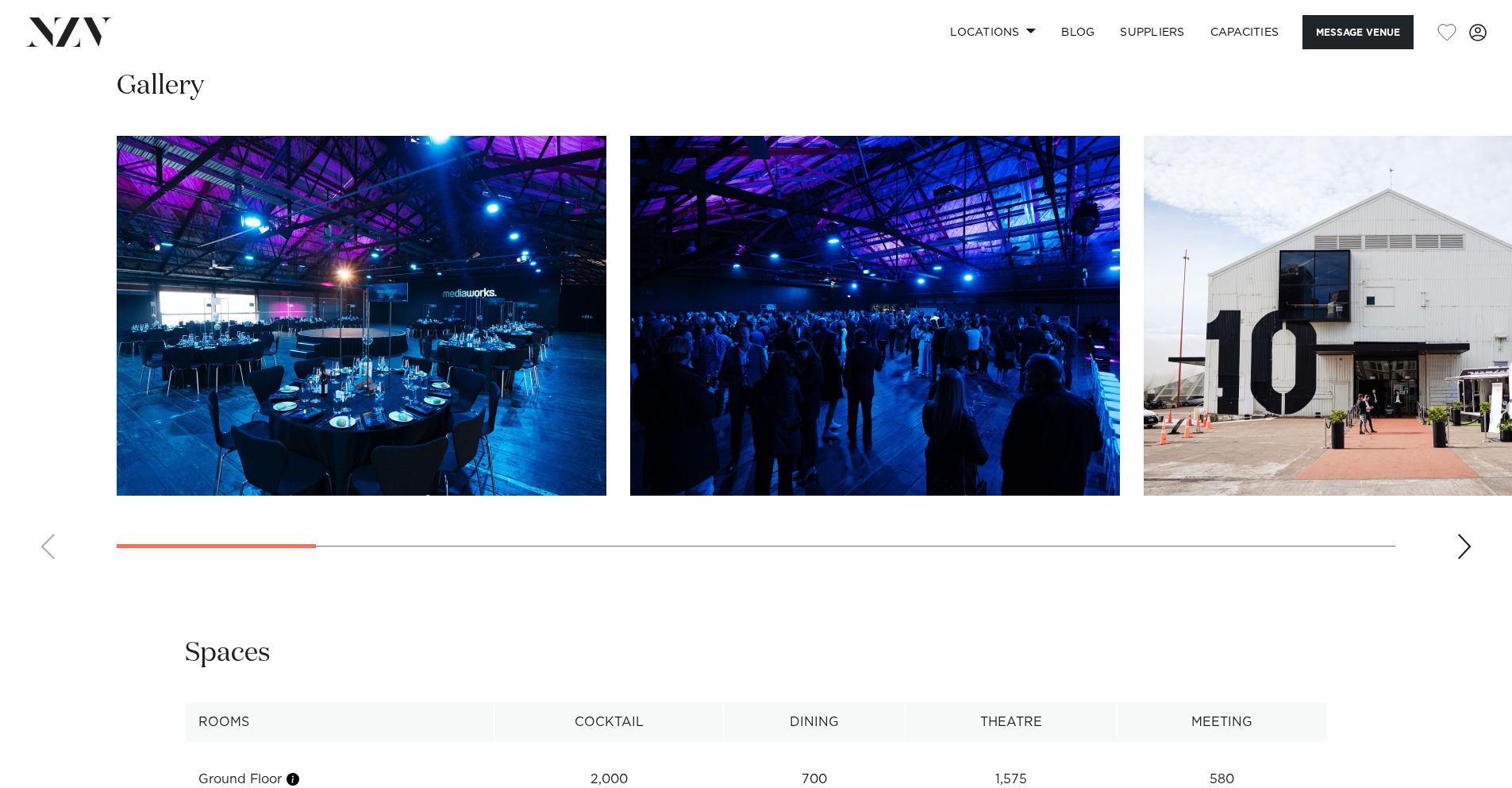
scroll to position [1653, 0]
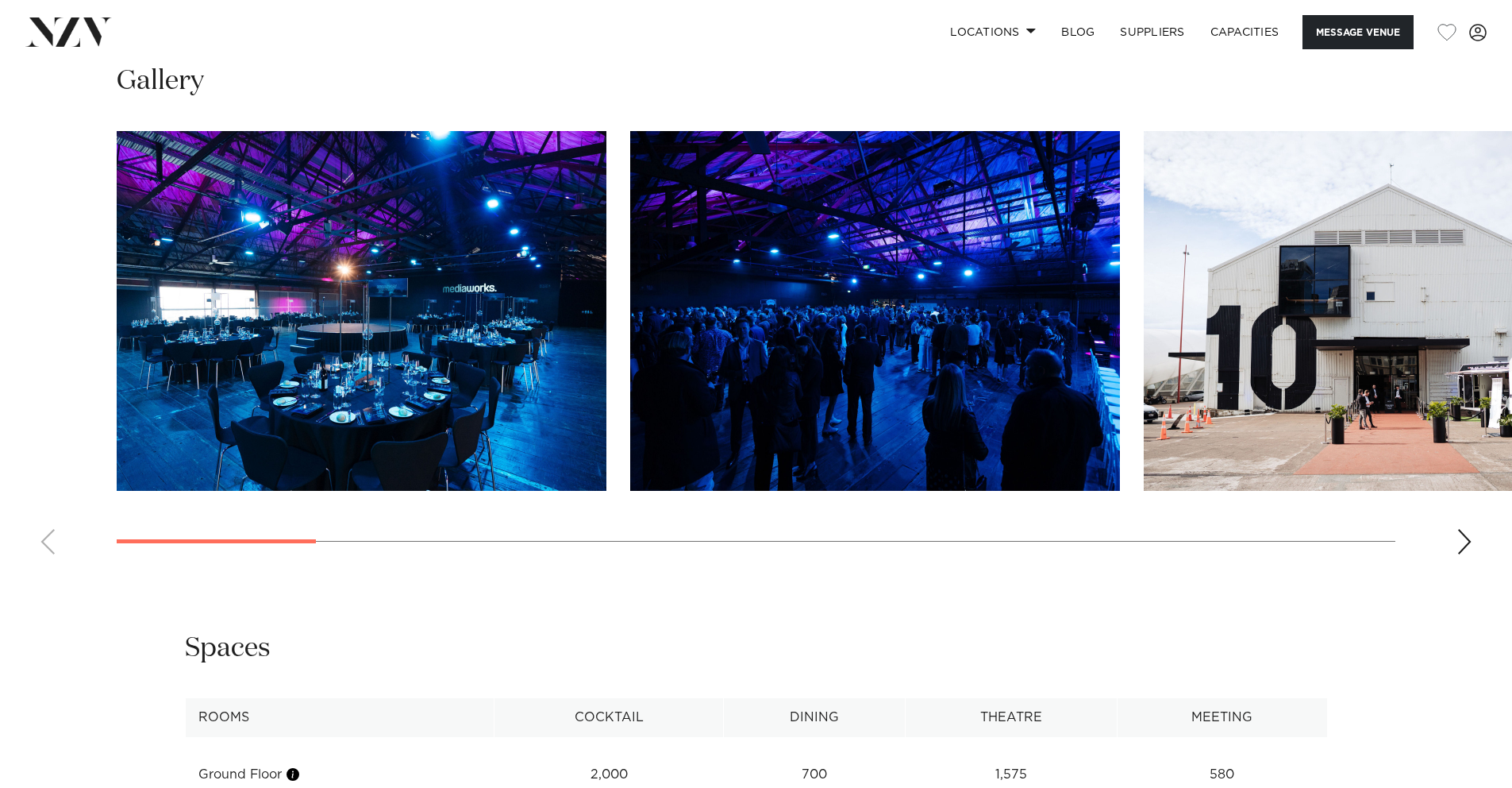
click at [1467, 554] on div "Next slide" at bounding box center [1465, 542] width 16 height 25
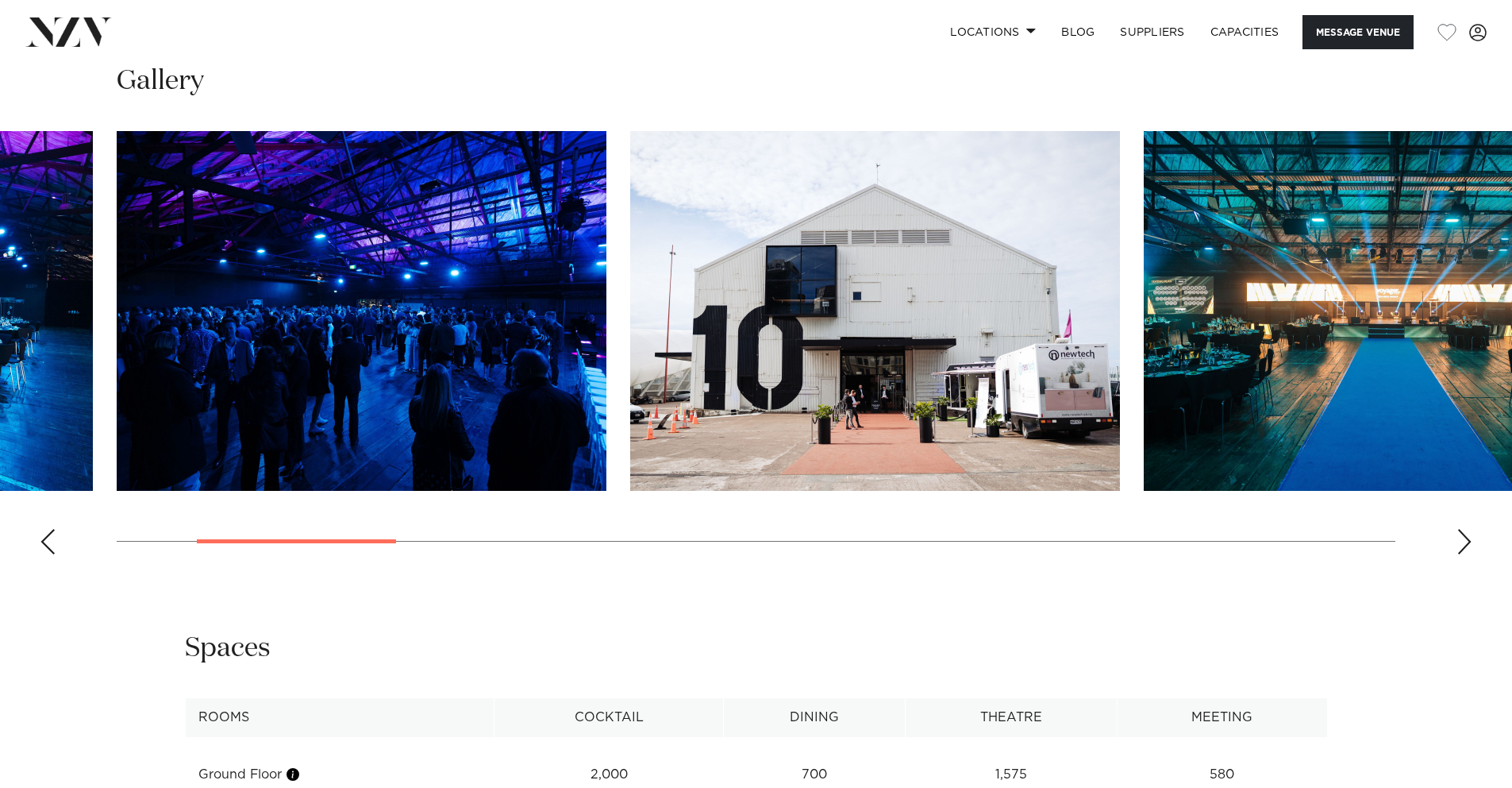
click at [1467, 554] on div "Next slide" at bounding box center [1465, 542] width 16 height 25
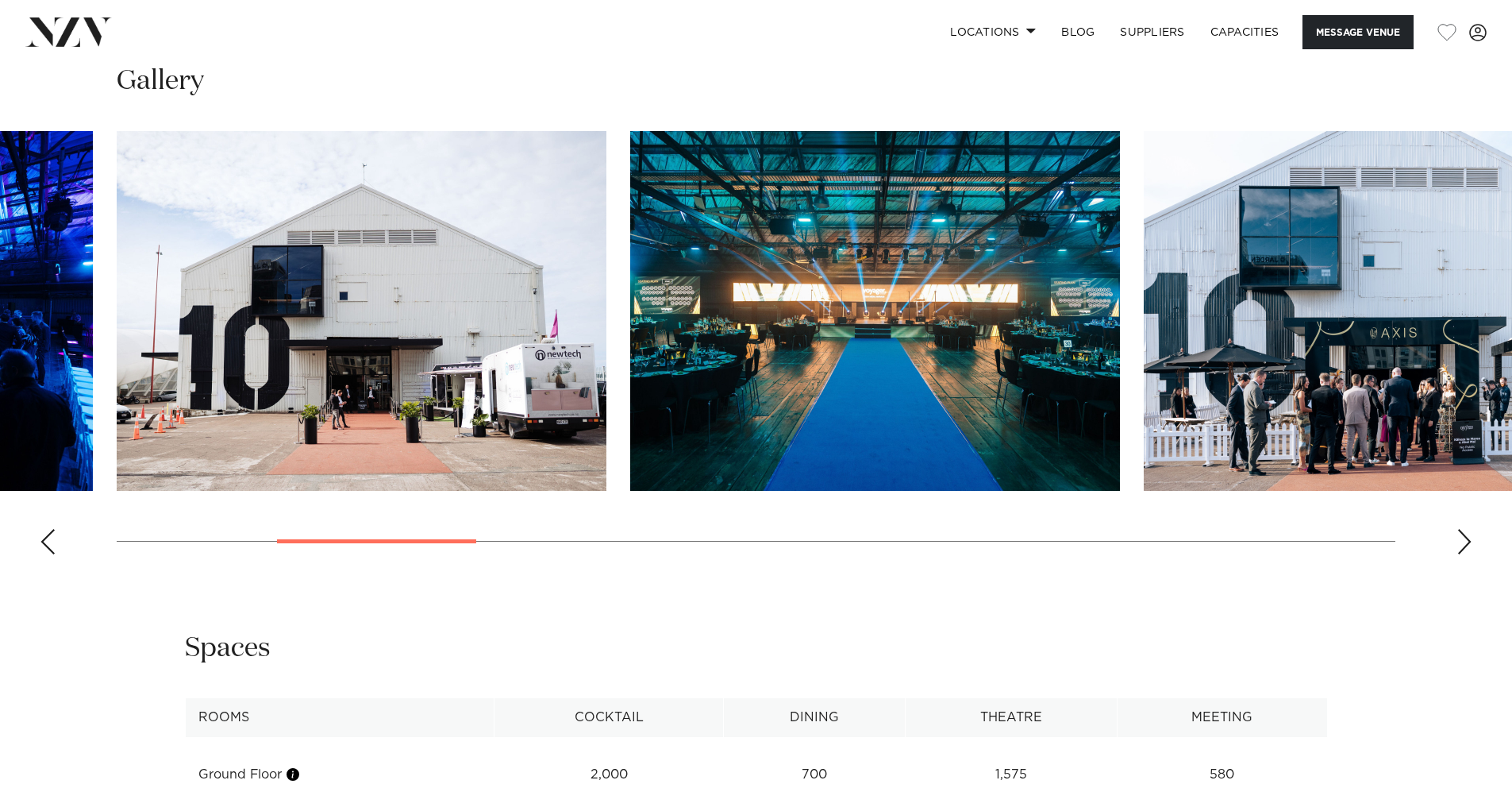
click at [1467, 554] on div "Next slide" at bounding box center [1465, 542] width 16 height 25
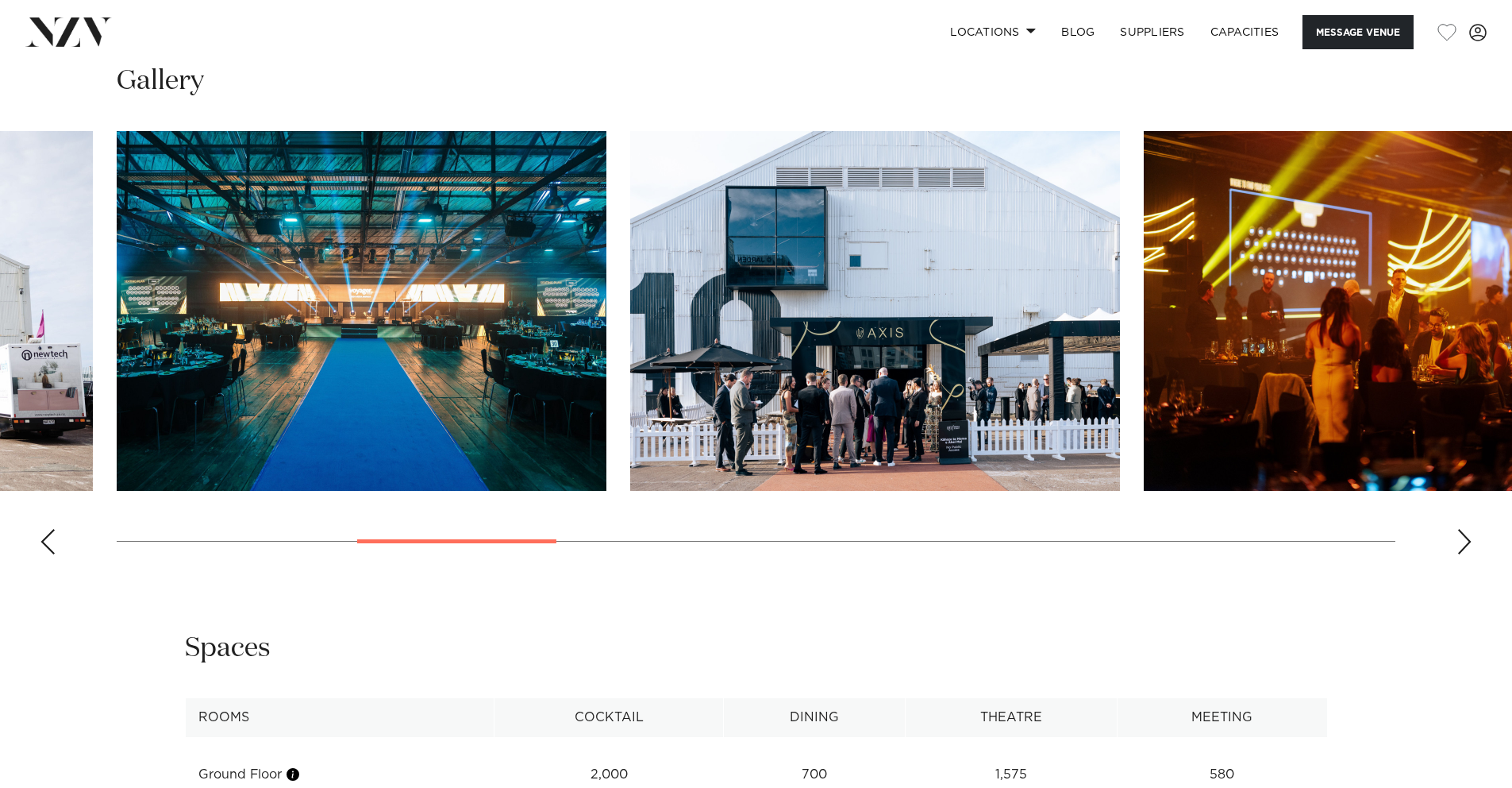
click at [1467, 554] on div "Next slide" at bounding box center [1465, 542] width 16 height 25
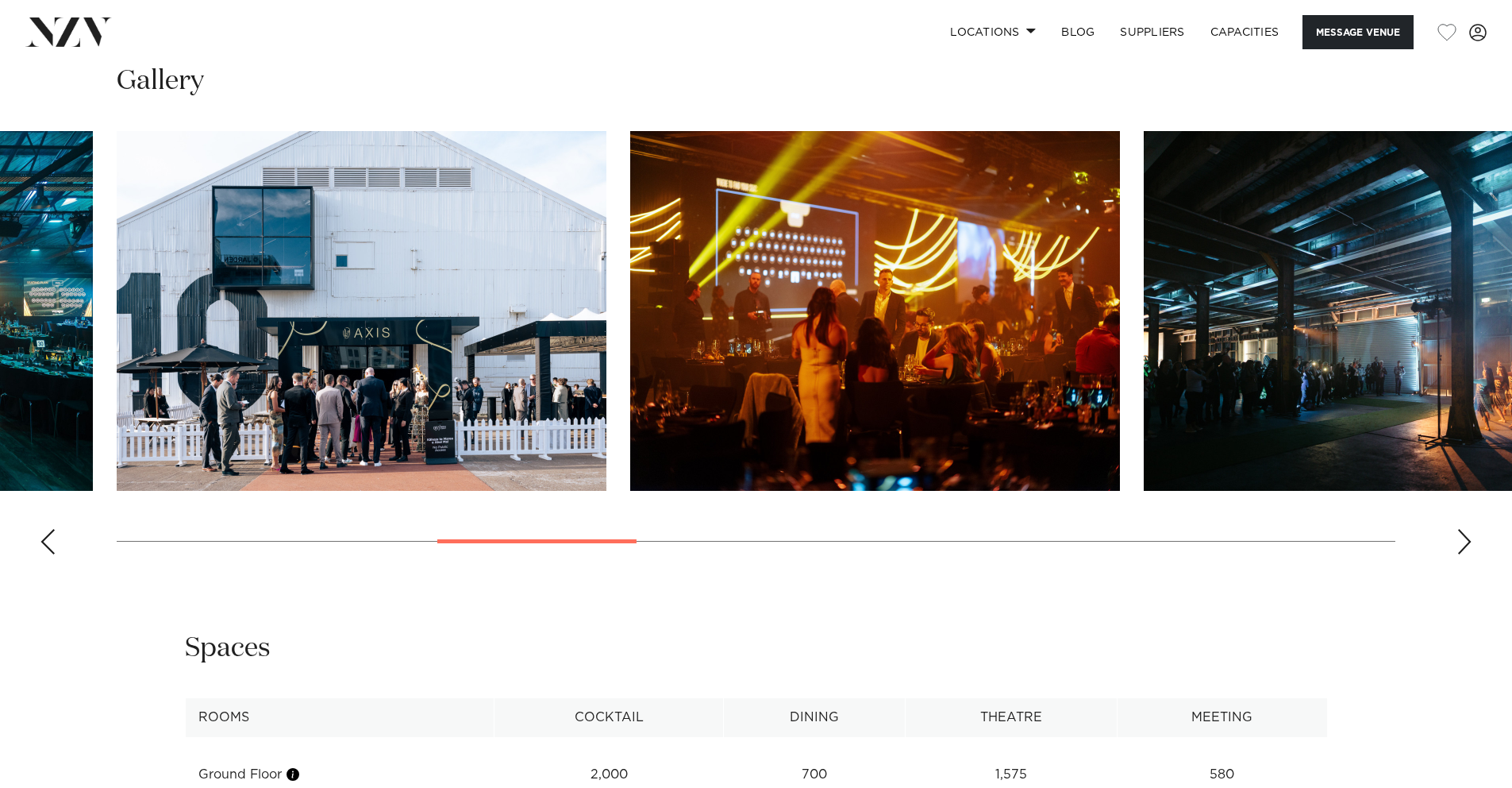
click at [1467, 554] on div "Next slide" at bounding box center [1465, 542] width 16 height 25
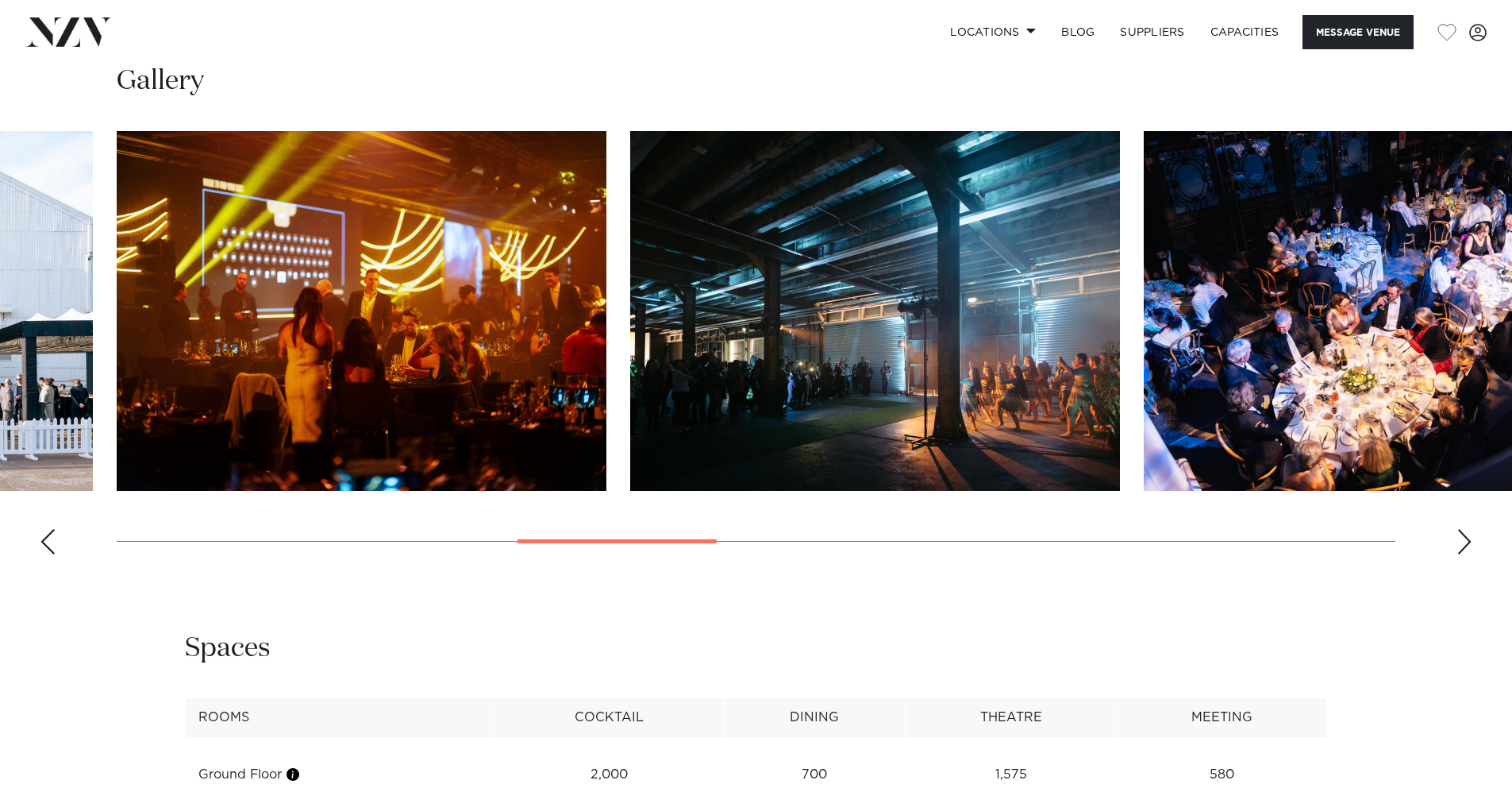
click at [1467, 554] on div "Next slide" at bounding box center [1465, 542] width 16 height 25
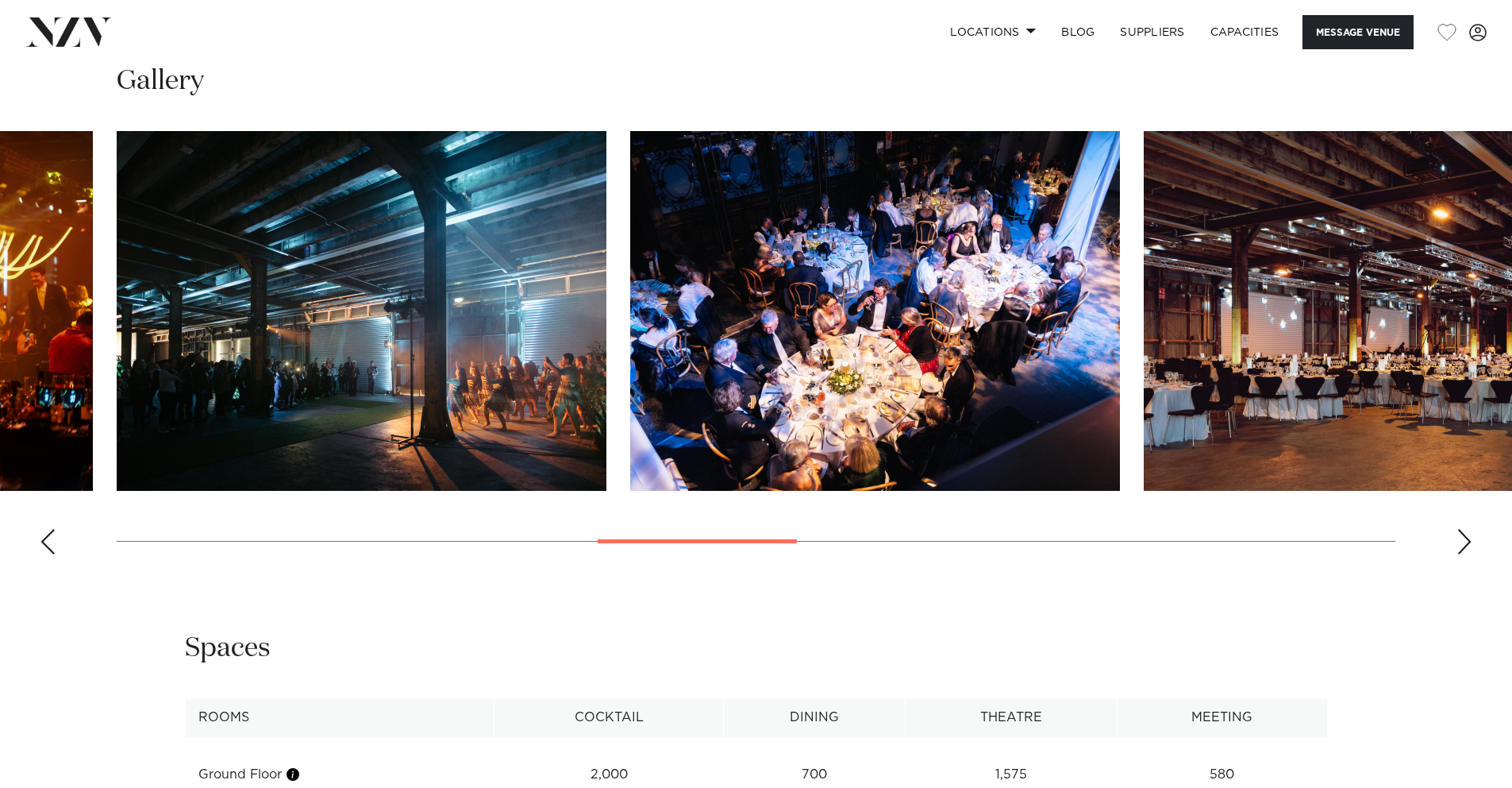
click at [1467, 554] on div "Next slide" at bounding box center [1465, 542] width 16 height 25
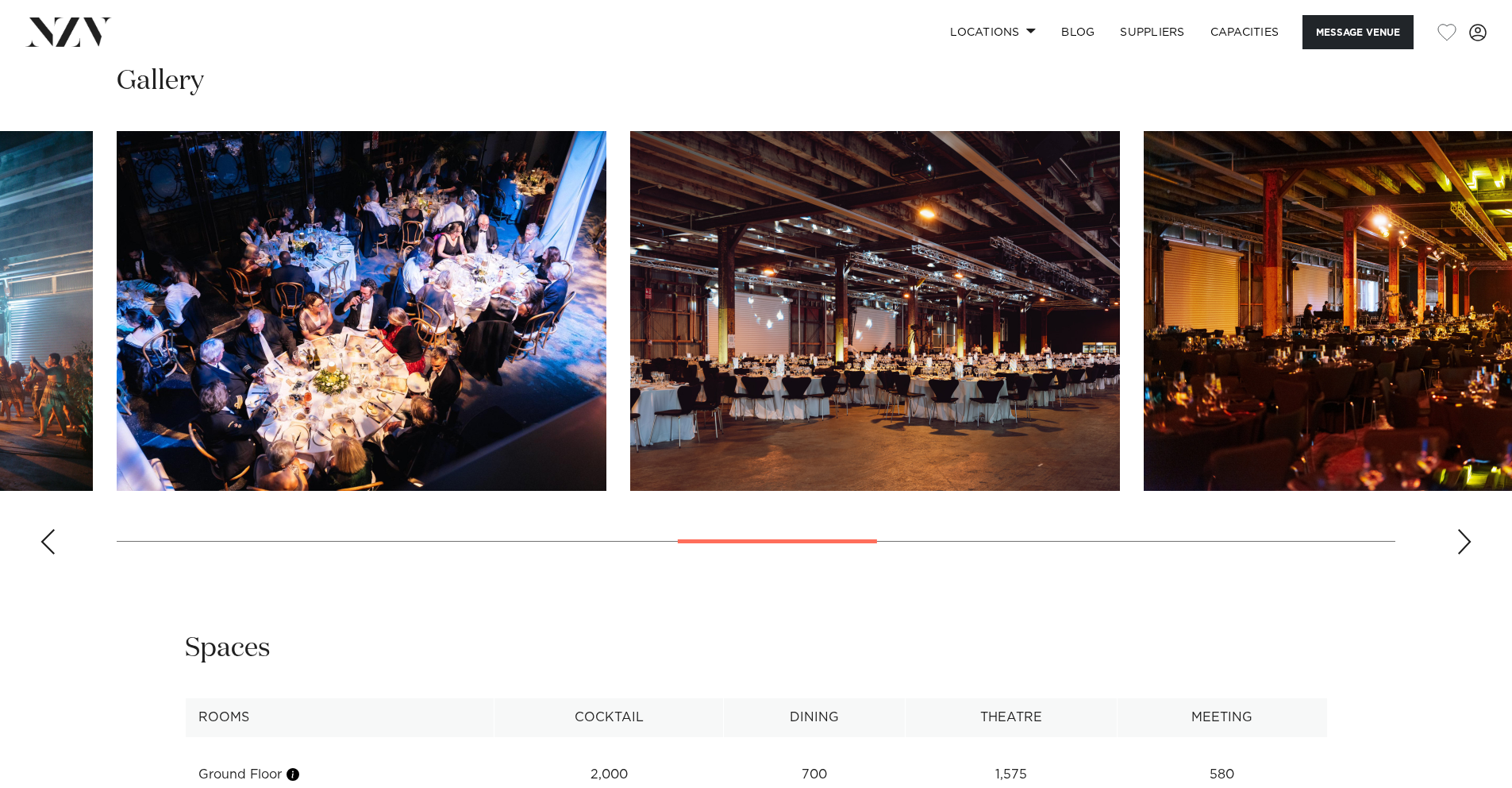
click at [1467, 554] on div "Next slide" at bounding box center [1465, 542] width 16 height 25
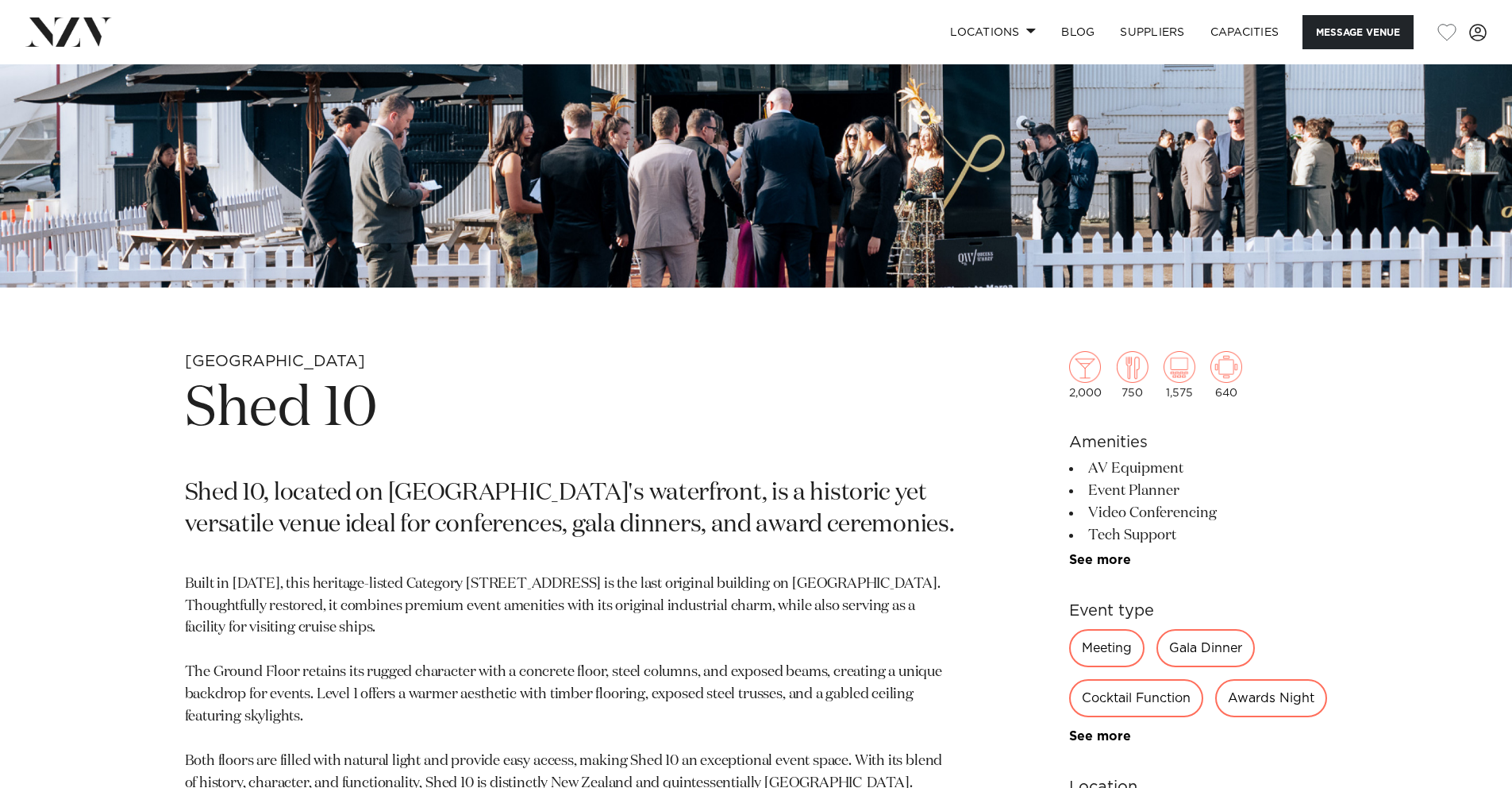
scroll to position [481, 0]
